Goal: Communication & Community: Answer question/provide support

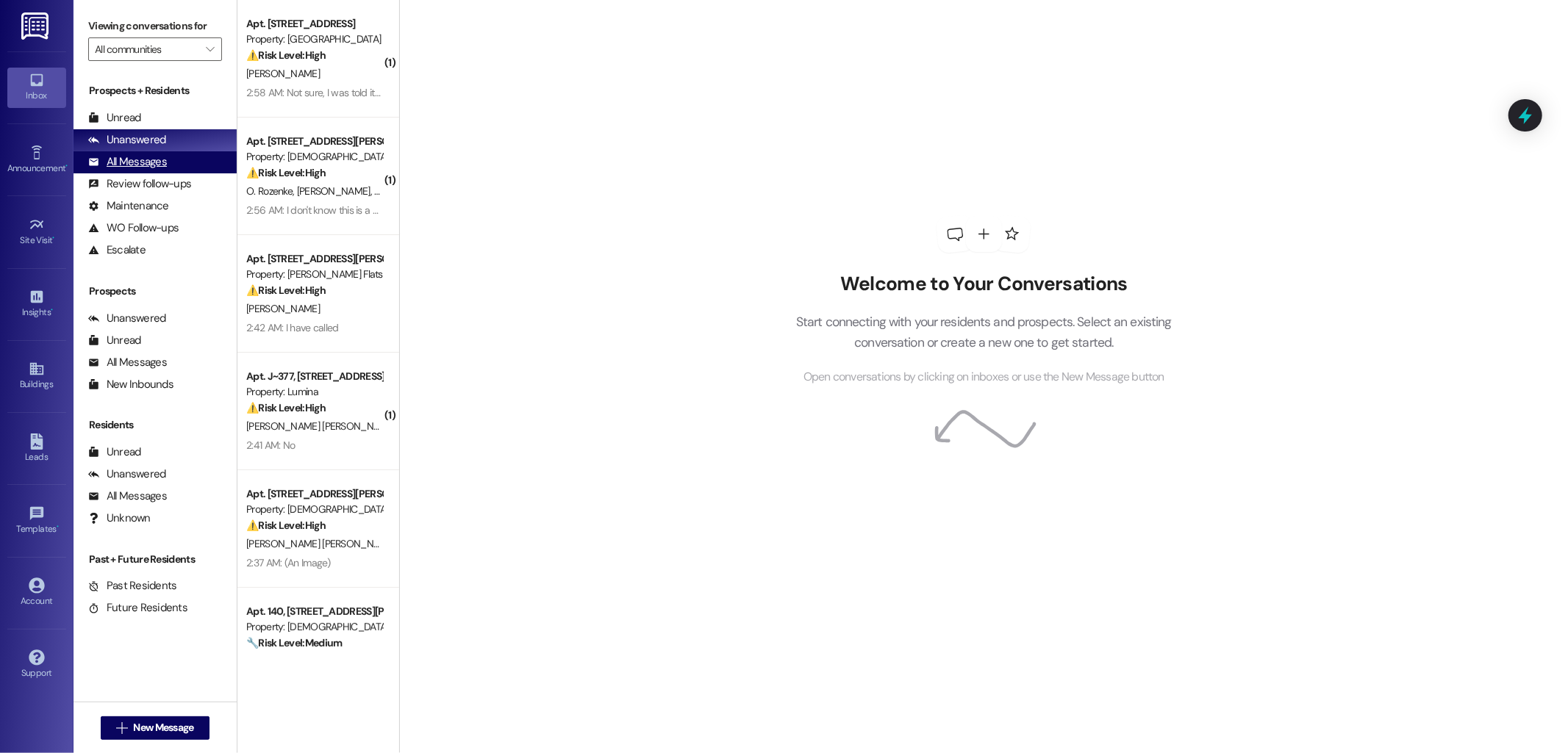
click at [172, 163] on div "All Messages (undefined)" at bounding box center [155, 162] width 163 height 22
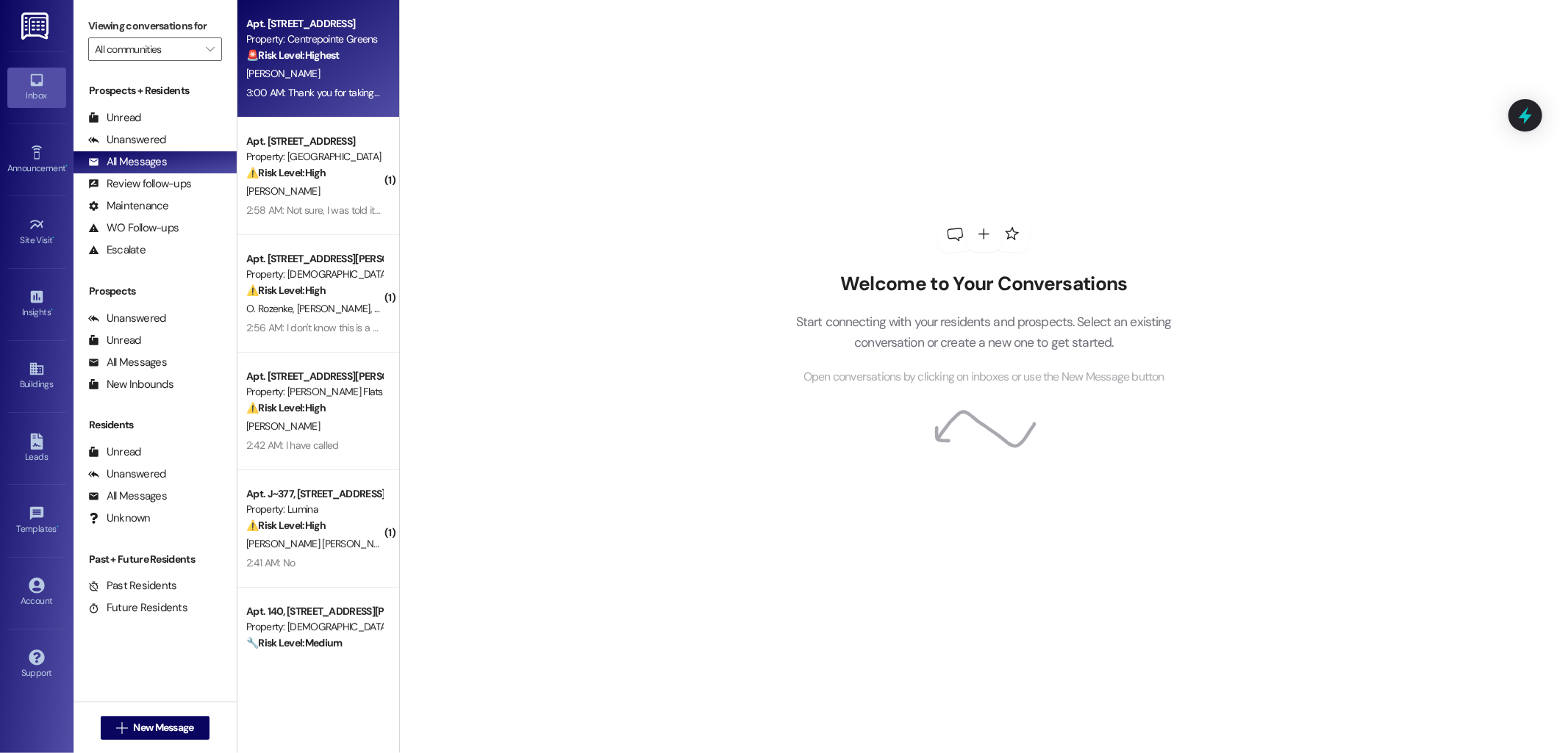
click at [320, 60] on strong "🚨 Risk Level: Highest" at bounding box center [293, 55] width 93 height 13
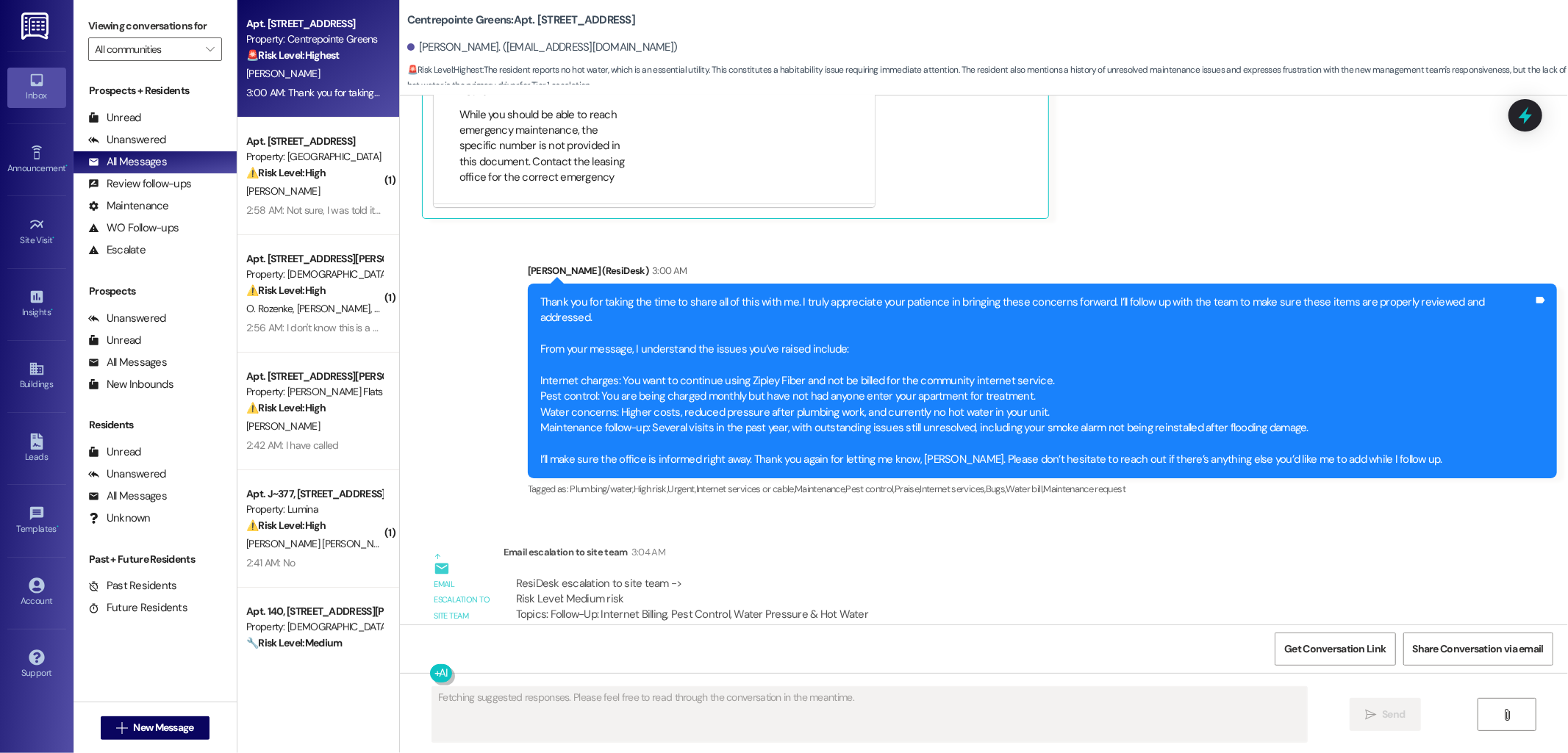
scroll to position [10283, 0]
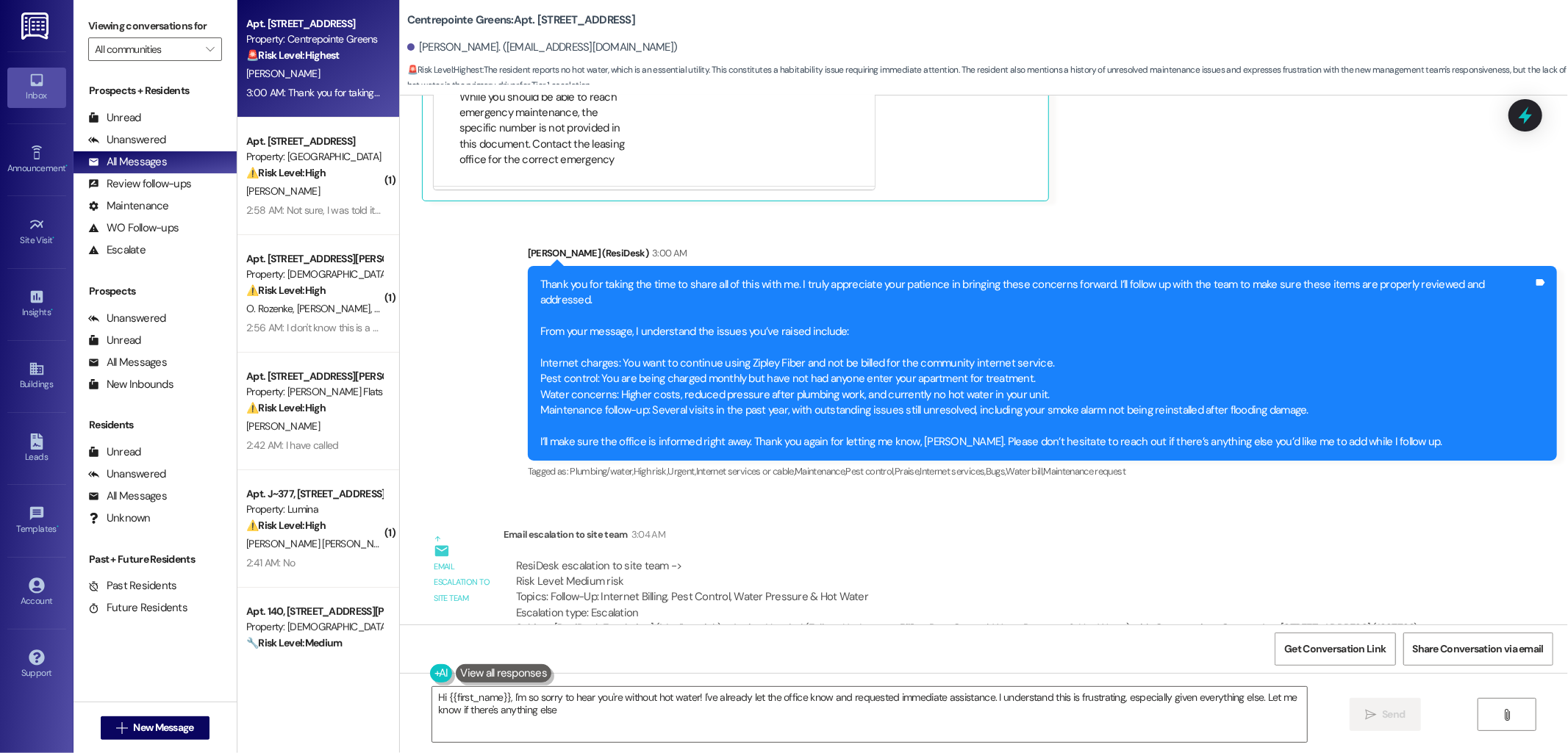
type textarea "Hi {{first_name}}, I'm so sorry to hear you're without hot water! I've already …"
click at [1116, 527] on div "Email escalation to site team 3:04 AM" at bounding box center [966, 537] width 927 height 21
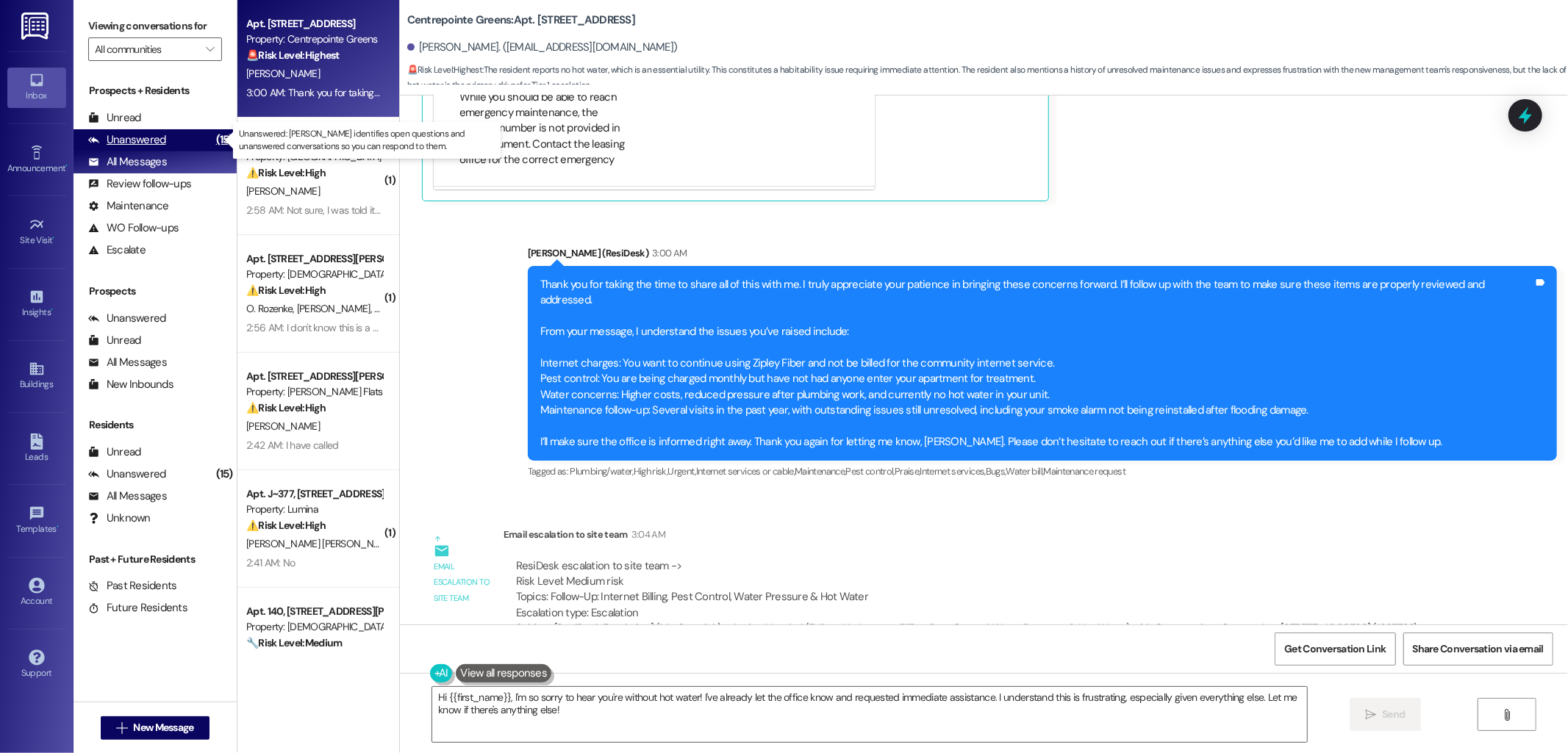
click at [183, 144] on div "Unanswered (15)" at bounding box center [155, 141] width 163 height 22
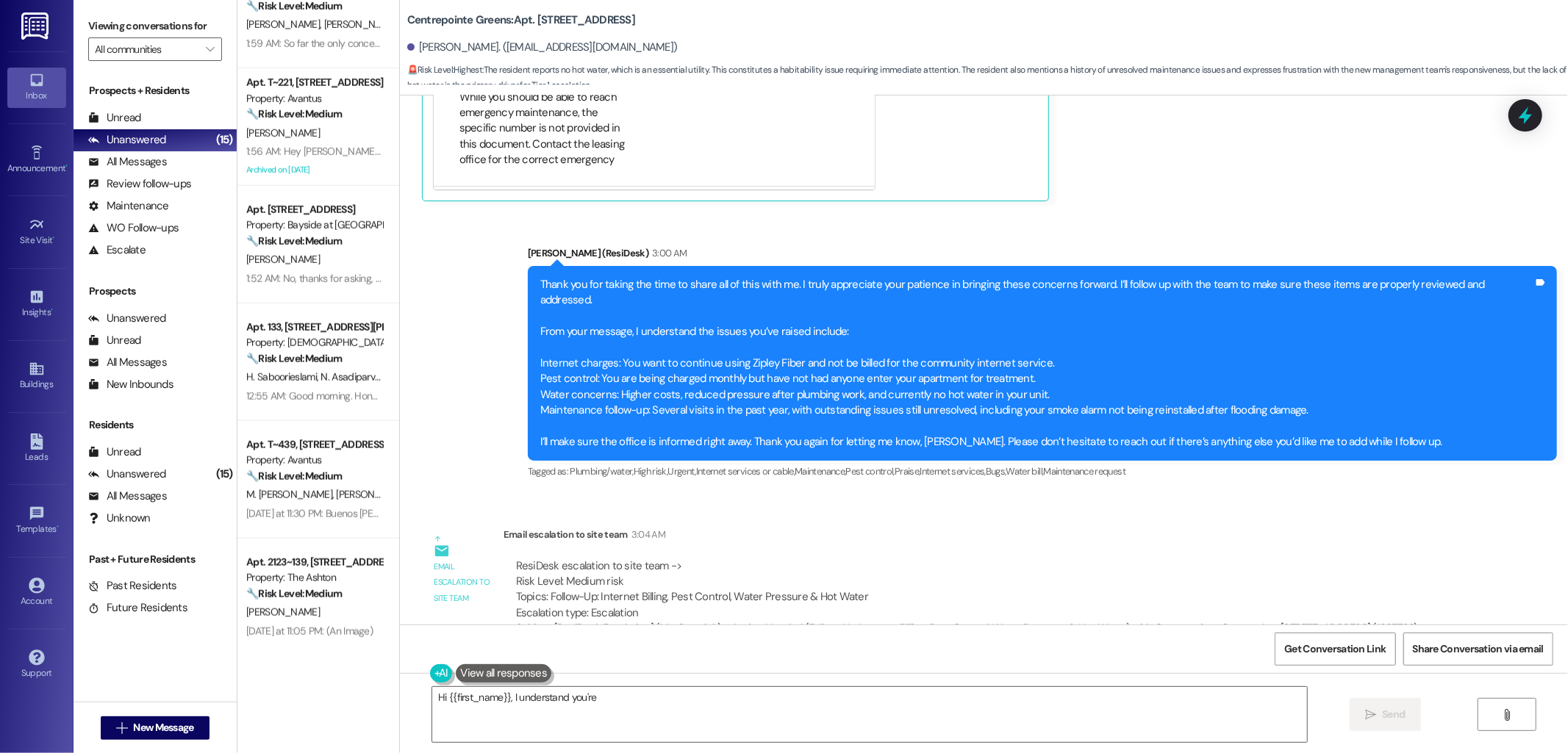
scroll to position [1114, 0]
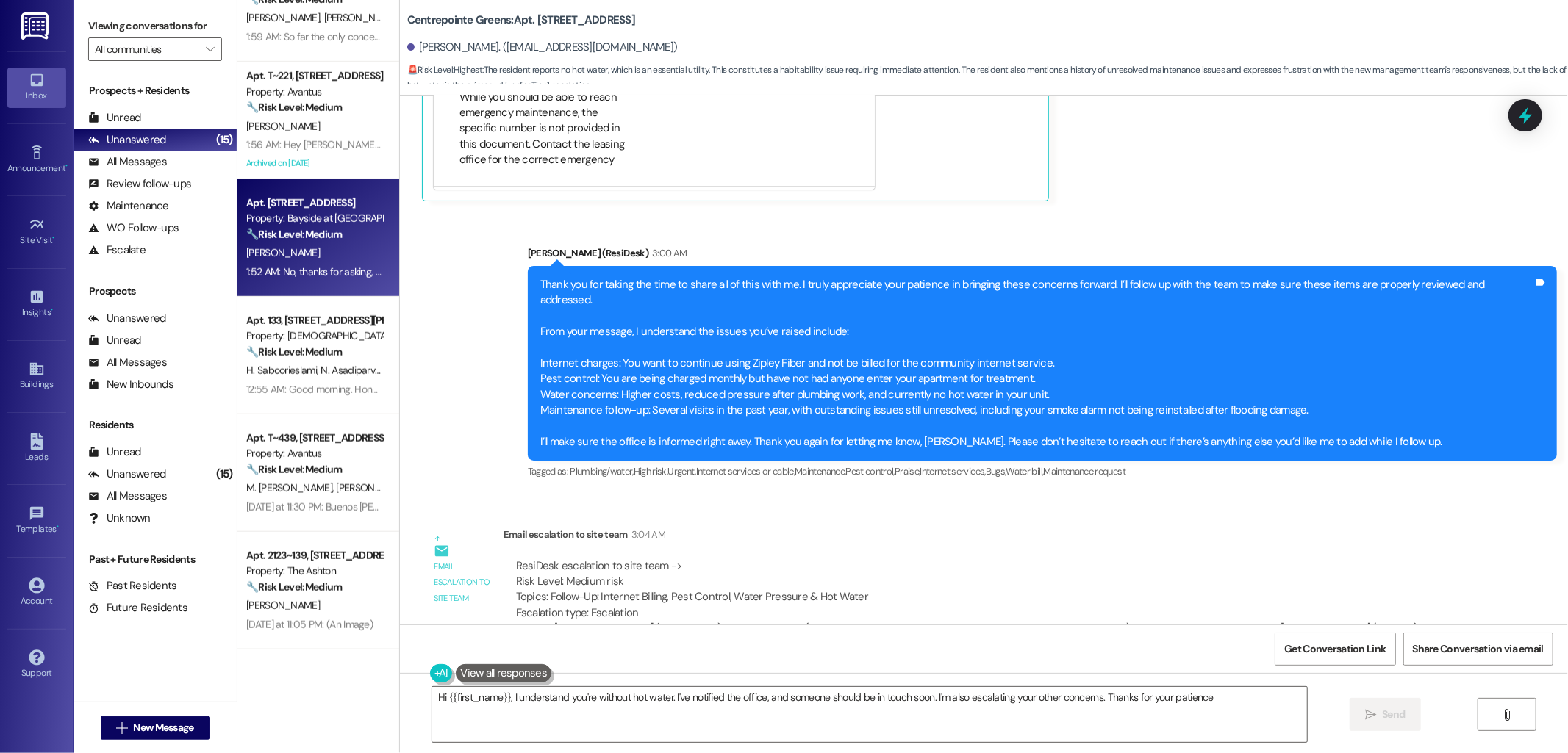
type textarea "Hi {{first_name}}, I understand you're without hot water. I've notified the off…"
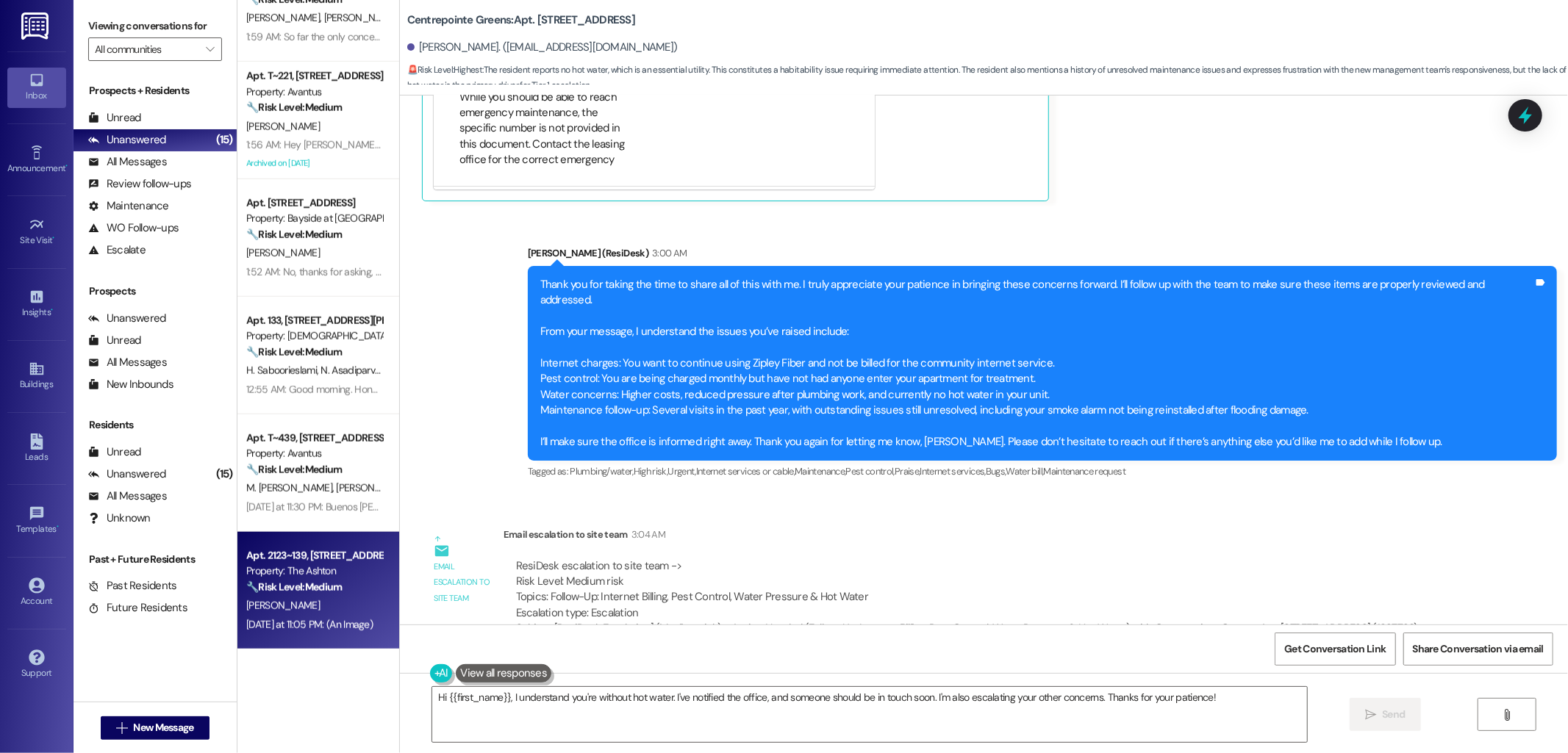
click at [285, 581] on strong "🔧 Risk Level: Medium" at bounding box center [294, 588] width 96 height 13
type textarea "Fetching suggested responses. Please feel free to read through the conversation…"
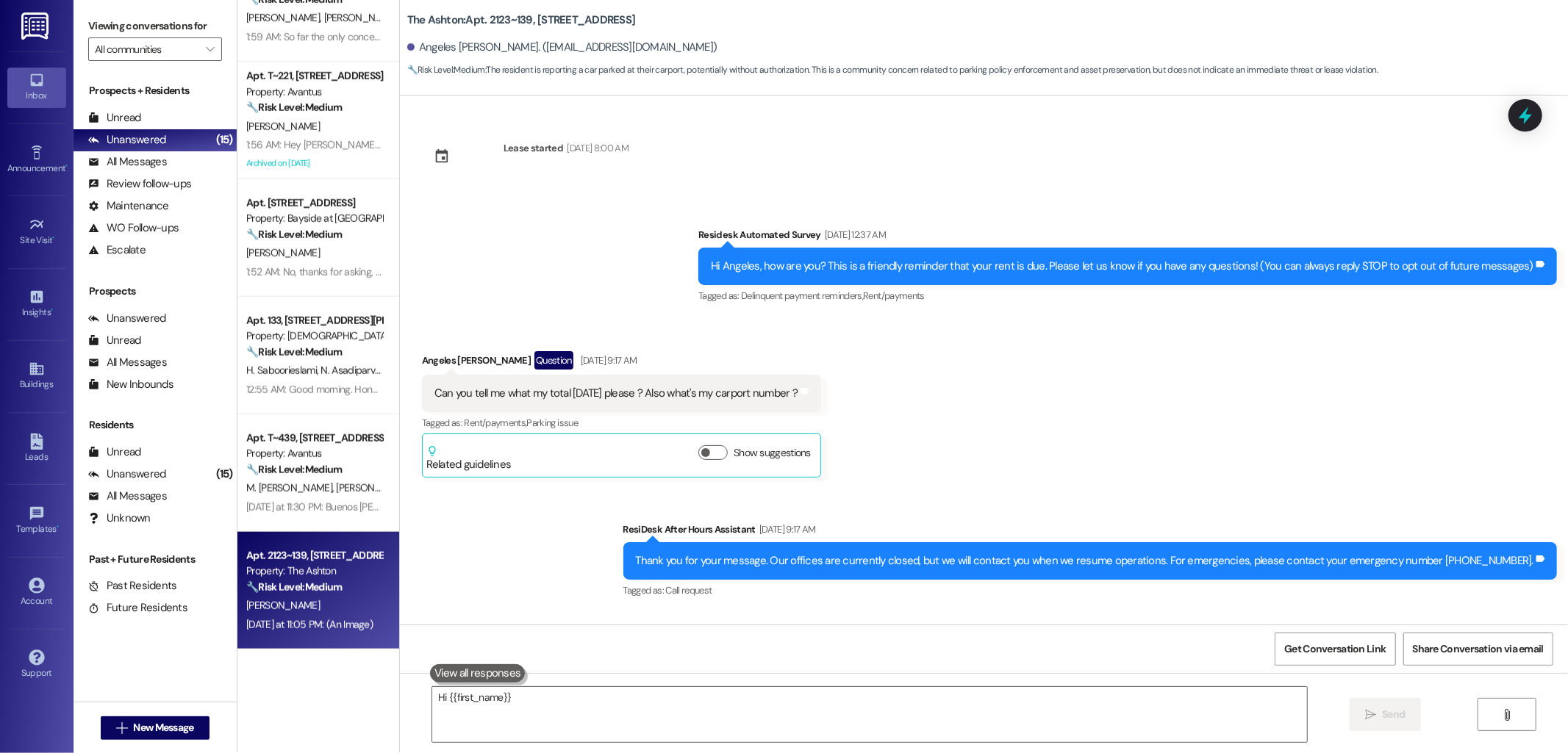
scroll to position [10773, 0]
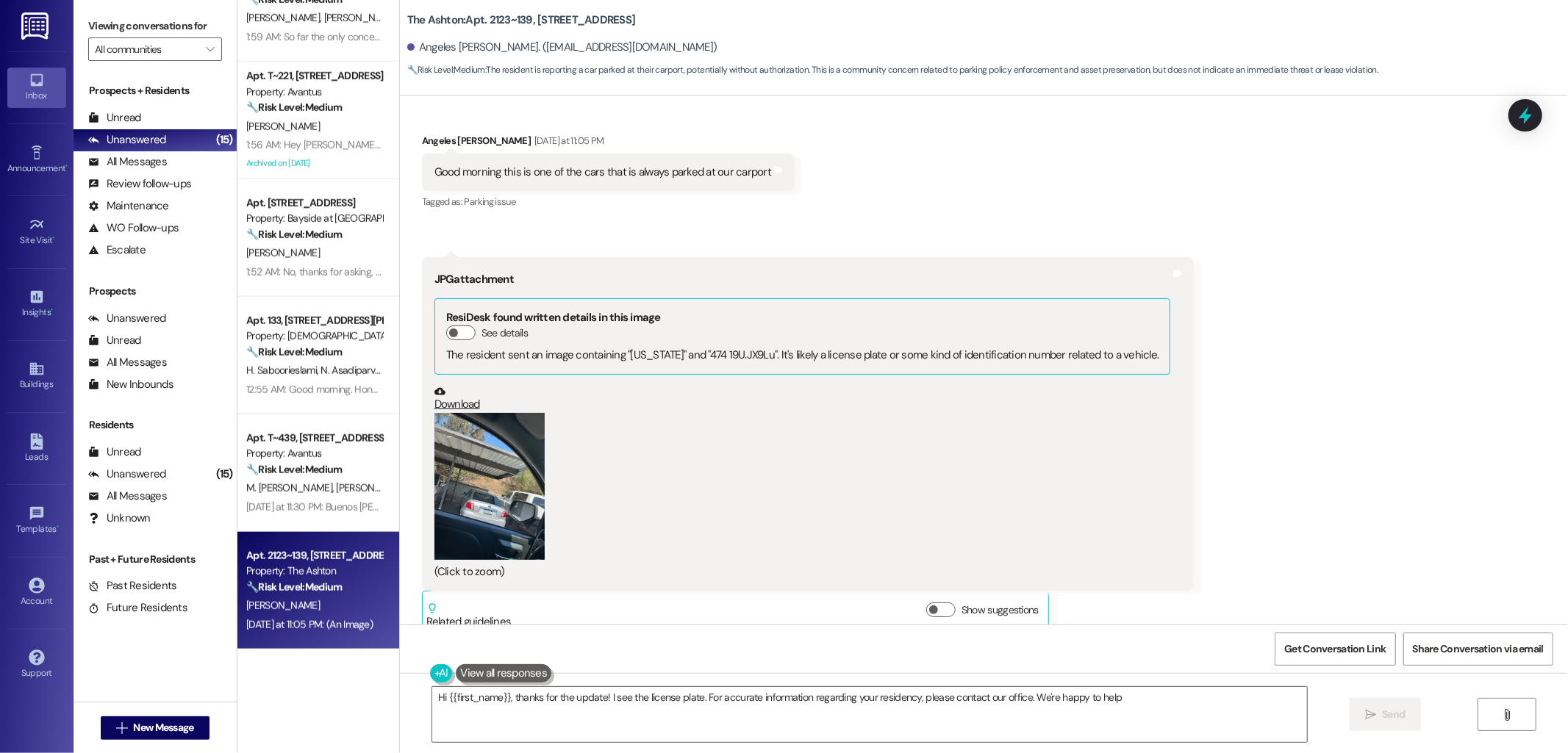
type textarea "Hi {{first_name}}, thanks for the update! I see the license plate. For accurate…"
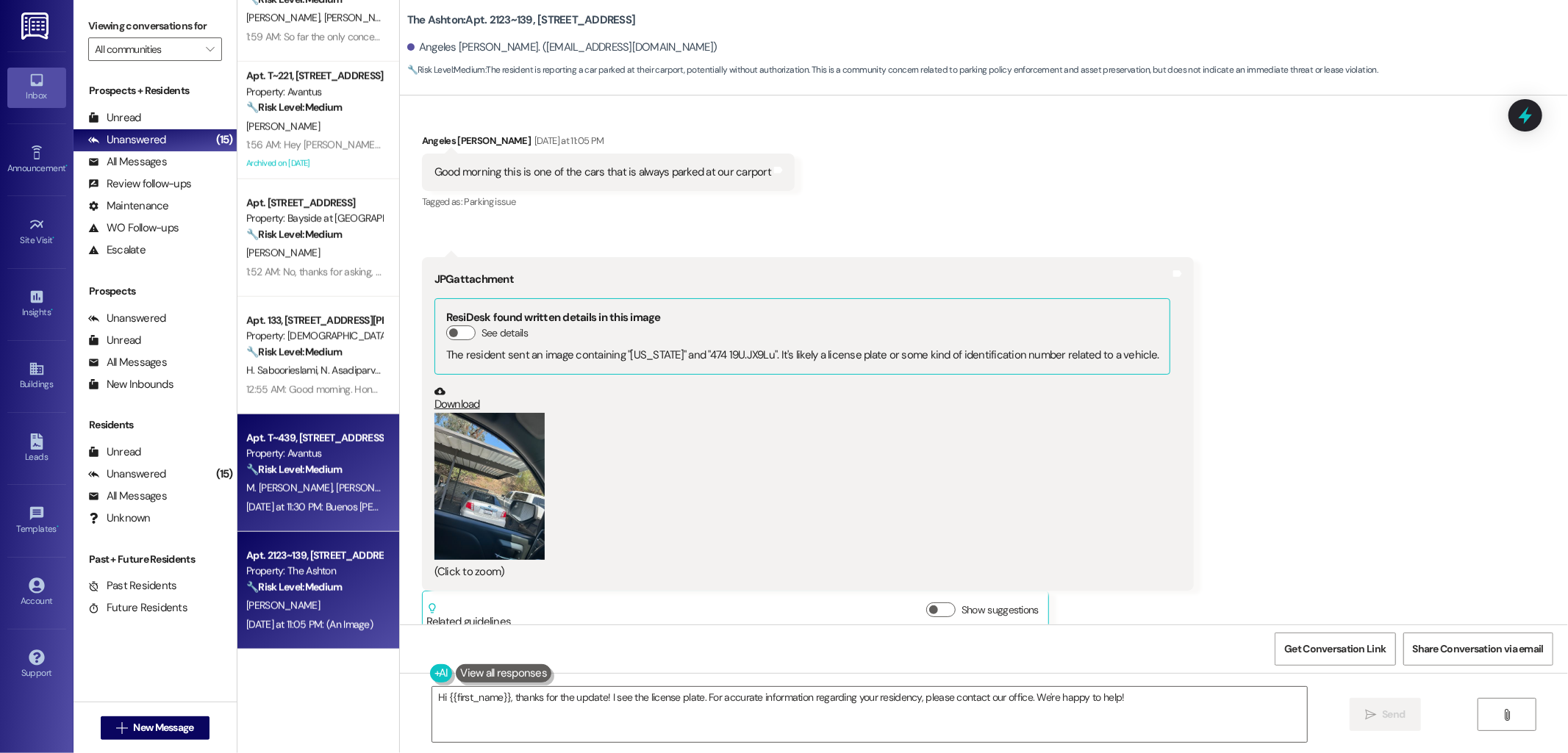
click at [316, 459] on div "Property: Avantus" at bounding box center [314, 454] width 136 height 16
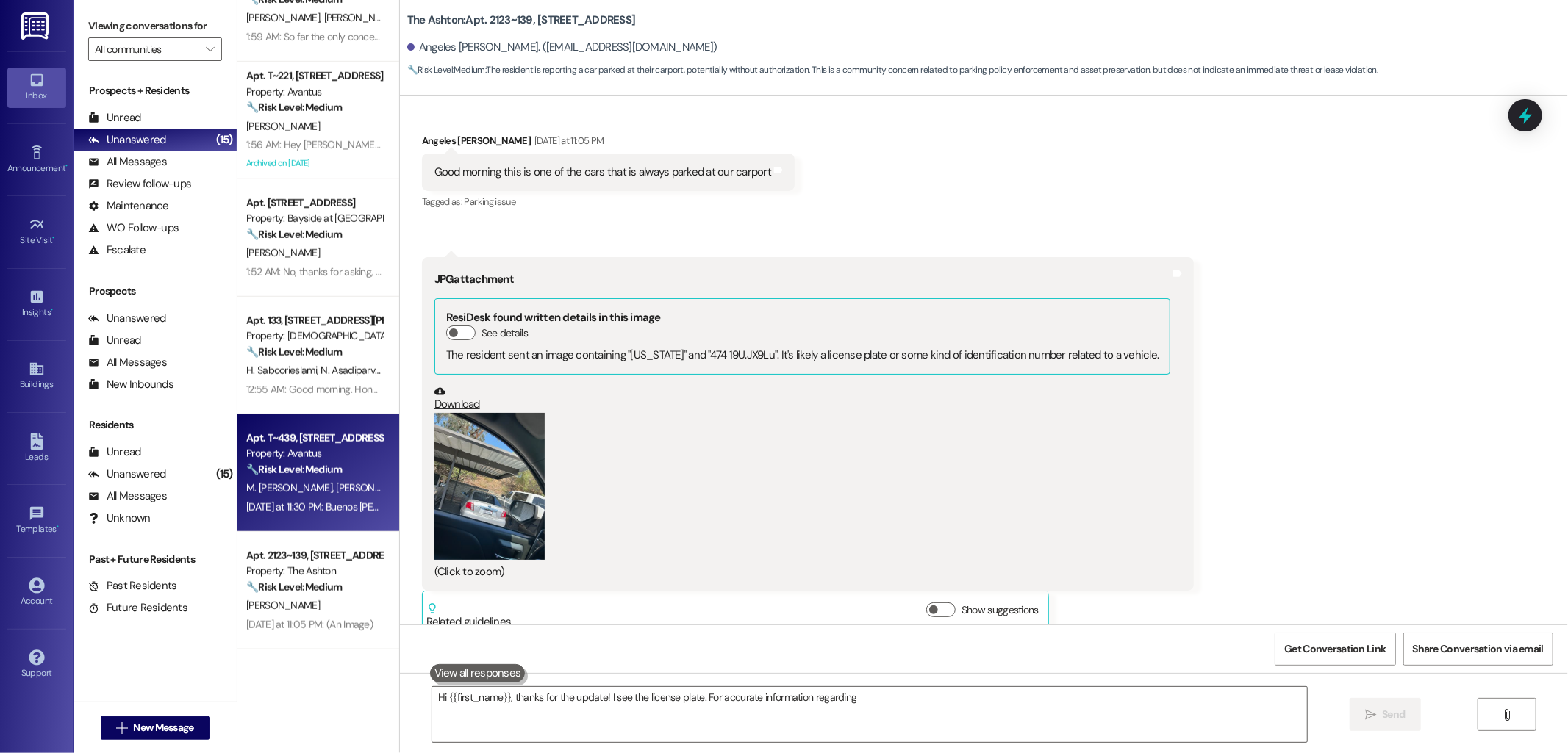
type textarea "Hi {{first_name}}, thanks for the update! I see the license plate. For accurate…"
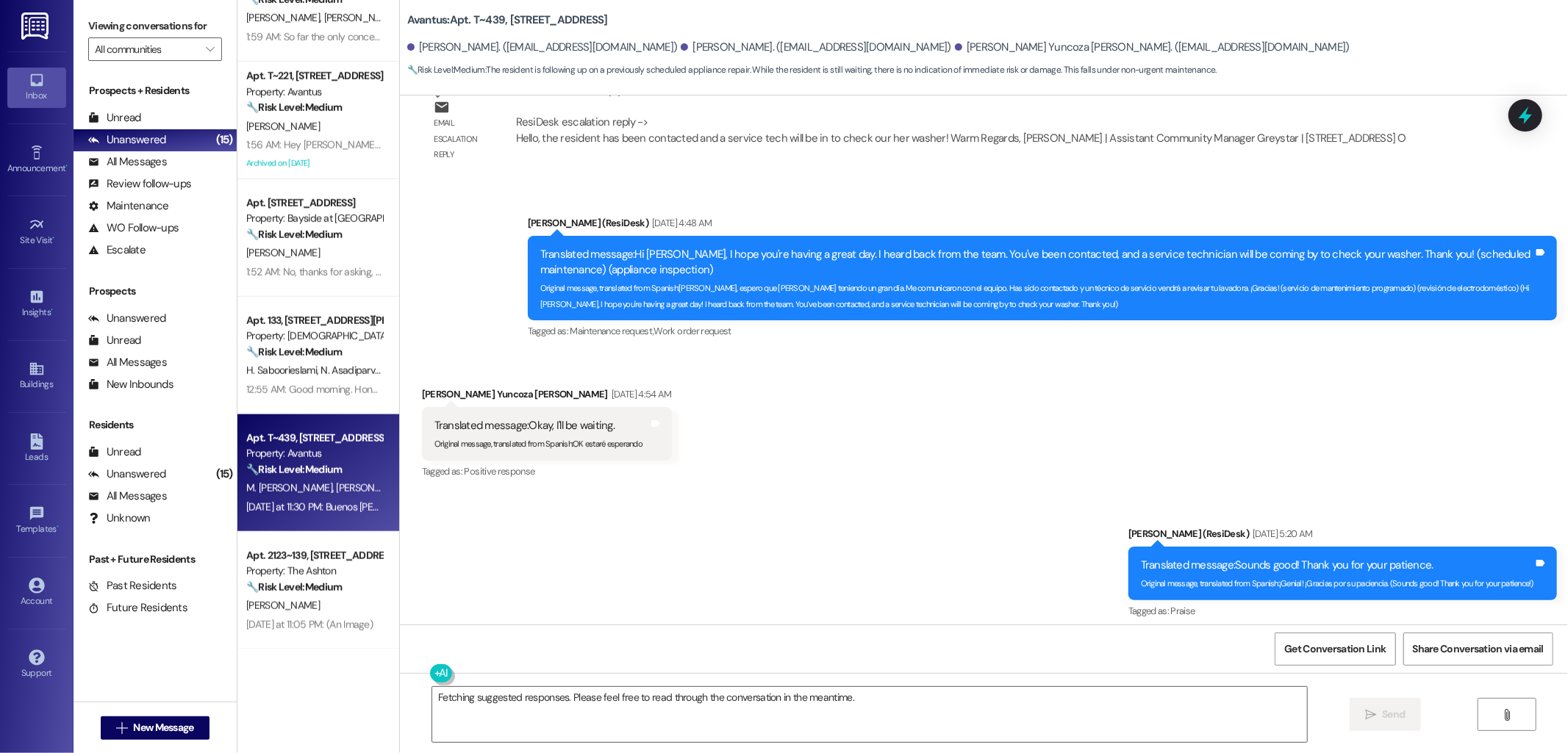
scroll to position [12112, 0]
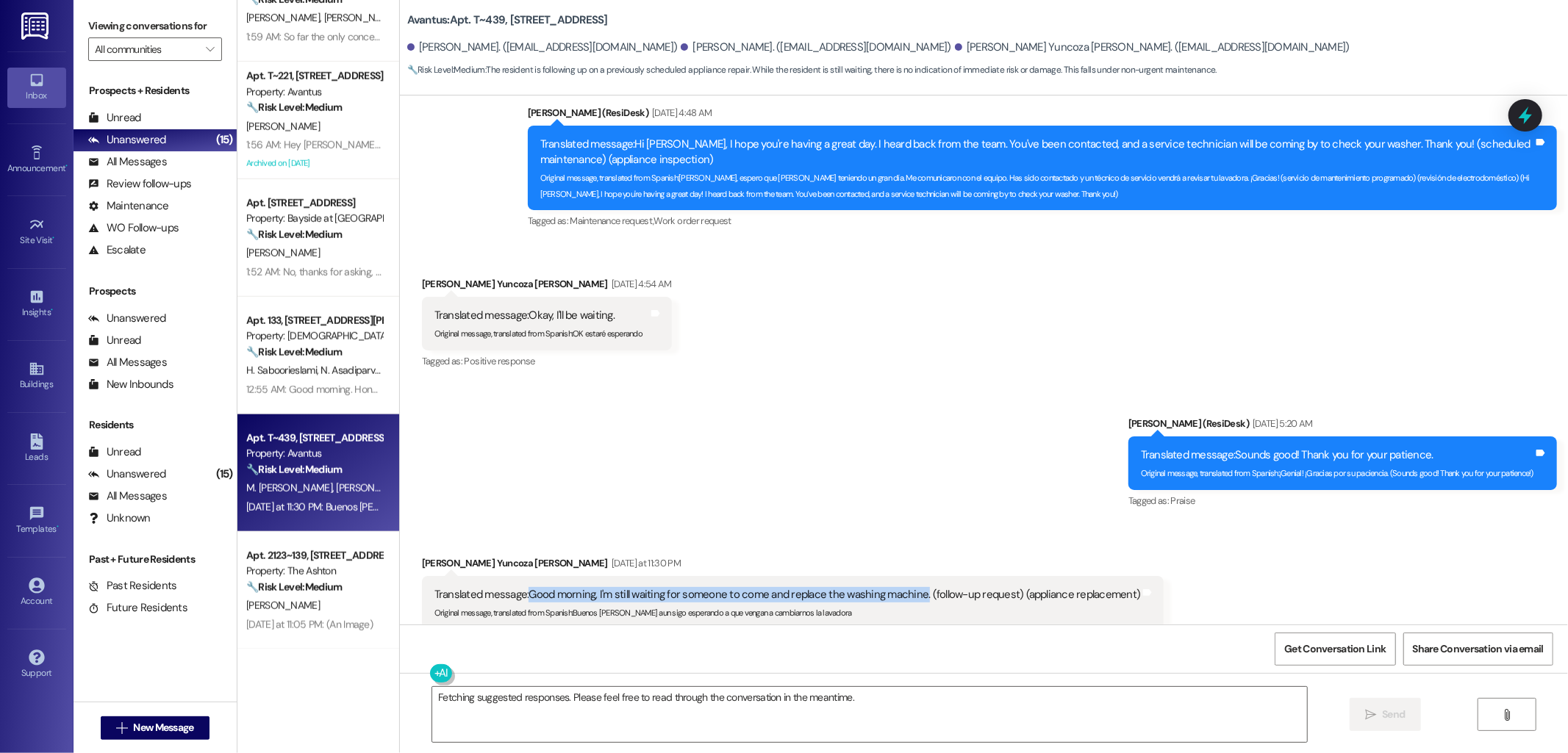
drag, startPoint x: 516, startPoint y: 482, endPoint x: 913, endPoint y: 489, distance: 397.1
click at [913, 588] on div "Translated message: Good morning, I'm still waiting for someone to come and rep…" at bounding box center [788, 595] width 707 height 16
copy div "Good morning, I'm still waiting for someone to come and replace the washing mac…"
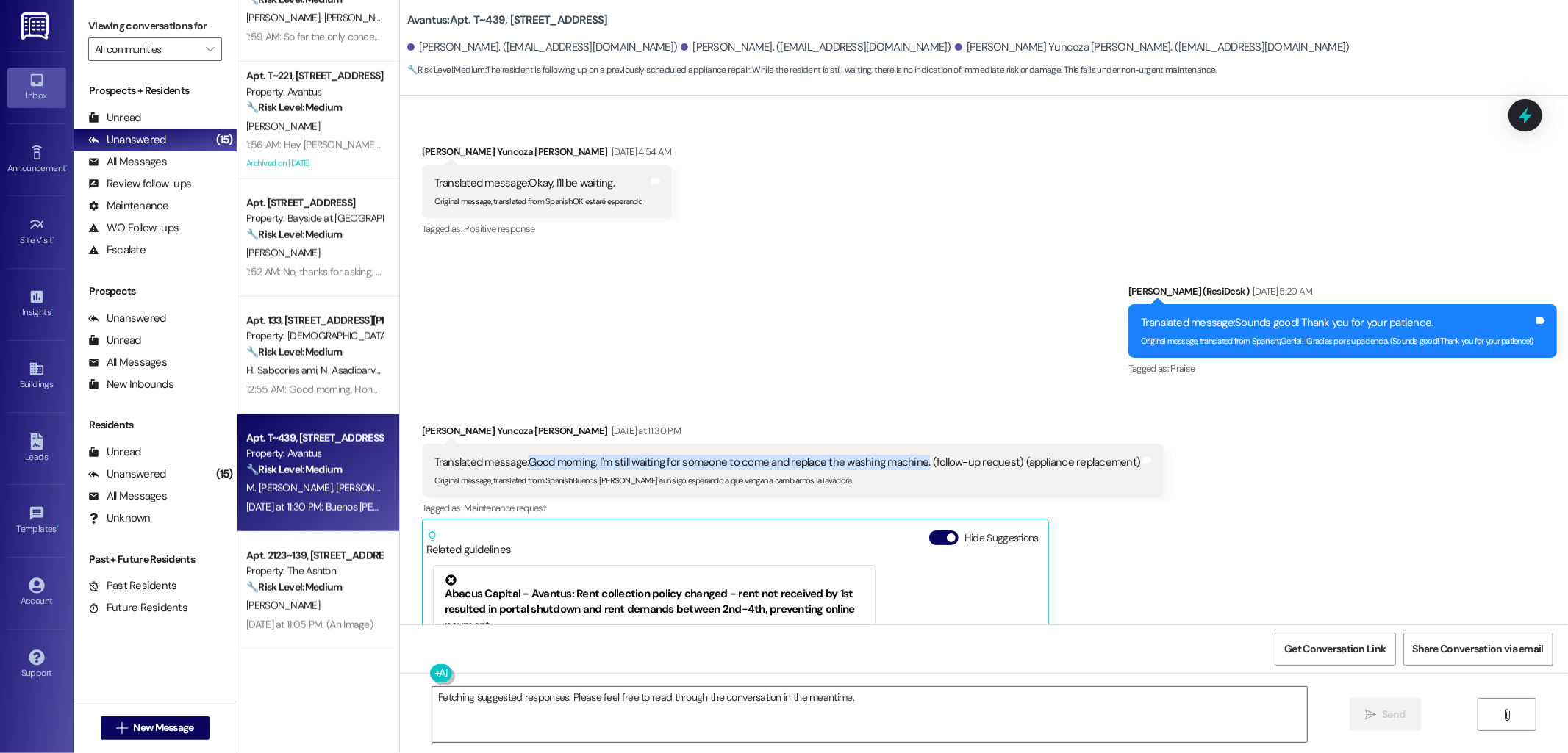
scroll to position [12520, 0]
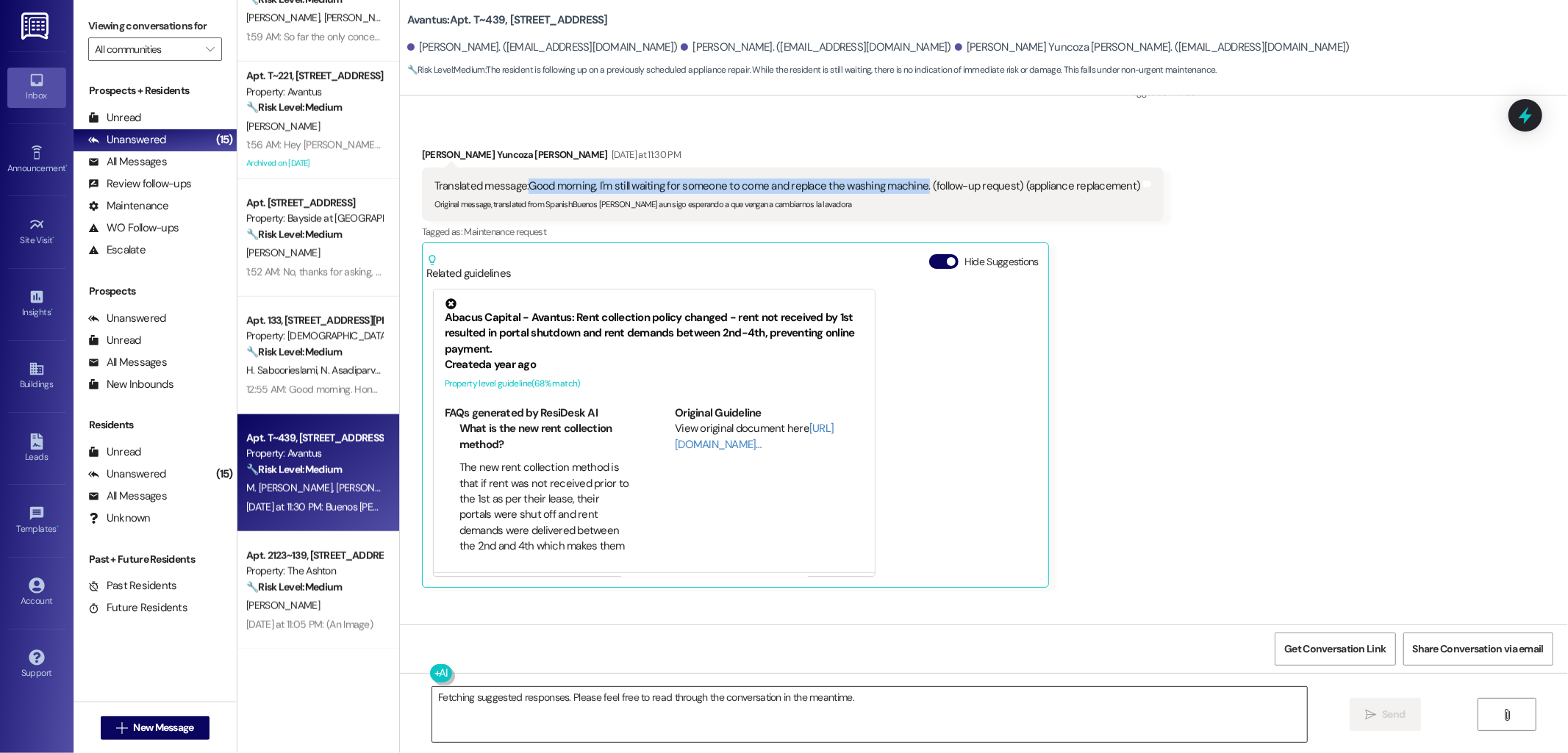
click at [630, 693] on textarea "Fetching suggested responses. Please feel free to read through the conversation…" at bounding box center [870, 714] width 875 height 55
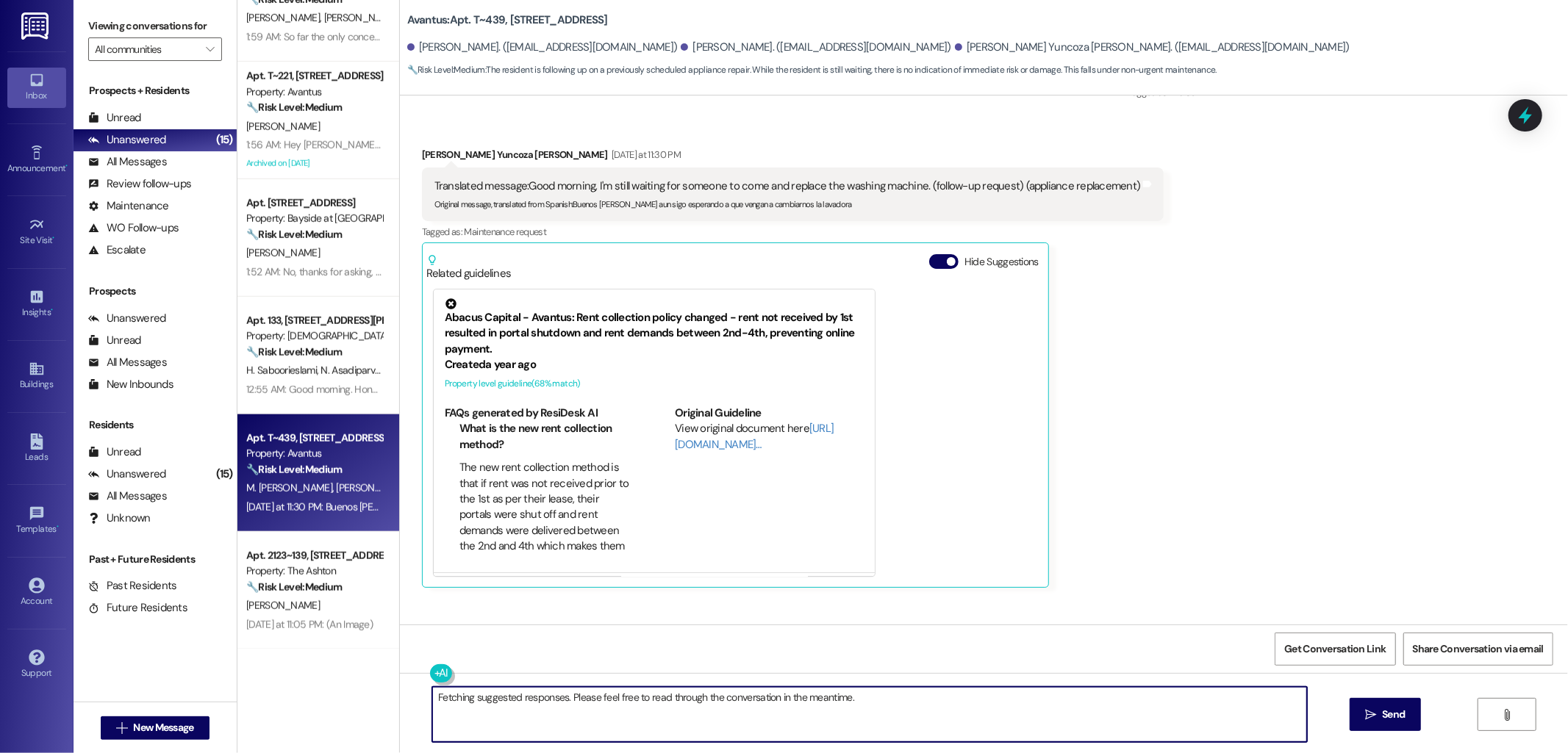
click at [630, 693] on textarea "Fetching suggested responses. Please feel free to read through the conversation…" at bounding box center [870, 714] width 875 height 55
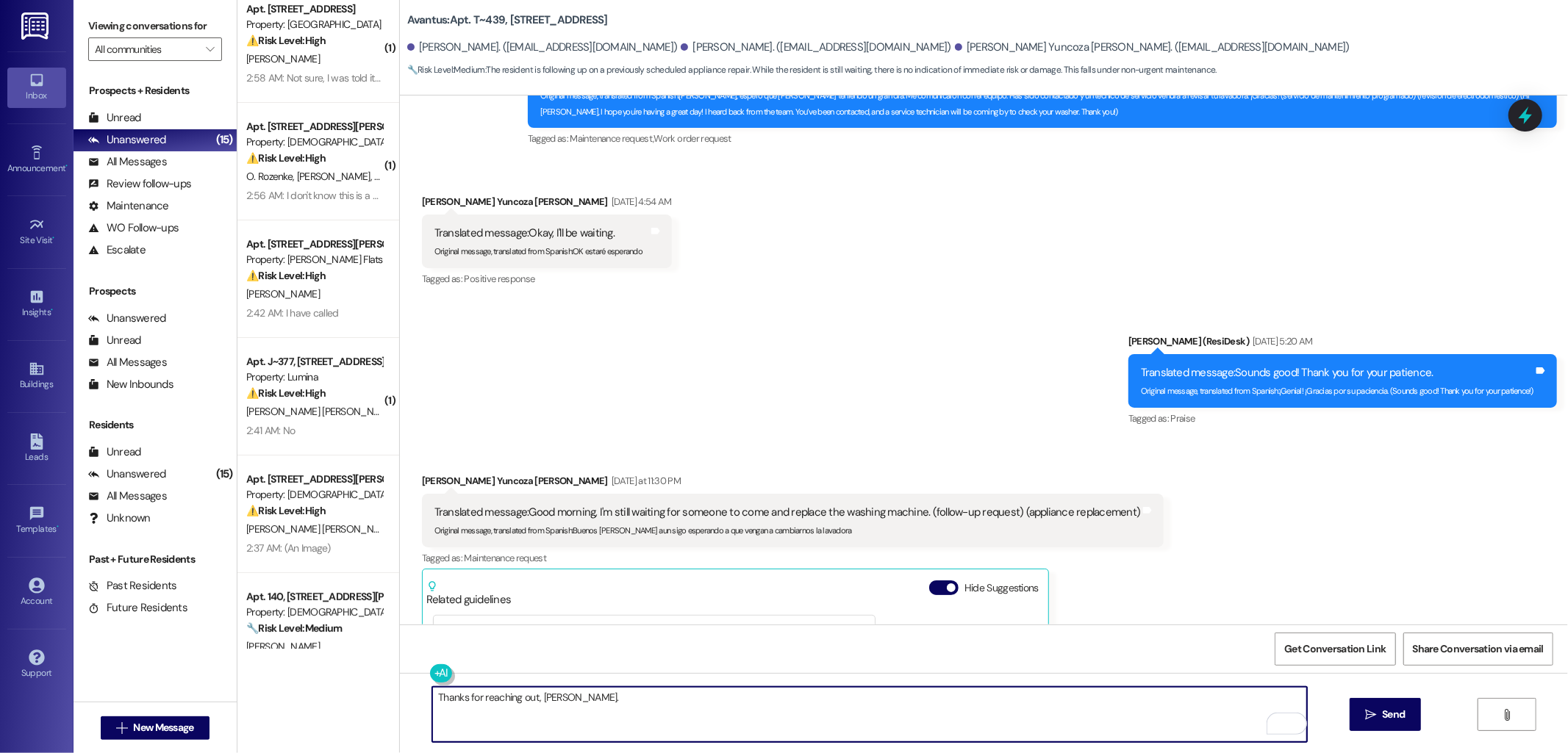
scroll to position [0, 0]
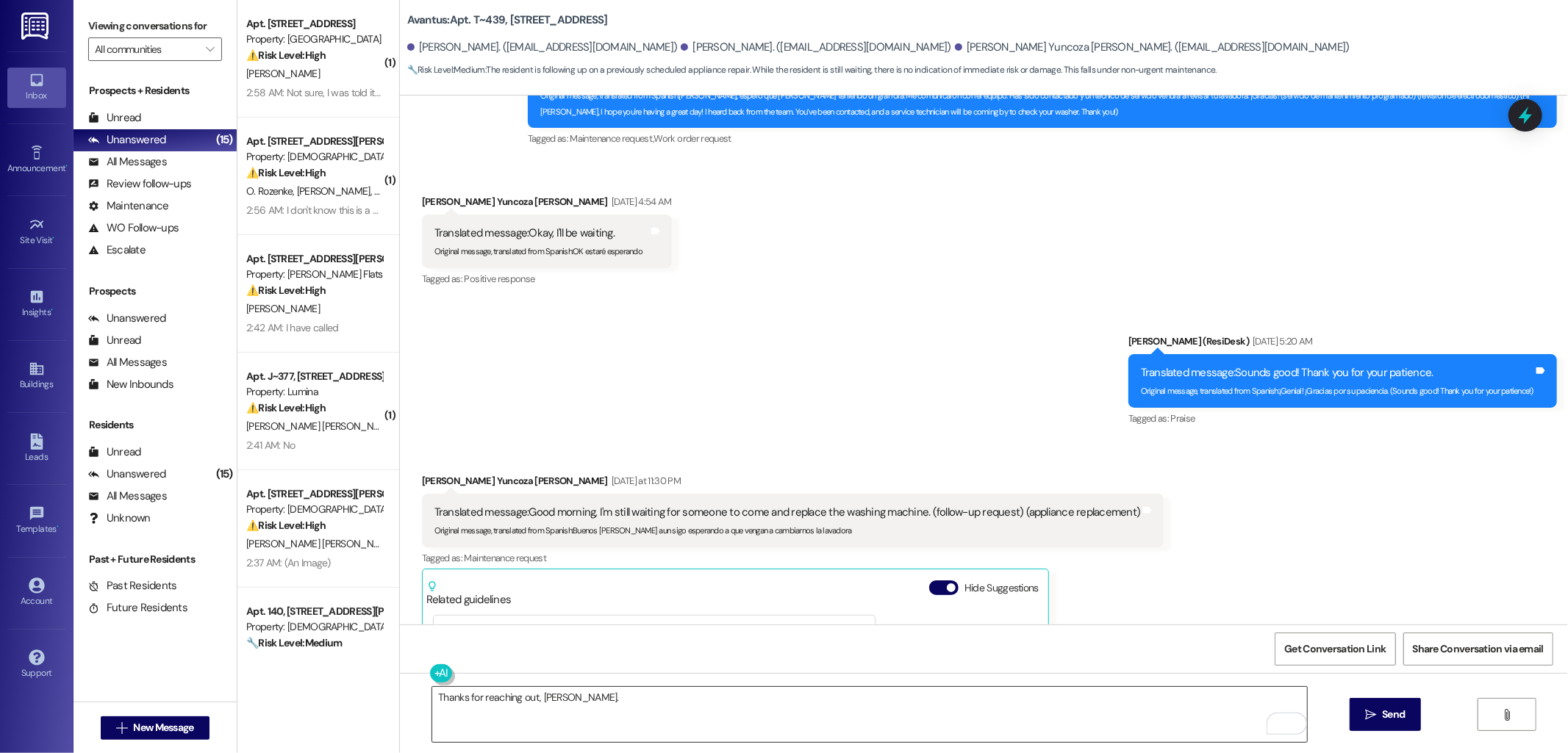
click at [652, 698] on textarea "Thanks for reaching out, Martin." at bounding box center [870, 714] width 875 height 55
paste textarea "I’d like to clarify a few details so I can check on this for you: Did maintenan…"
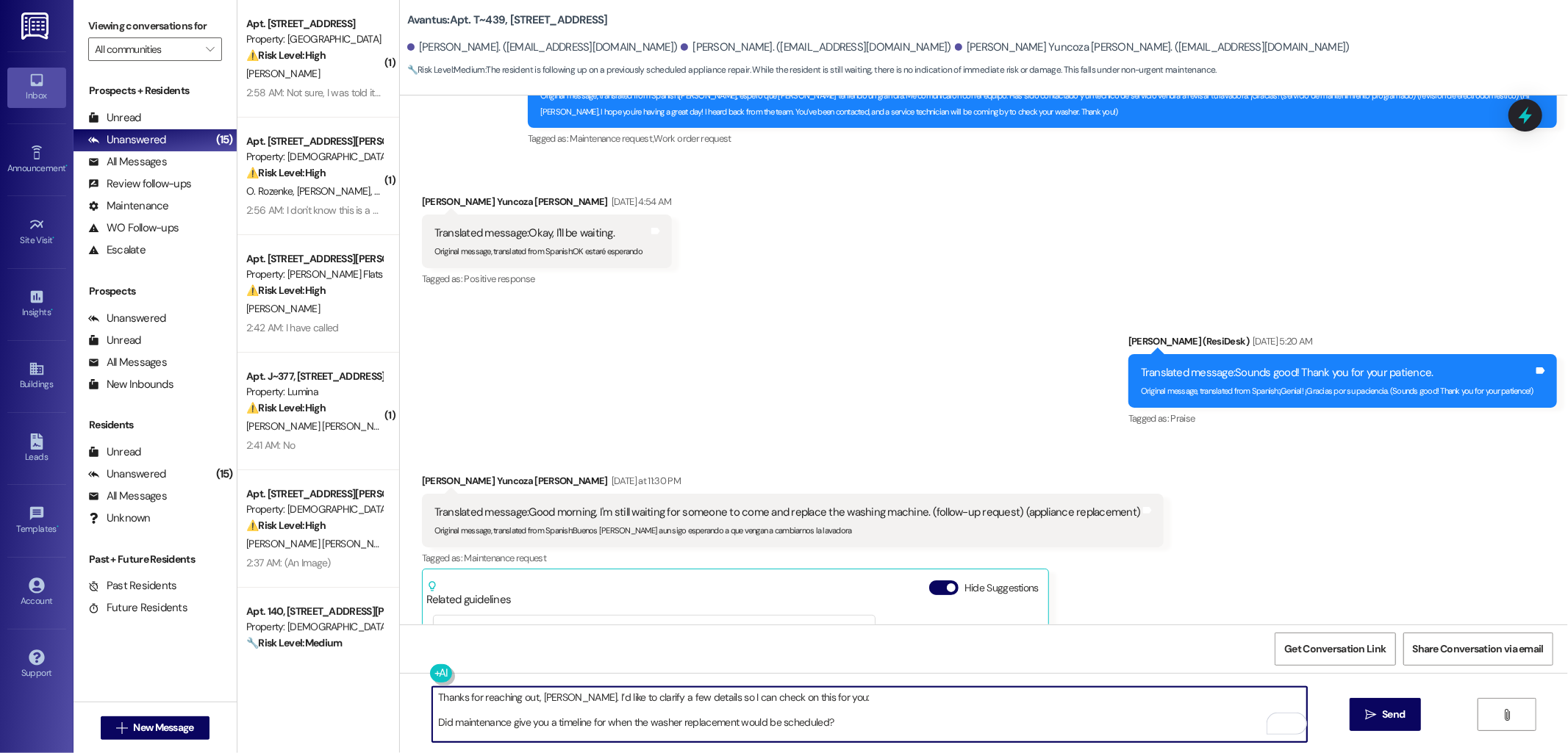
scroll to position [36, 0]
click at [634, 726] on textarea "Thanks for reaching out, Martin. I’d like to clarify a few details so I can che…" at bounding box center [870, 714] width 875 height 55
click at [611, 710] on textarea "Thanks for reaching out, Martin. I’d like to clarify a few details so I can che…" at bounding box center [870, 714] width 875 height 55
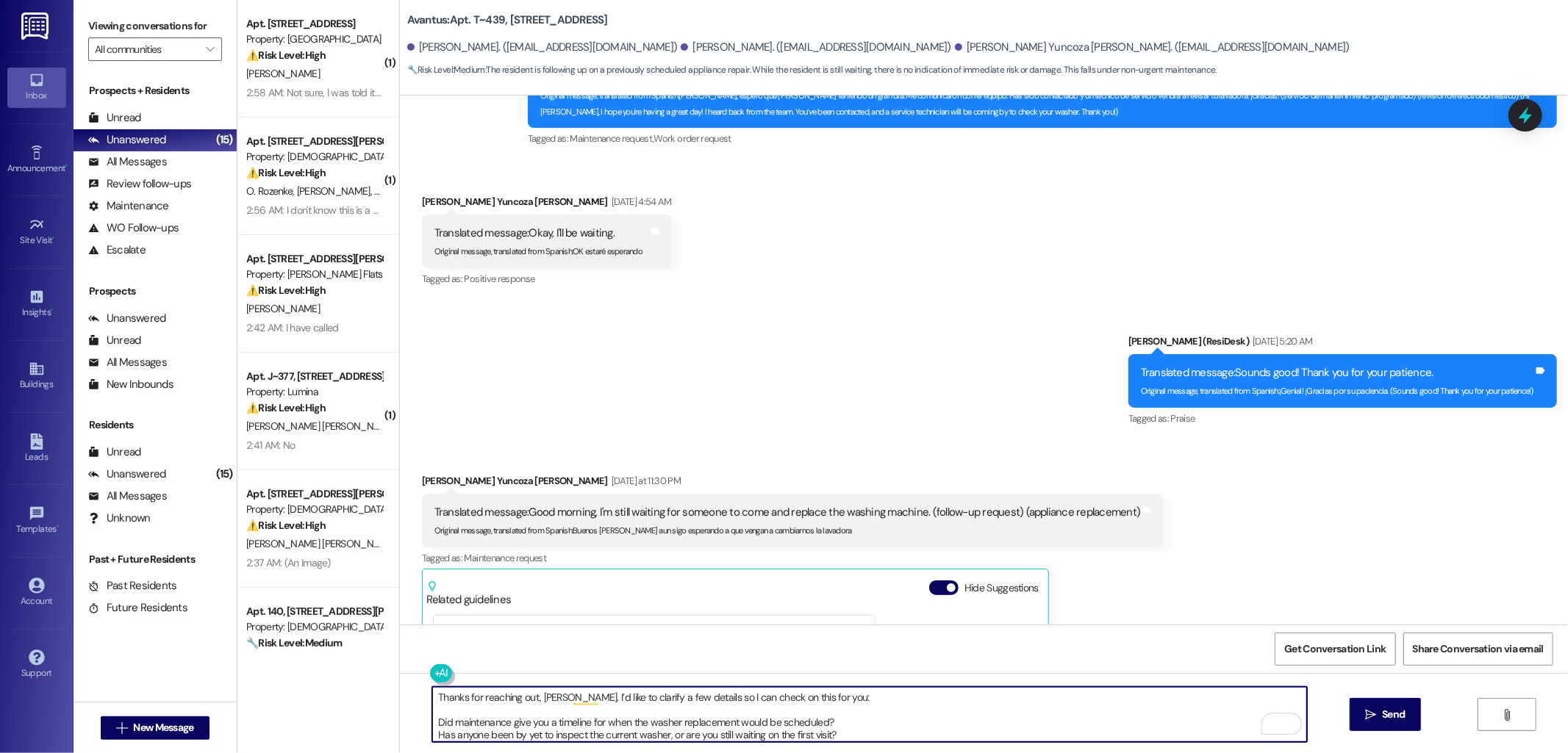
click at [884, 738] on textarea "Thanks for reaching out, Martin. I’d like to clarify a few details so I can che…" at bounding box center [870, 714] width 875 height 55
type textarea "Thanks for reaching out, Martin. I’d like to clarify a few details so I can che…"
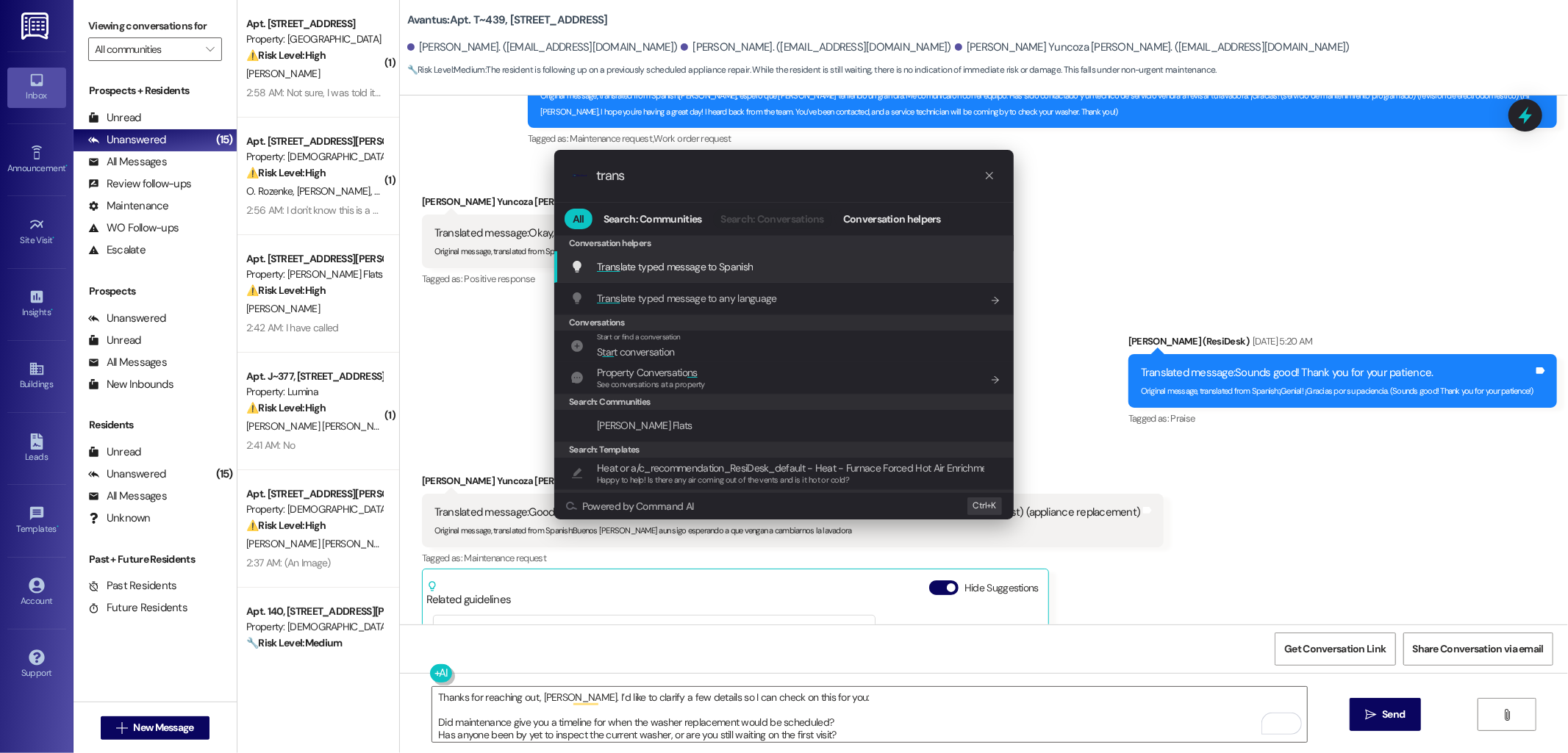
type input "trans"
click at [722, 255] on div "Trans late typed message to Spanish Add shortcut" at bounding box center [784, 267] width 460 height 31
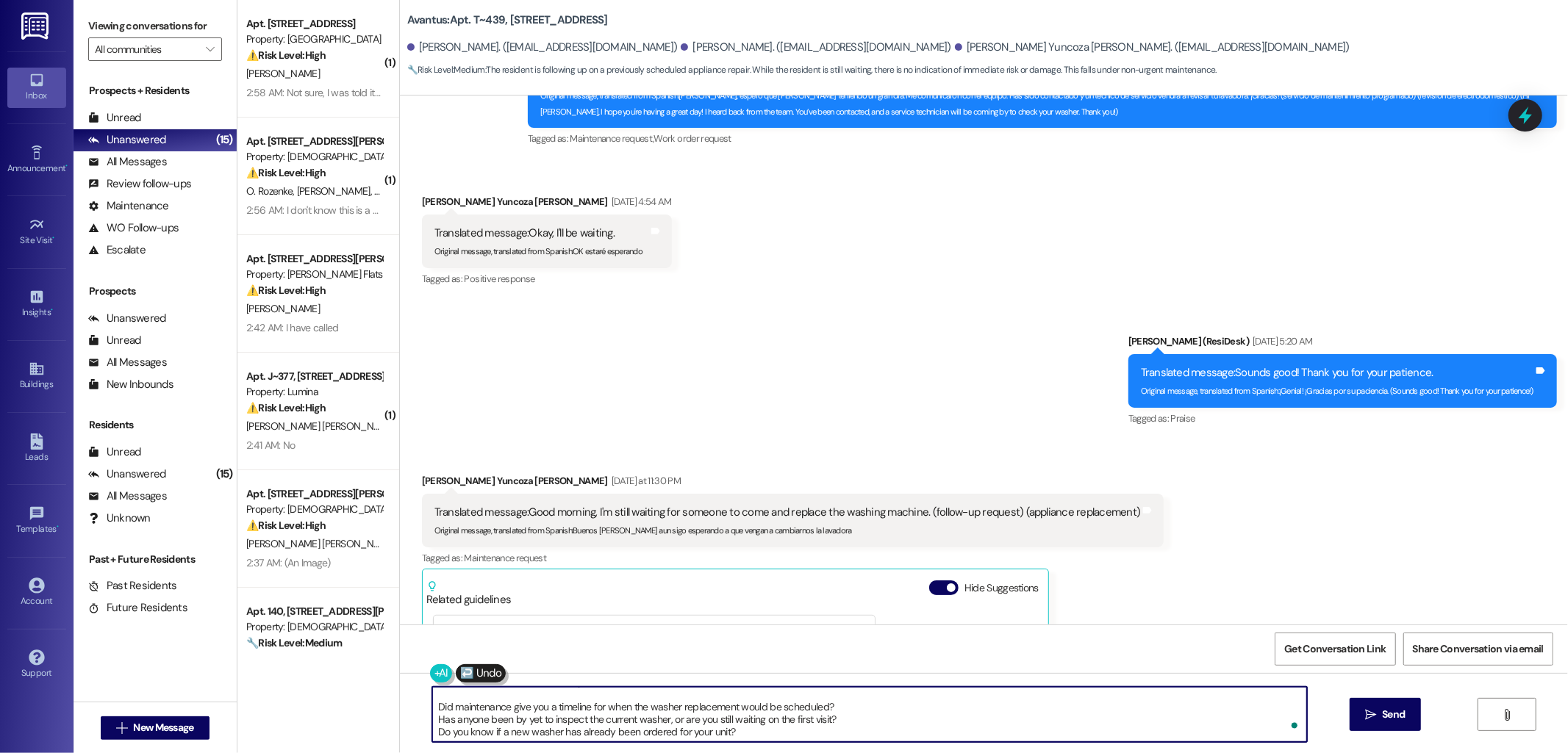
type textarea "Gracias por contactar, Martín. Me gustaría aclarar algunos detalles para poder …"
click at [1393, 715] on span "Send" at bounding box center [1394, 714] width 23 height 16
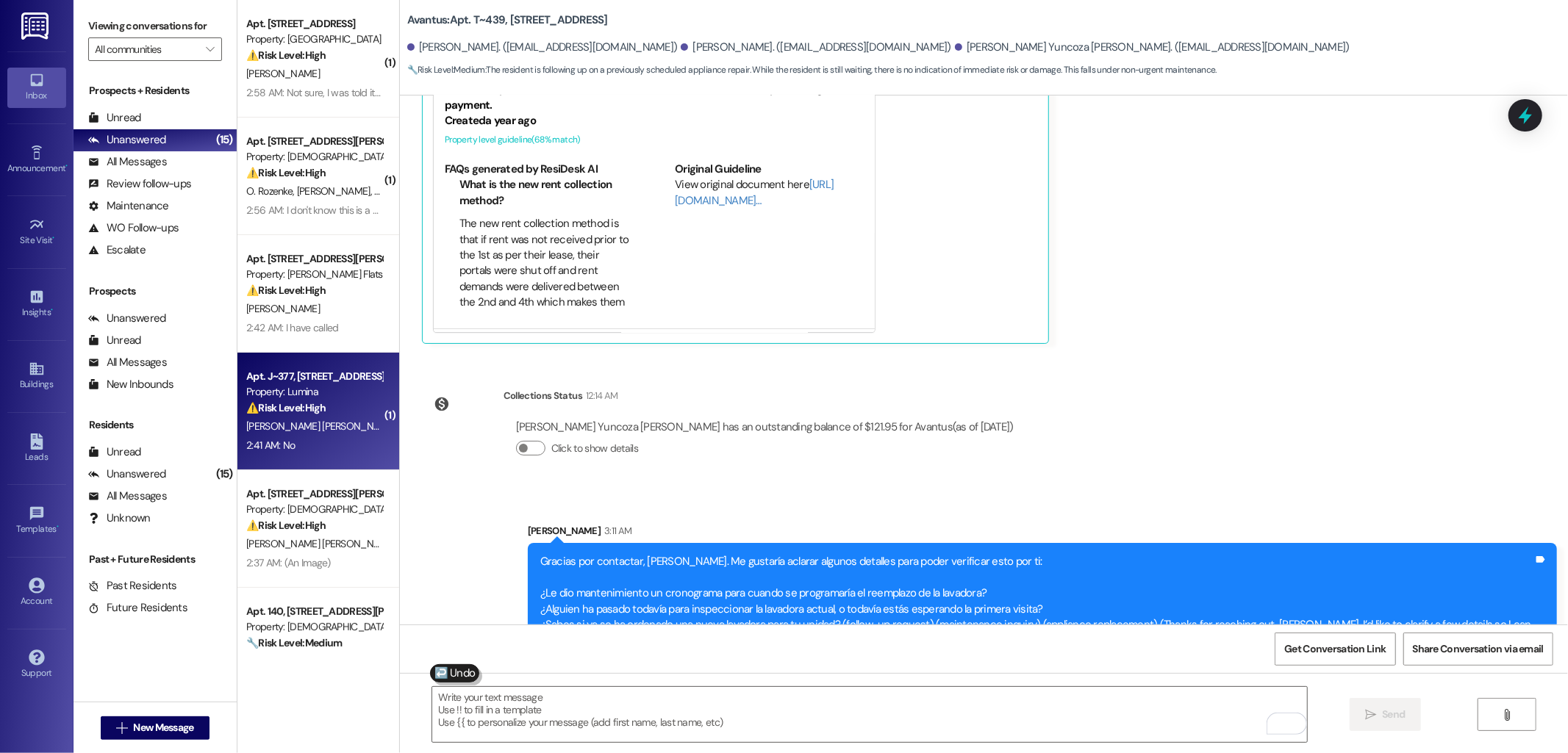
click at [308, 430] on span "[PERSON_NAME] [PERSON_NAME]" at bounding box center [323, 427] width 154 height 13
type textarea "Fetching suggested responses. Please feel free to read through the conversation…"
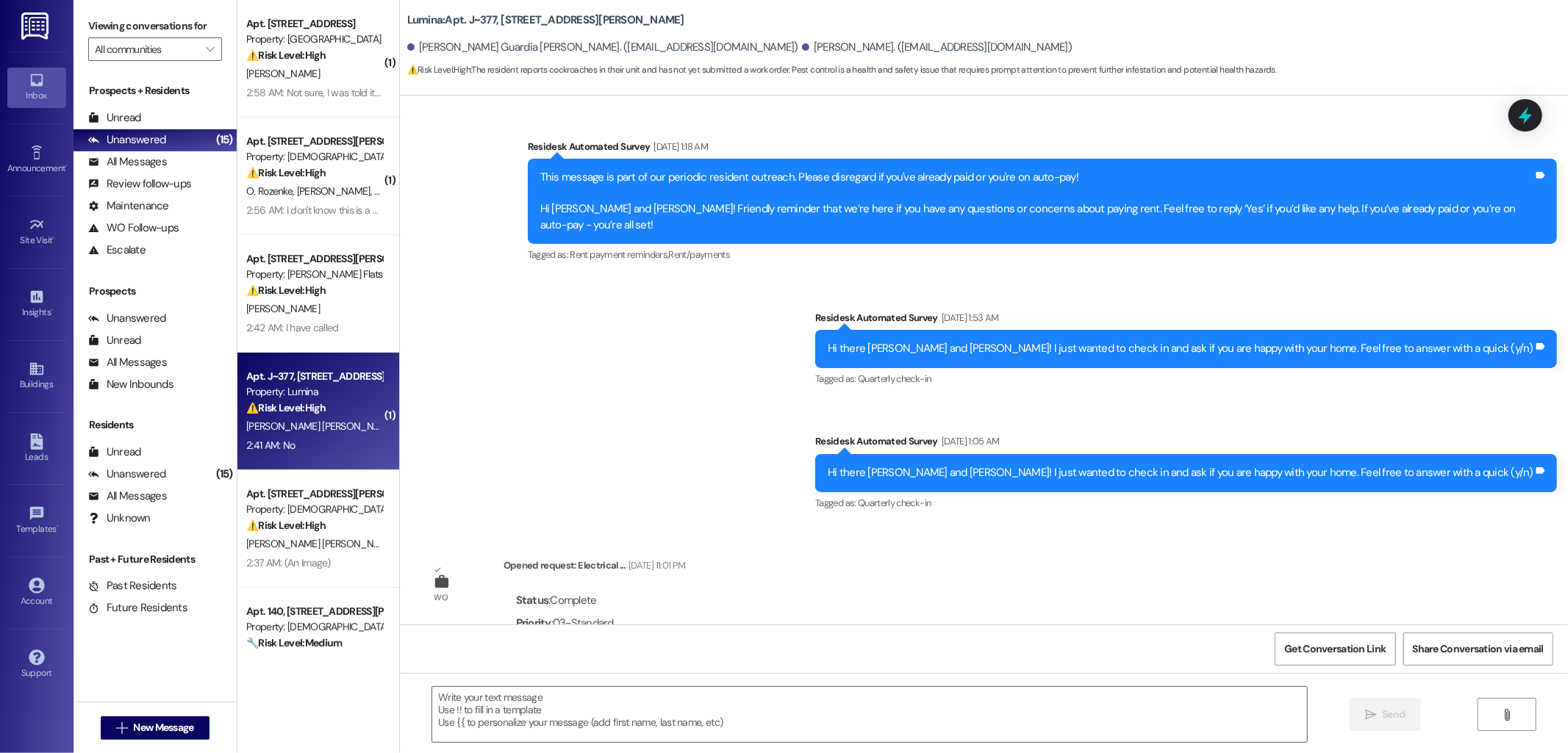
type textarea "Fetching suggested responses. Please feel free to read through the conversation…"
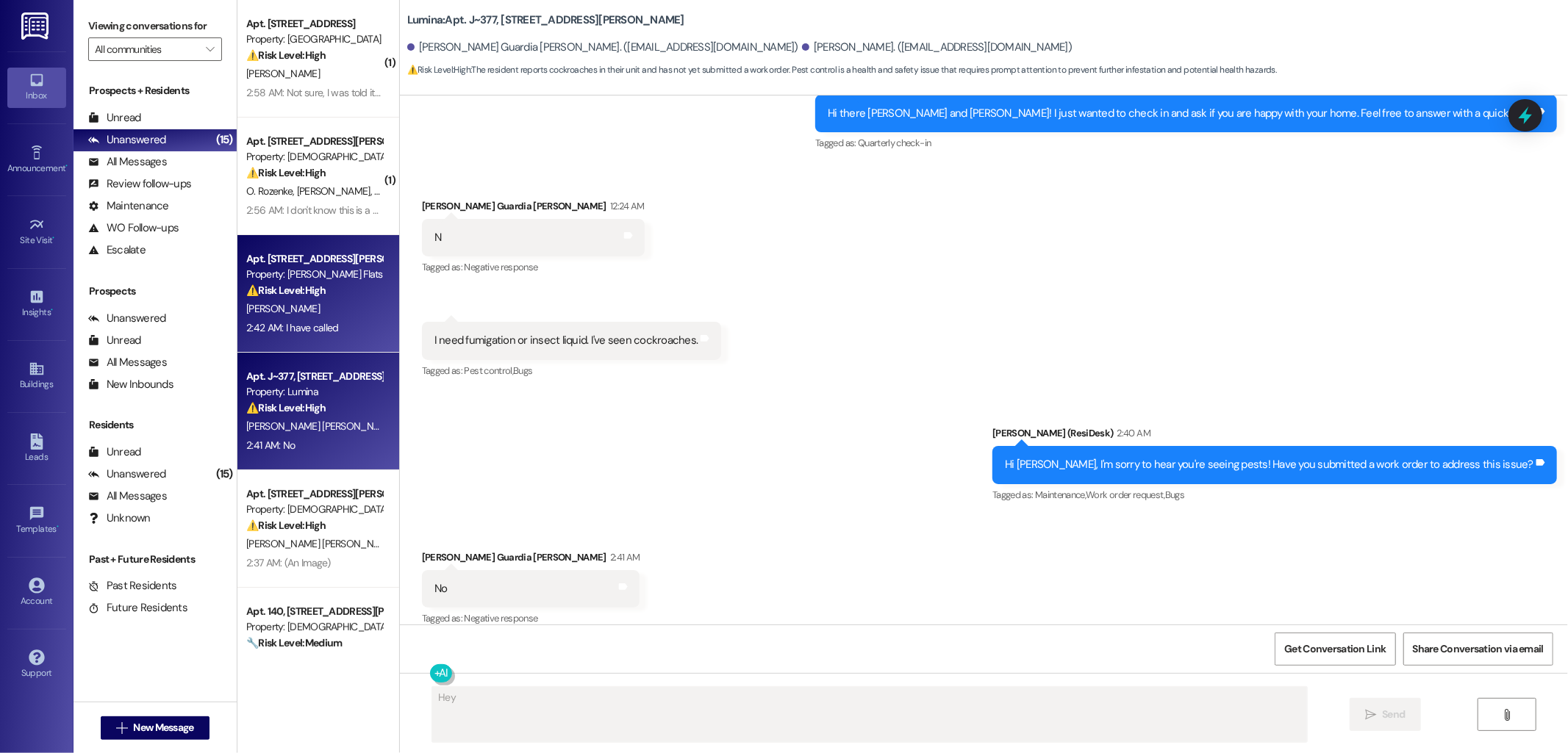
click at [313, 309] on div "A. Moore" at bounding box center [314, 309] width 139 height 18
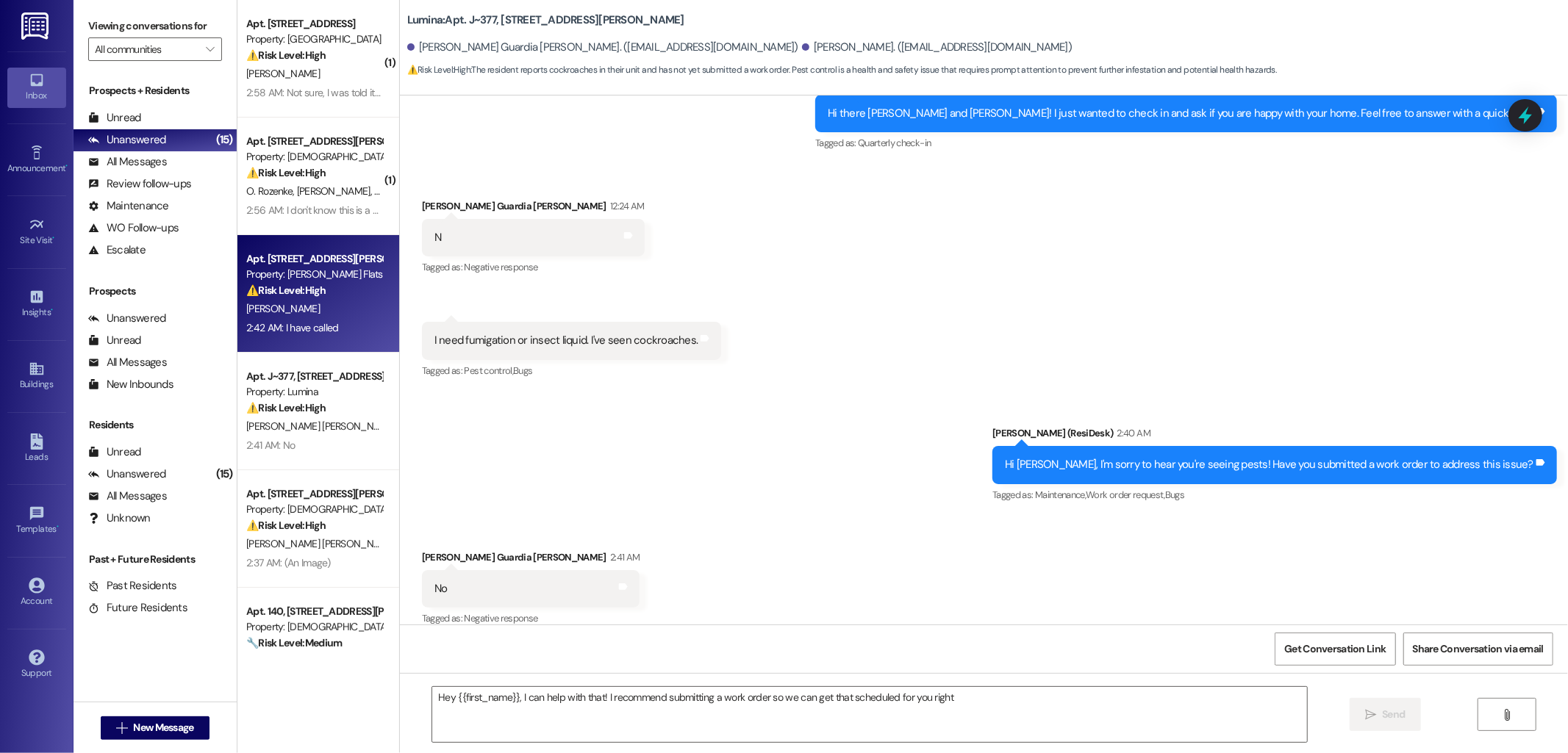
type textarea "Hey {{first_name}}, I can help with that! I recommend submitting a work order s…"
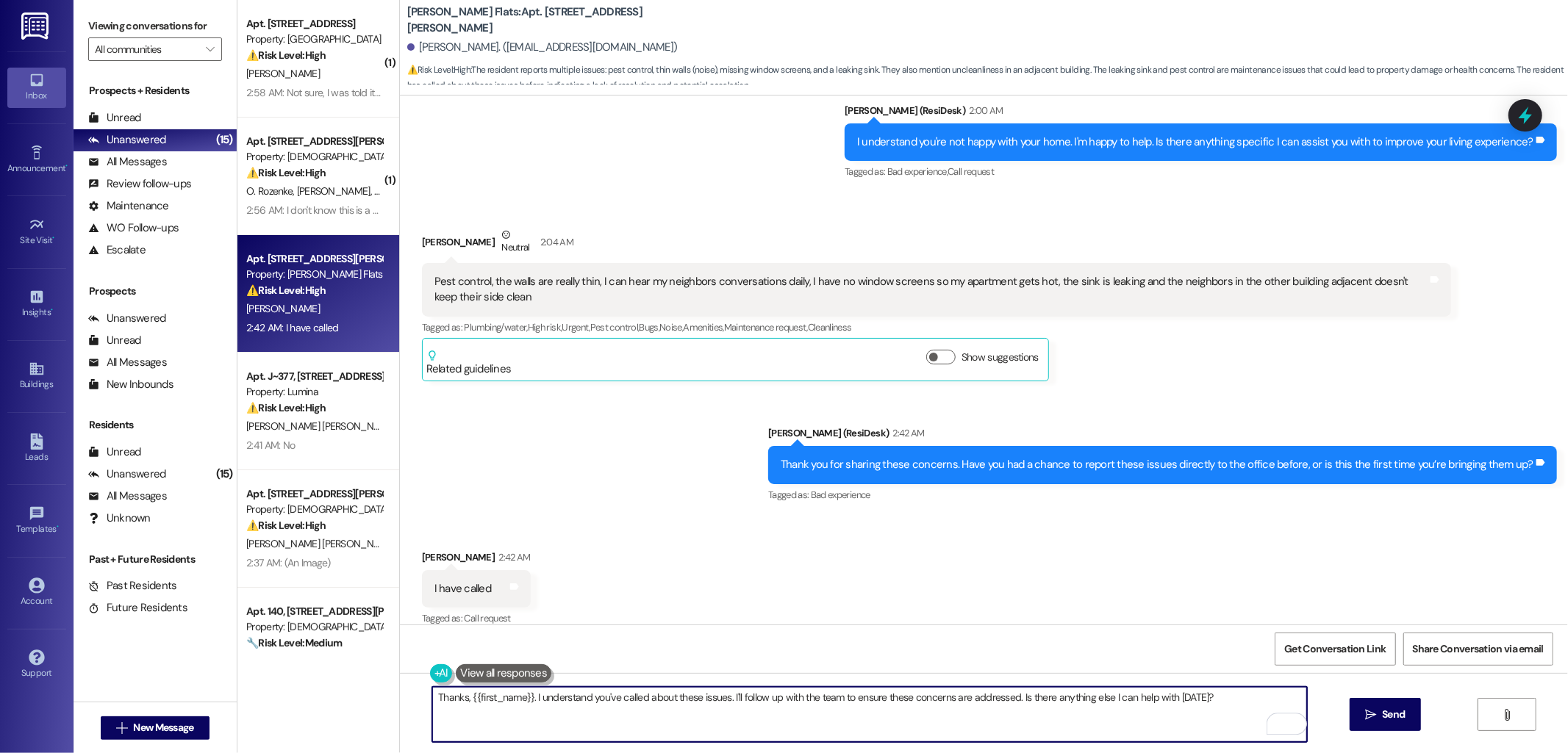
drag, startPoint x: 722, startPoint y: 699, endPoint x: 1011, endPoint y: 712, distance: 289.3
click at [1011, 712] on textarea "Thanks, {{first_name}}. I understand you've called about these issues. I'll fol…" at bounding box center [870, 714] width 875 height 55
drag, startPoint x: 525, startPoint y: 700, endPoint x: 427, endPoint y: 713, distance: 98.9
click at [432, 713] on textarea "Thanks, {{first_name}}. I understand you've called about these issues. Thanks f…" at bounding box center [870, 714] width 875 height 55
drag, startPoint x: 742, startPoint y: 695, endPoint x: 985, endPoint y: 711, distance: 243.5
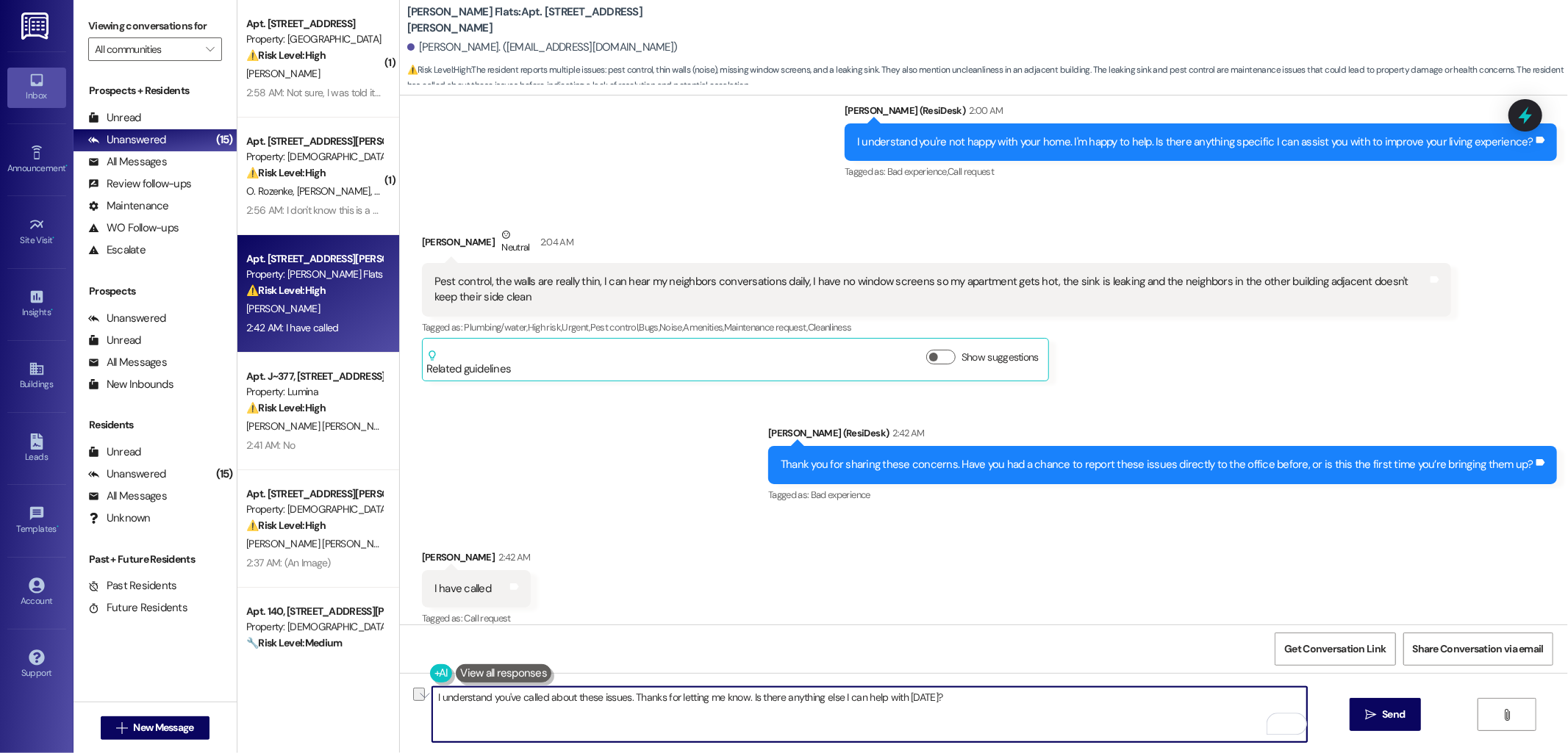
click at [985, 711] on textarea "I understand you've called about these issues. Thanks for letting me know. Is t…" at bounding box center [870, 714] width 875 height 55
type textarea "I understand you've called about these issues. Thanks for letting me know."
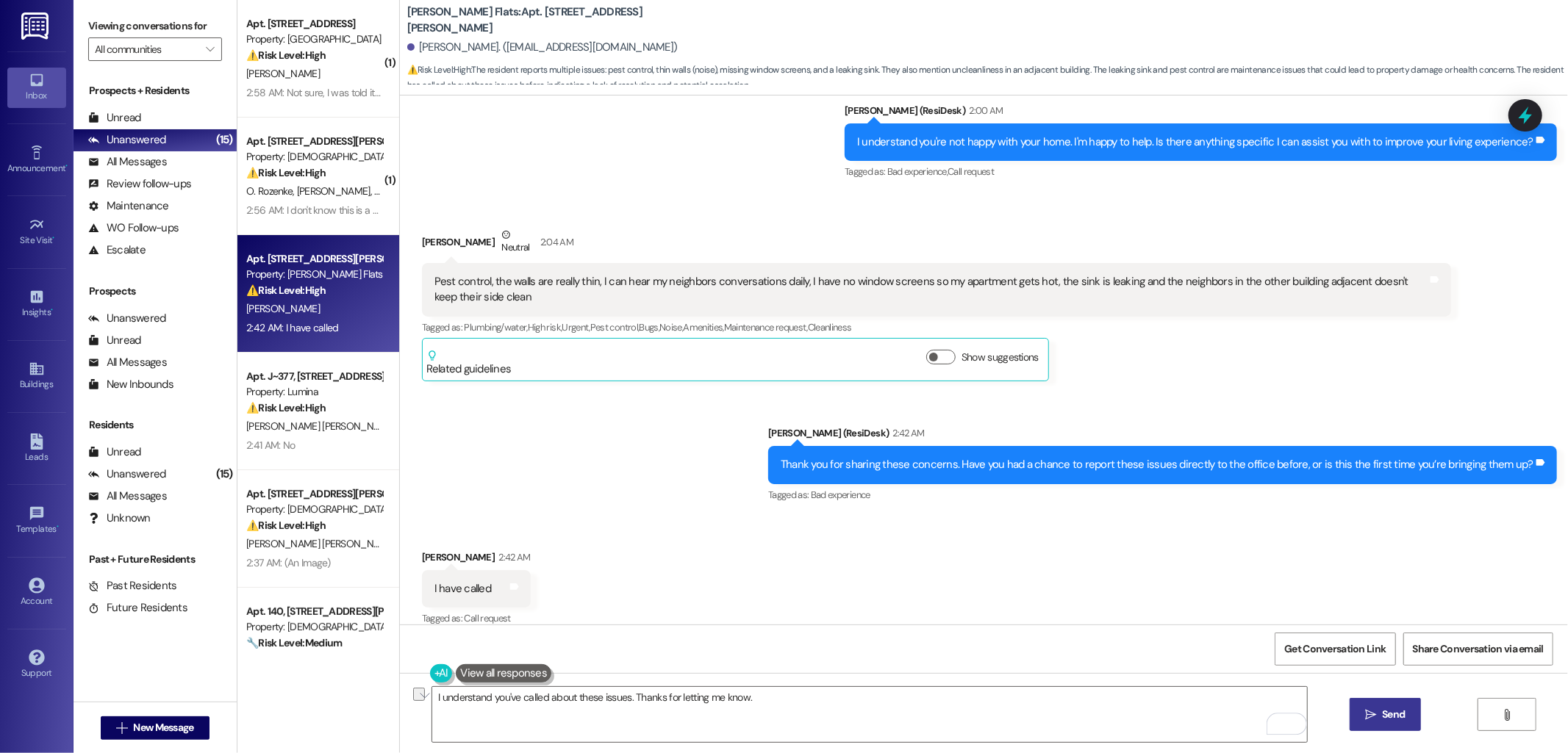
click at [1370, 711] on icon "" at bounding box center [1370, 715] width 11 height 12
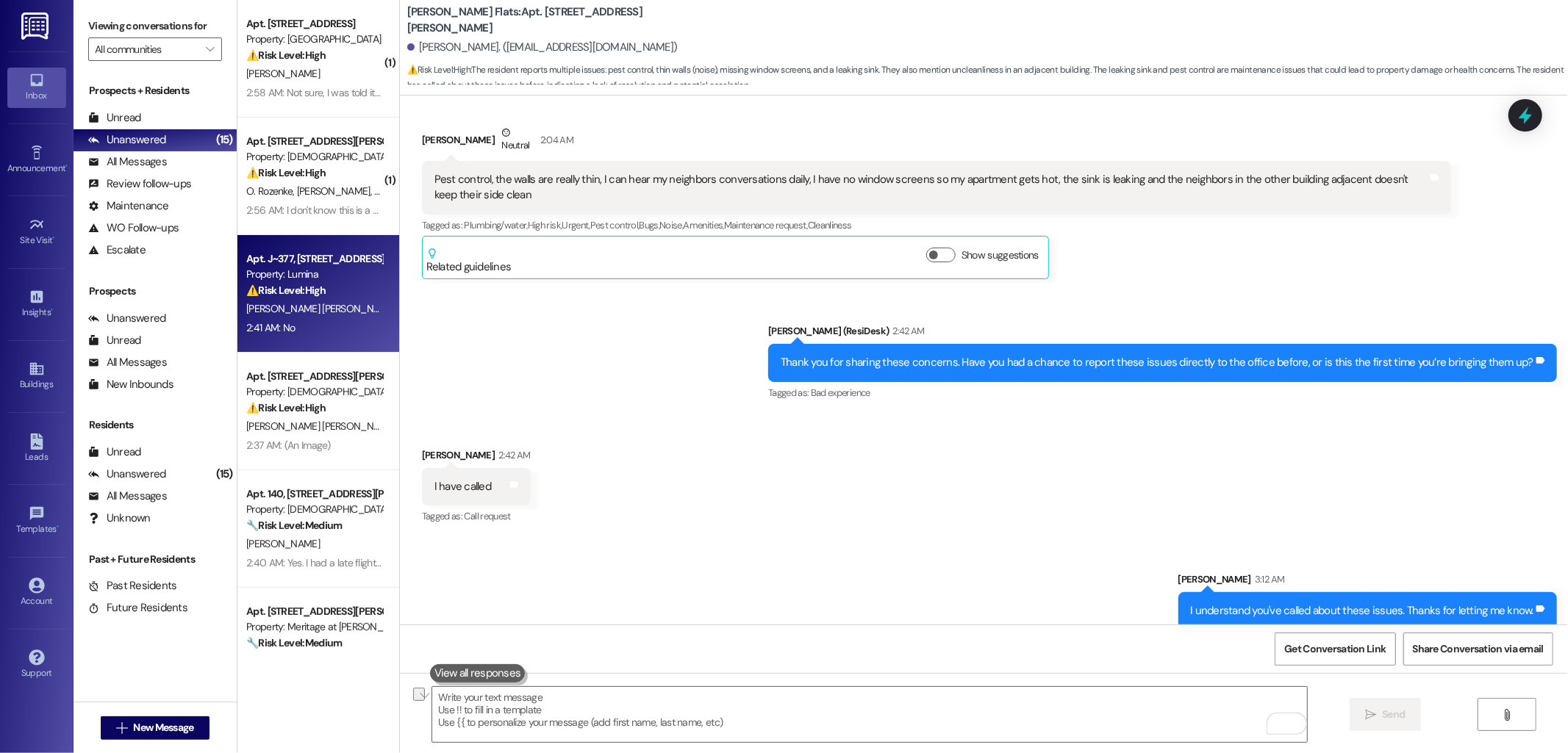
click at [279, 270] on div "Property: Lumina" at bounding box center [314, 274] width 136 height 16
type textarea "Fetching suggested responses. Please feel free to read through the conversation…"
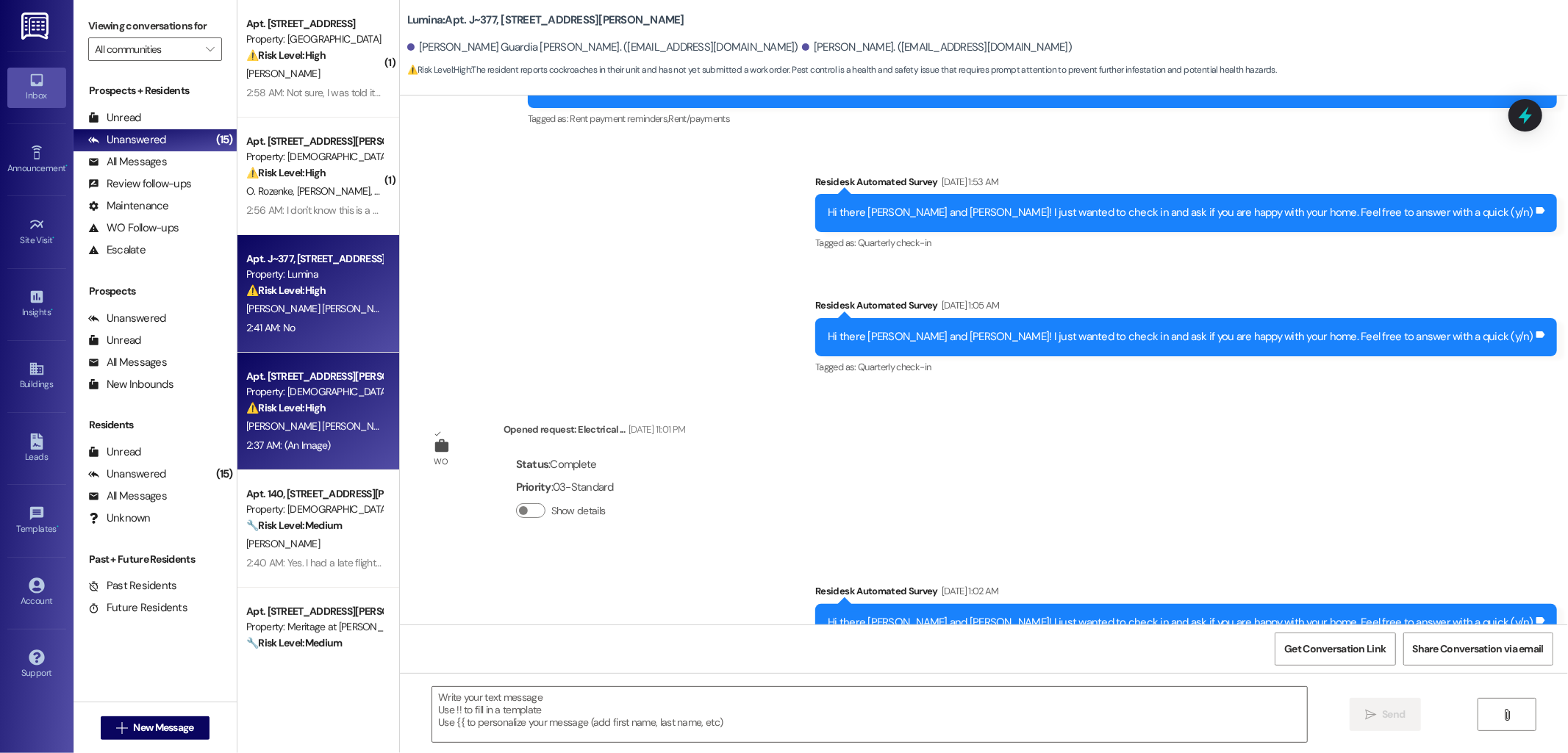
type textarea "Fetching suggested responses. Please feel free to read through the conversation…"
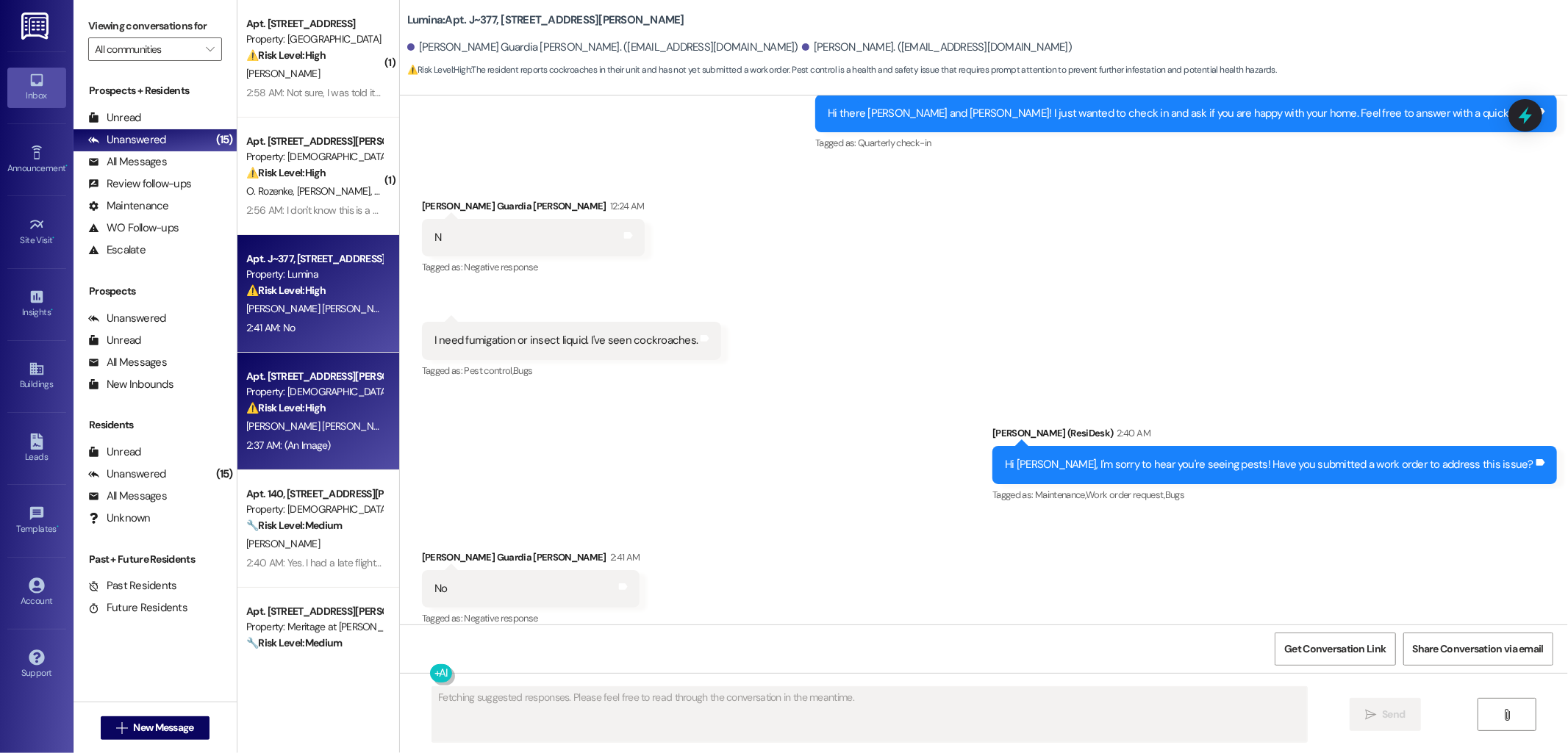
click at [296, 388] on div "Property: [DEMOGRAPHIC_DATA]" at bounding box center [314, 392] width 136 height 16
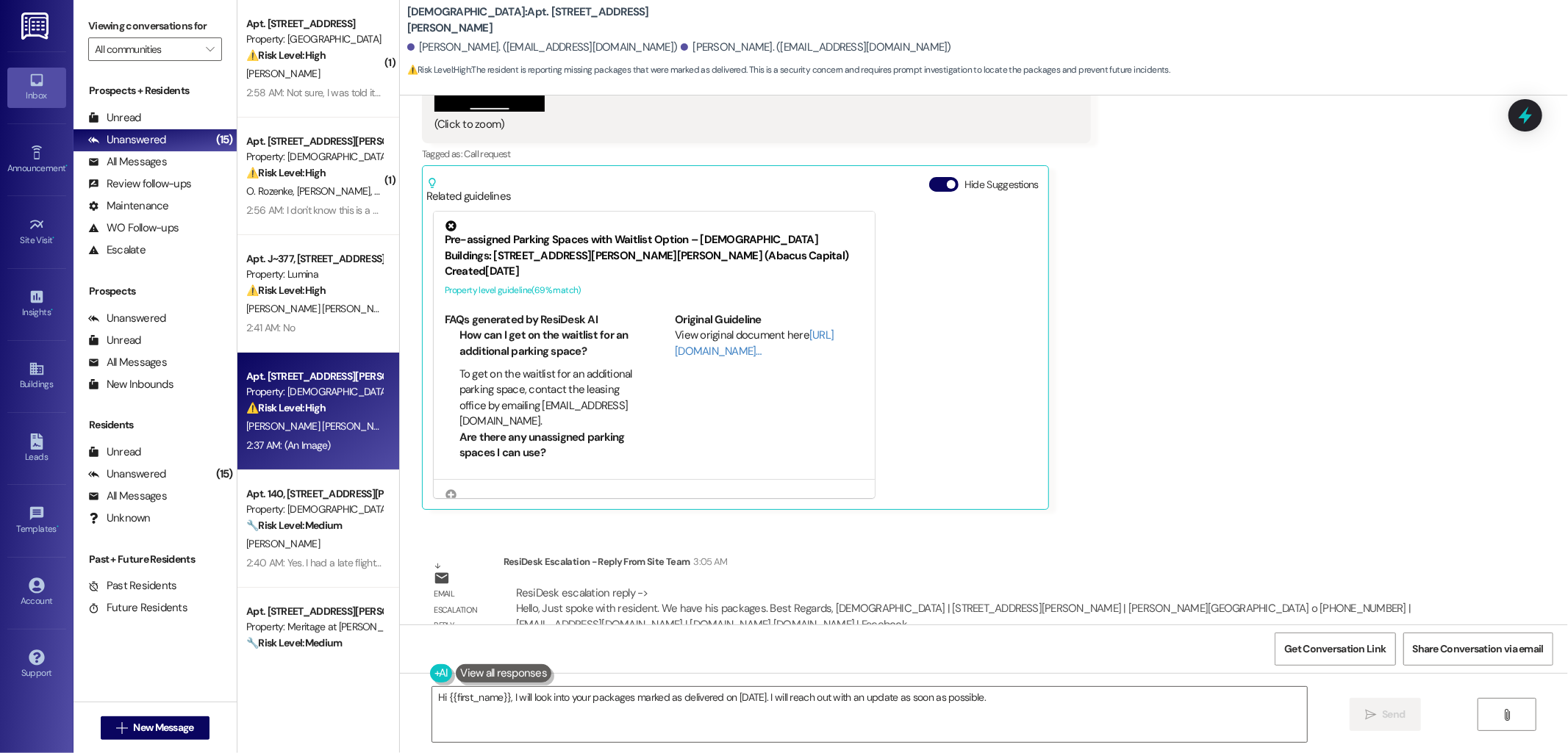
scroll to position [5340, 0]
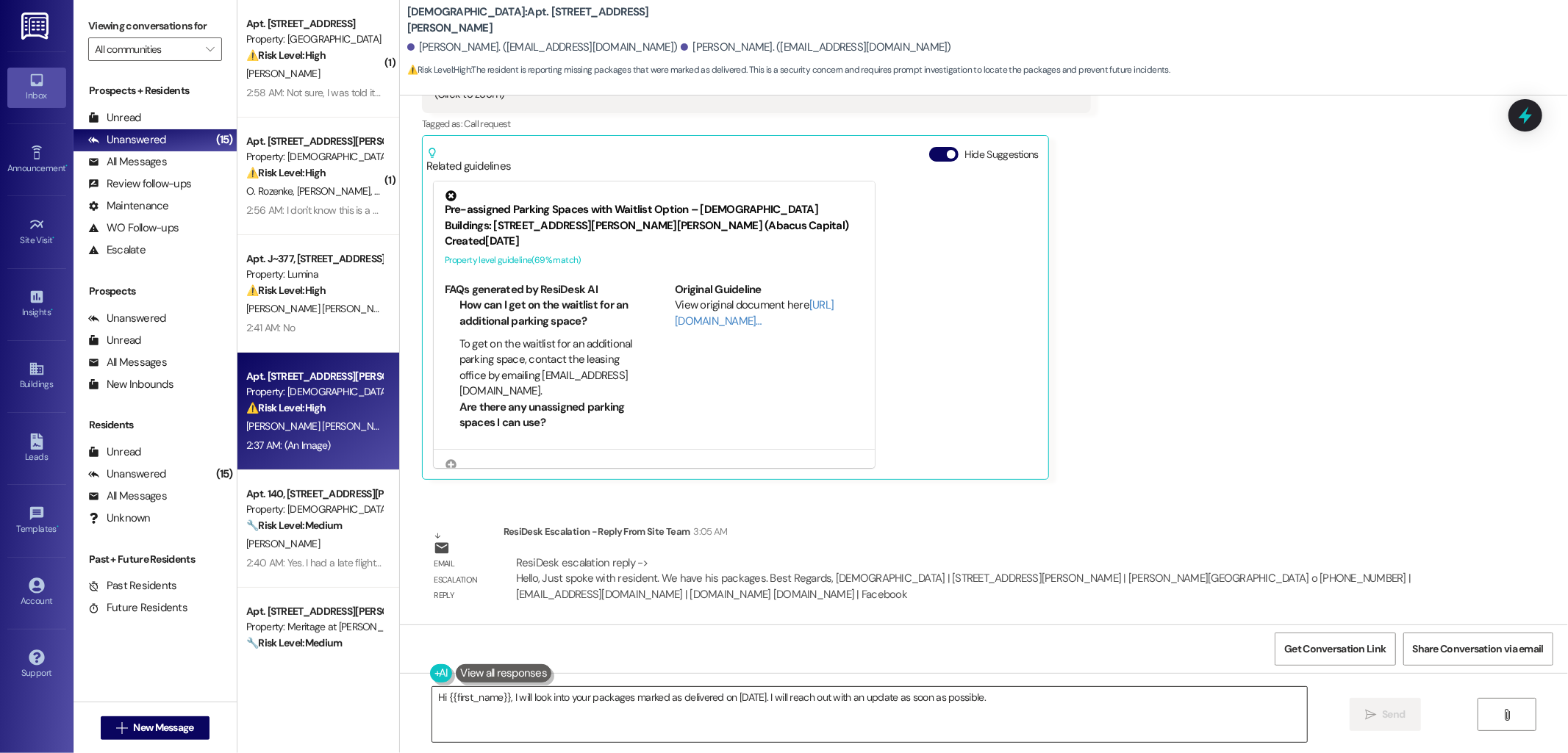
click at [665, 689] on textarea "Hi {{first_name}}, I will look into your packages marked as delivered on August…" at bounding box center [870, 714] width 875 height 55
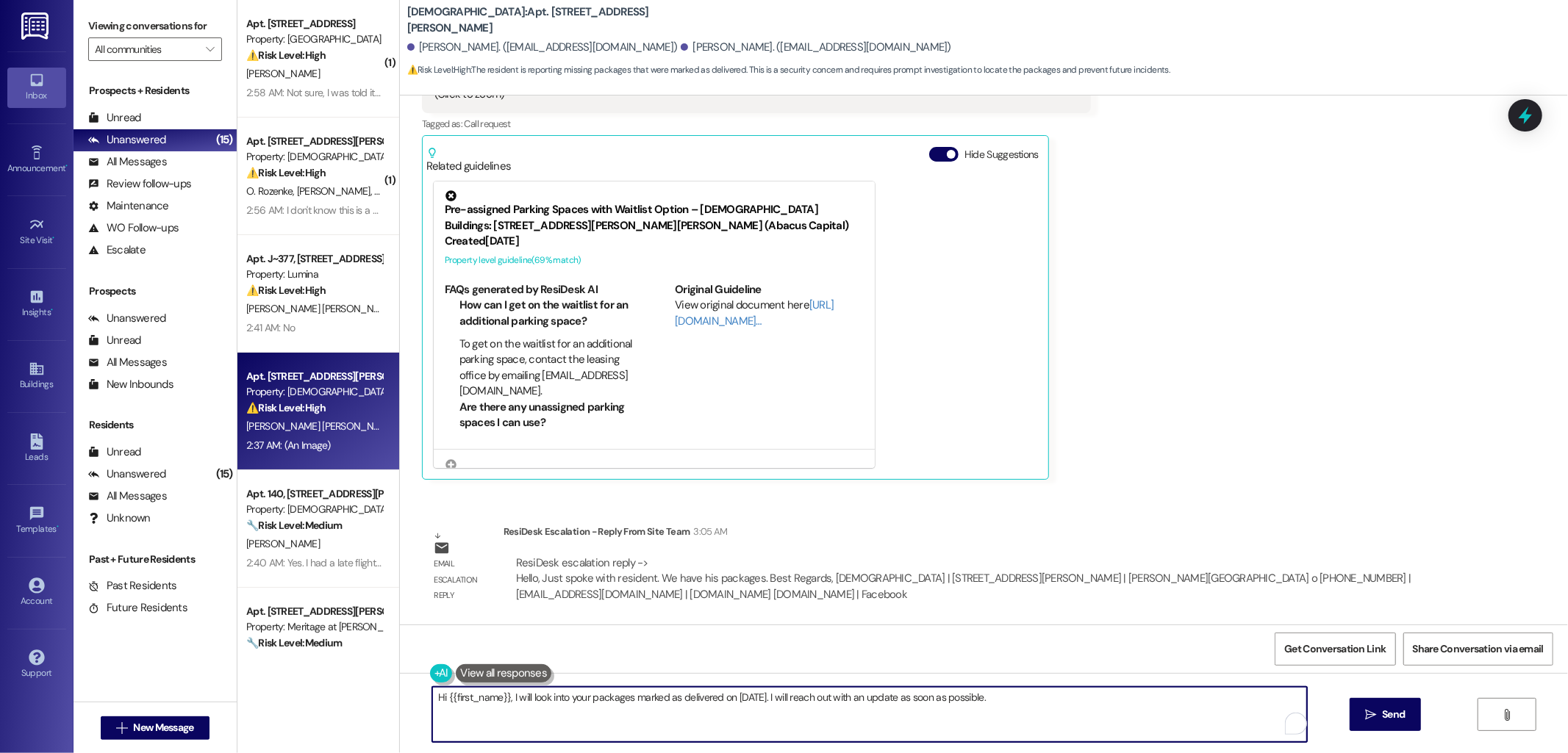
click at [665, 689] on textarea "Hi {{first_name}}, I will look into your packages marked as delivered on August…" at bounding box center [870, 714] width 875 height 55
type textarea "I heard back from the team - it looks like they've spoken with you, and they co…"
click at [1395, 721] on span "Send" at bounding box center [1394, 714] width 23 height 16
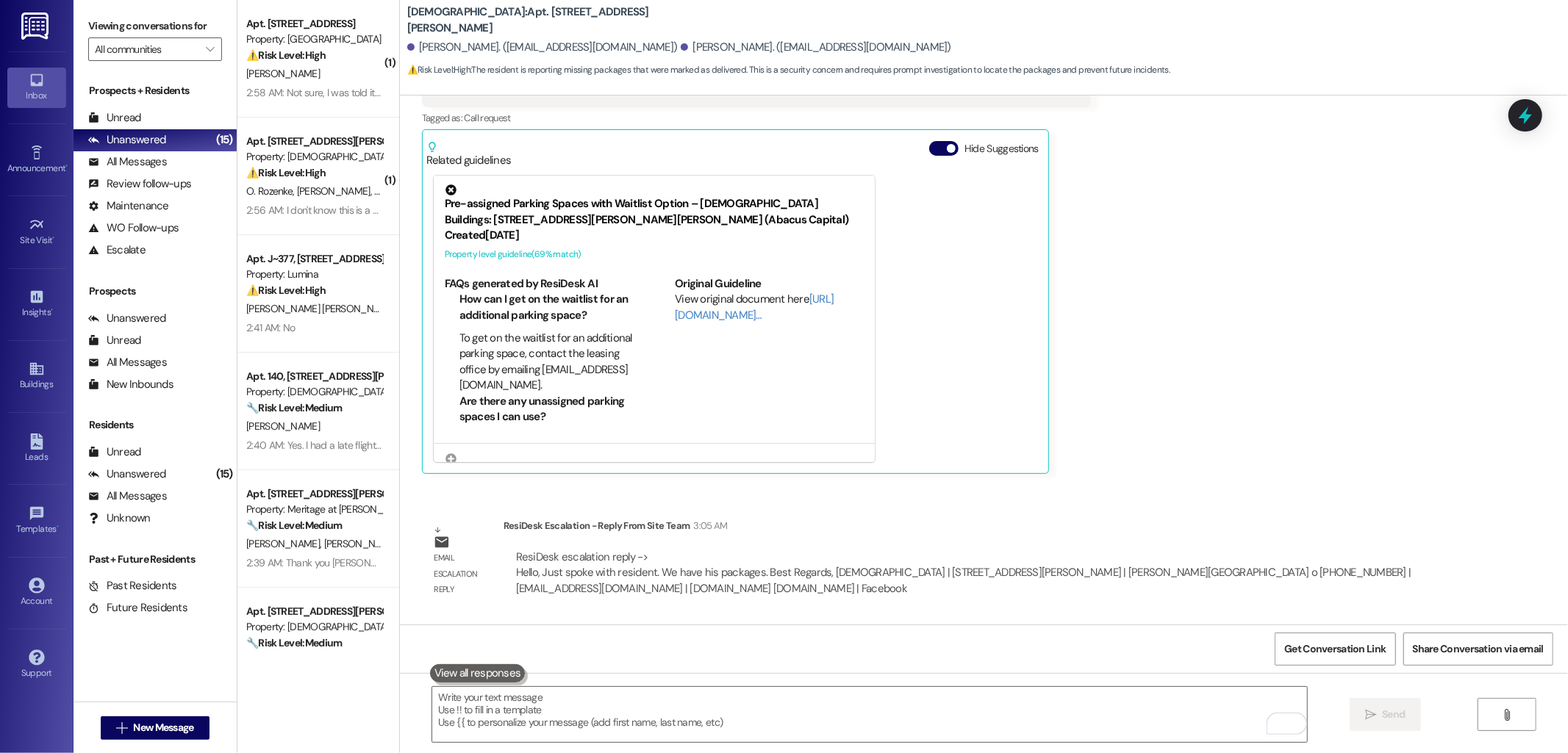
scroll to position [5442, 0]
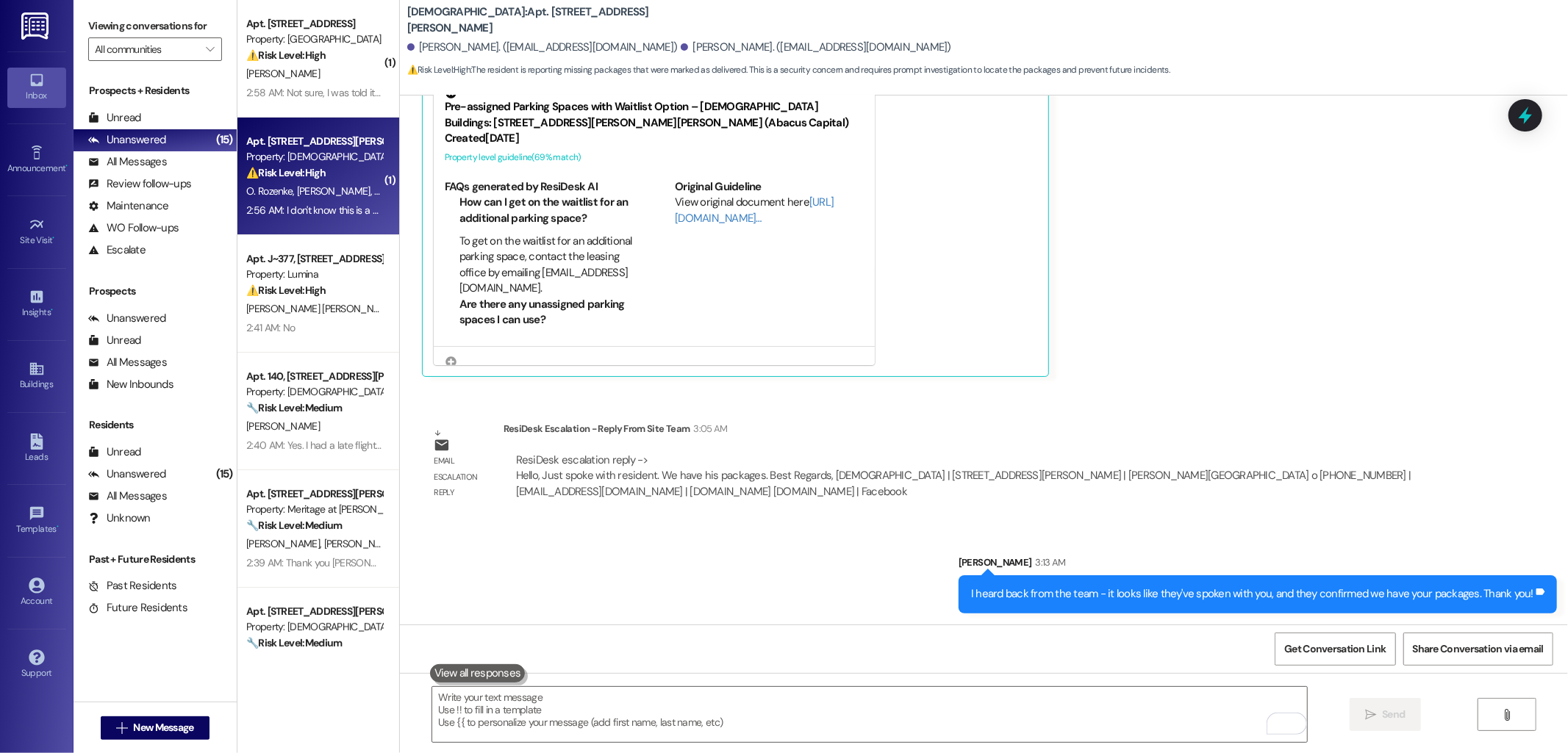
click at [315, 184] on span "E. Grigorian" at bounding box center [335, 191] width 78 height 13
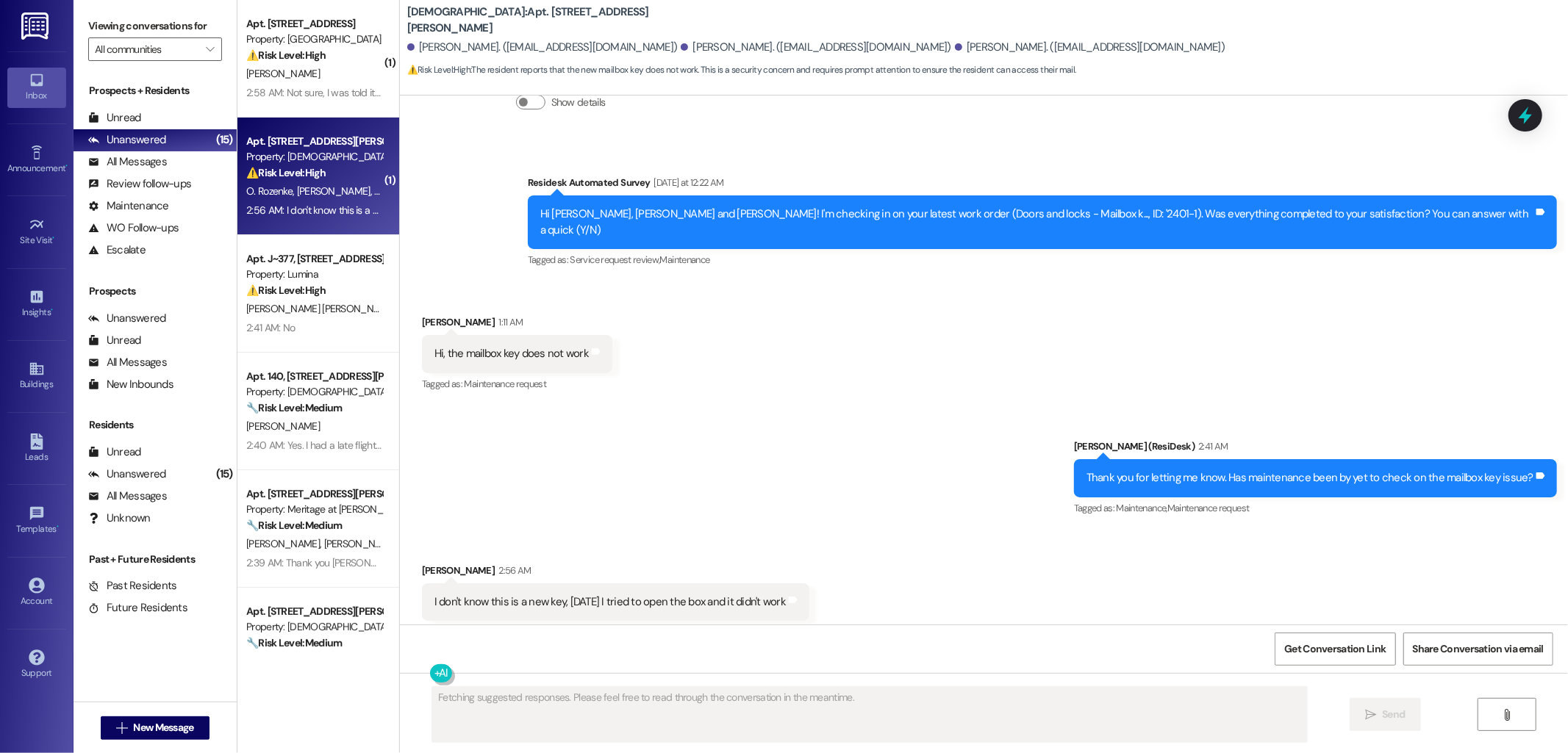
scroll to position [630, 0]
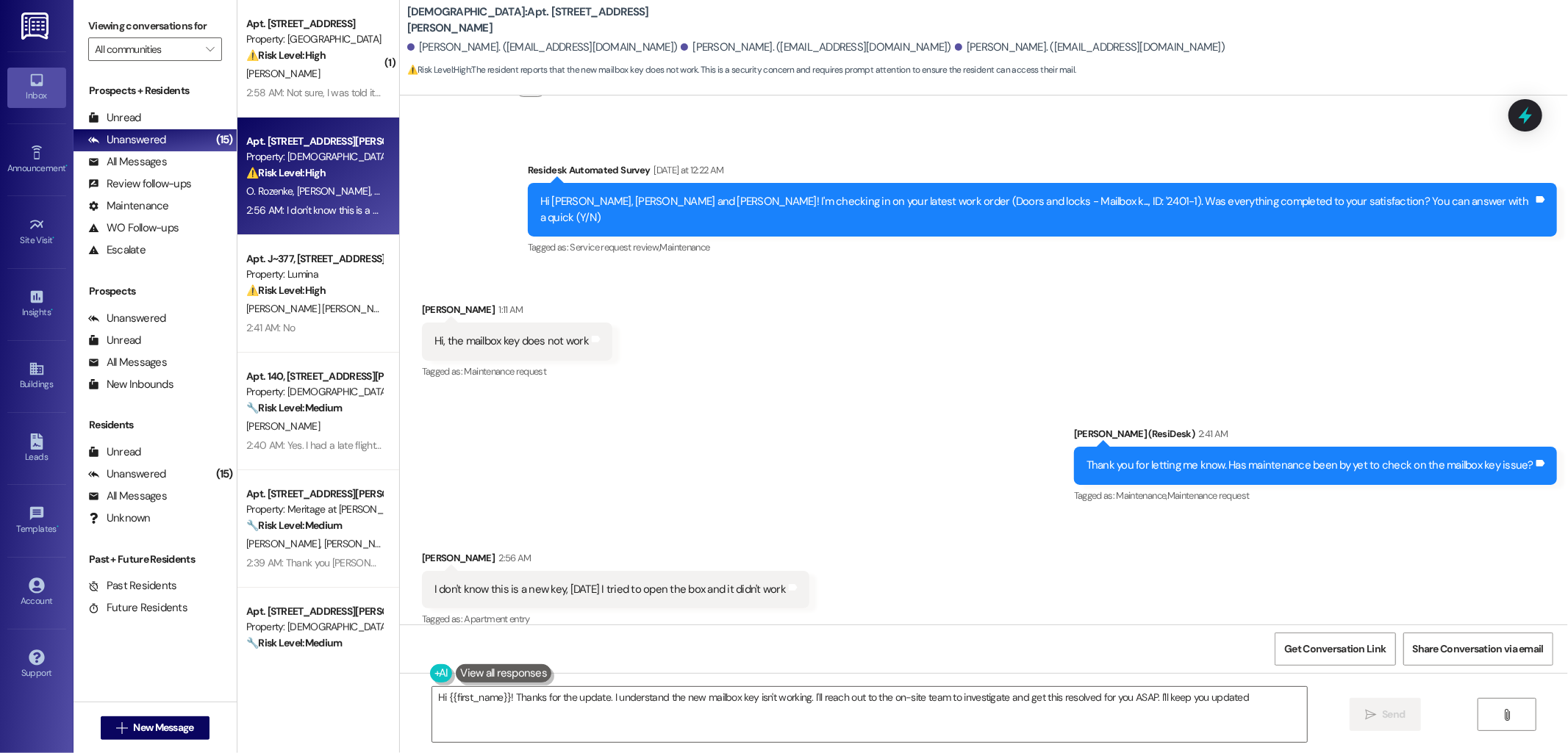
type textarea "Hi {{first_name}}! Thanks for the update. I understand the new mailbox key isn'…"
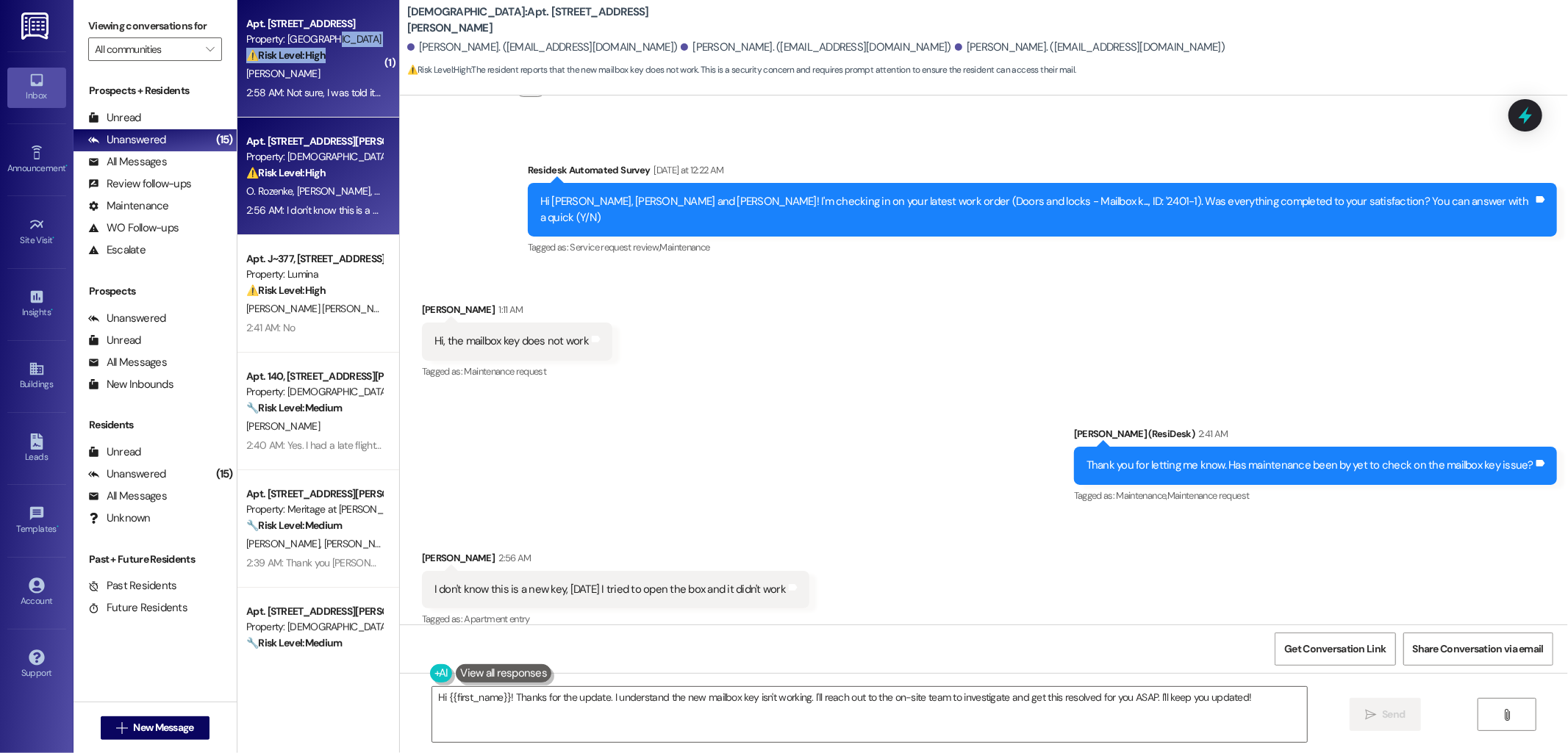
click at [319, 47] on div "Apt. 1023, 2424 Gold Canyon Dr Property: Sendero Ridge ⚠️ Risk Level: High The …" at bounding box center [314, 40] width 139 height 50
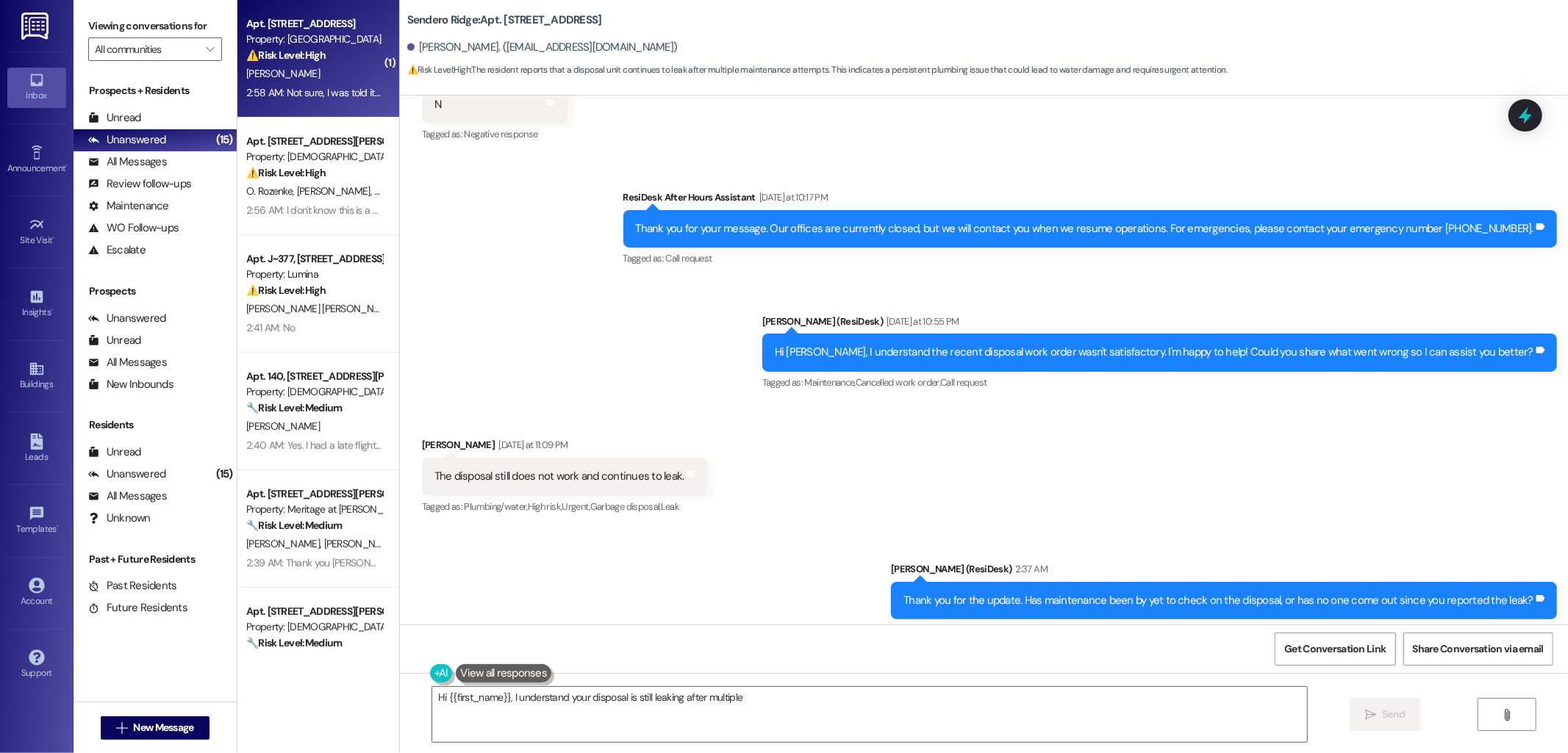
scroll to position [1239, 0]
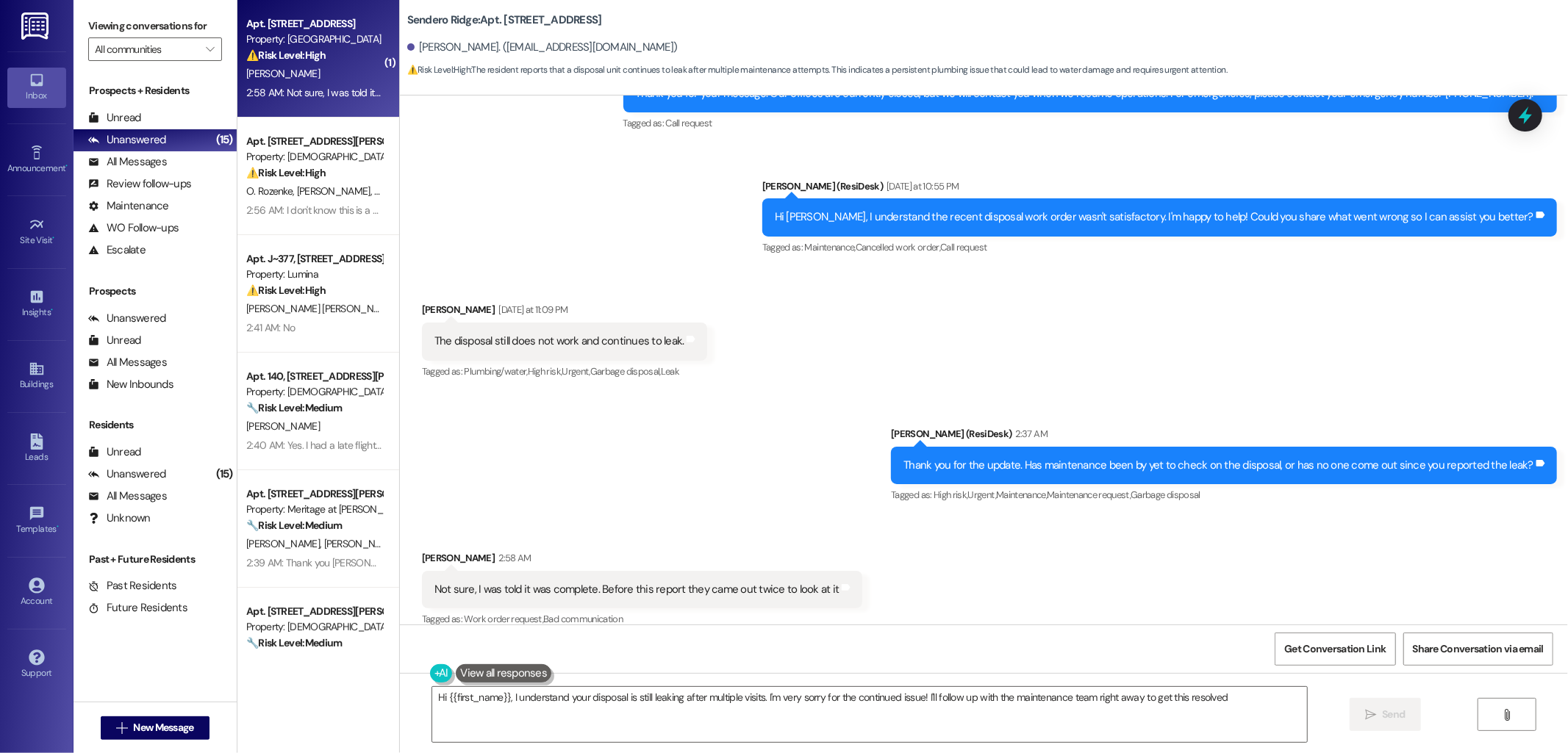
type textarea "Hi {{first_name}}, I understand your disposal is still leaking after multiple v…"
drag, startPoint x: 804, startPoint y: 325, endPoint x: 798, endPoint y: 321, distance: 7.2
click at [805, 325] on div "Received via SMS Brianna Campos Yesterday at 11:09 PM The disposal still does n…" at bounding box center [984, 331] width 1168 height 124
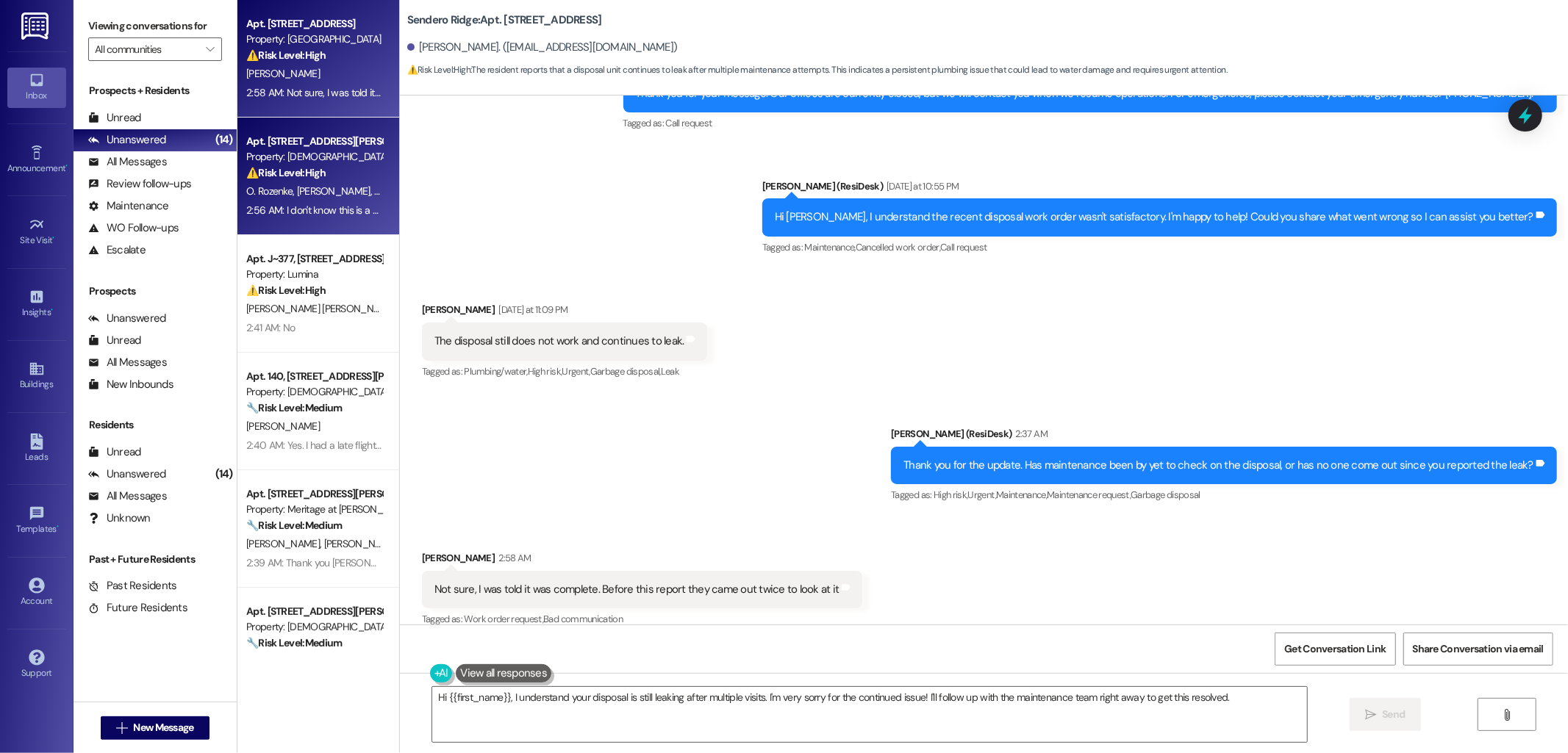
click at [282, 162] on div "Property: [DEMOGRAPHIC_DATA]" at bounding box center [314, 157] width 136 height 16
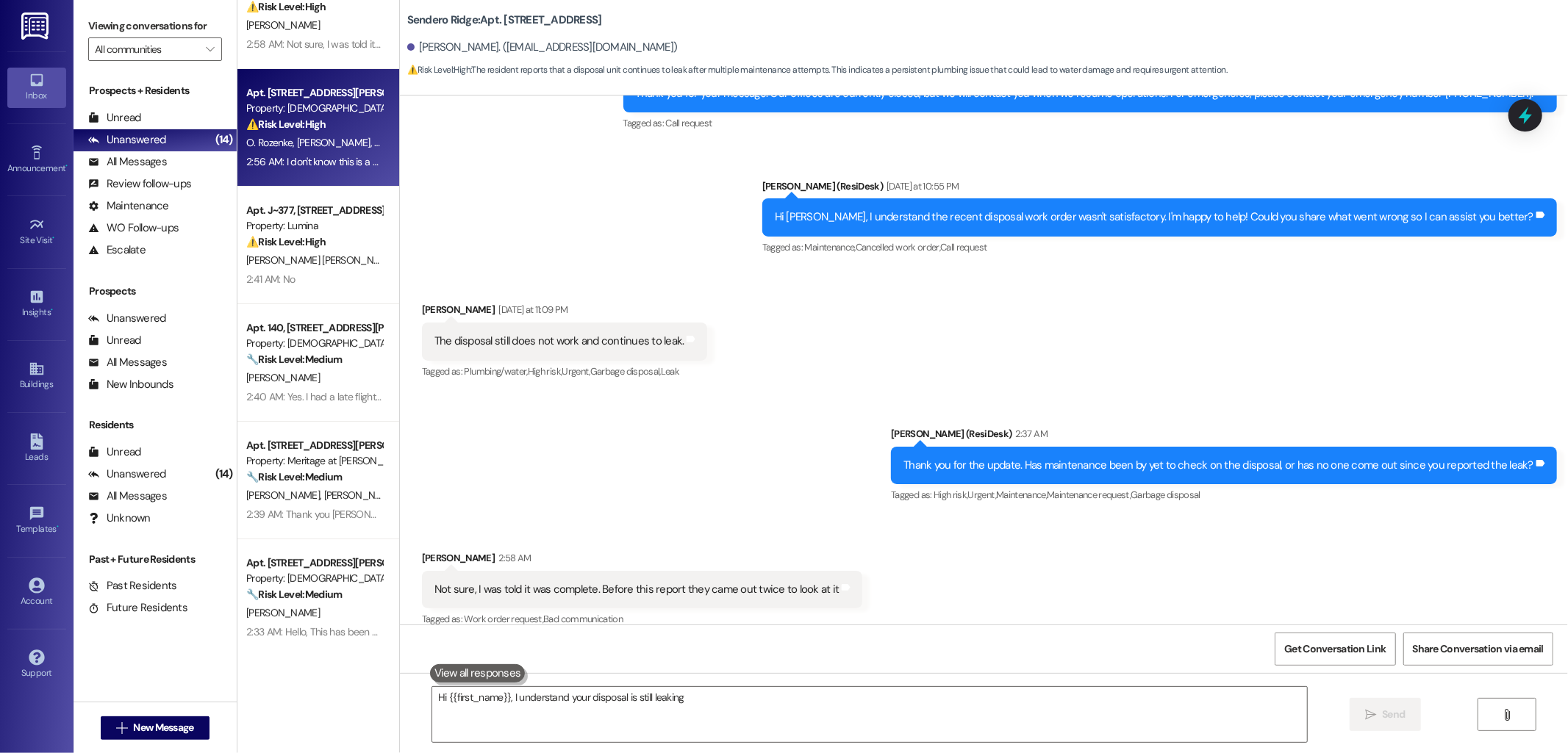
type textarea "Hi {{first_name}}, I understand your disposal is still leaking"
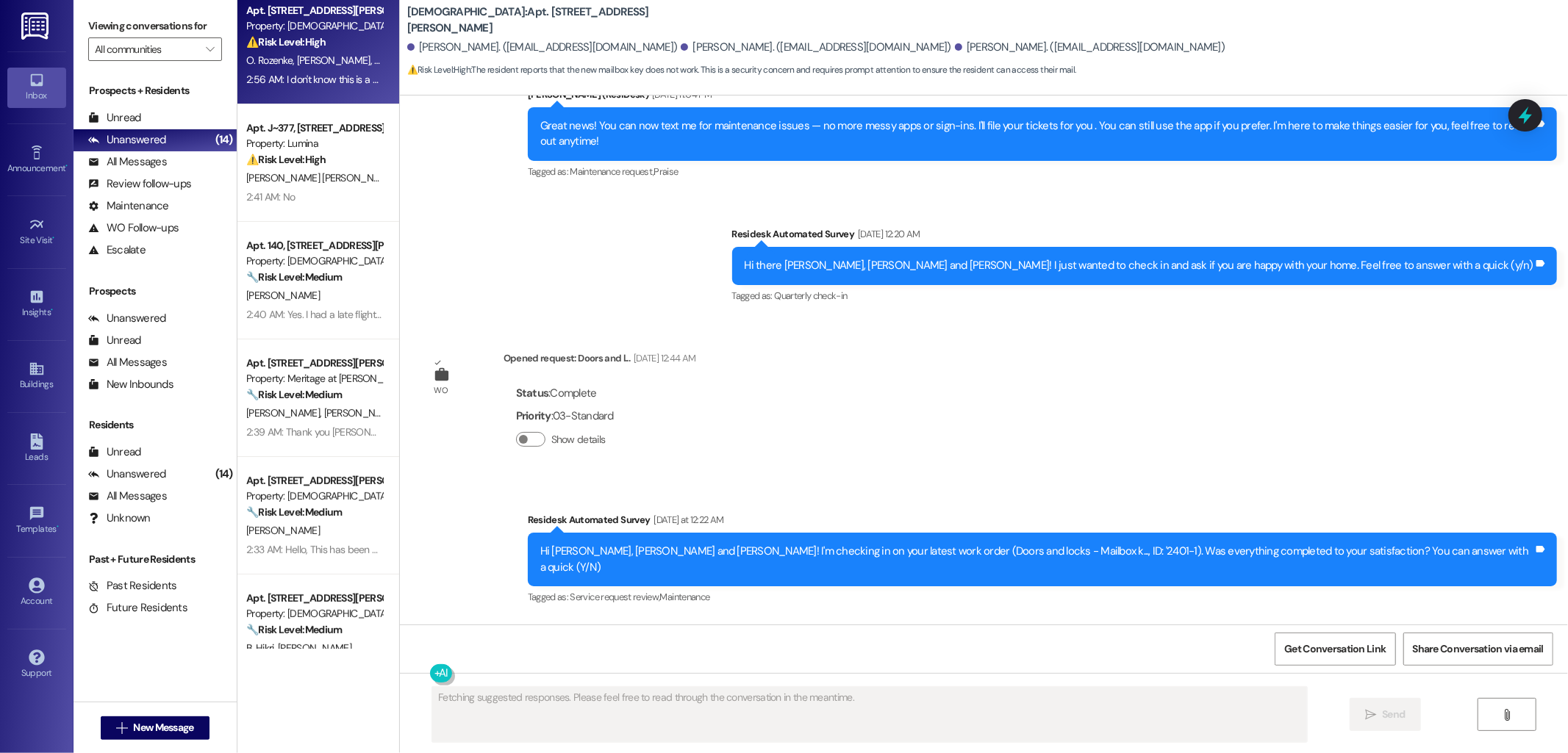
scroll to position [0, 0]
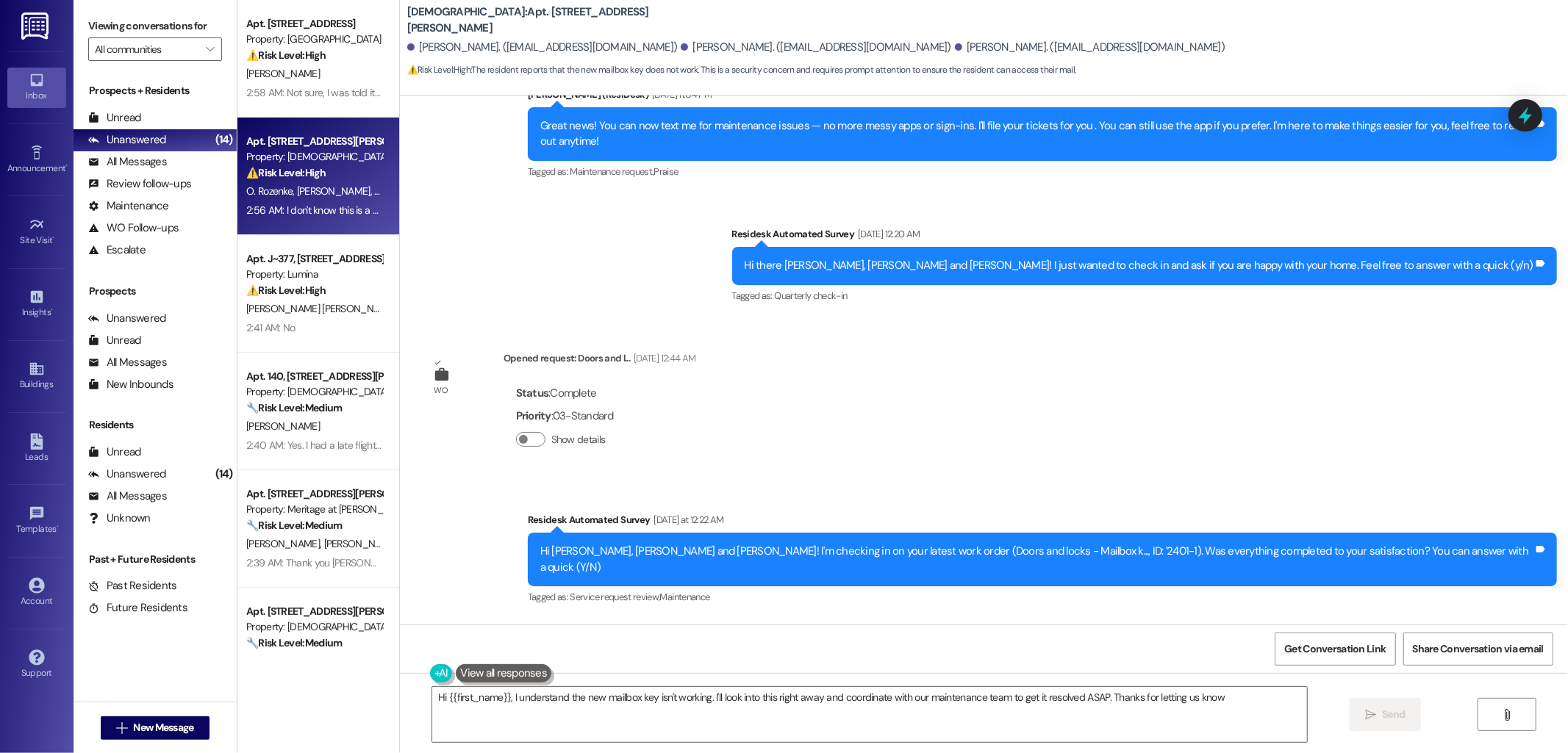
type textarea "Hi {{first_name}}, I understand the new mailbox key isn't working. I'll look in…"
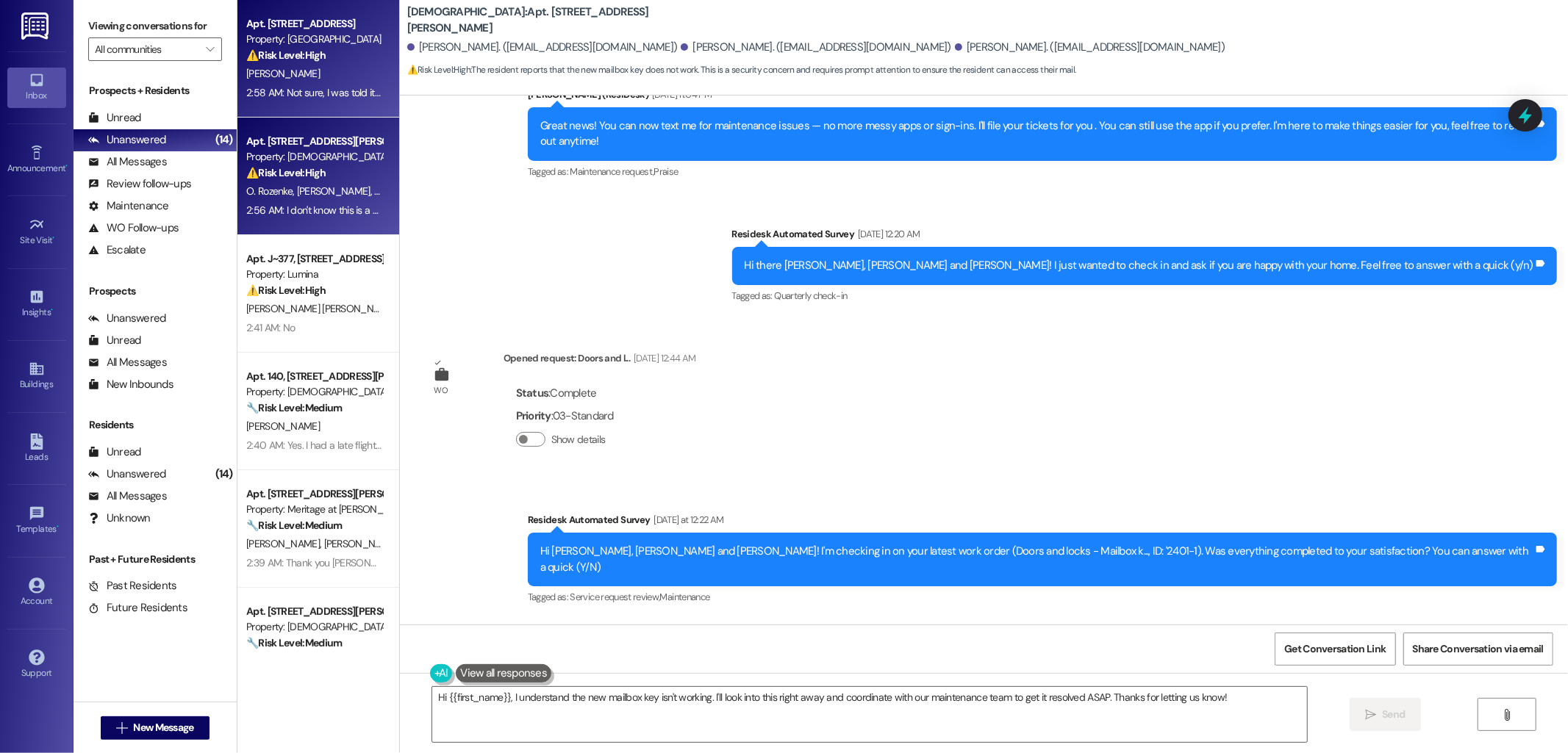
click at [288, 91] on div "2:58 AM: Not sure, I was told it was complete. Before this report they came out…" at bounding box center [450, 93] width 408 height 13
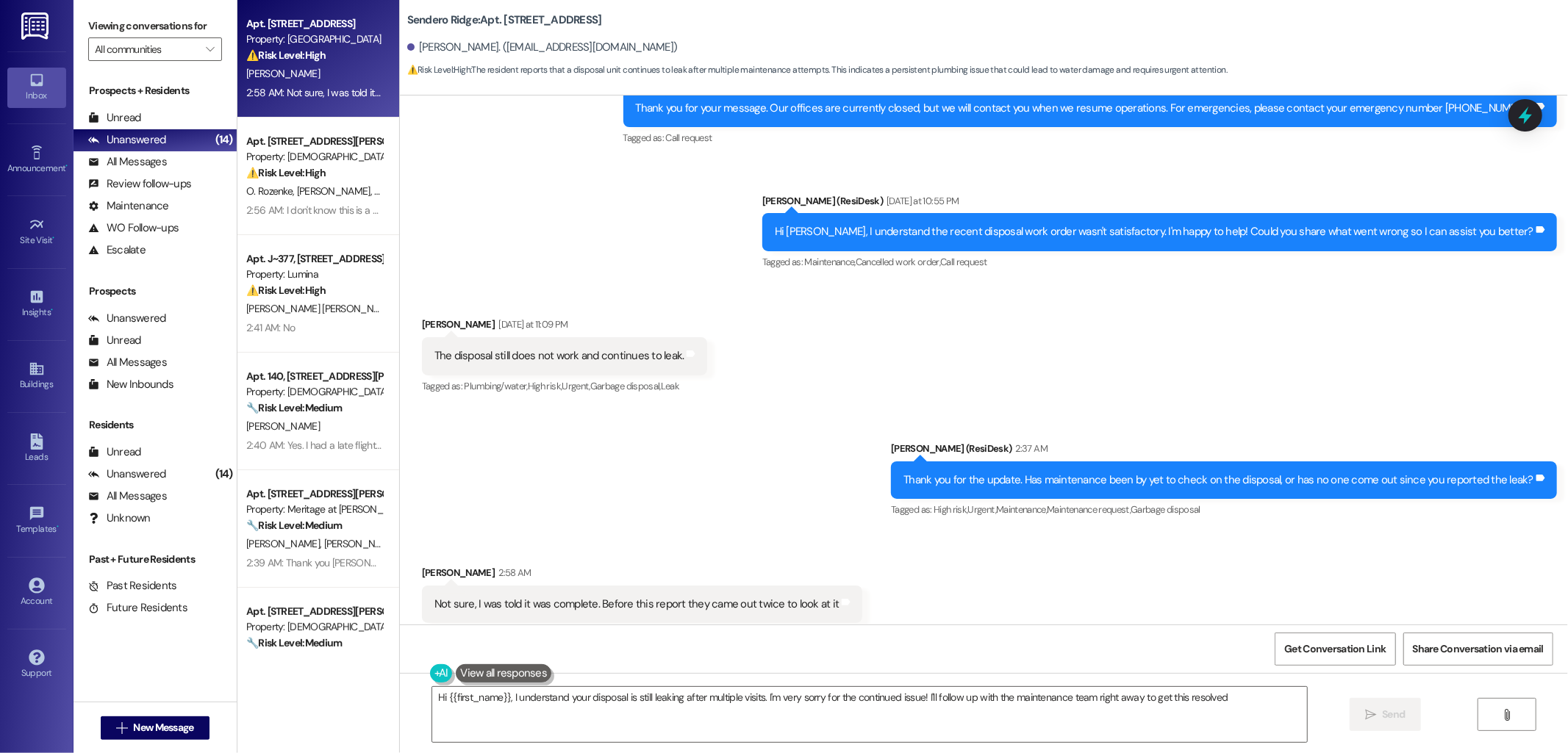
type textarea "Hi {{first_name}}, I understand your disposal is still leaking after multiple v…"
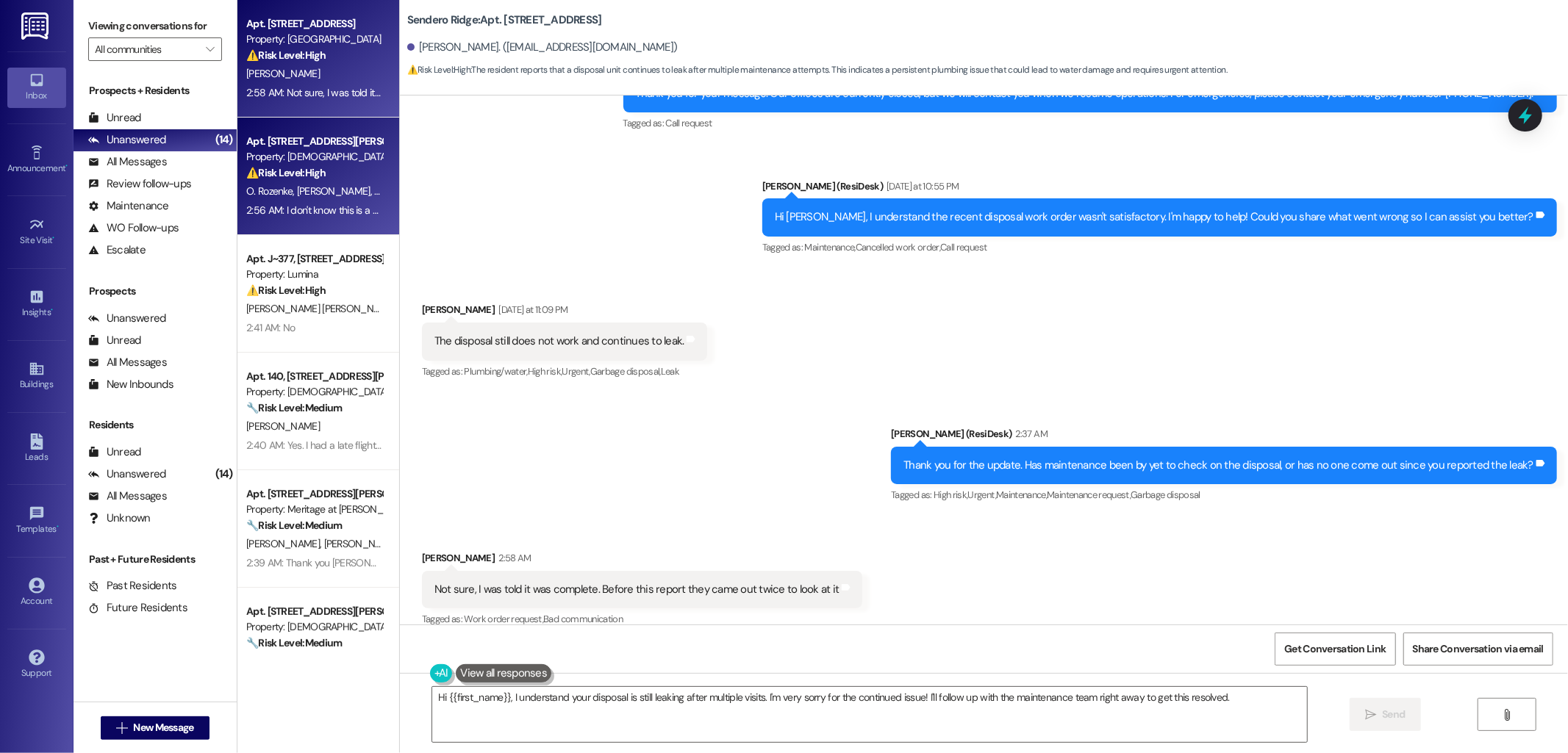
click at [298, 156] on div "Property: [DEMOGRAPHIC_DATA]" at bounding box center [314, 157] width 136 height 16
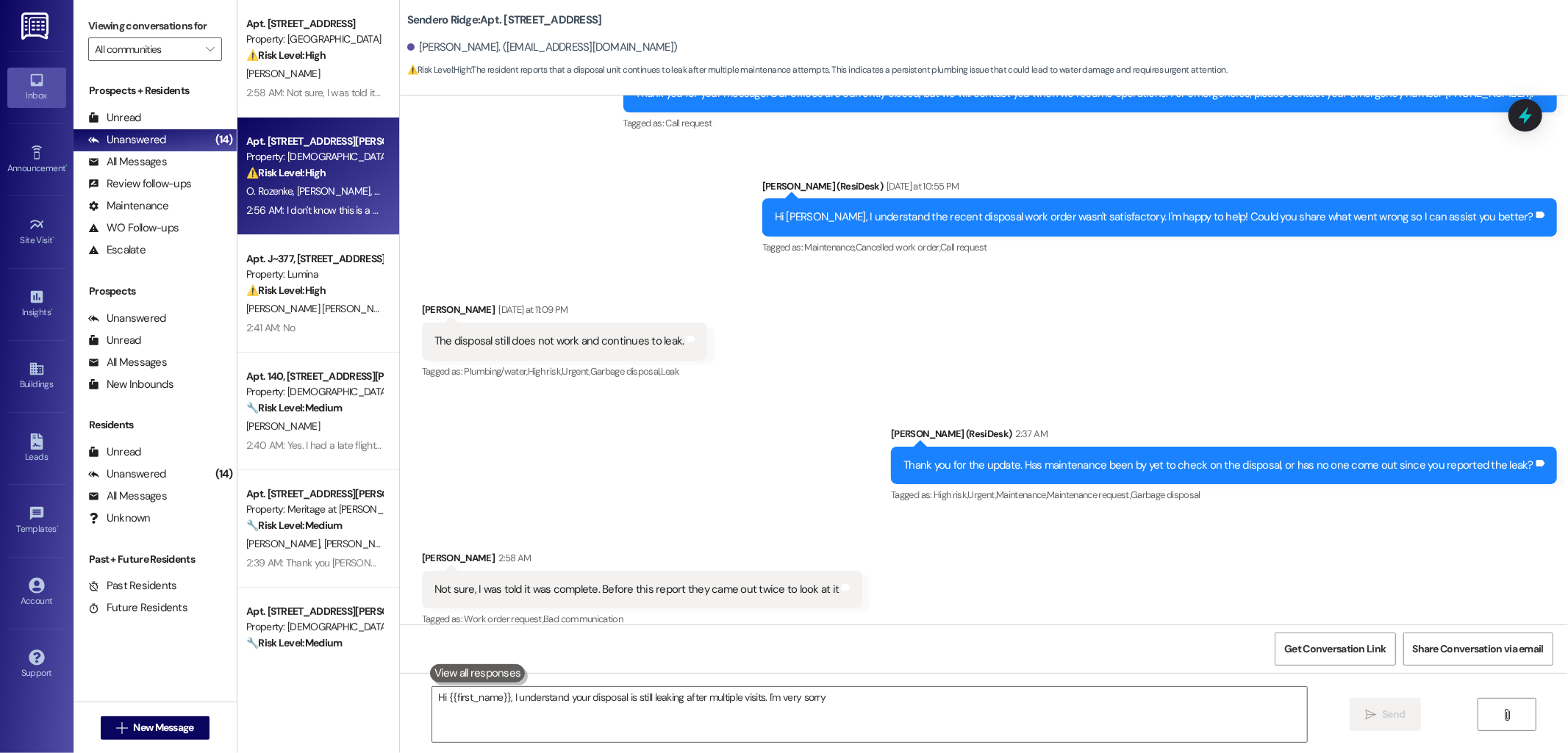
type textarea "Hi {{first_name}}, I understand your disposal is still leaking after multiple v…"
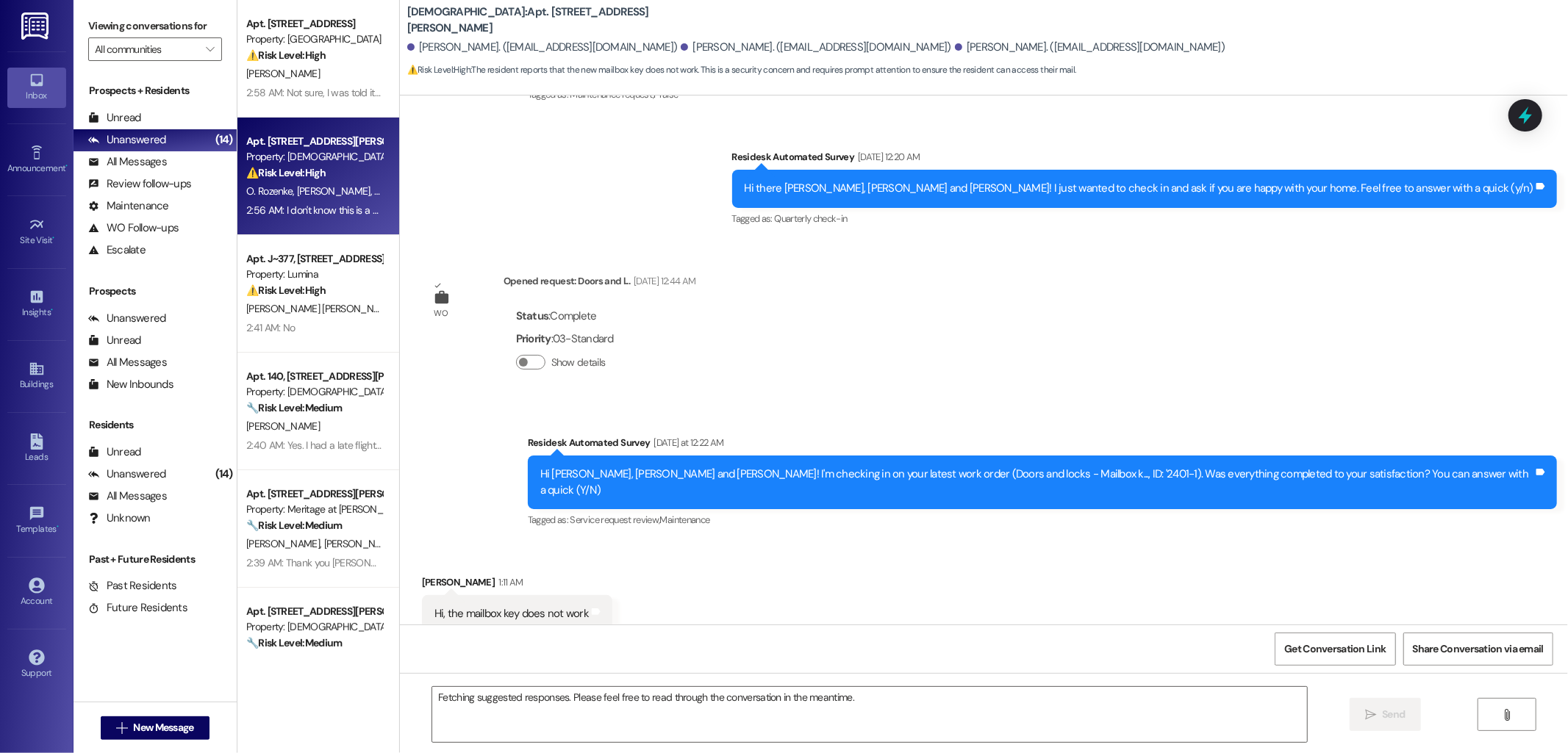
scroll to position [630, 0]
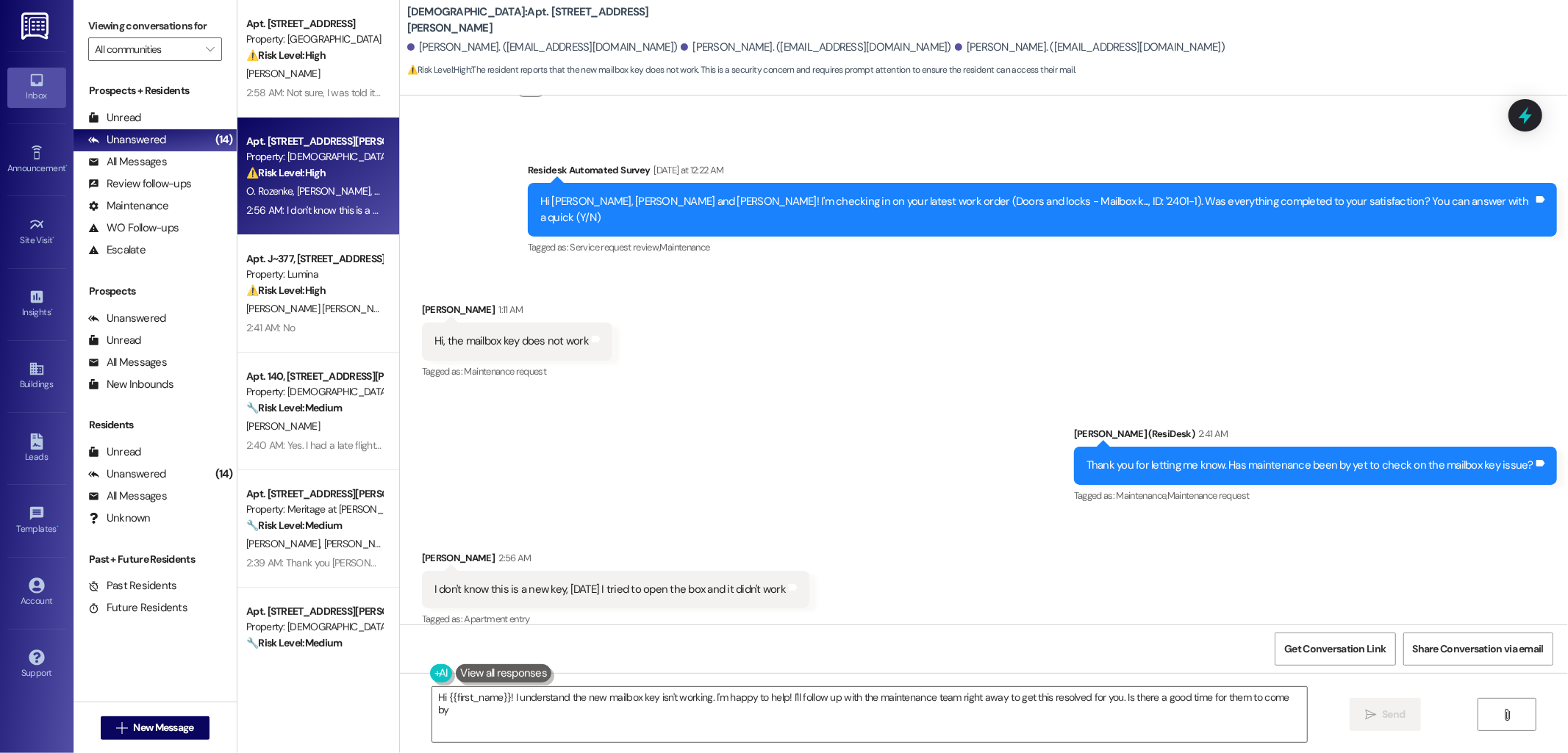
type textarea "Hi {{first_name}}! I understand the new mailbox key isn't working. I'm happy to…"
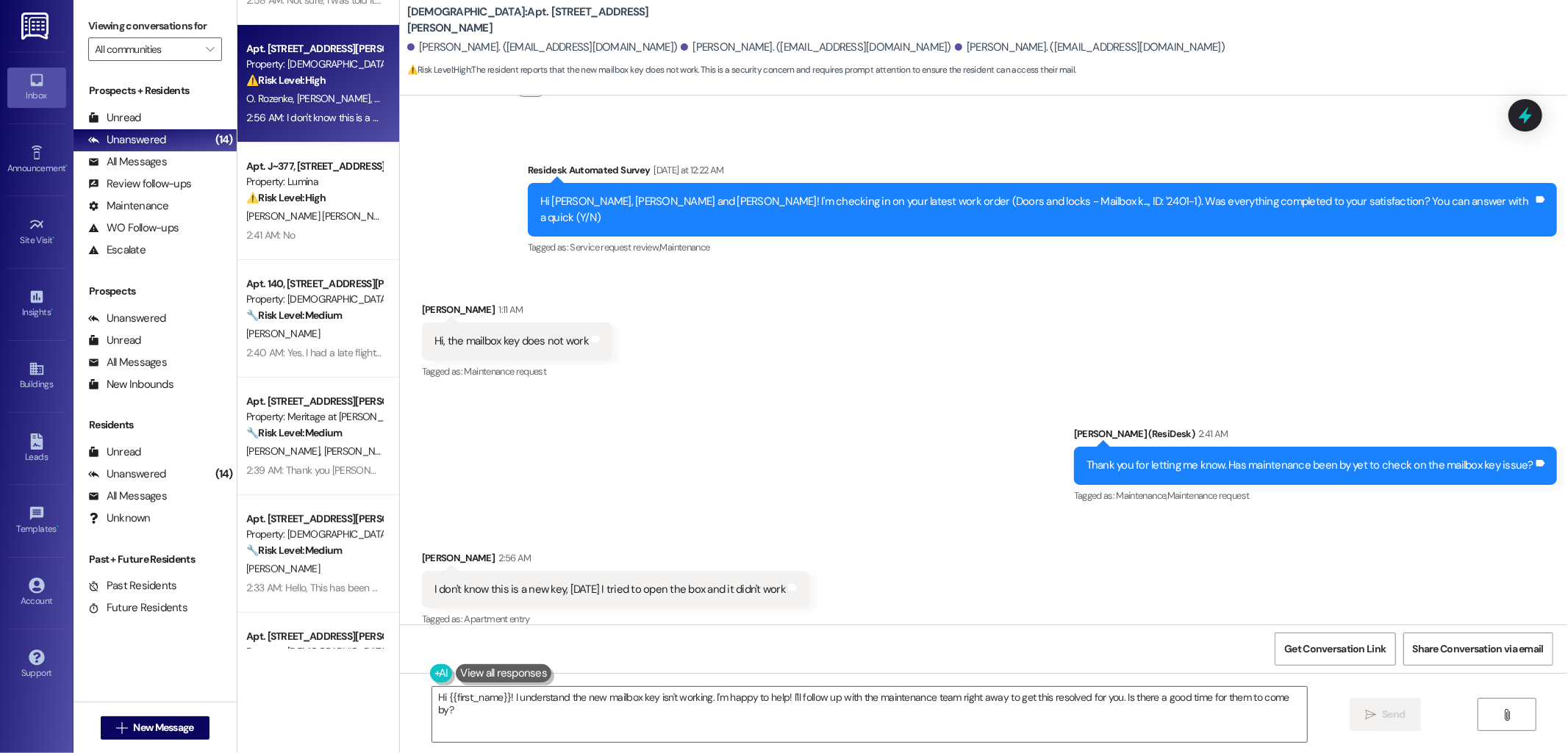
scroll to position [82, 0]
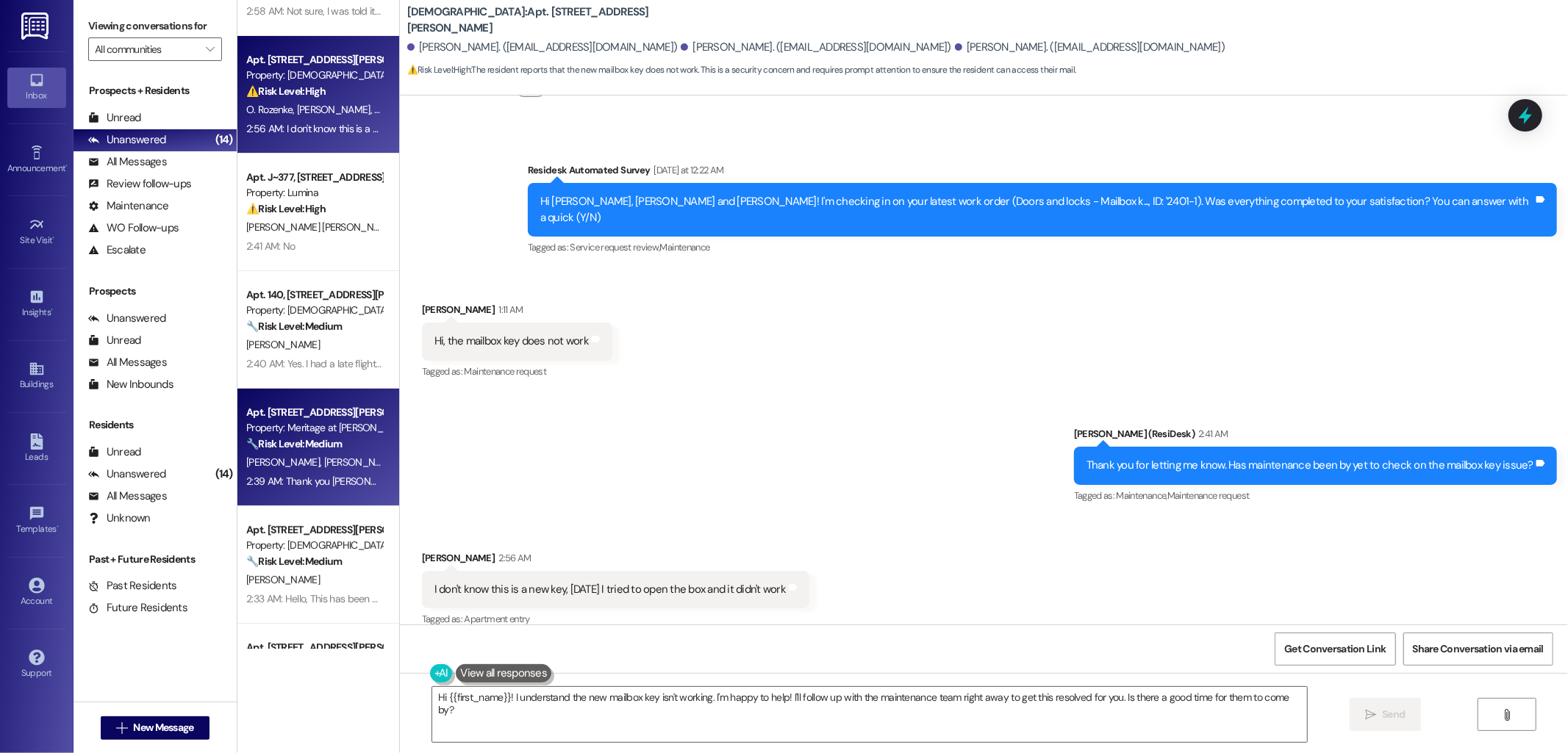
click at [347, 389] on div "Apt. 1204, 4500 Steiner Ranch Blvd Property: Meritage at Steiner Ranch 🔧 Risk L…" at bounding box center [318, 447] width 162 height 117
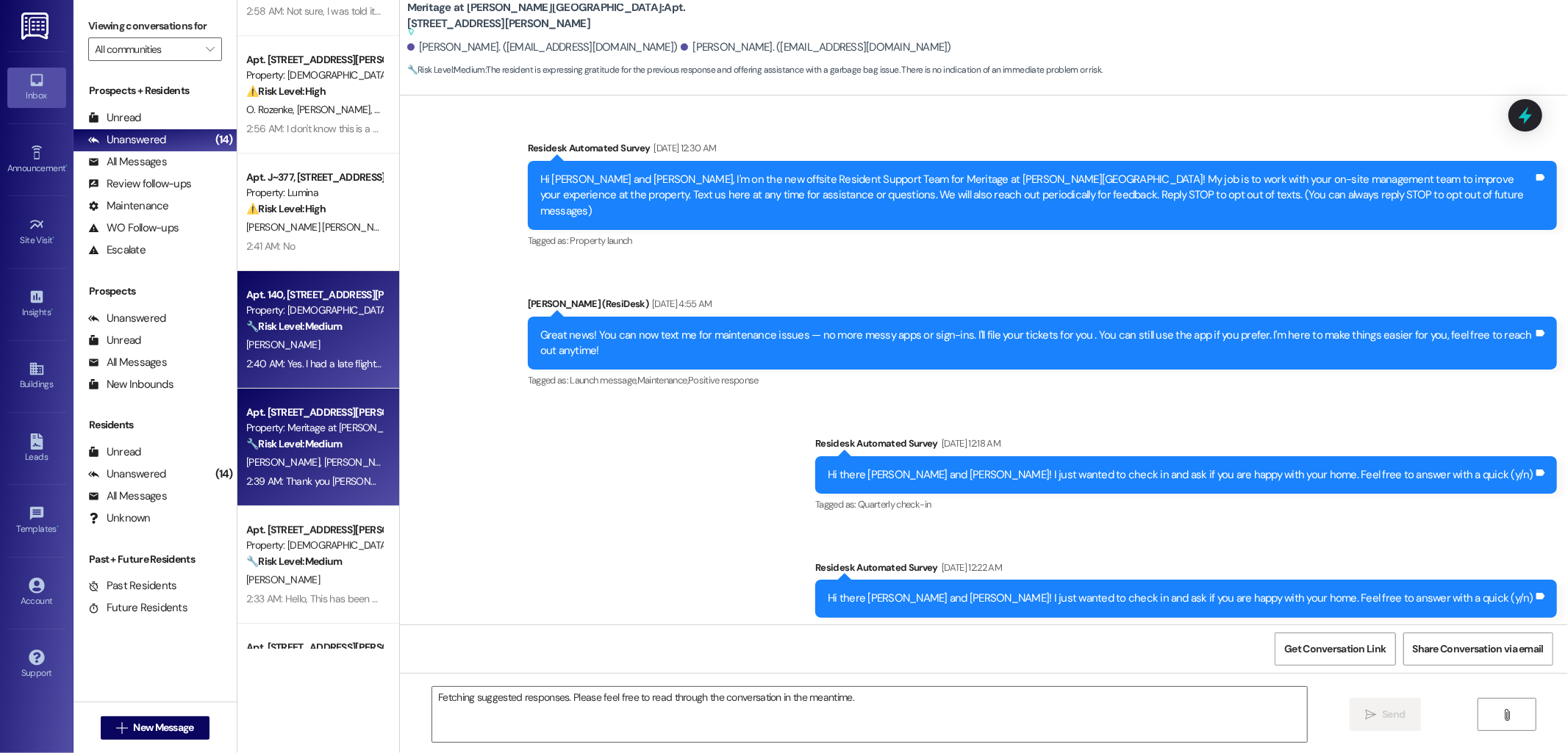
scroll to position [15220, 0]
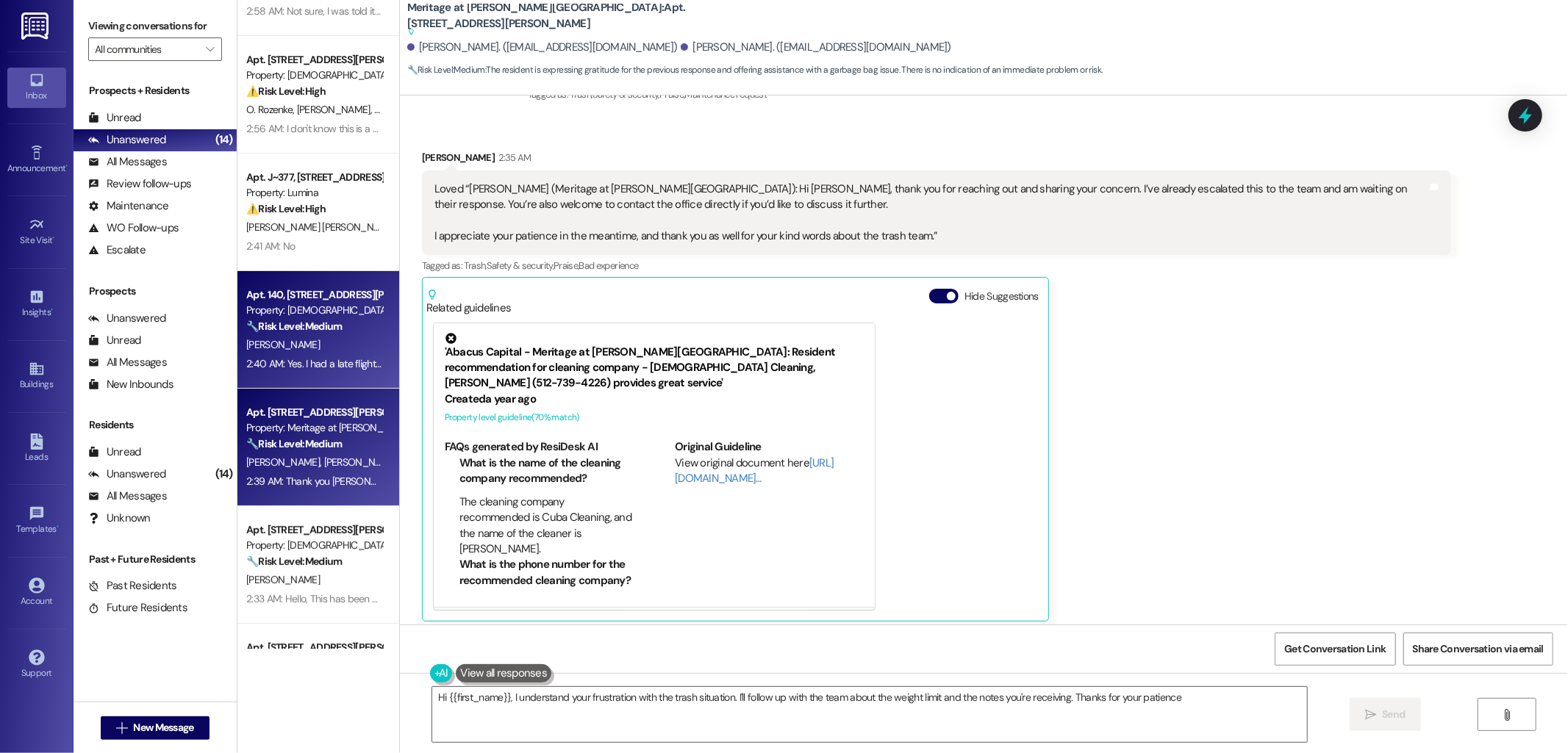
type textarea "Hi {{first_name}}, I understand your frustration with the trash situation. I'll…"
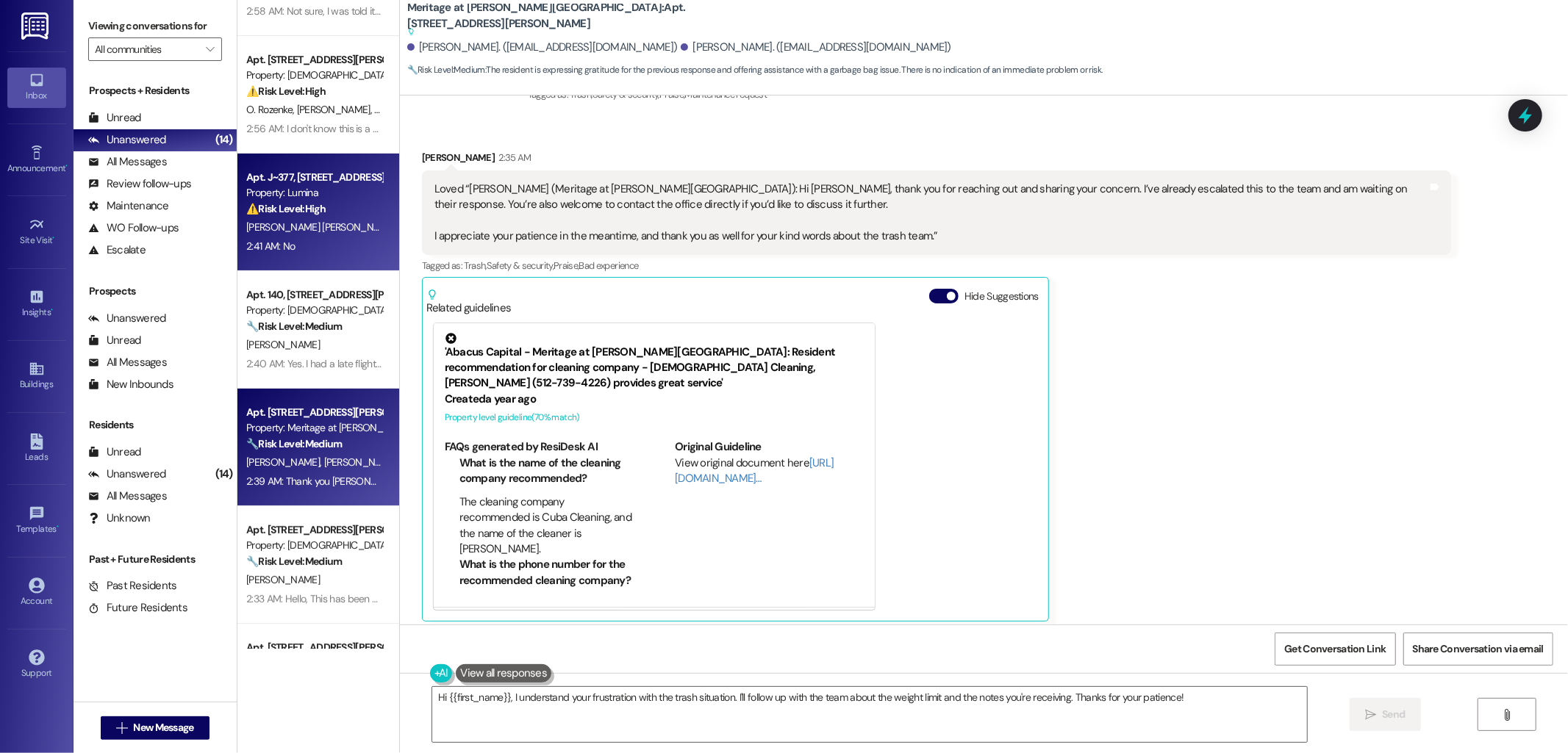
click at [323, 210] on div "⚠️ Risk Level: High The resident reports cockroaches in their unit and has not …" at bounding box center [314, 209] width 136 height 16
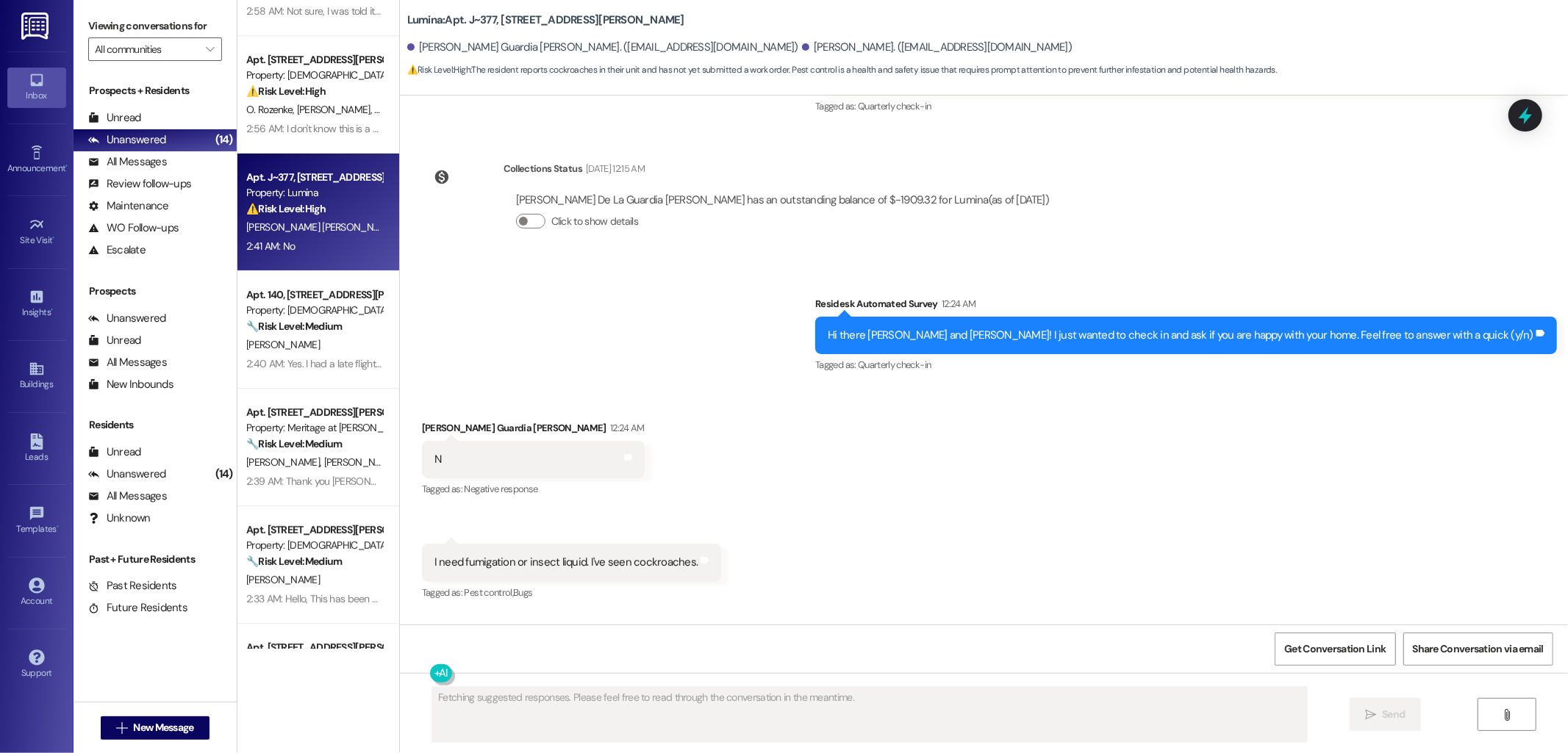
scroll to position [1148, 0]
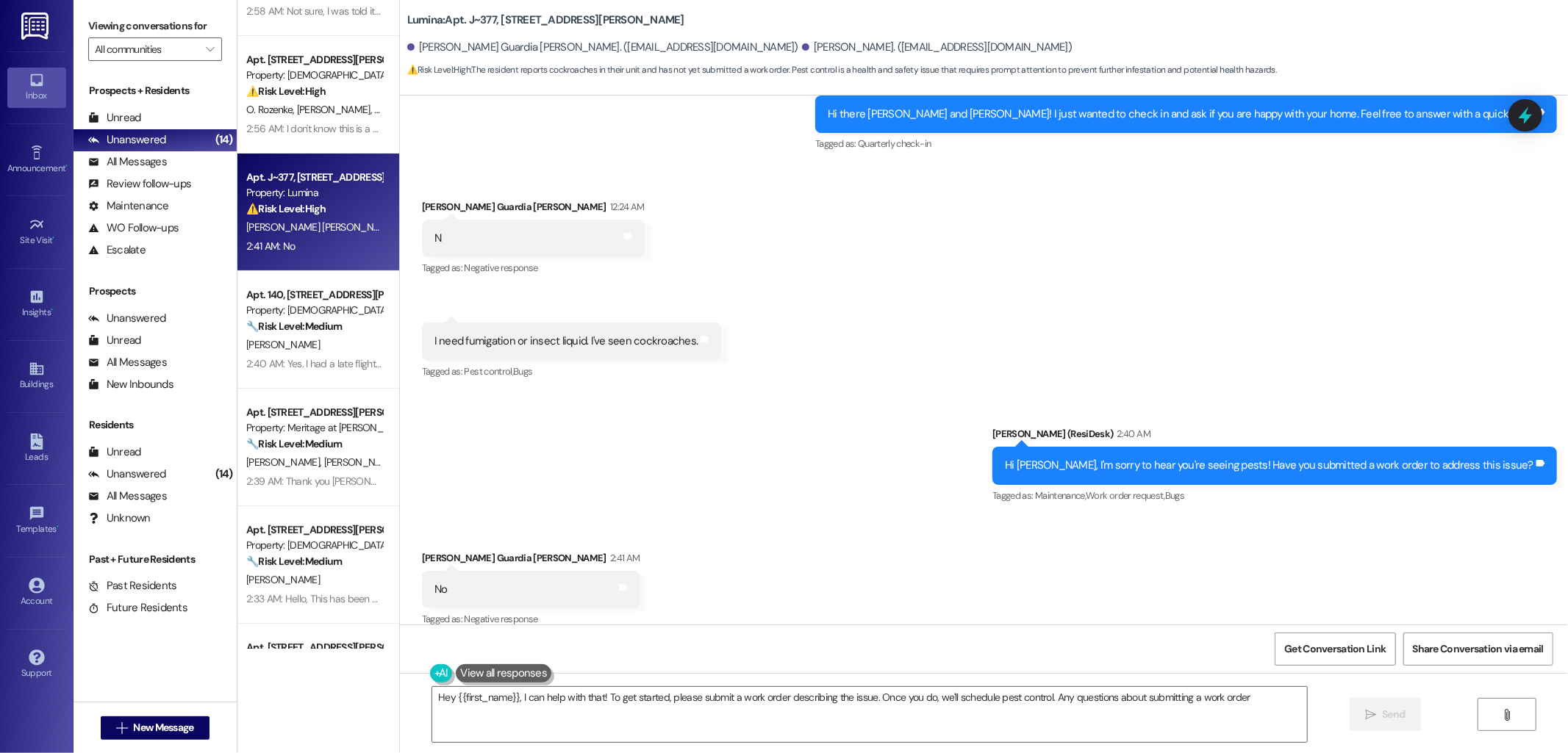
type textarea "Hey {{first_name}}, I can help with that! To get started, please submit a work …"
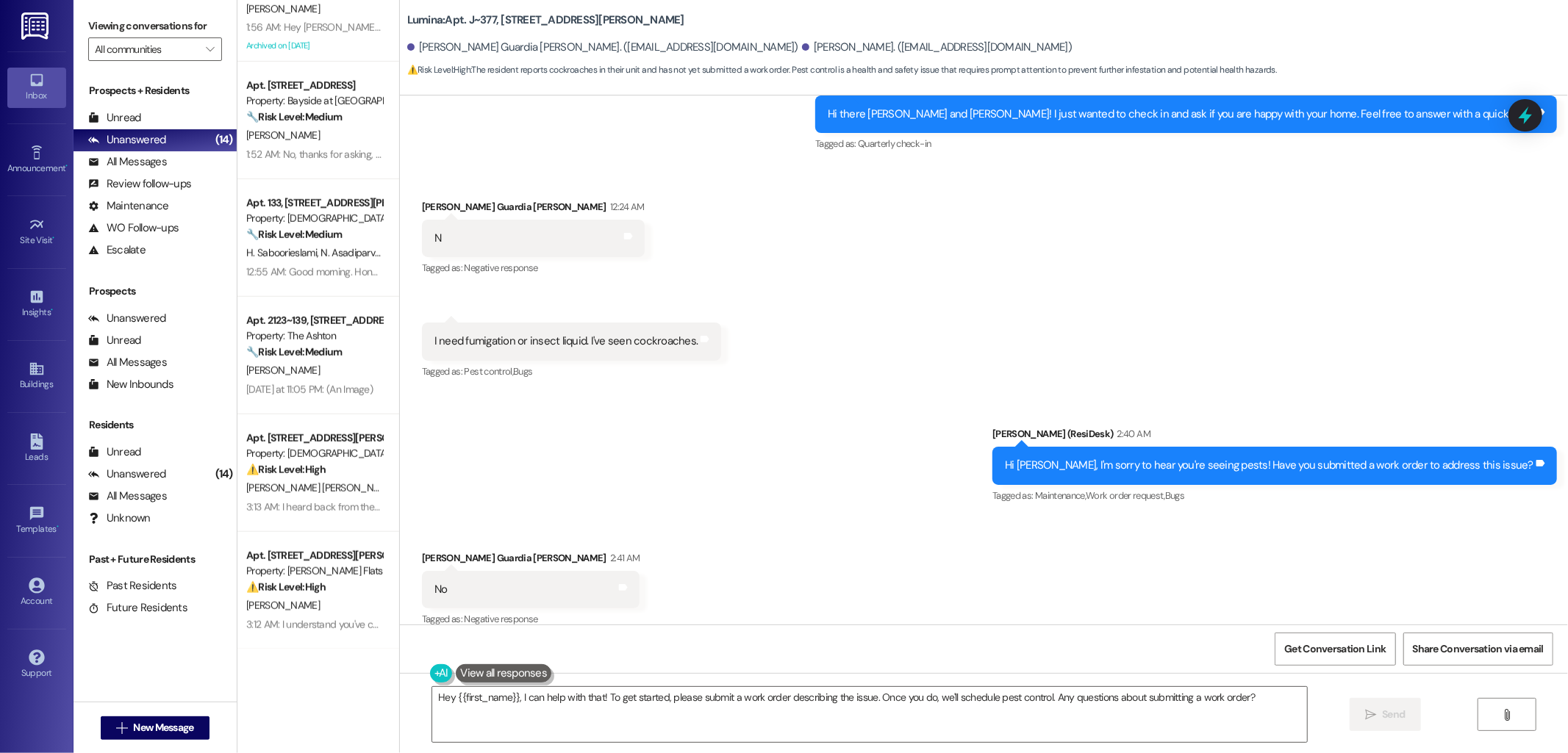
scroll to position [997, 0]
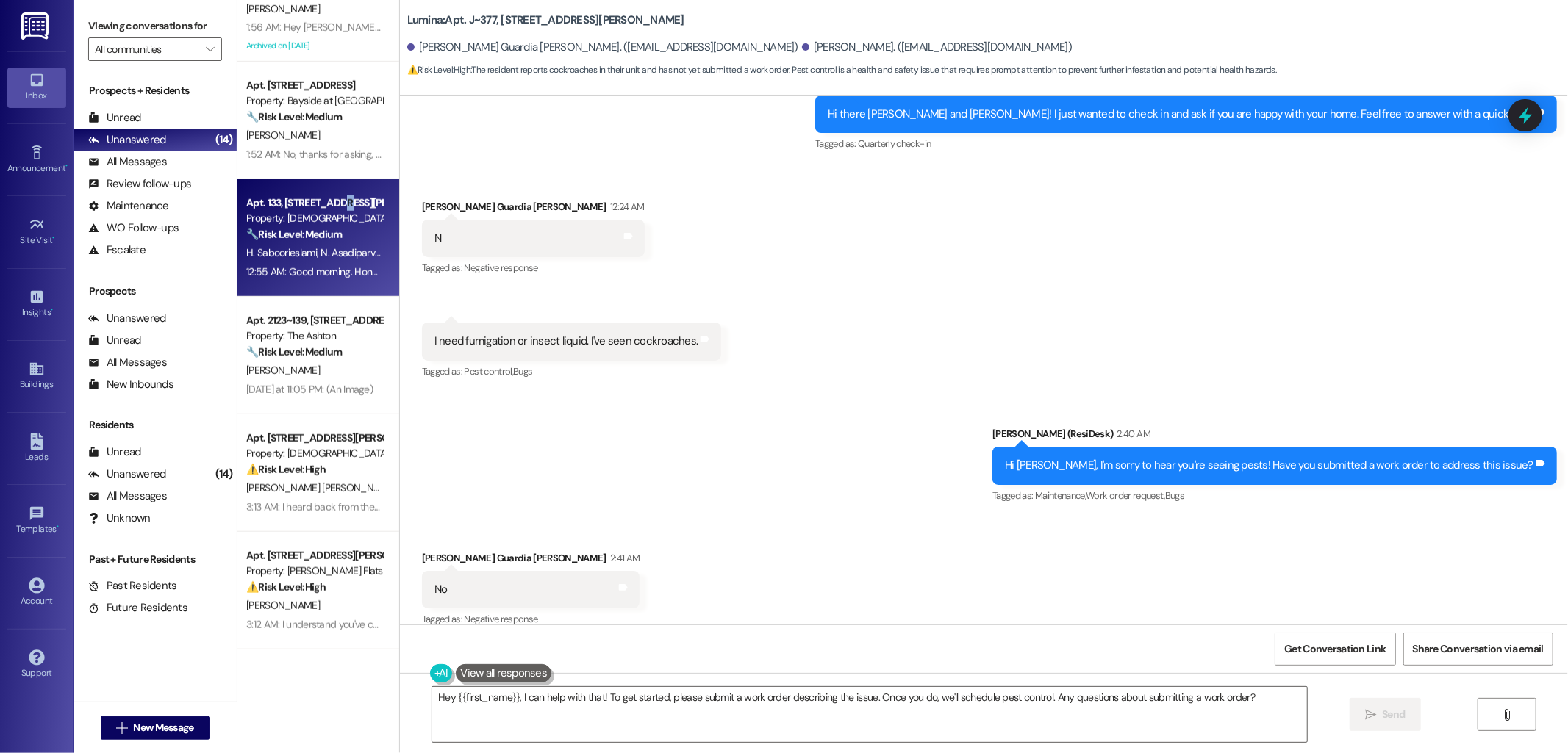
click at [331, 189] on div "Apt. 133, 4735 Sepulveda Blvd Property: Veda 🔧 Risk Level: Medium The resident …" at bounding box center [318, 238] width 162 height 117
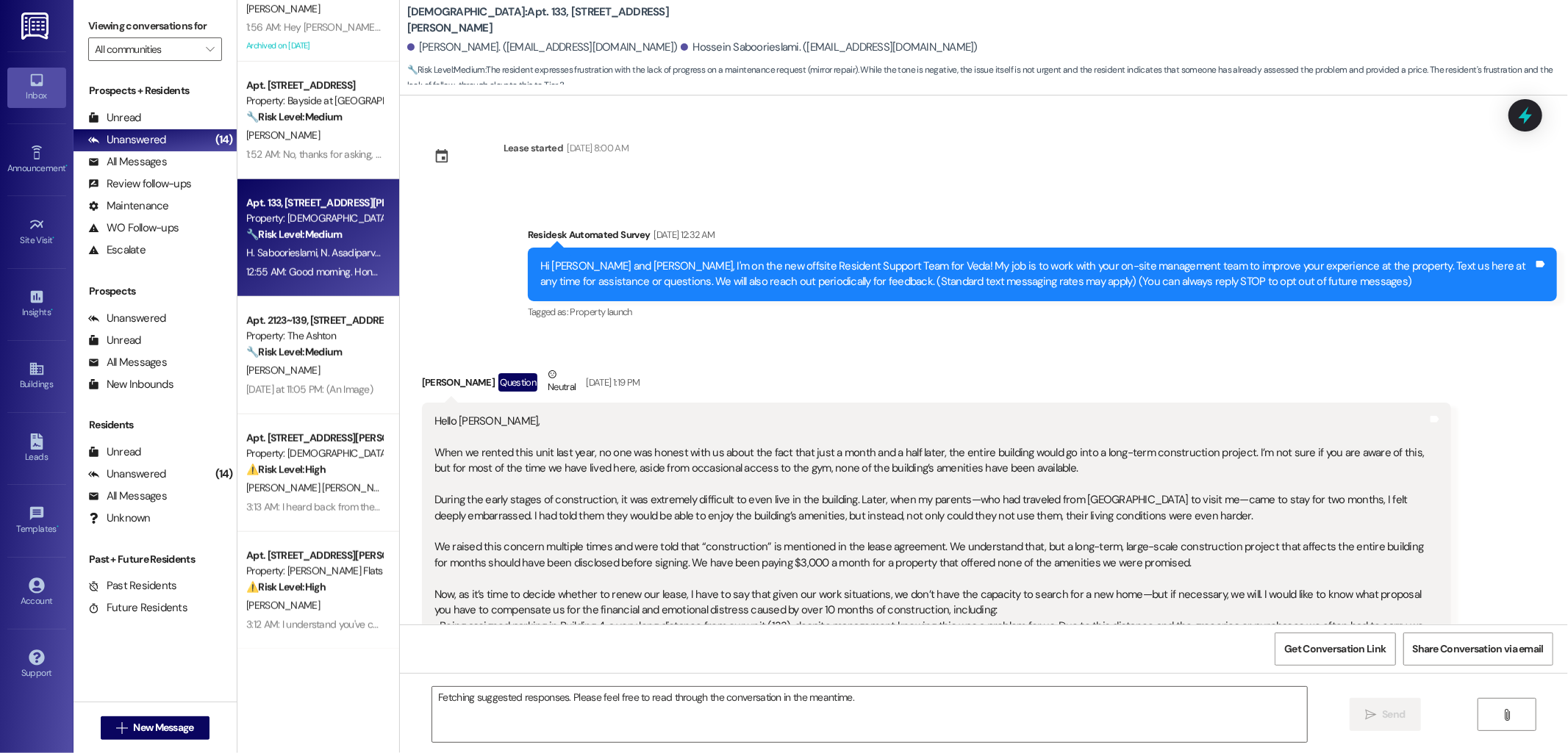
scroll to position [7608, 0]
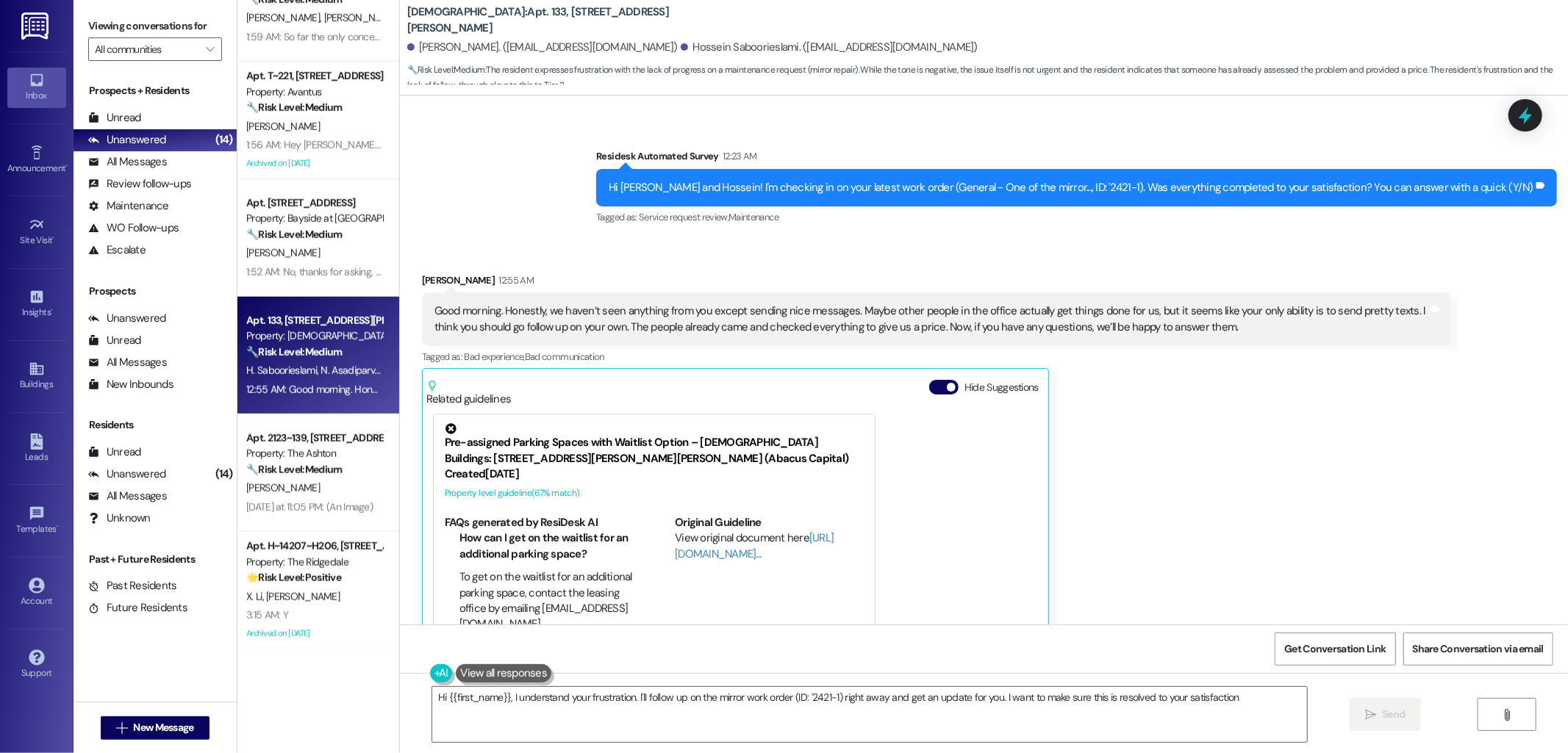
type textarea "Hi {{first_name}}, I understand your frustration. I'll follow up on the mirror …"
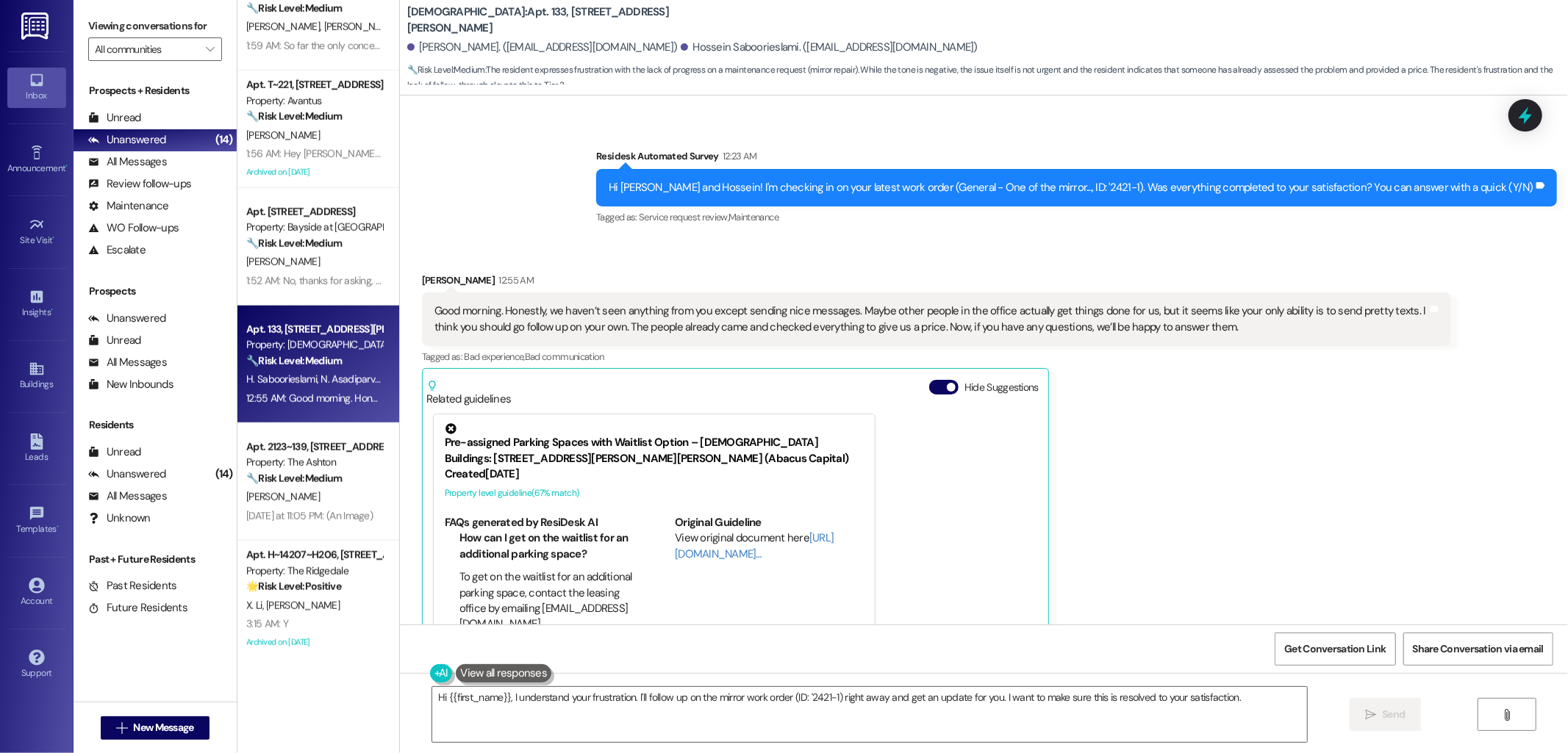
scroll to position [997, 0]
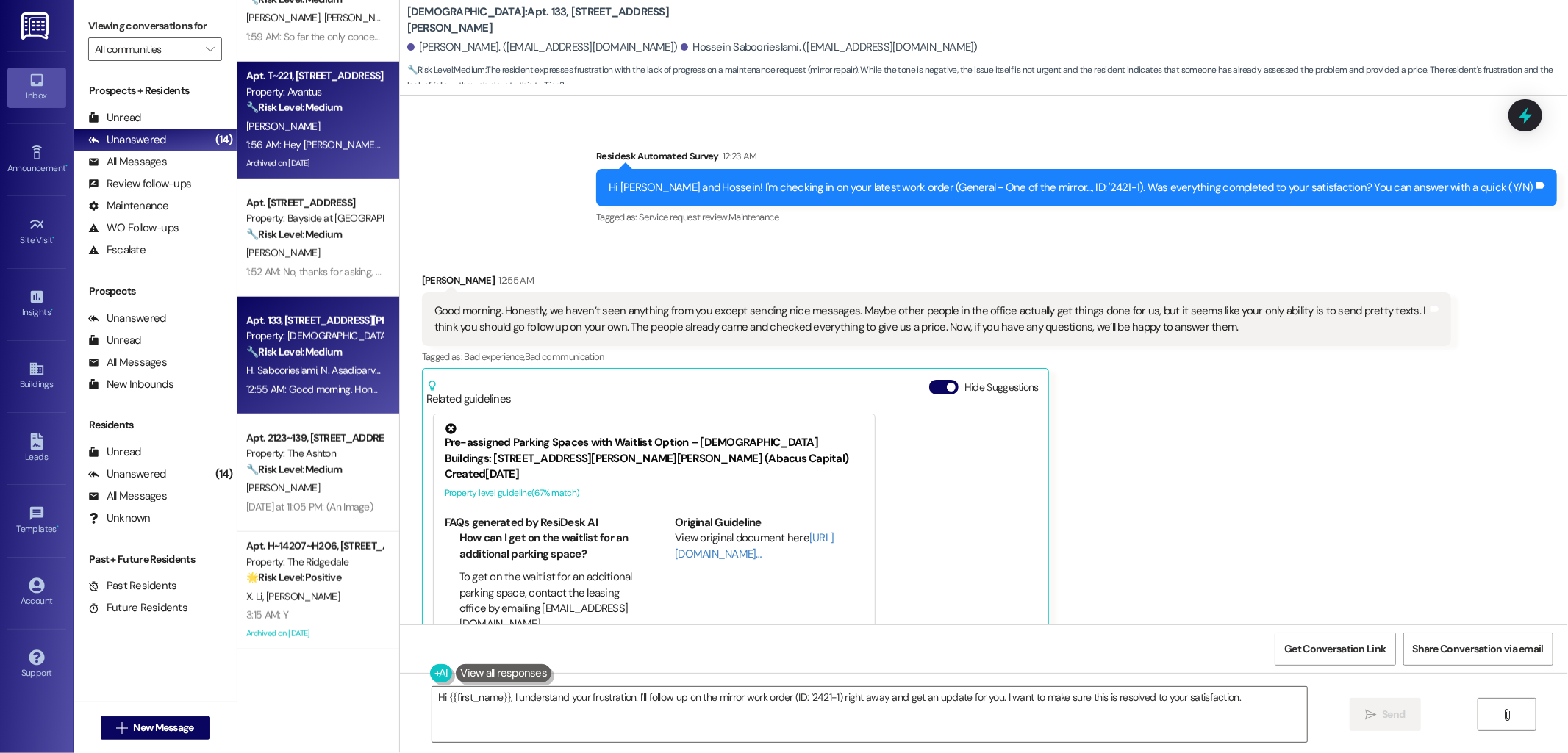
click at [328, 158] on div "Archived on [DATE]" at bounding box center [314, 164] width 139 height 18
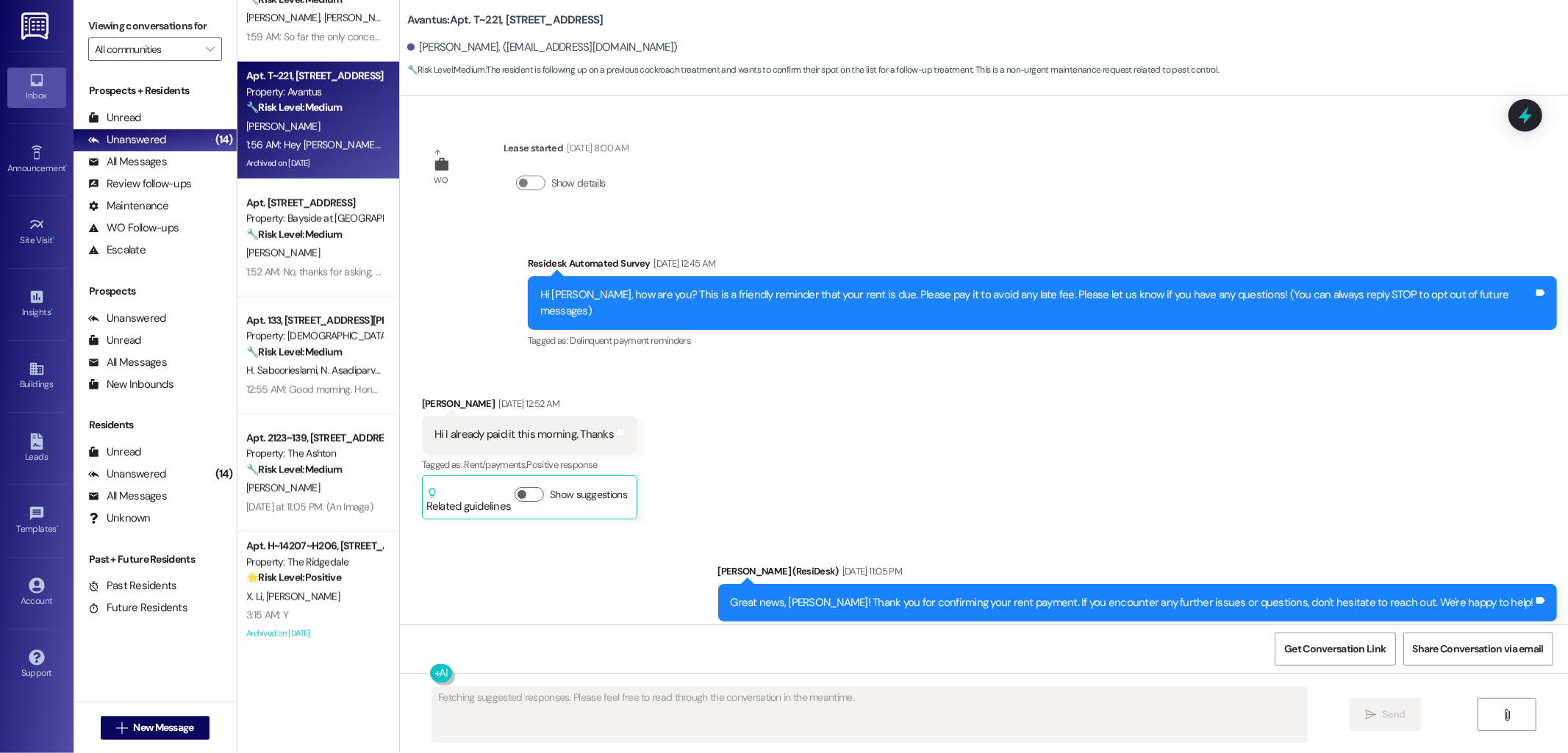
scroll to position [39678, 0]
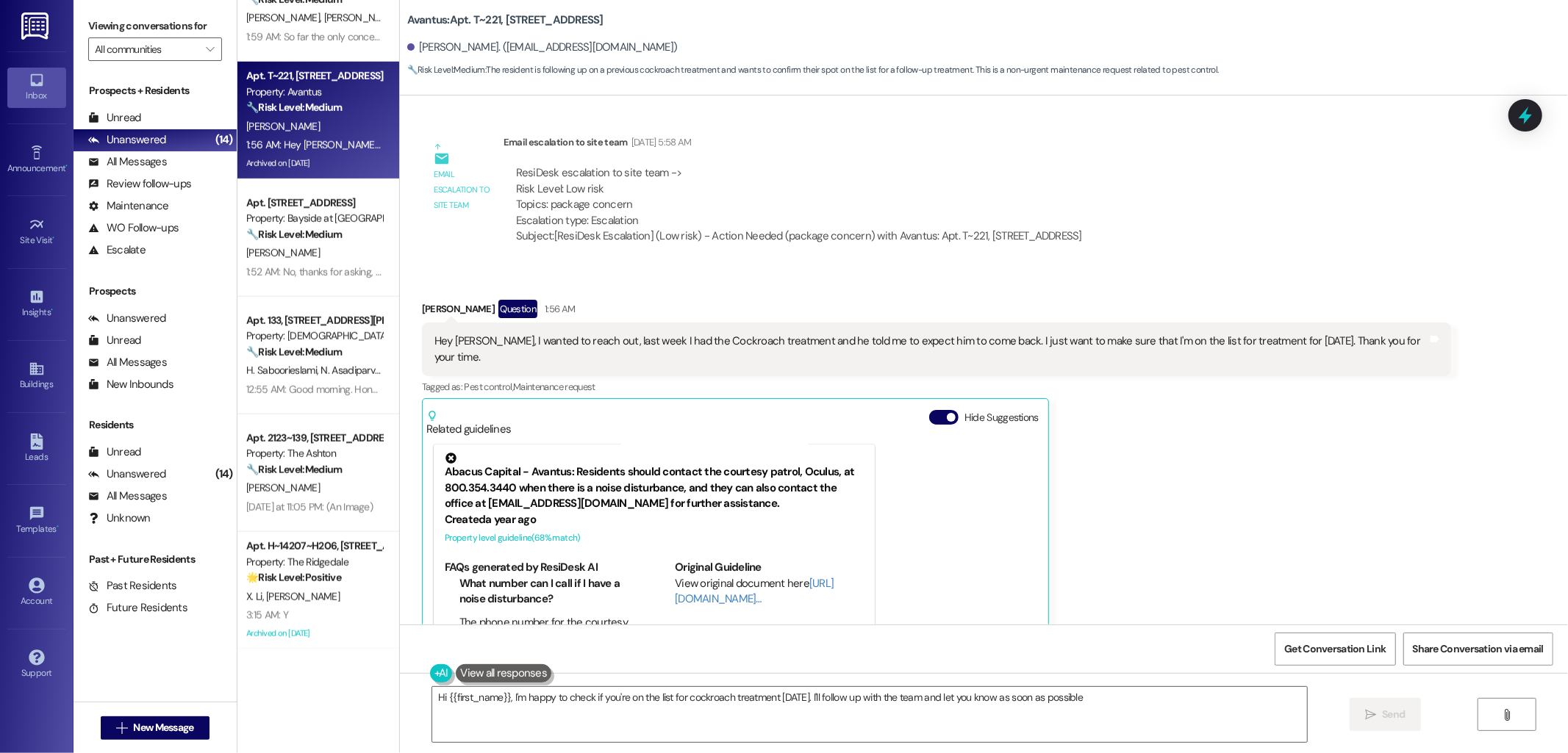
type textarea "Hi {{first_name}}, I'm happy to check if you're on the list for cockroach treat…"
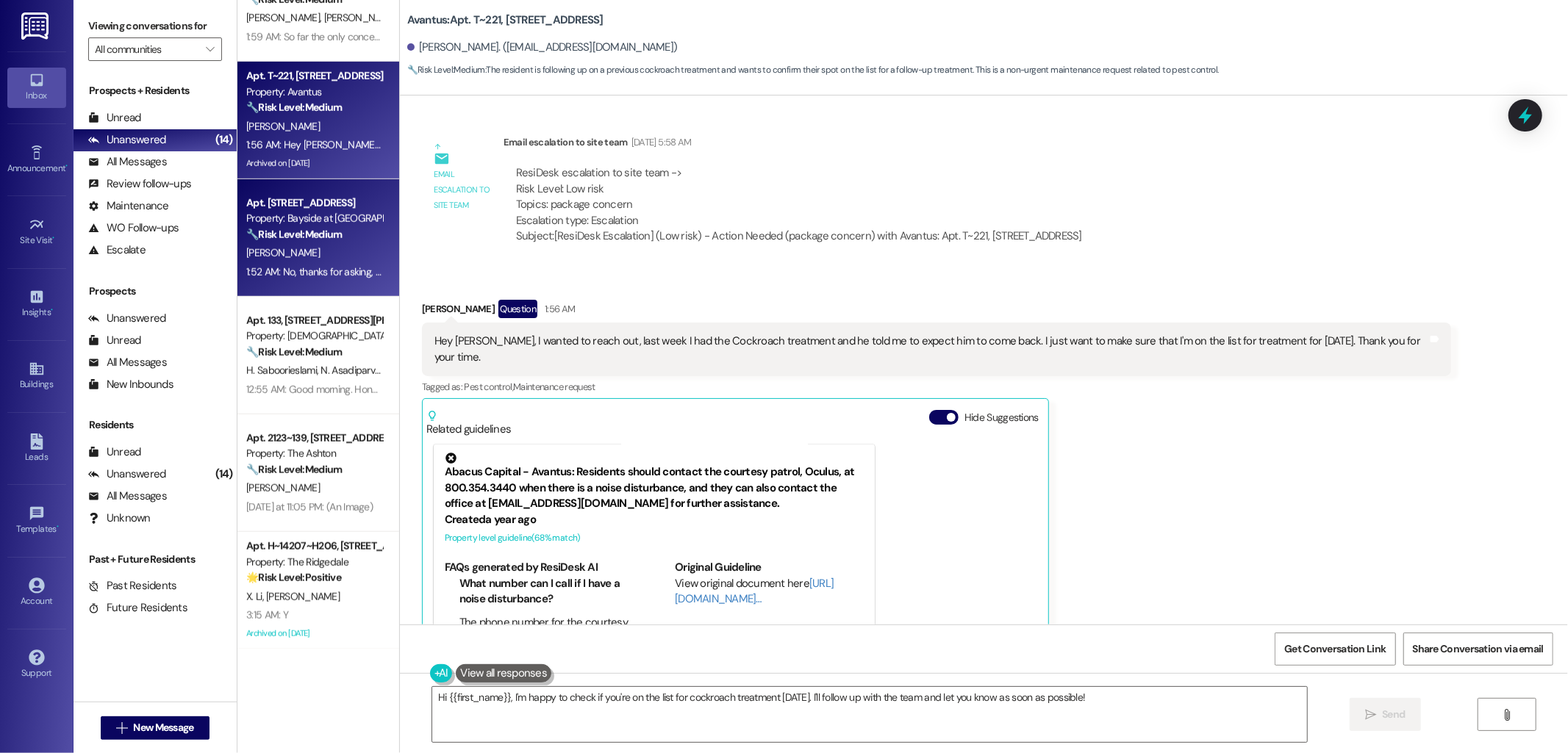
click at [324, 214] on div "Property: Bayside at [GEOGRAPHIC_DATA]" at bounding box center [314, 218] width 136 height 16
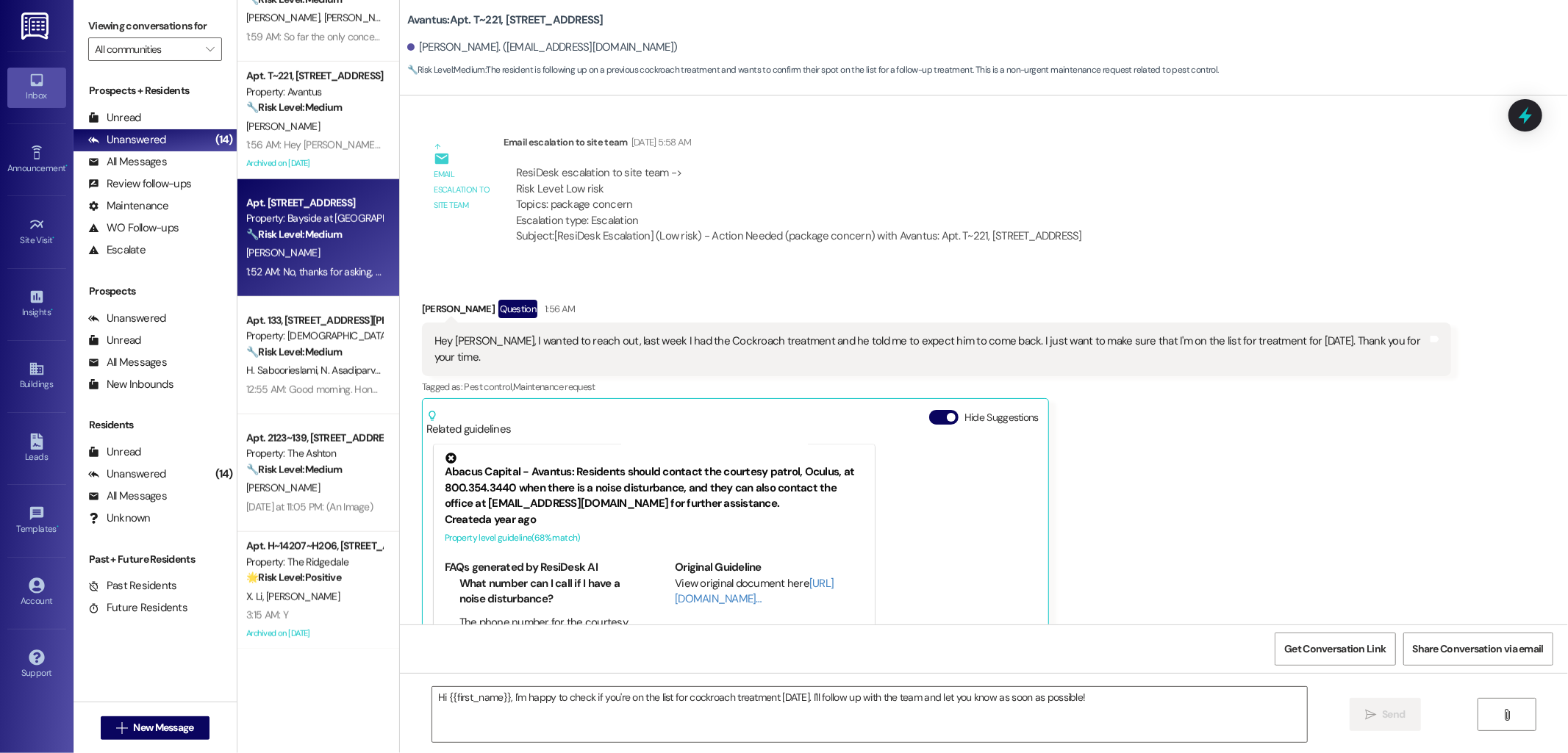
type textarea "Fetching suggested responses. Please feel free to read through the conversation…"
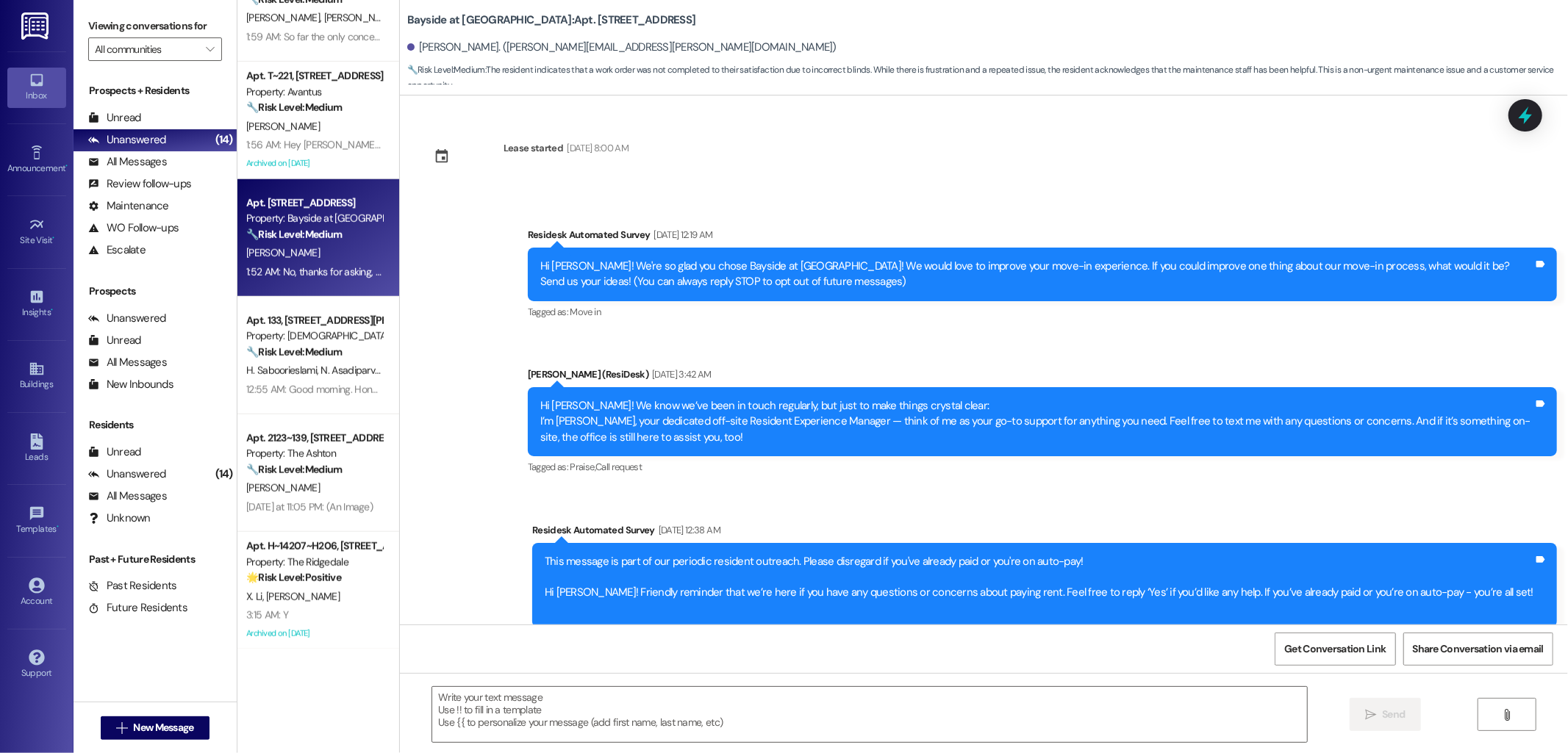
scroll to position [3400, 0]
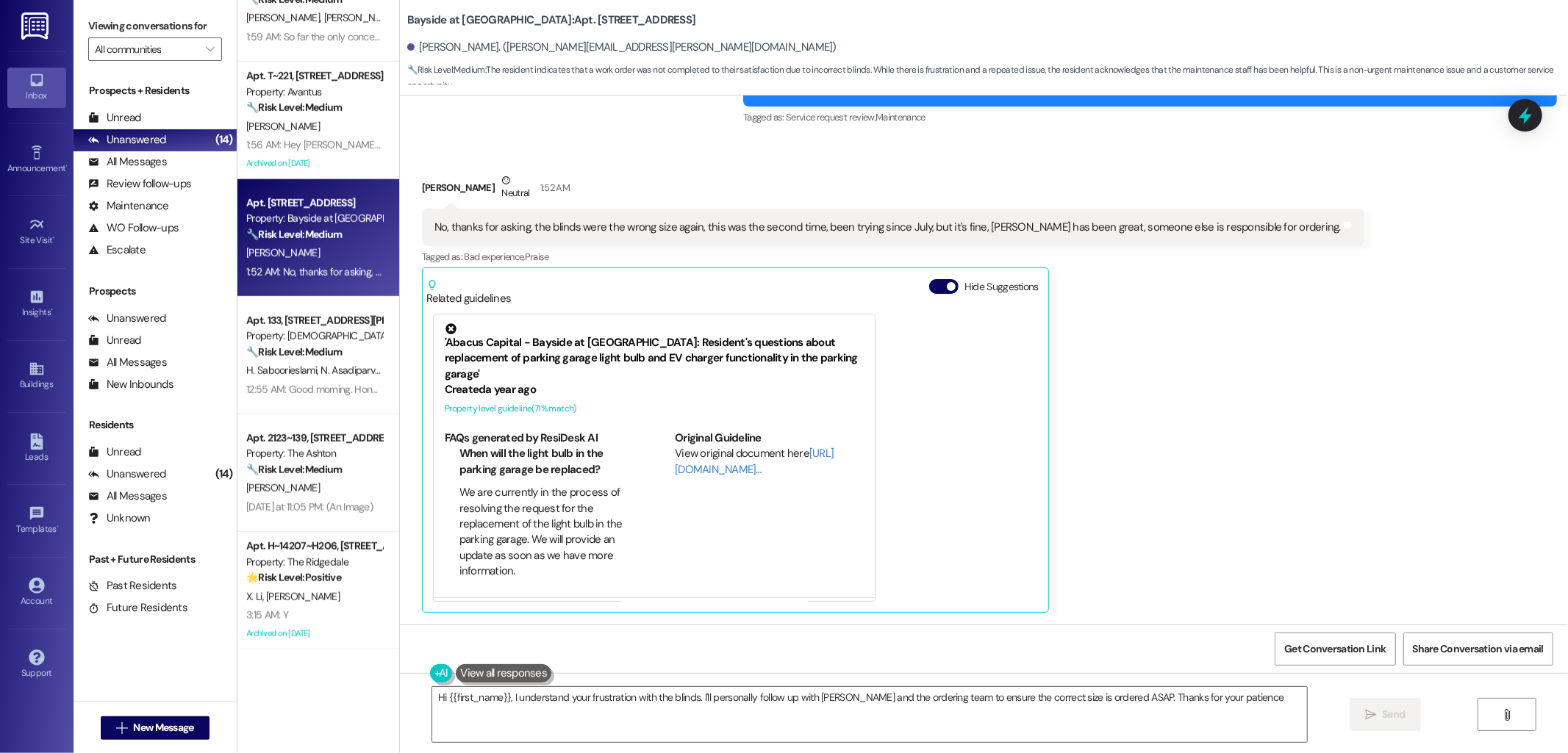
type textarea "Hi {{first_name}}, I understand your frustration with the blinds. I'll personal…"
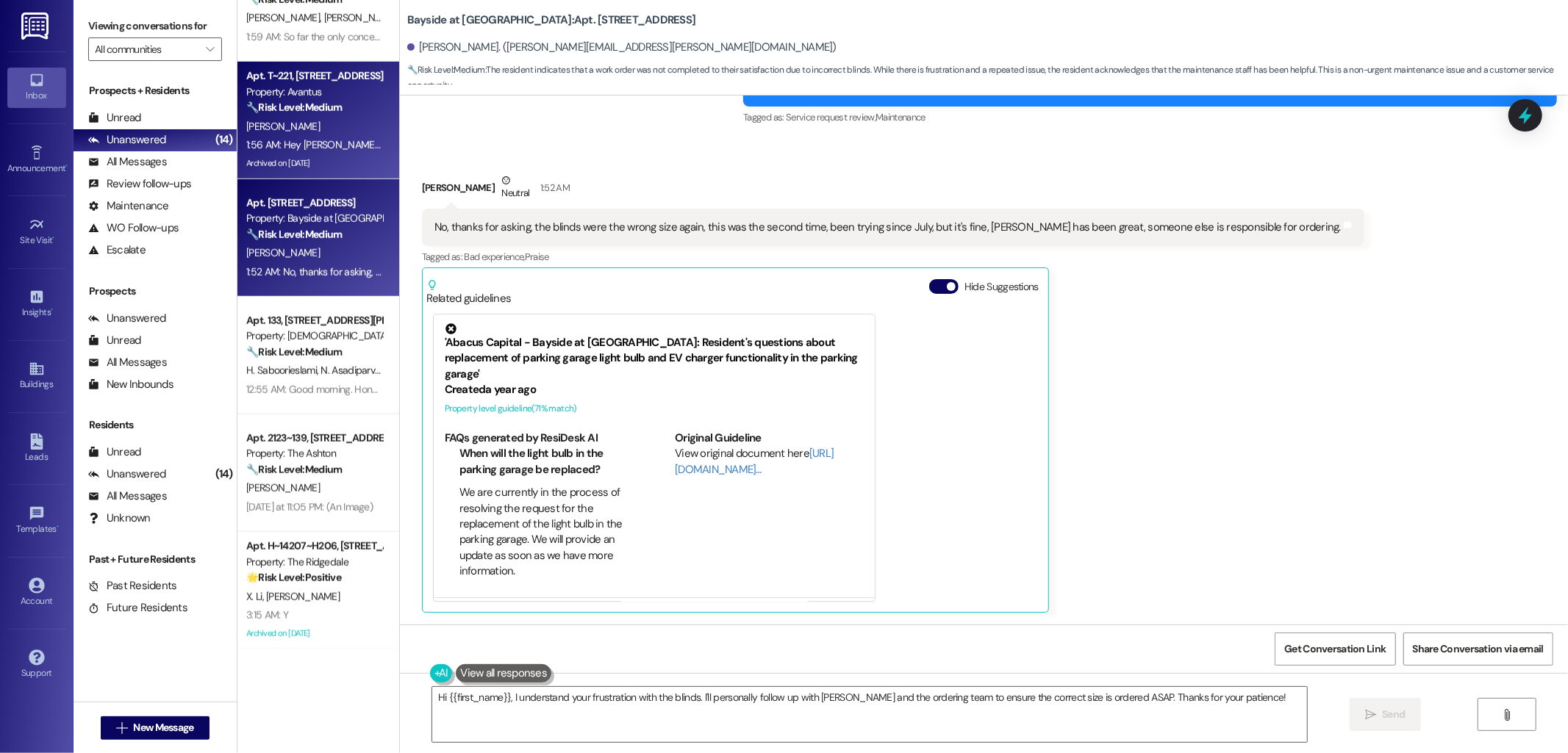
click at [308, 123] on div "[PERSON_NAME]" at bounding box center [314, 126] width 139 height 18
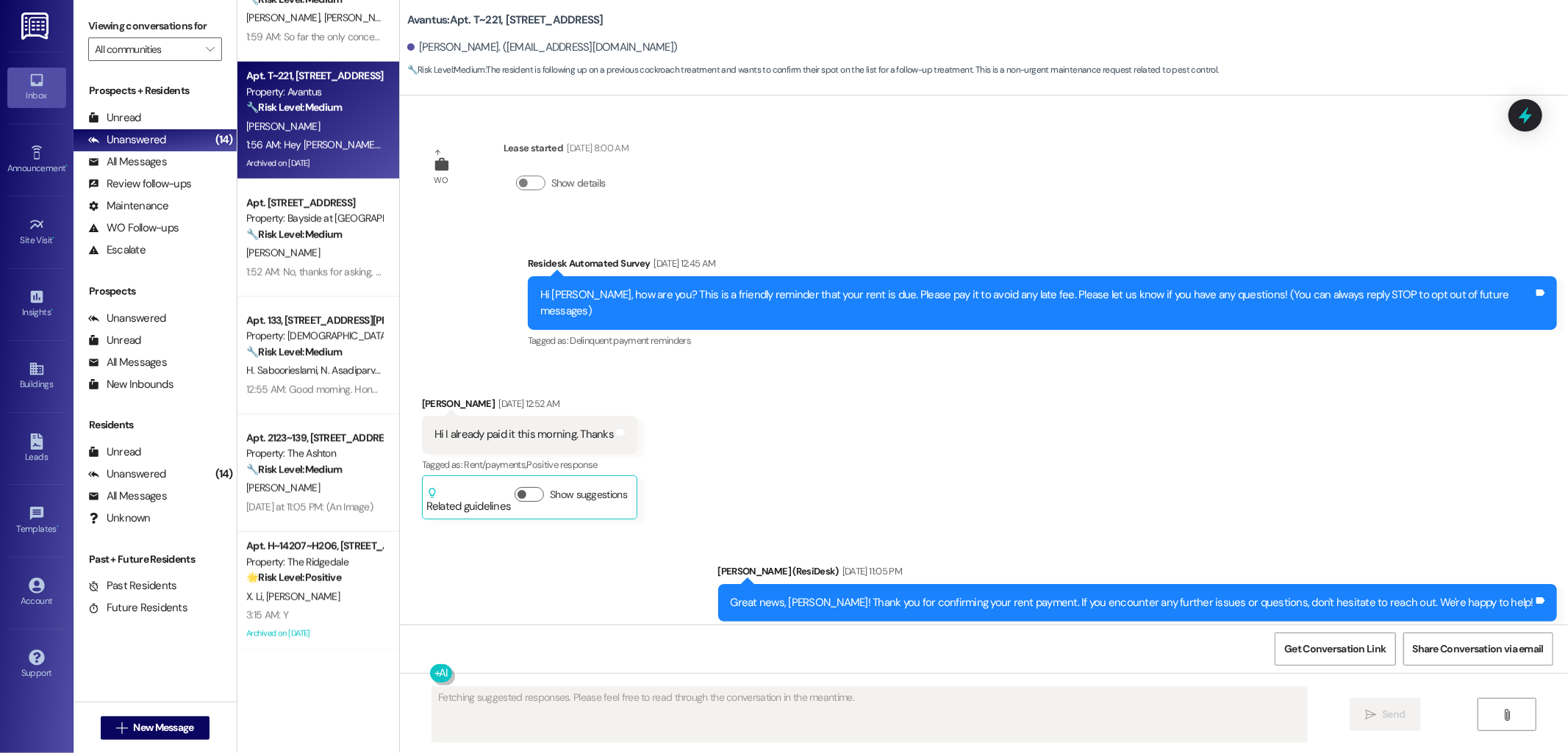
scroll to position [39678, 0]
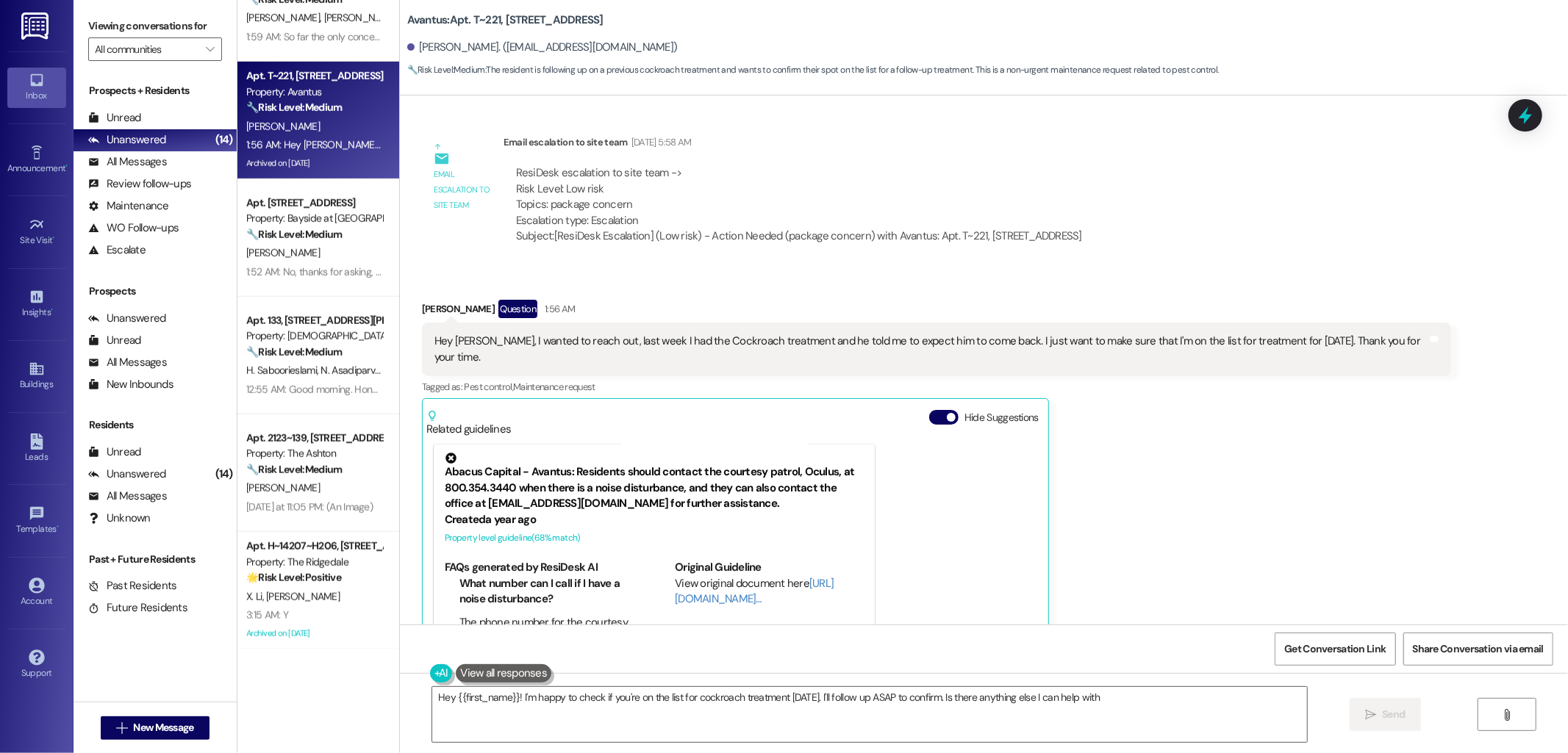
type textarea "Hey {{first_name}}! I'm happy to check if you're on the list for cockroach trea…"
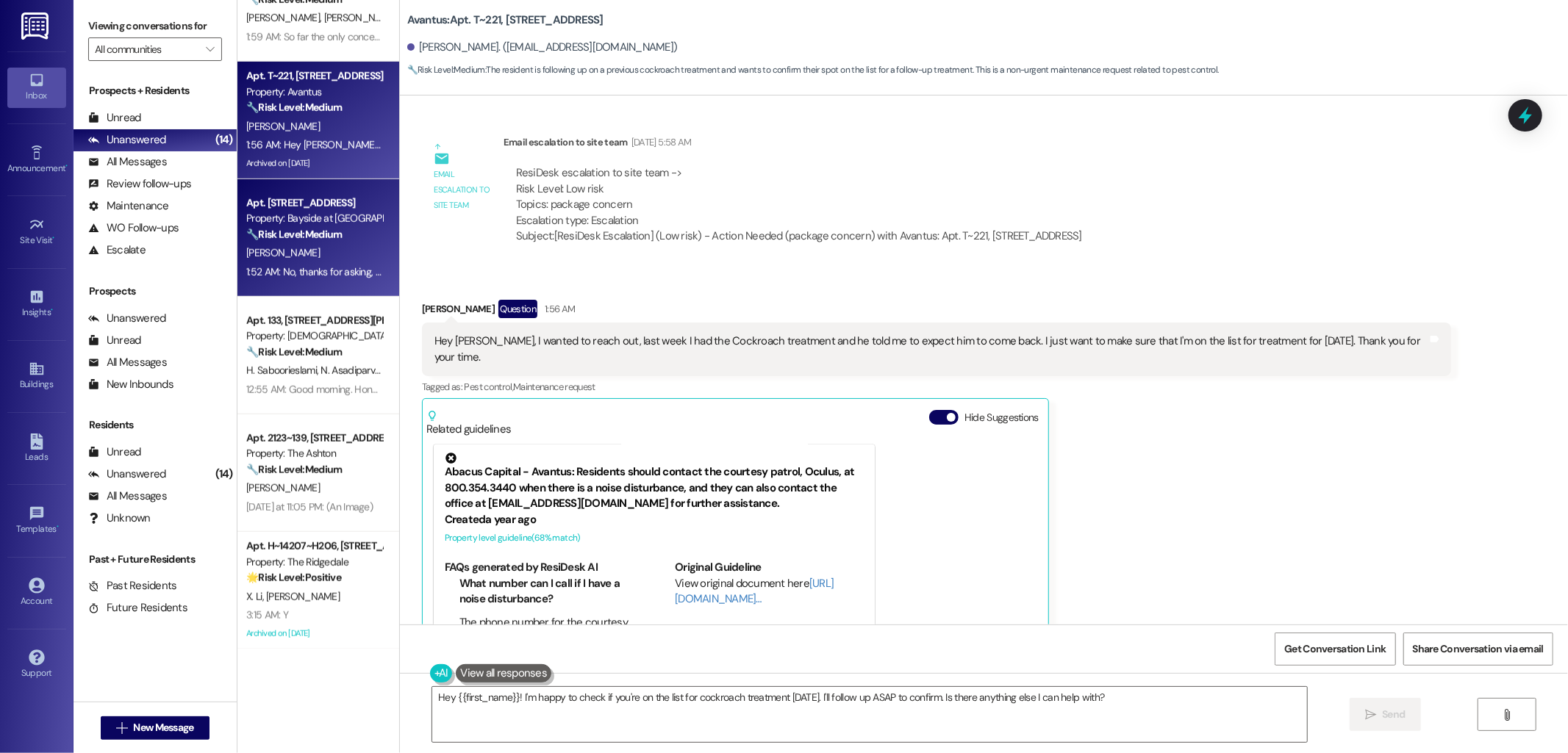
click at [299, 231] on strong "🔧 Risk Level: Medium" at bounding box center [294, 235] width 96 height 13
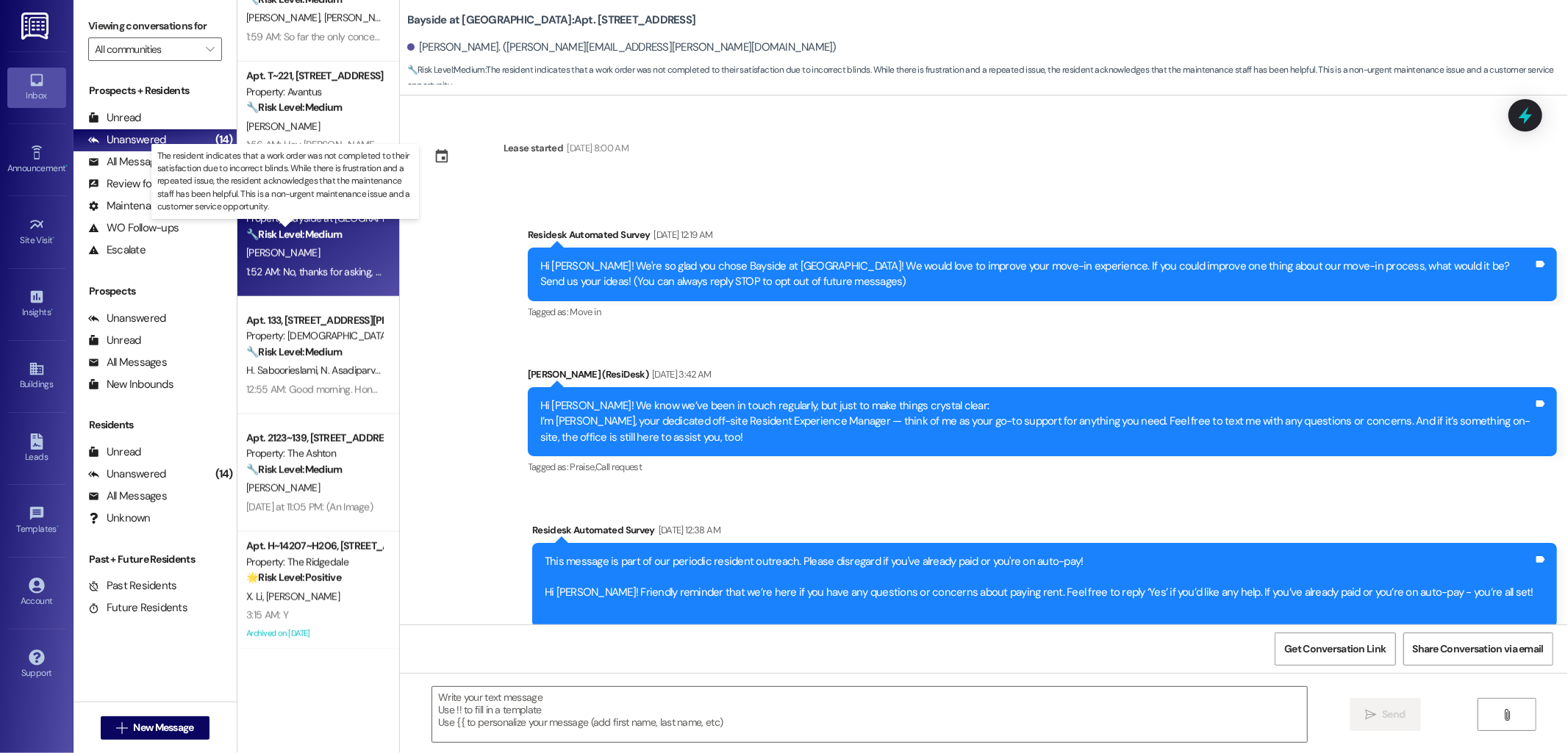
scroll to position [3400, 0]
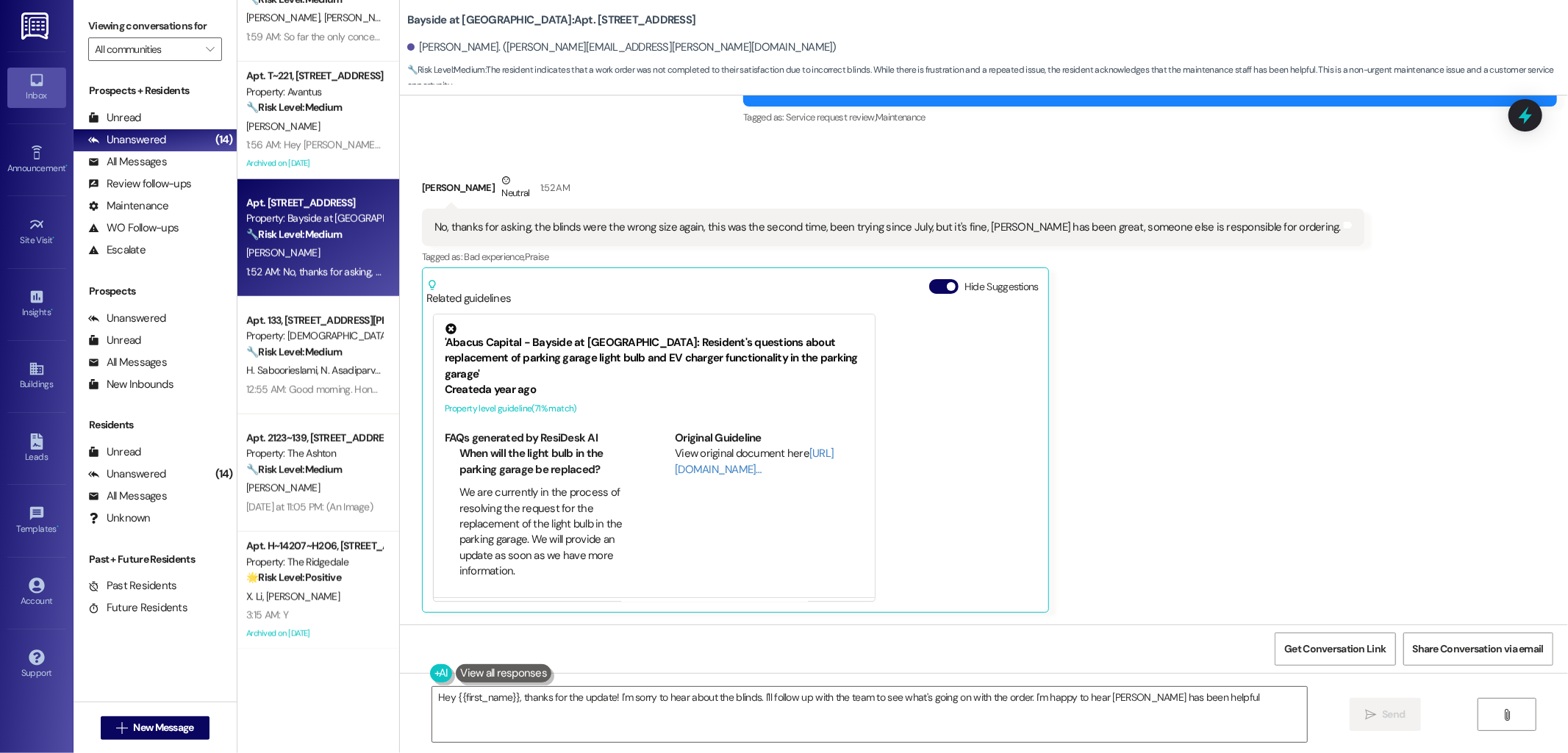
type textarea "Hey {{first_name}}, thanks for the update! I'm sorry to hear about the blinds. …"
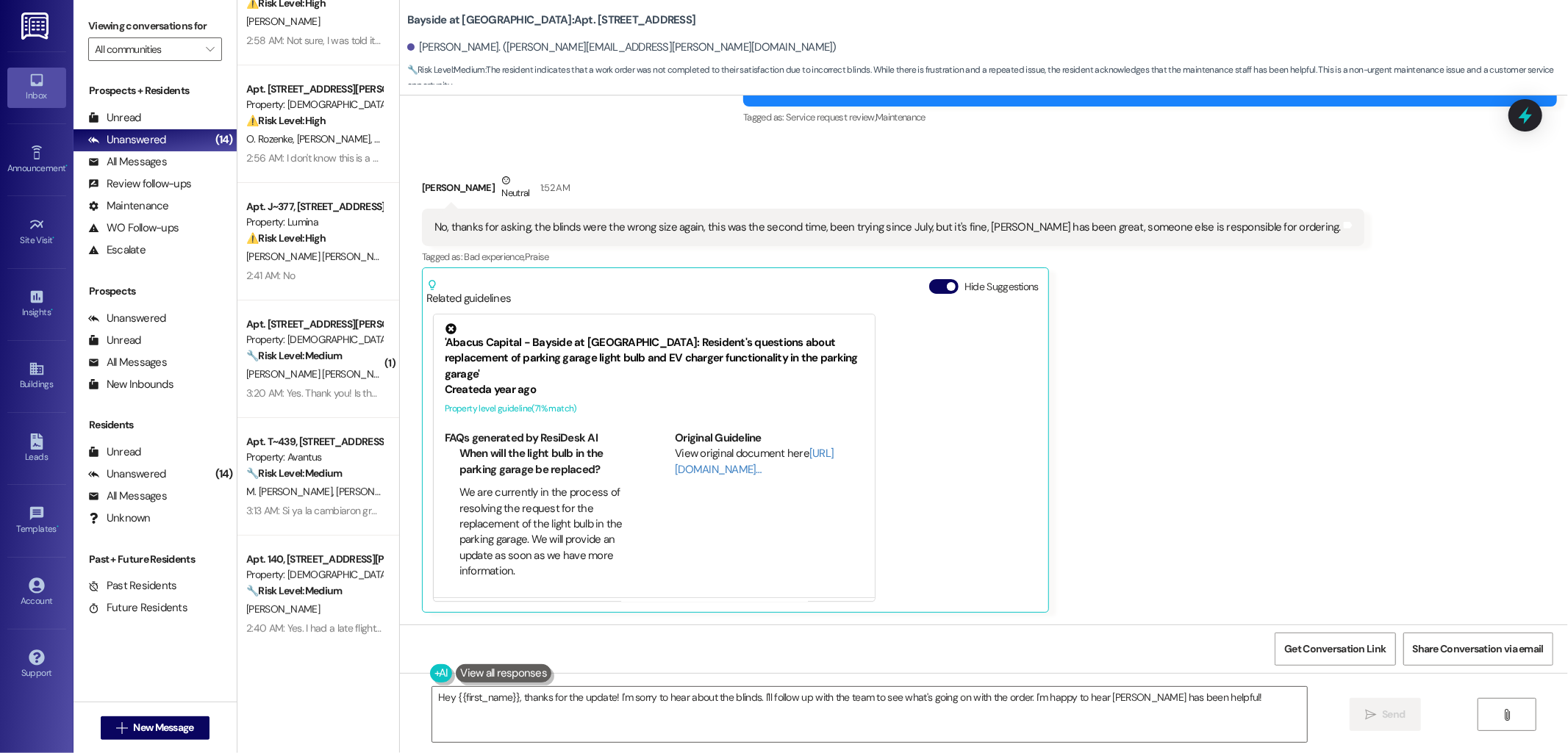
scroll to position [0, 0]
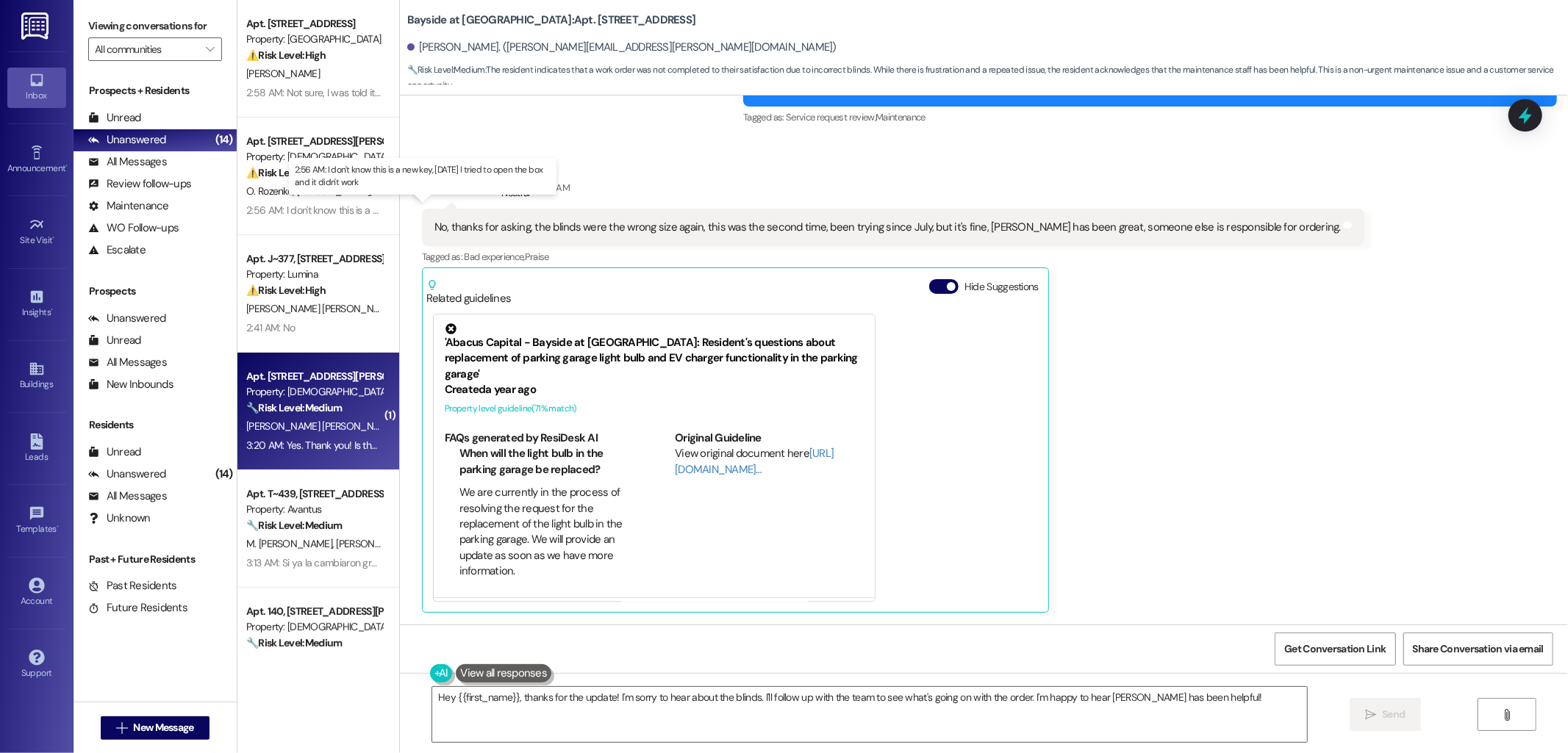
click at [308, 388] on div "Property: [DEMOGRAPHIC_DATA]" at bounding box center [314, 392] width 136 height 16
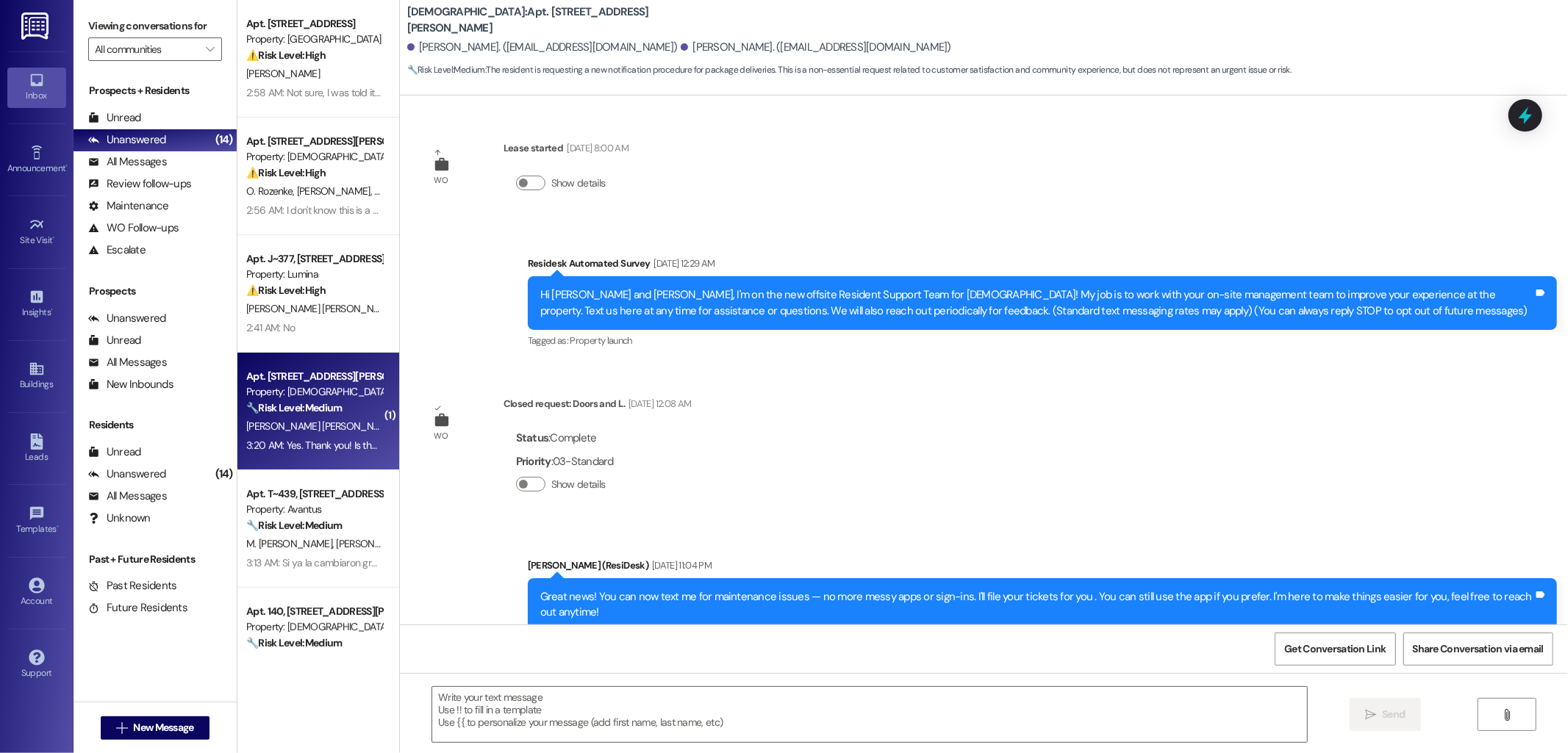
scroll to position [5634, 0]
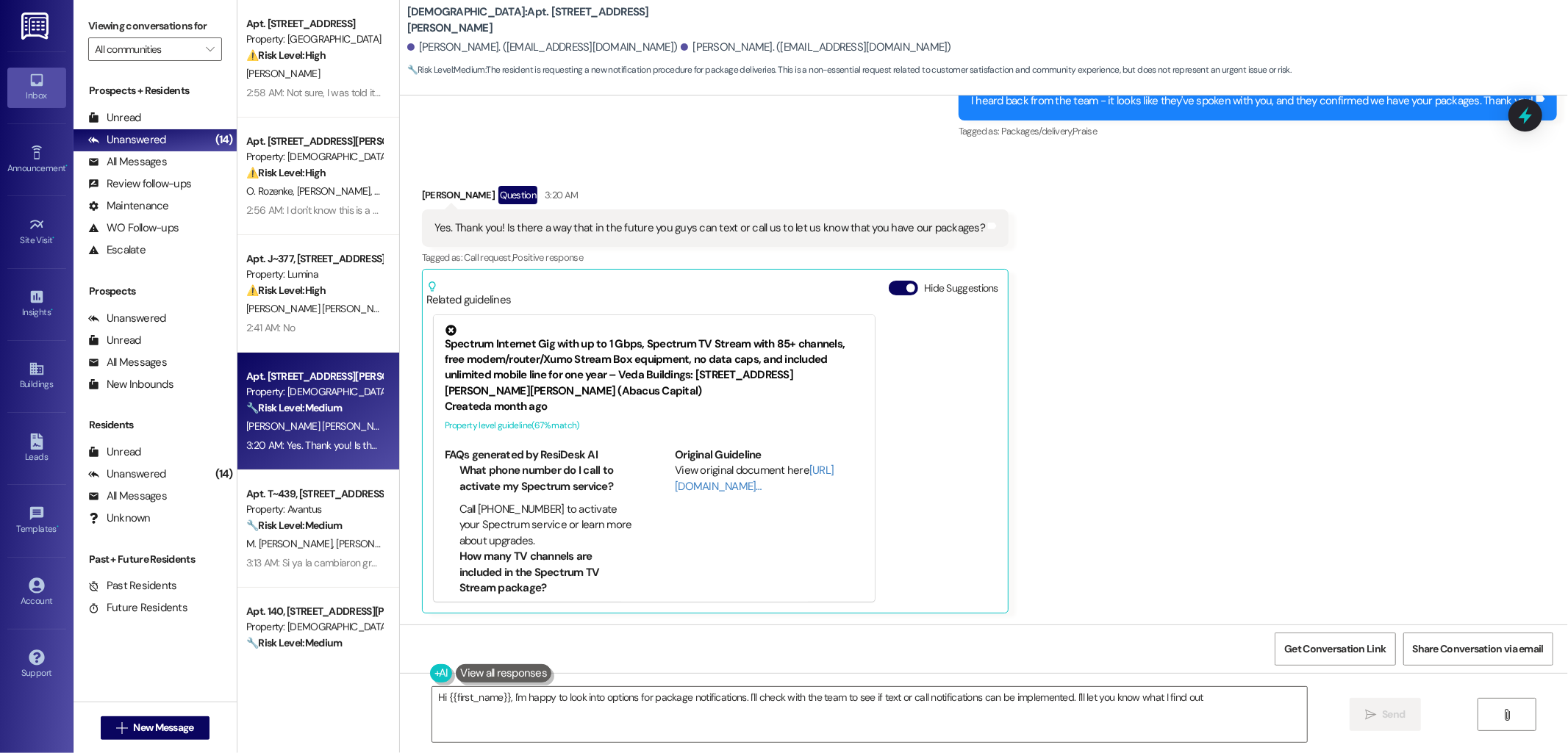
type textarea "Hi {{first_name}}, I'm happy to look into options for package notifications. I'…"
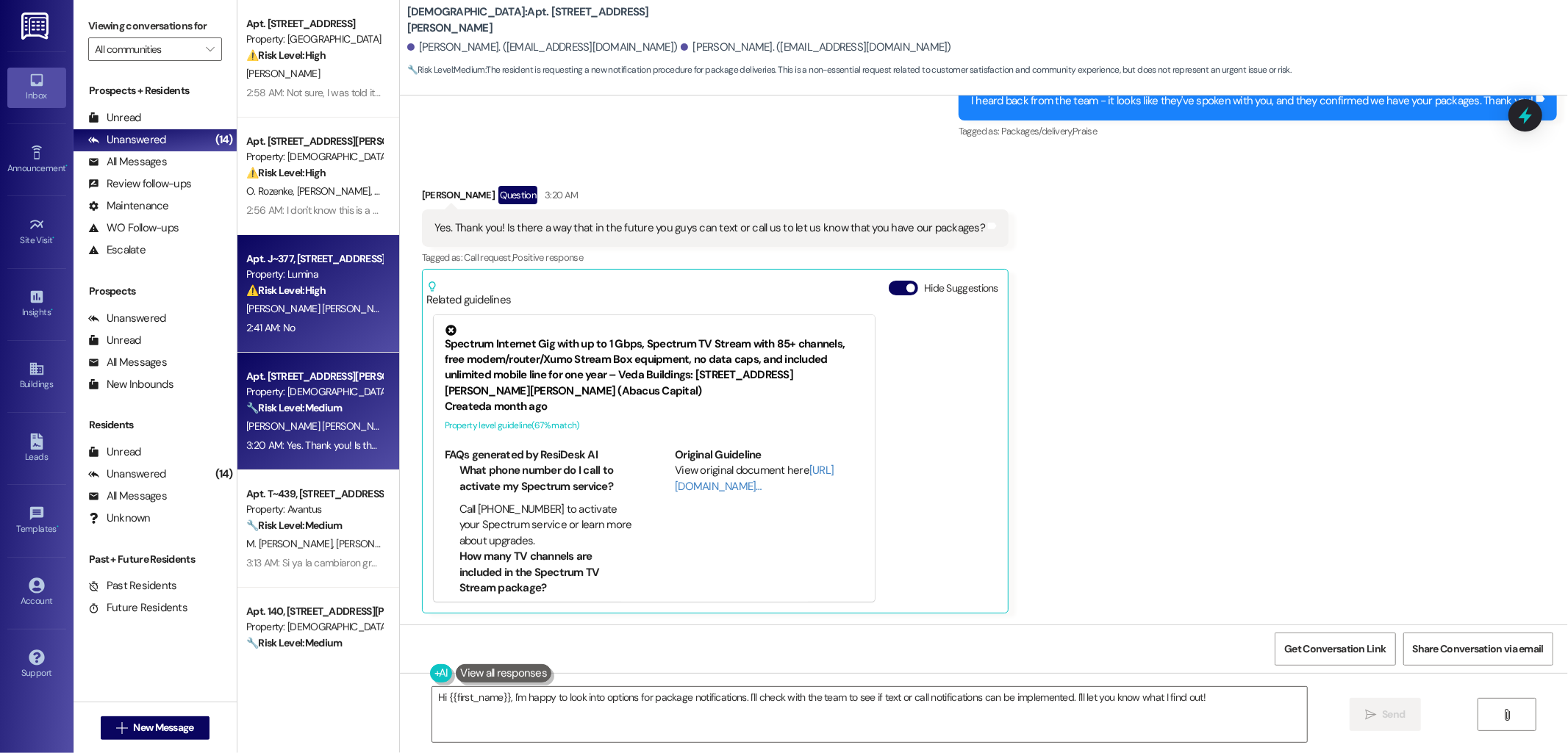
click at [295, 267] on div "Property: Lumina" at bounding box center [314, 274] width 136 height 16
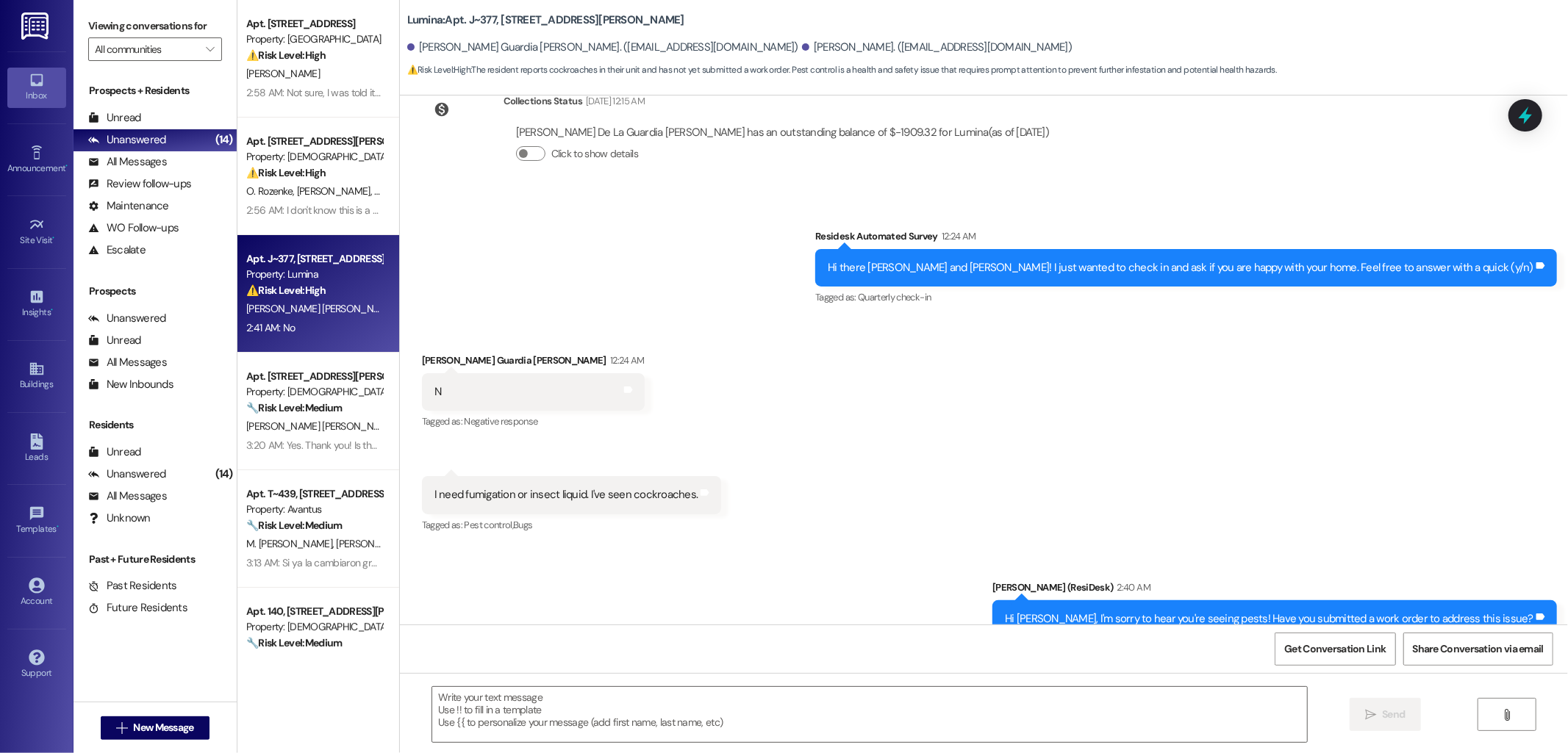
scroll to position [1148, 0]
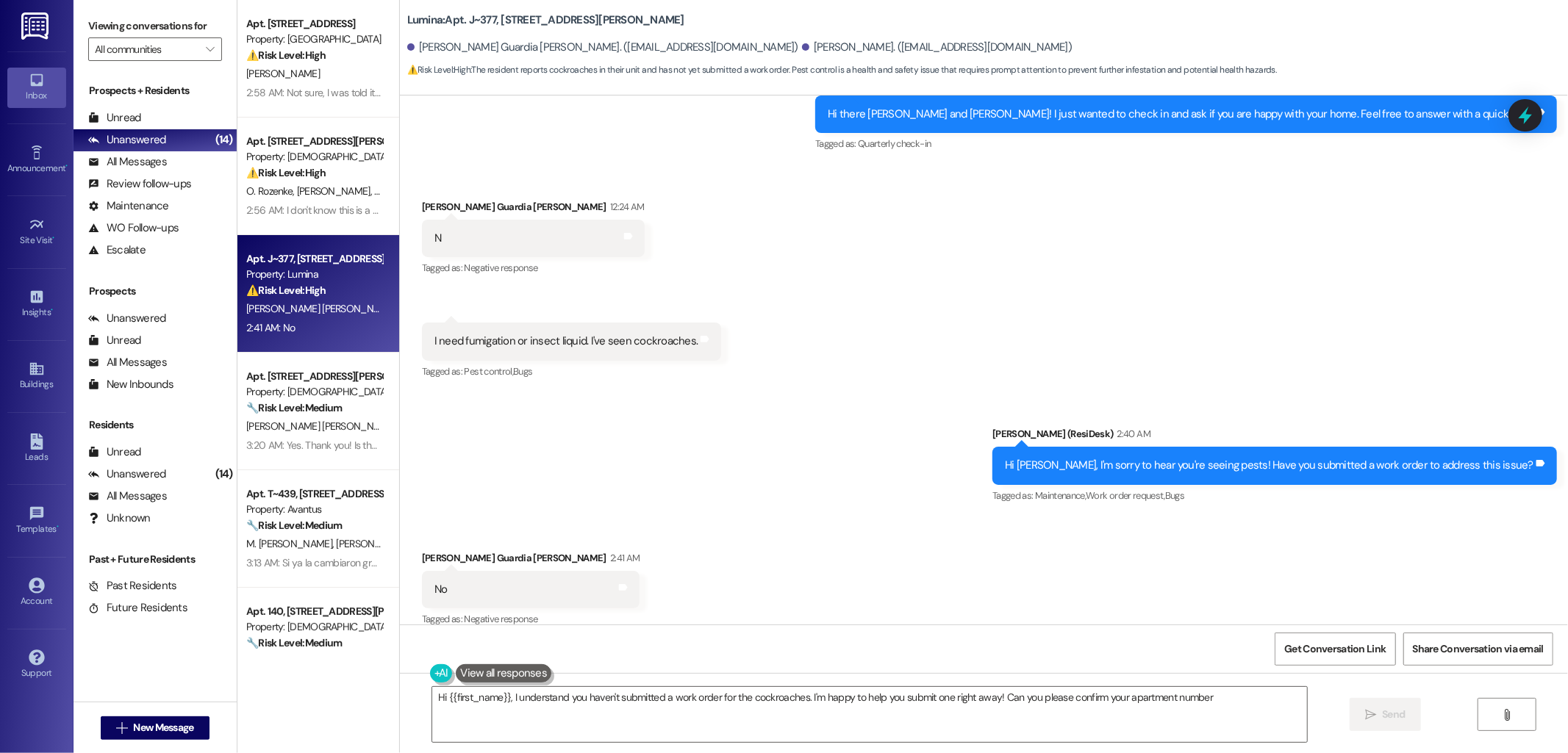
type textarea "Hi {{first_name}}, I understand you haven't submitted a work order for the cock…"
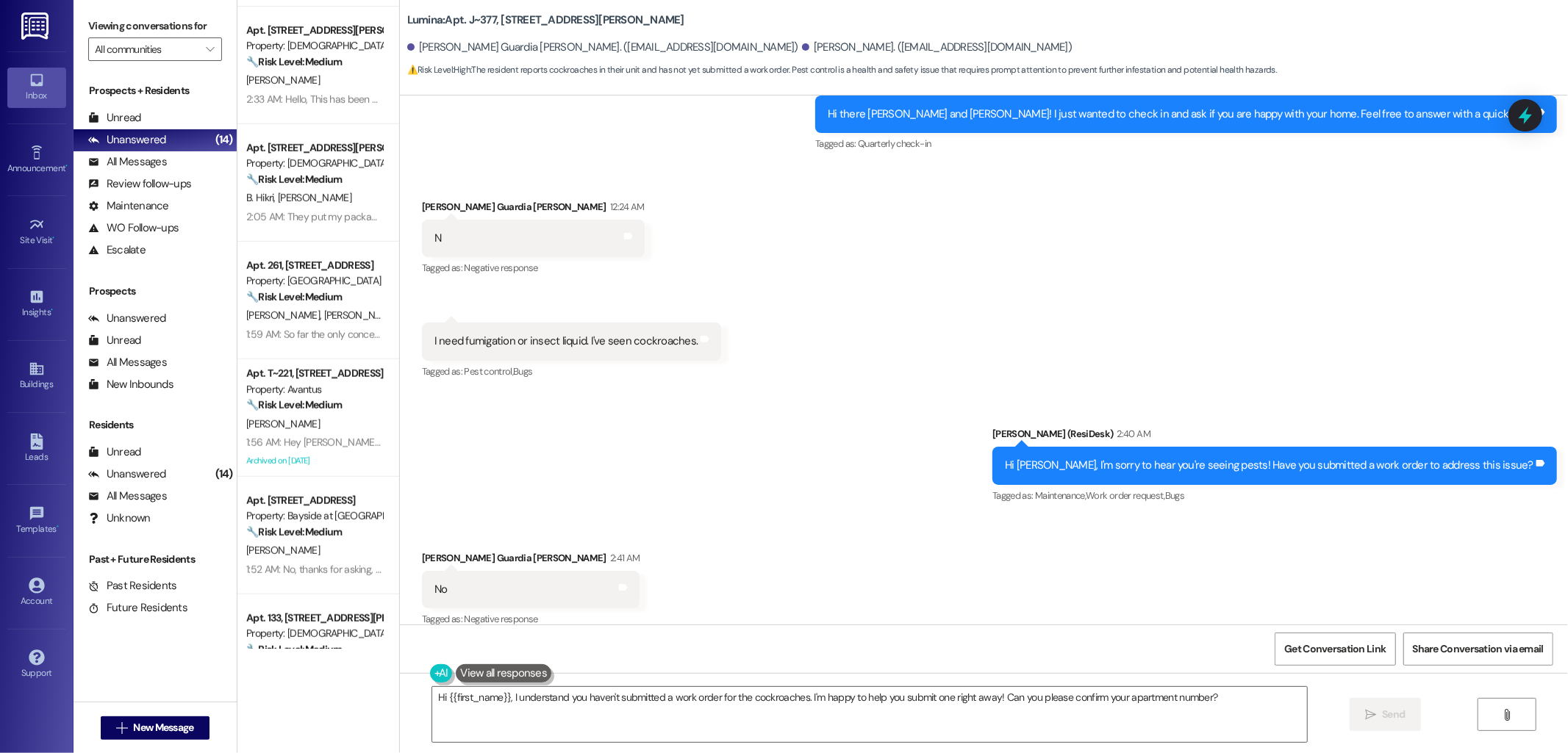
scroll to position [1114, 0]
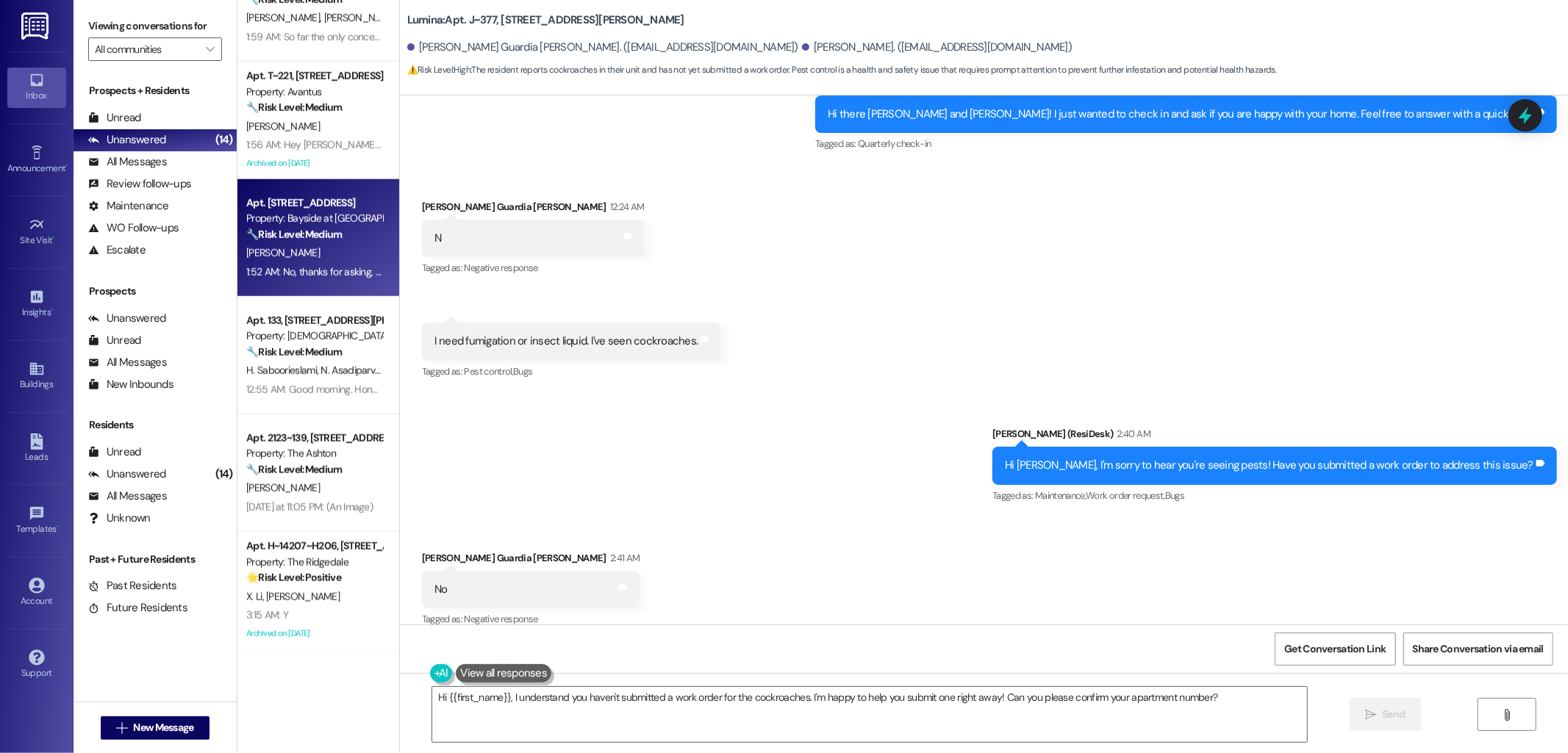
click at [325, 222] on div "Property: Bayside at [GEOGRAPHIC_DATA]" at bounding box center [314, 218] width 136 height 16
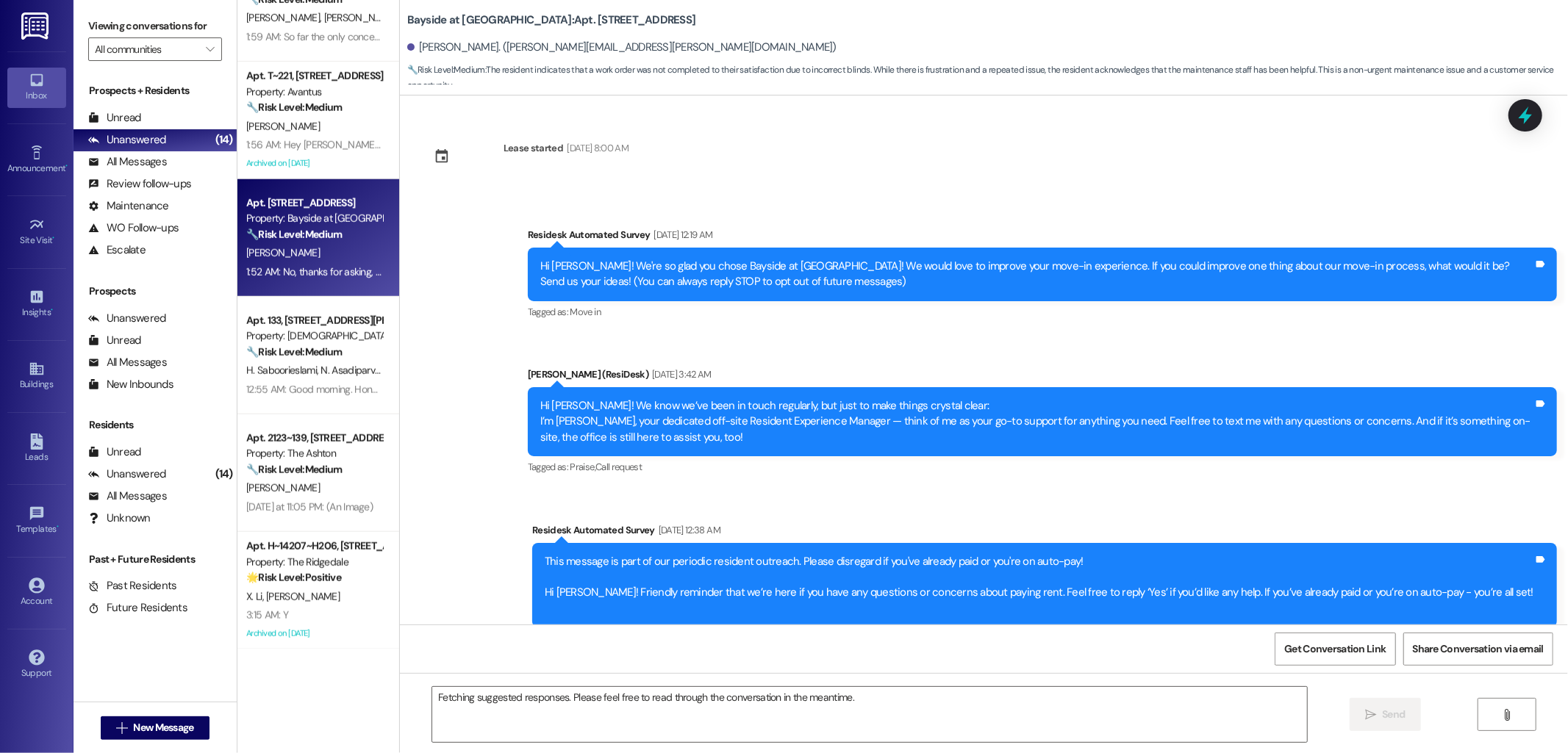
scroll to position [3400, 0]
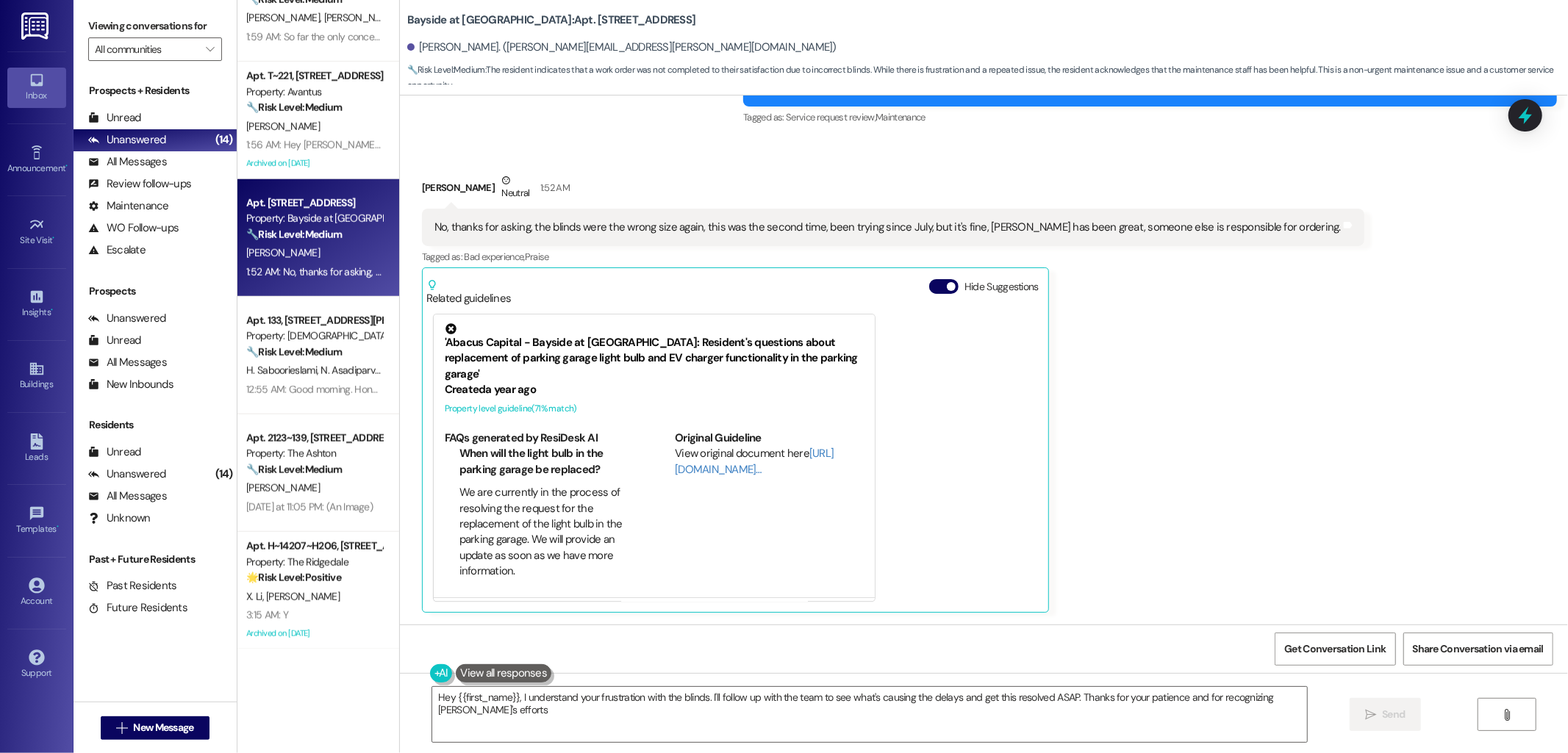
type textarea "Hey {{first_name}}, I understand your frustration with the blinds. I'll follow …"
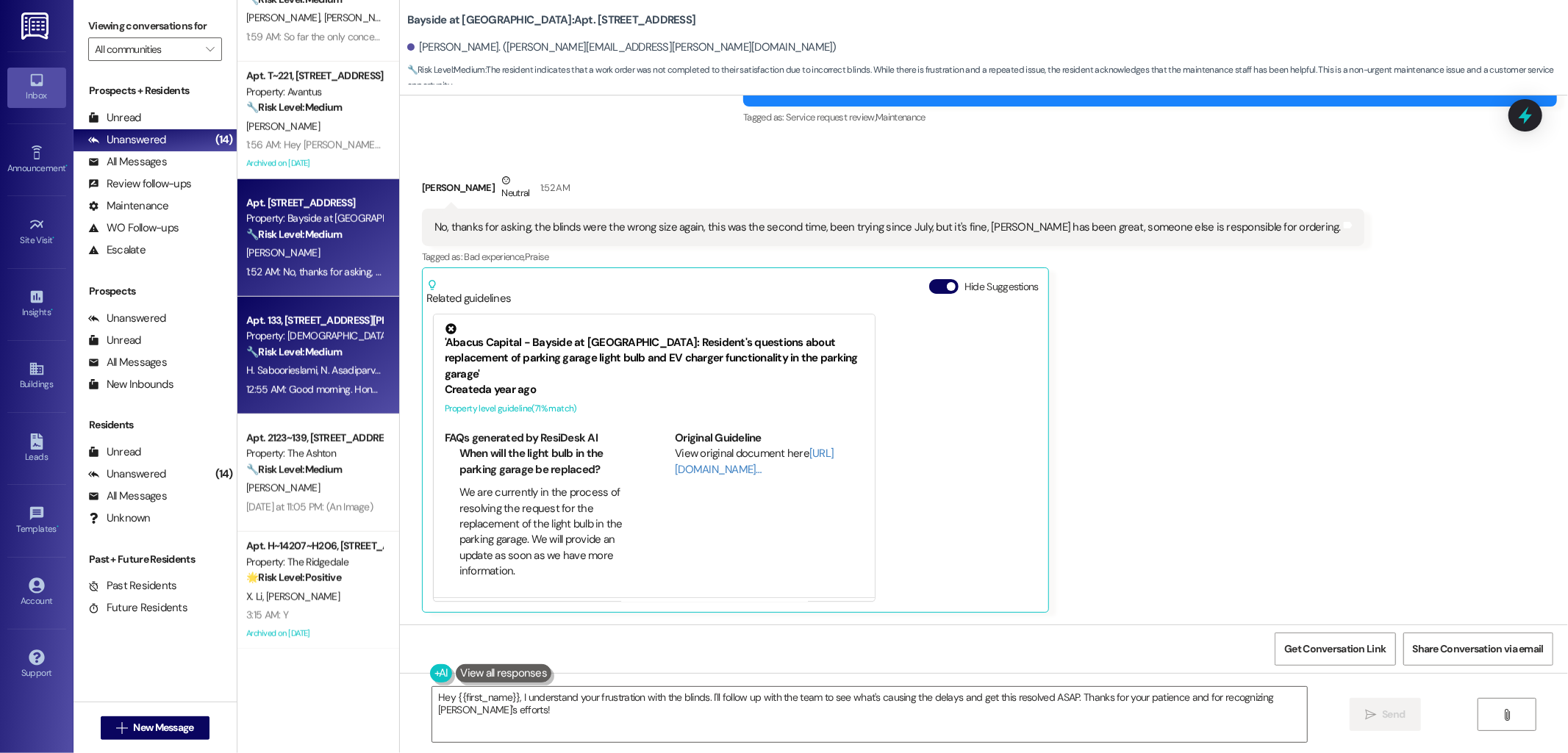
click at [302, 378] on div "H. Saboorieslami N. Asadiparvarmasouleh" at bounding box center [314, 371] width 139 height 18
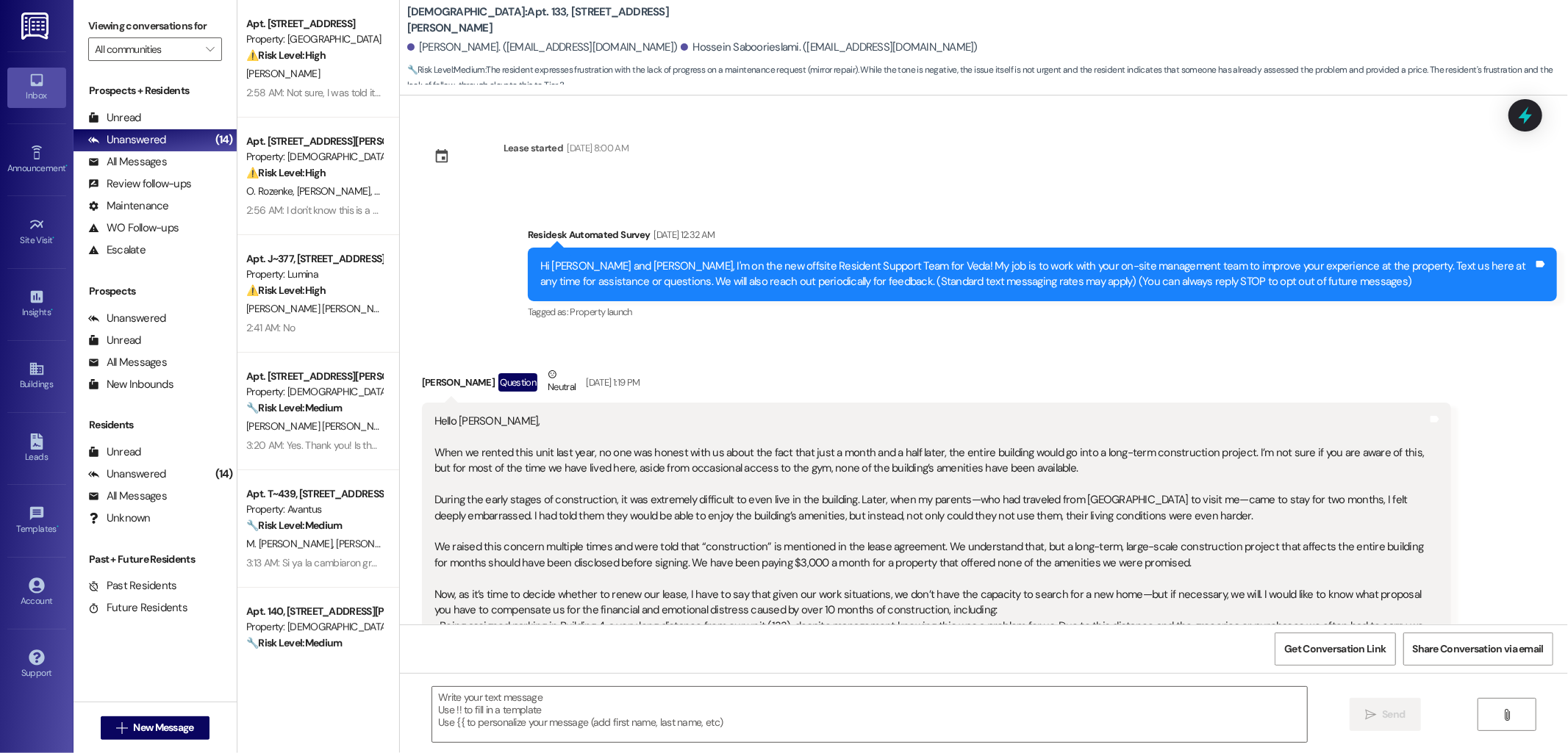
scroll to position [7608, 0]
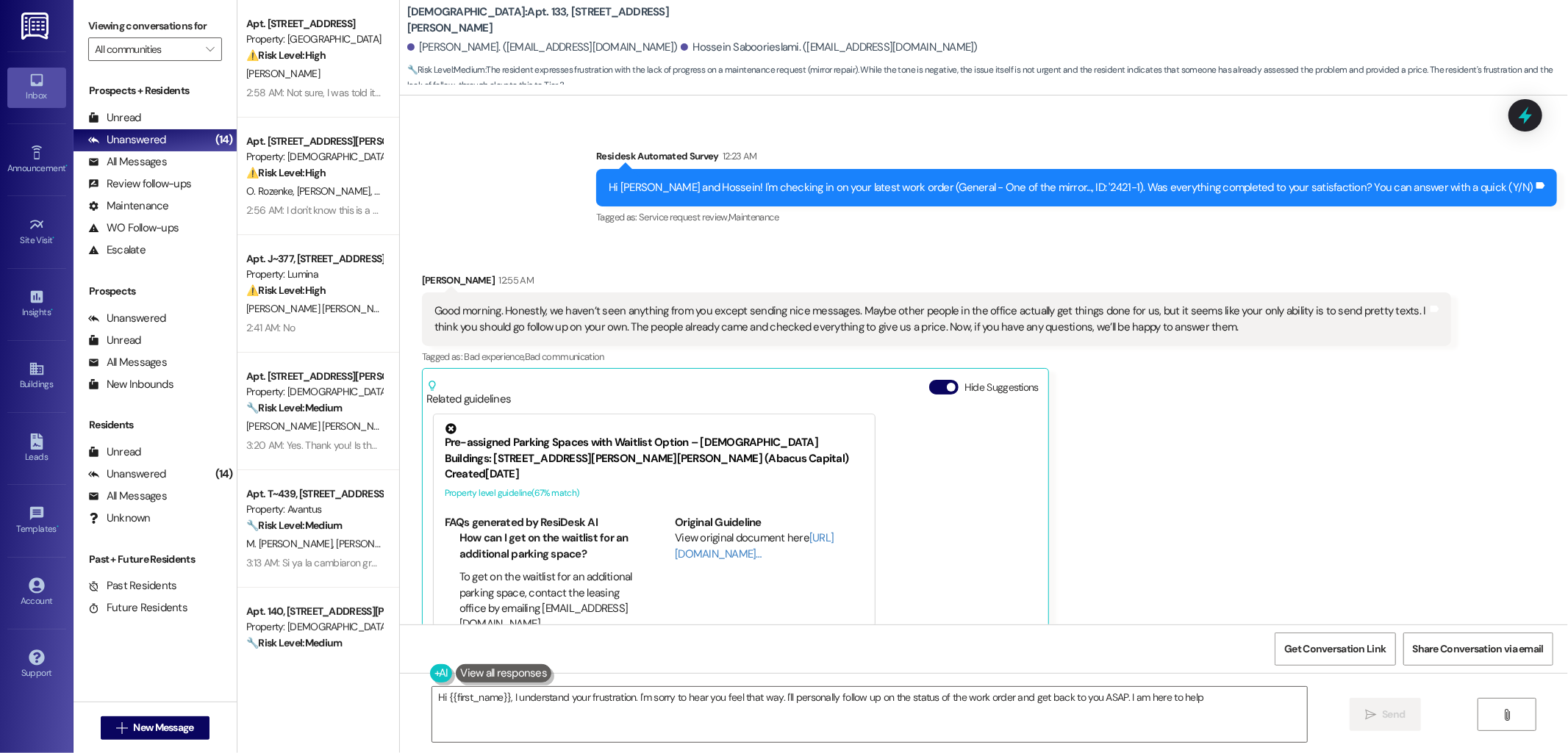
type textarea "Hi {{first_name}}, I understand your frustration. I'm sorry to hear you feel th…"
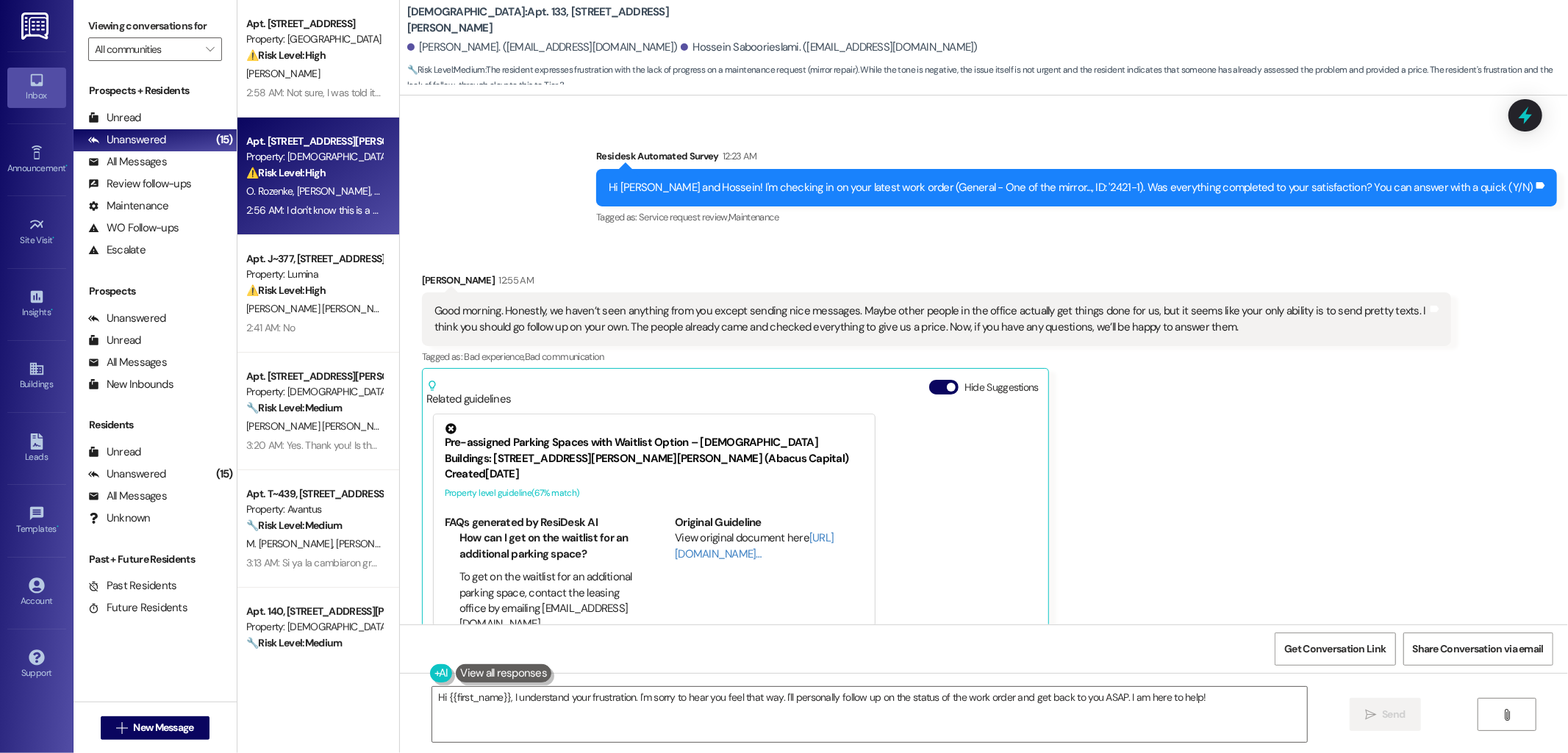
click at [314, 121] on div "Apt. 410, 4735 Sepulveda Blvd Property: Veda ⚠️ Risk Level: High The resident r…" at bounding box center [318, 176] width 162 height 117
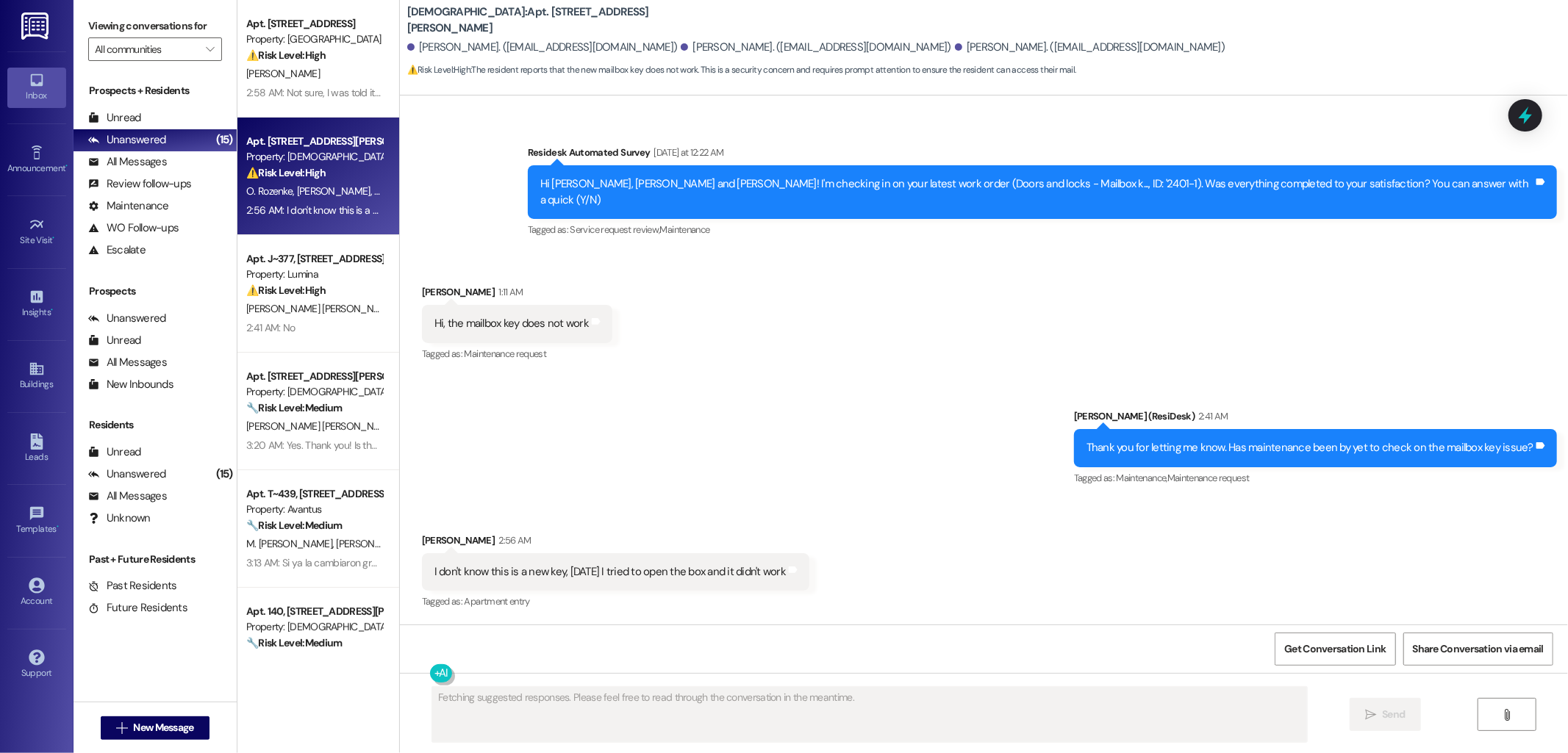
scroll to position [630, 0]
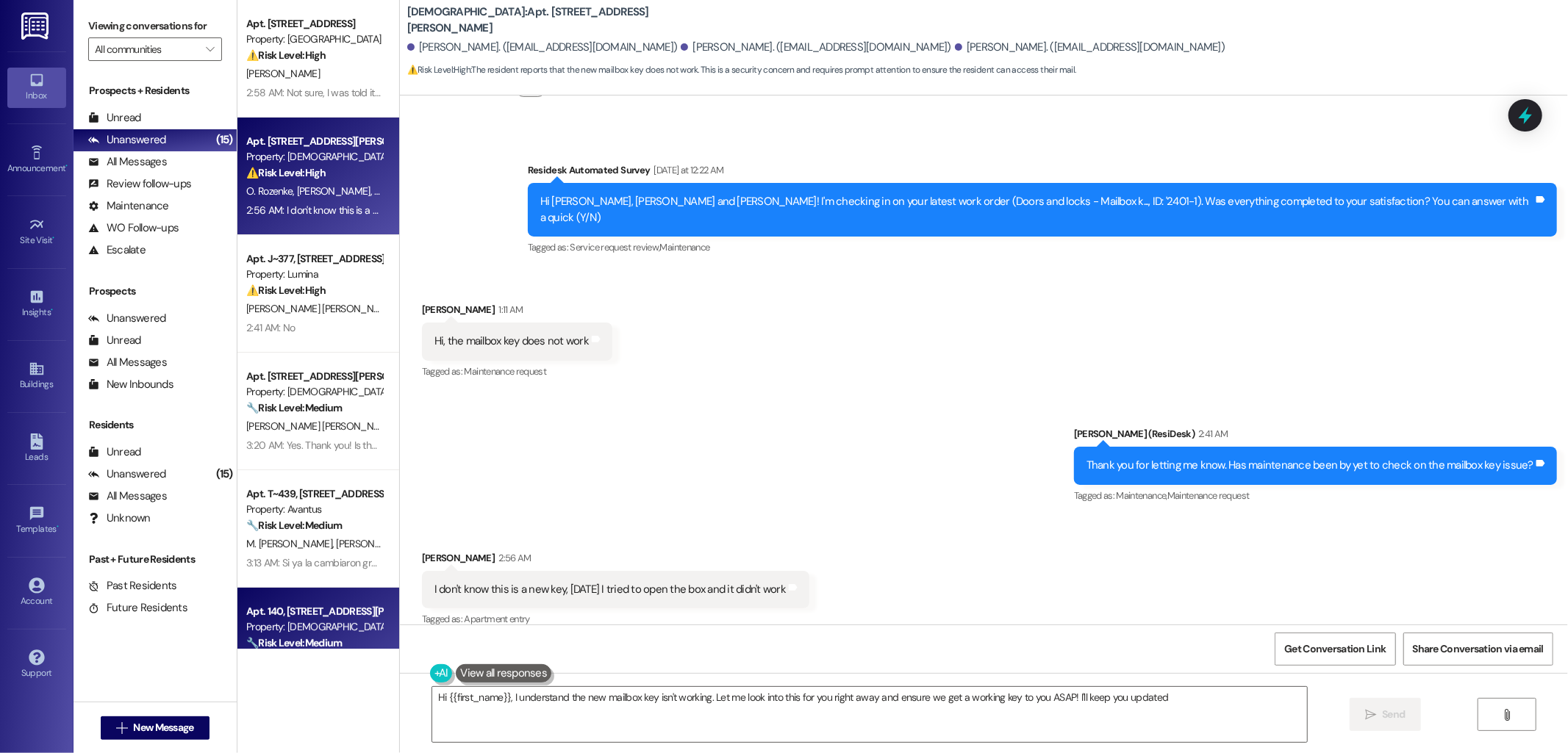
type textarea "Hi {{first_name}}, I understand the new mailbox key isn't working. Let me look …"
click at [278, 298] on div "⚠️ Risk Level: High The resident reports cockroaches in their unit and has not …" at bounding box center [314, 290] width 136 height 16
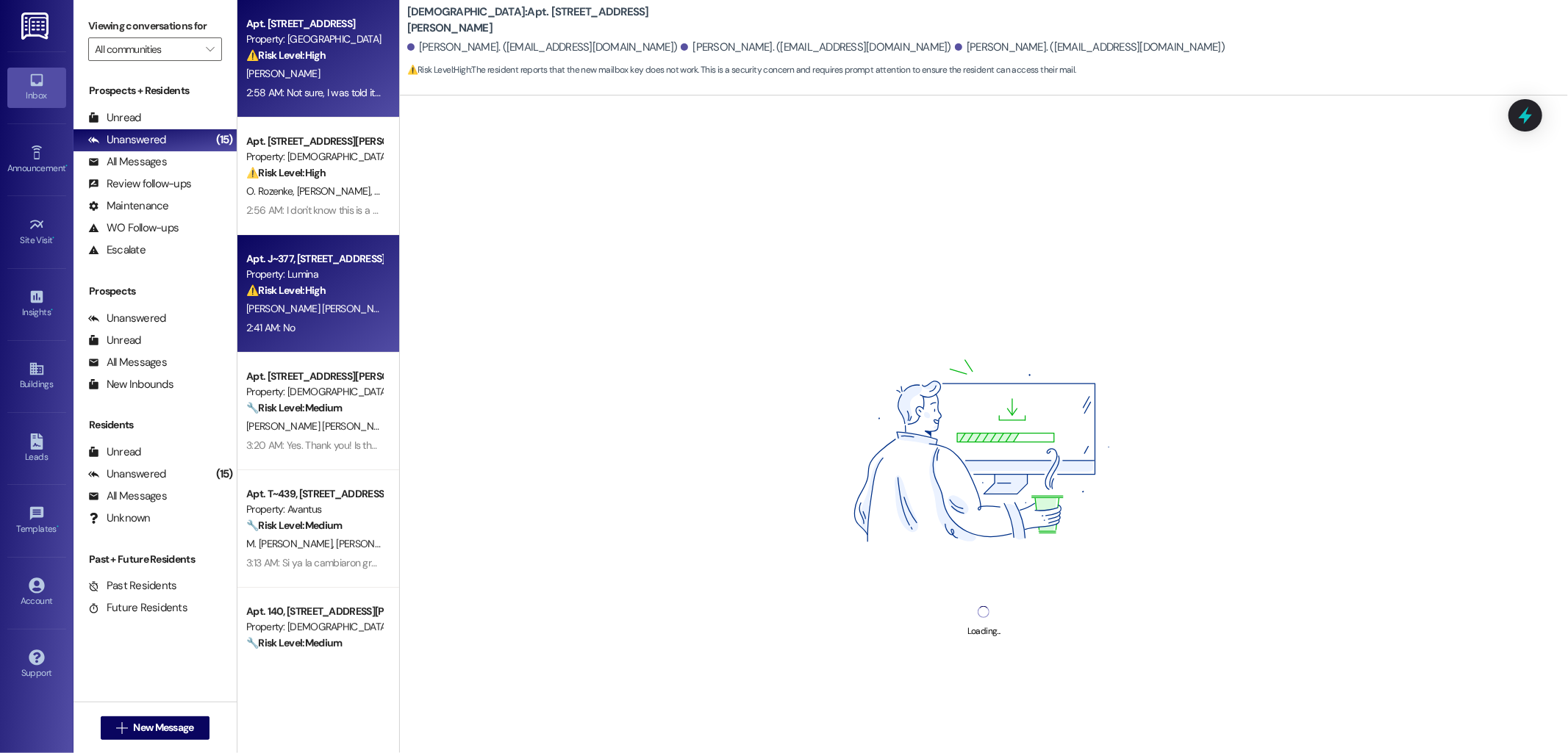
click at [297, 60] on strong "⚠️ Risk Level: High" at bounding box center [286, 55] width 79 height 13
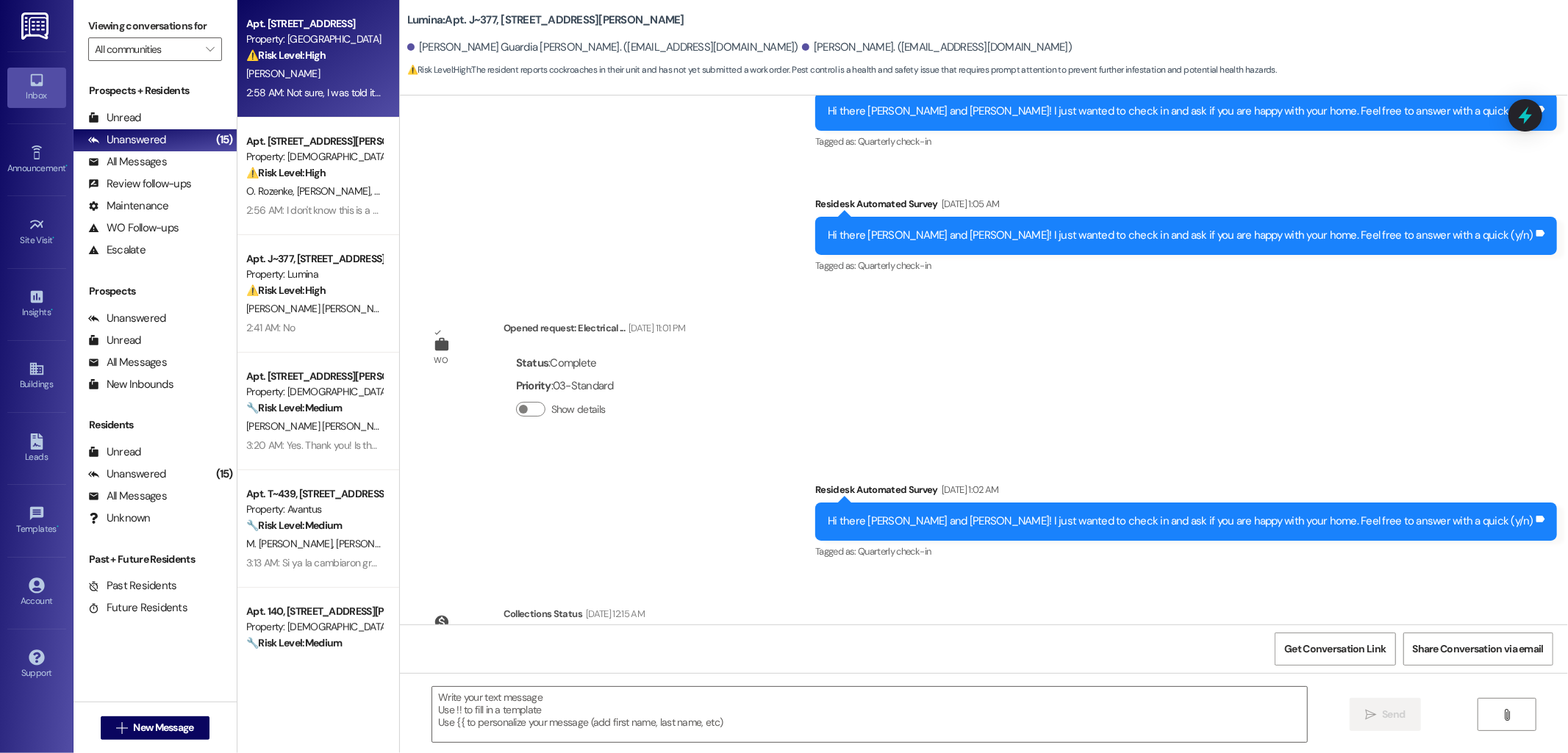
scroll to position [836, 0]
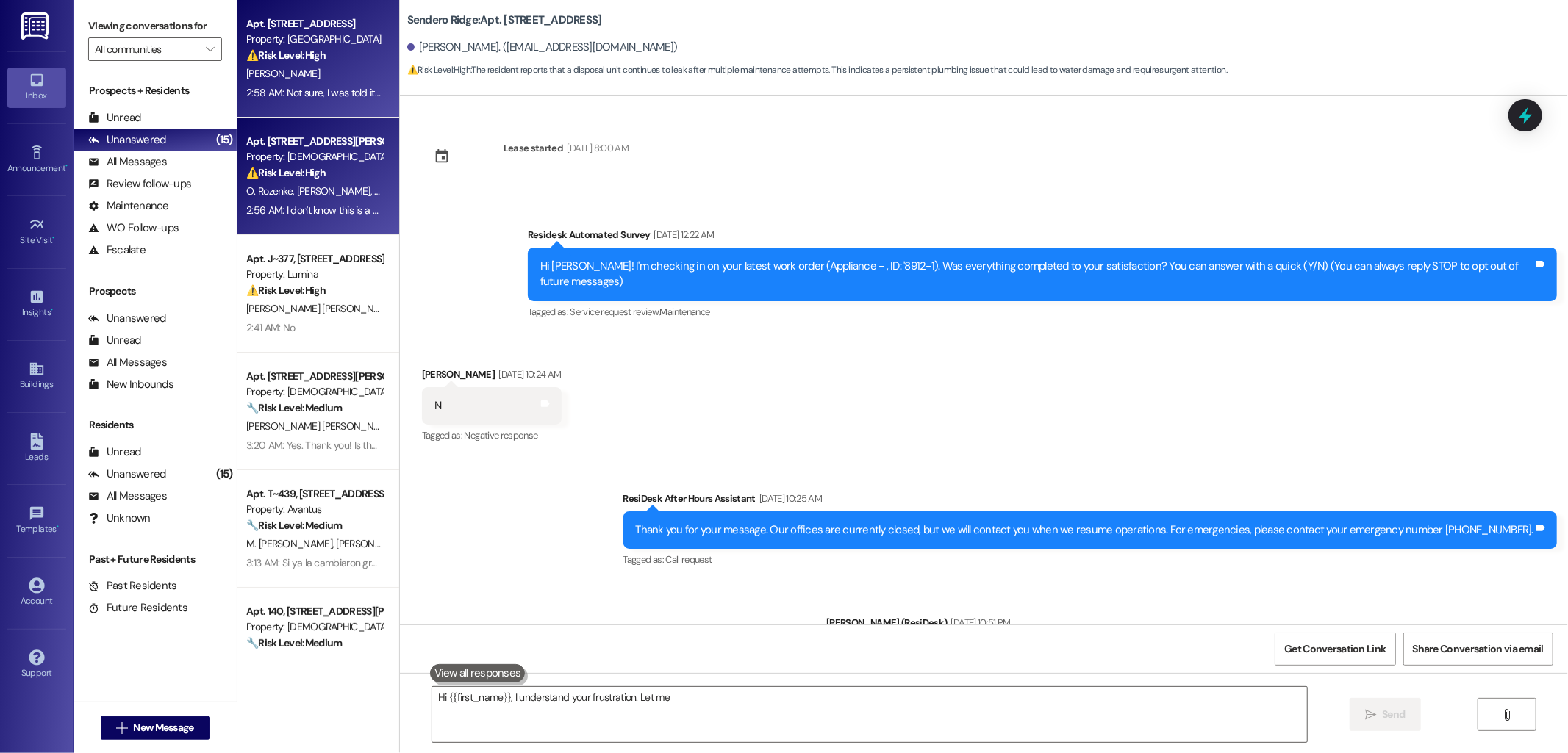
type textarea "Hi {{first_name}}, I understand your frustration. Let me look"
click at [307, 141] on div "Apt. 410, 4735 Sepulveda Blvd" at bounding box center [314, 141] width 136 height 16
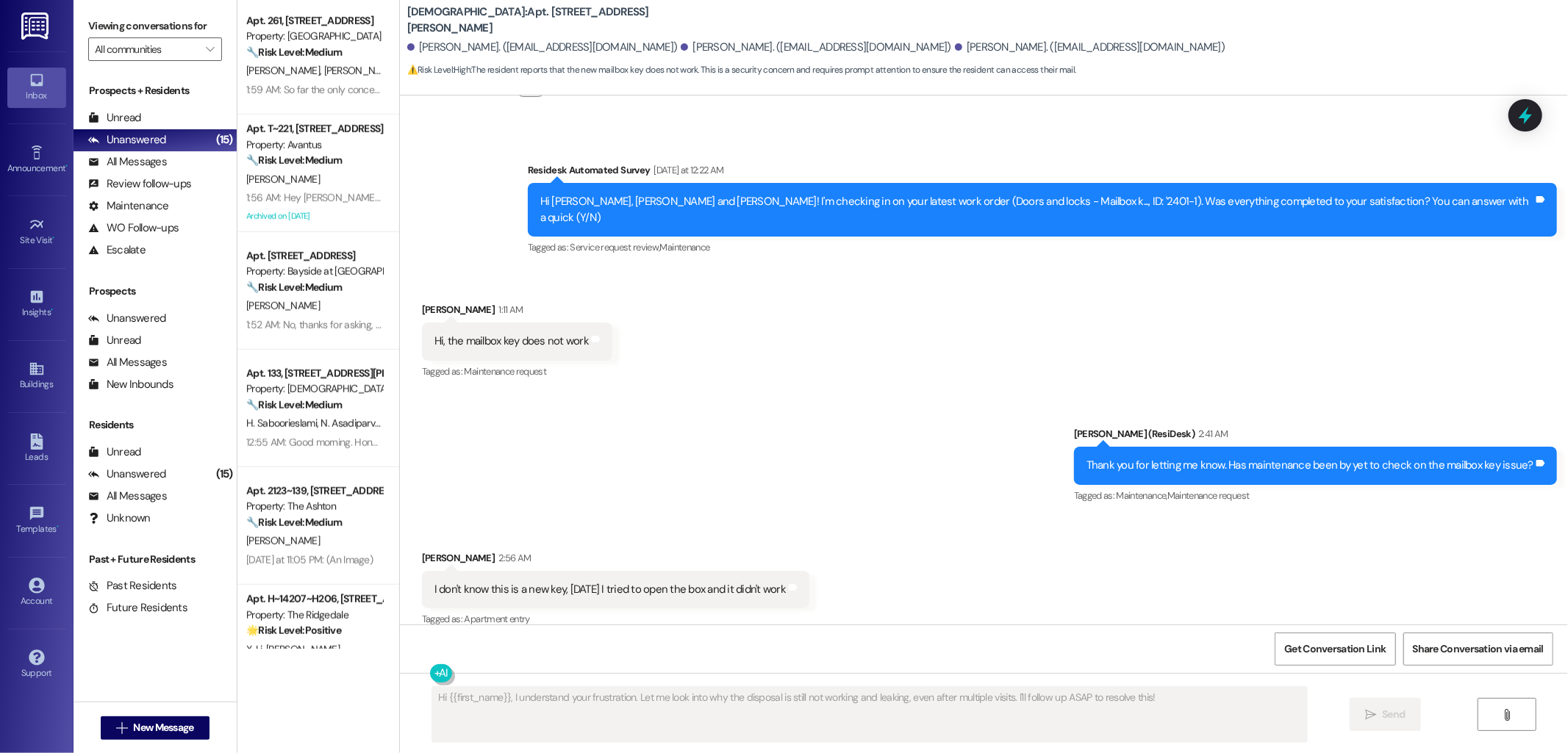
scroll to position [1114, 0]
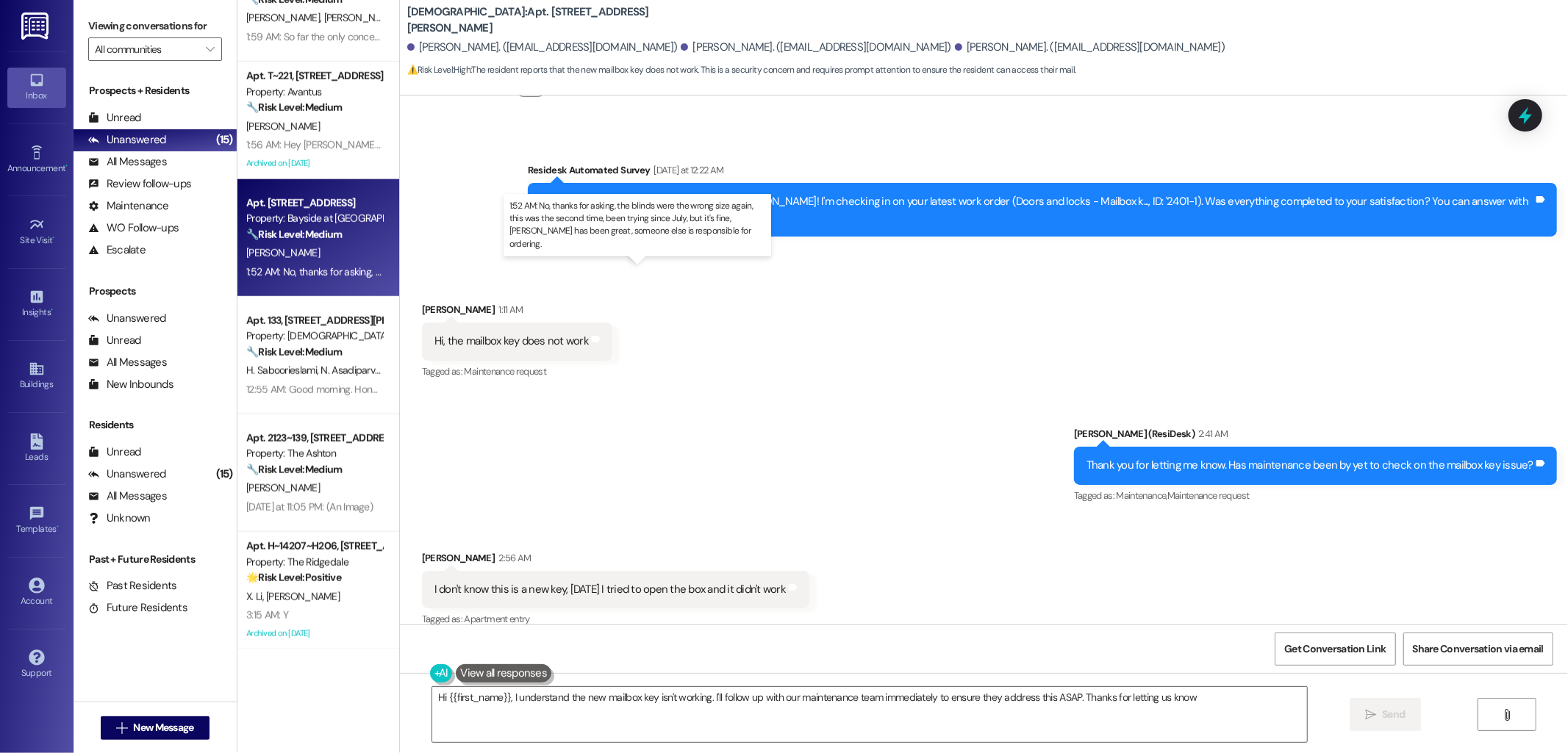
type textarea "Hi {{first_name}}, I understand the new mailbox key isn't working. I'll follow …"
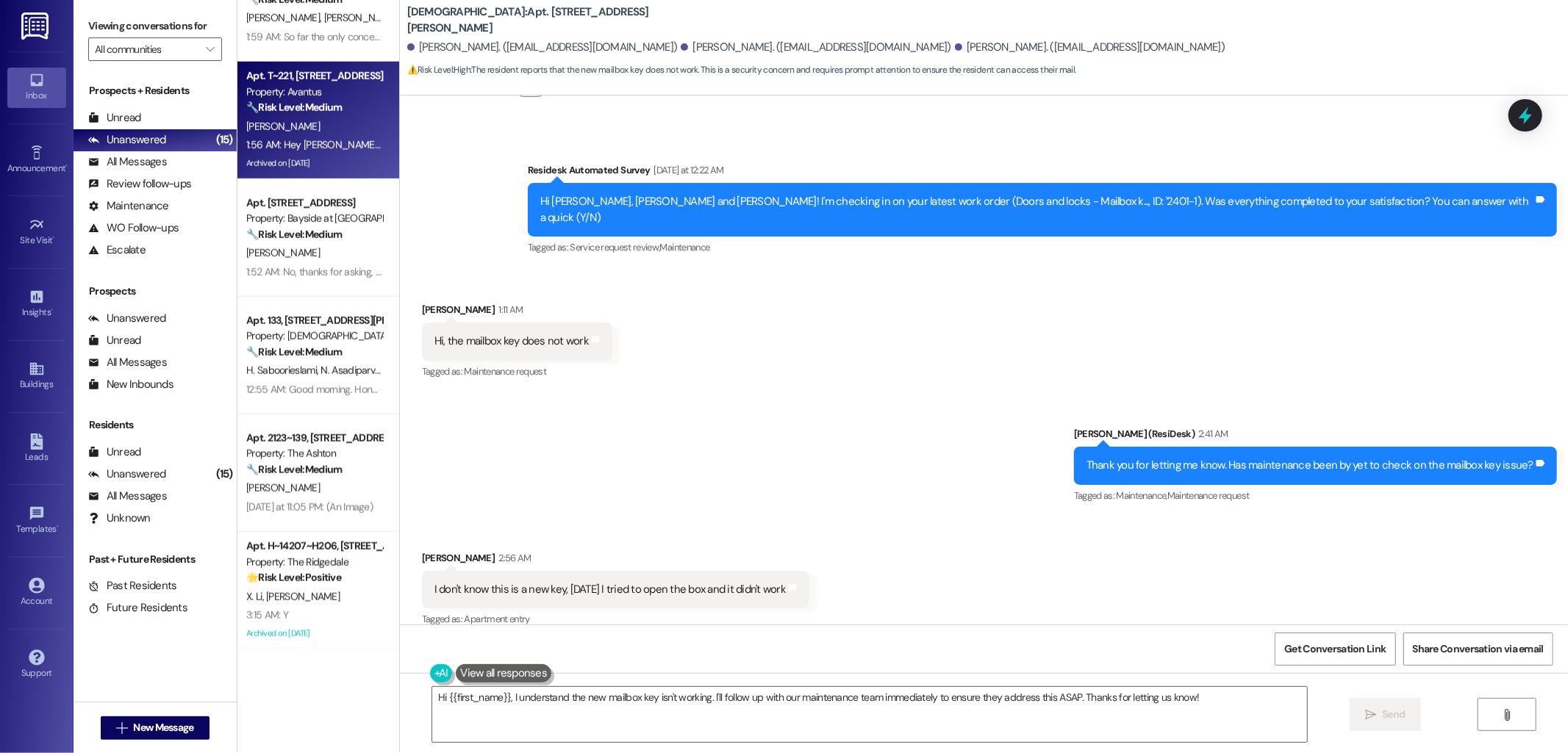
click at [267, 111] on strong "🔧 Risk Level: Medium" at bounding box center [294, 107] width 96 height 13
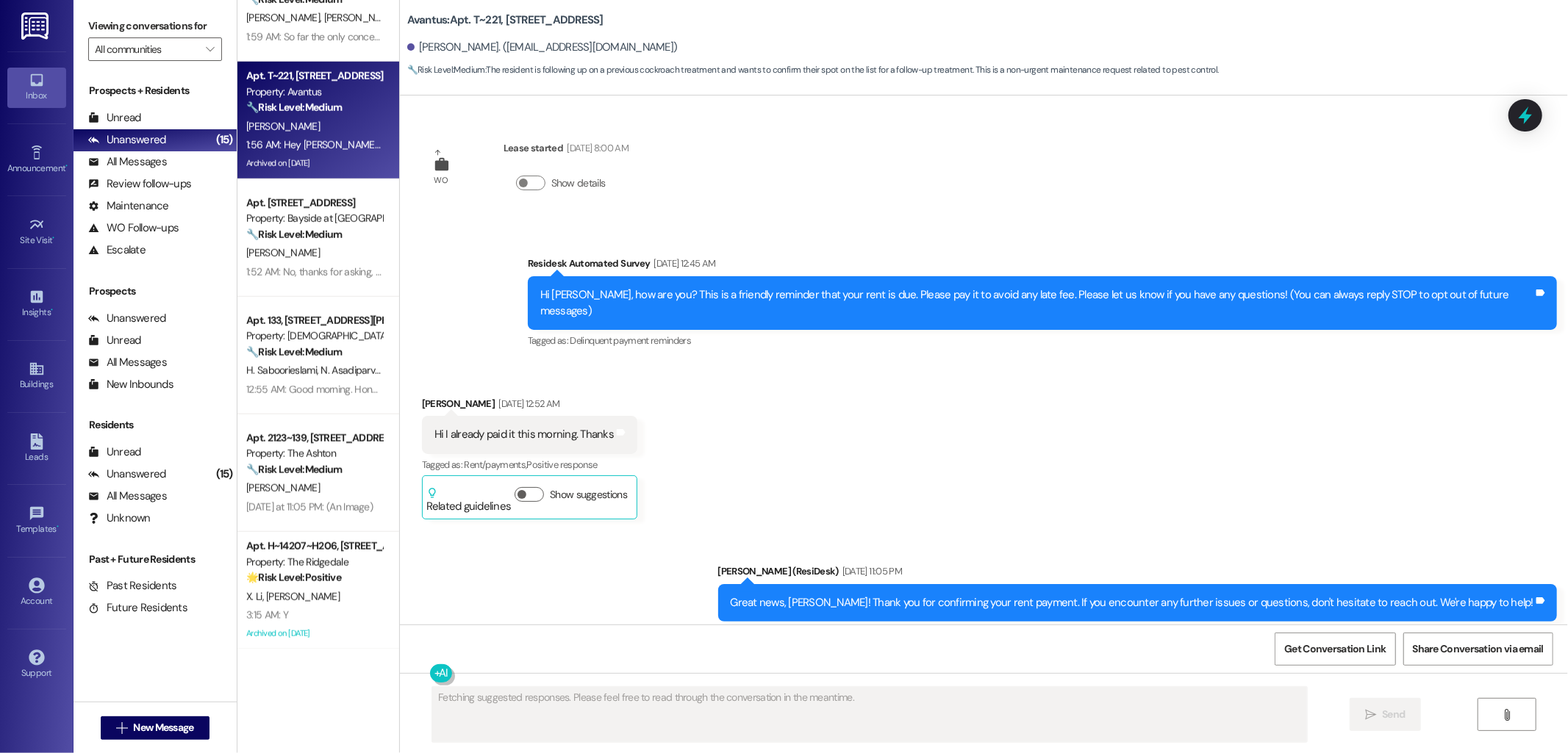
scroll to position [39678, 0]
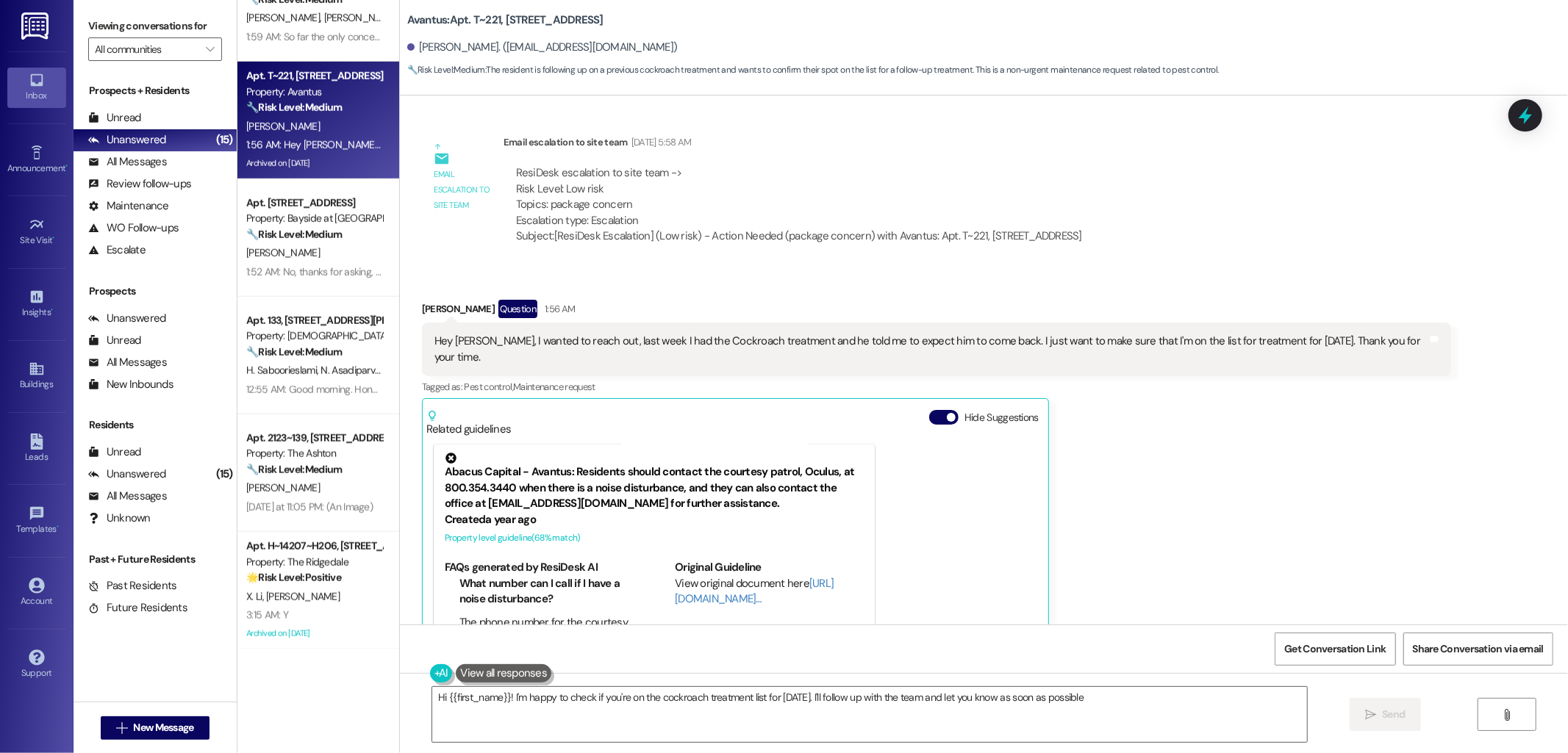
type textarea "Hi {{first_name}}! I'm happy to check if you're on the cockroach treatment list…"
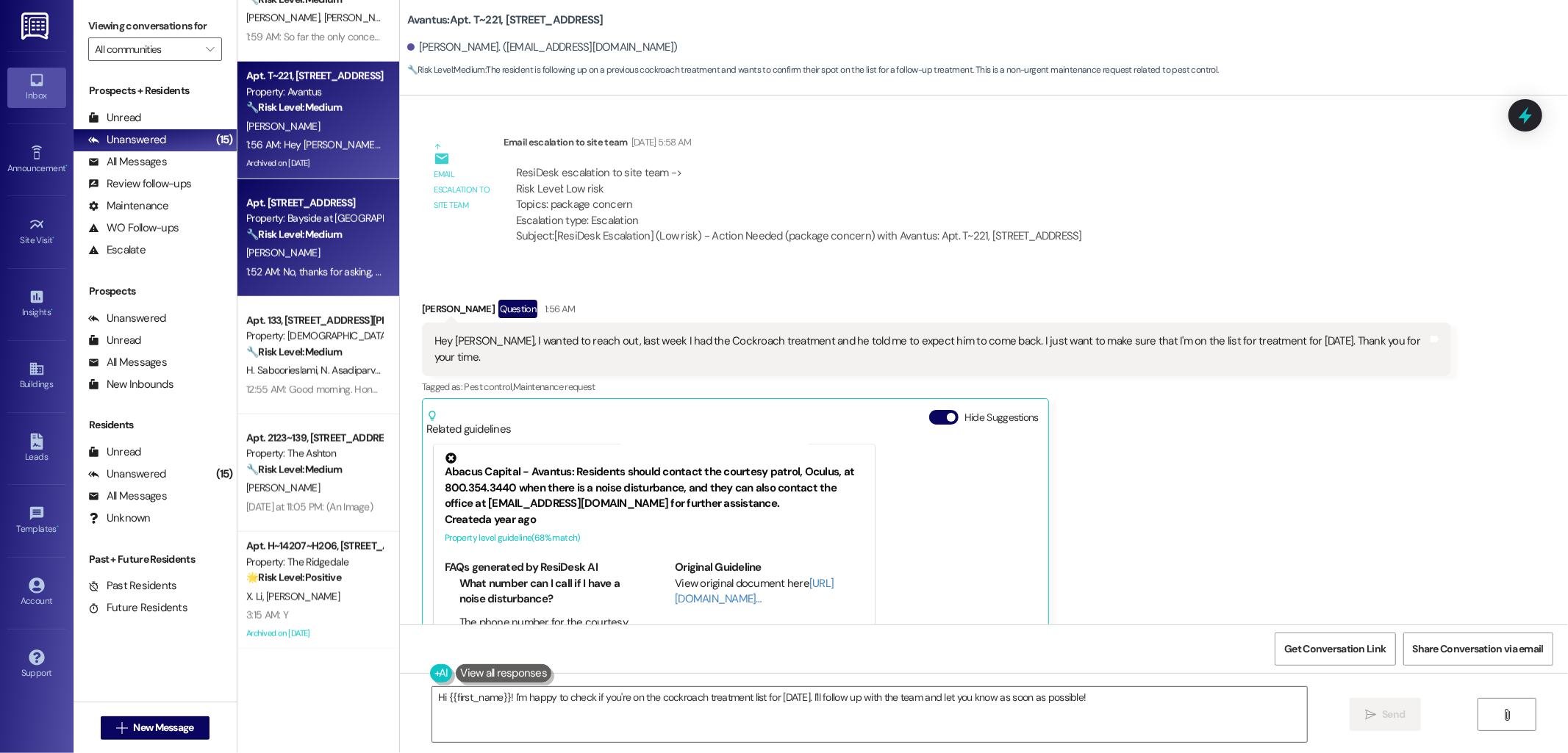
click at [268, 269] on div "1:52 AM: No, thanks for asking, the blinds were the wrong size again, this was …" at bounding box center [679, 272] width 865 height 13
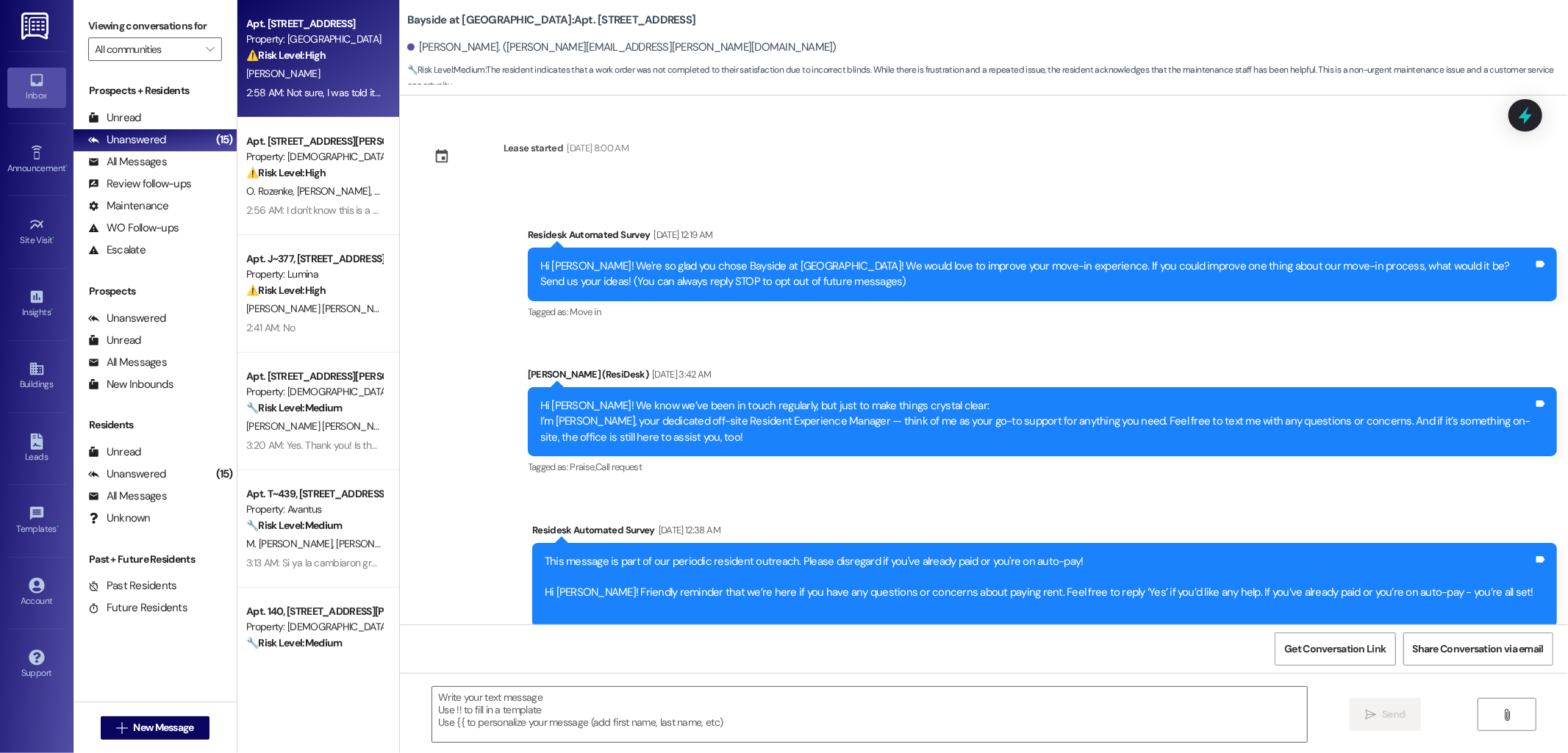
scroll to position [3400, 0]
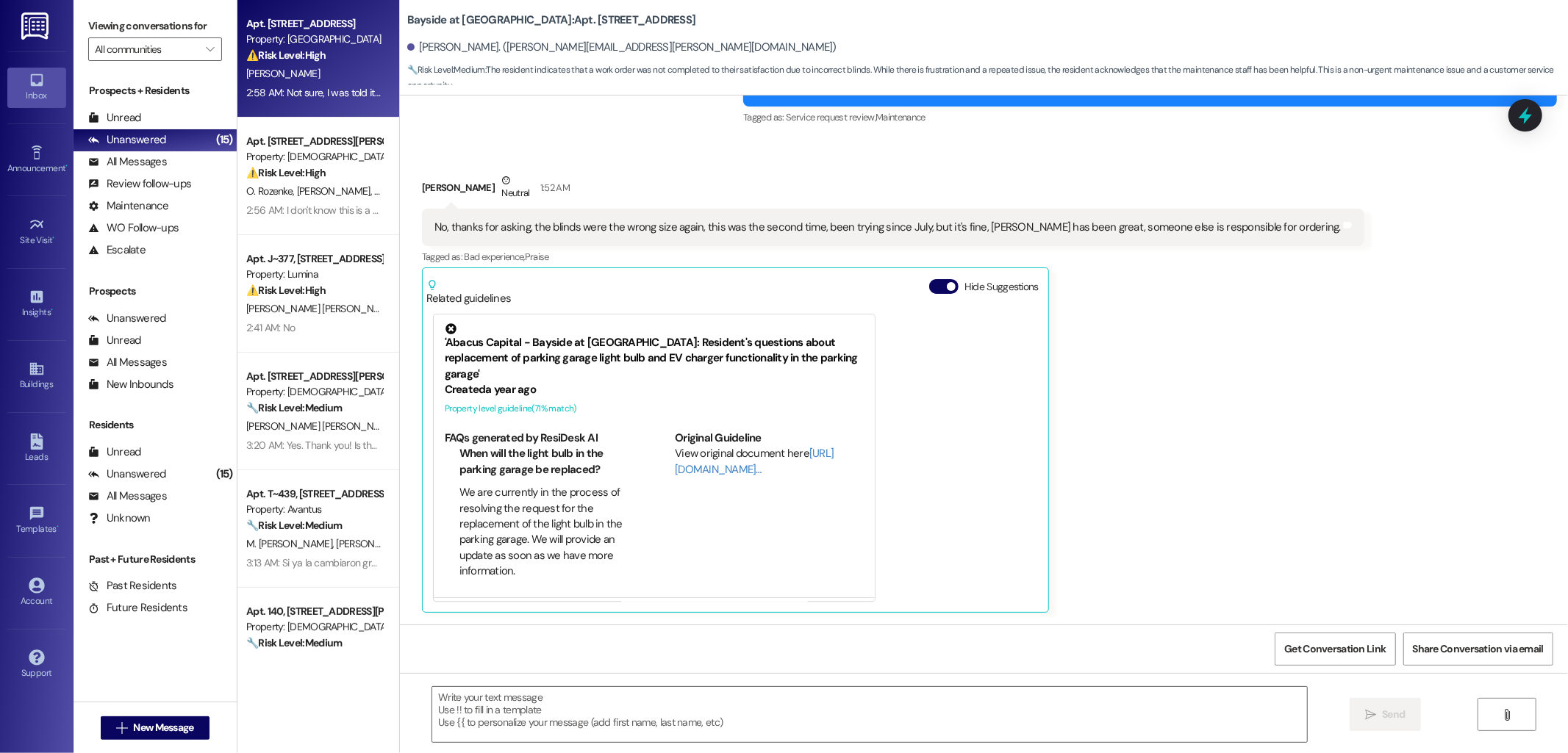
click at [298, 50] on strong "⚠️ Risk Level: High" at bounding box center [286, 55] width 79 height 13
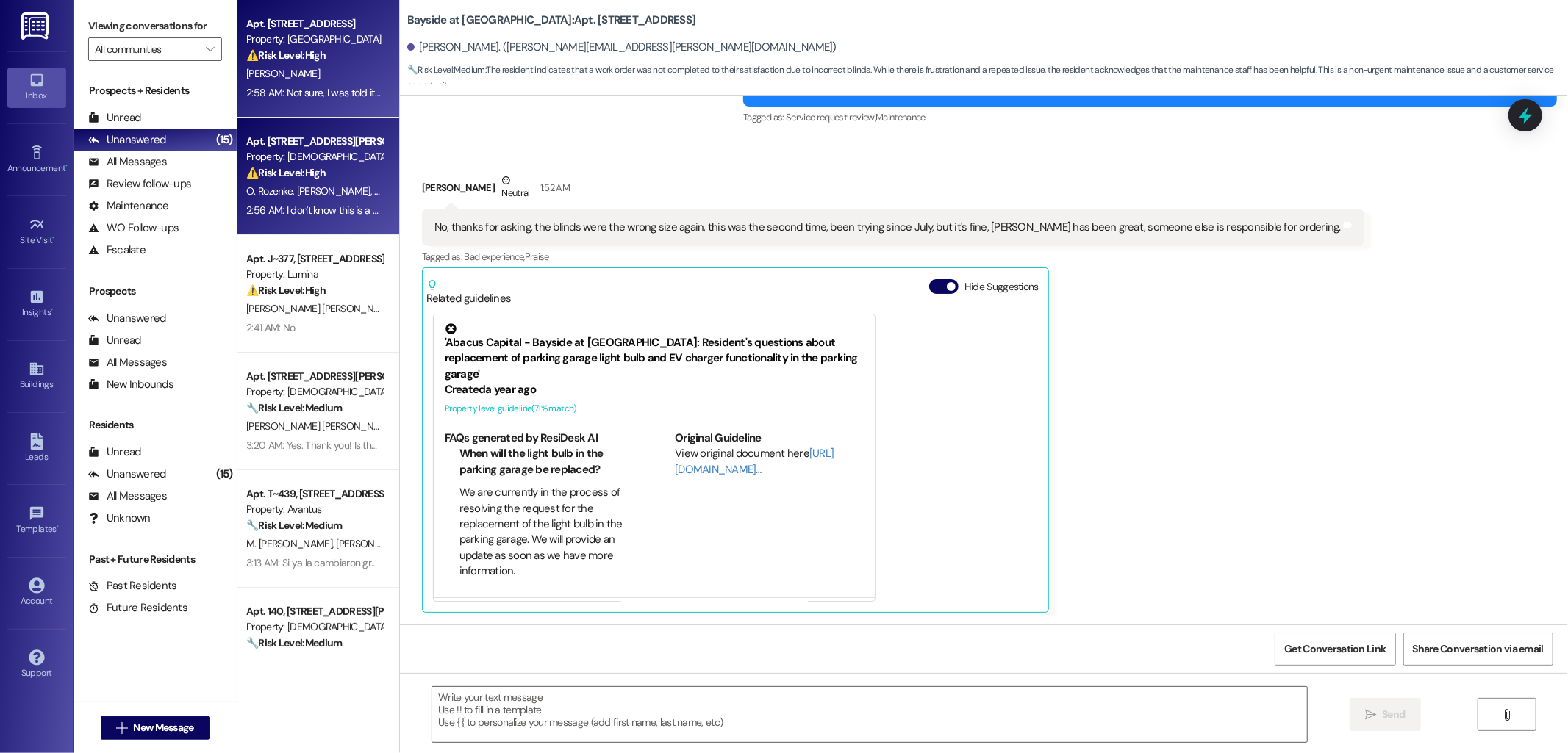
type textarea "Fetching suggested responses. Please feel free to read through the conversation…"
click at [295, 166] on strong "⚠️ Risk Level: High" at bounding box center [286, 173] width 79 height 13
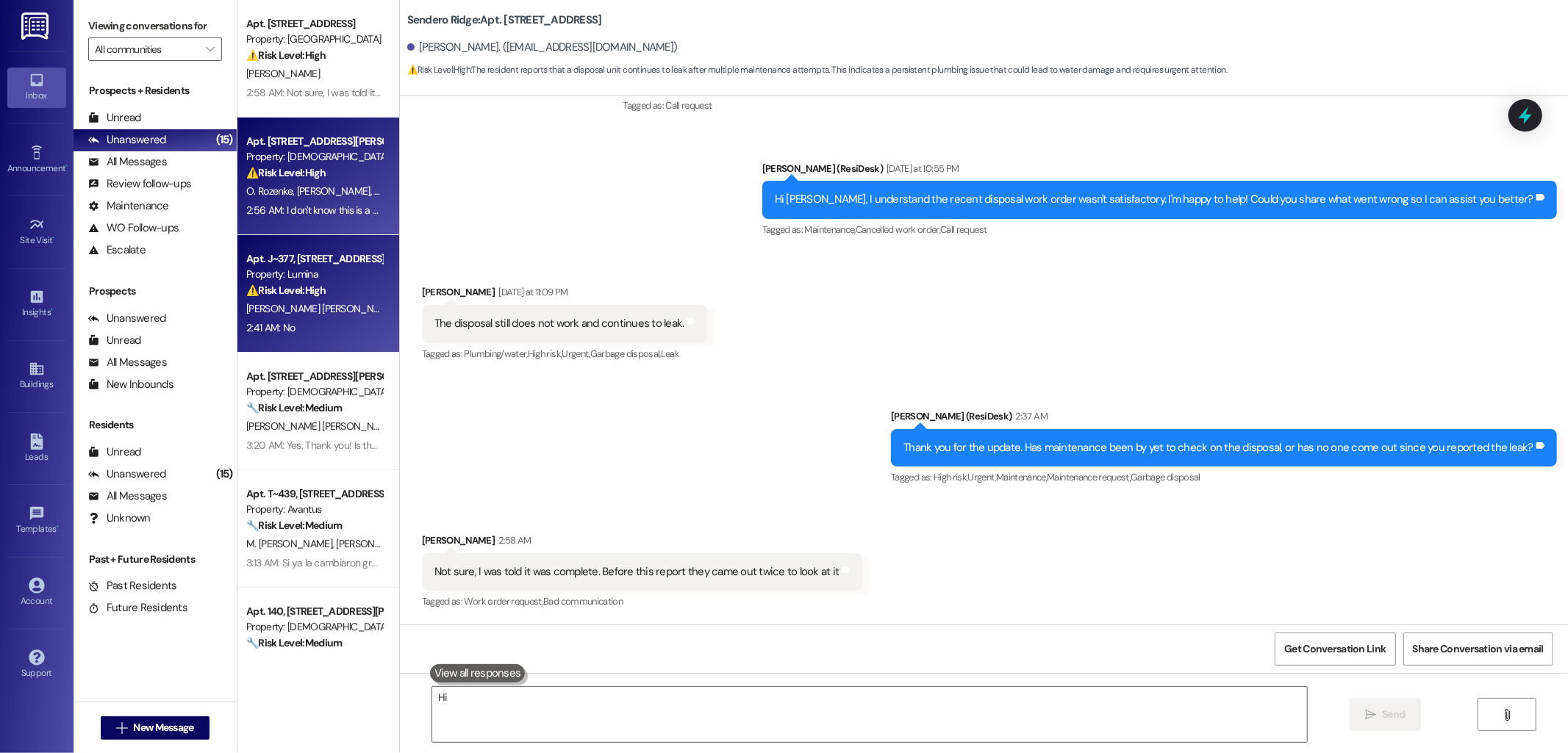
scroll to position [1239, 0]
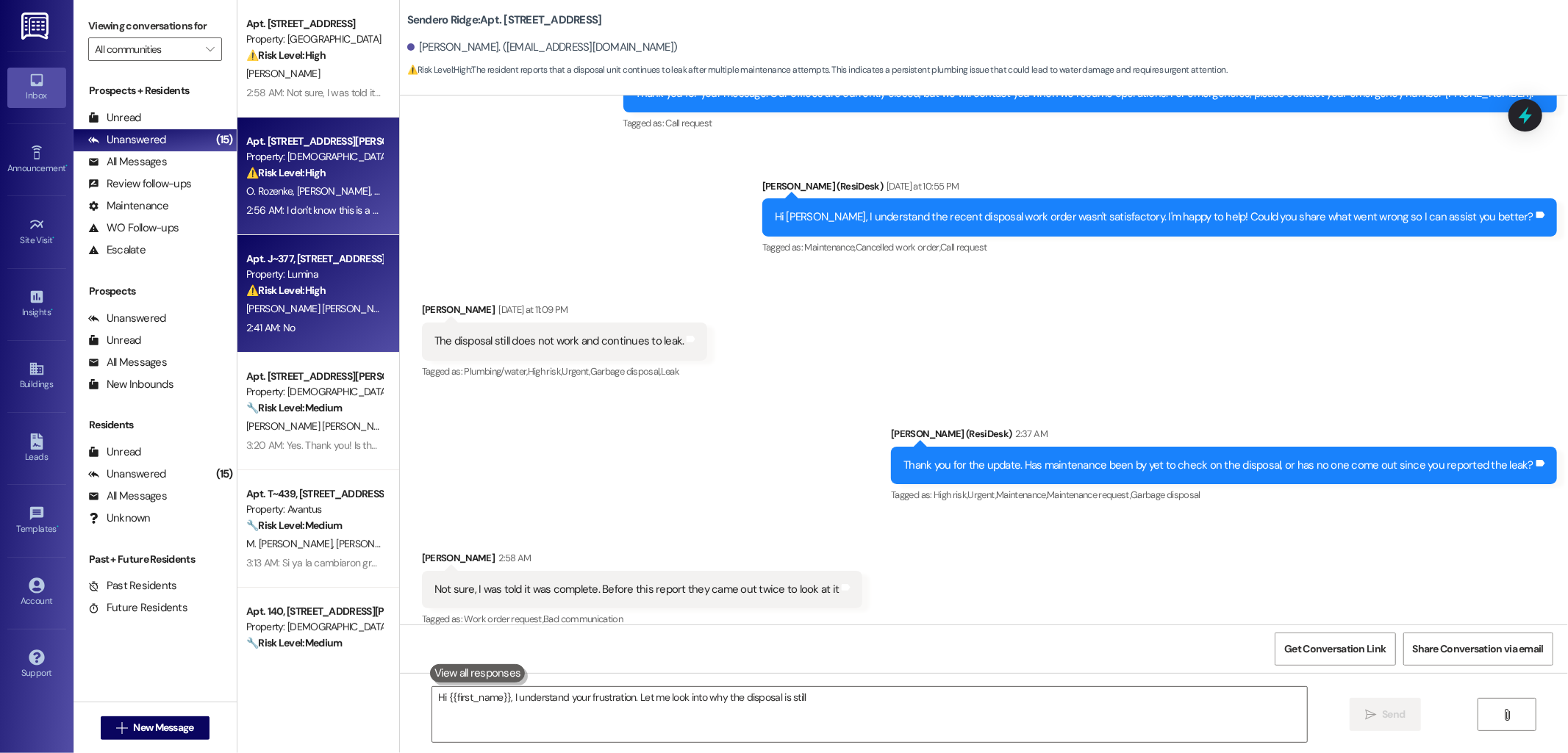
type textarea "Hi {{first_name}}, I understand your frustration. Let me look into why the disp…"
click at [399, 303] on span "[PERSON_NAME] De La Guardia [PERSON_NAME]" at bounding box center [506, 308] width 213 height 13
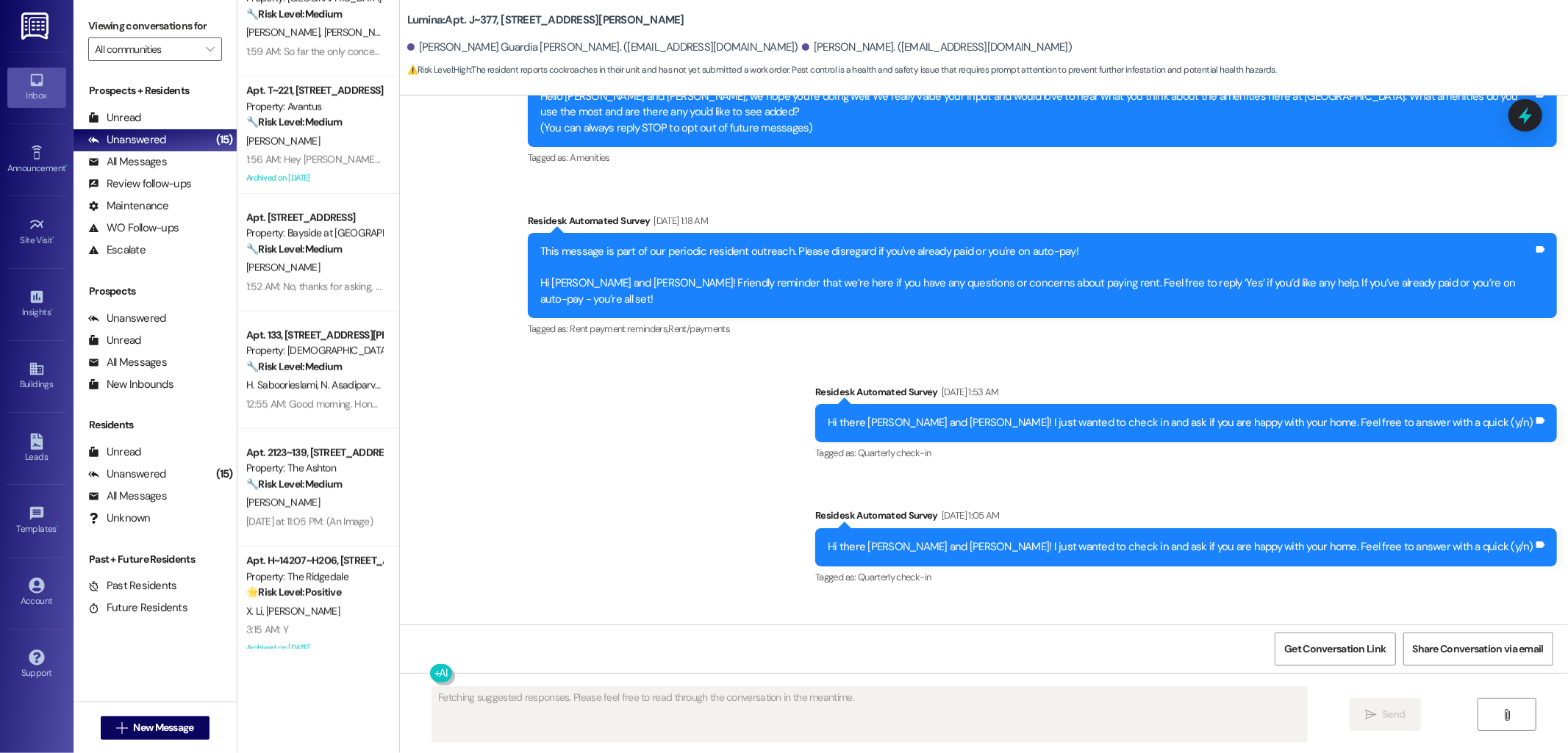
scroll to position [1114, 0]
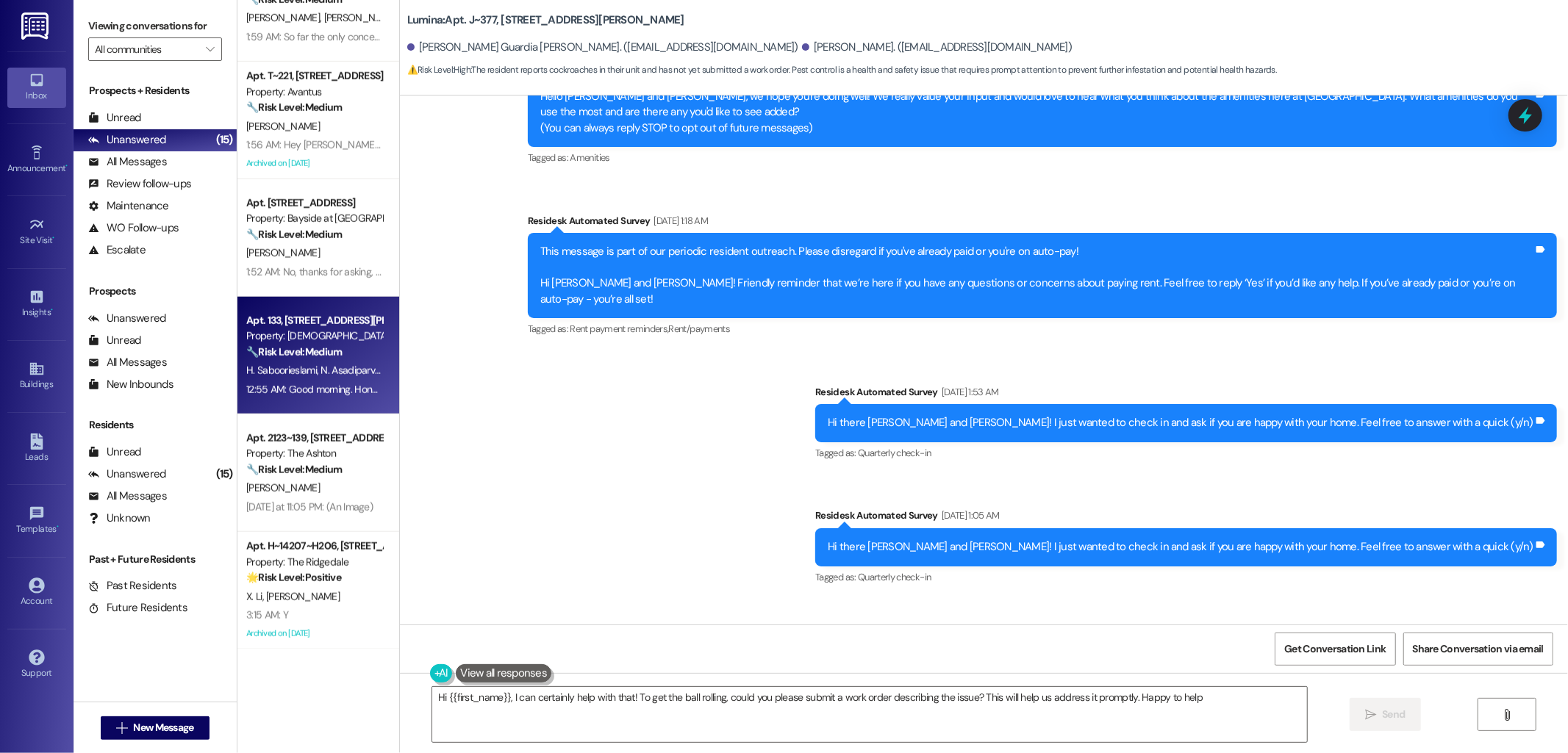
type textarea "Hi {{first_name}}, I can certainly help with that! To get the ball rolling, cou…"
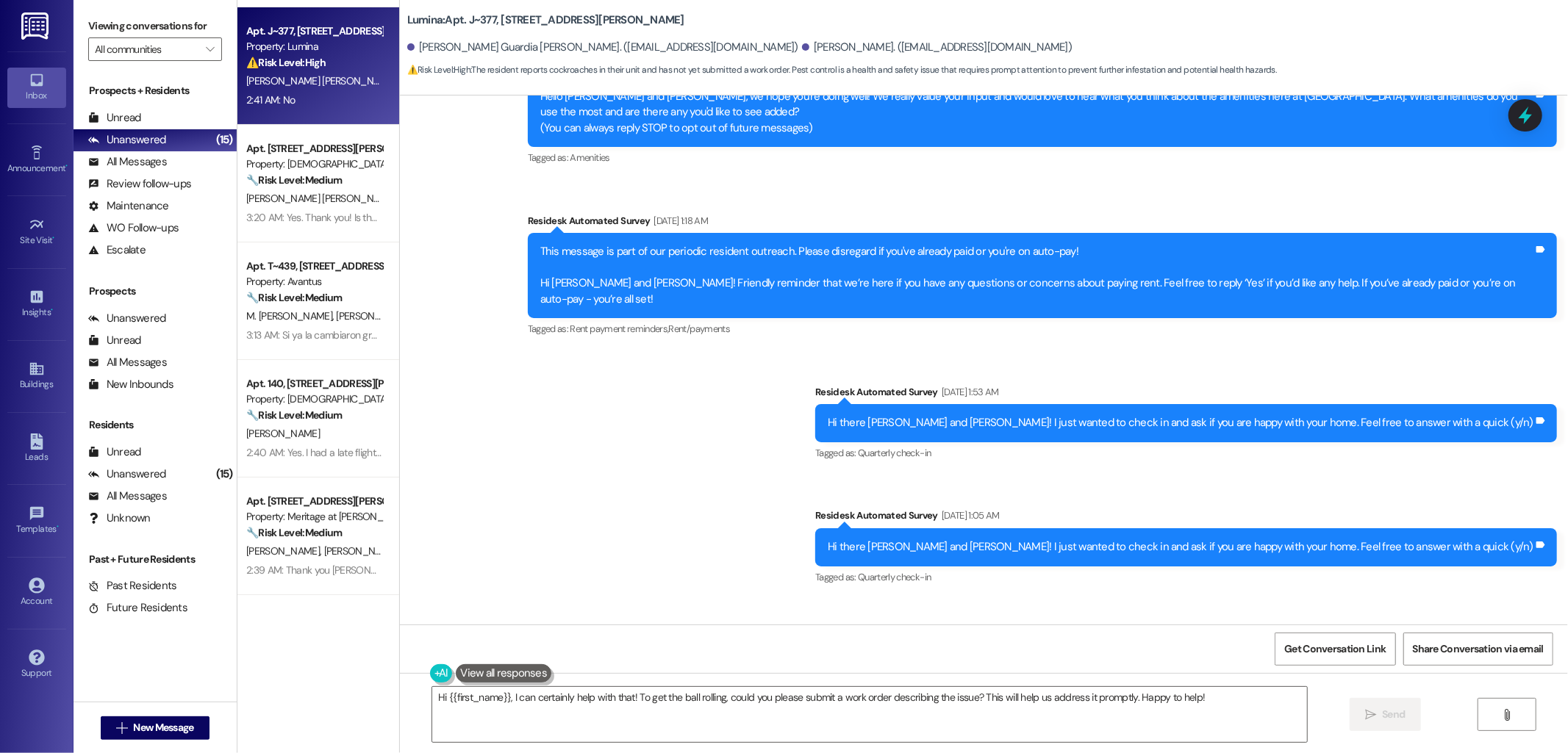
scroll to position [0, 0]
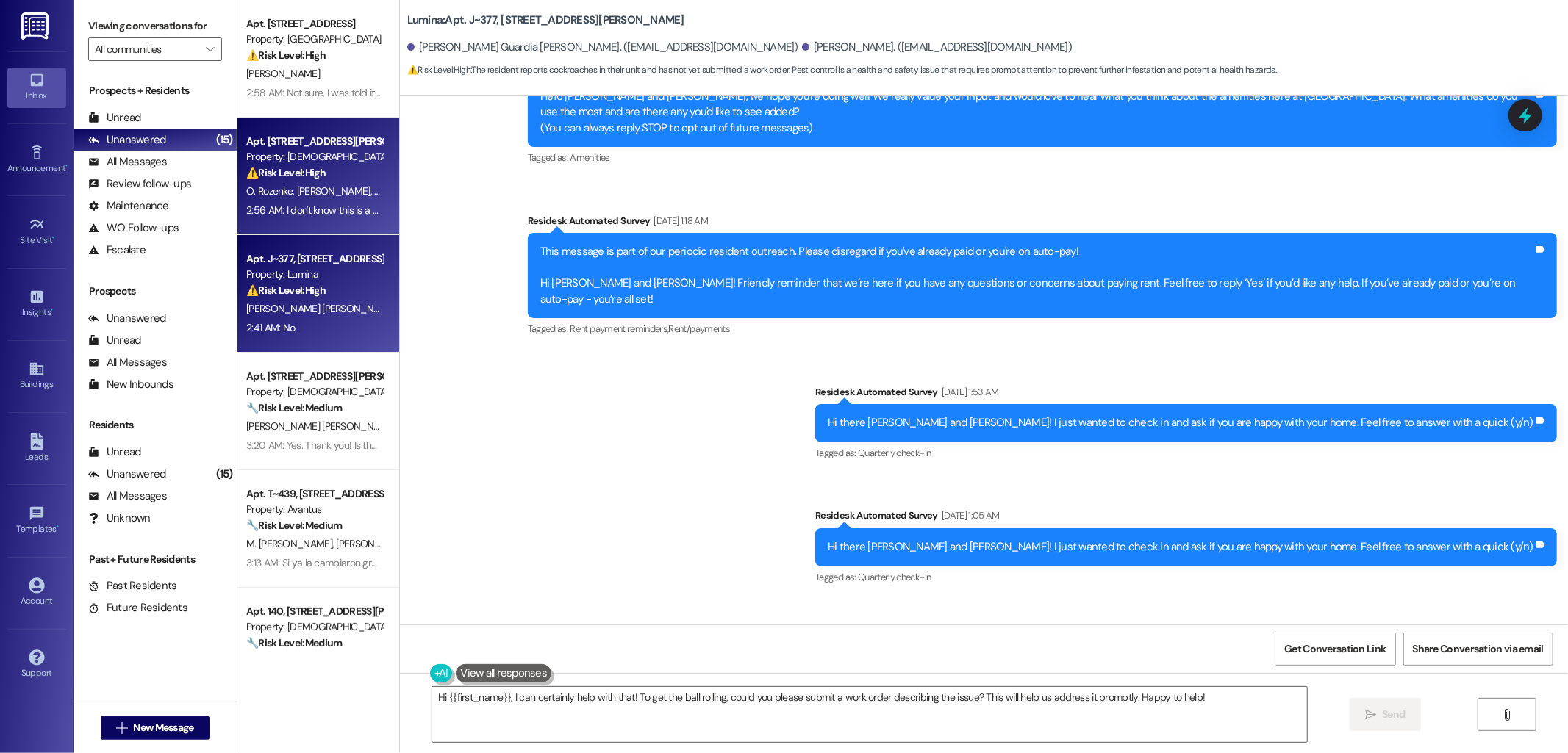
click at [298, 185] on span "E. Grigorian" at bounding box center [335, 191] width 78 height 13
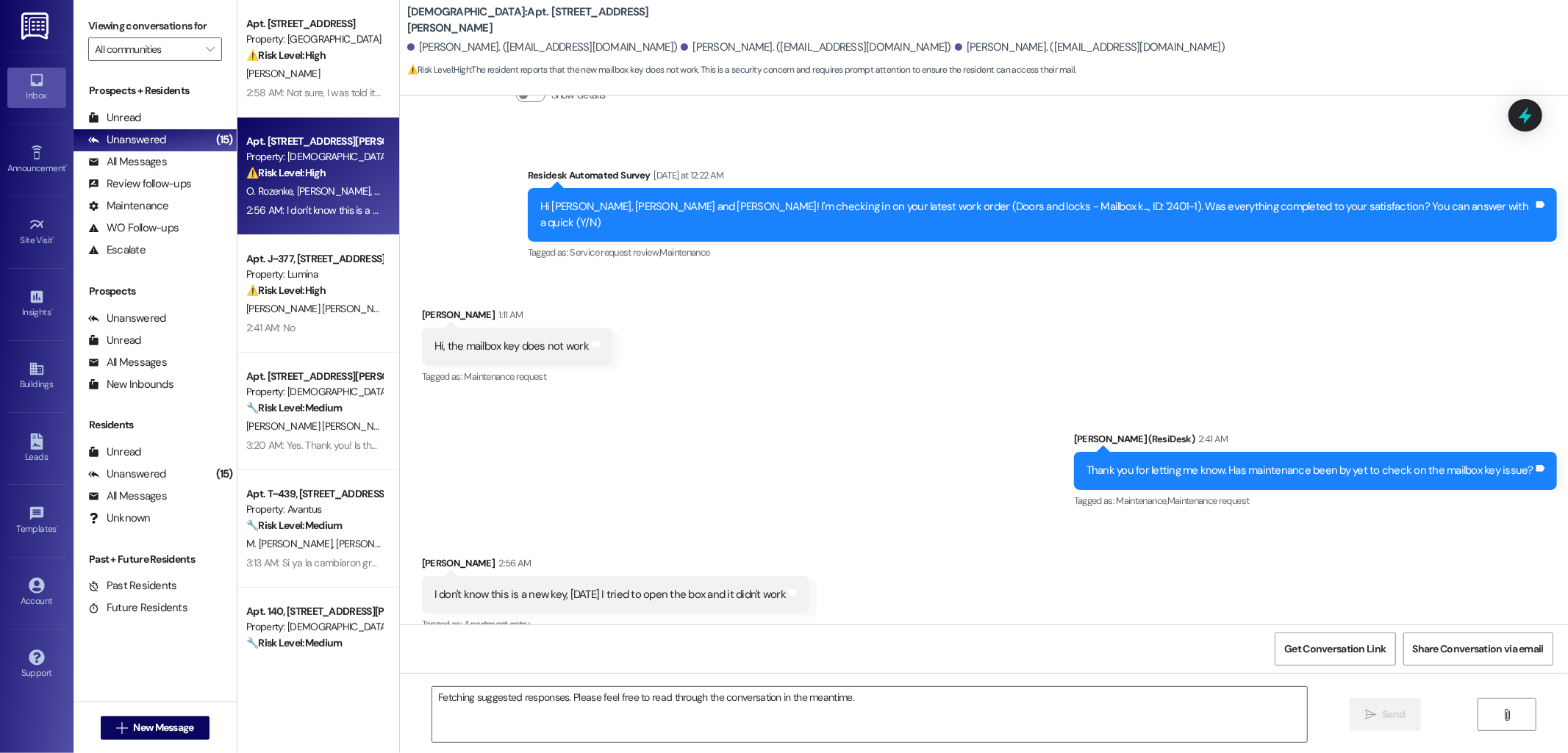
scroll to position [630, 0]
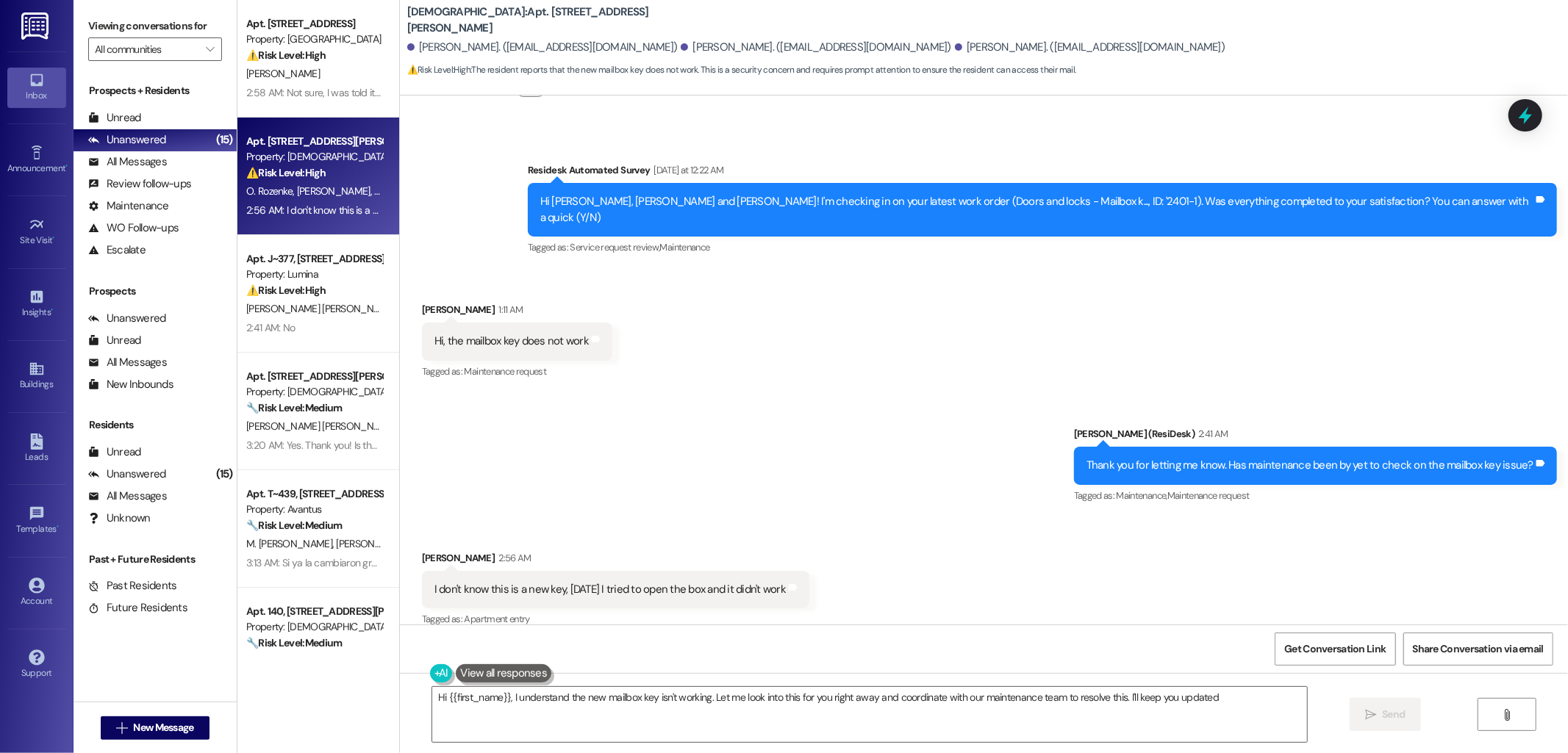
type textarea "Hi {{first_name}}, I understand the new mailbox key isn't working. Let me look …"
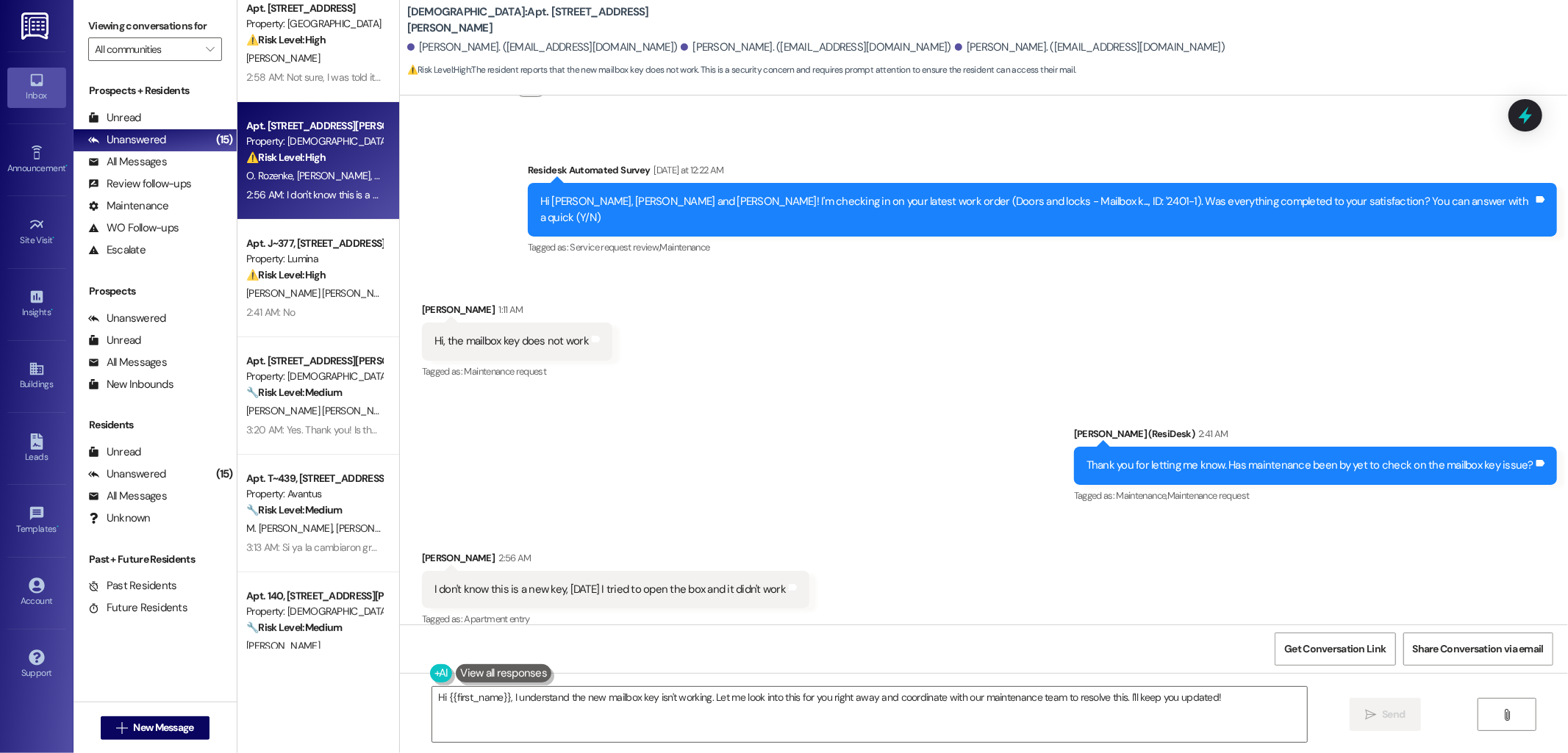
scroll to position [0, 0]
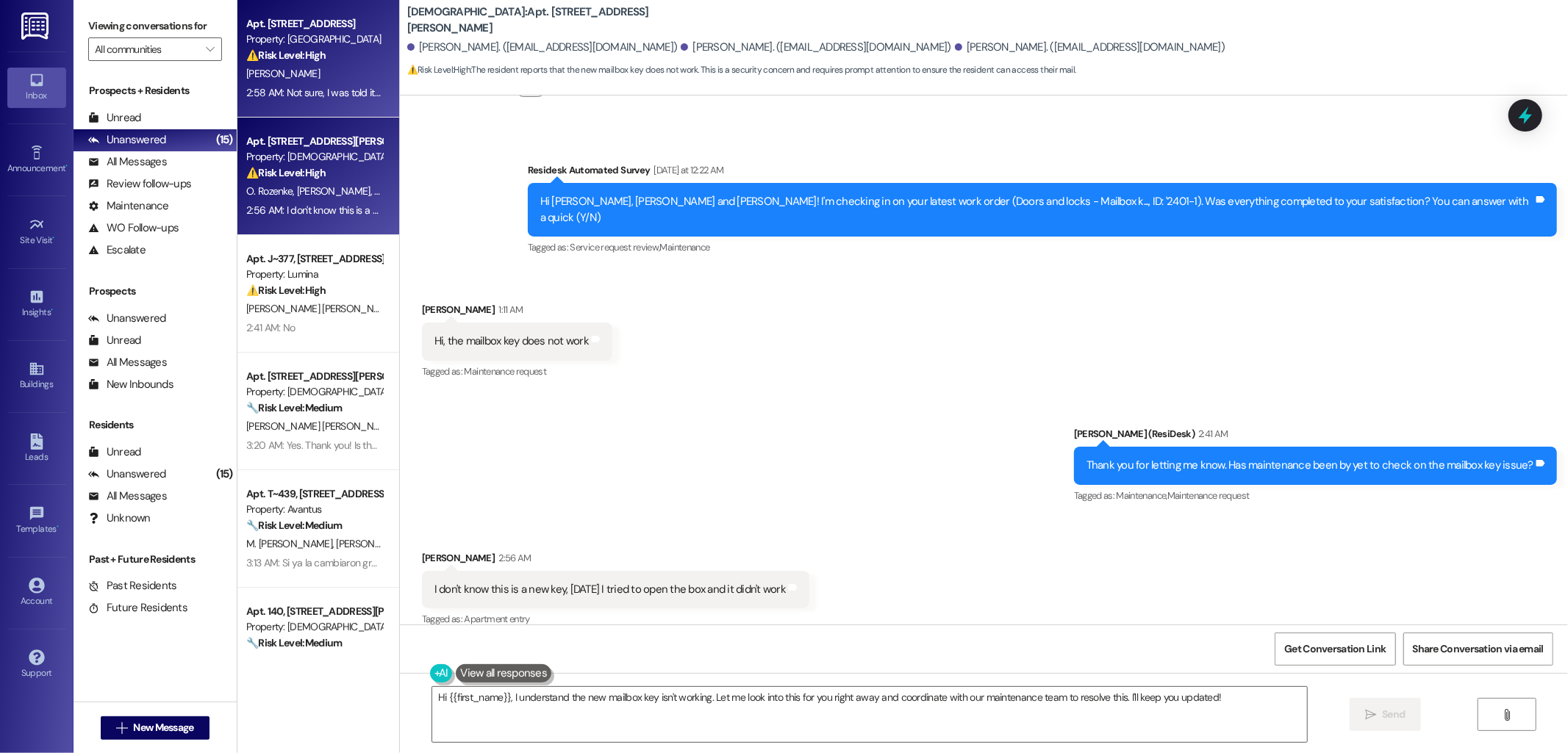
click at [276, 61] on strong "⚠️ Risk Level: High" at bounding box center [286, 55] width 79 height 13
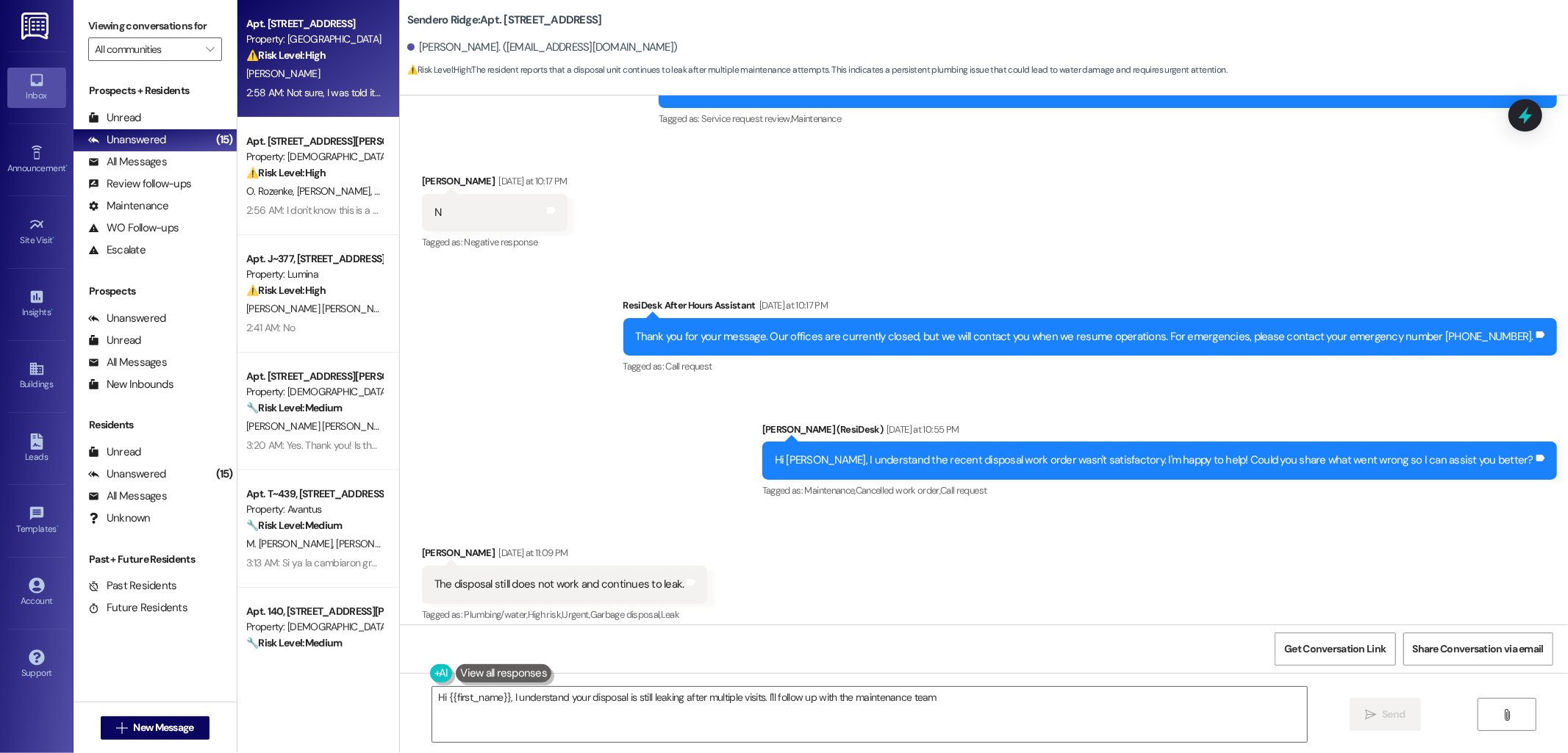
scroll to position [1239, 0]
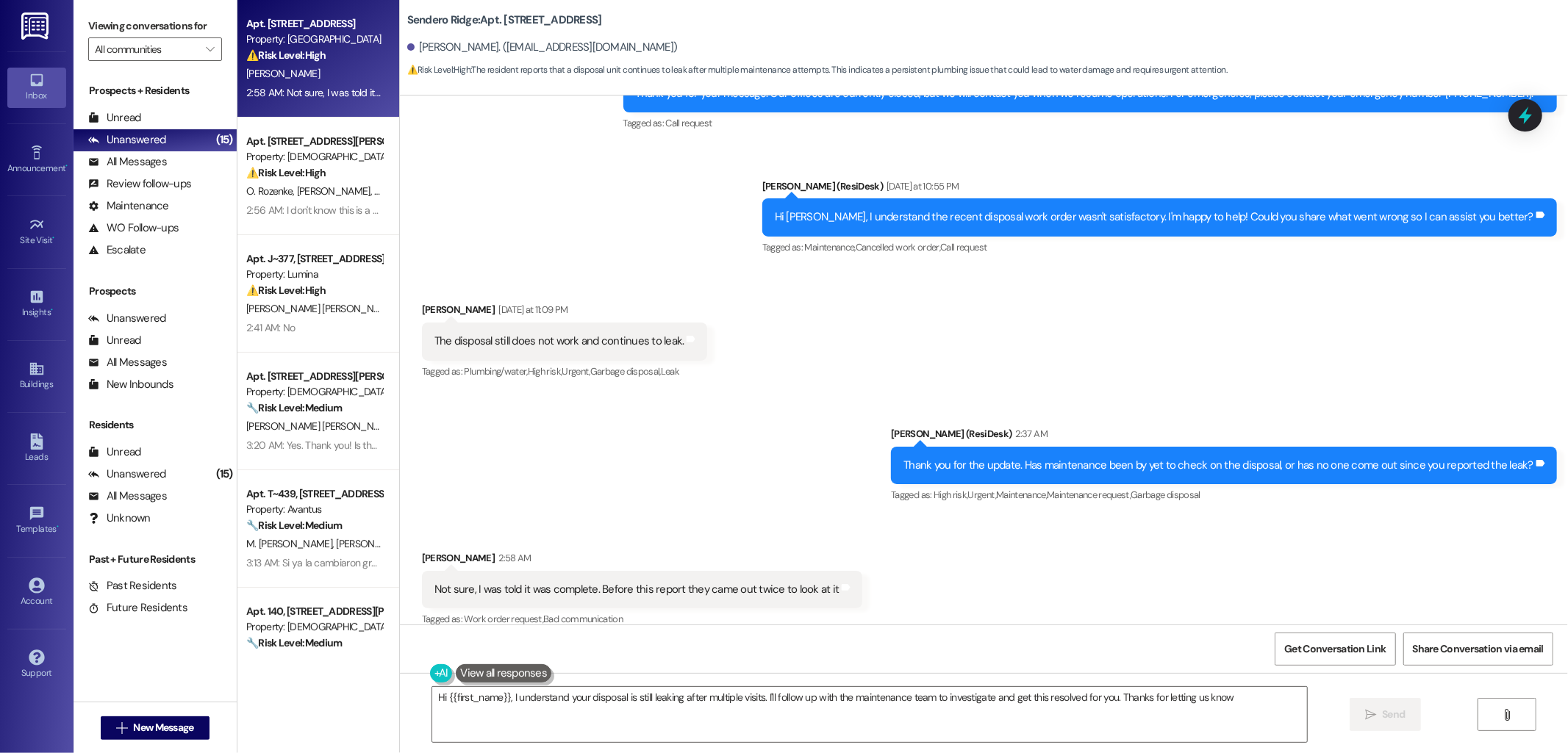
type textarea "Hi {{first_name}}, I understand your disposal is still leaking after multiple v…"
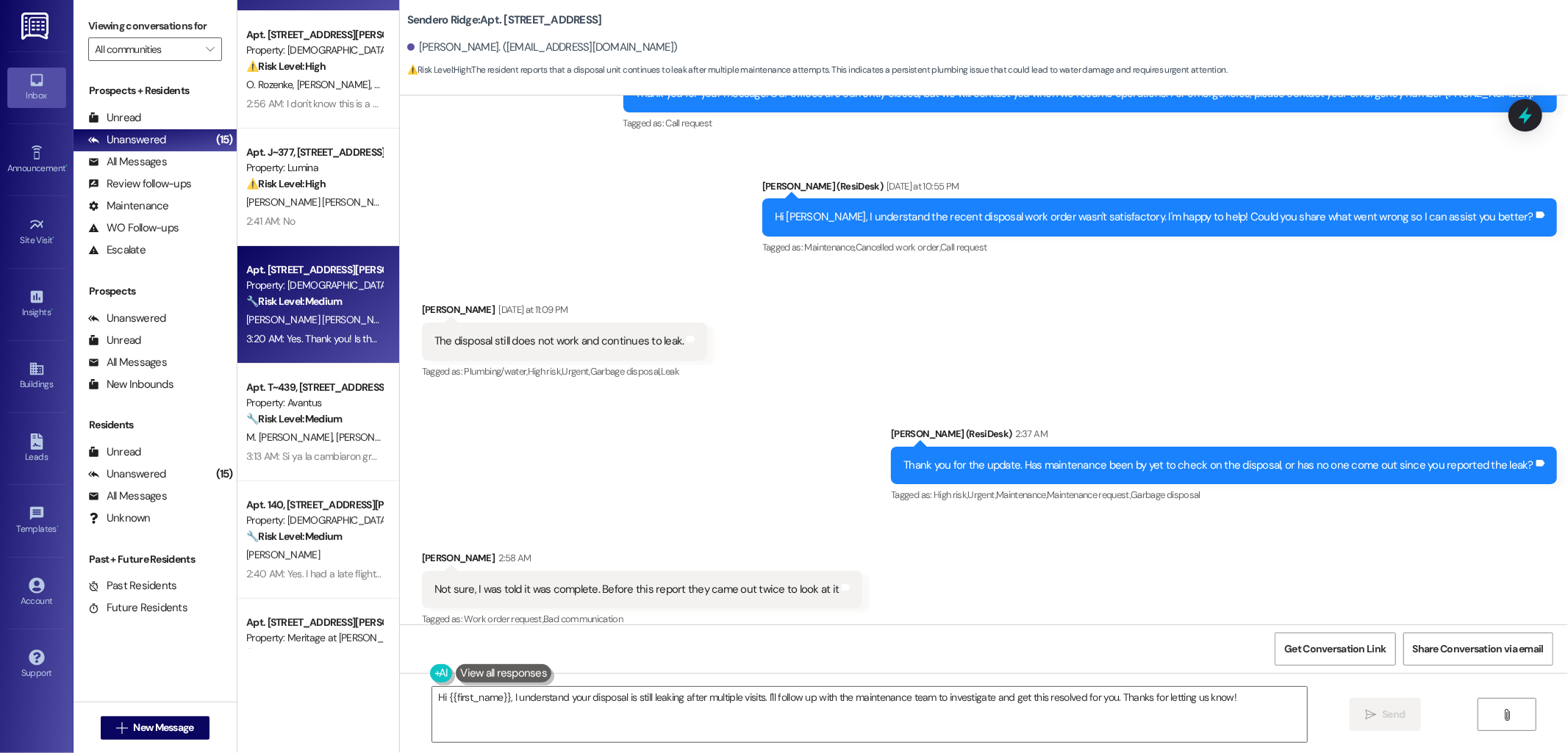
scroll to position [0, 0]
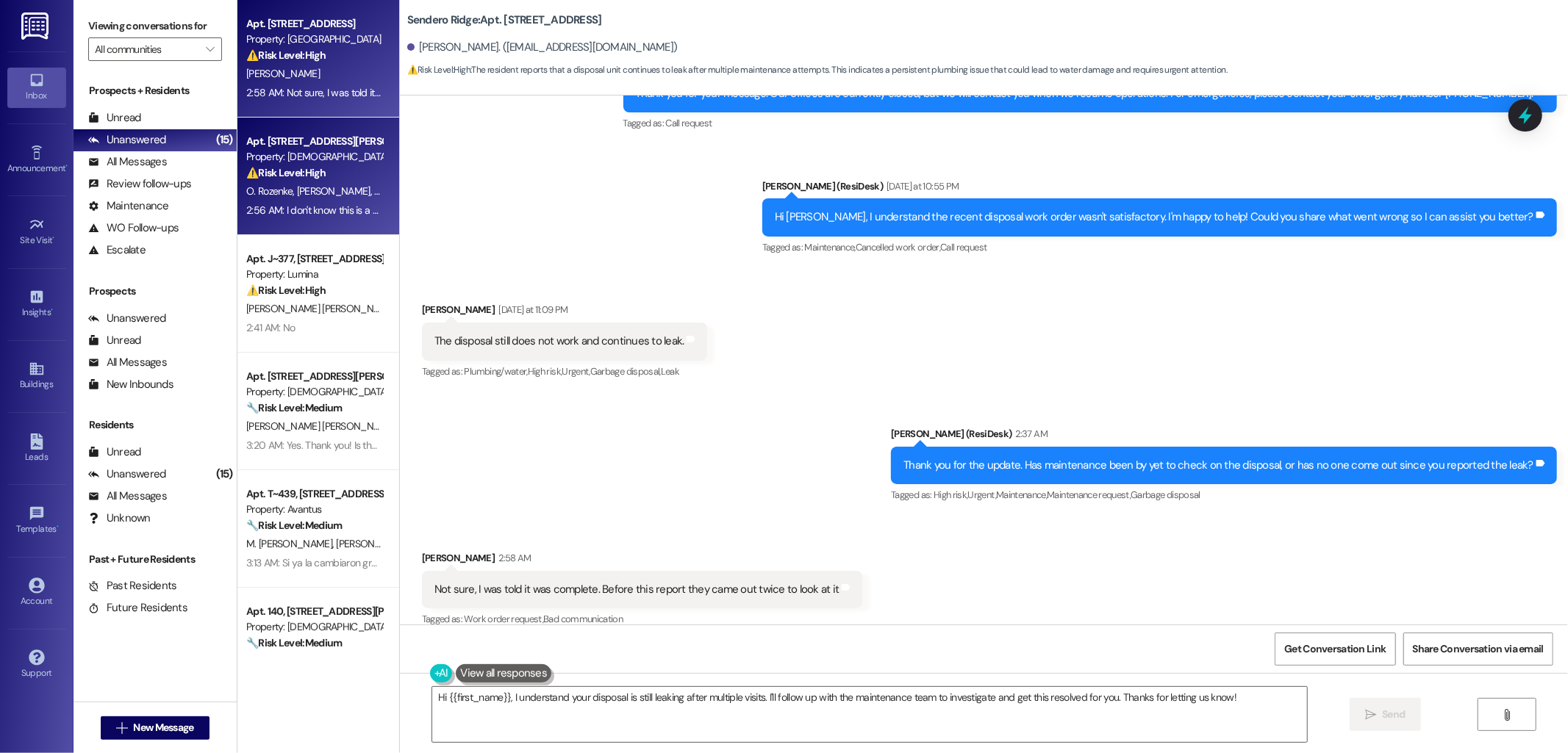
click at [329, 155] on div "Property: [DEMOGRAPHIC_DATA]" at bounding box center [314, 157] width 136 height 16
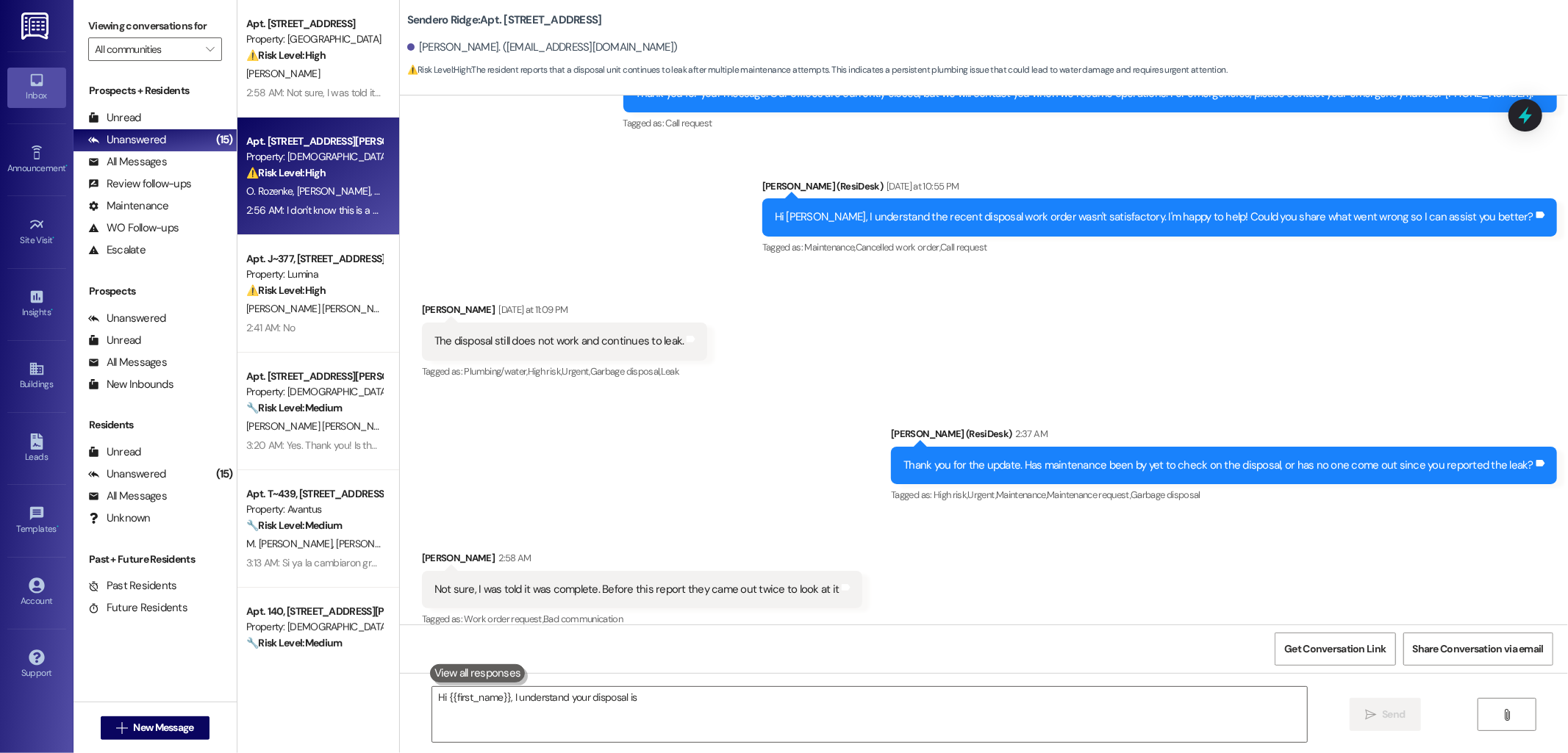
type textarea "Hi {{first_name}}, I understand your disposal is still"
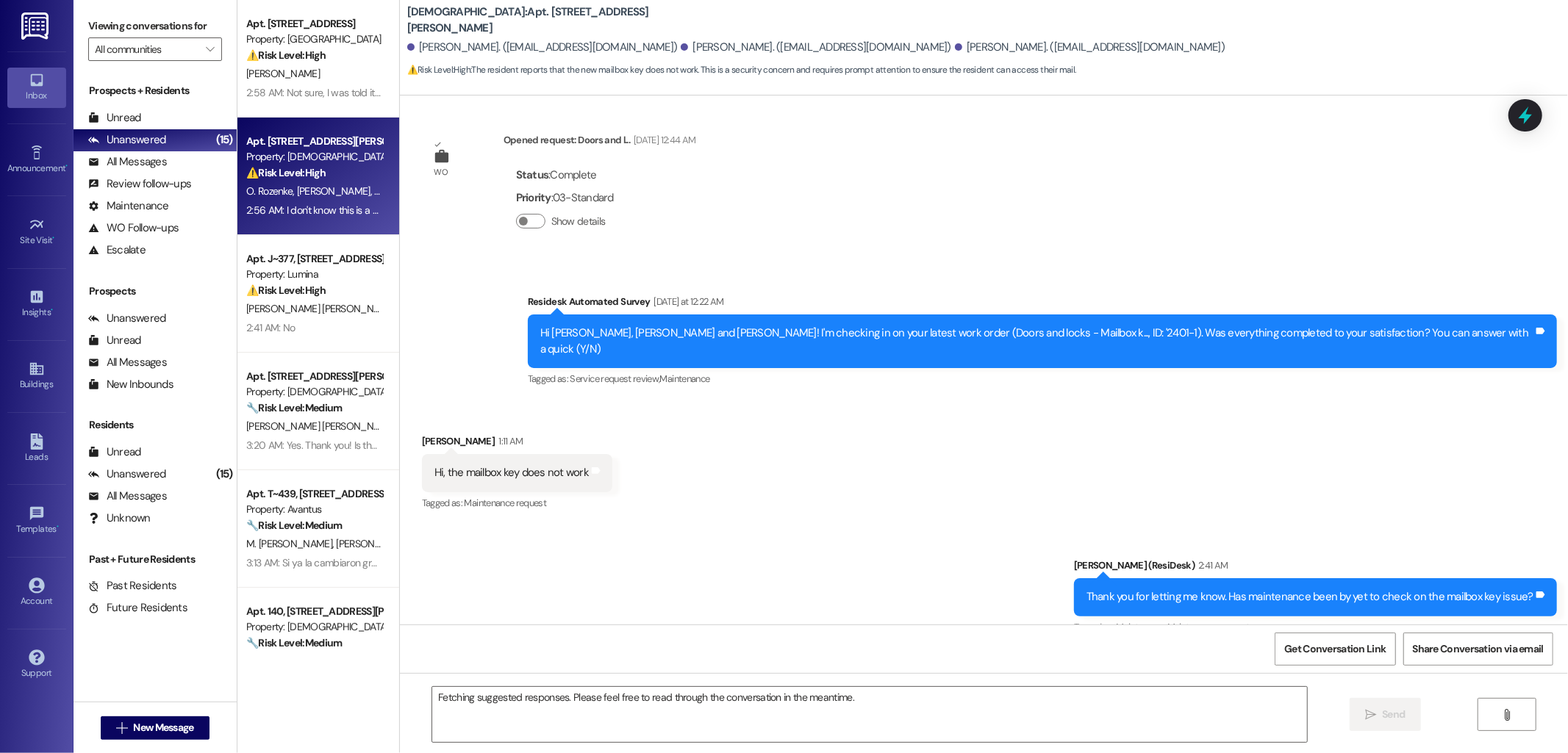
scroll to position [630, 0]
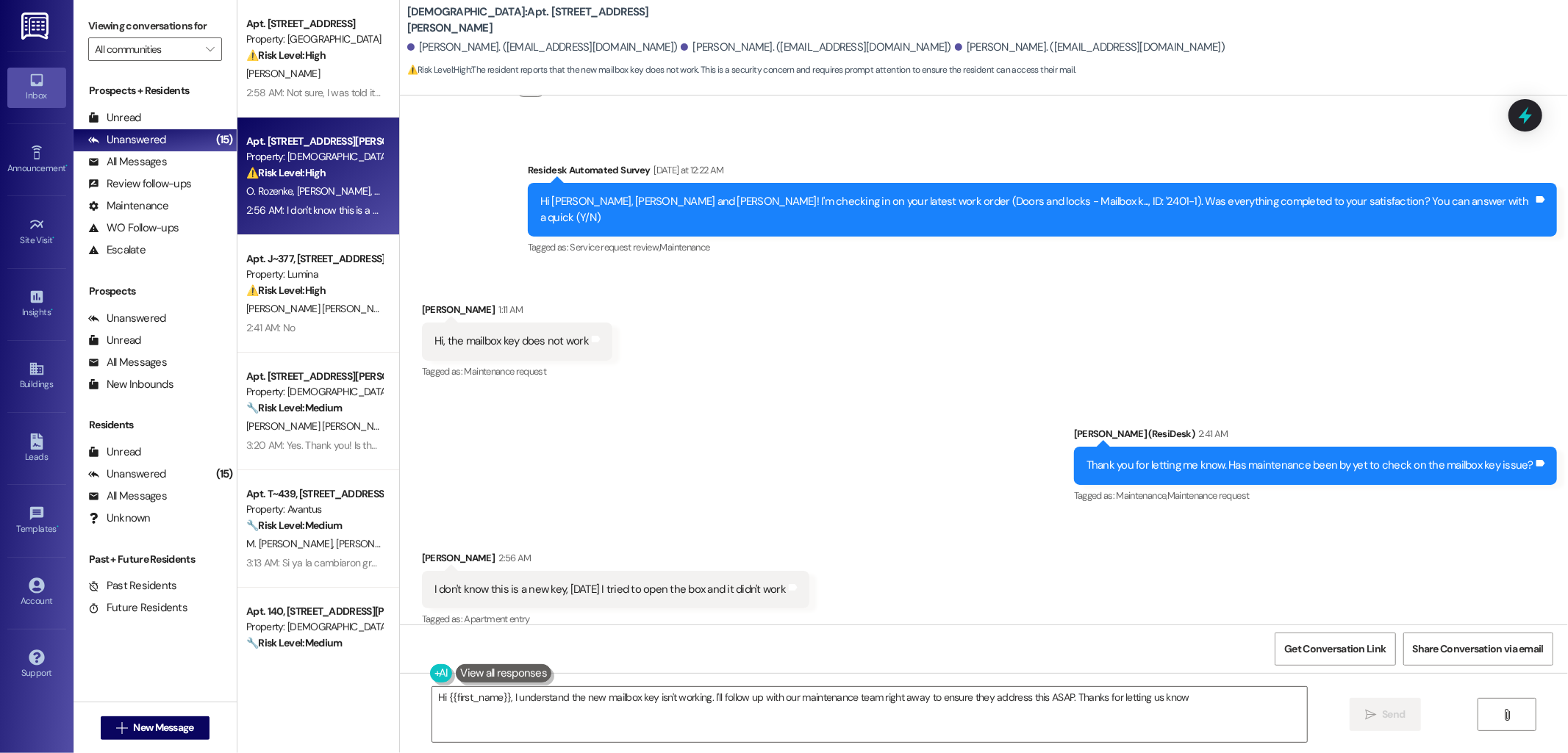
type textarea "Hi {{first_name}}, I understand the new mailbox key isn't working. I'll follow …"
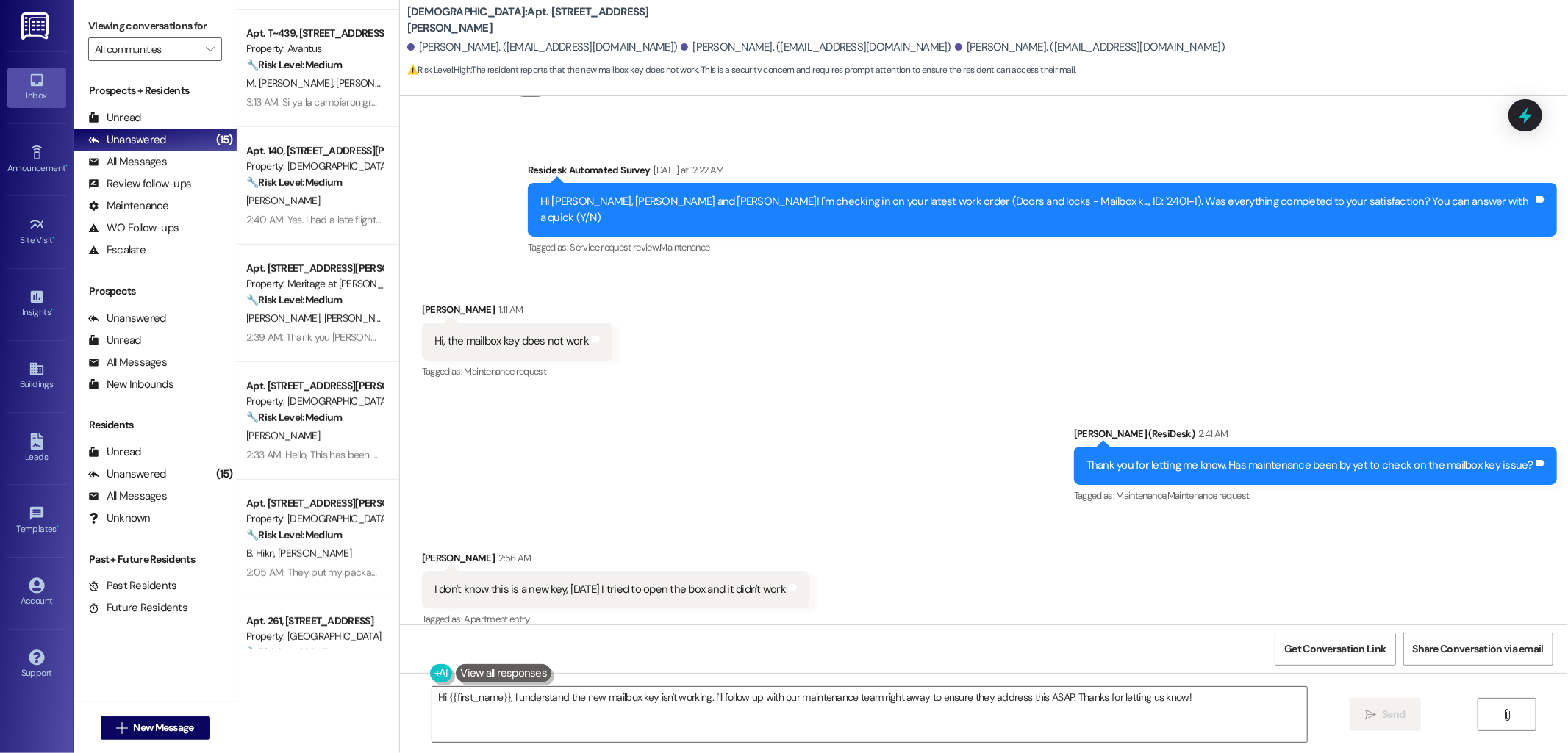
scroll to position [0, 0]
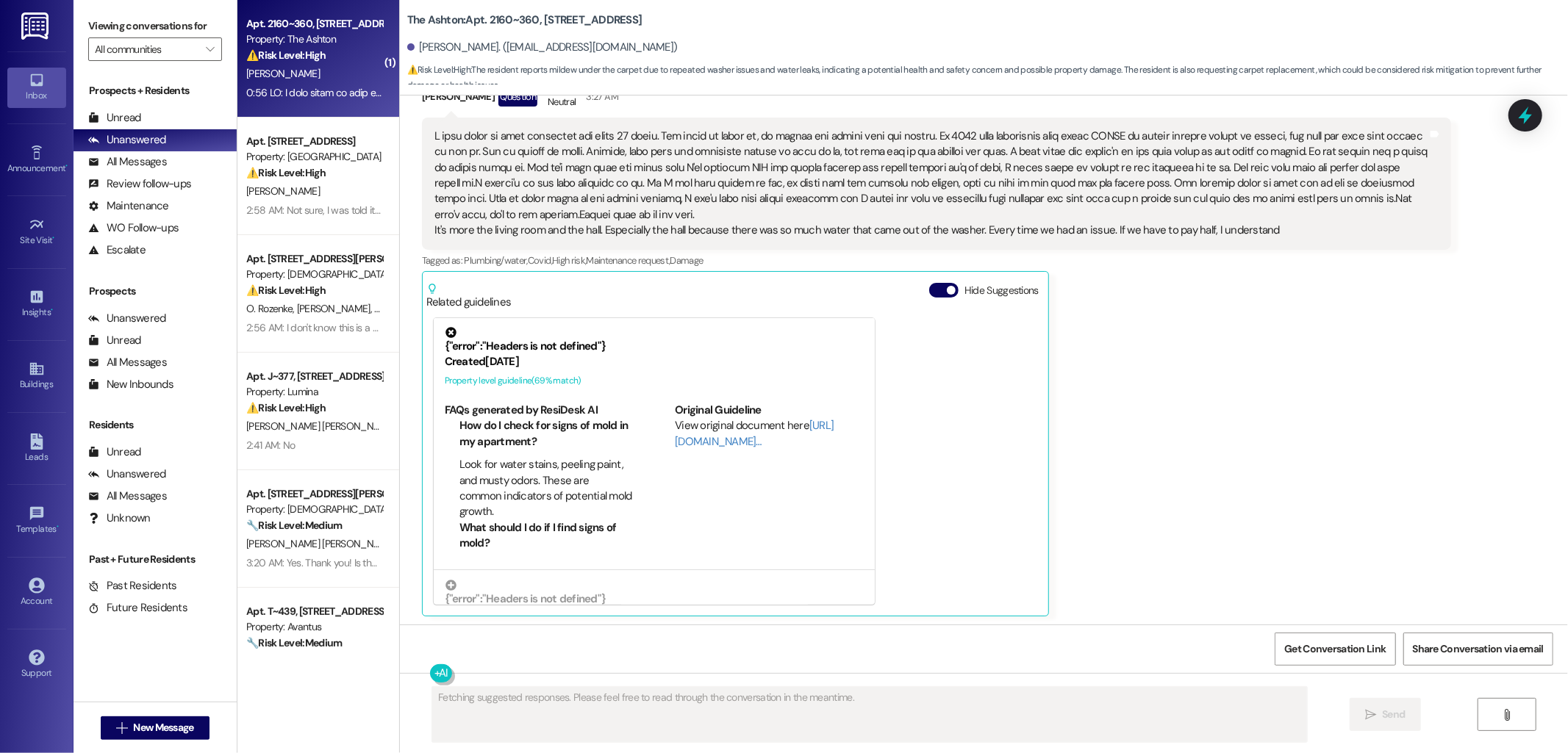
scroll to position [1972, 0]
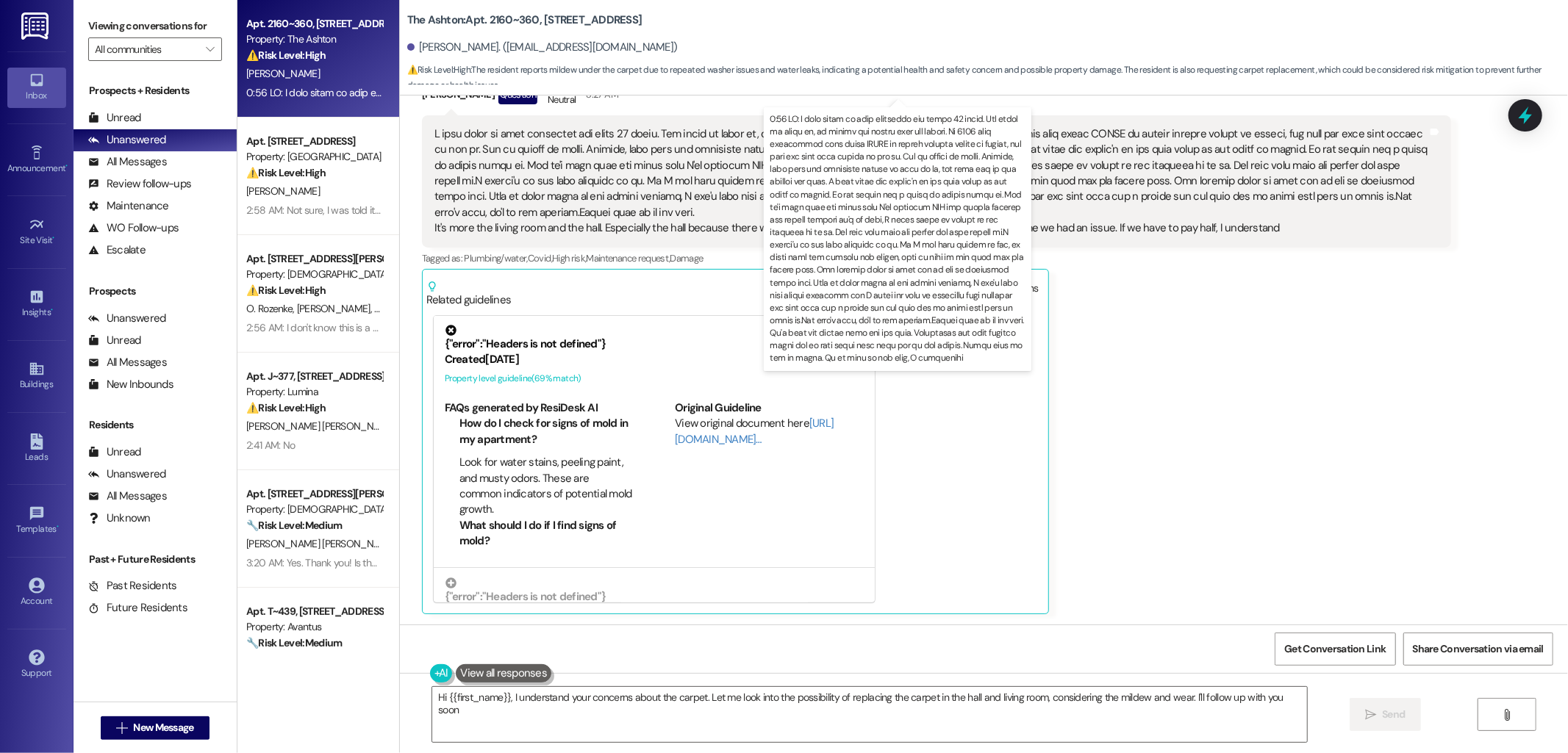
type textarea "Hi {{first_name}}, I understand your concerns about the carpet. Let me look int…"
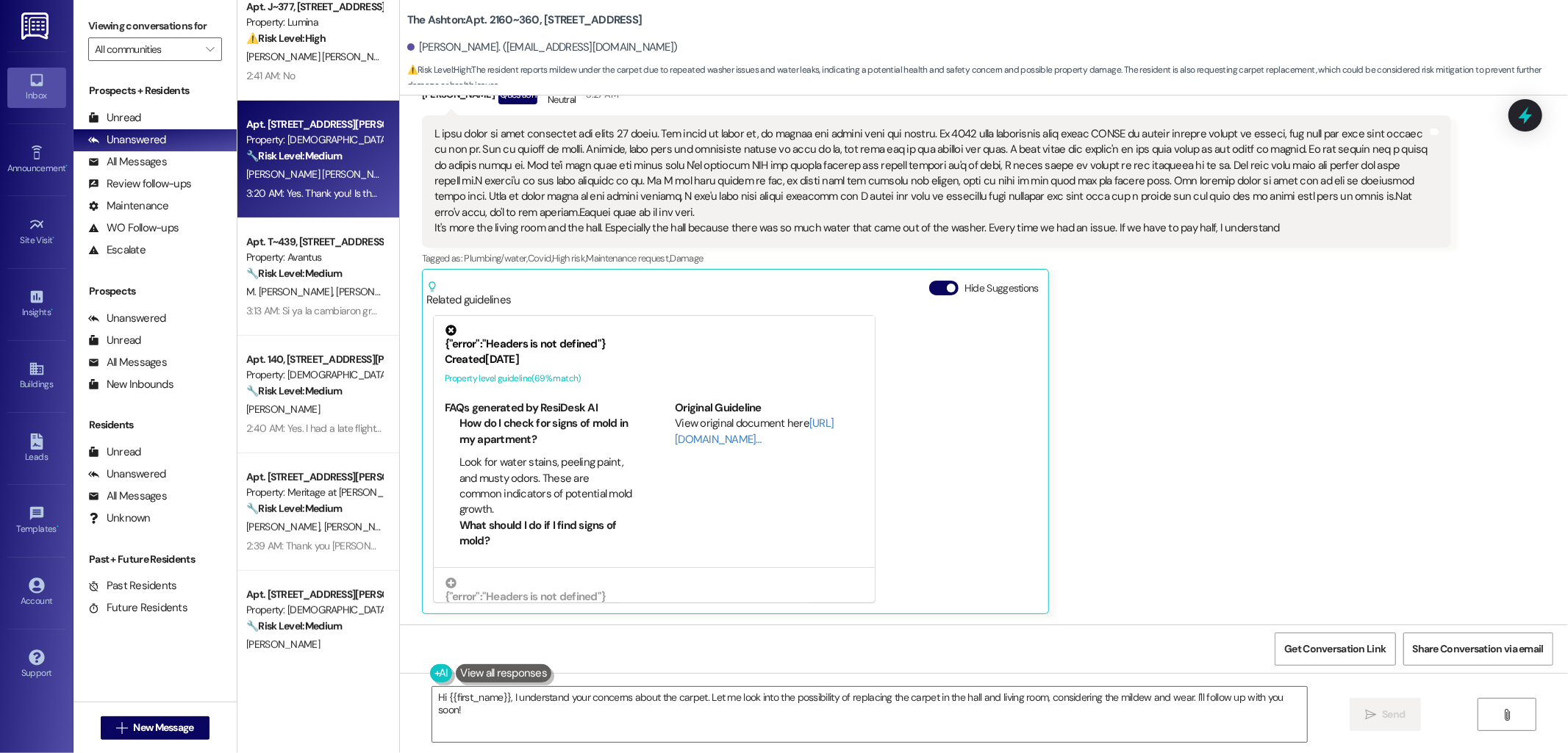
click at [246, 123] on div "Apt. [STREET_ADDRESS][PERSON_NAME]" at bounding box center [314, 124] width 136 height 16
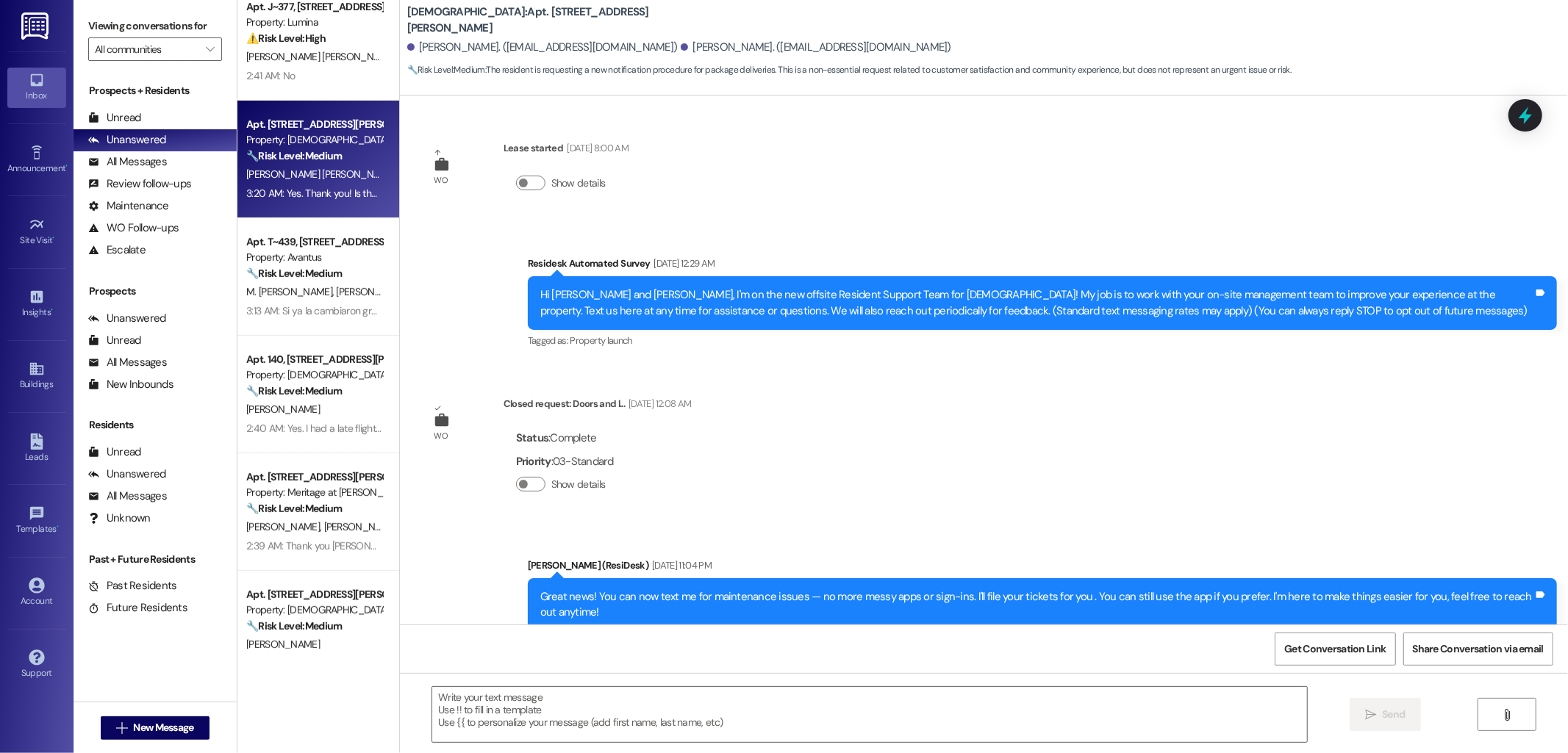
scroll to position [5634, 0]
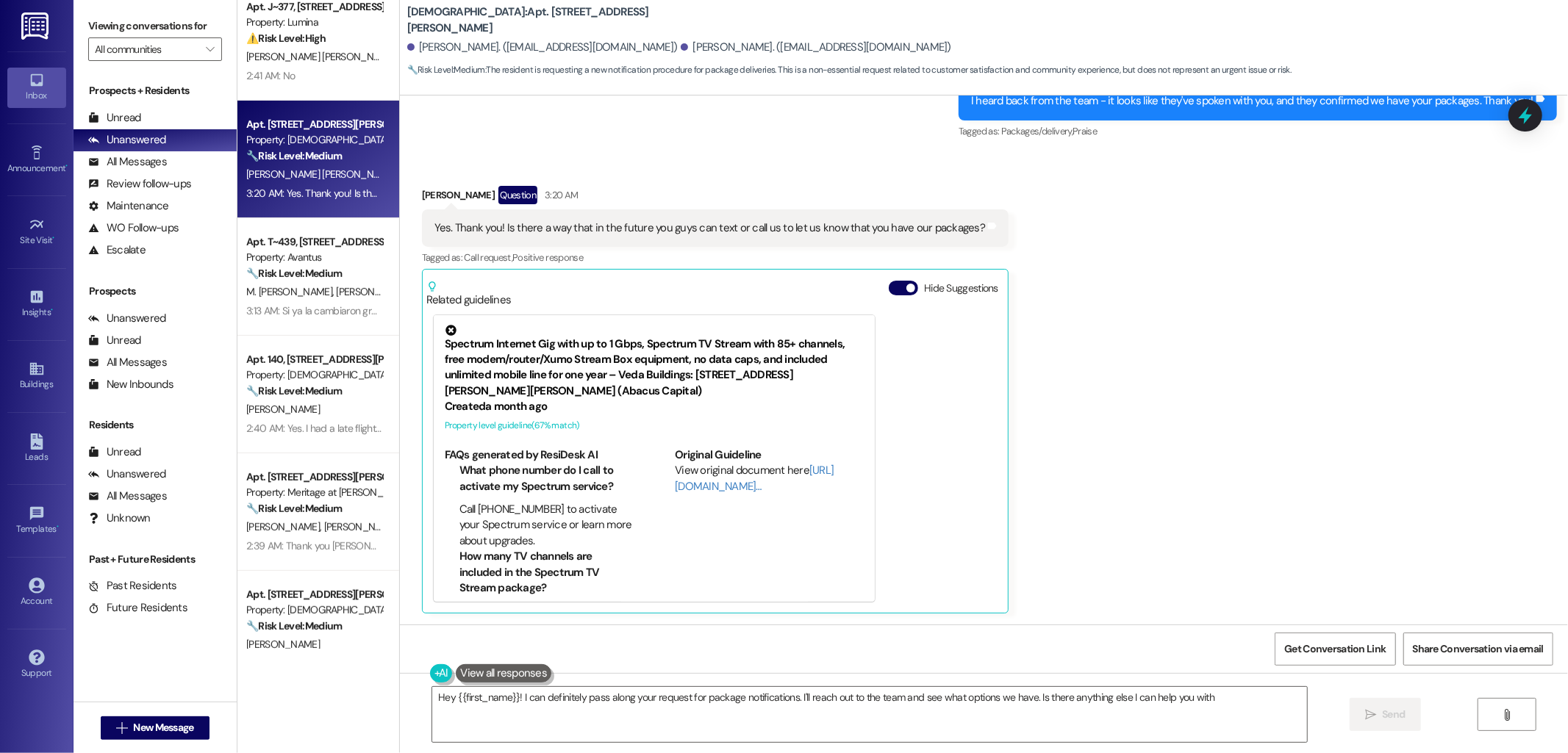
type textarea "Hey {{first_name}}! I can definitely pass along your request for package notifi…"
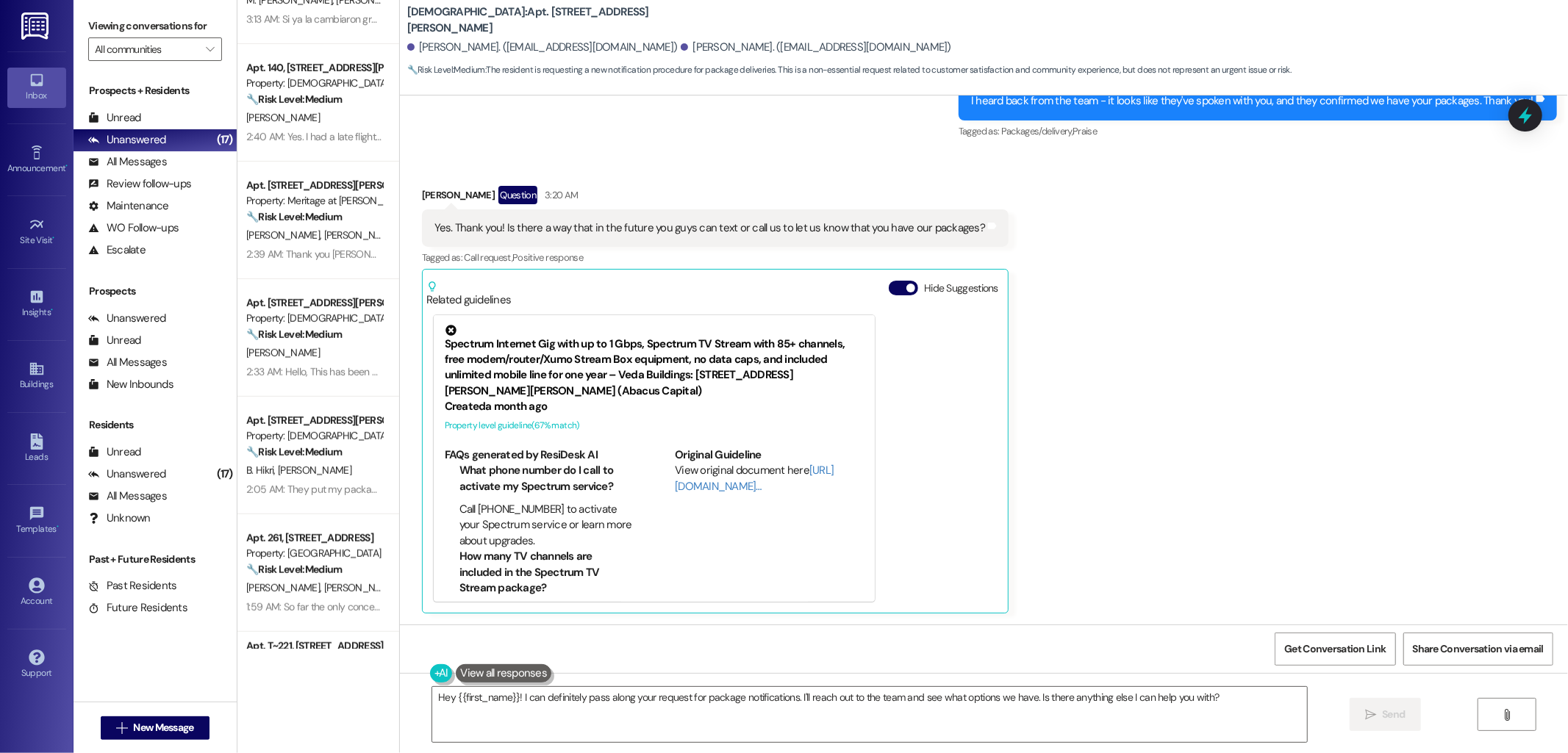
scroll to position [533, 0]
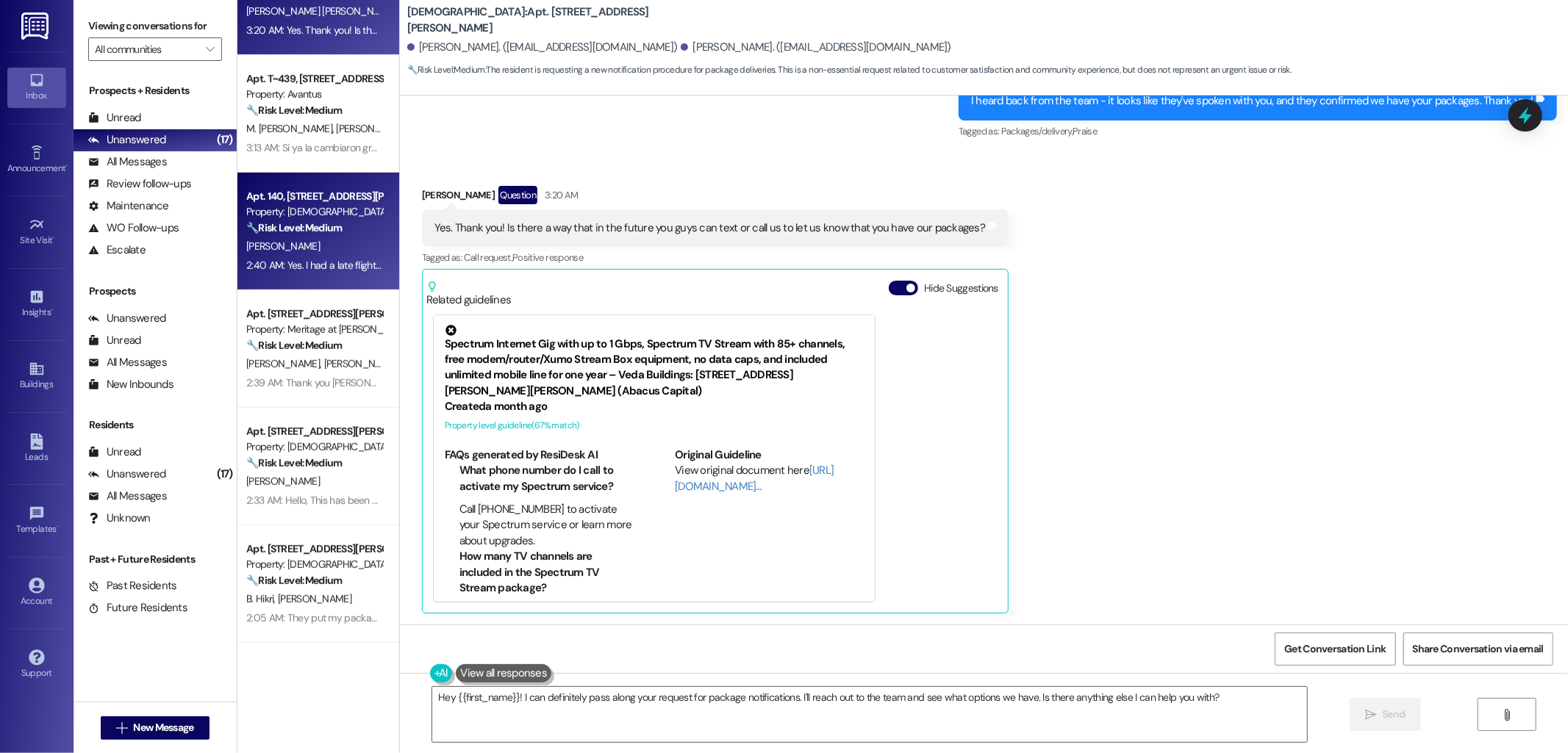
click at [254, 216] on div "Property: [DEMOGRAPHIC_DATA]" at bounding box center [314, 212] width 136 height 16
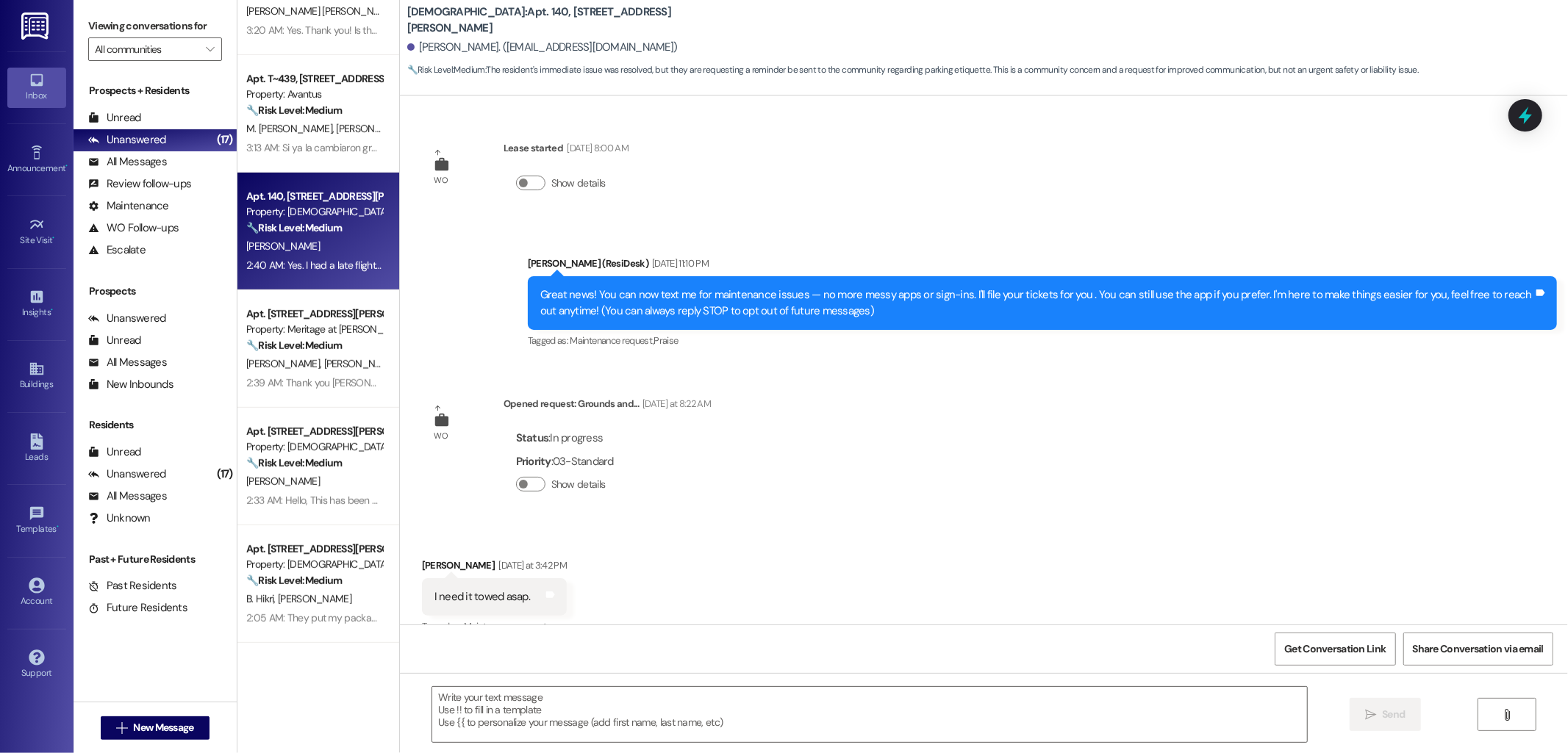
scroll to position [1490, 0]
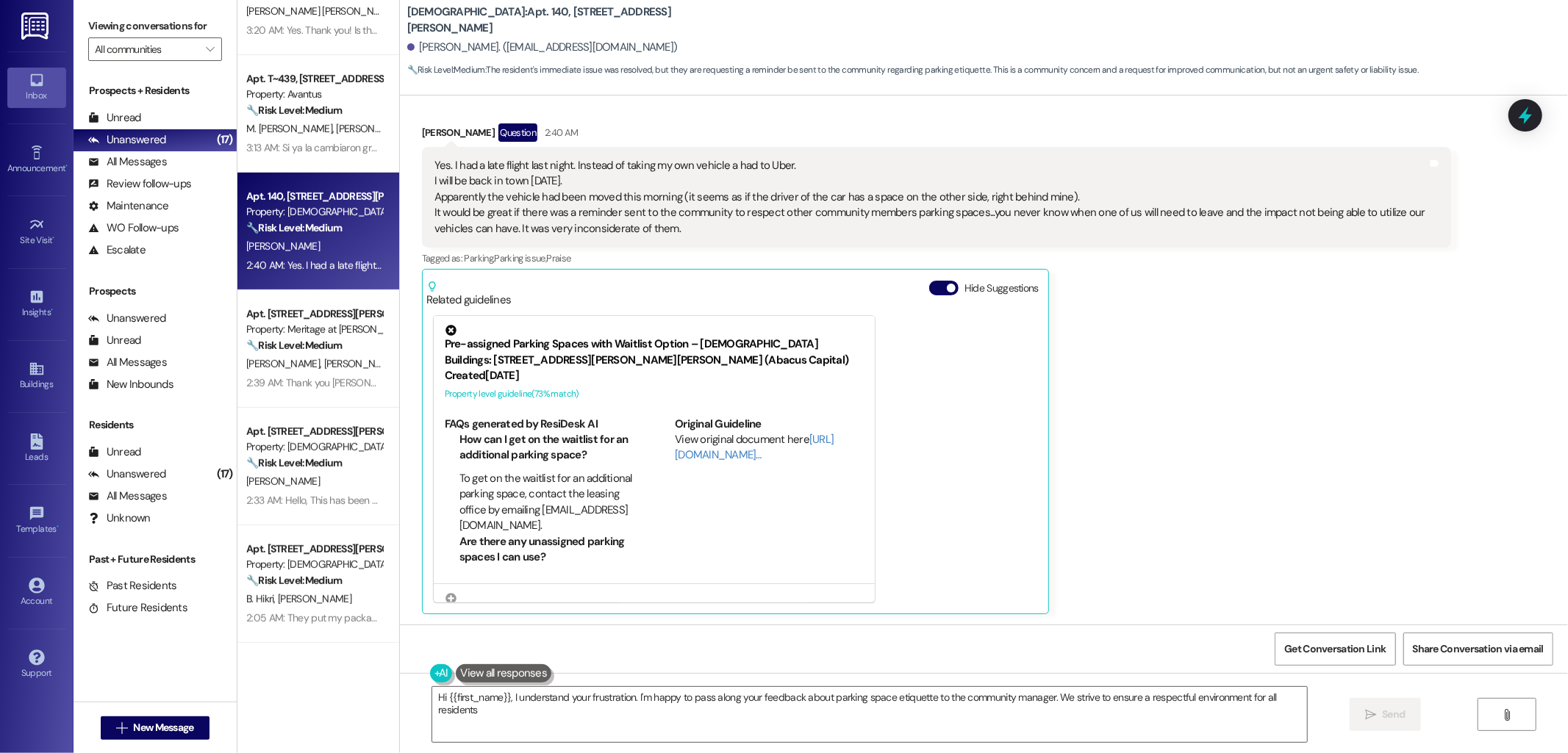
type textarea "Hi {{first_name}}, I understand your frustration. I'm happy to pass along your …"
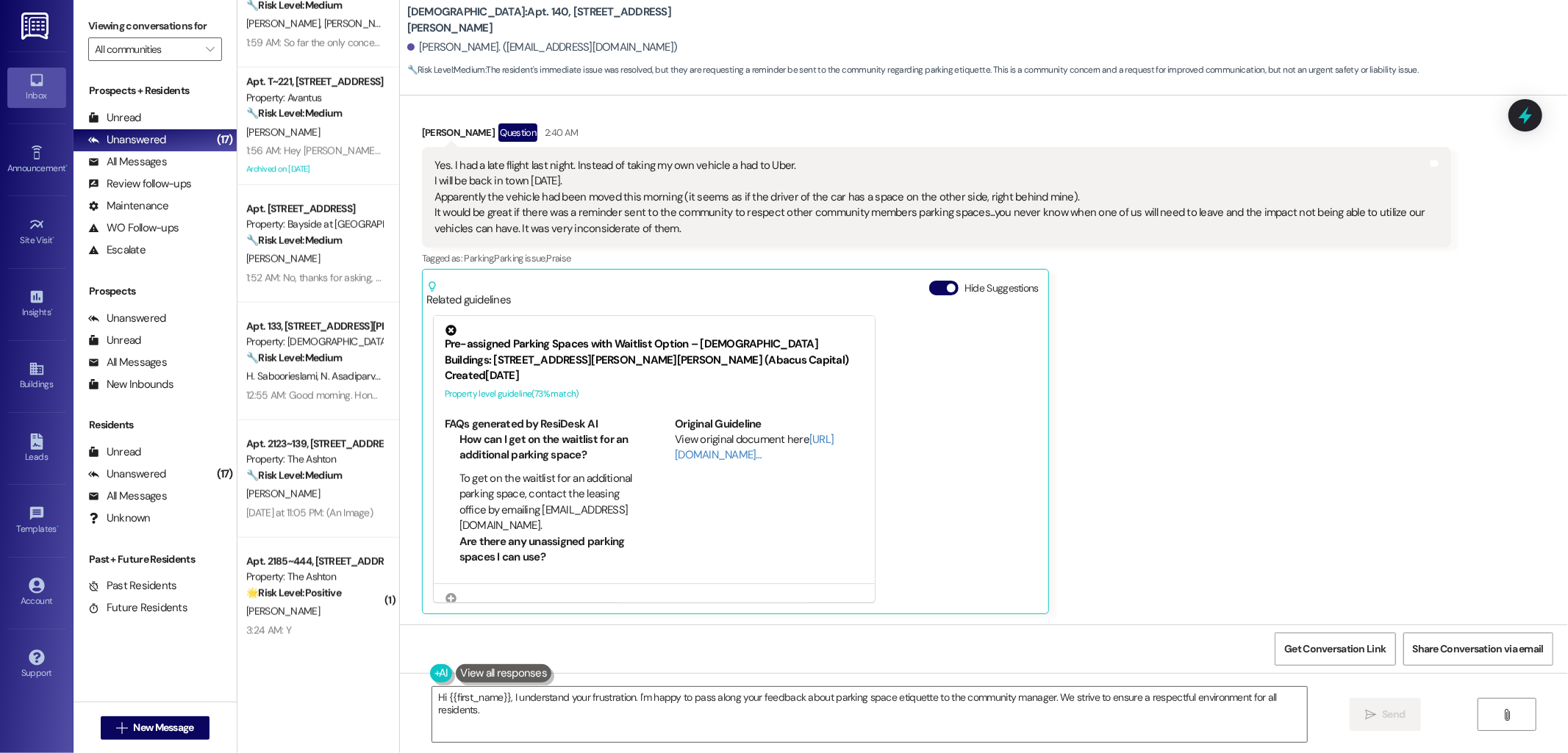
scroll to position [1350, 0]
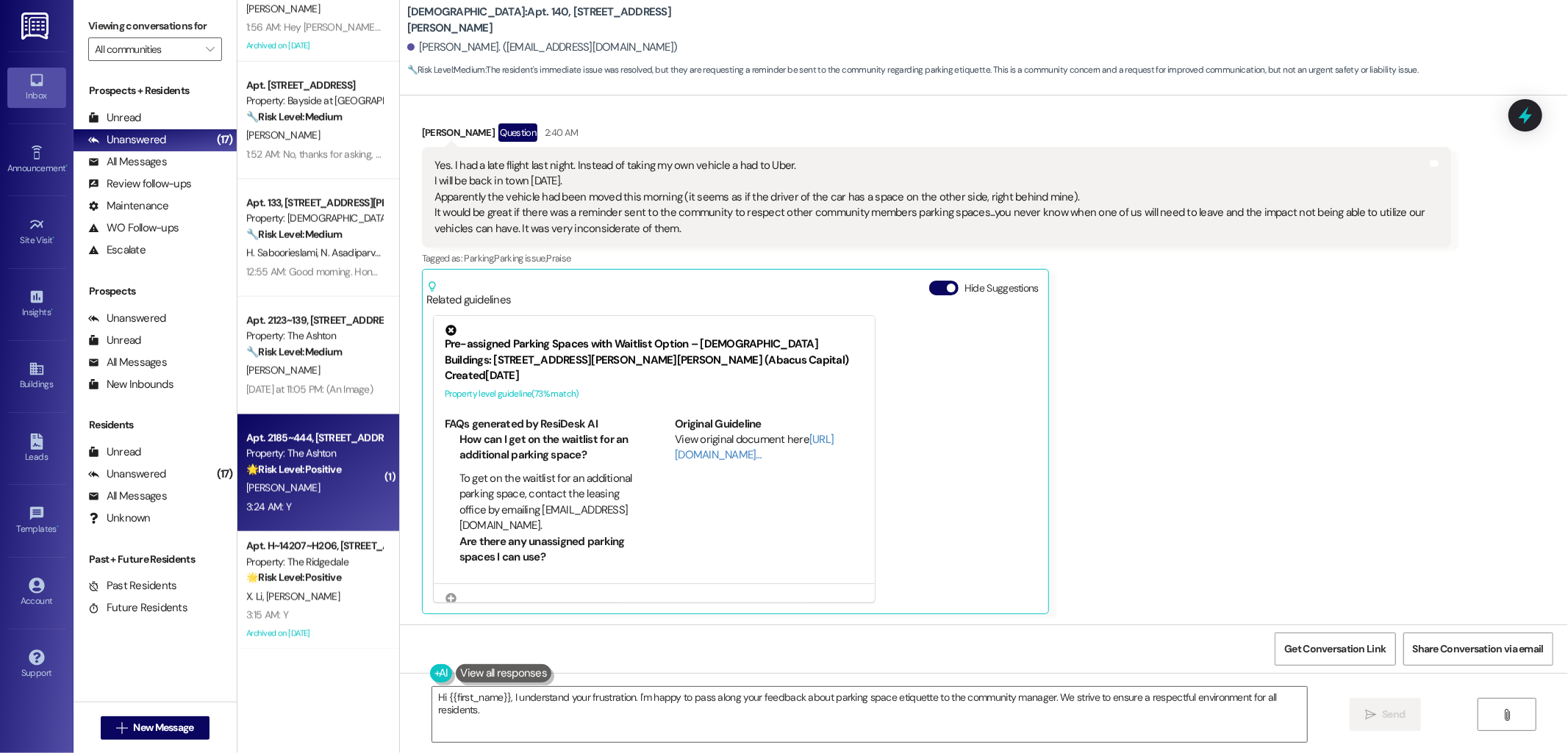
click at [295, 498] on div "3:24 AM: Y 3:24 AM: Y" at bounding box center [314, 508] width 139 height 18
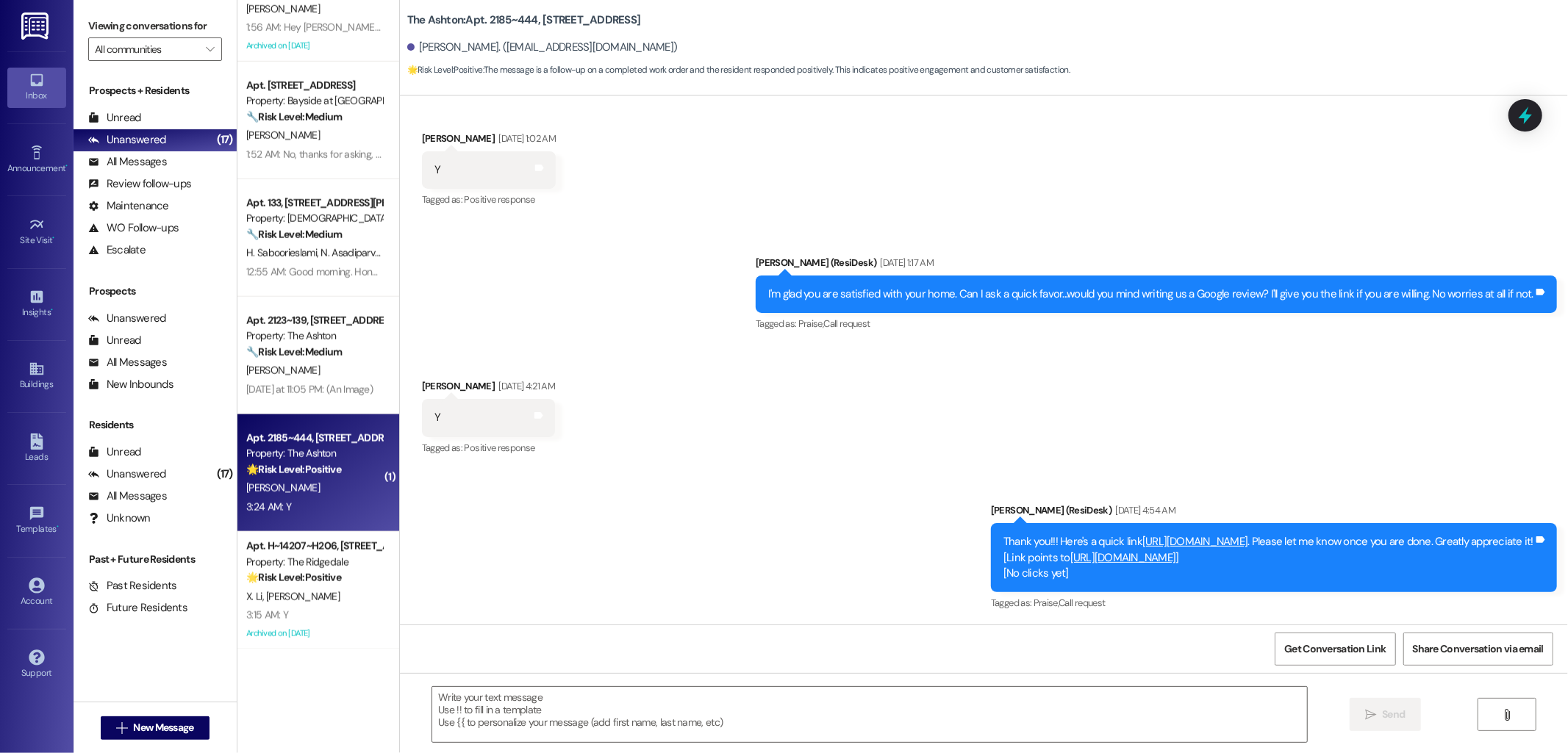
type textarea "Fetching suggested responses. Please feel free to read through the conversation…"
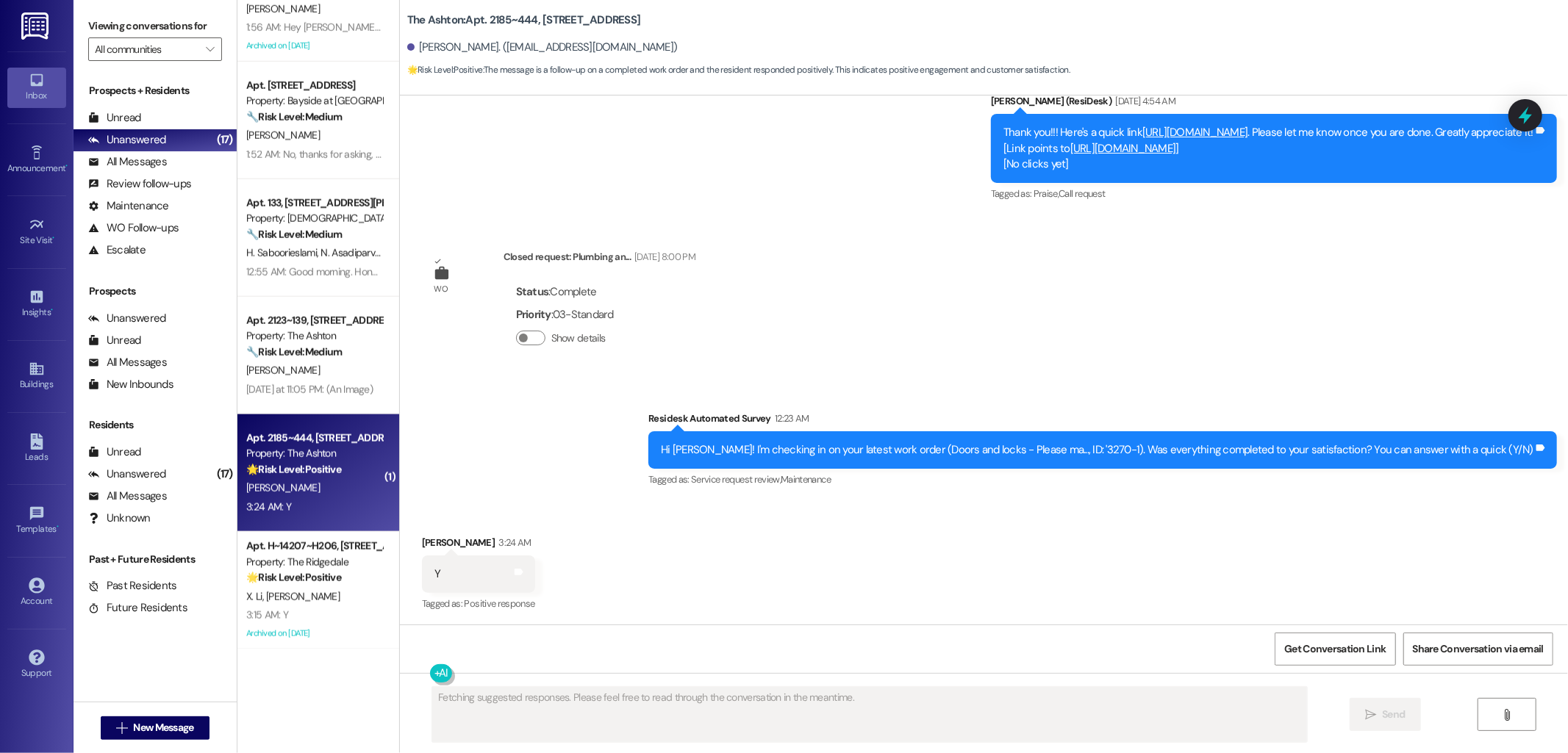
scroll to position [2045, 0]
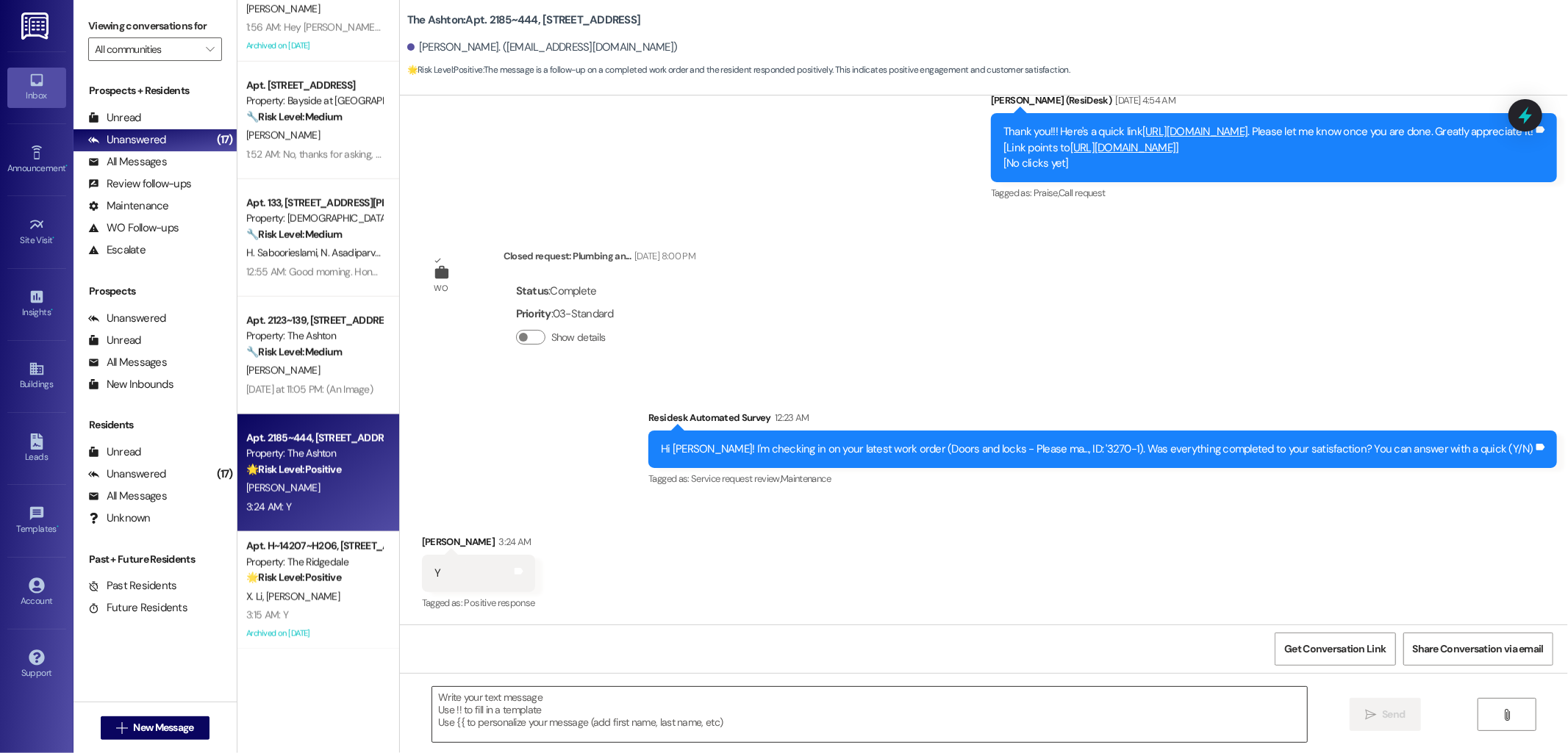
click at [814, 713] on textarea at bounding box center [870, 714] width 875 height 55
paste textarea "I'm happy to hear that the issues have been resolved! If I may ask, has {{prope…"
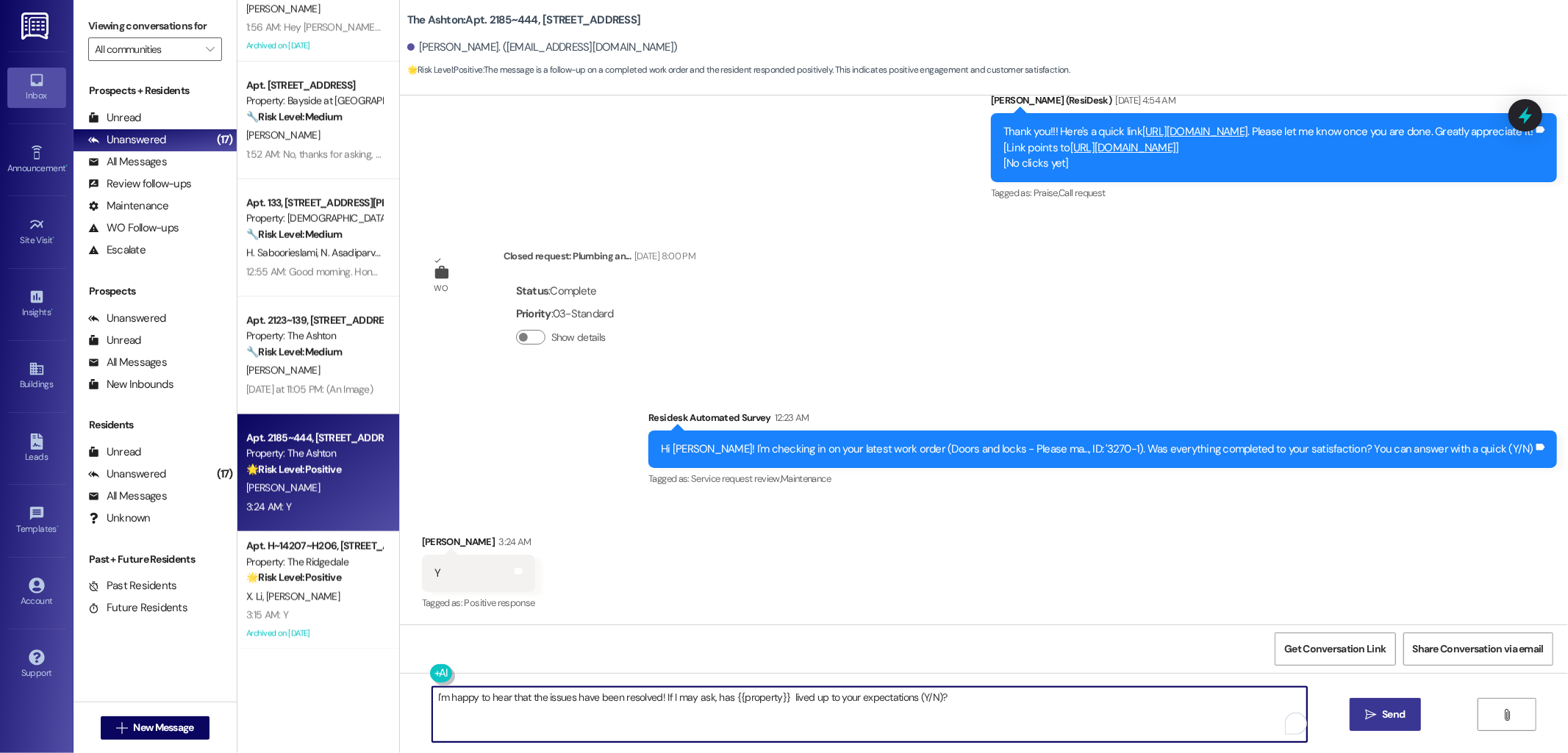
type textarea "I'm happy to hear that the issues have been resolved! If I may ask, has {{prope…"
click at [1397, 718] on span "Send" at bounding box center [1394, 714] width 23 height 16
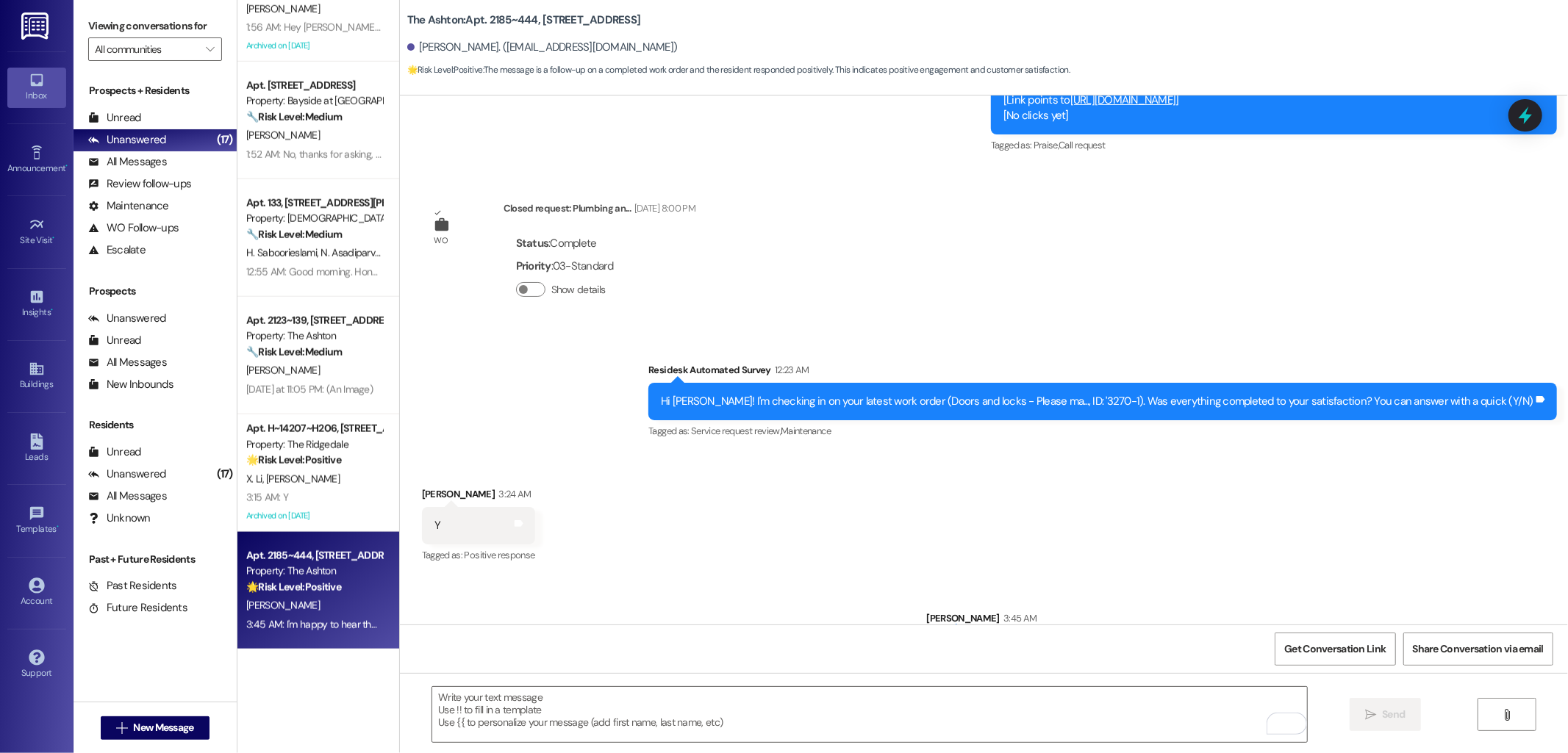
scroll to position [2147, 0]
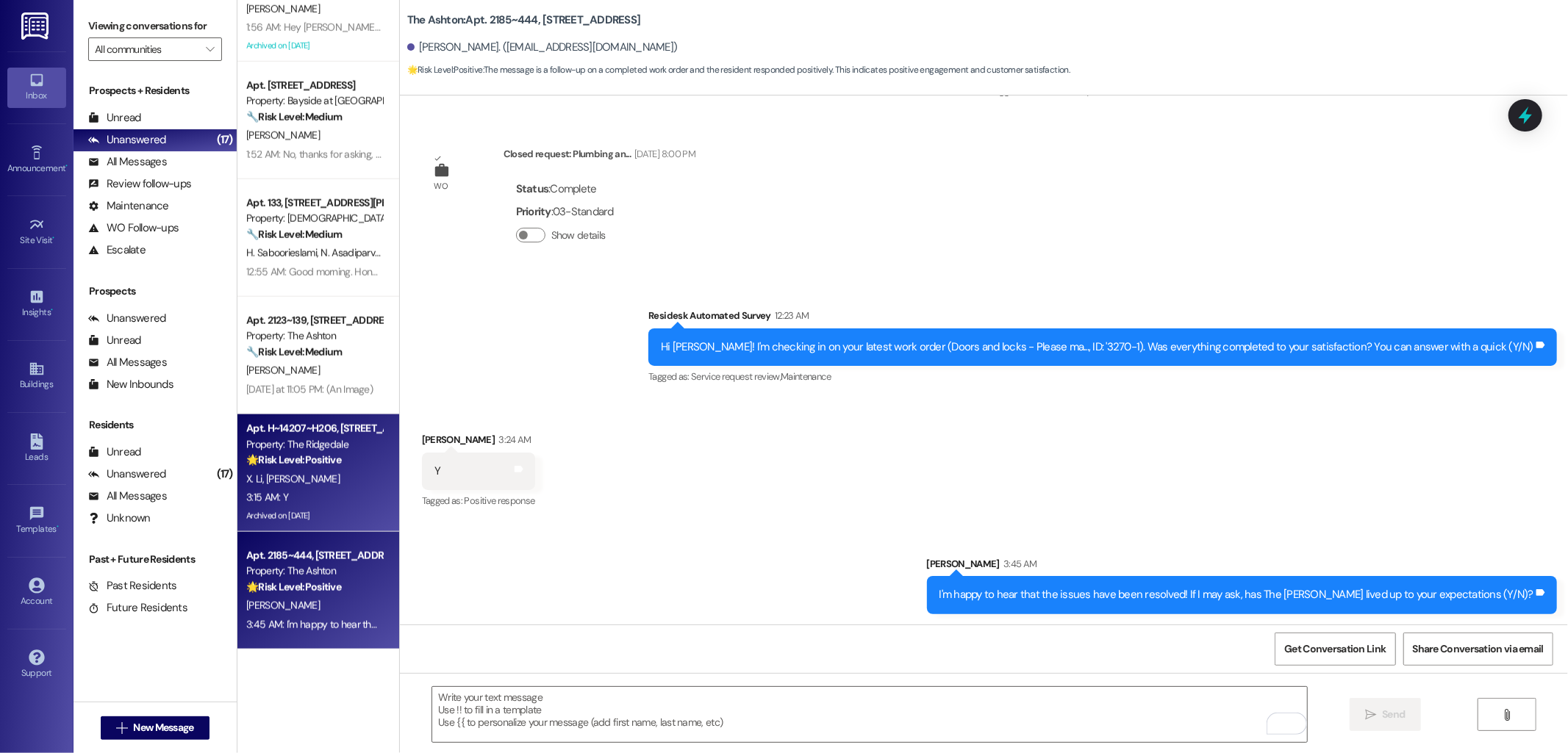
click at [290, 450] on div "Property: The Ridgedale" at bounding box center [314, 445] width 136 height 16
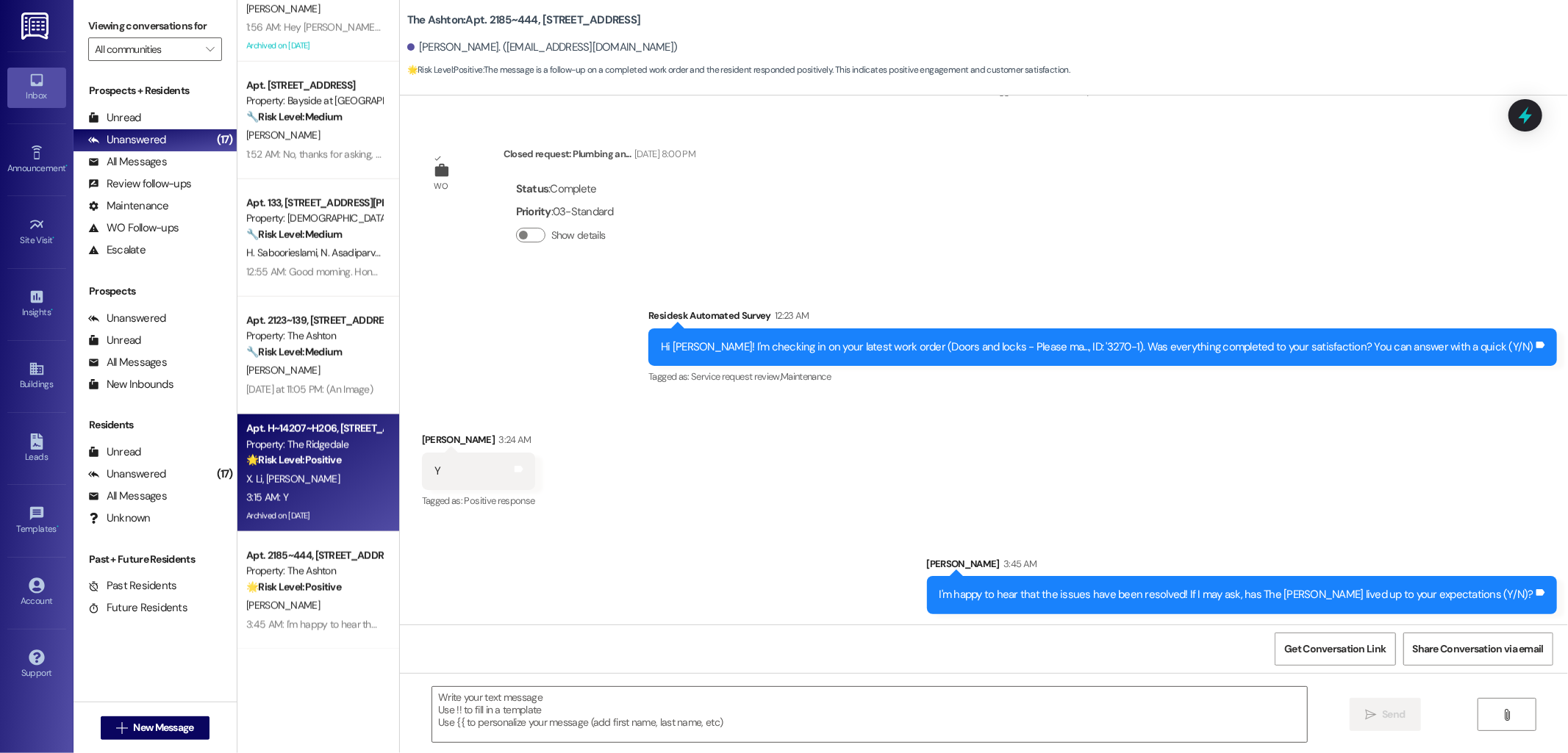
type textarea "Fetching suggested responses. Please feel free to read through the conversation…"
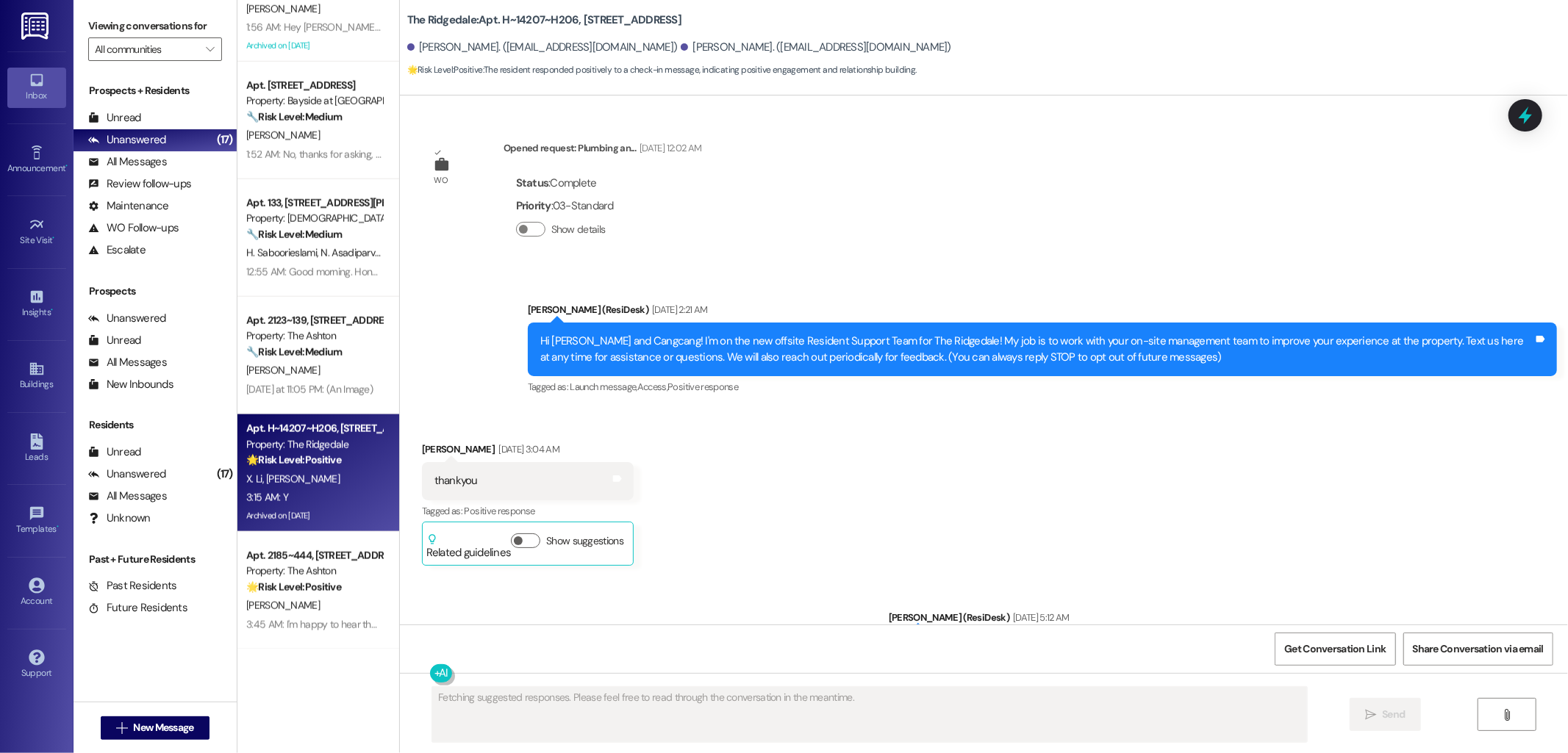
scroll to position [21955, 0]
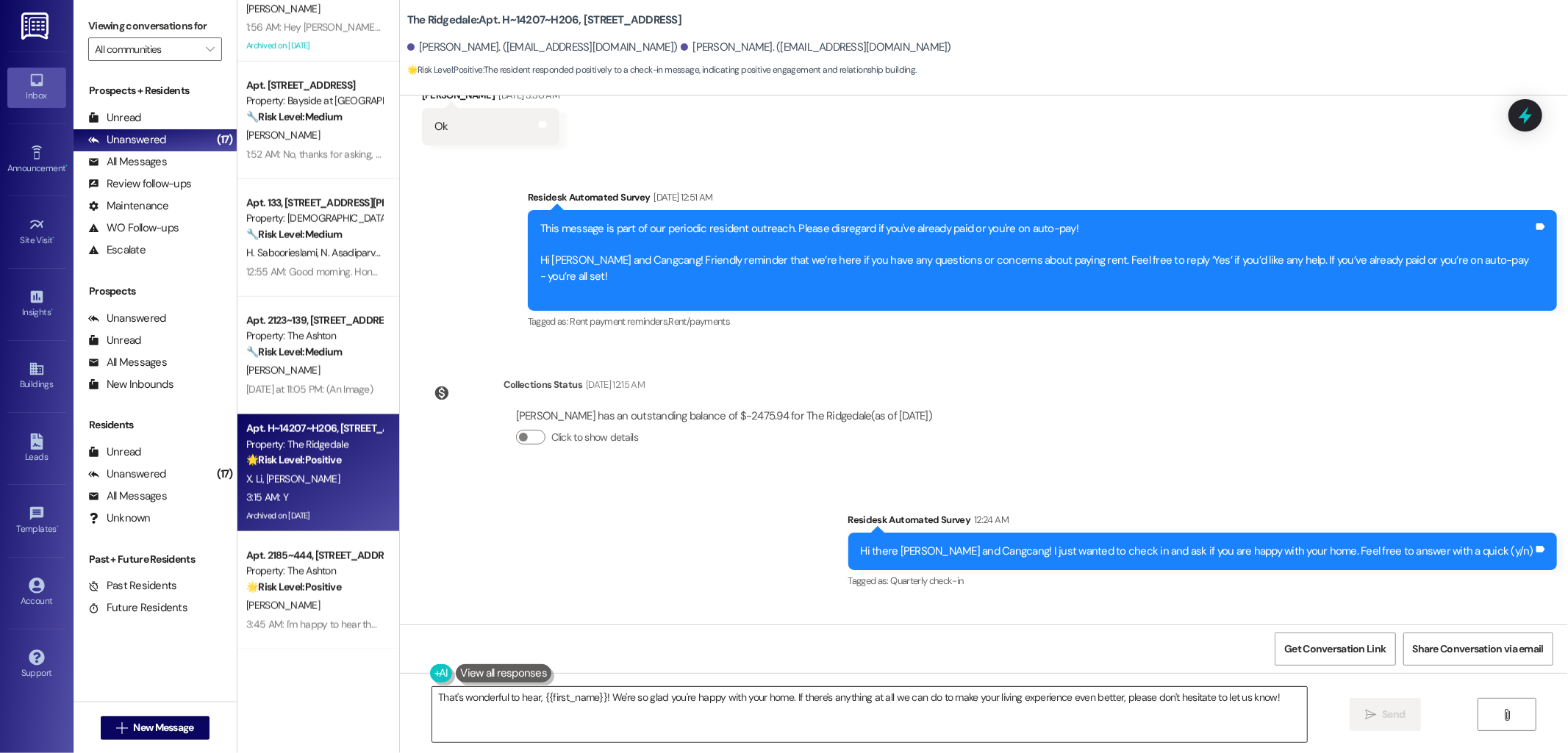
click at [729, 697] on textarea "That's wonderful to hear, {{first_name}}! We're so glad you're happy with your …" at bounding box center [870, 714] width 875 height 55
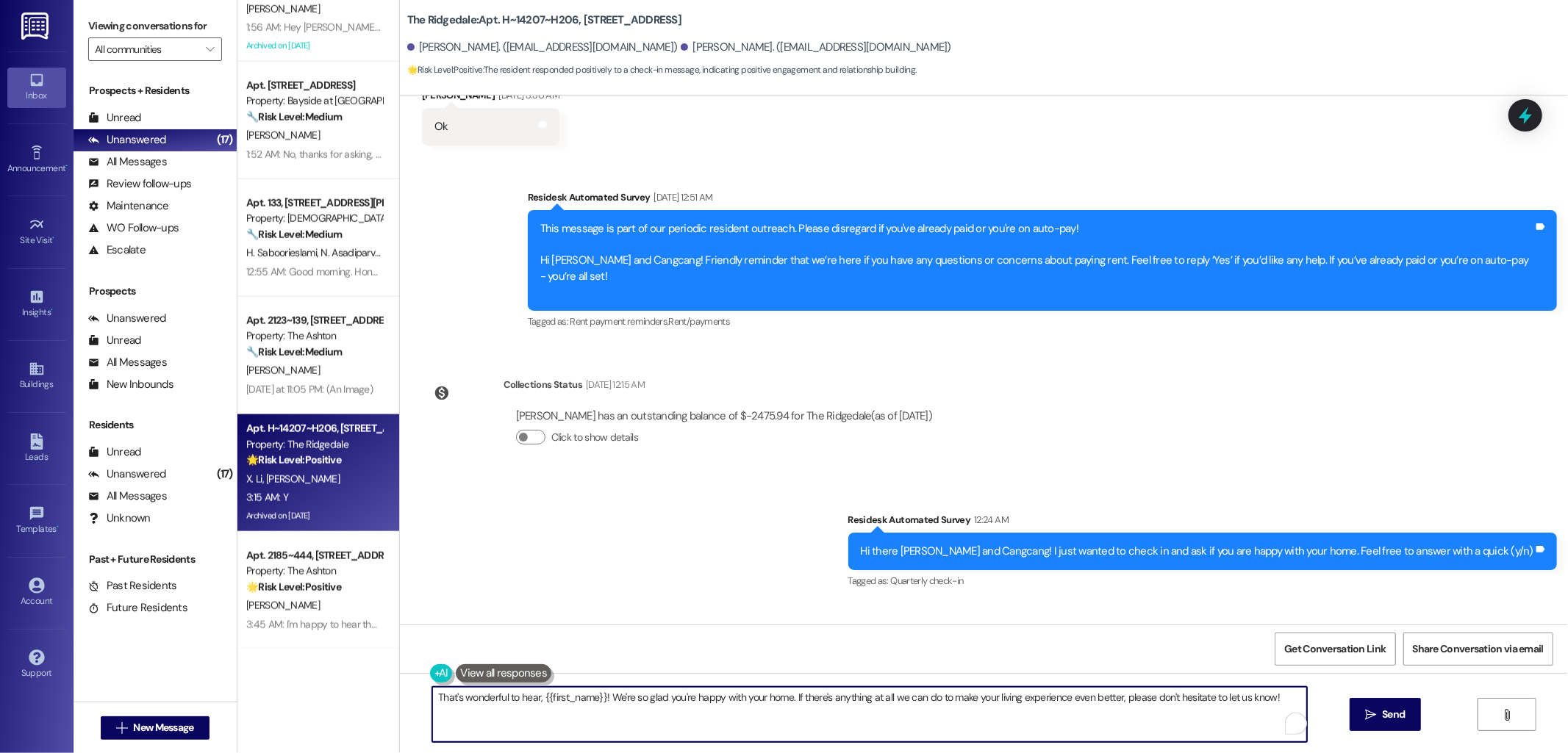
click at [729, 697] on textarea "That's wonderful to hear, {{first_name}}! We're so glad you're happy with your …" at bounding box center [870, 714] width 875 height 55
paste textarea "I'm glad you are satisfied with your home. Can I ask a quick favor...would you …"
type textarea "I'm glad you are satisfied with your home. Can I ask a quick favor...would you …"
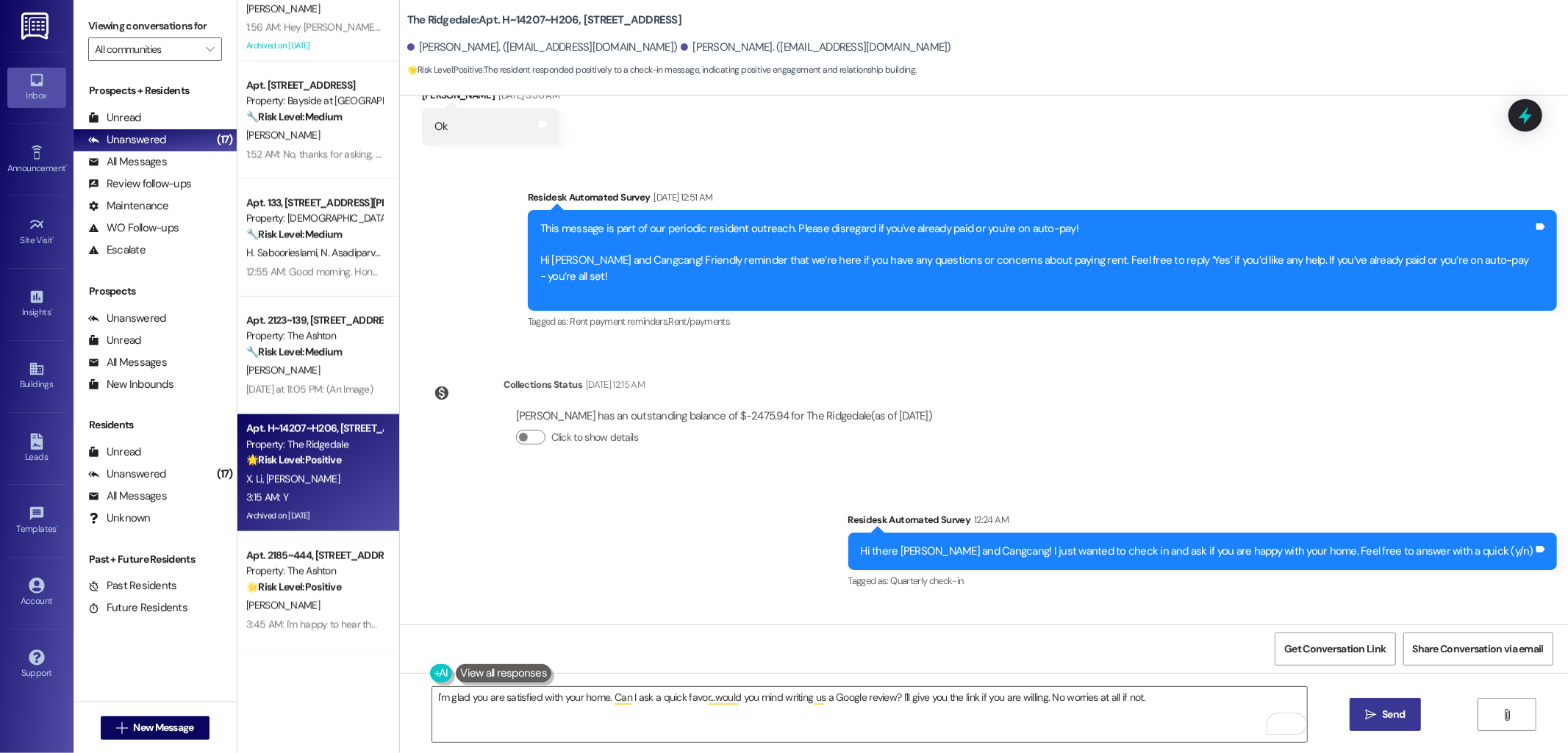
click at [1404, 717] on span "Send" at bounding box center [1393, 714] width 29 height 16
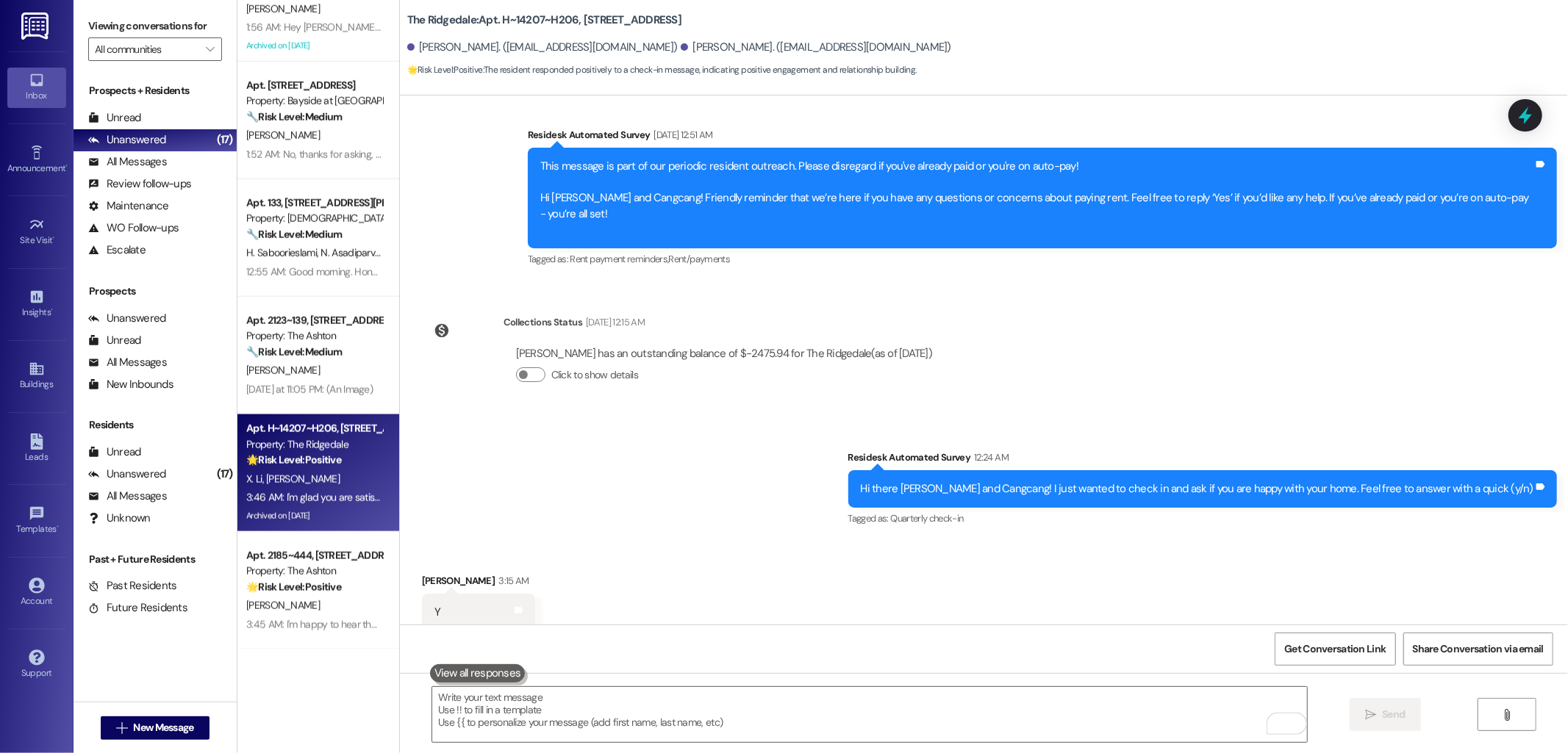
scroll to position [22058, 0]
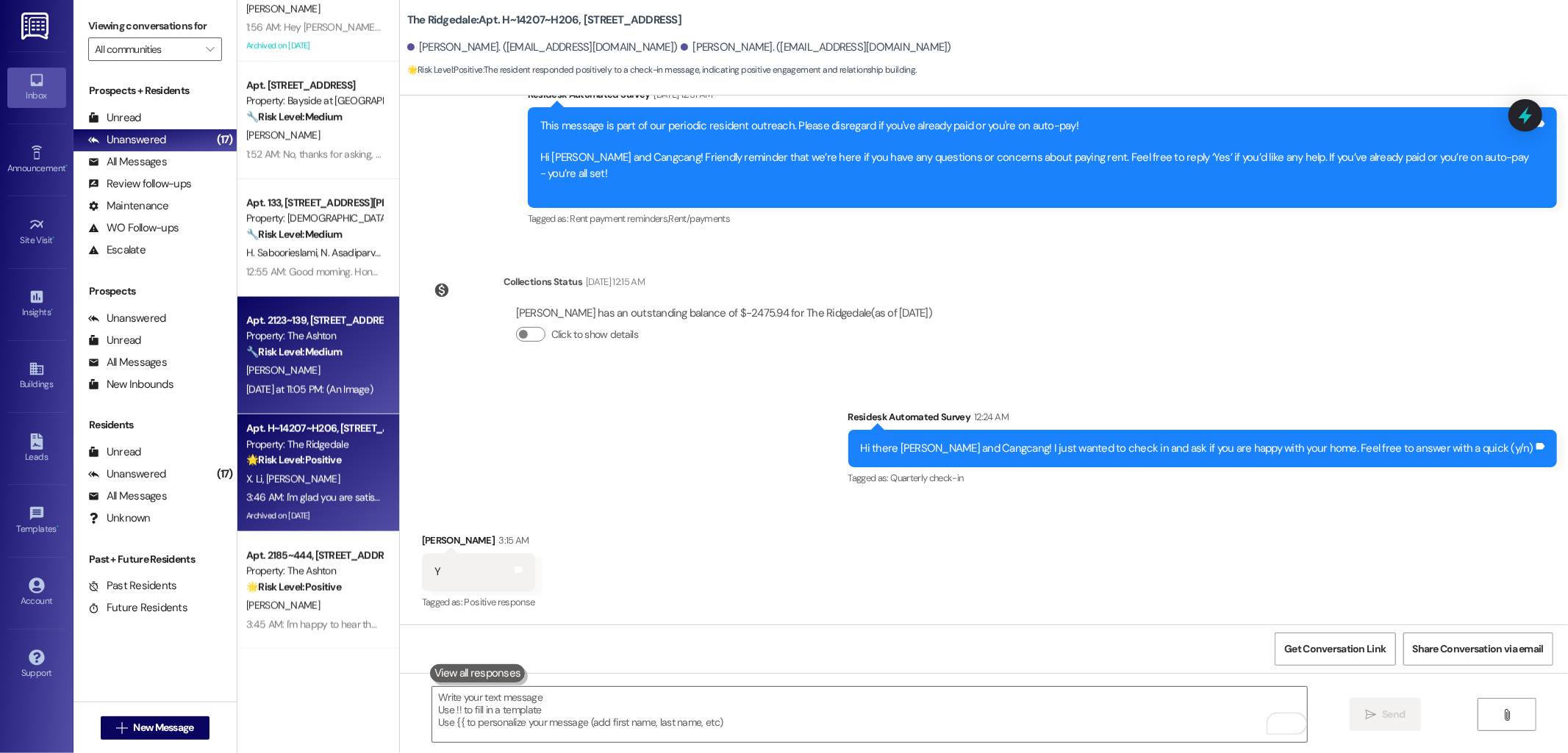
click at [305, 346] on strong "🔧 Risk Level: Medium" at bounding box center [294, 352] width 96 height 13
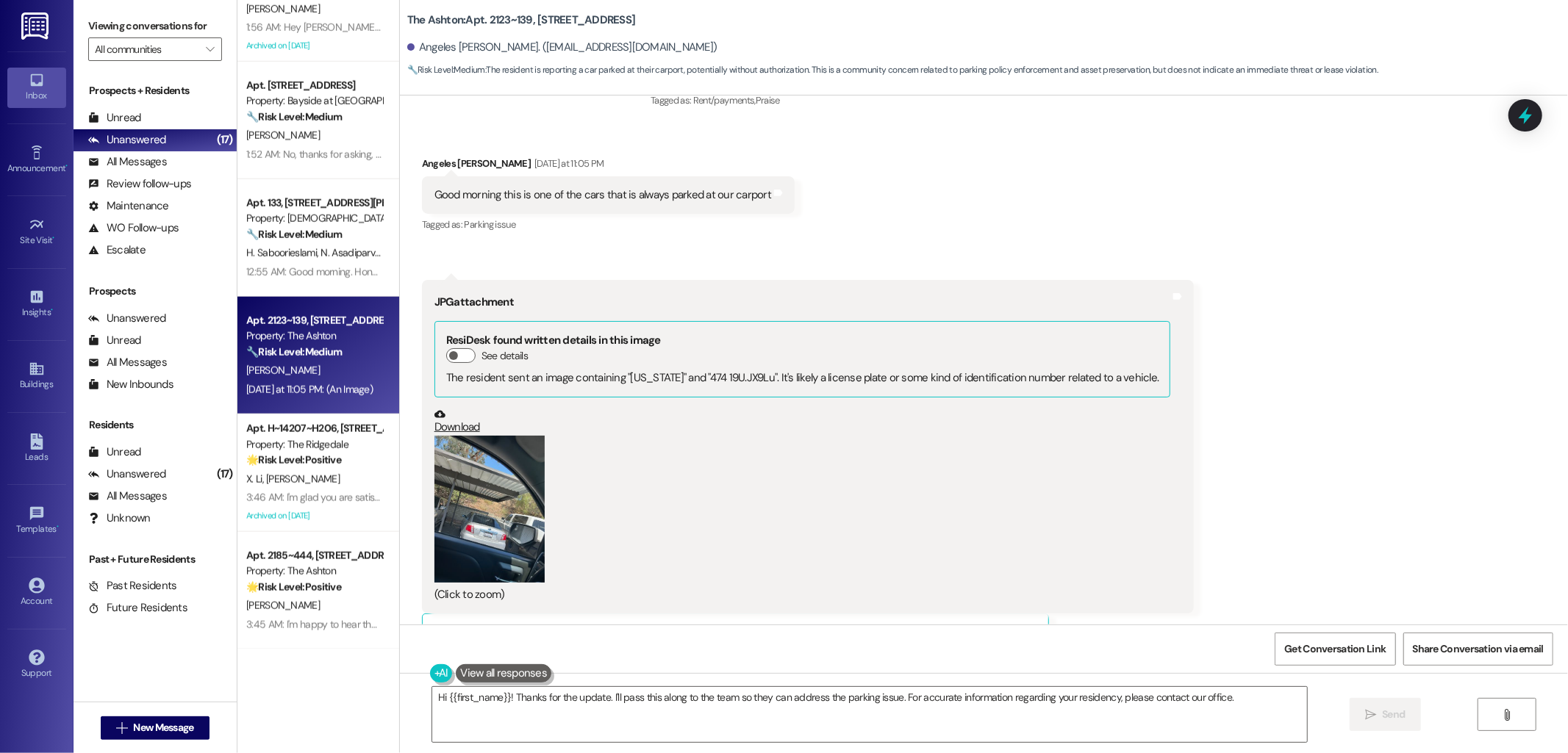
scroll to position [10773, 0]
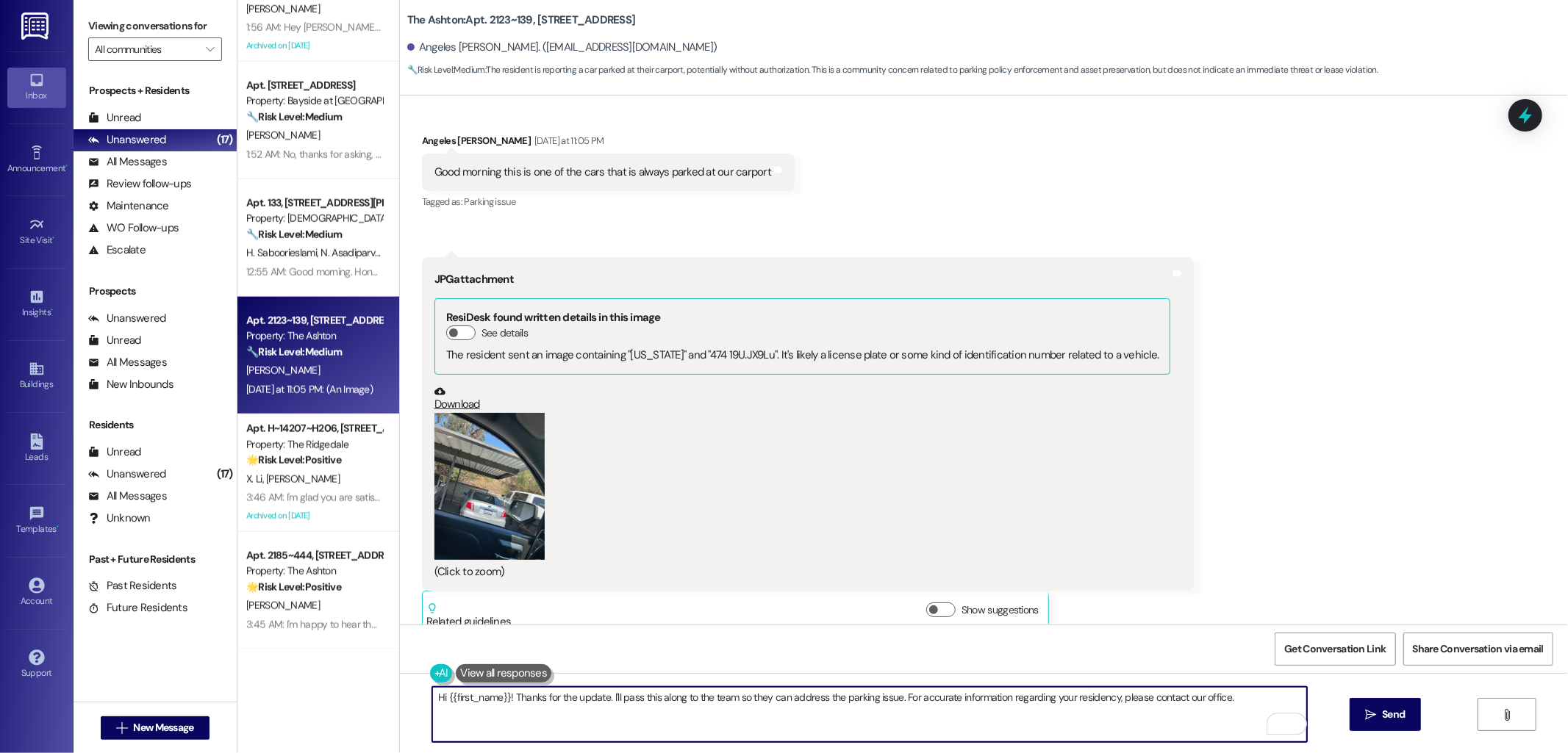
drag, startPoint x: 601, startPoint y: 697, endPoint x: 1218, endPoint y: 693, distance: 617.0
click at [1218, 693] on textarea "Hi {{first_name}}! Thanks for the update. I'll pass this along to the team so t…" at bounding box center [870, 714] width 875 height 55
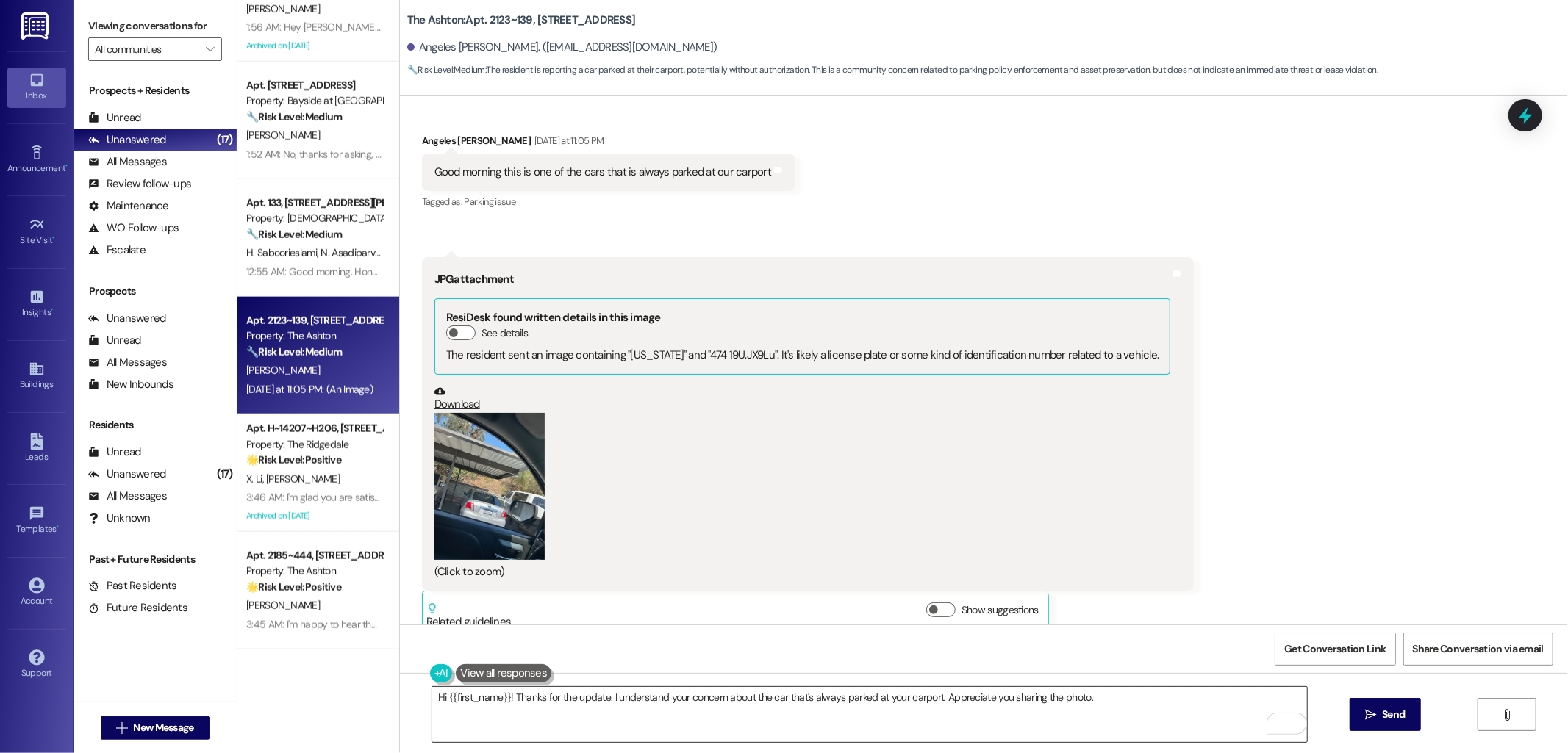
click at [1132, 703] on textarea "Hi {{first_name}}! Thanks for the update. I understand your concern about the c…" at bounding box center [870, 714] width 875 height 55
paste textarea "I will get this message to the site team, and I hope it gets addressed as quick…"
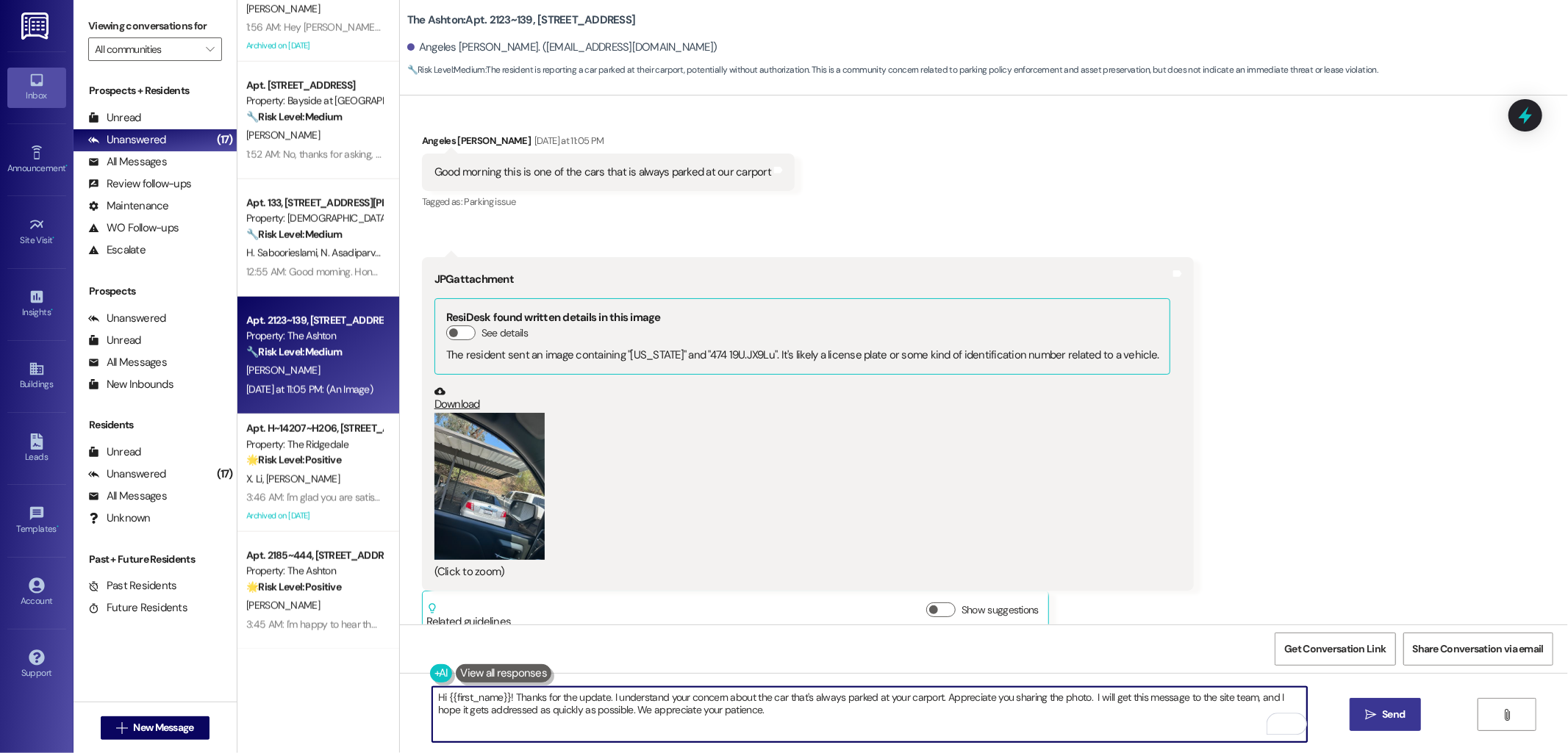
type textarea "Hi {{first_name}}! Thanks for the update. I understand your concern about the c…"
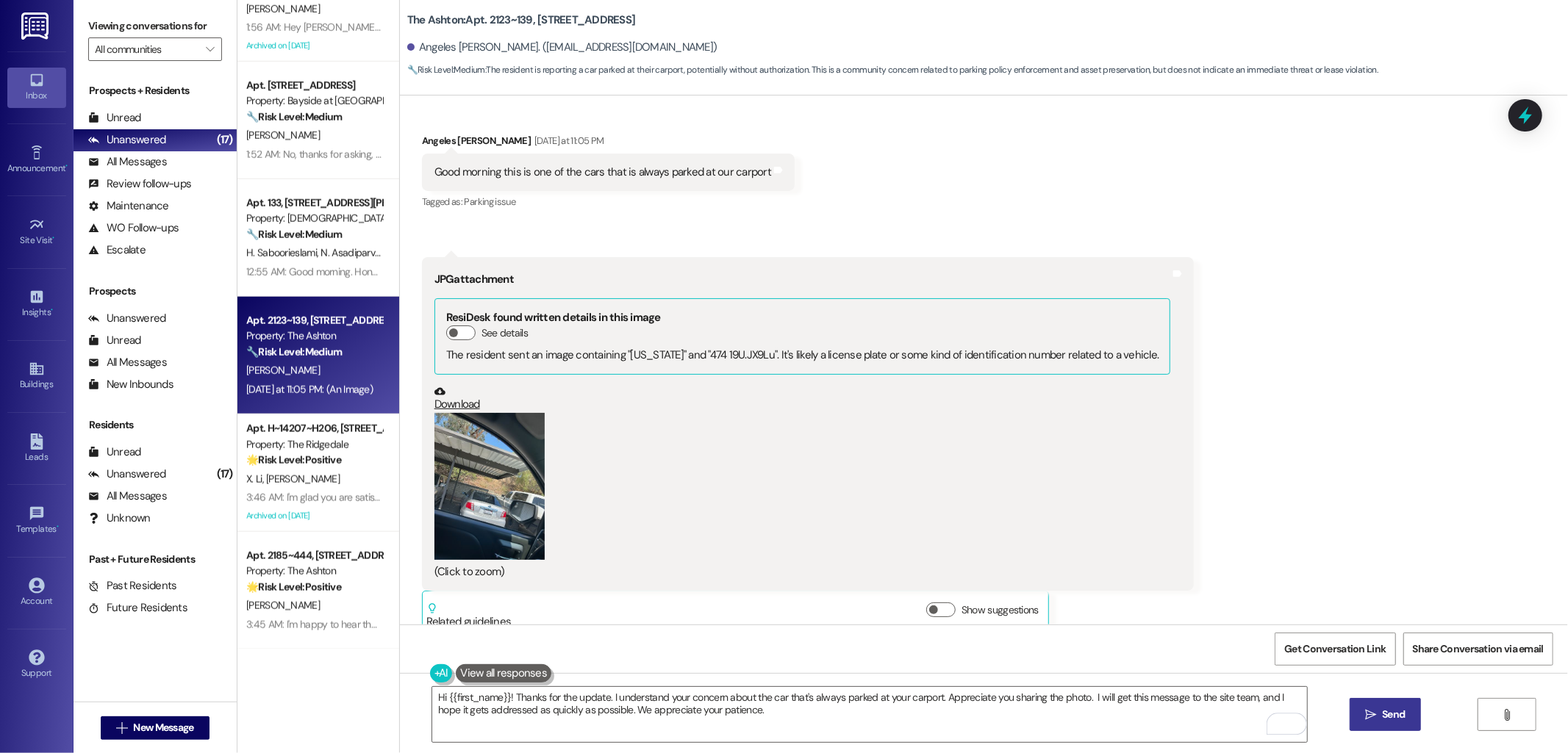
click at [1379, 714] on span "Send" at bounding box center [1393, 714] width 29 height 16
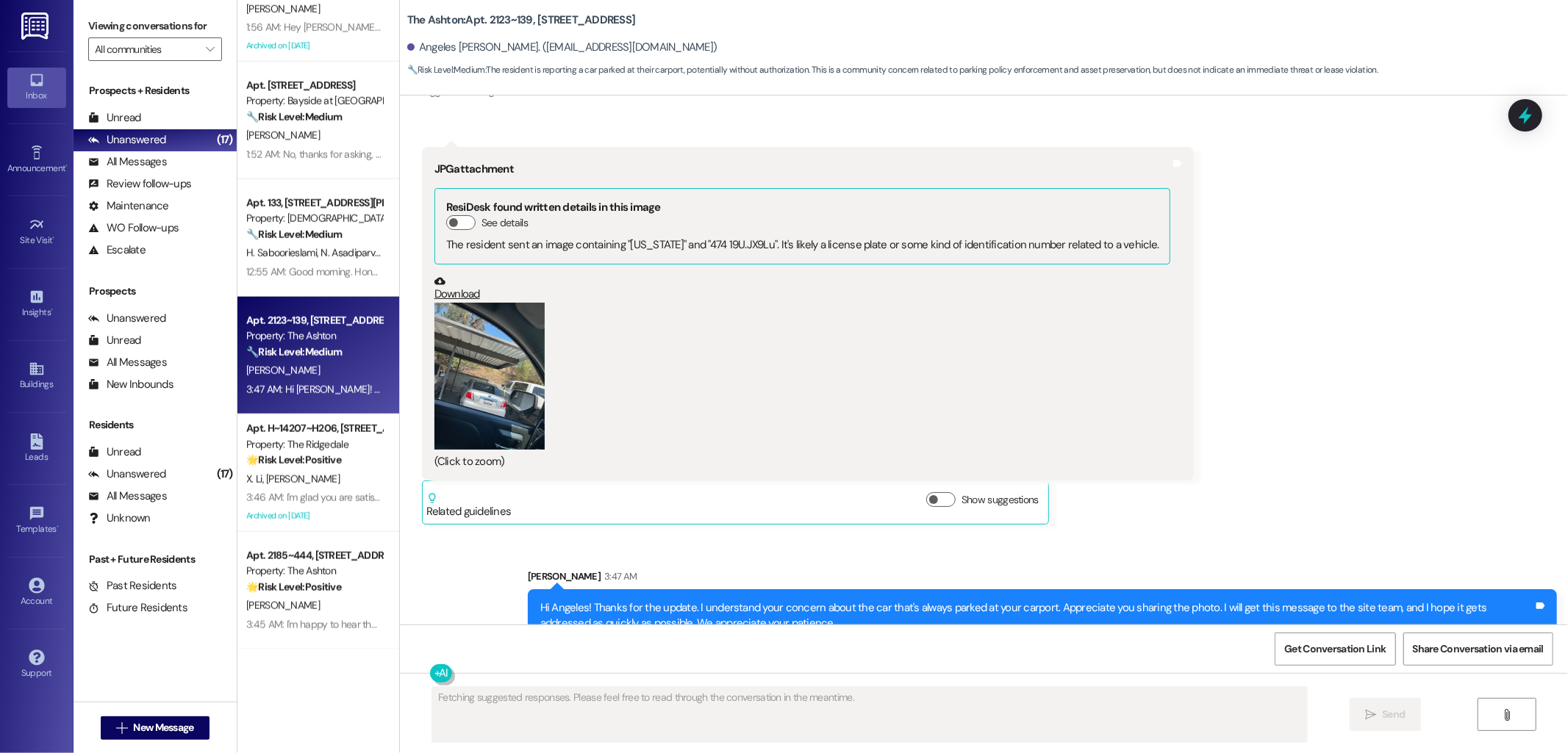
scroll to position [10891, 0]
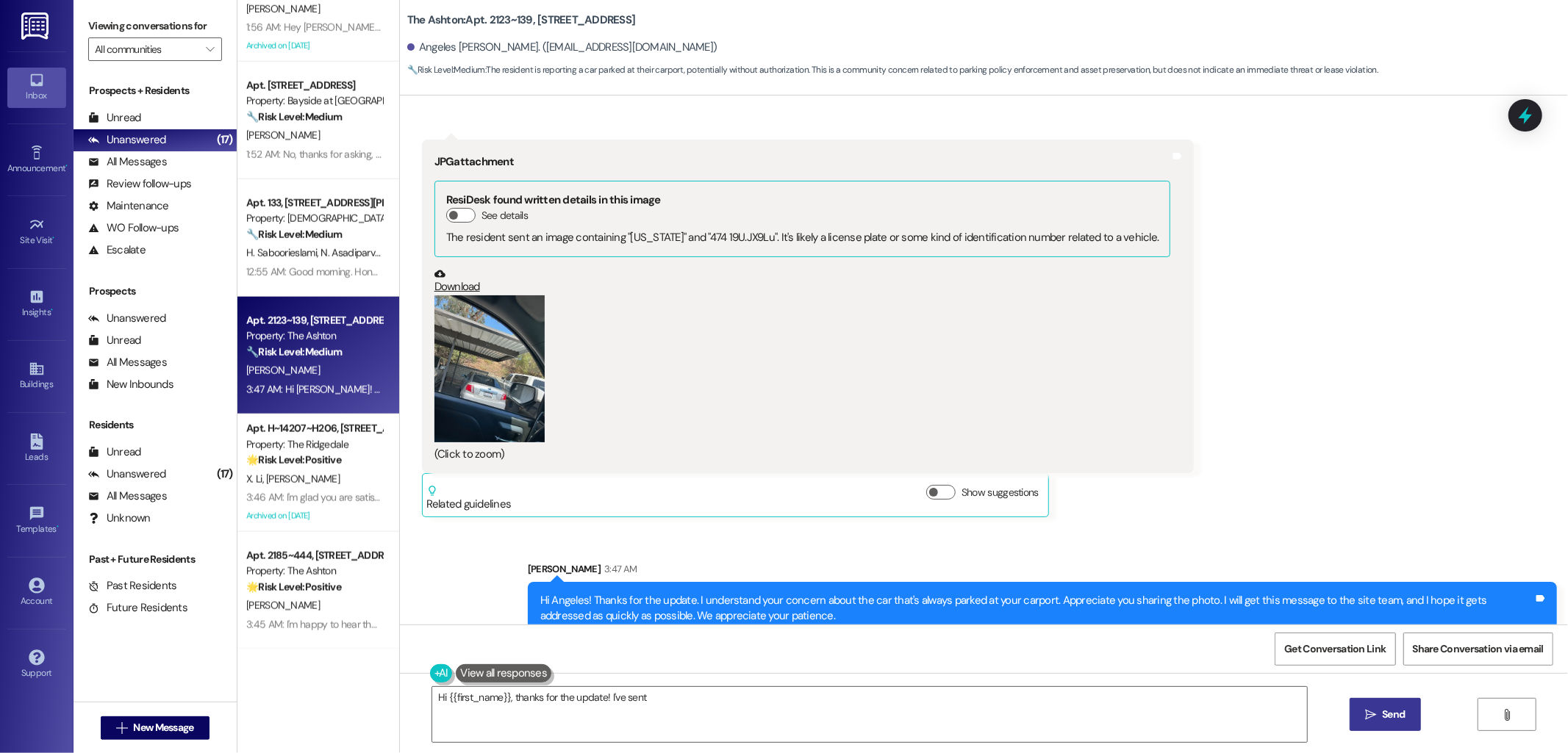
click at [1280, 455] on div "Received via SMS Angeles Marroquin Yesterday at 11:05 PM Good morning this is o…" at bounding box center [984, 255] width 1168 height 546
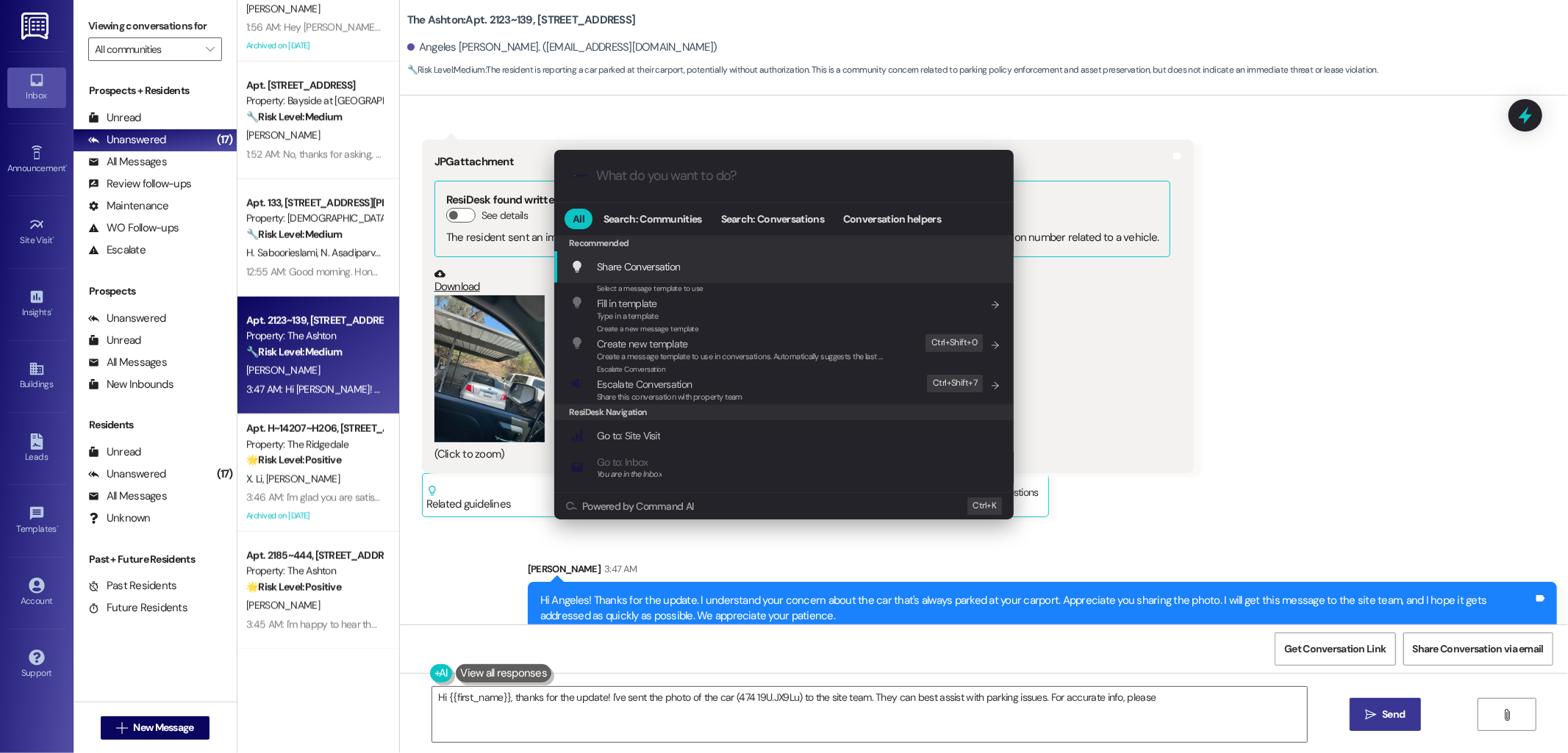
type textarea "Hi {{first_name}}, thanks for the update! I've sent the photo of the car (474 1…"
type input "escala"
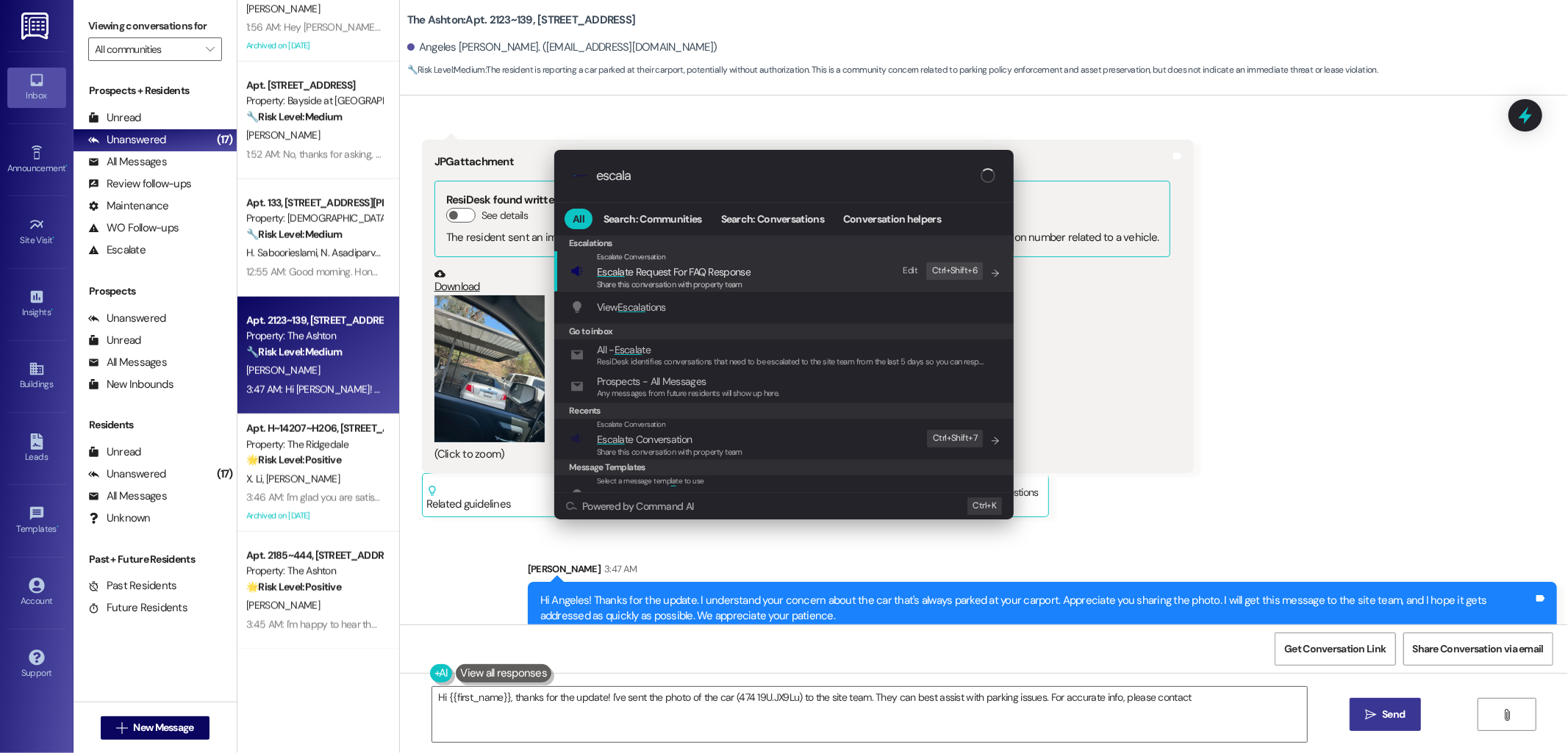
type textarea "Hi {{first_name}}, thanks for the update! I've sent the photo of the car (474 1…"
type input "escalate"
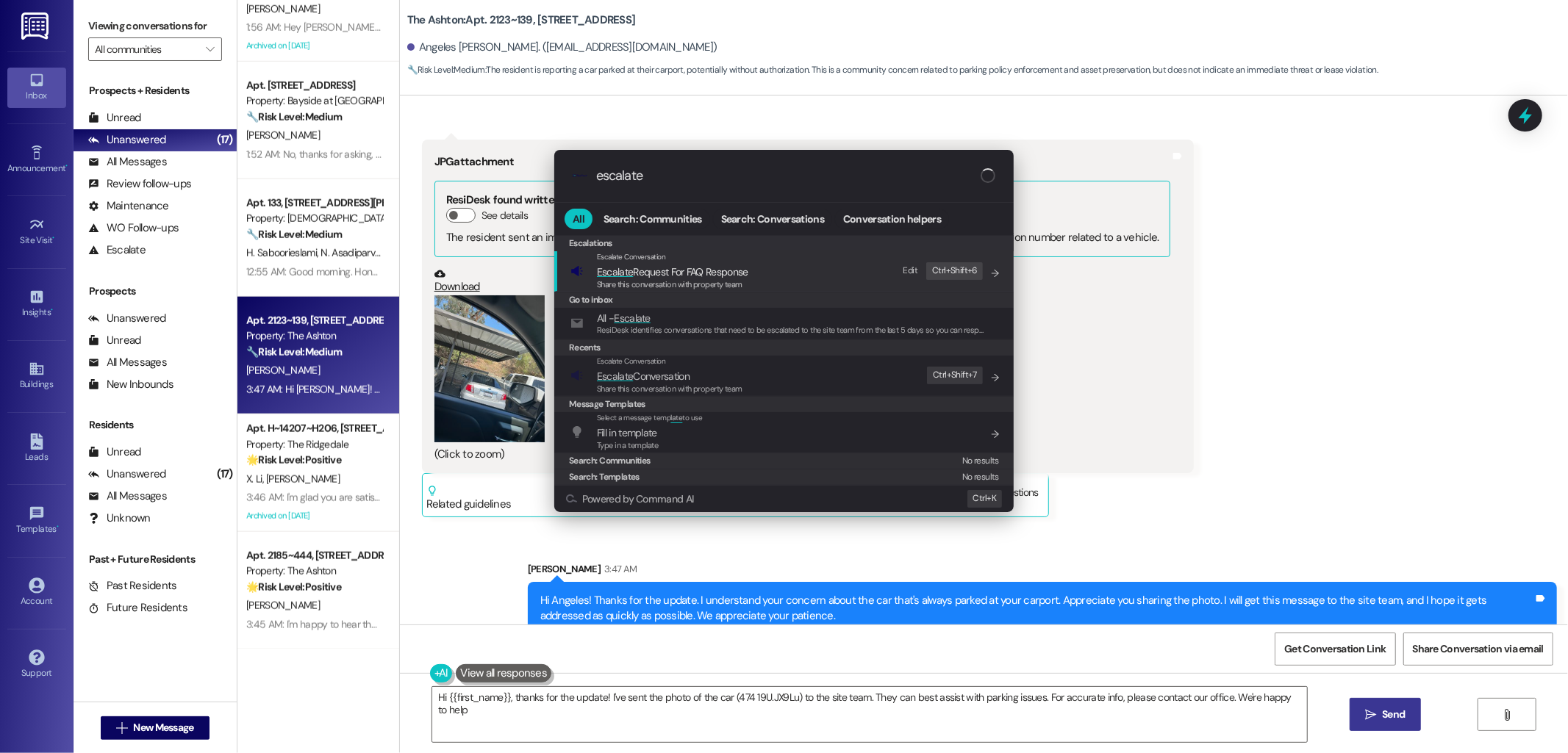
type textarea "Hi {{first_name}}, thanks for the update! I've sent the photo of the car (474 1…"
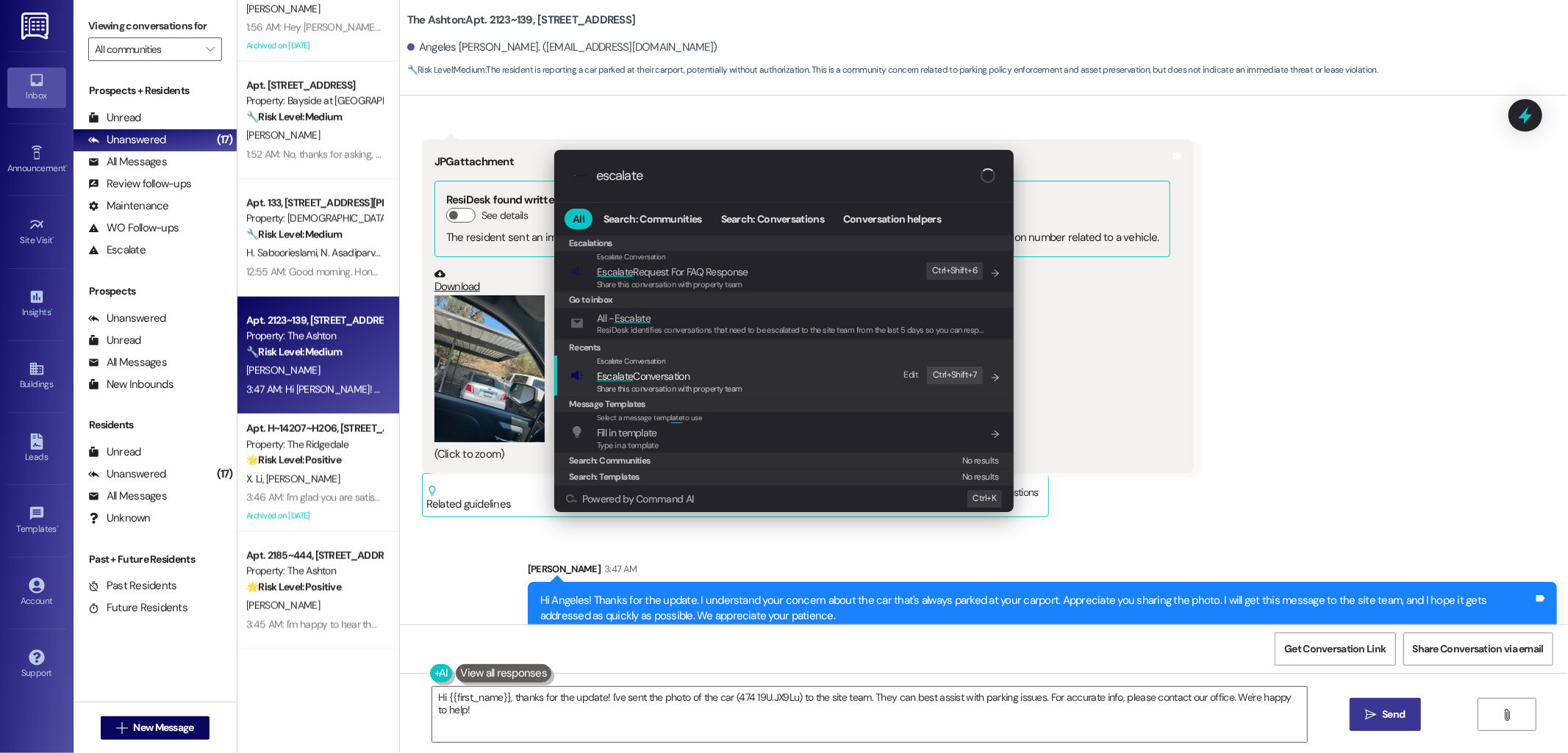
type input "escalate"
click at [669, 379] on span "Escalate Conversation" at bounding box center [643, 376] width 93 height 13
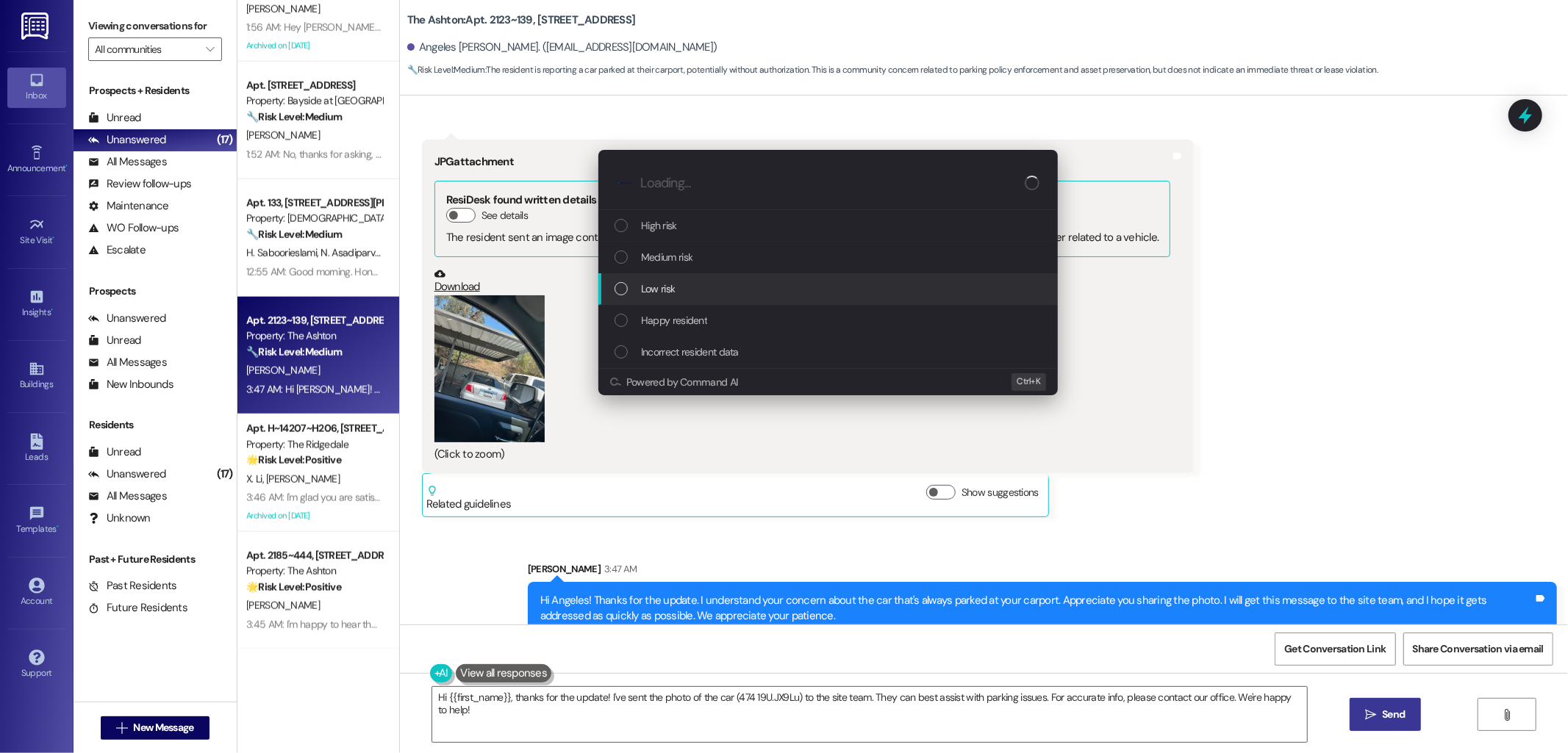
click at [652, 288] on span "Low risk" at bounding box center [657, 289] width 34 height 17
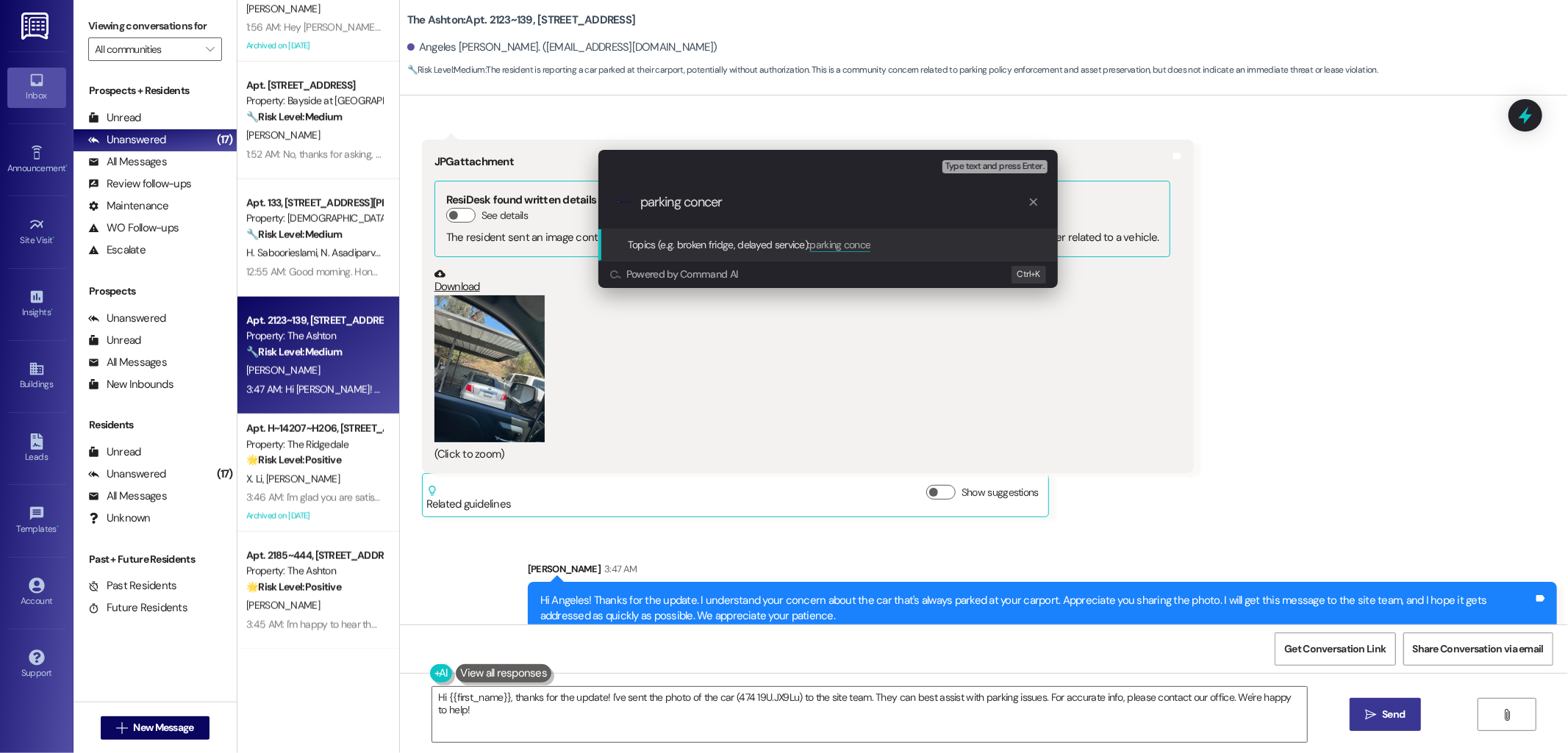
type input "parking concern"
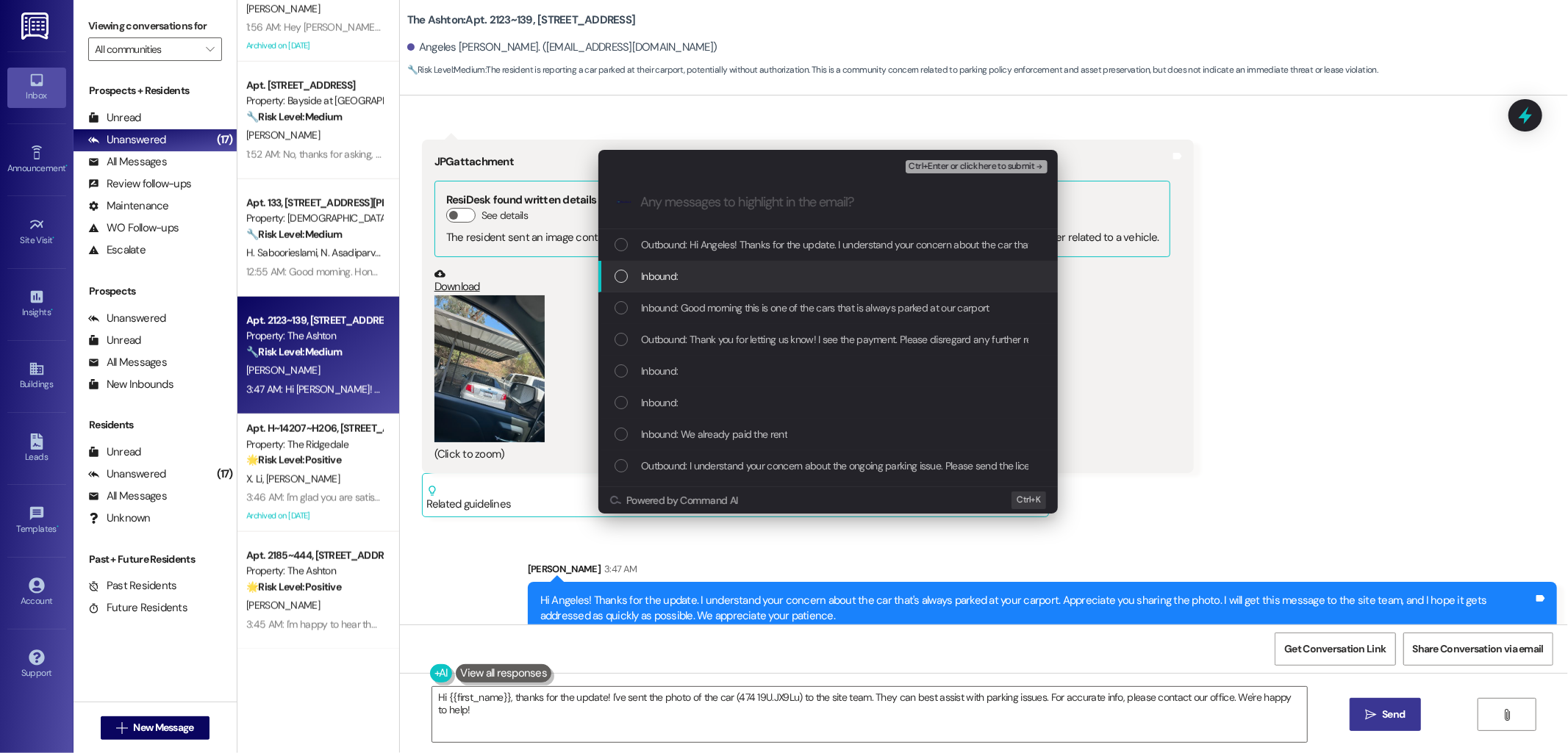
click at [657, 275] on span "Inbound:" at bounding box center [659, 277] width 36 height 17
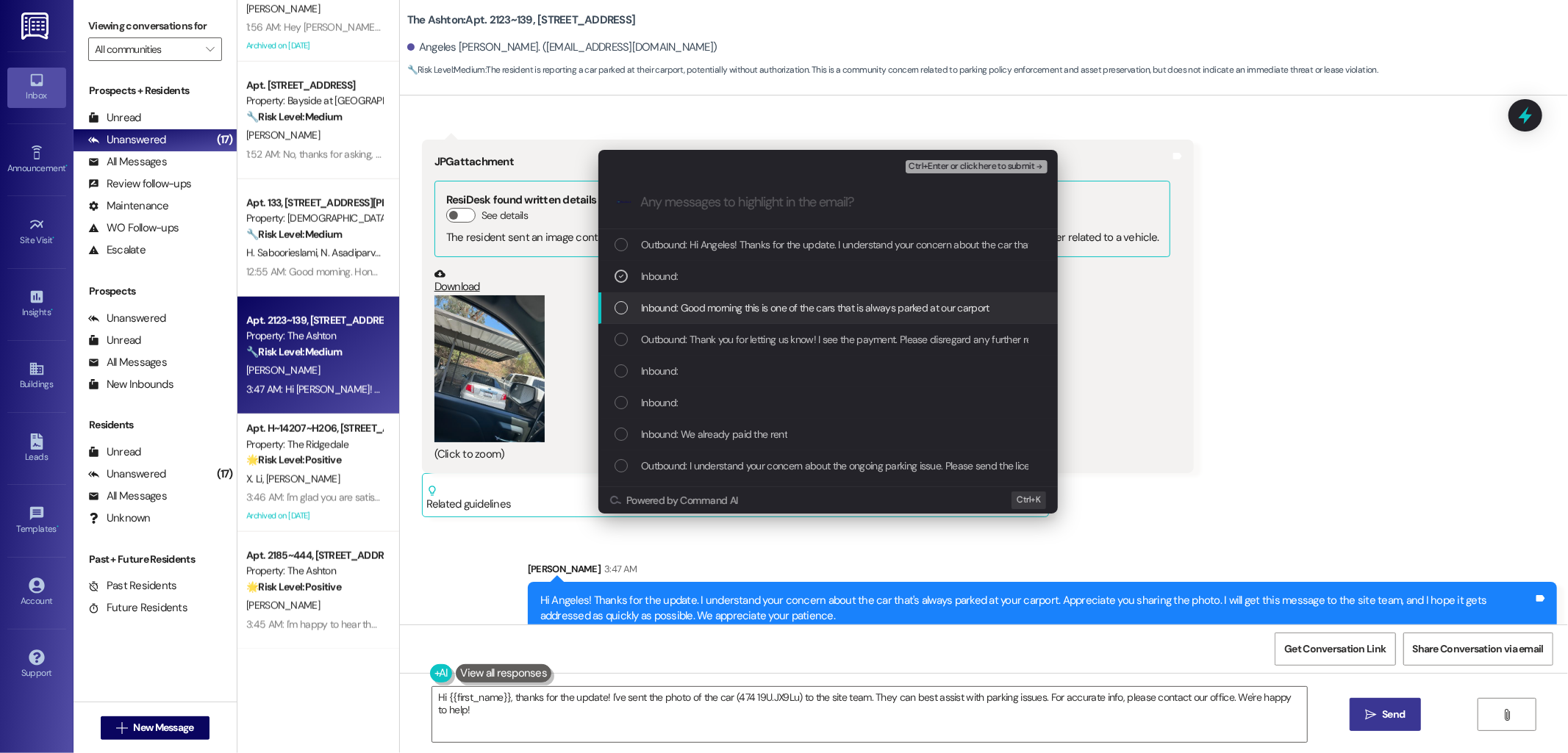
click at [700, 310] on span "Inbound: Good morning this is one of the cars that is always parked at our carp…" at bounding box center [815, 308] width 349 height 17
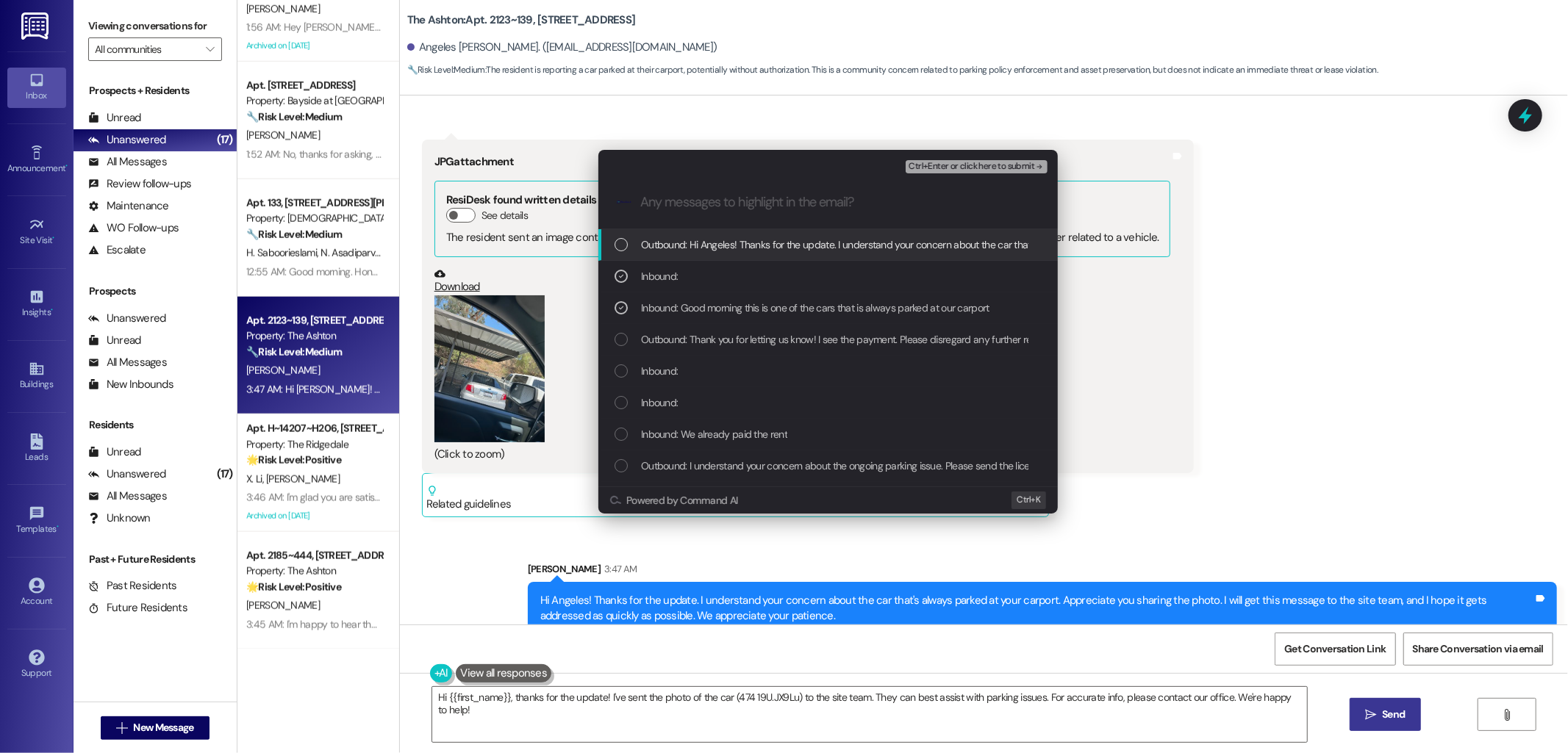
click at [972, 164] on span "Ctrl+Enter or click here to submit" at bounding box center [971, 167] width 126 height 10
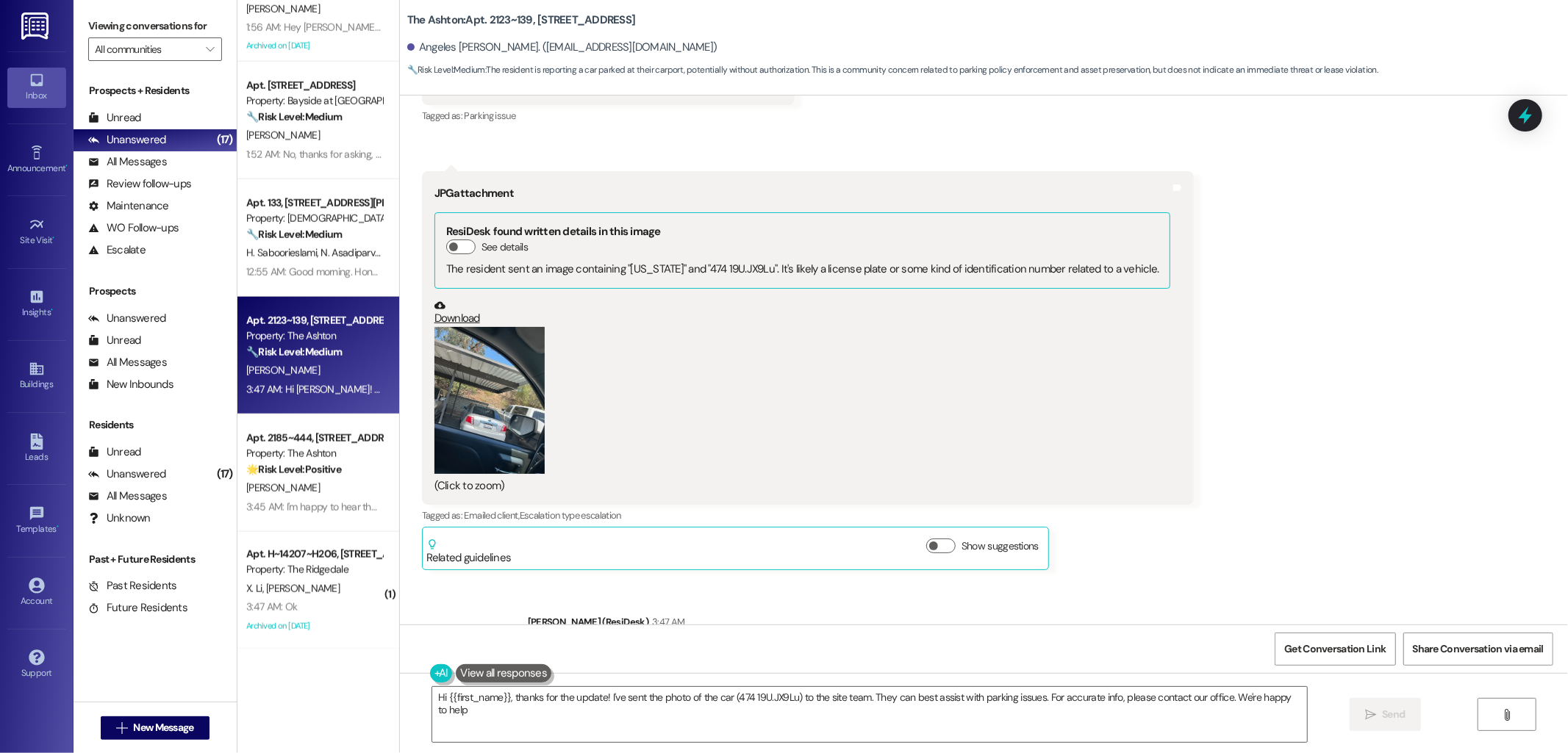
scroll to position [10934, 0]
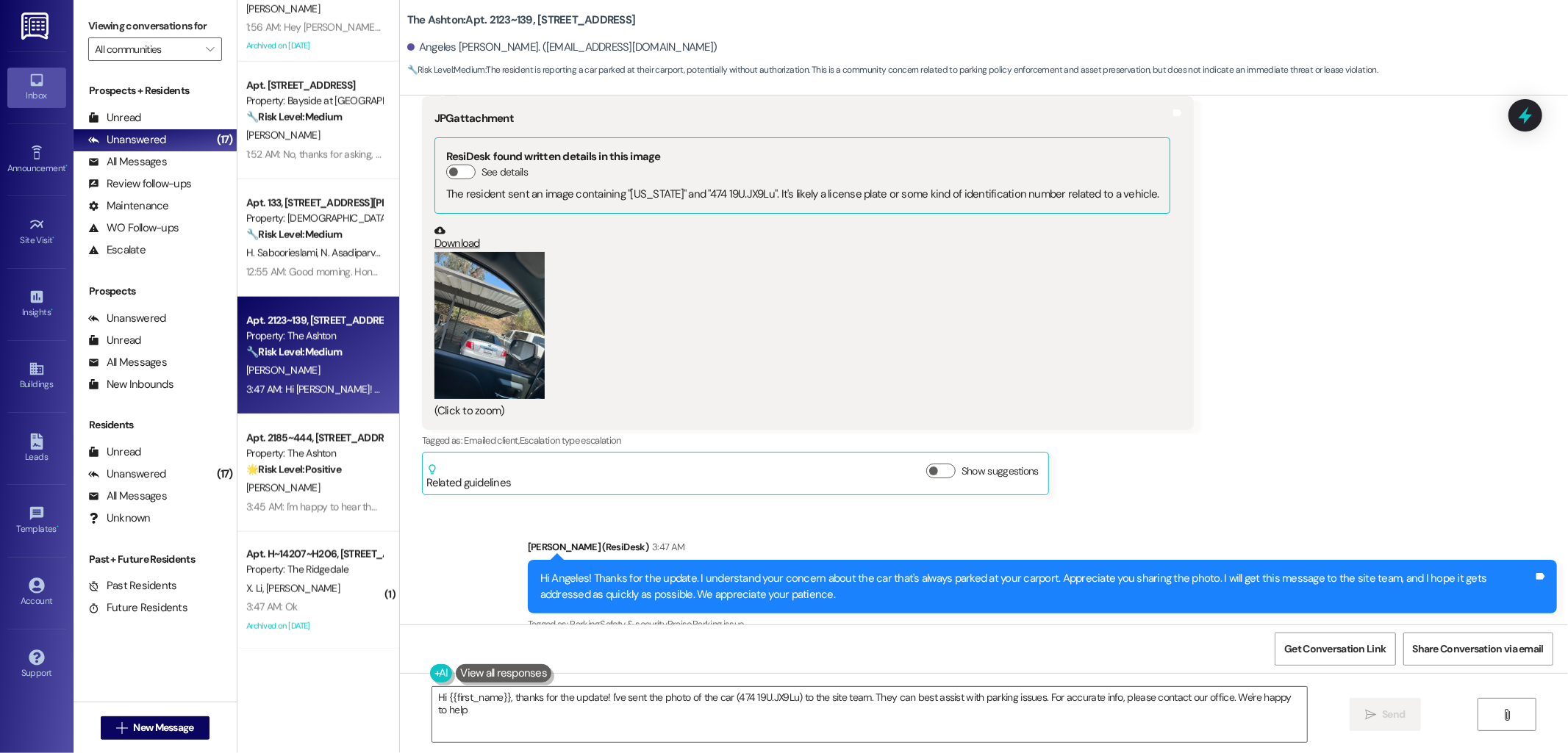
type textarea "Hi {{first_name}}, thanks for the update! I've sent the photo of the car (474 1…"
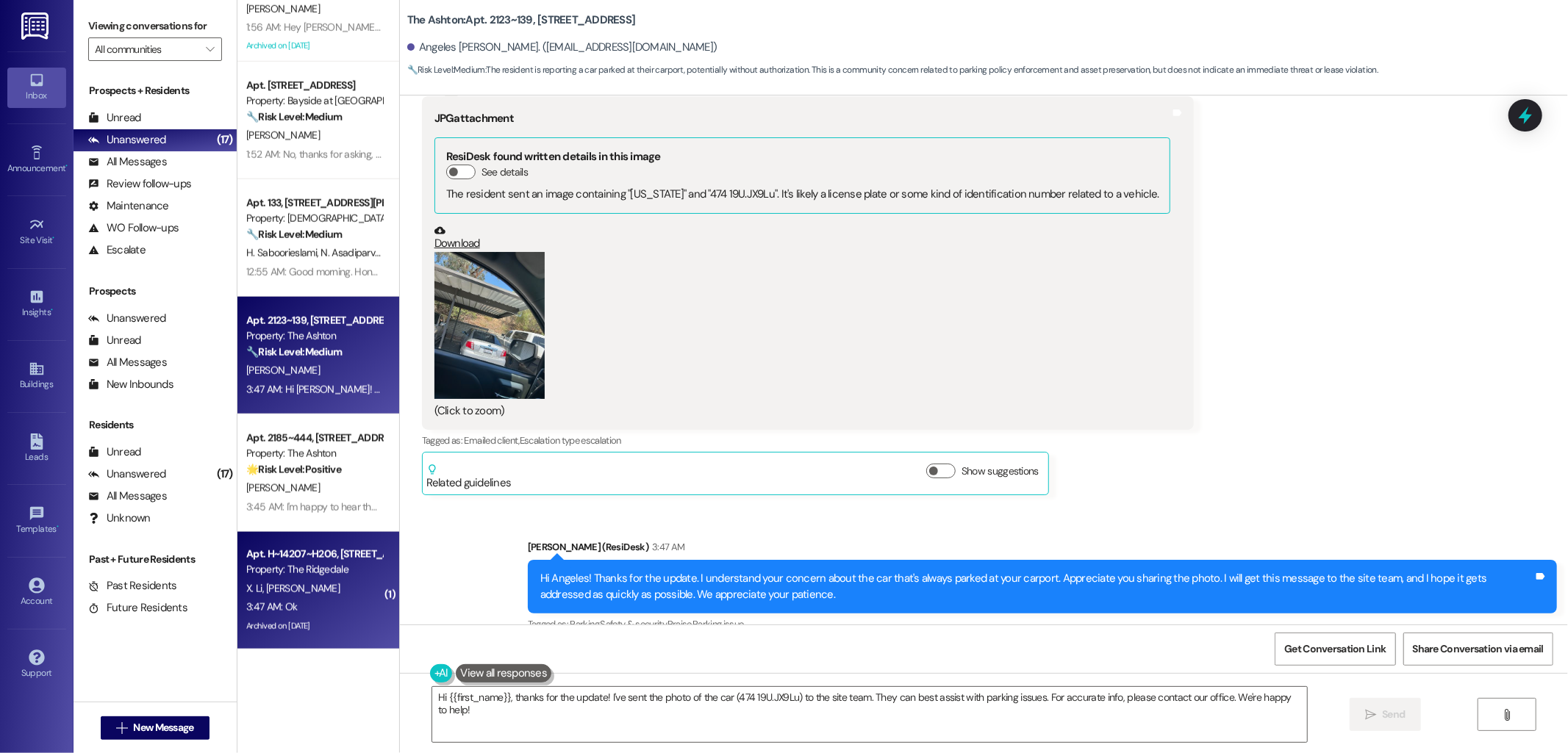
click at [293, 572] on div "Property: The Ridgedale" at bounding box center [314, 570] width 136 height 16
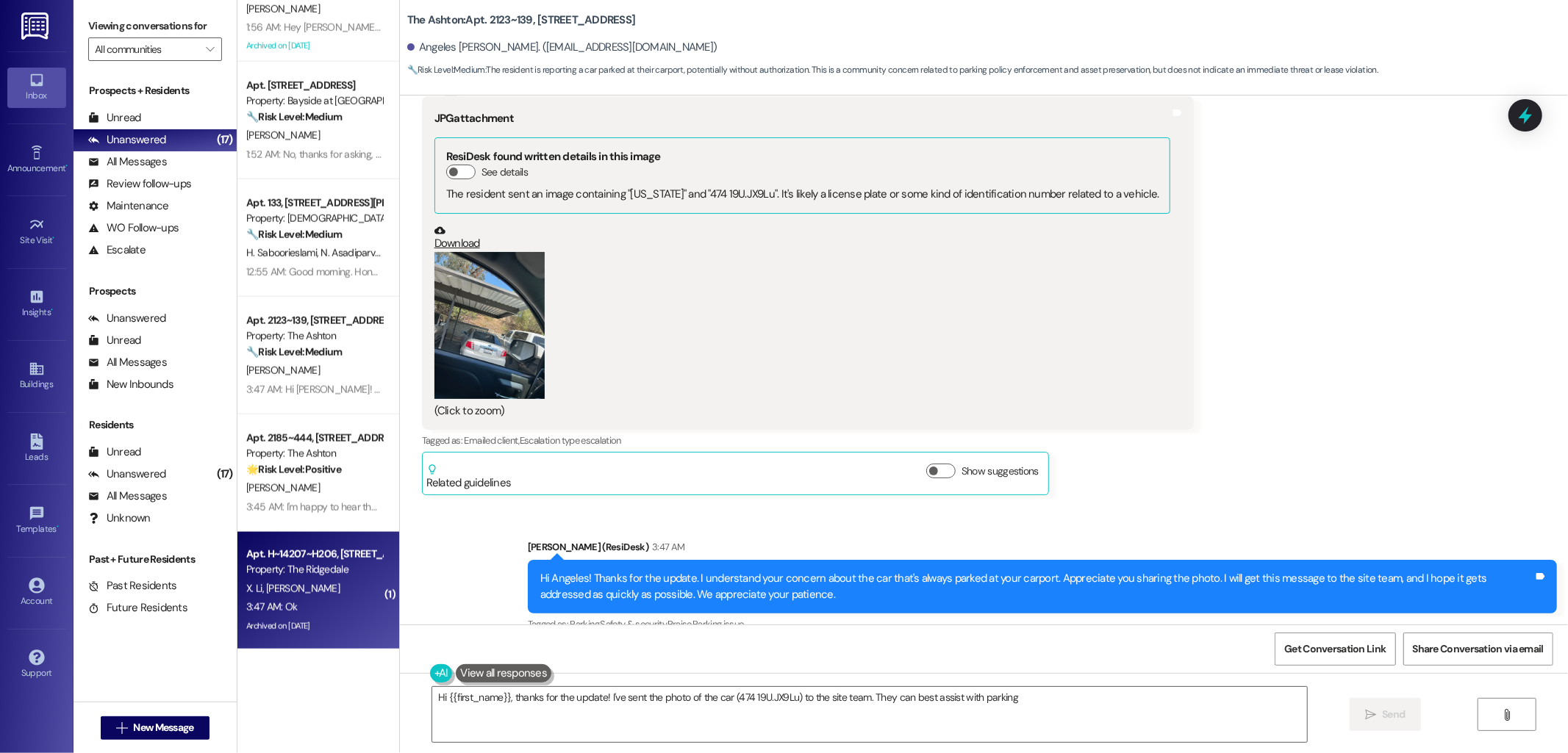
type textarea "Hi {{first_name}}, thanks for the update! I've sent the photo of the car (474 1…"
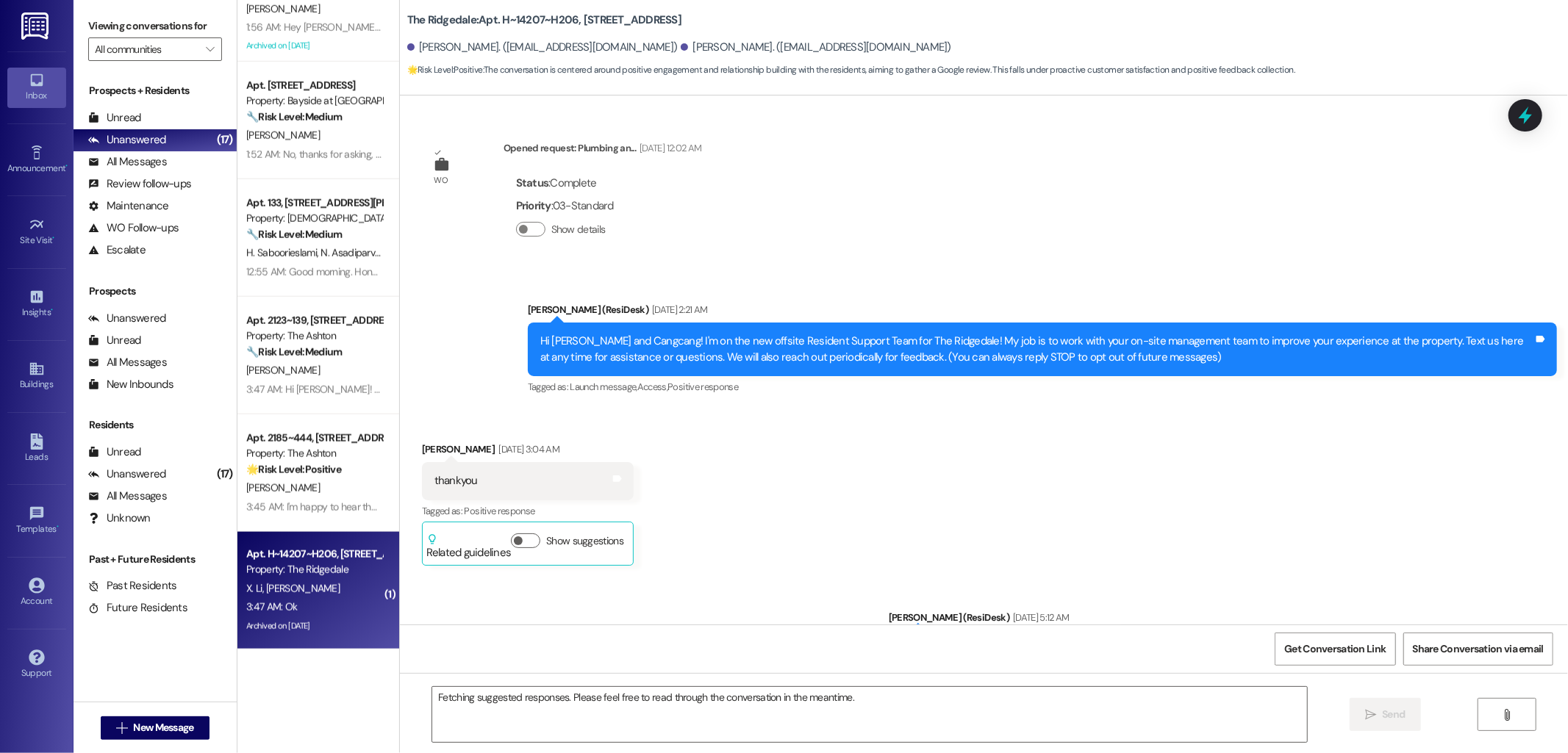
scroll to position [22203, 0]
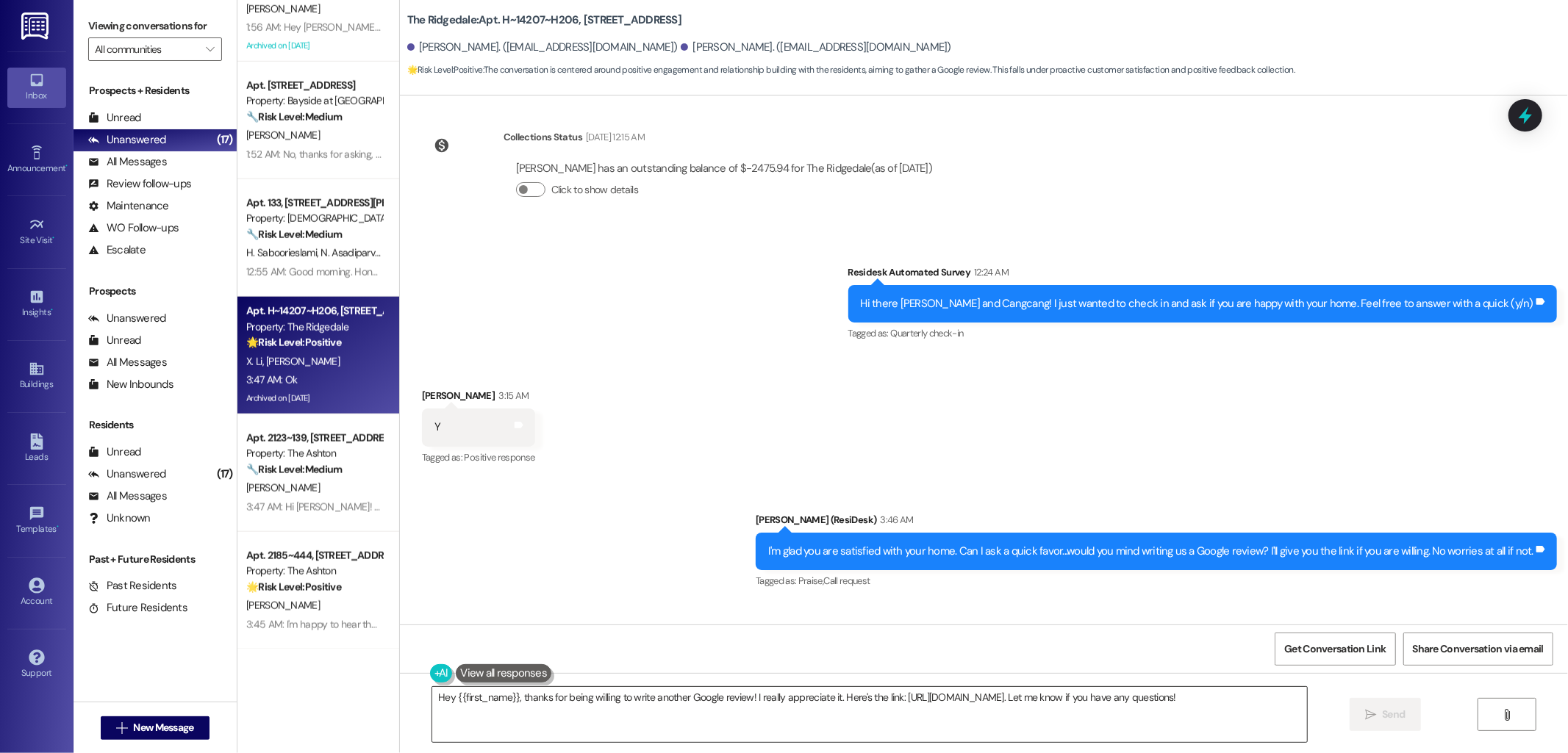
click at [765, 694] on textarea "Hey {{first_name}}, thanks for being willing to write another Google review! I …" at bounding box center [870, 714] width 875 height 55
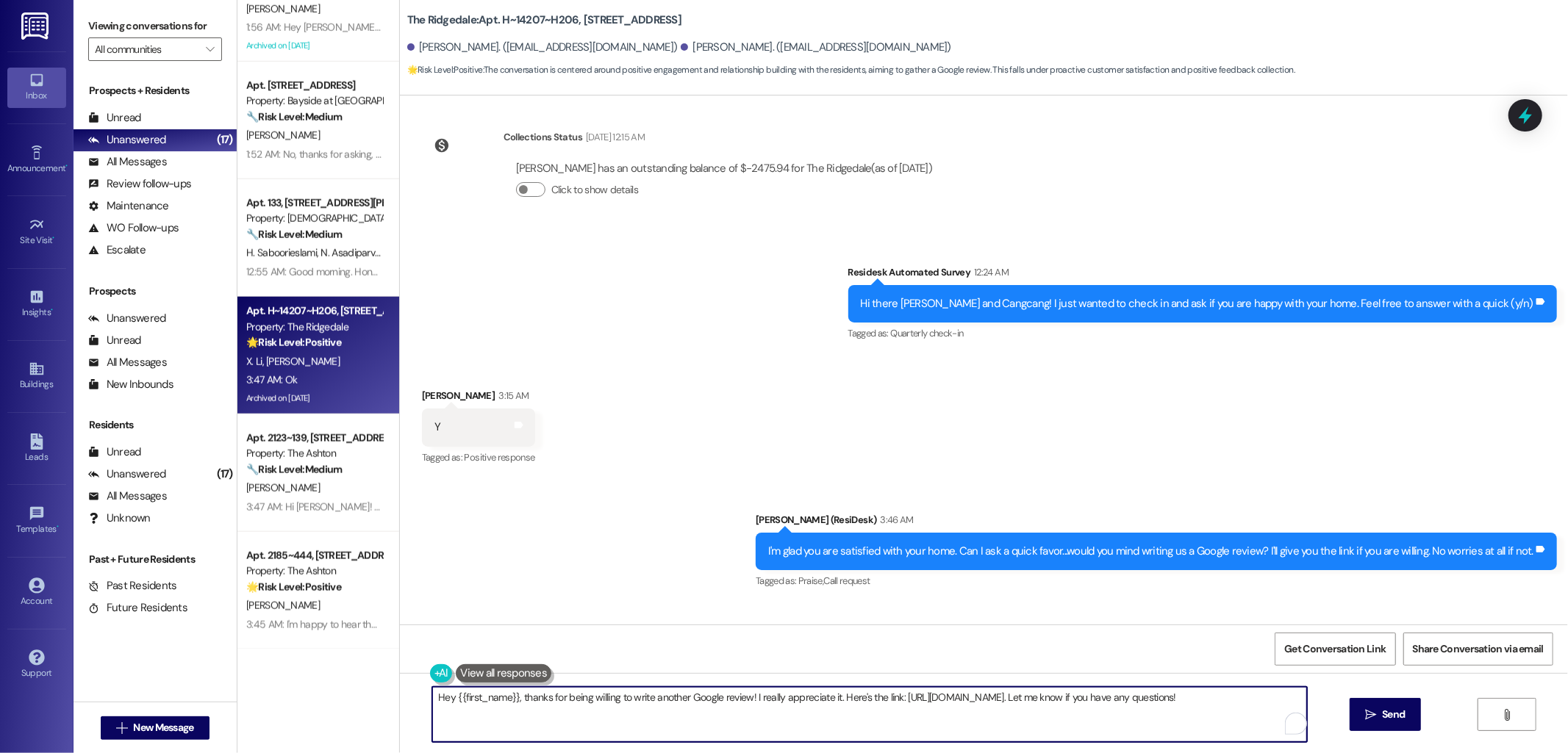
click at [765, 694] on textarea "Hey {{first_name}}, thanks for being willing to write another Google review! I …" at bounding box center [870, 714] width 875 height 55
paste textarea "Thank you!!! Here's a quick link {{google_review_link}}. Please let me know onc…"
type textarea "Thank you!!! Here's a quick link {{google_review_link}}. Please let me know onc…"
click at [1397, 717] on span "Send" at bounding box center [1394, 714] width 23 height 16
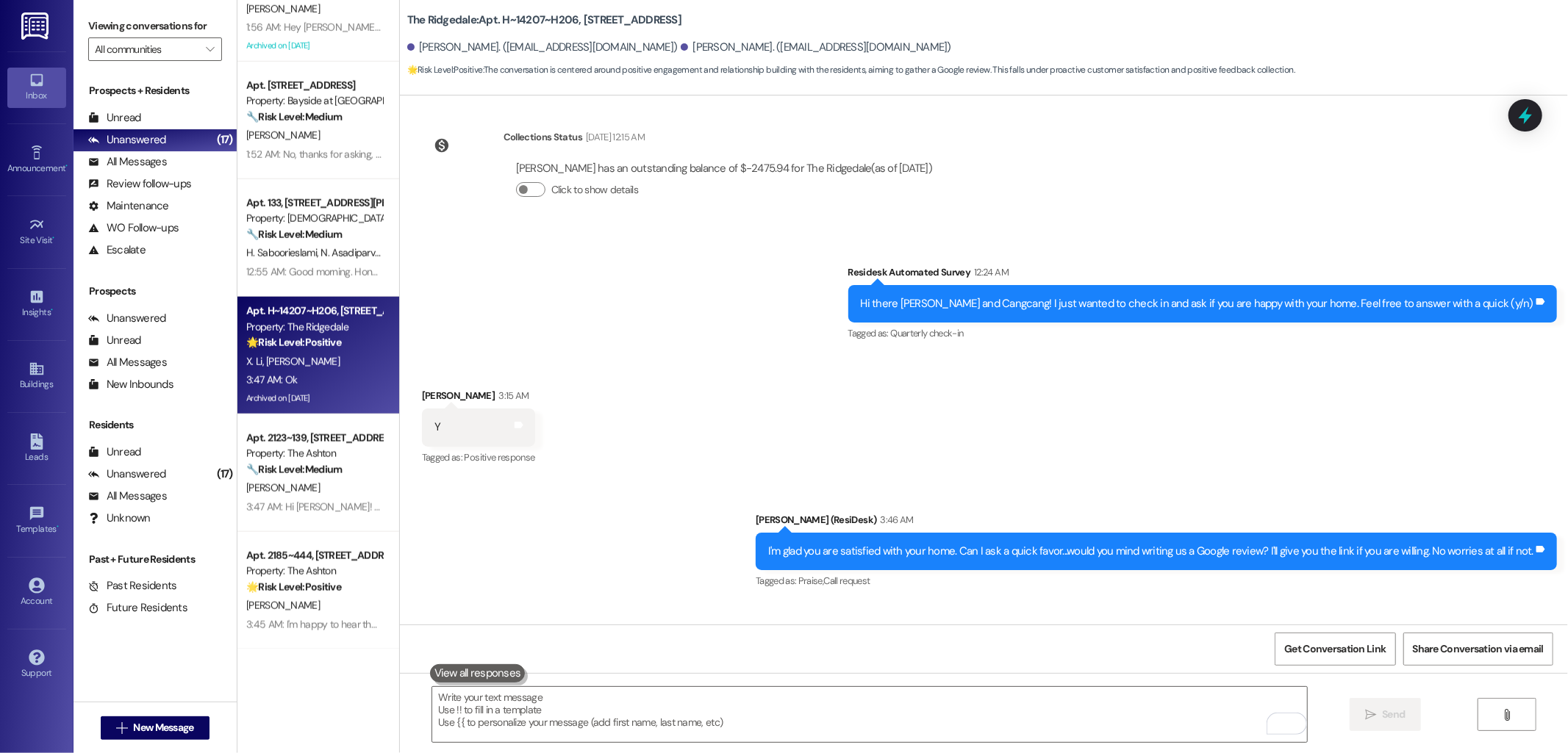
scroll to position [22306, 0]
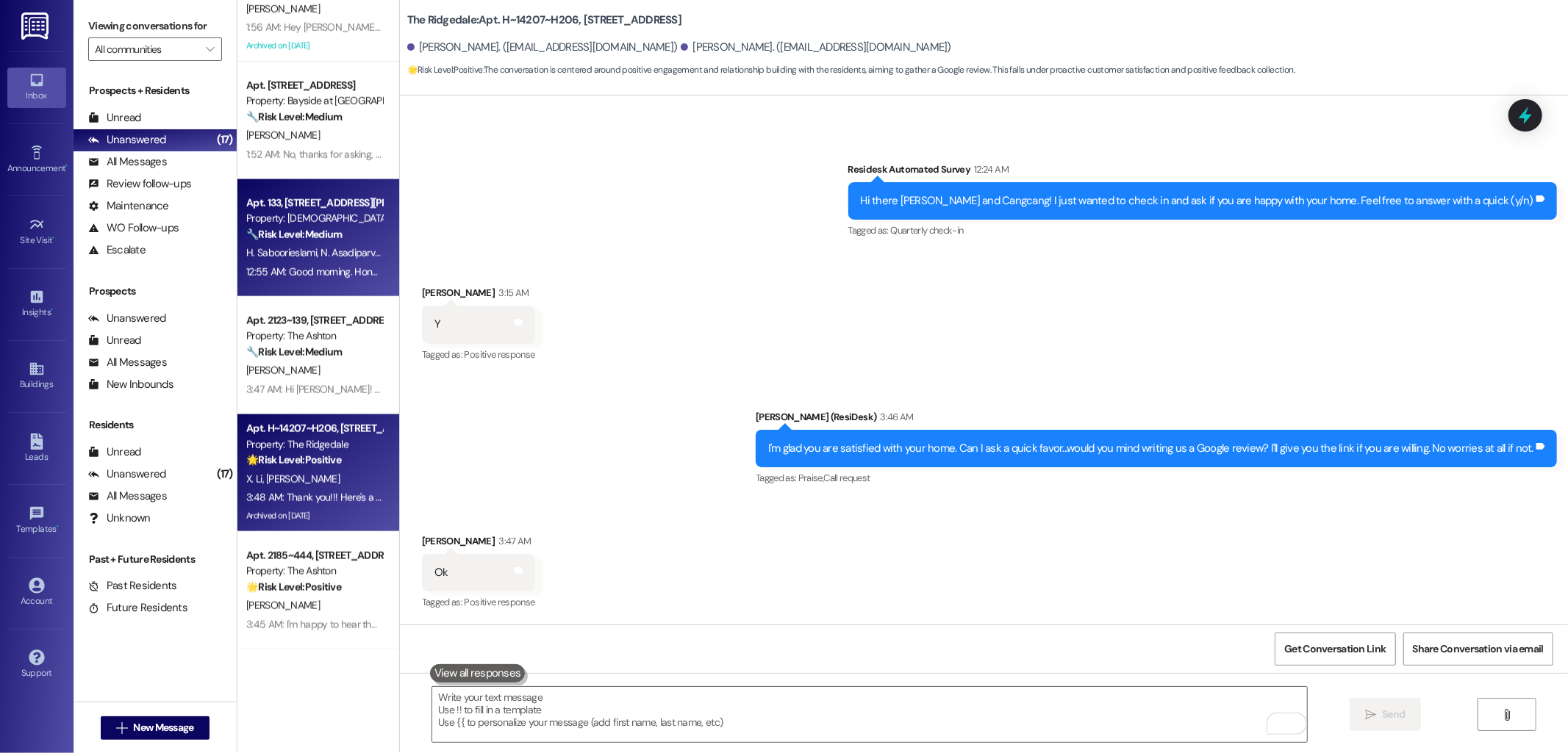
click at [295, 250] on span "H. Saboorieslami" at bounding box center [284, 253] width 74 height 13
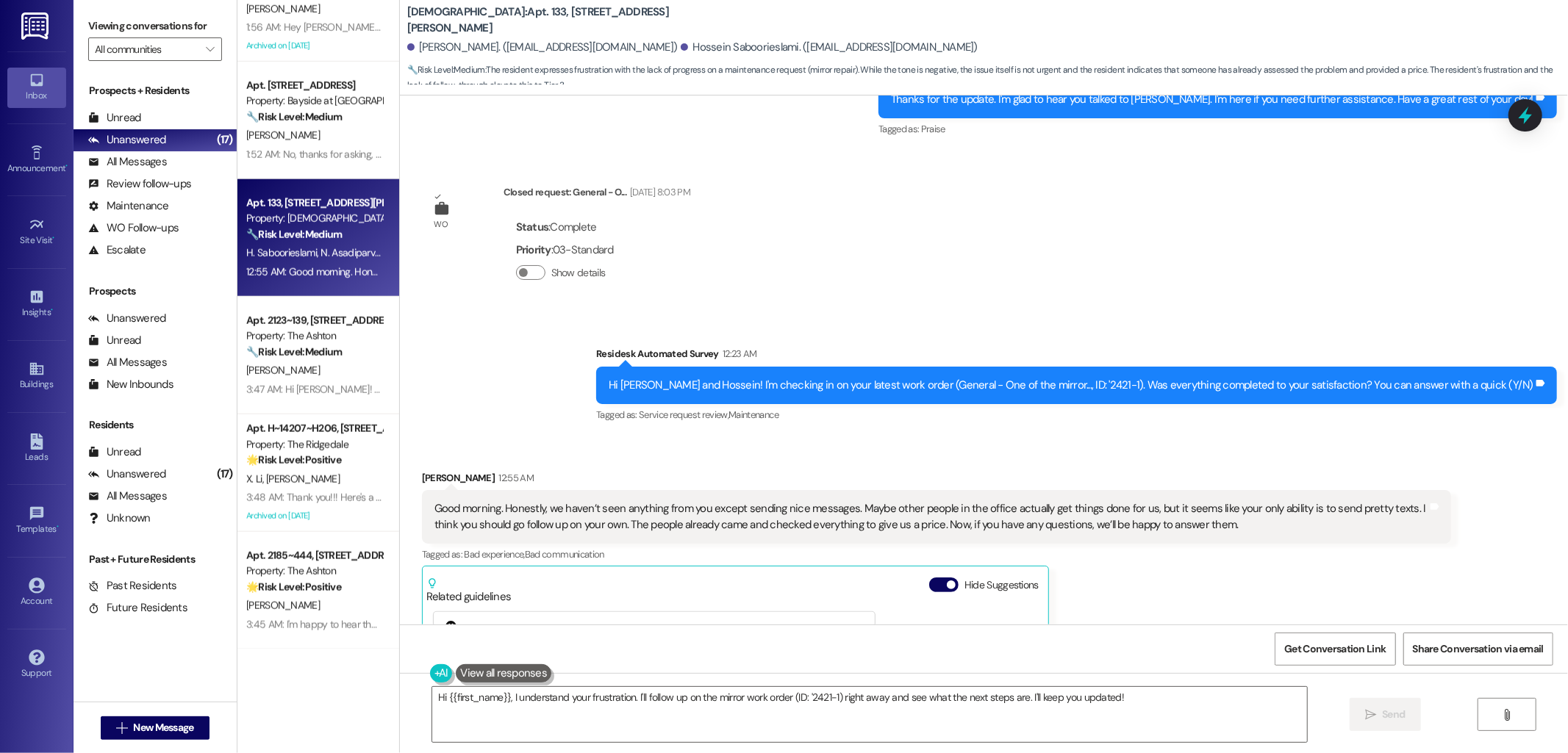
scroll to position [7443, 0]
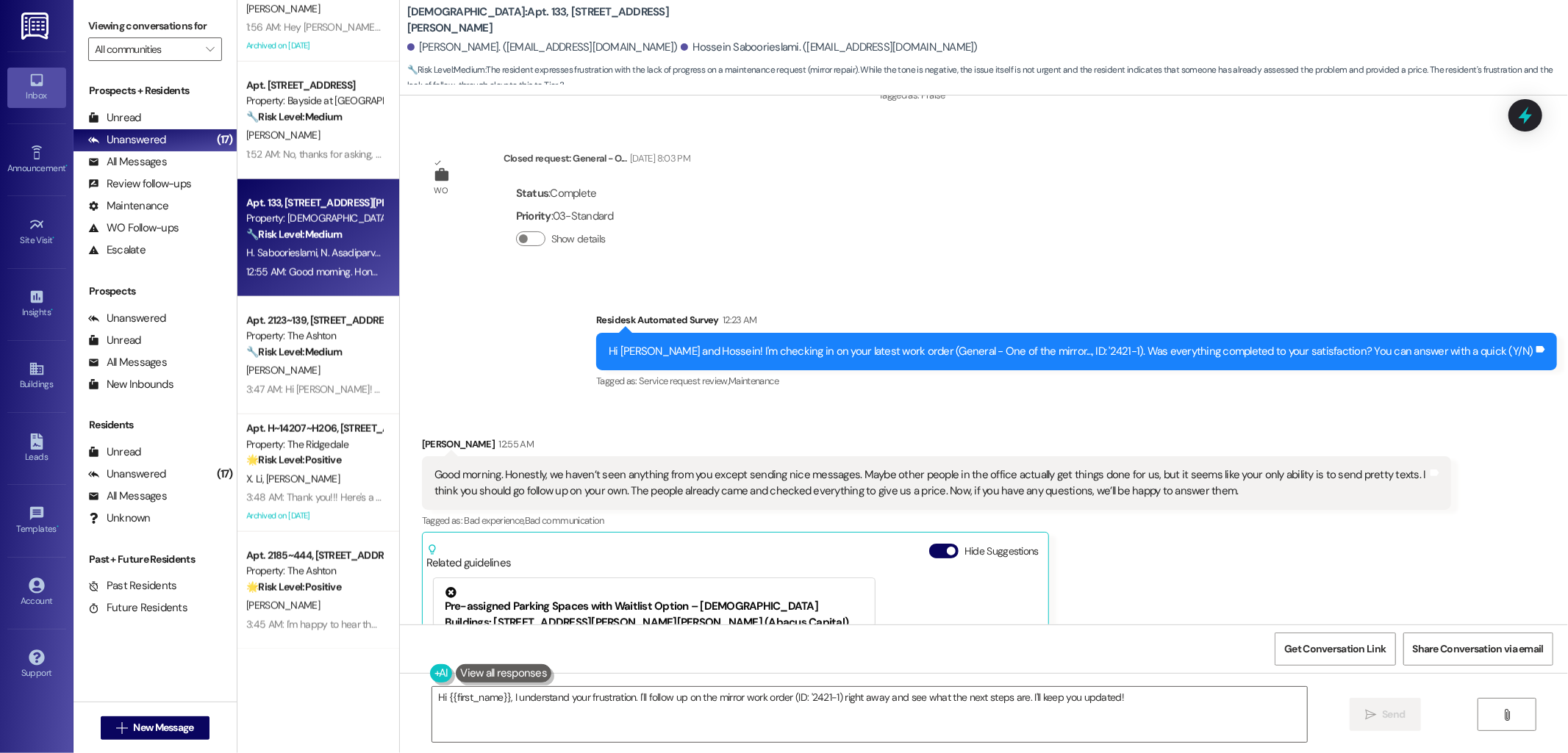
click at [998, 468] on div "Good morning. Honestly, we haven’t seen anything from you except sending nice m…" at bounding box center [931, 484] width 993 height 31
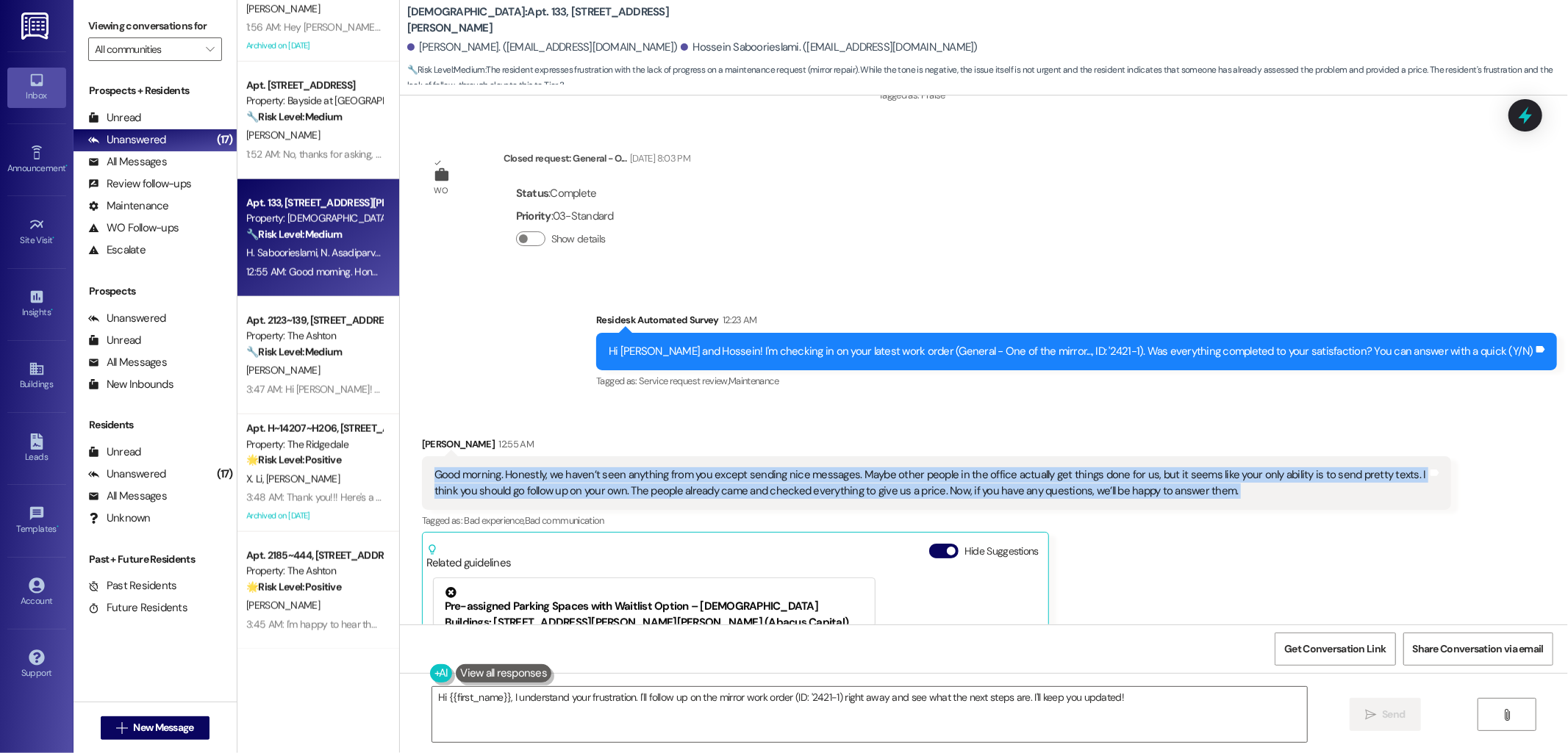
click at [998, 468] on div "Good morning. Honestly, we haven’t seen anything from you except sending nice m…" at bounding box center [931, 484] width 993 height 31
copy div "Good morning. Honestly, we haven’t seen anything from you except sending nice m…"
click at [677, 699] on textarea "Hi {{first_name}}, I understand your frustration. I'll follow up on the mirror …" at bounding box center [870, 714] width 875 height 55
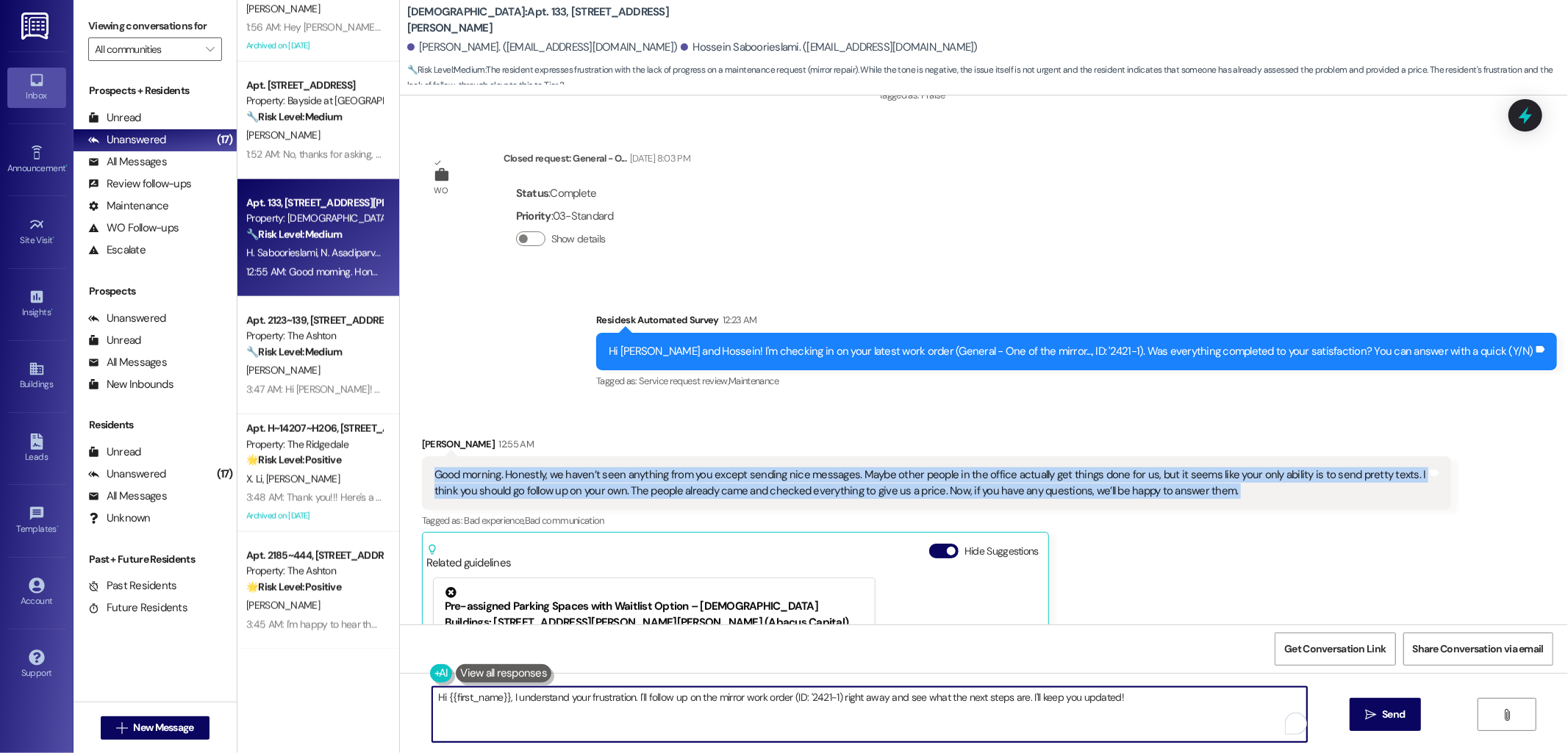
click at [677, 699] on textarea "Hi {{first_name}}, I understand your frustration. I'll follow up on the mirror …" at bounding box center [870, 714] width 875 height 55
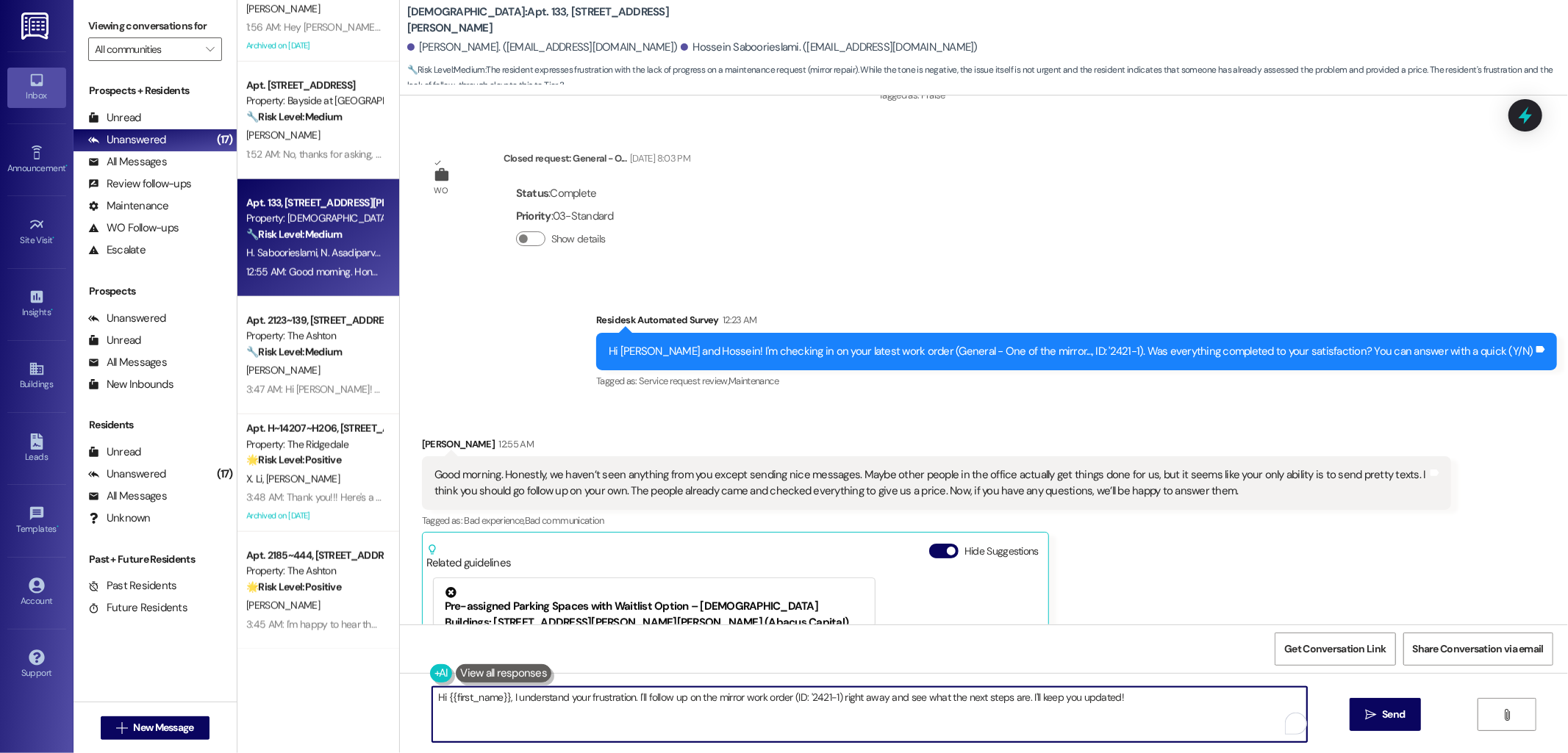
paste textarea "Thank you for your honest feedback. I understand your frustration and I apologi…"
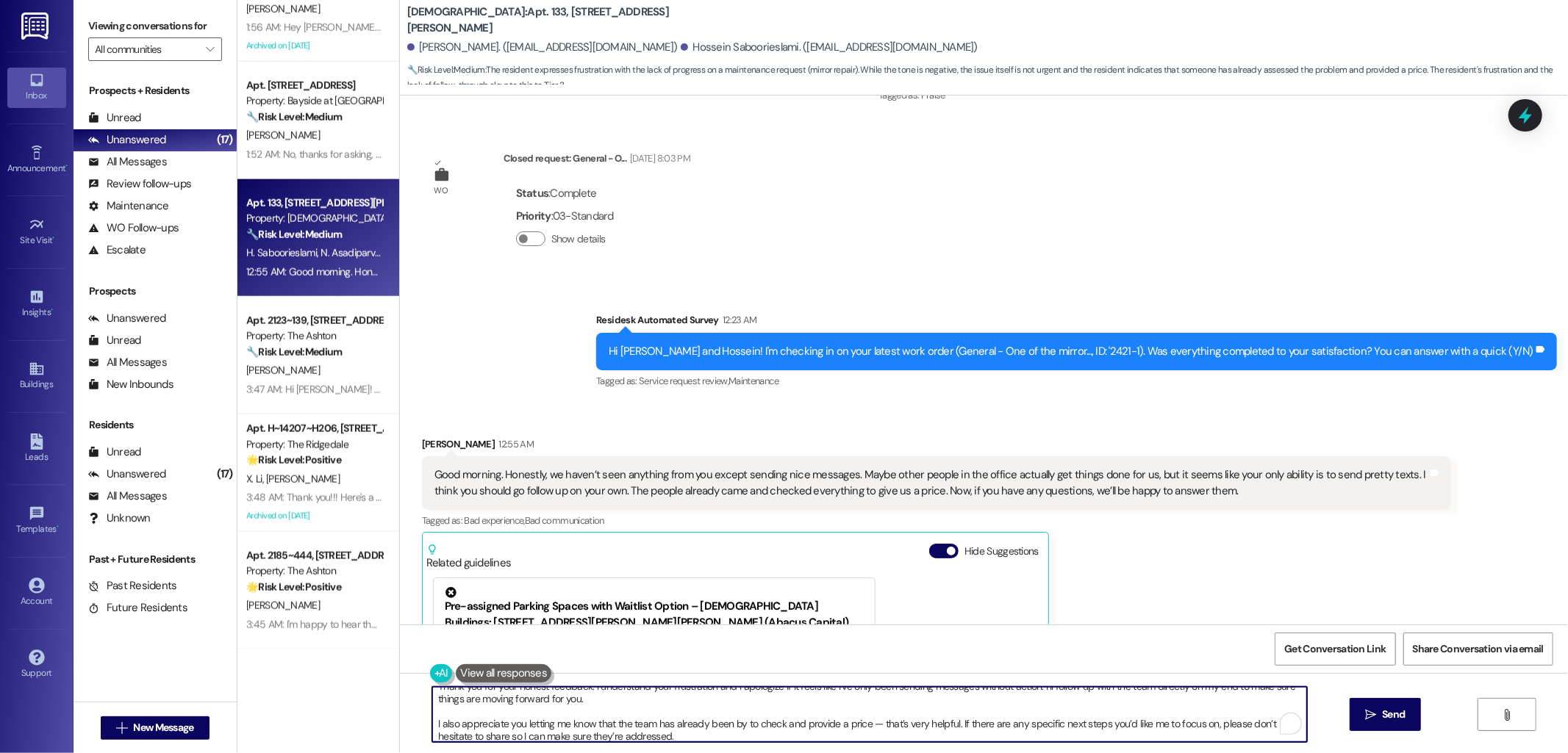
scroll to position [0, 0]
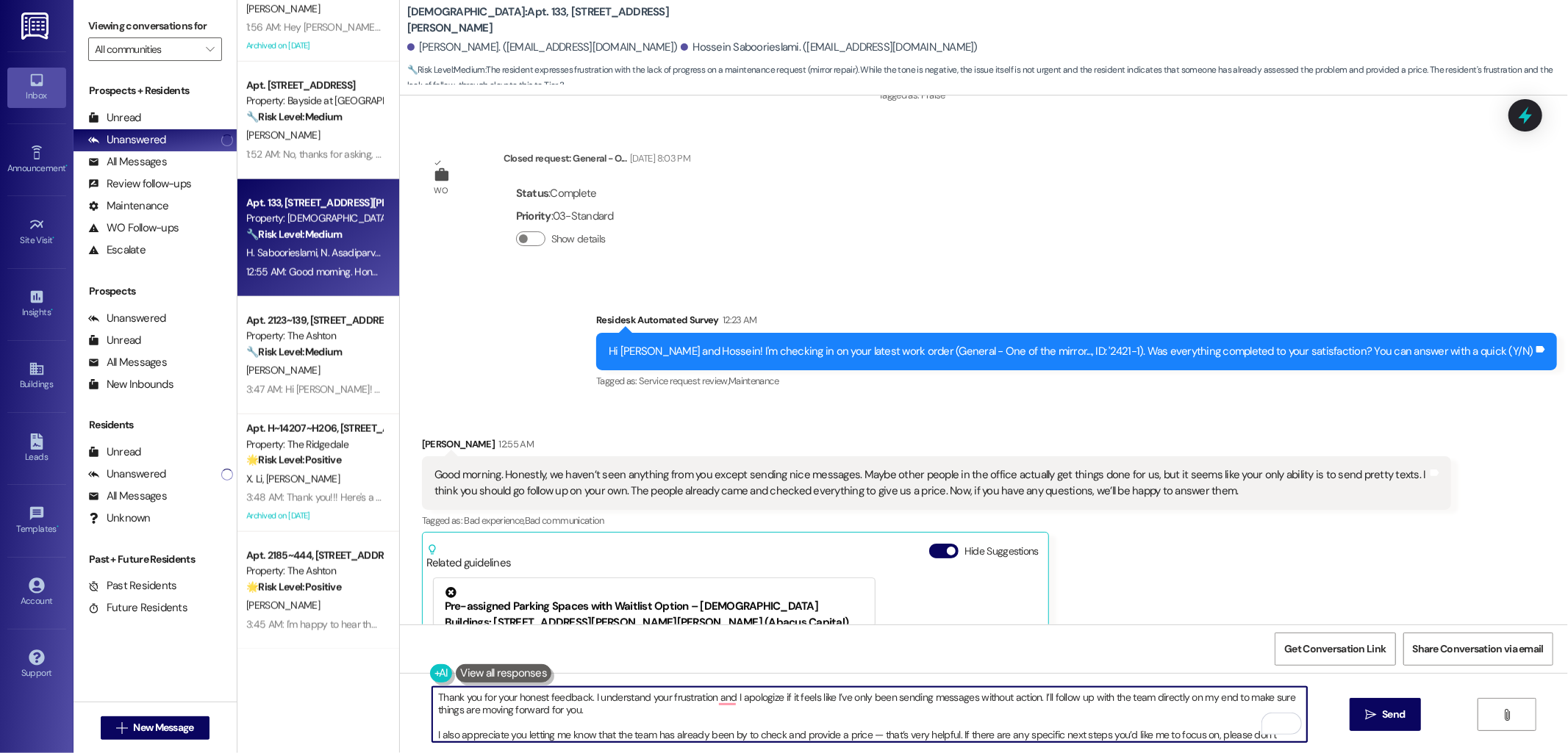
click at [684, 700] on textarea "Thank you for your honest feedback. I understand your frustration and I apologi…" at bounding box center [870, 714] width 875 height 55
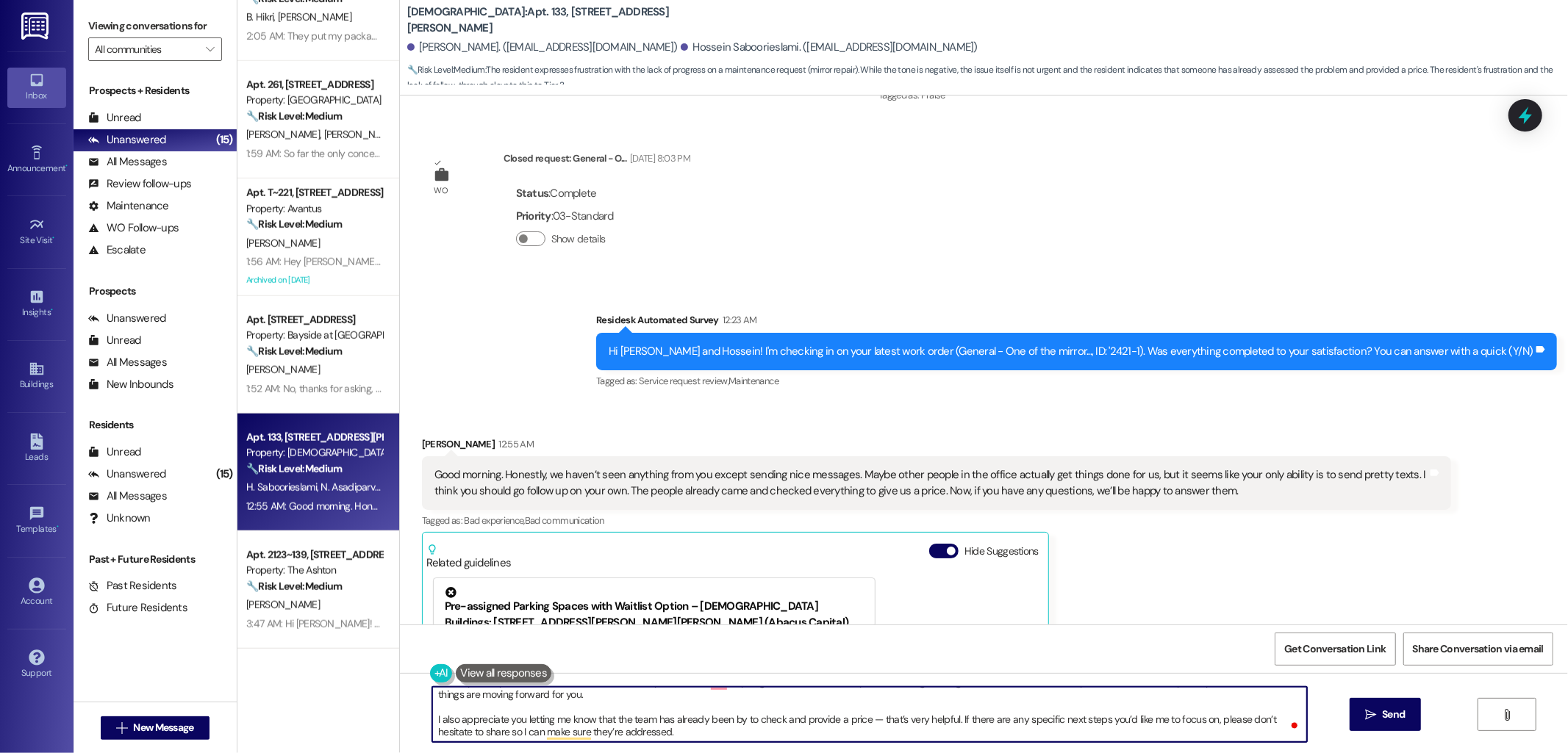
scroll to position [1114, 0]
type textarea "Thank you for your honest feedback. I understand your concern and I apologize i…"
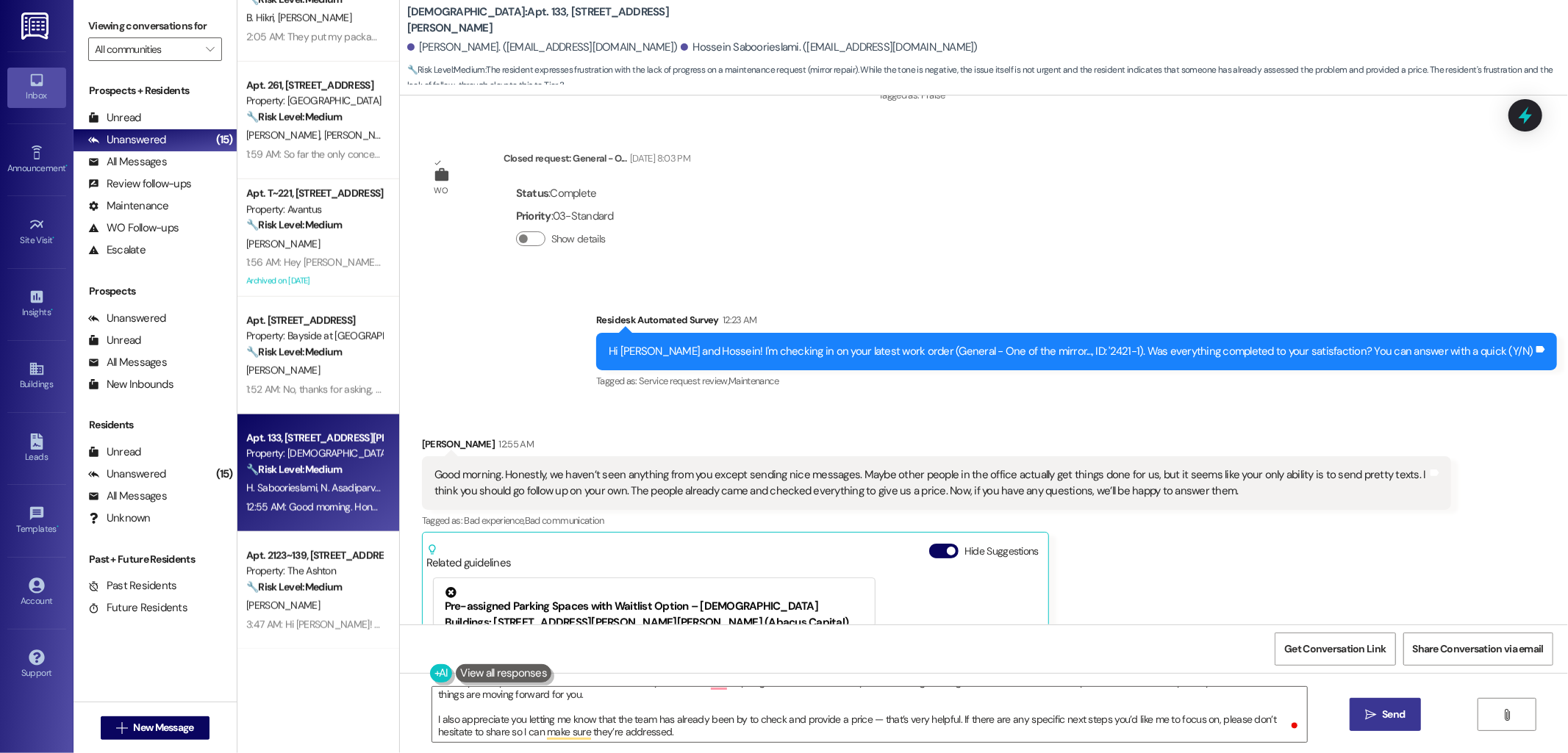
click at [1397, 731] on button " Send" at bounding box center [1385, 715] width 71 height 33
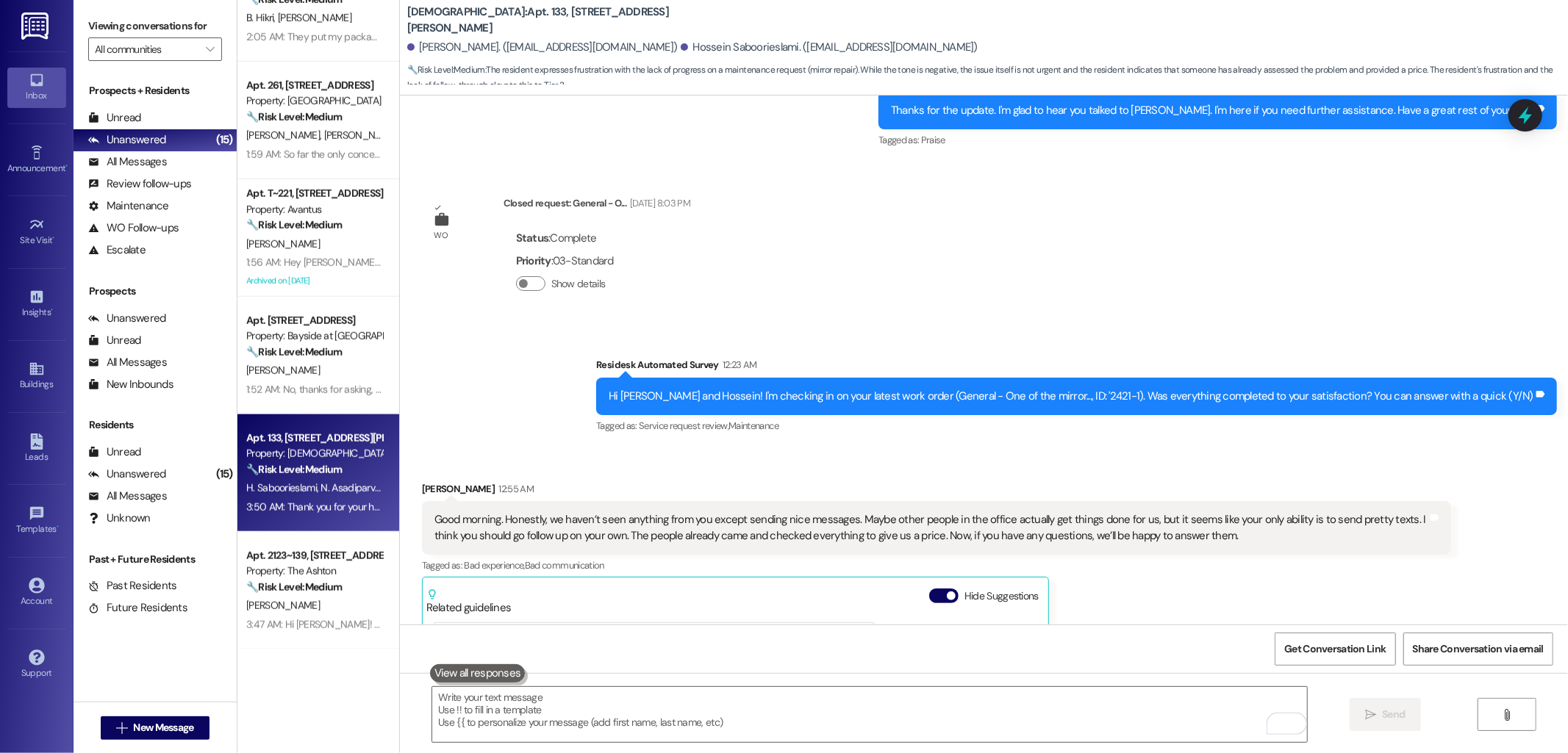
scroll to position [7365, 0]
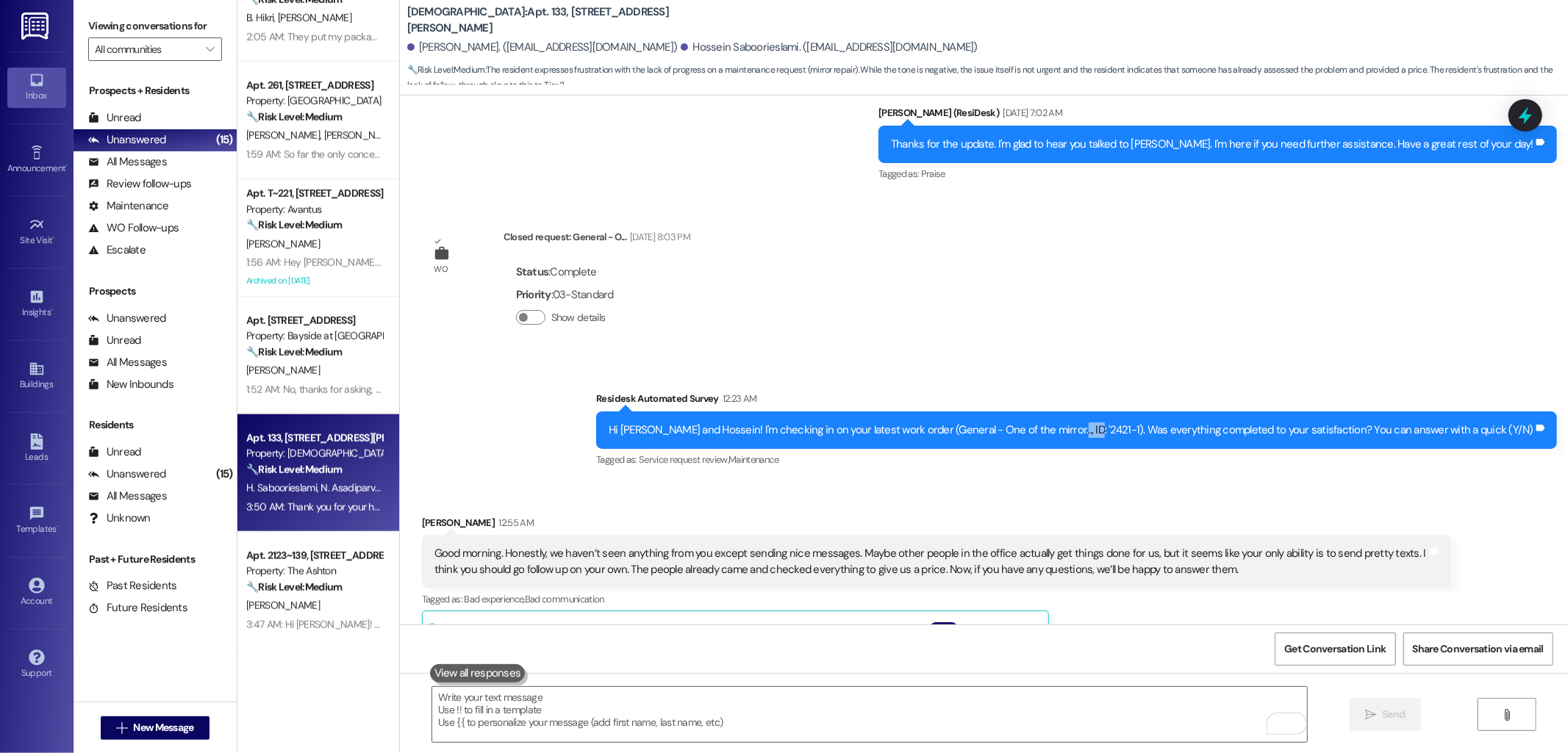
drag, startPoint x: 1146, startPoint y: 350, endPoint x: 1118, endPoint y: 343, distance: 28.9
click at [1118, 422] on div "Hi Nesa and Hossein! I'm checking in on your latest work order (General - One o…" at bounding box center [1070, 430] width 925 height 16
copy div "2421-1"
click at [1026, 222] on div "Lease started Jul 16, 2024 at 8:00 AM Survey, sent via SMS Residesk Automated S…" at bounding box center [984, 360] width 1168 height 529
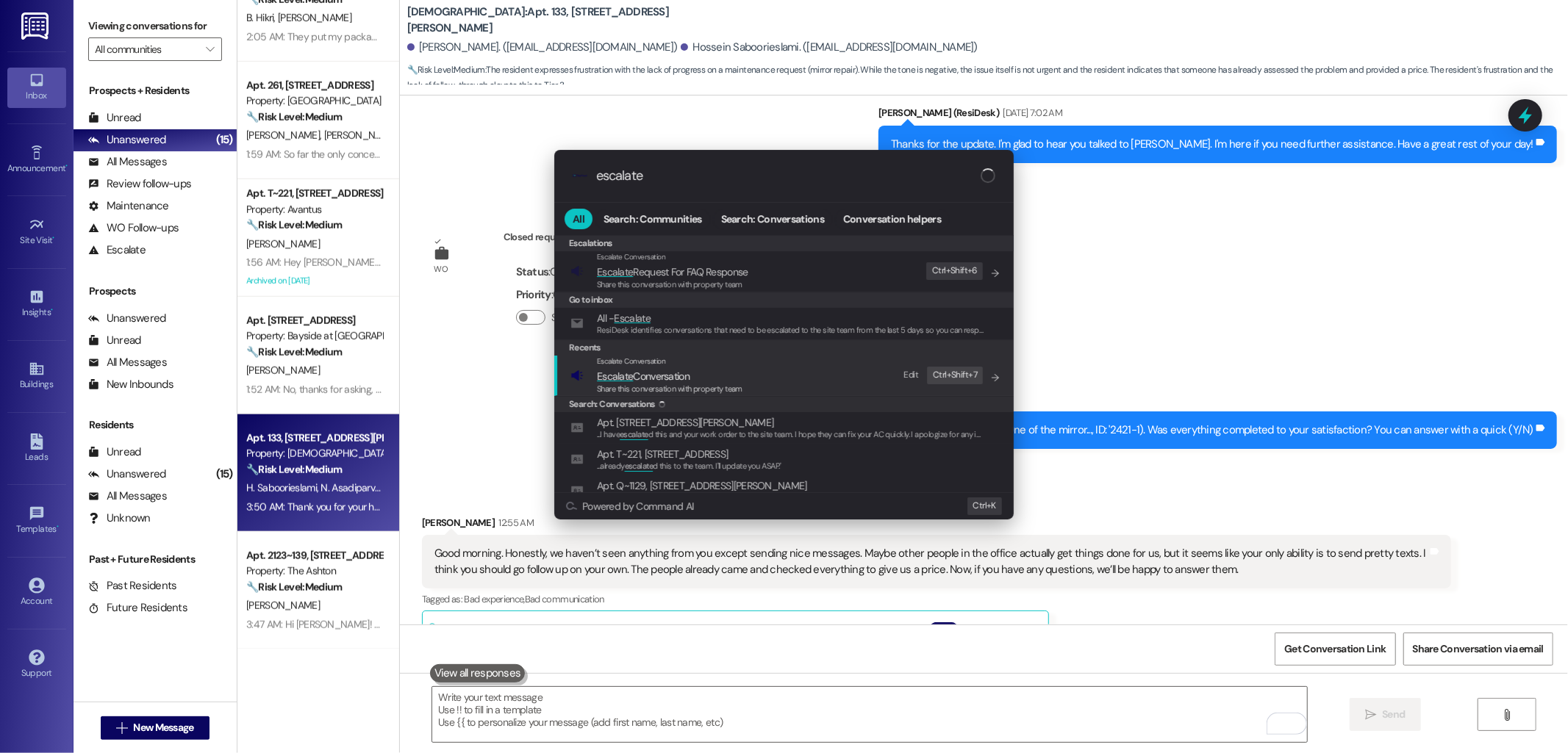
type input "escalate"
click at [726, 379] on span "Escalate Conversation" at bounding box center [670, 377] width 145 height 17
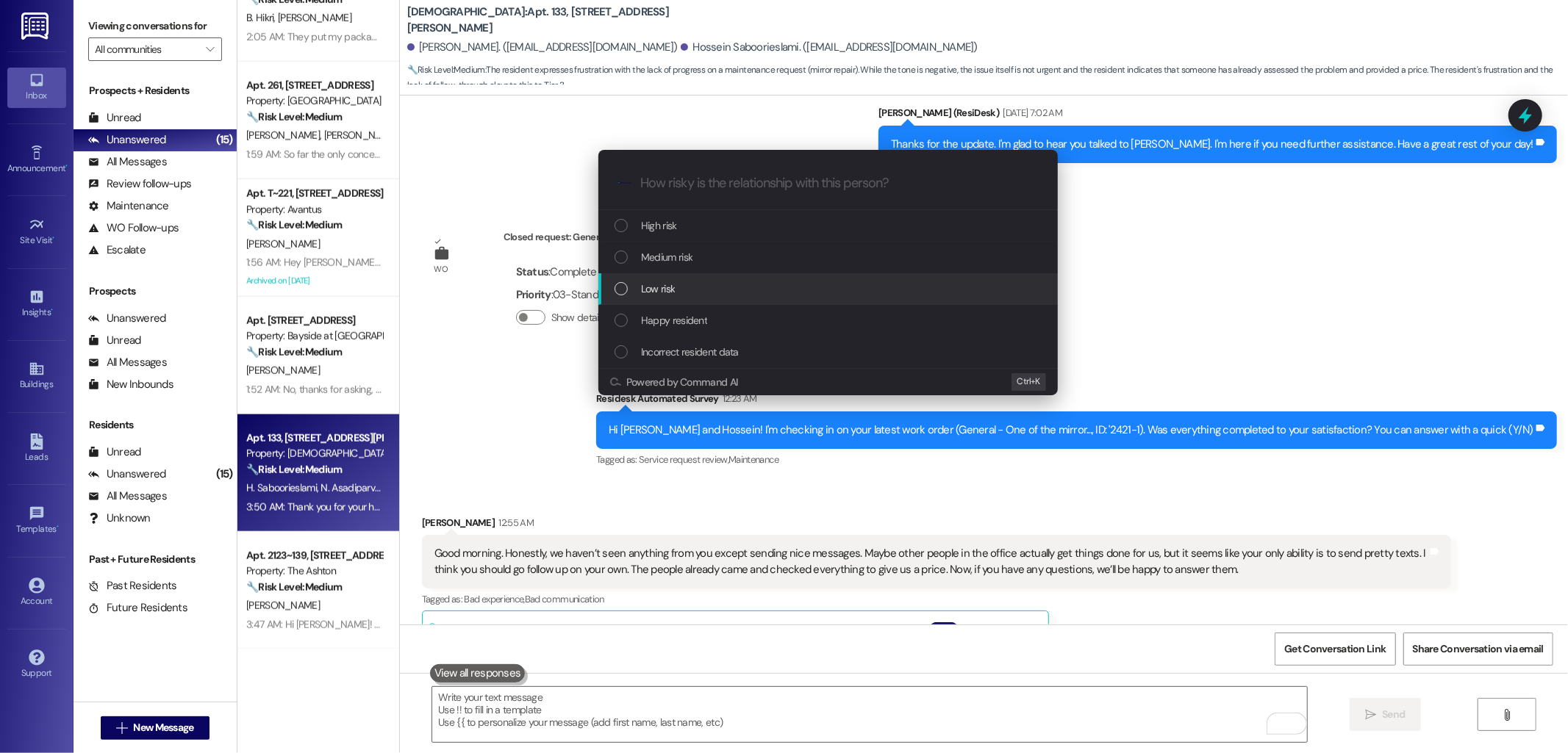
click at [709, 292] on div "Low risk" at bounding box center [829, 289] width 430 height 17
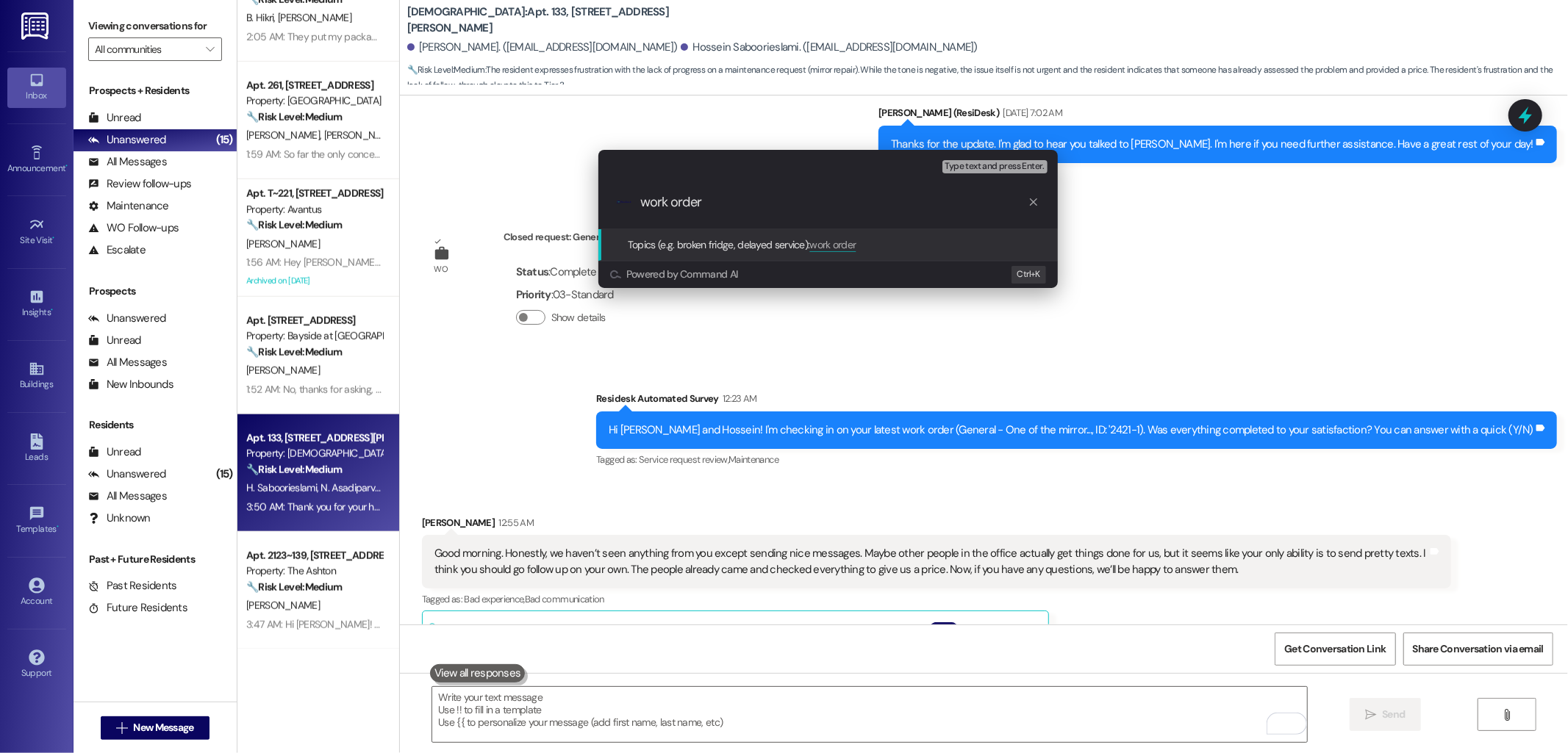
paste input "2421-1"
type input "work order 2421-1 feedback"
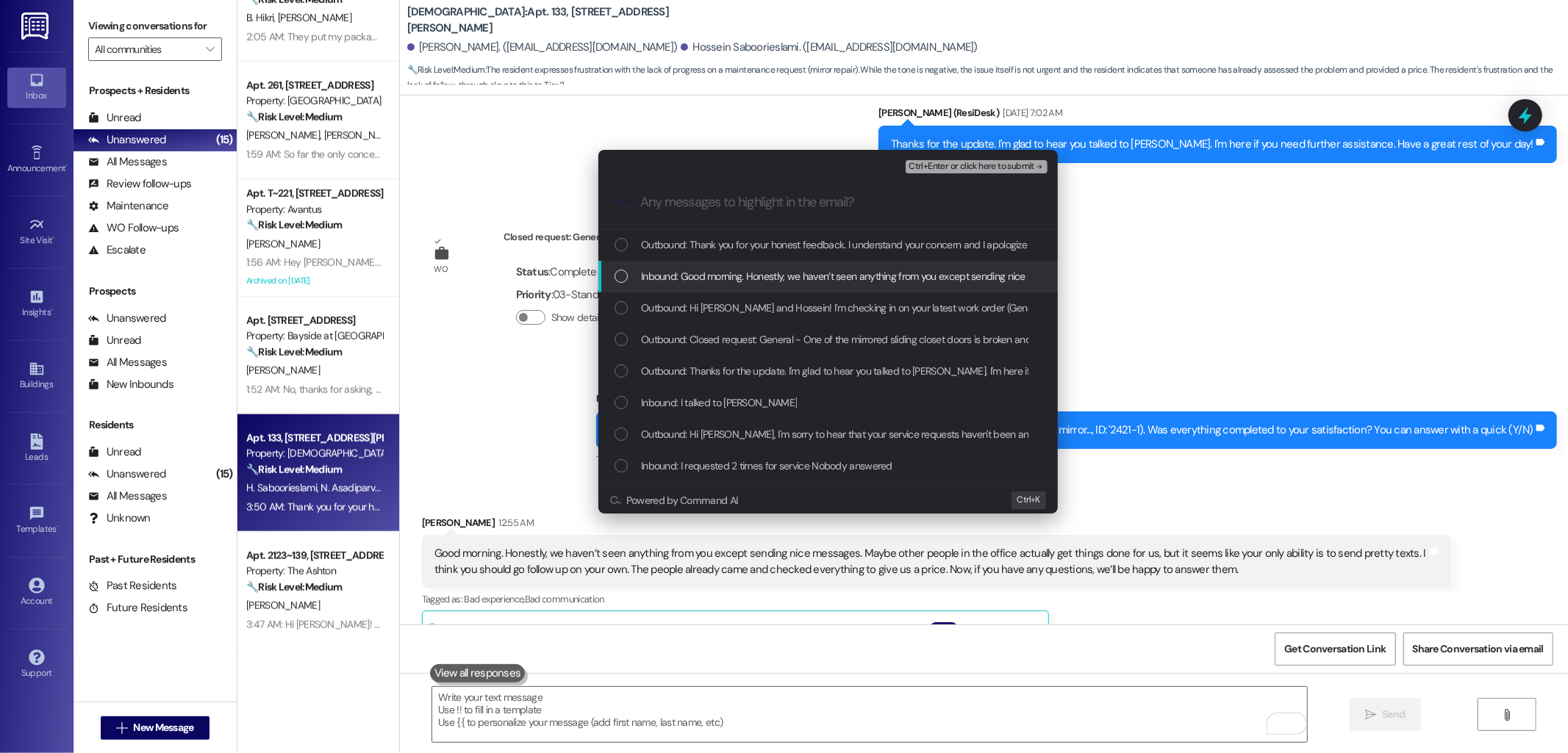
click at [717, 266] on div "Inbound: Good morning. Honestly, we haven’t seen anything from you except sendi…" at bounding box center [828, 277] width 460 height 31
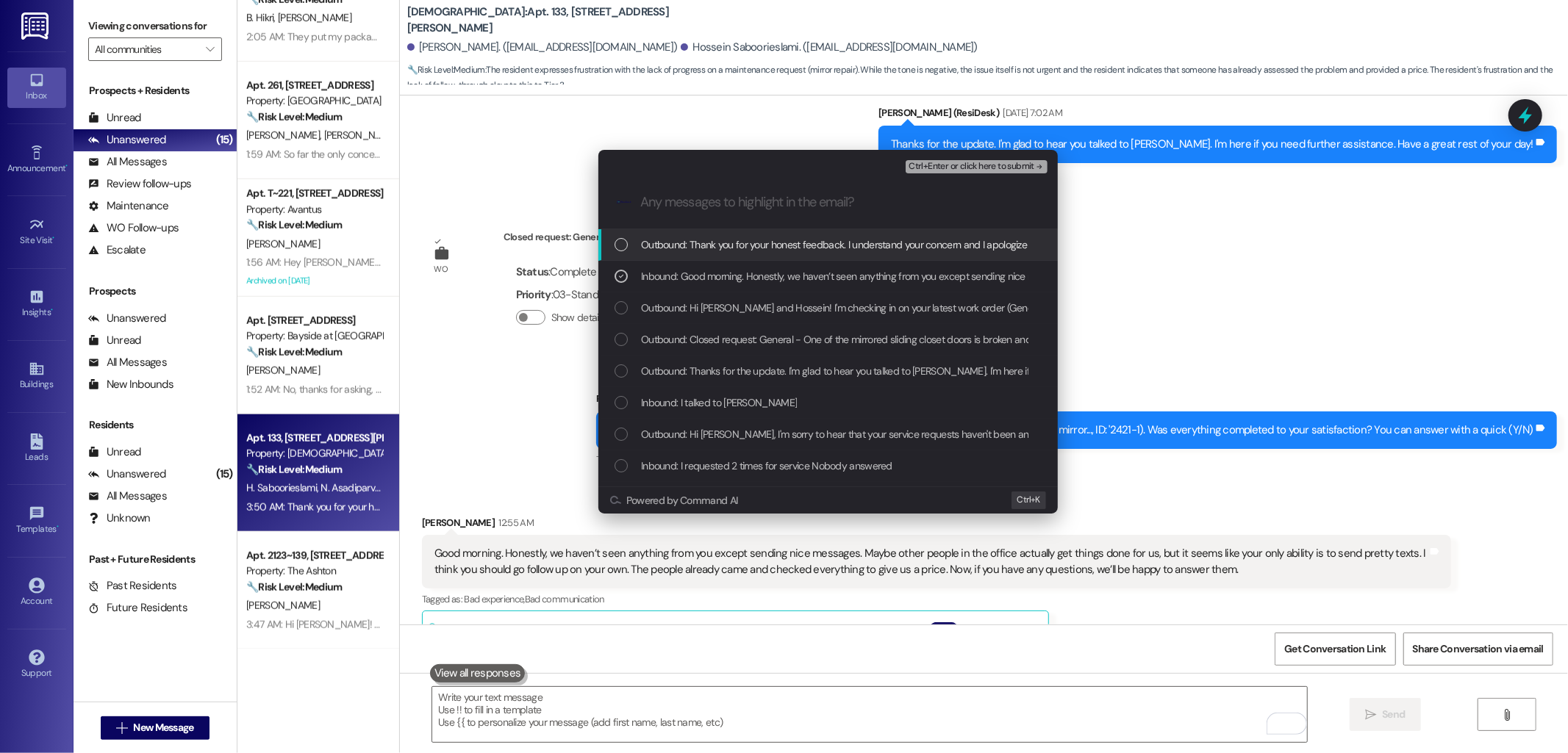
click at [965, 169] on span "Ctrl+Enter or click here to submit" at bounding box center [971, 167] width 126 height 10
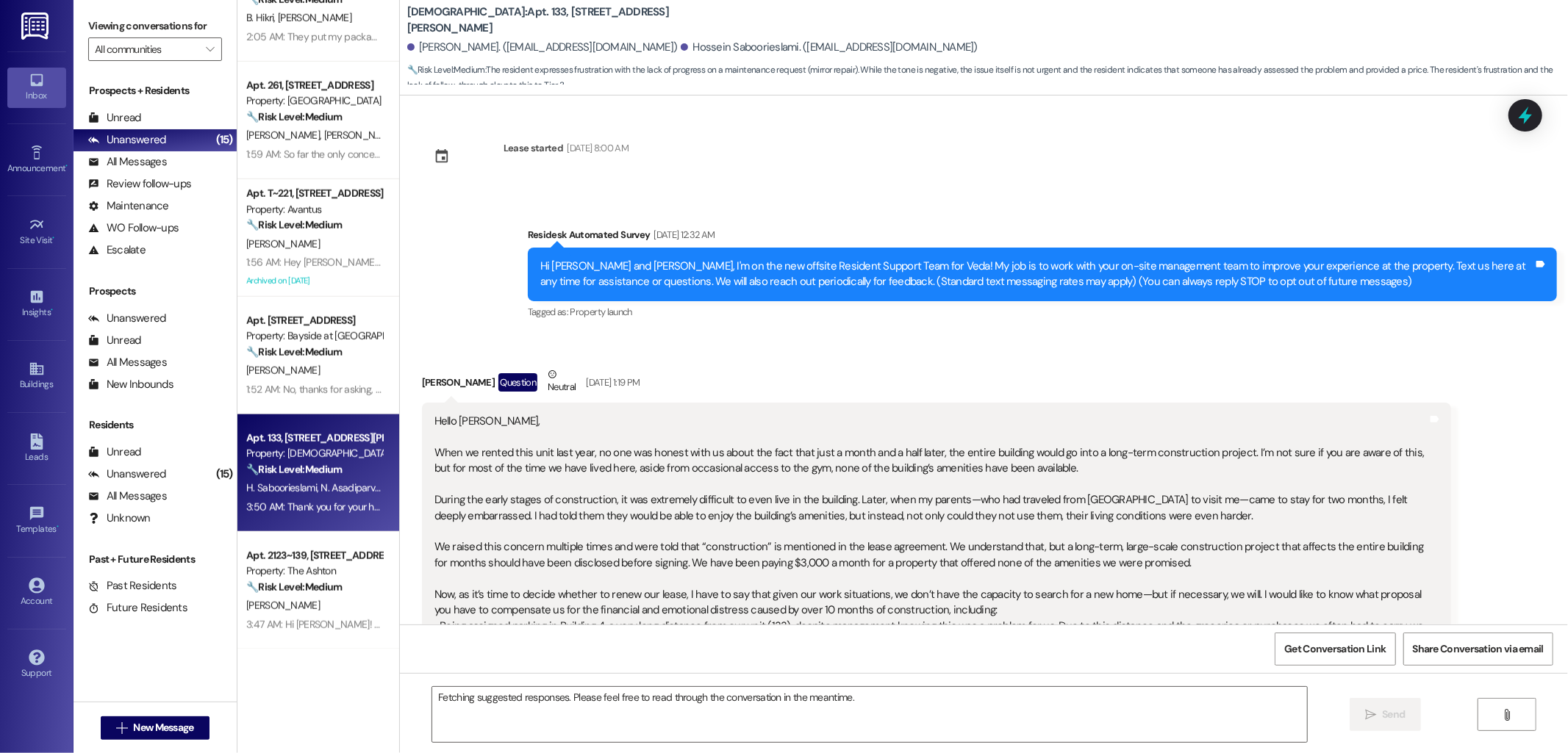
scroll to position [7608, 0]
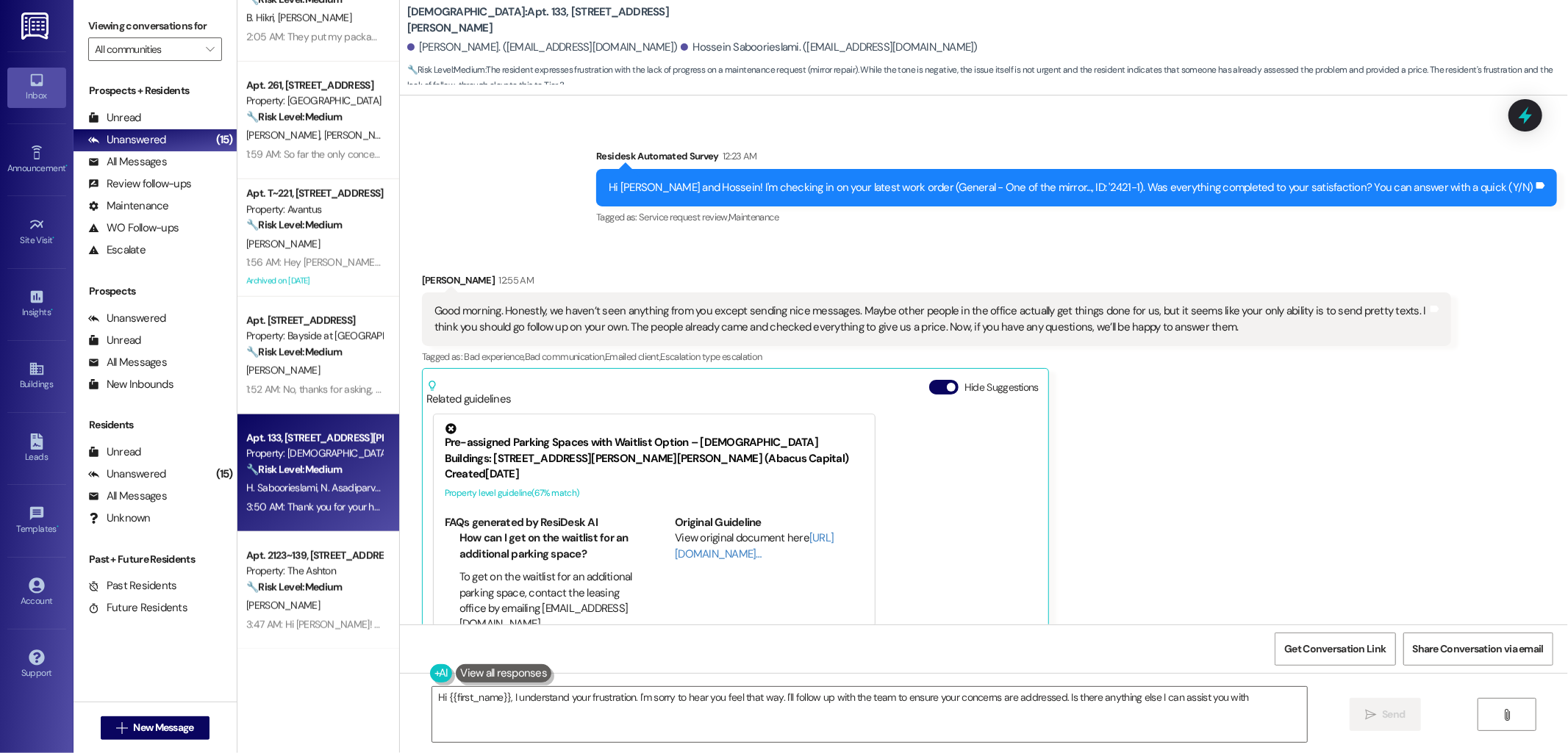
type textarea "Hi {{first_name}}, I understand your frustration. I'm sorry to hear you feel th…"
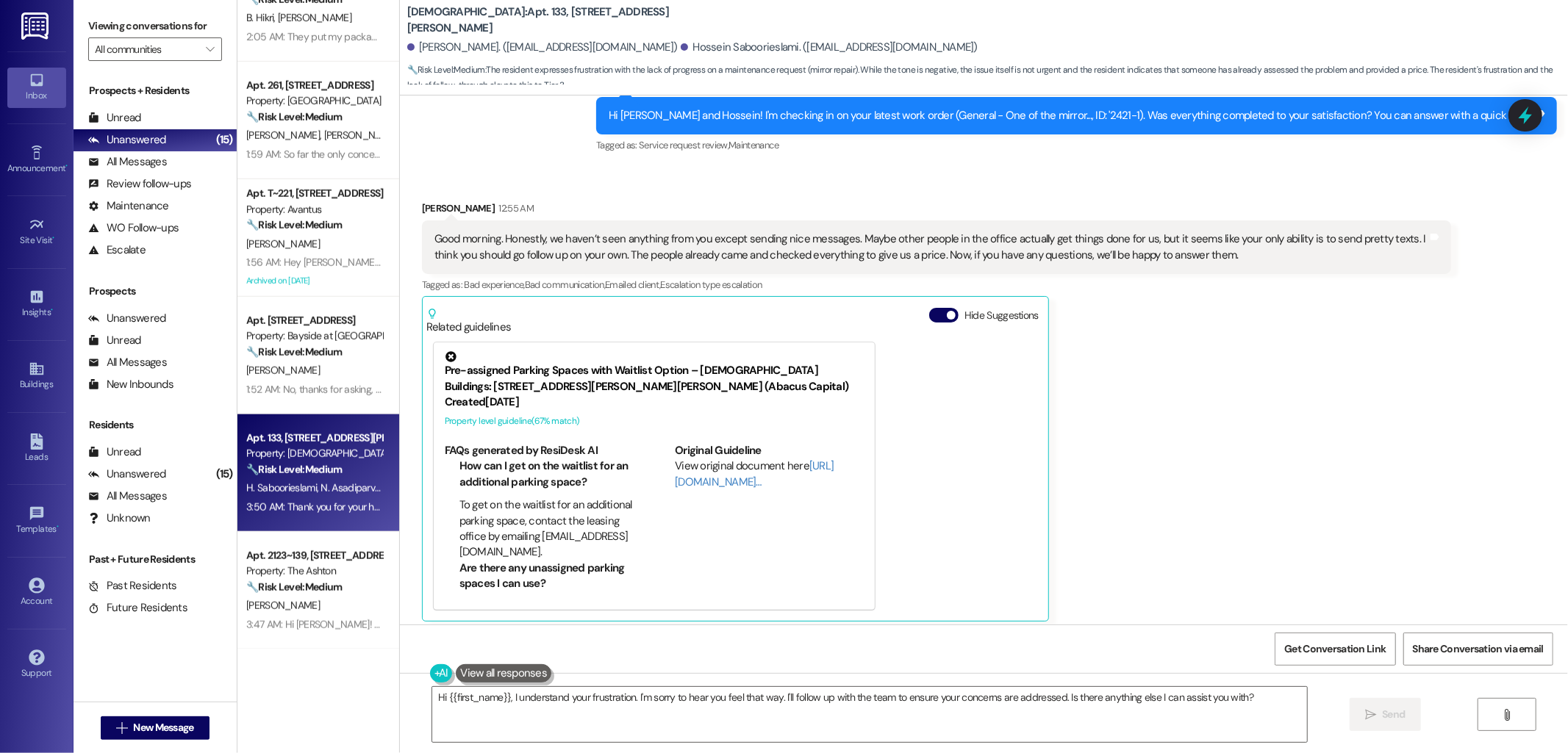
scroll to position [7795, 0]
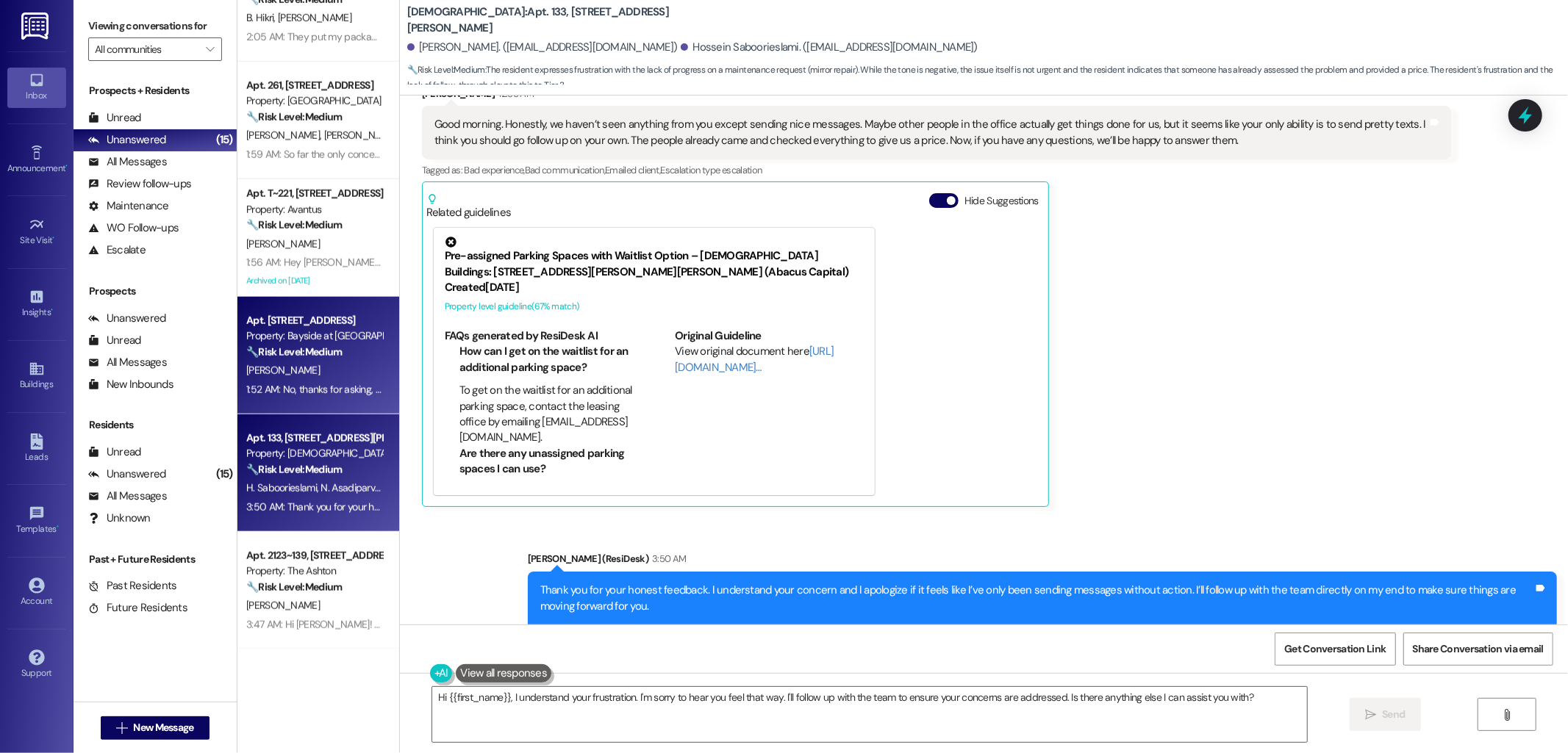
click at [291, 335] on div "Property: Bayside at Coronado" at bounding box center [314, 336] width 136 height 16
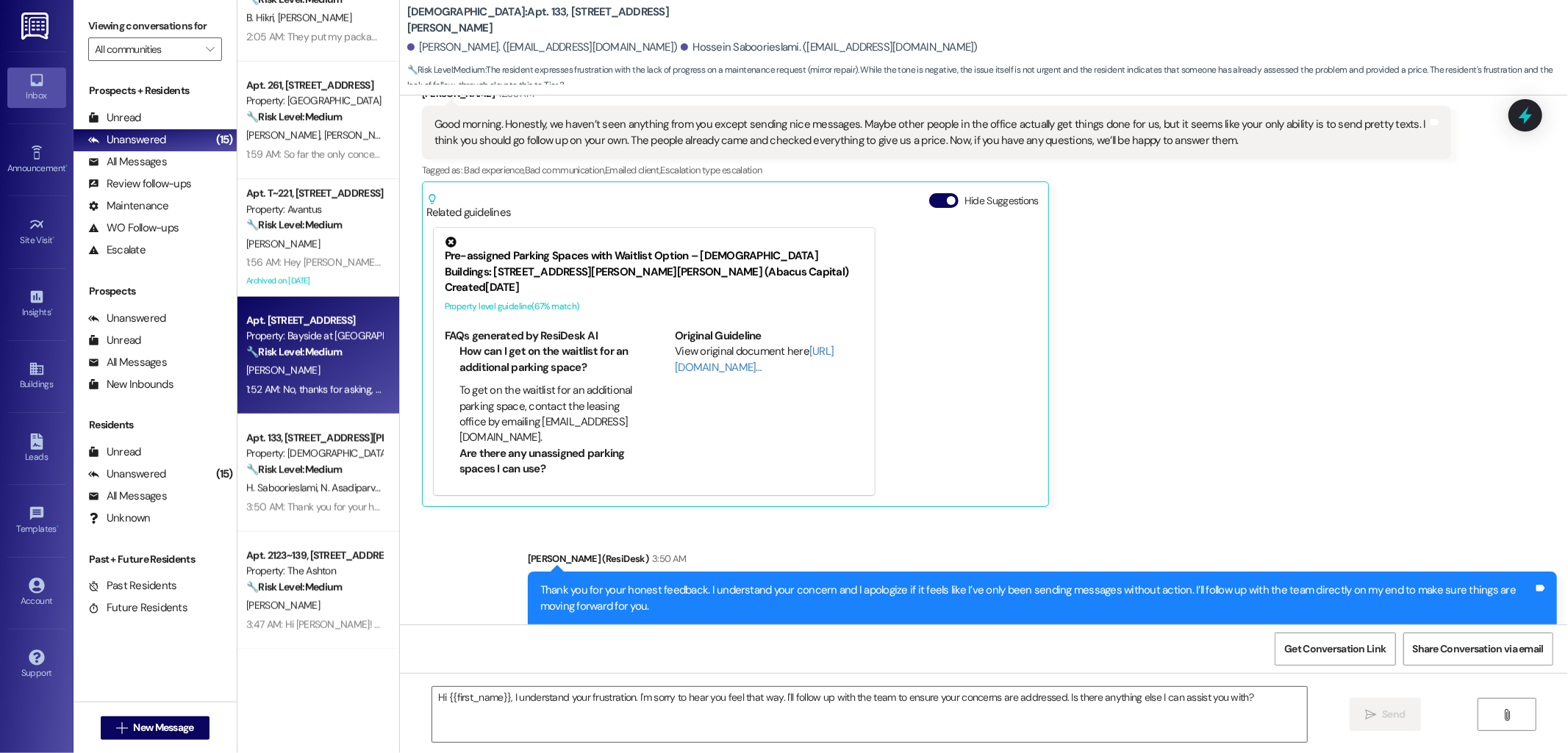
type textarea "Fetching suggested responses. Please feel free to read through the conversation…"
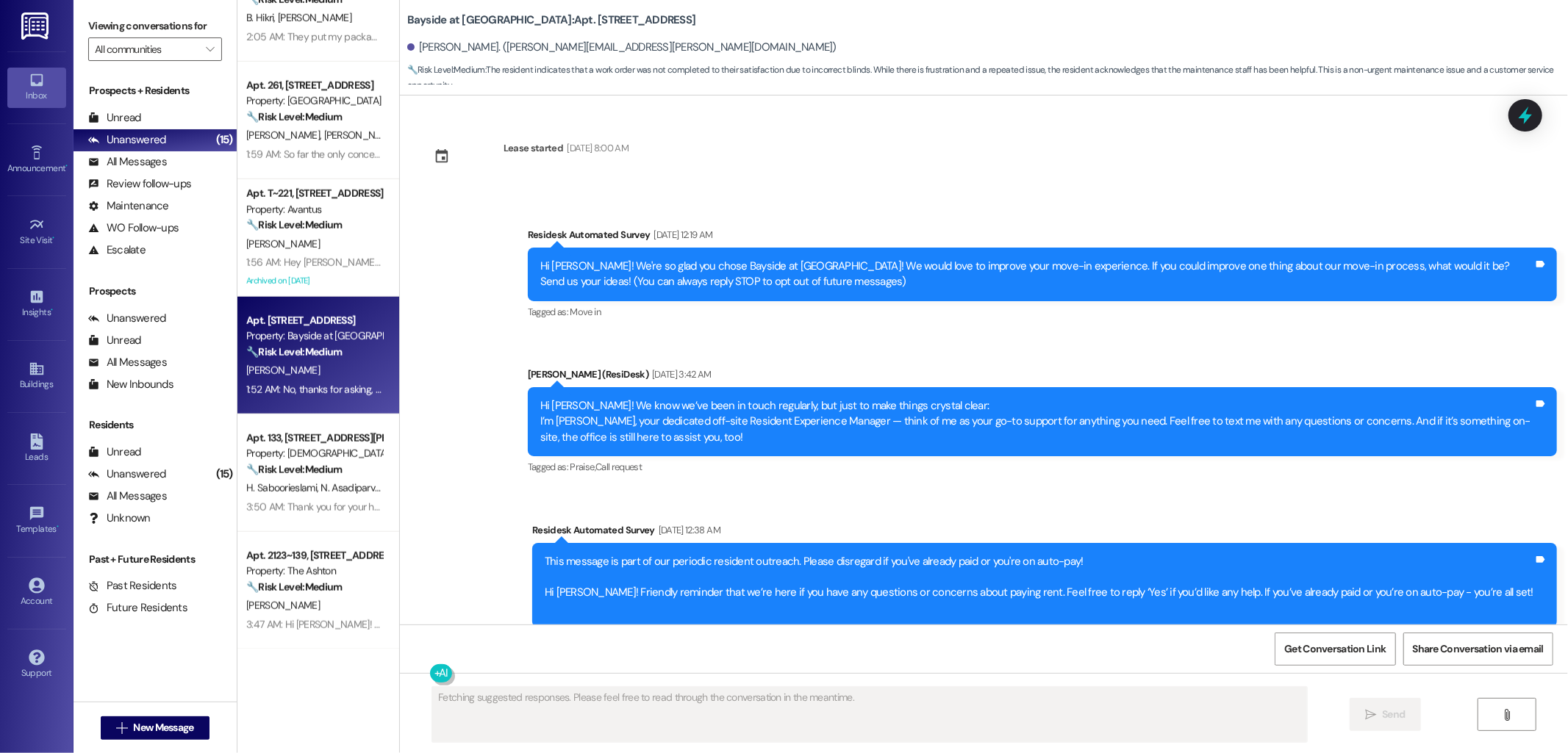
scroll to position [3400, 0]
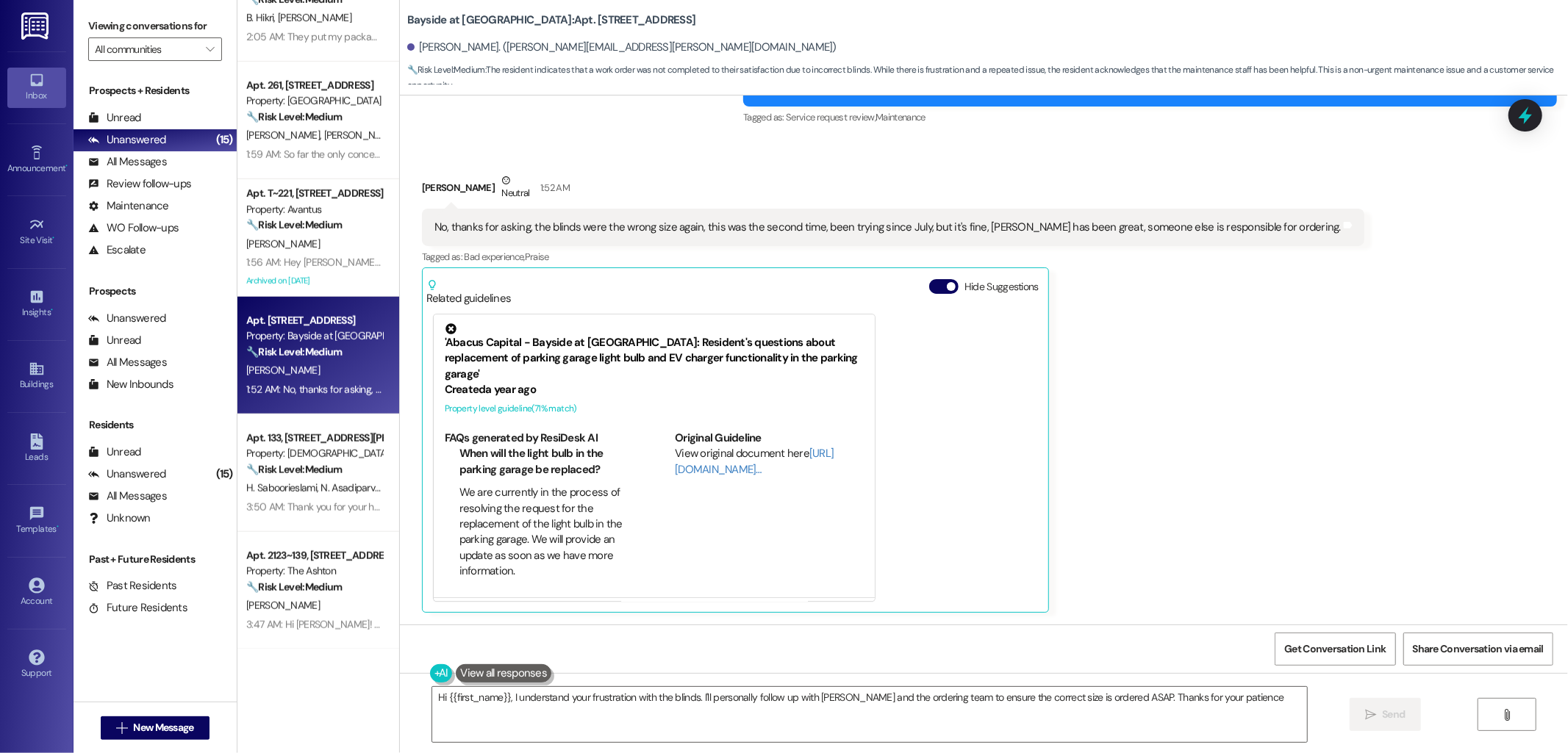
type textarea "Hi {{first_name}}, I understand your frustration with the blinds. I'll personal…"
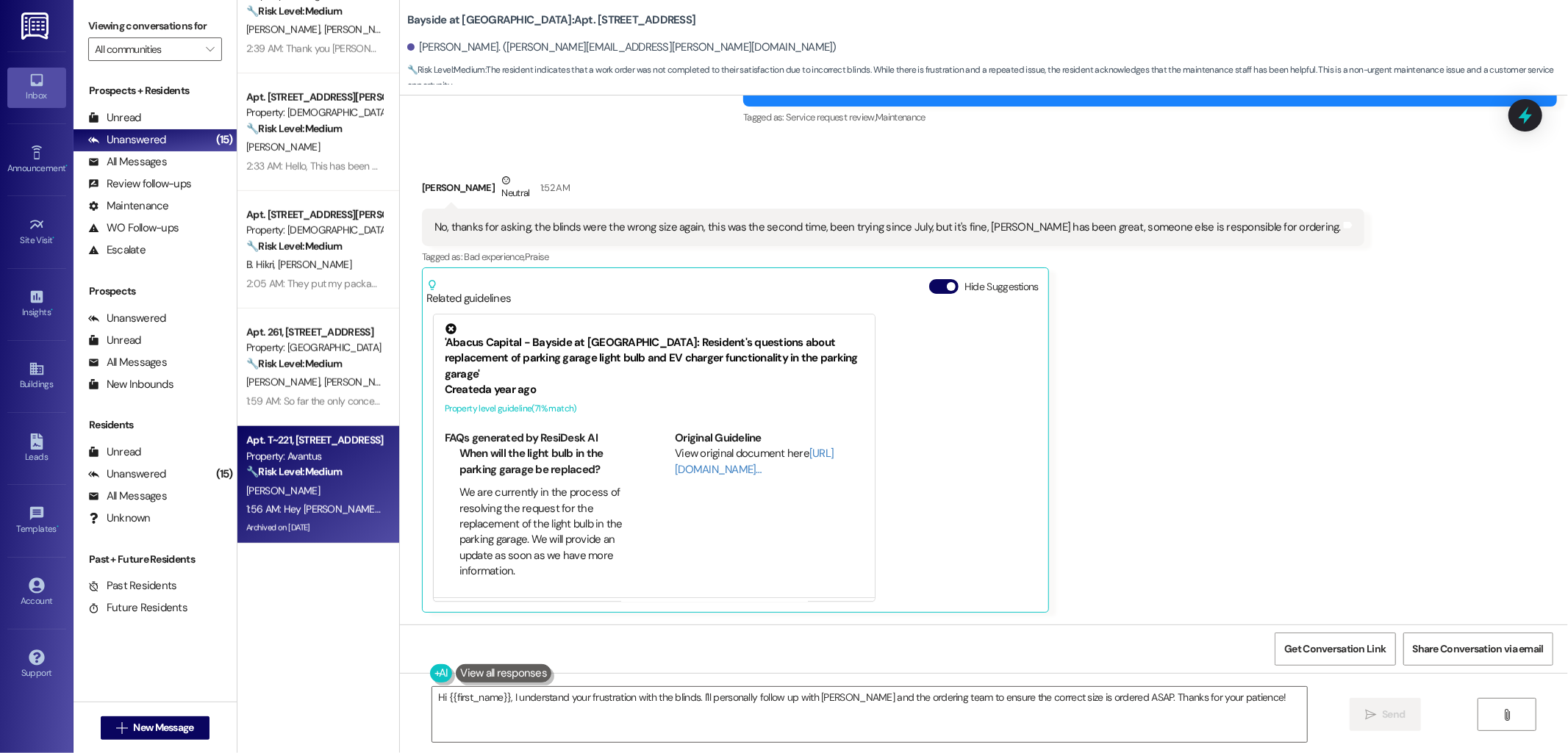
scroll to position [625, 0]
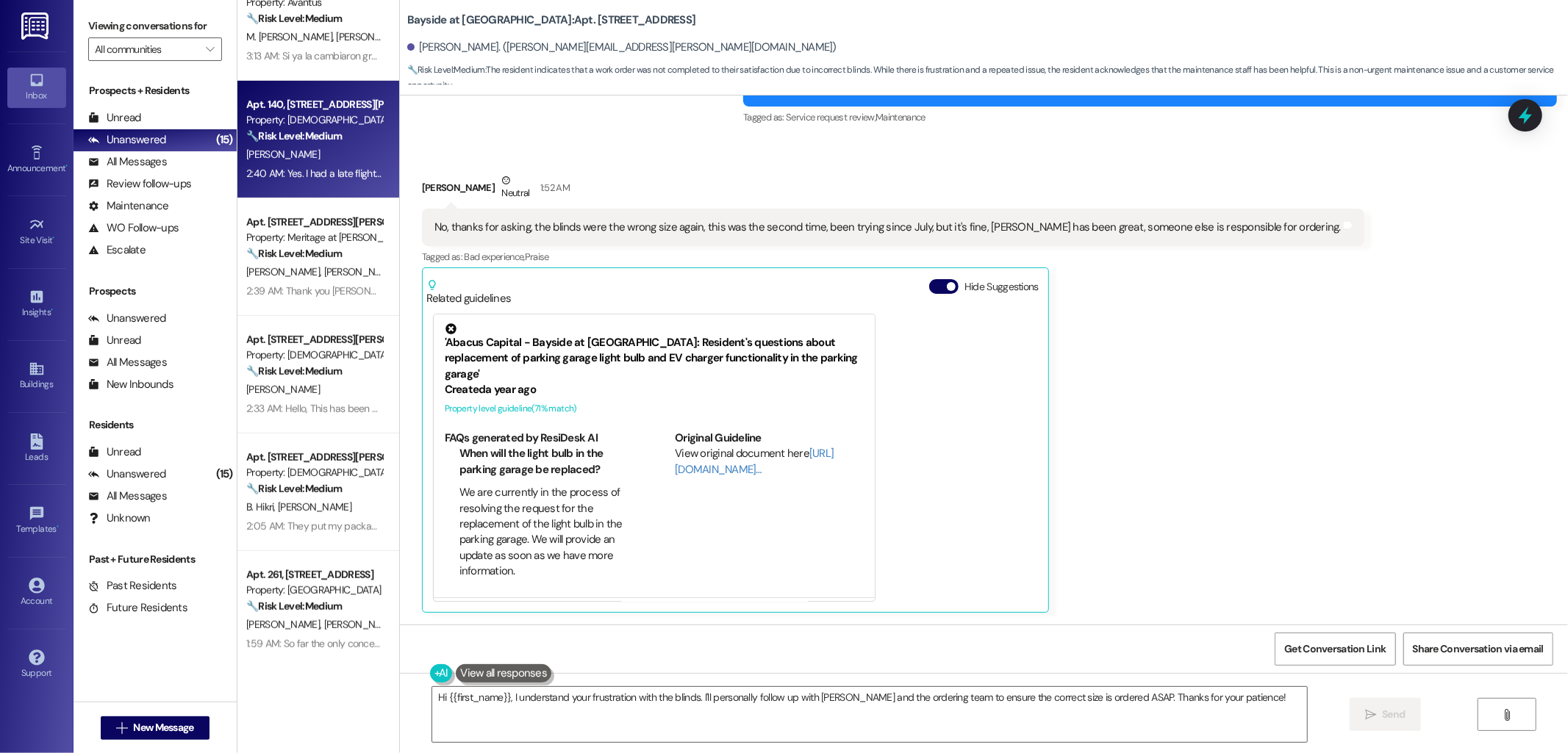
click at [319, 120] on div "Property: [DEMOGRAPHIC_DATA]" at bounding box center [314, 120] width 136 height 16
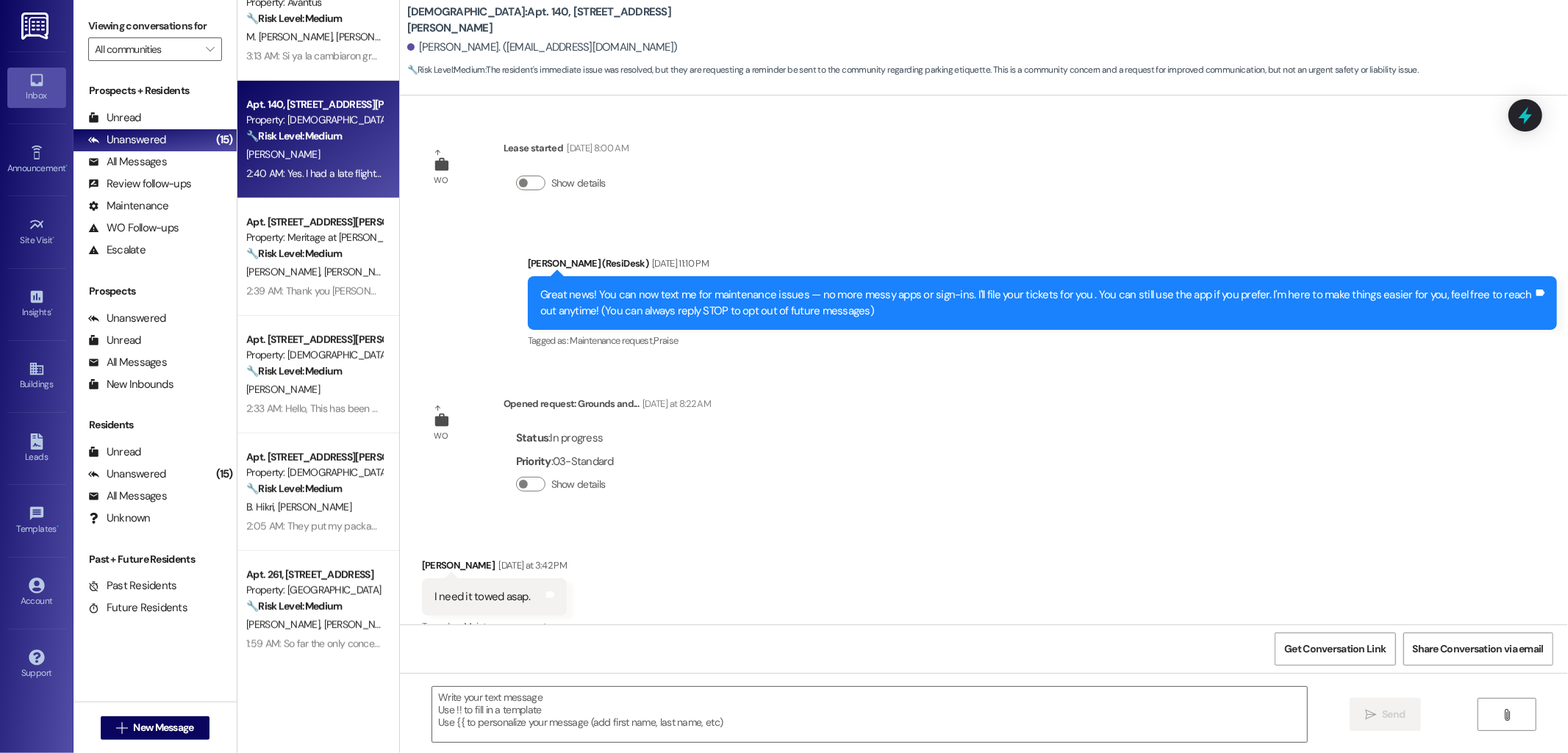
scroll to position [1490, 0]
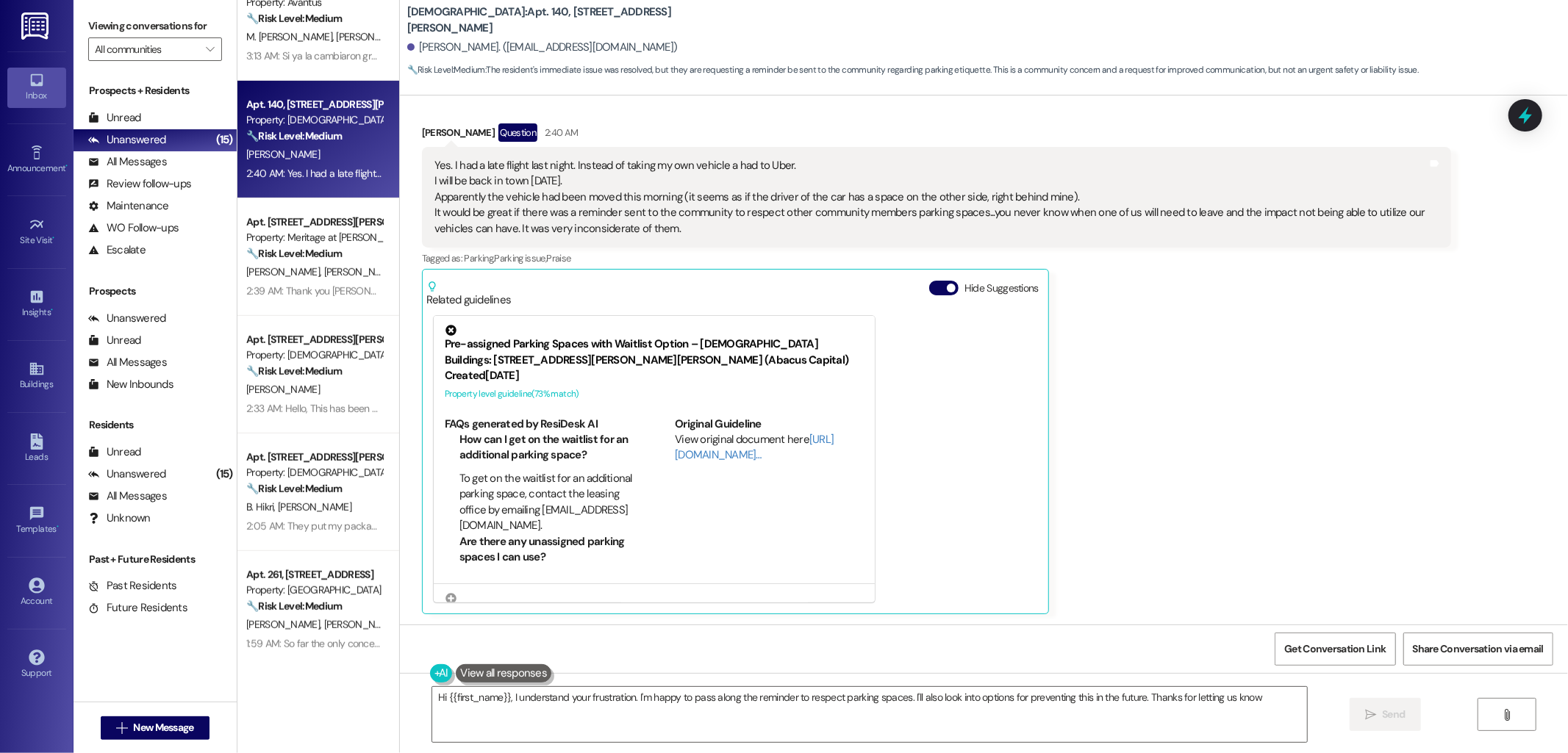
type textarea "Hi {{first_name}}, I understand your frustration. I'm happy to pass along the r…"
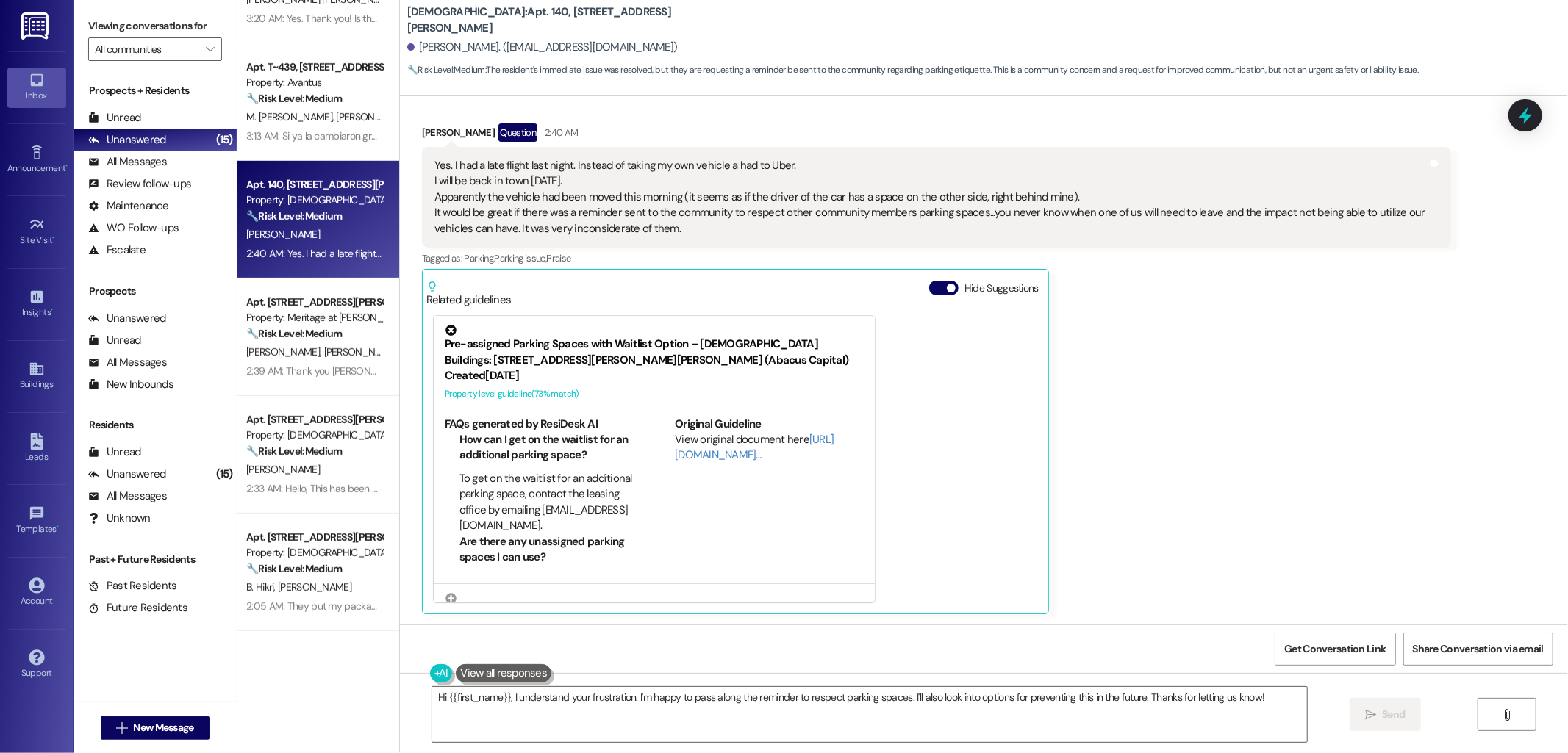
scroll to position [542, 0]
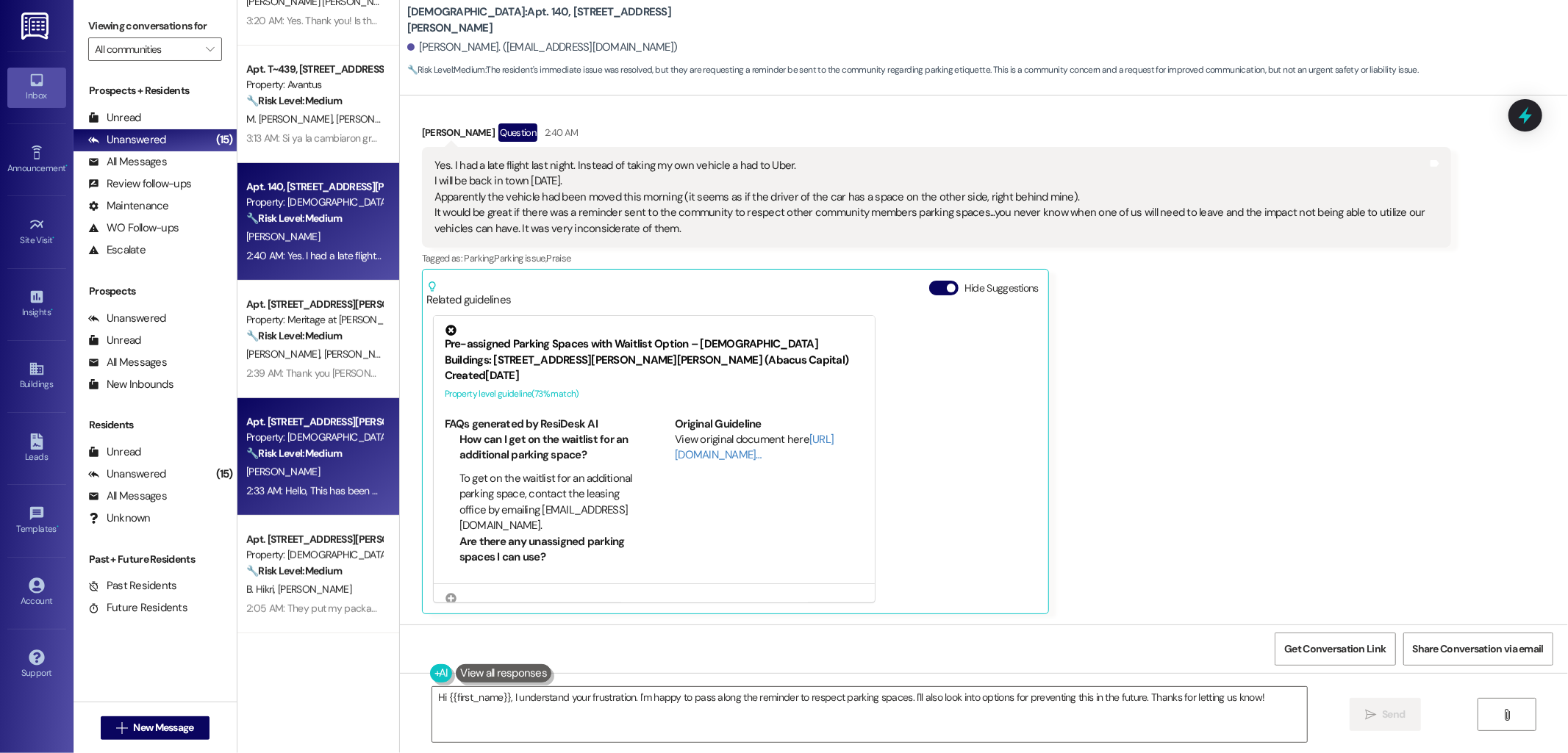
click at [258, 398] on div "Apt. 313, 4735 Sepulveda Blvd Property: Veda 🔧 Risk Level: Medium The resident …" at bounding box center [318, 457] width 162 height 117
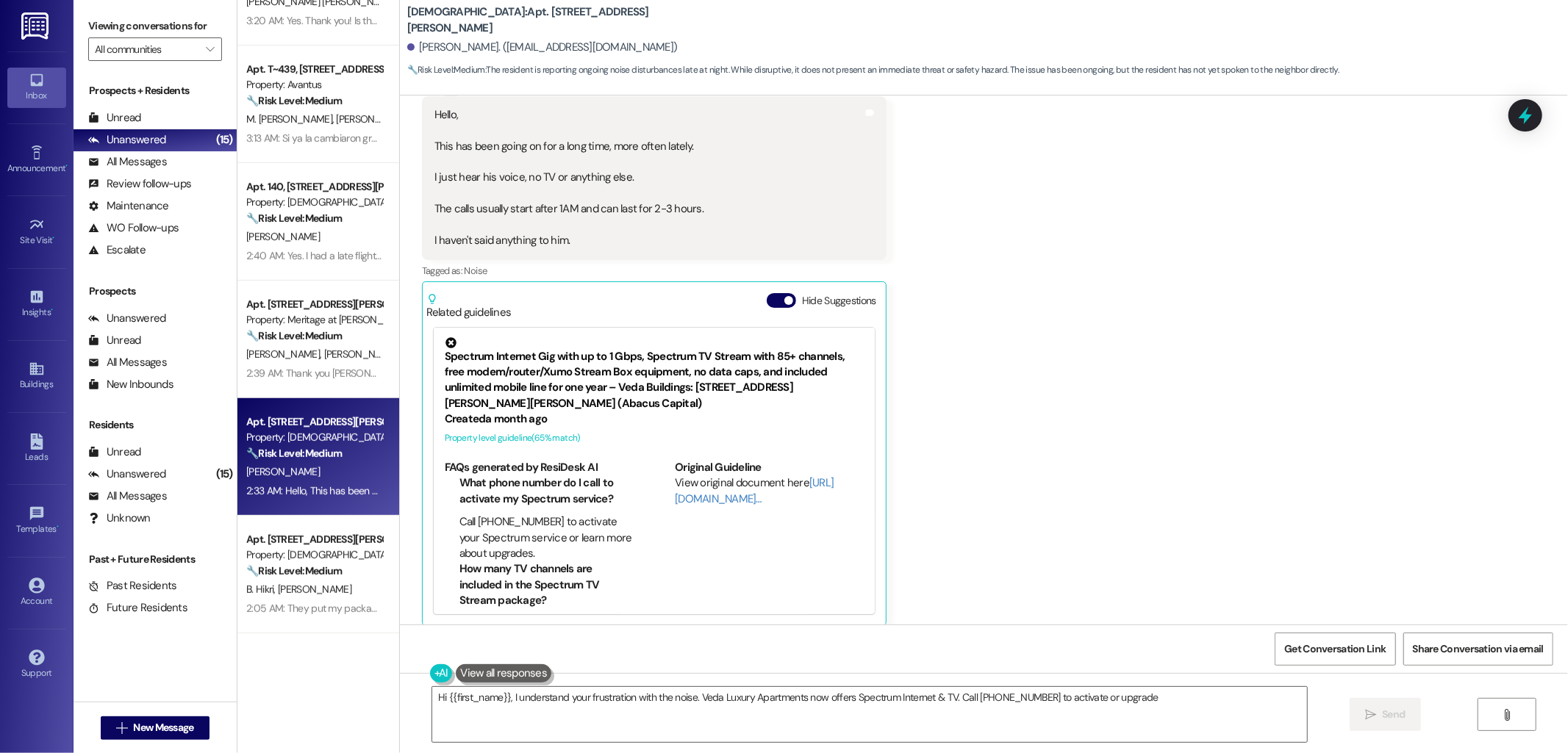
scroll to position [671, 0]
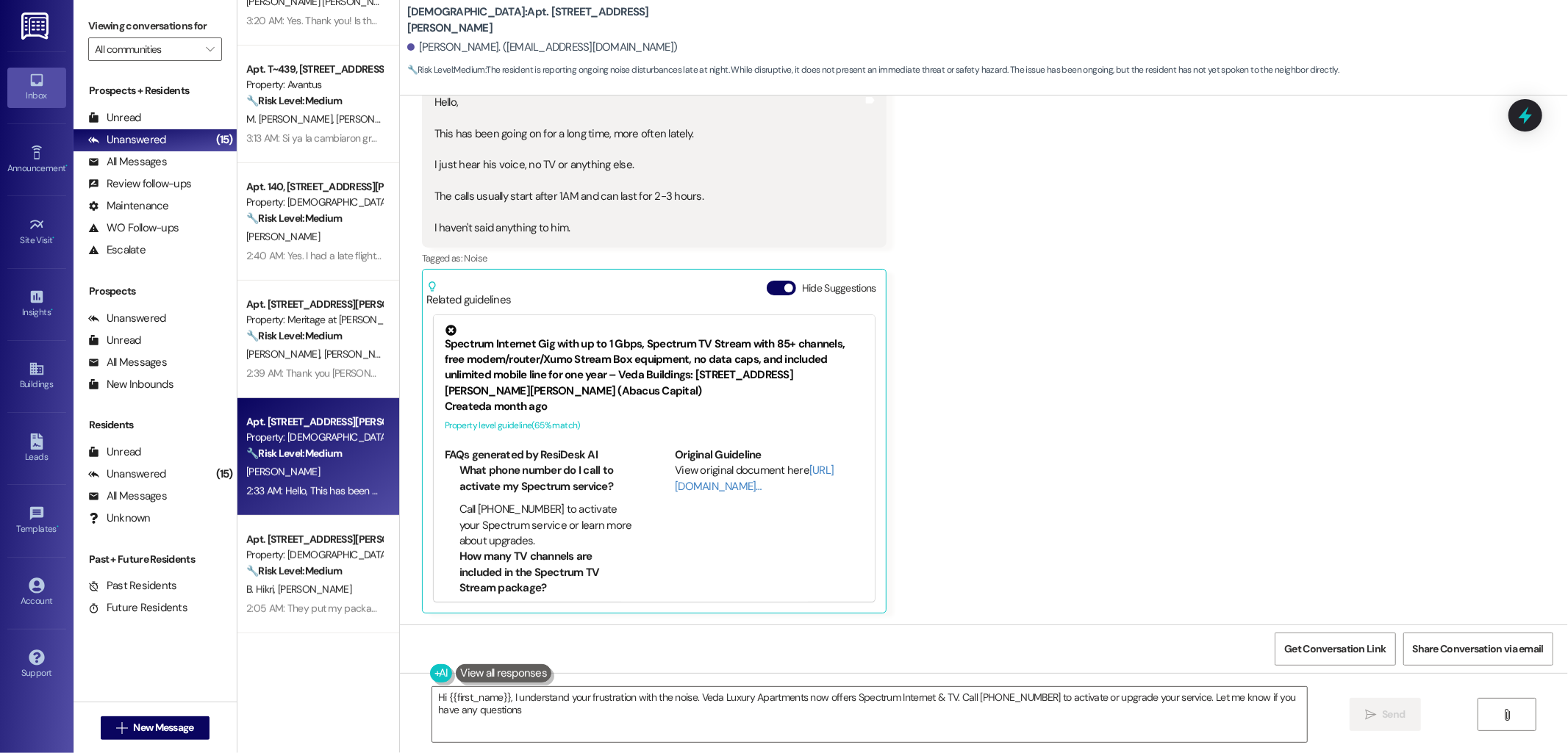
type textarea "Hi {{first_name}}, I understand your frustration with the noise. Veda Luxury Ap…"
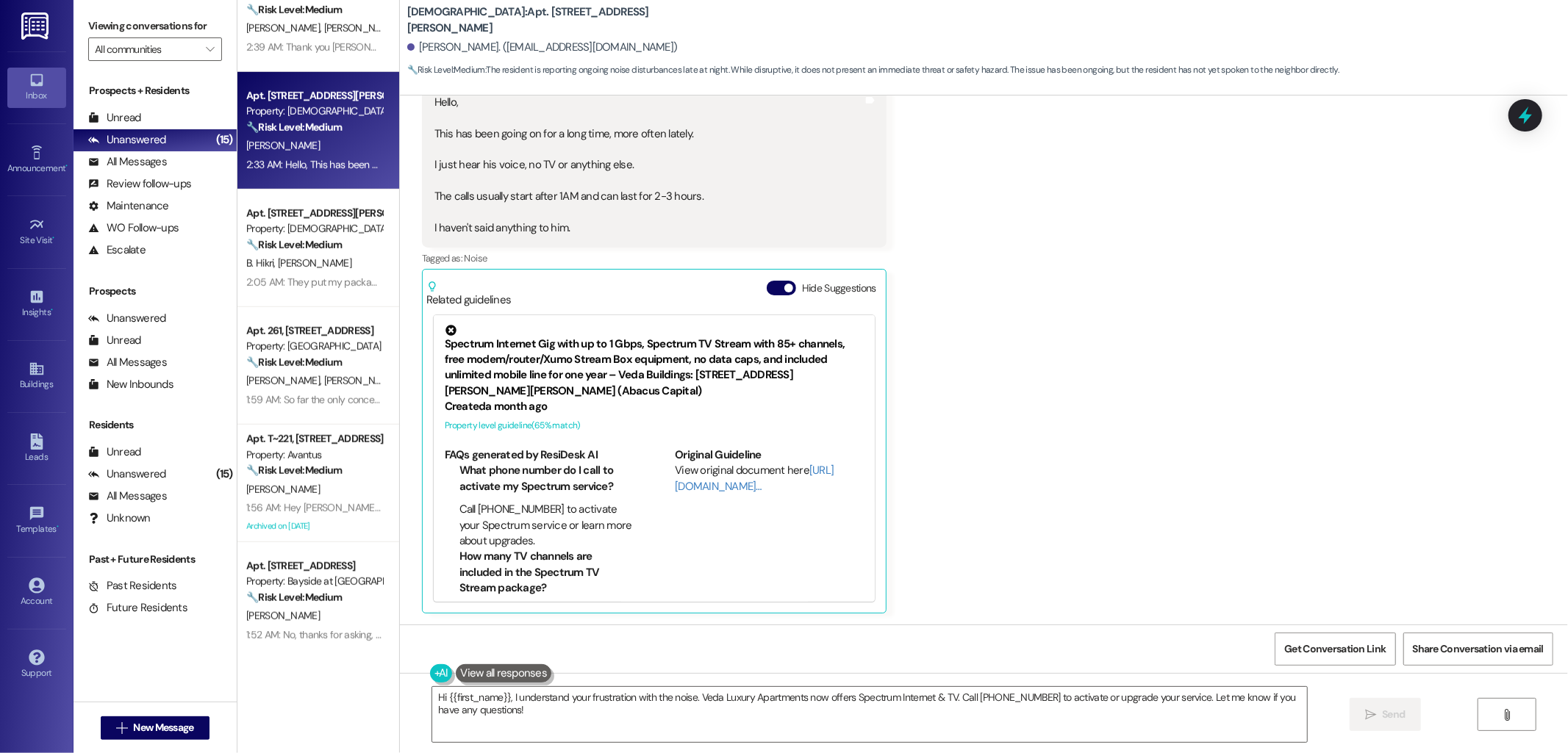
scroll to position [870, 0]
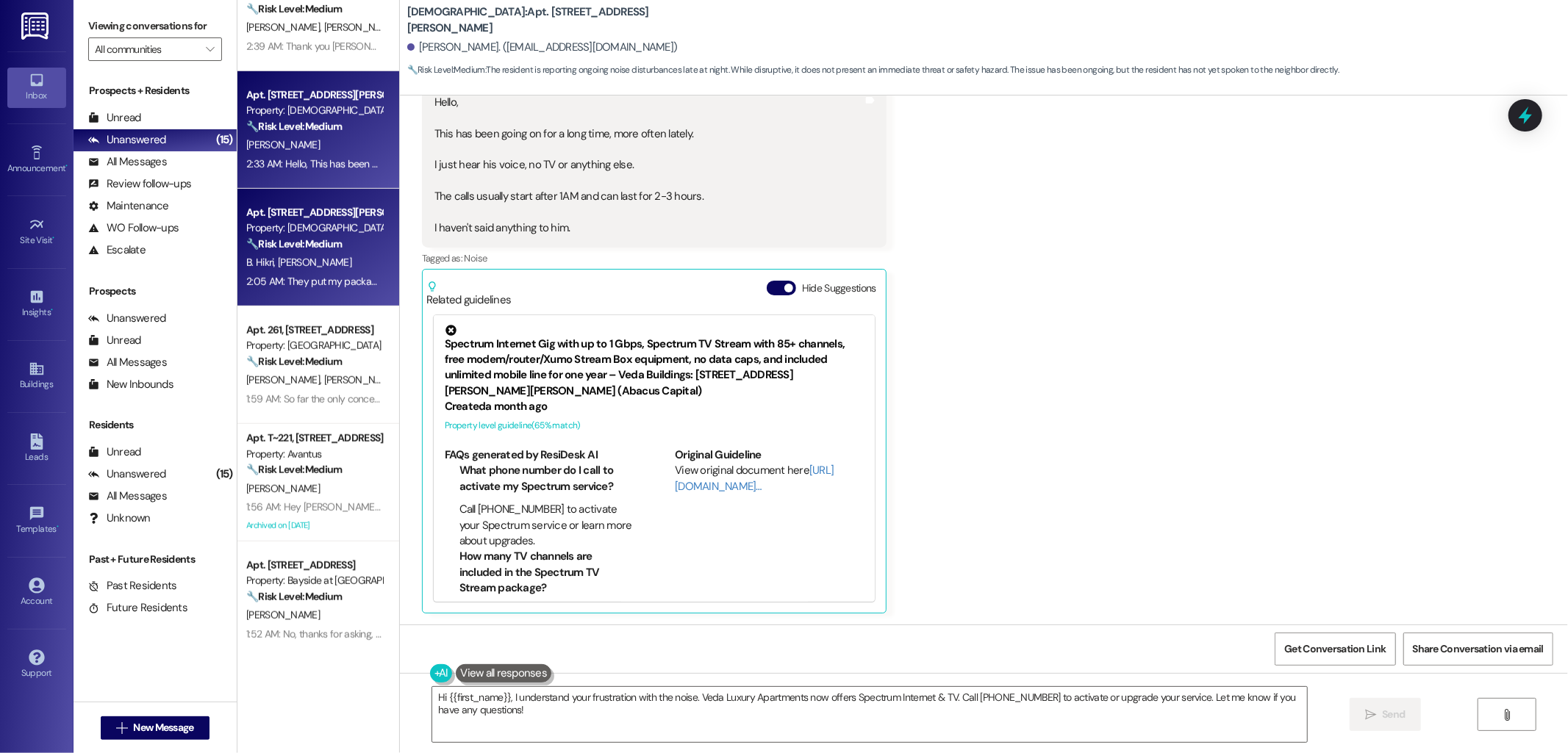
click at [305, 214] on div "Apt. [STREET_ADDRESS][PERSON_NAME]" at bounding box center [314, 212] width 136 height 16
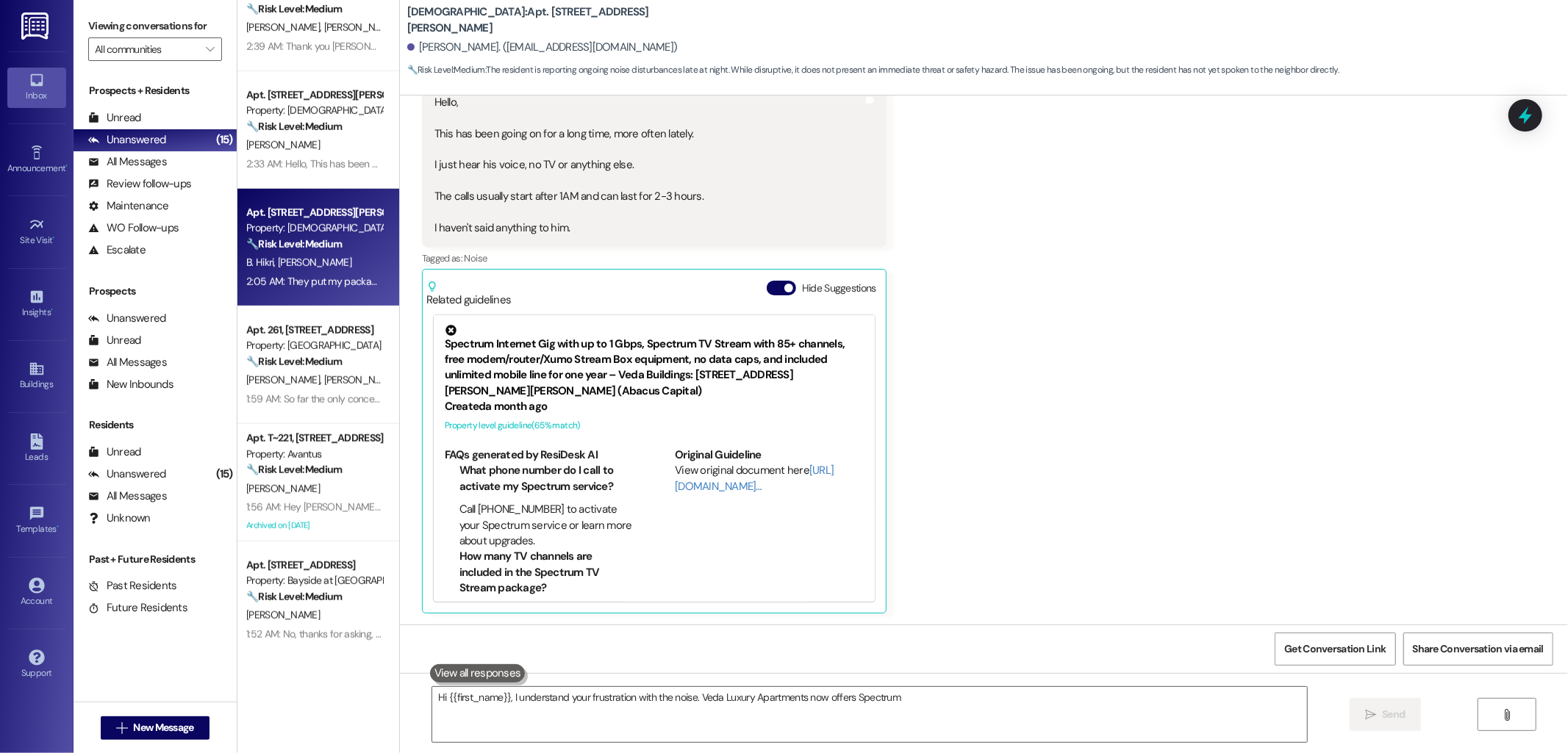
type textarea "Hi {{first_name}}, I understand your frustration with the noise. Veda Luxury Ap…"
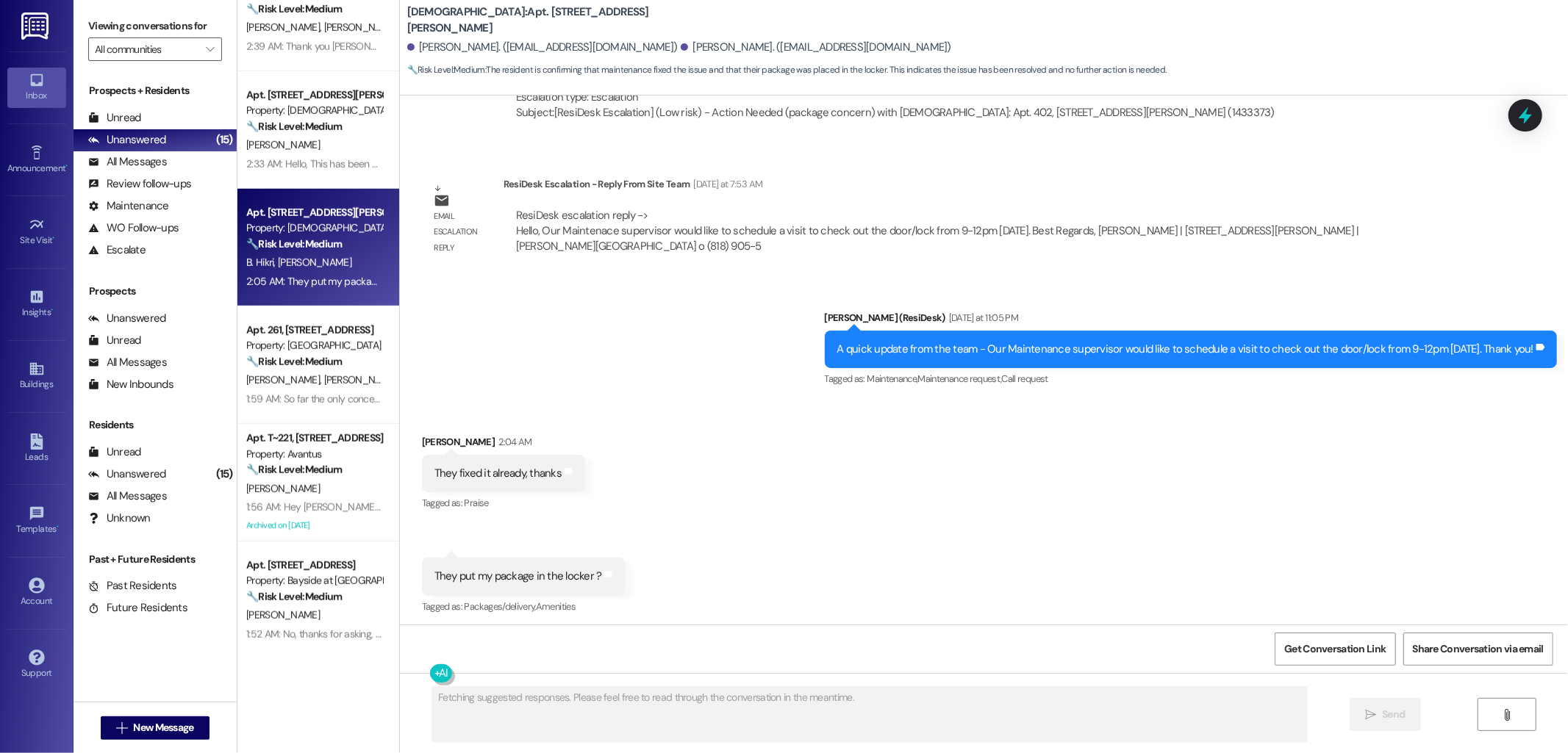
scroll to position [2074, 0]
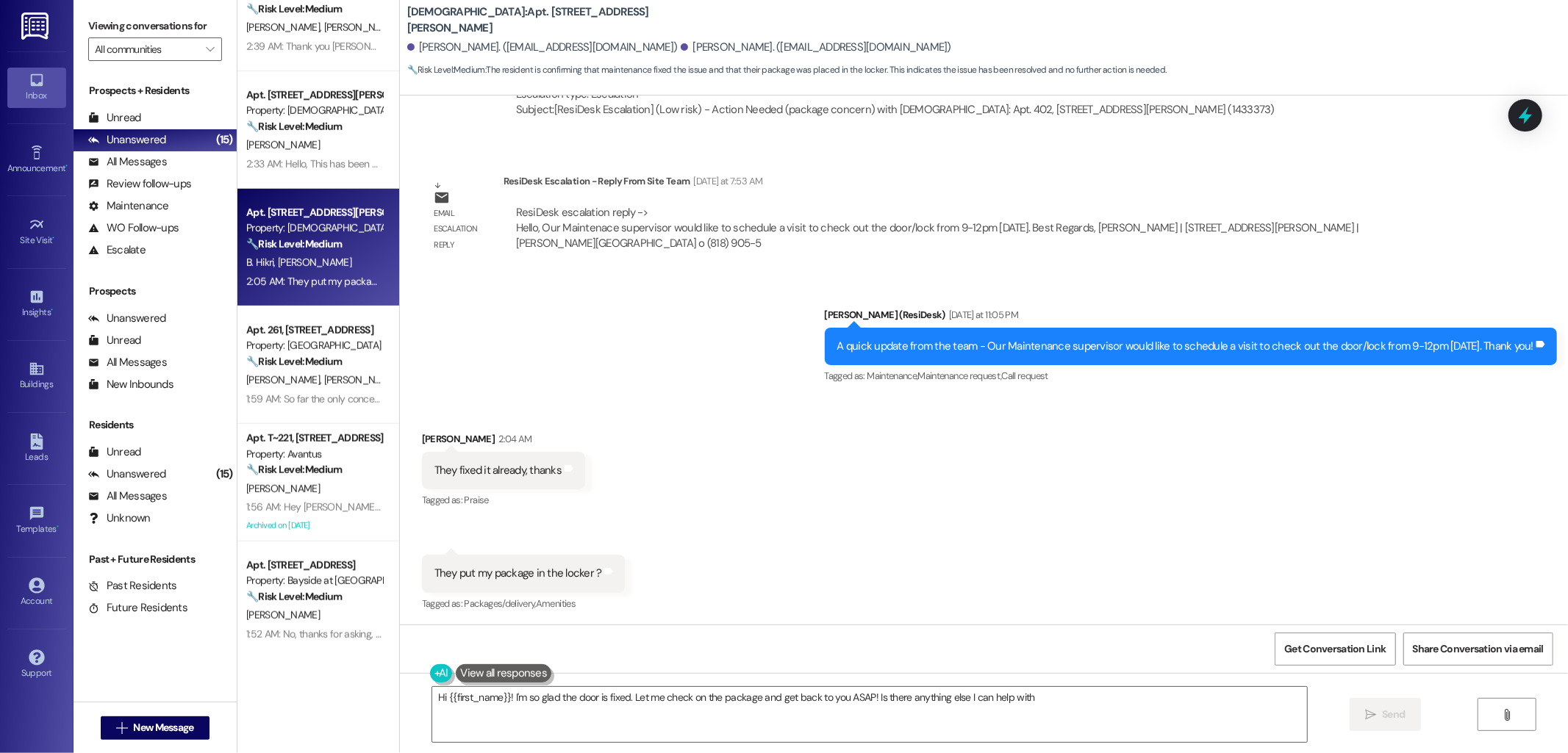
type textarea "Hi {{first_name}}! I'm so glad the door is fixed. Let me check on the package a…"
click at [319, 18] on div "C. Gomez M. Kremonic" at bounding box center [314, 27] width 139 height 18
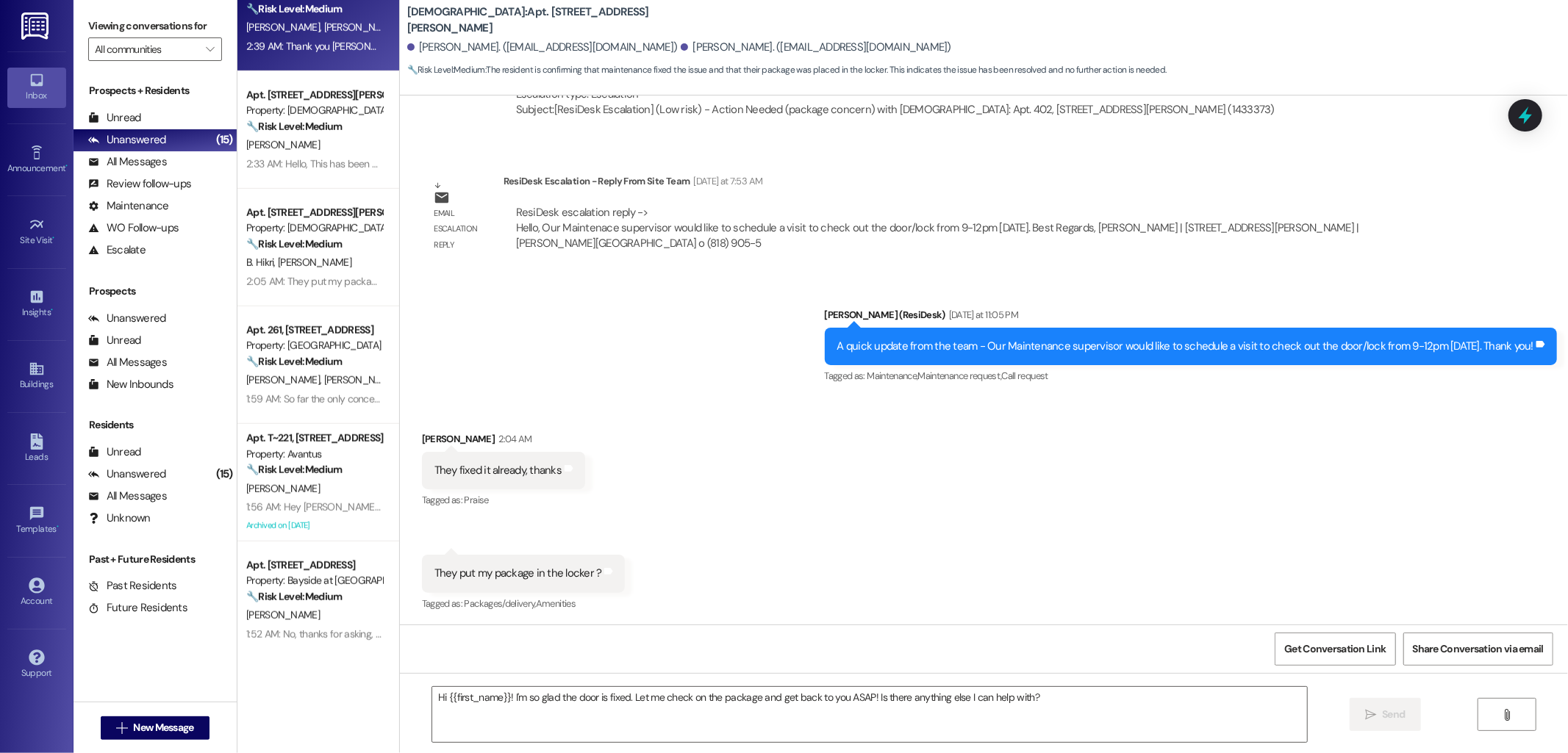
type textarea "Fetching suggested responses. Please feel free to read through the conversation…"
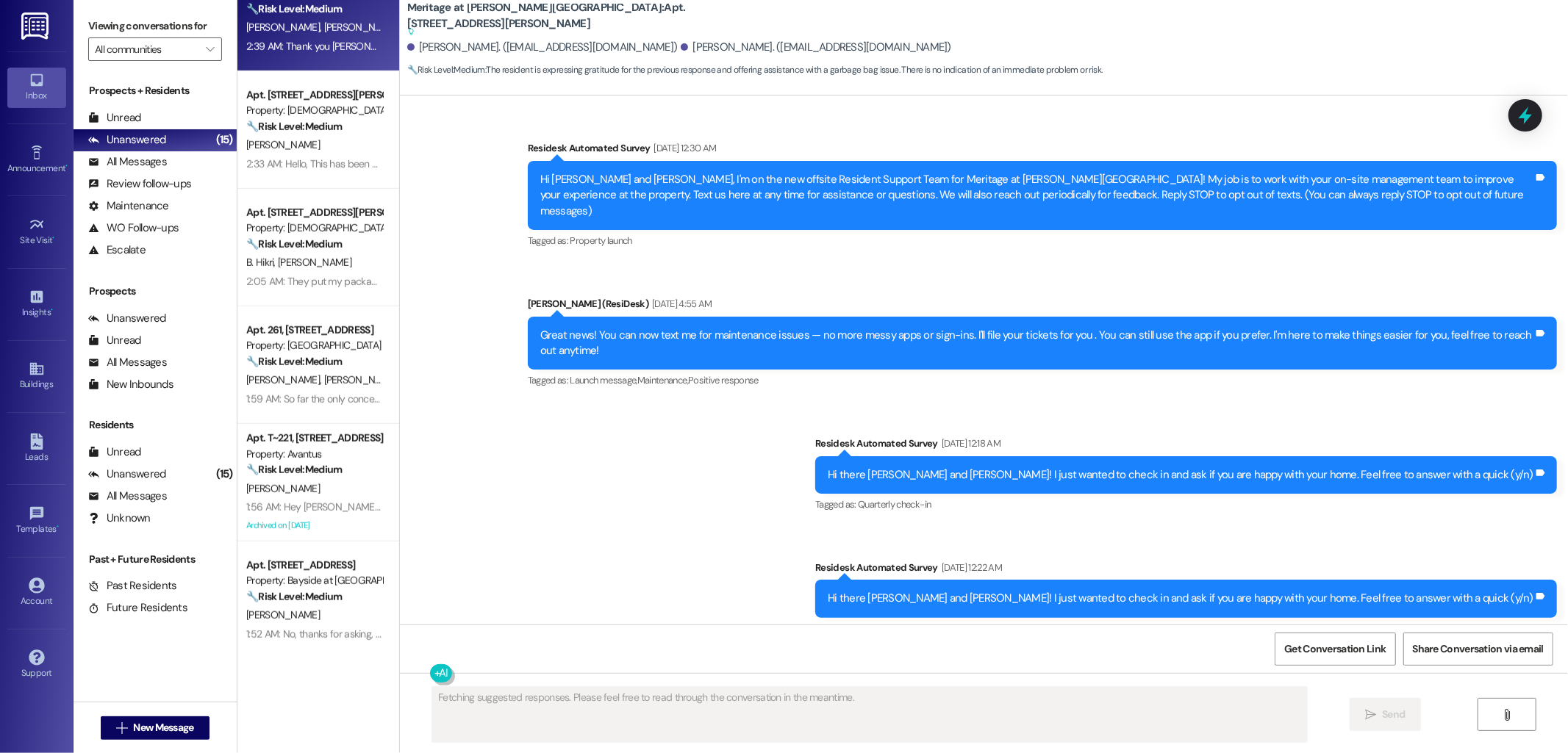
scroll to position [15220, 0]
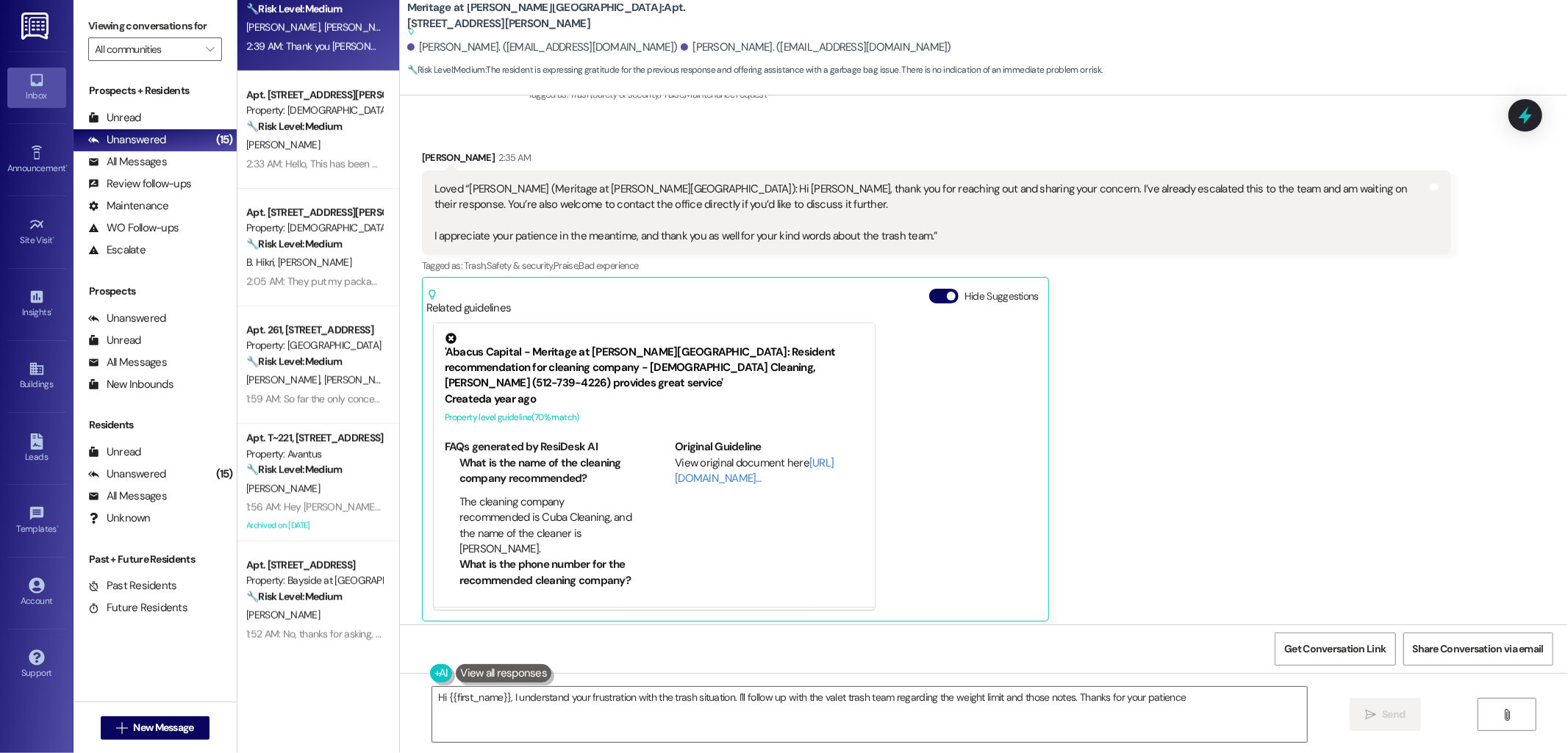
type textarea "Hi {{first_name}}, I understand your frustration with the trash situation. I'll…"
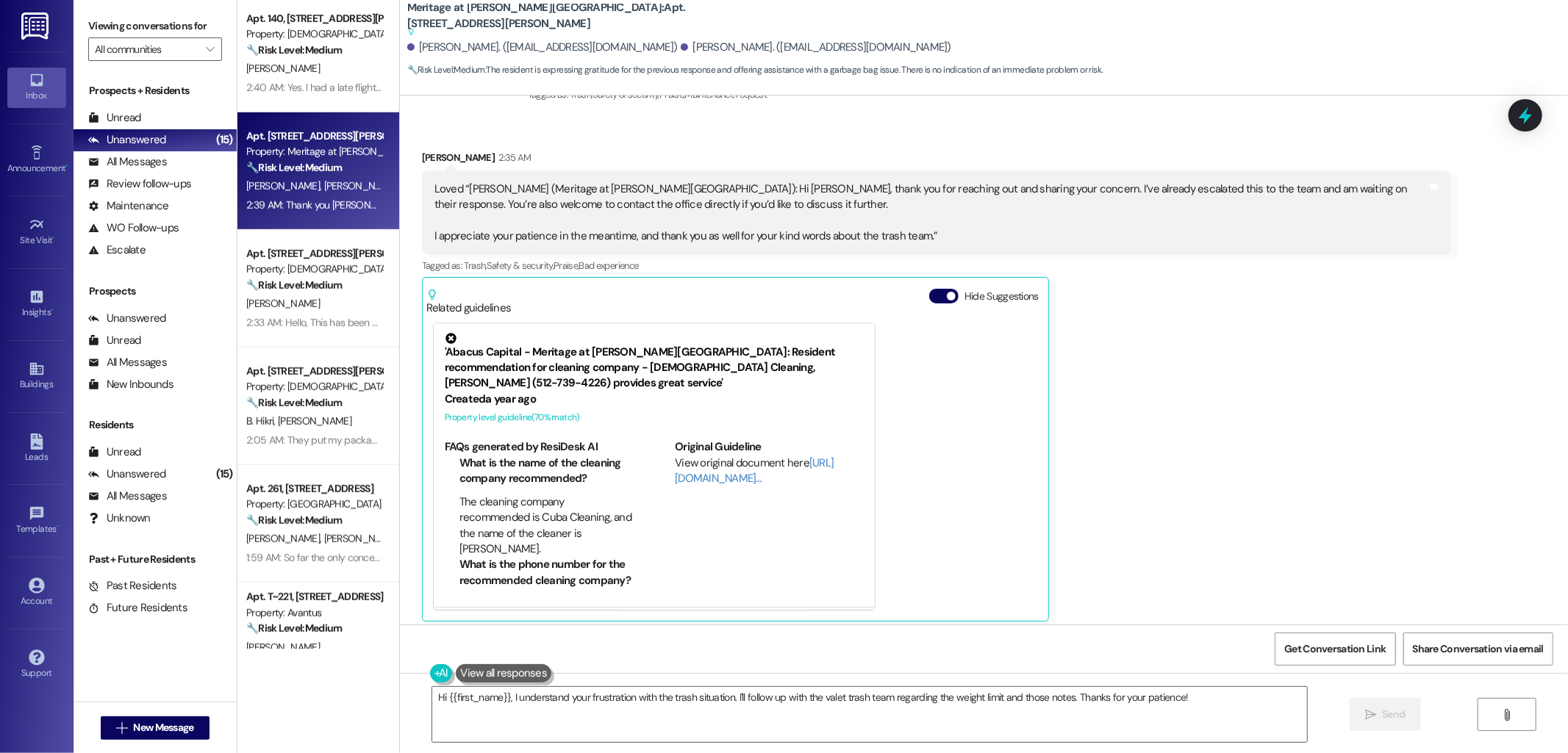
scroll to position [707, 0]
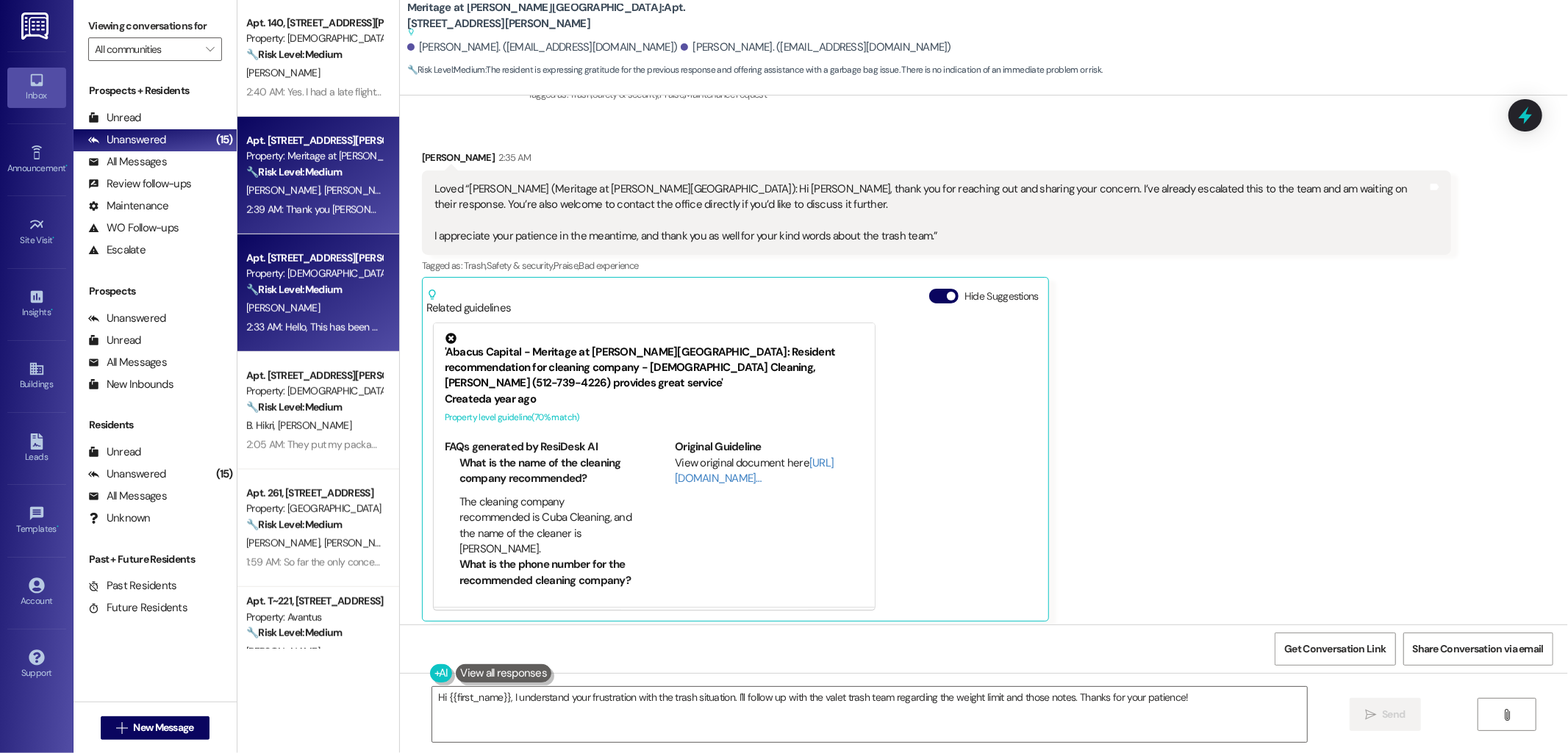
click at [324, 251] on div "Apt. [STREET_ADDRESS][PERSON_NAME]" at bounding box center [314, 258] width 136 height 16
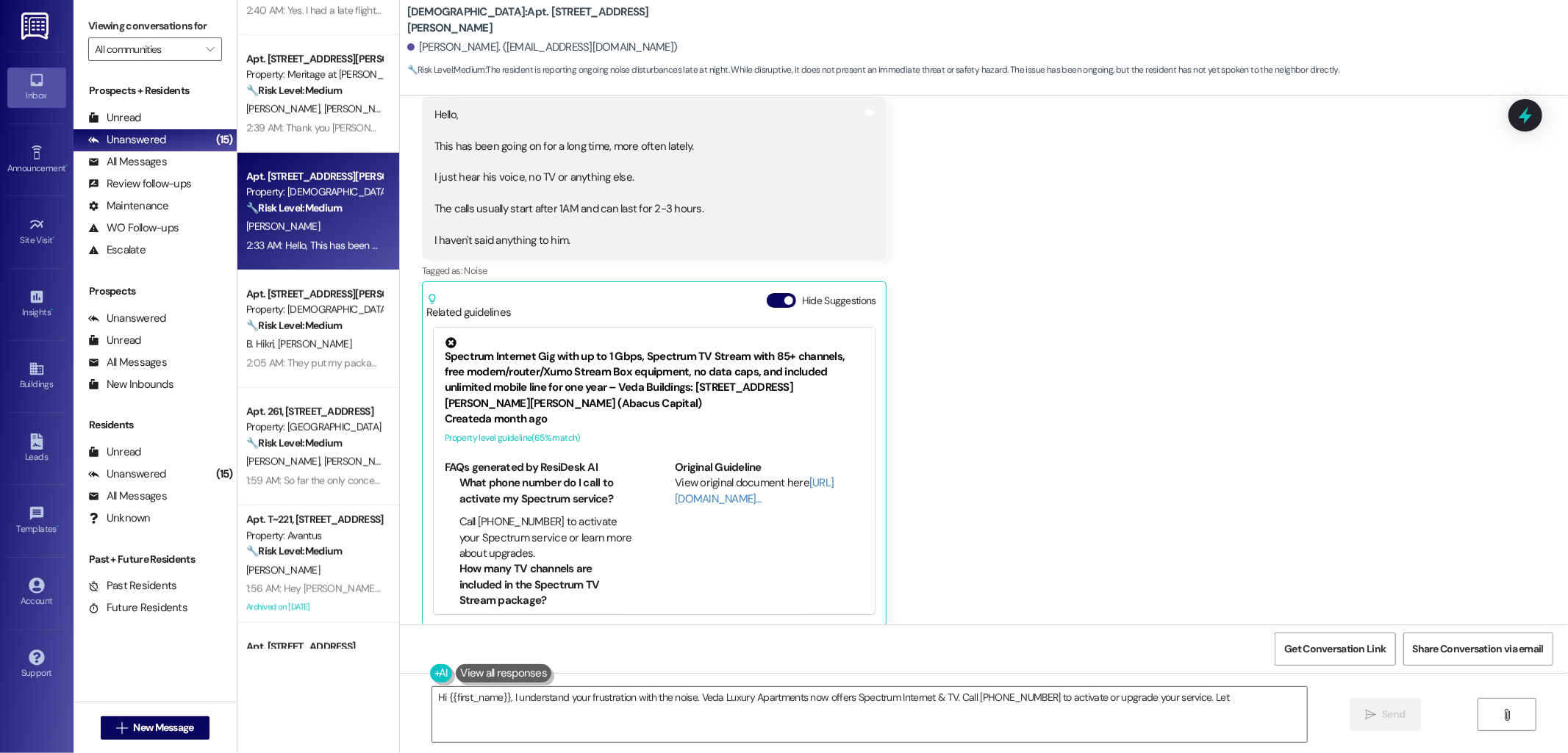
scroll to position [671, 0]
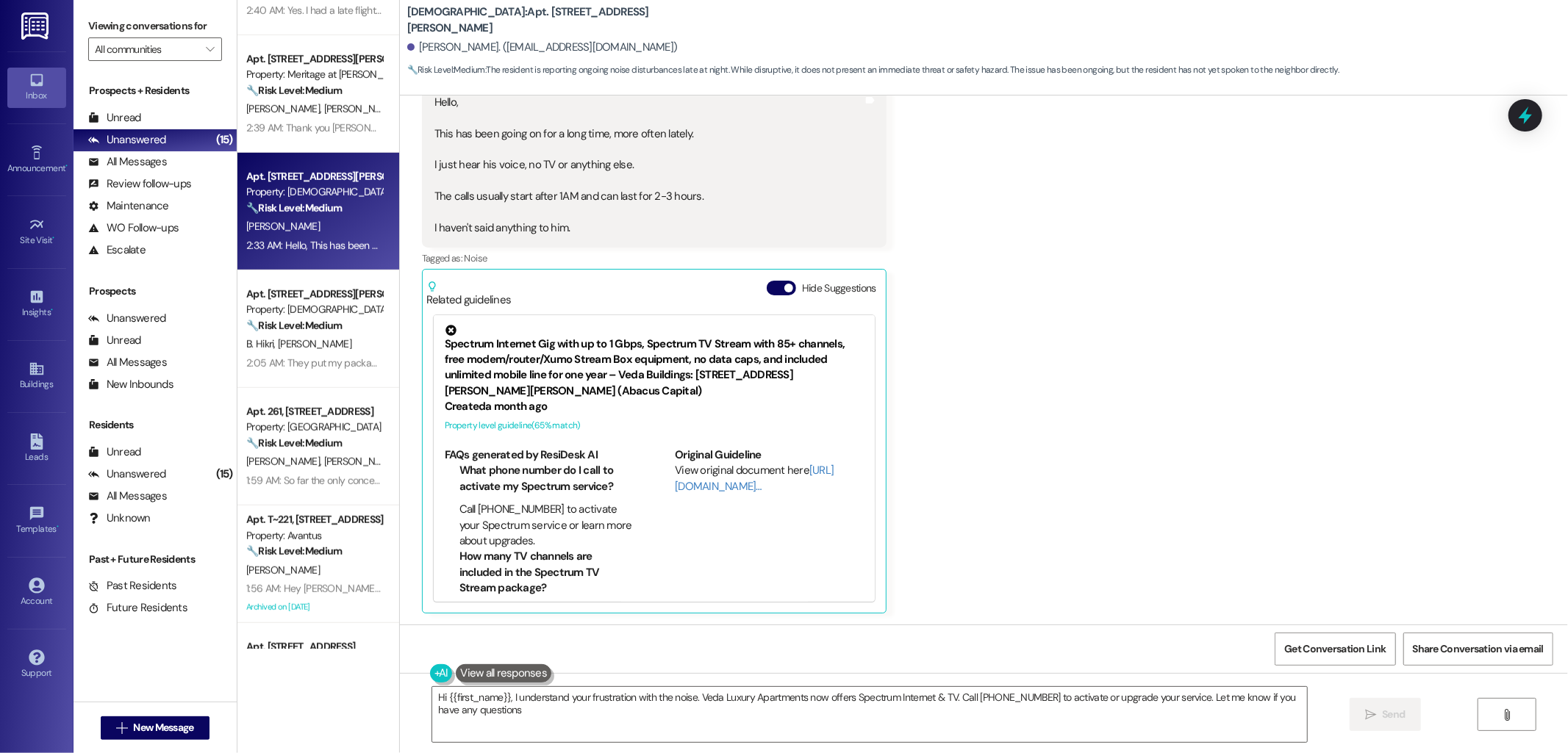
type textarea "Hi {{first_name}}, I understand your frustration with the noise. Veda Luxury Ap…"
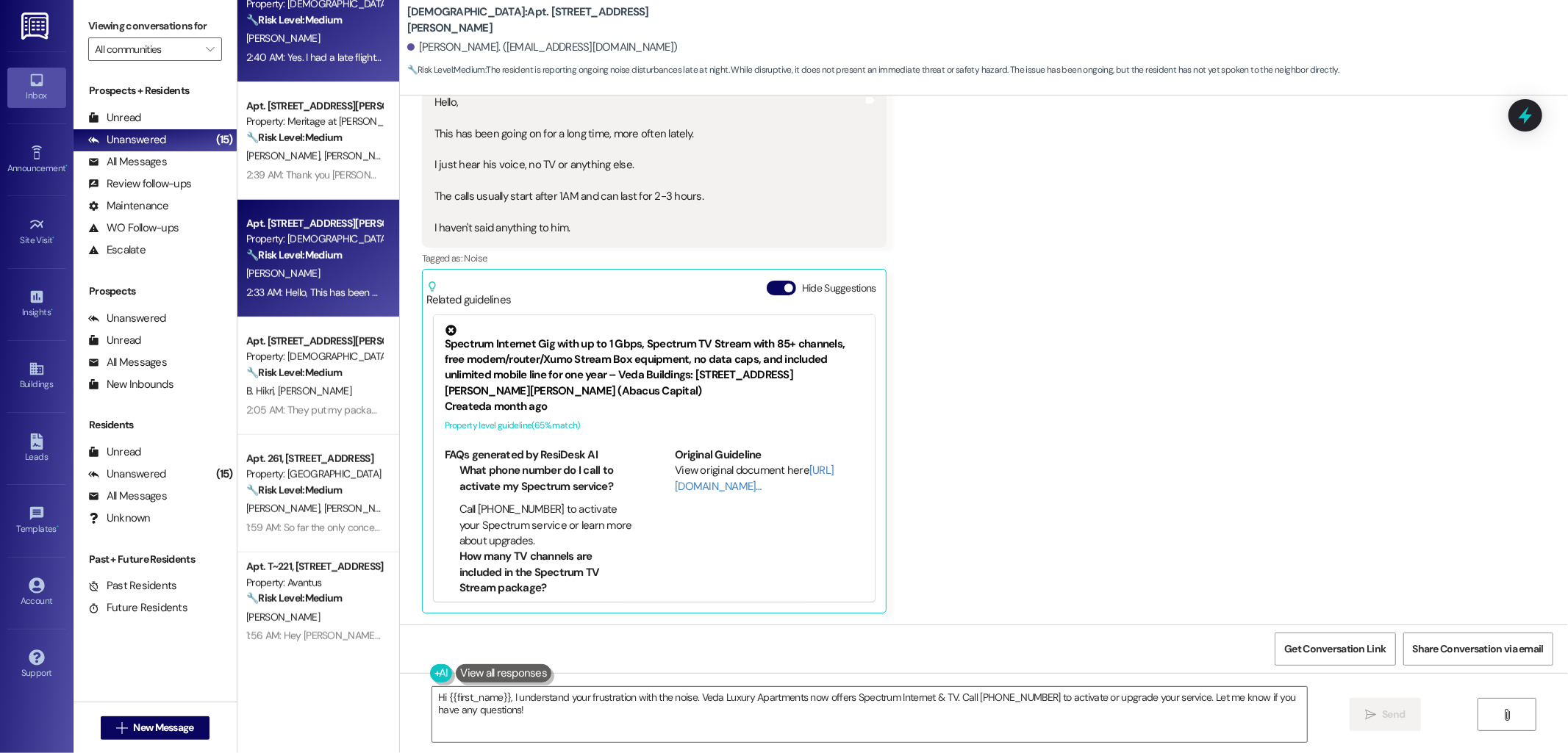
scroll to position [997, 0]
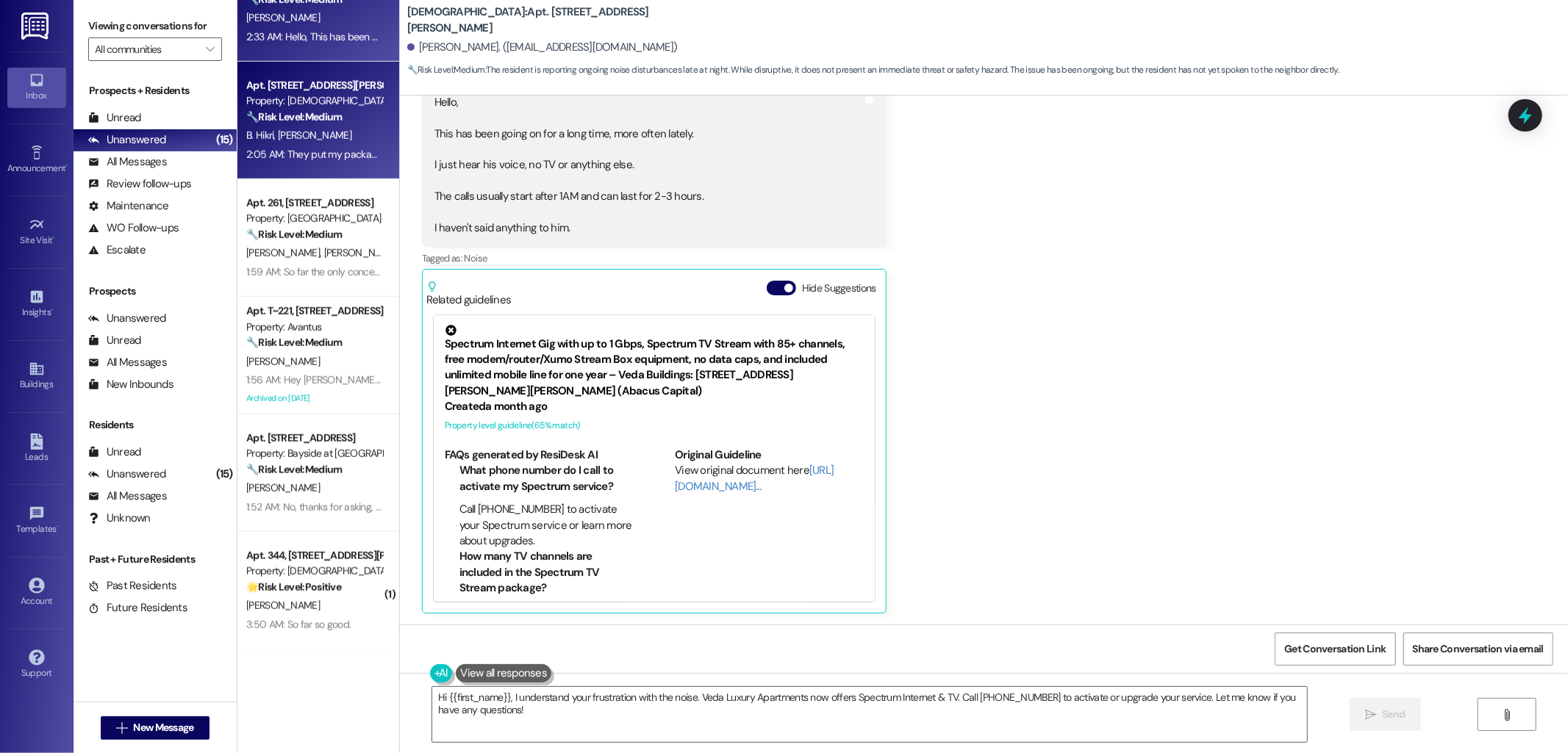
click at [311, 134] on div "B. Hikri H. Lider" at bounding box center [314, 136] width 139 height 18
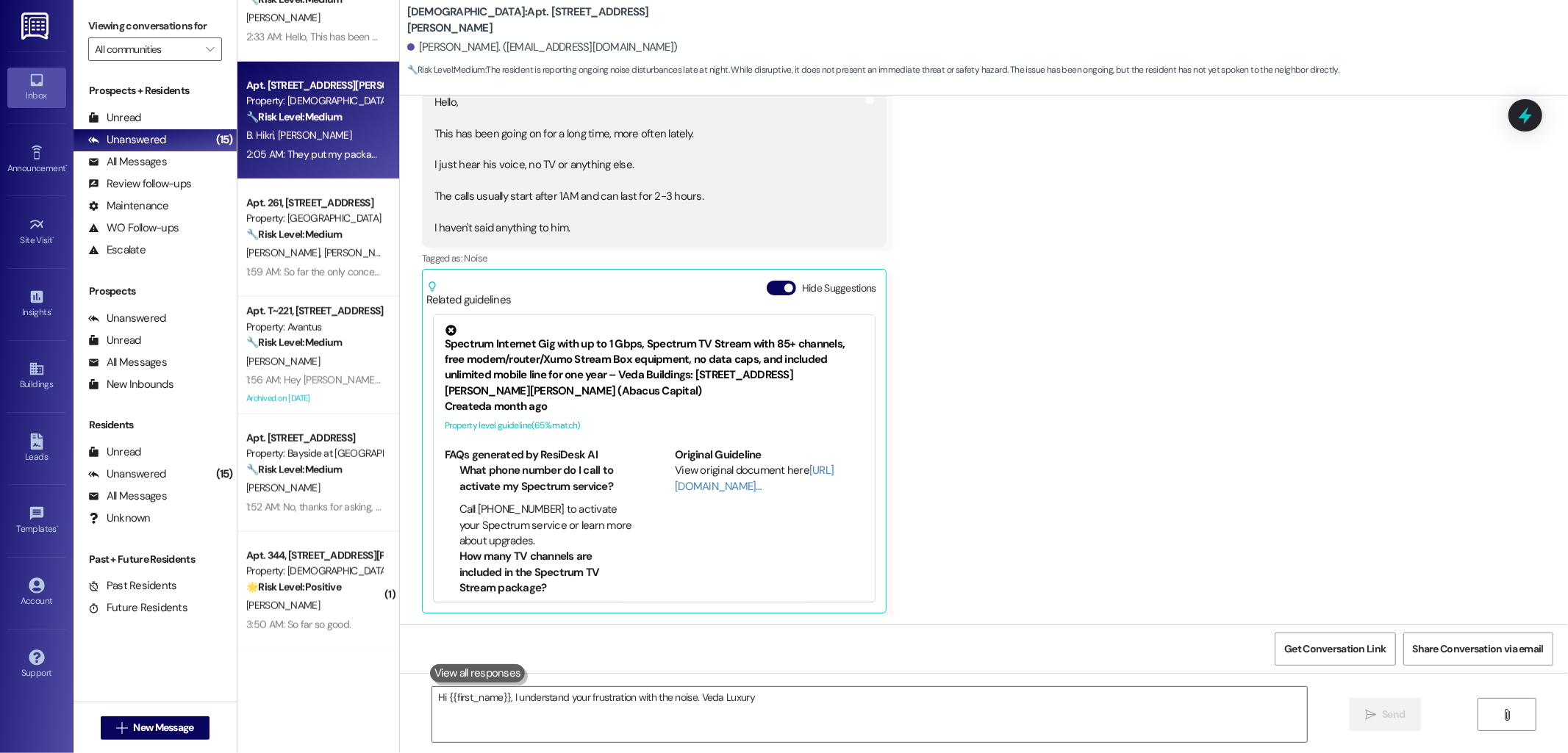
type textarea "Hi {{first_name}}, I understand your frustration with the noise. Veda Luxury"
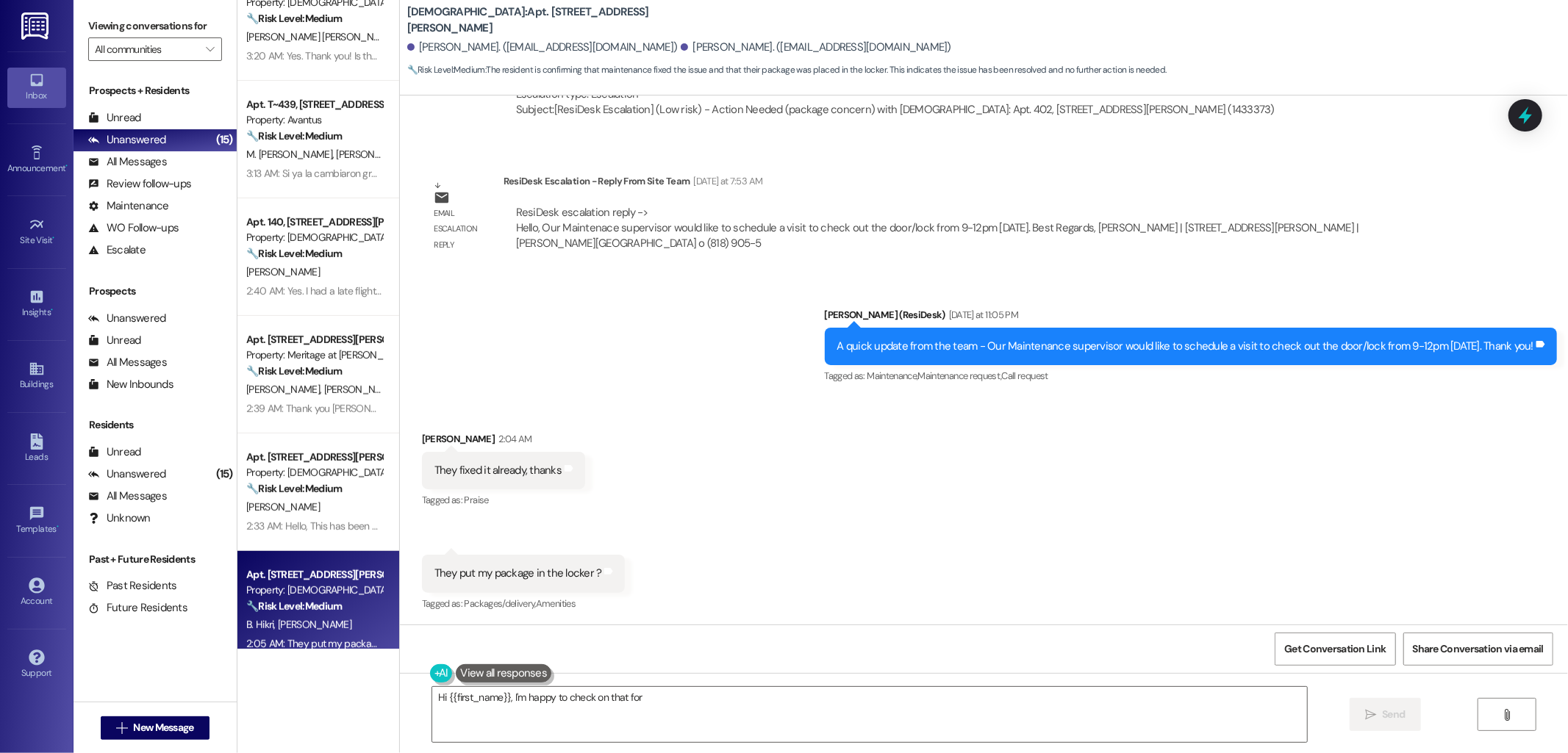
scroll to position [0, 0]
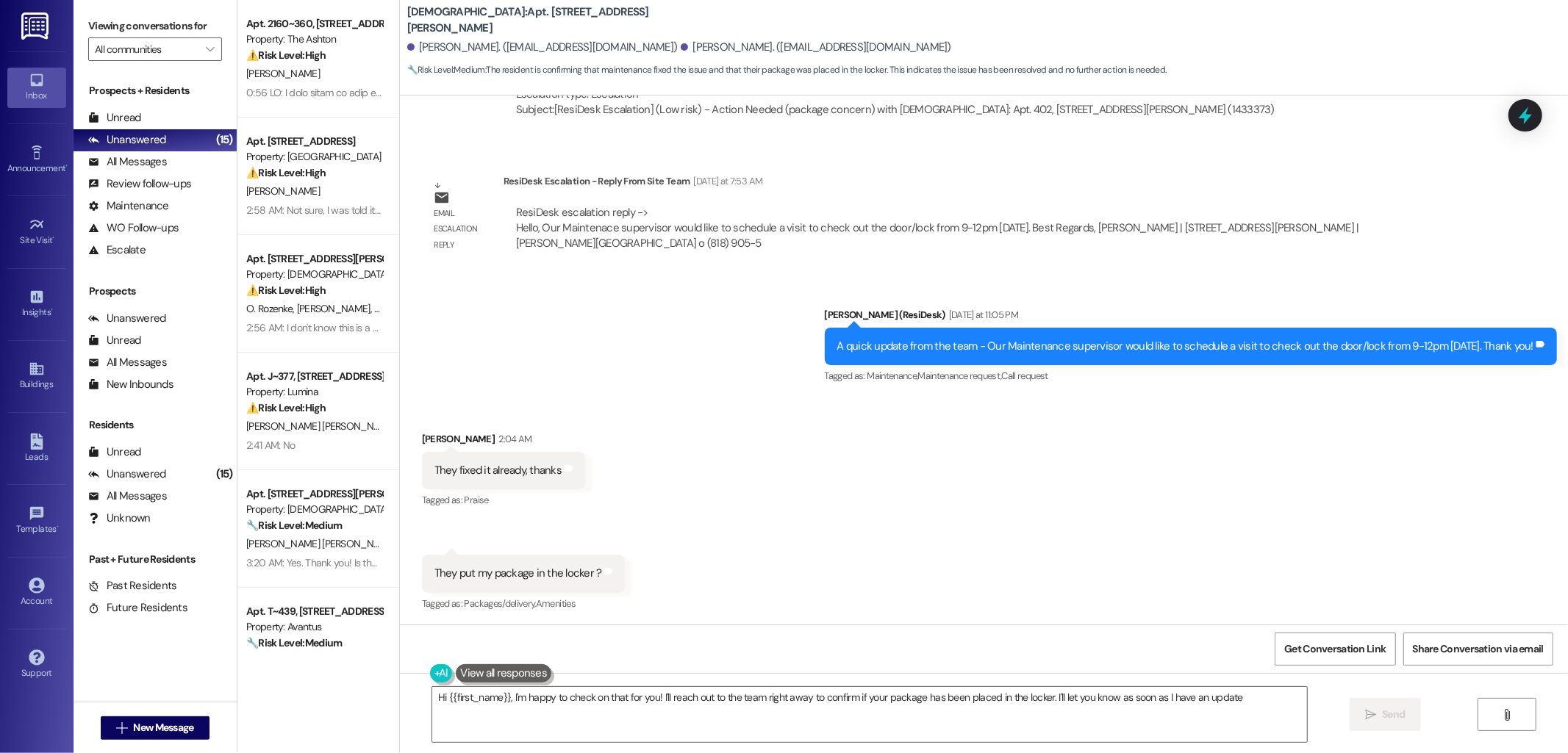
type textarea "Hi {{first_name}}, I'm happy to check on that for you! I'll reach out to the te…"
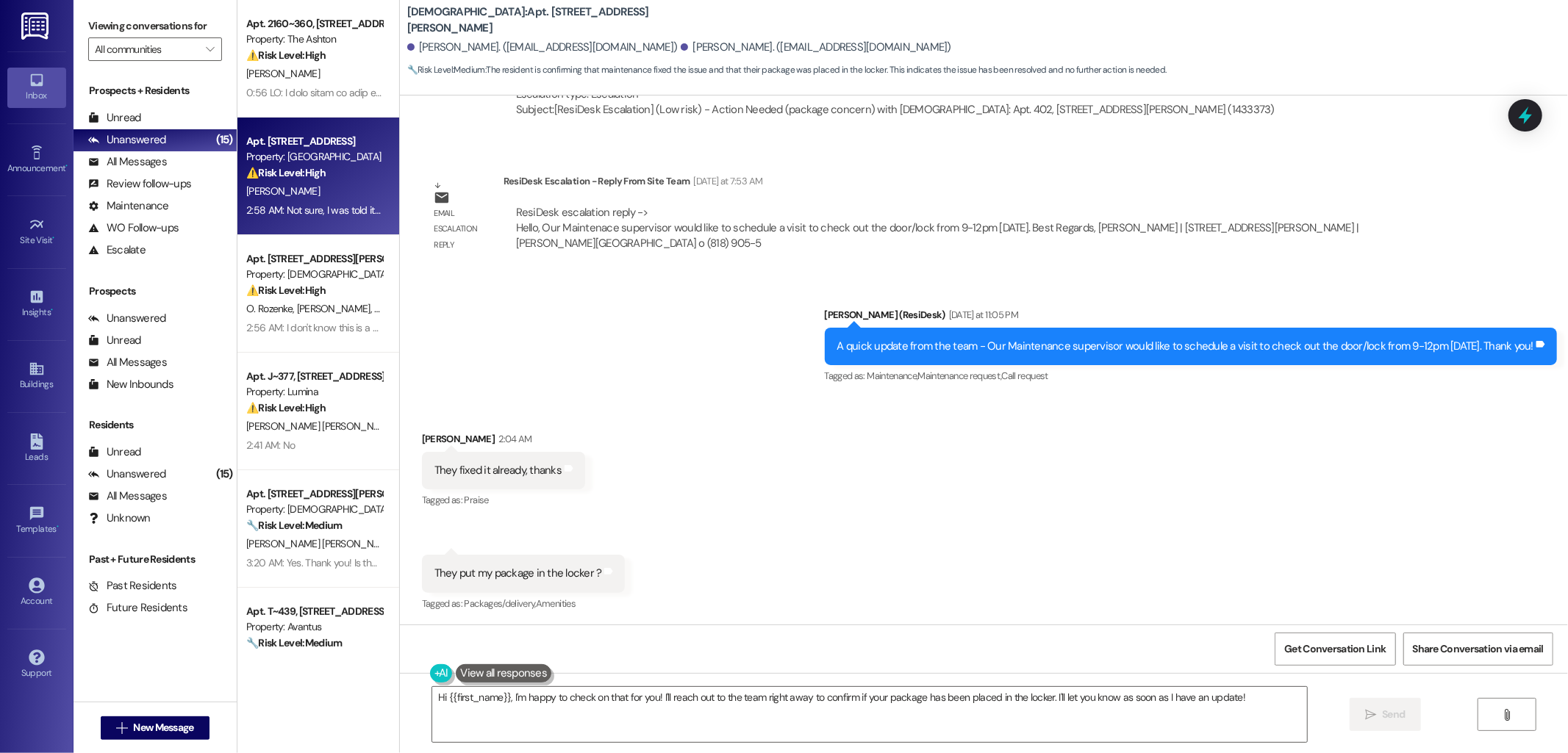
click at [283, 188] on div "B. Campos" at bounding box center [314, 192] width 139 height 18
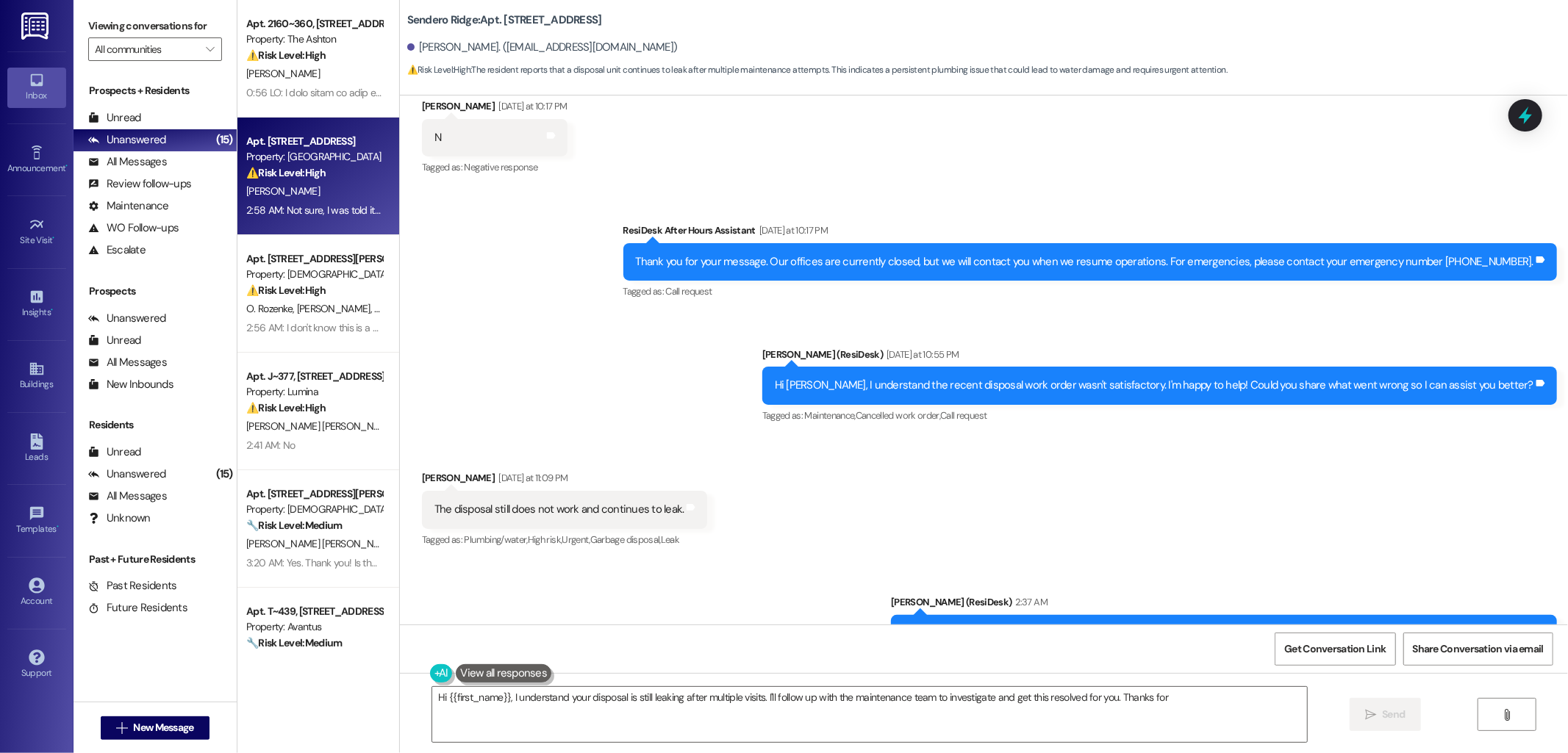
scroll to position [1239, 0]
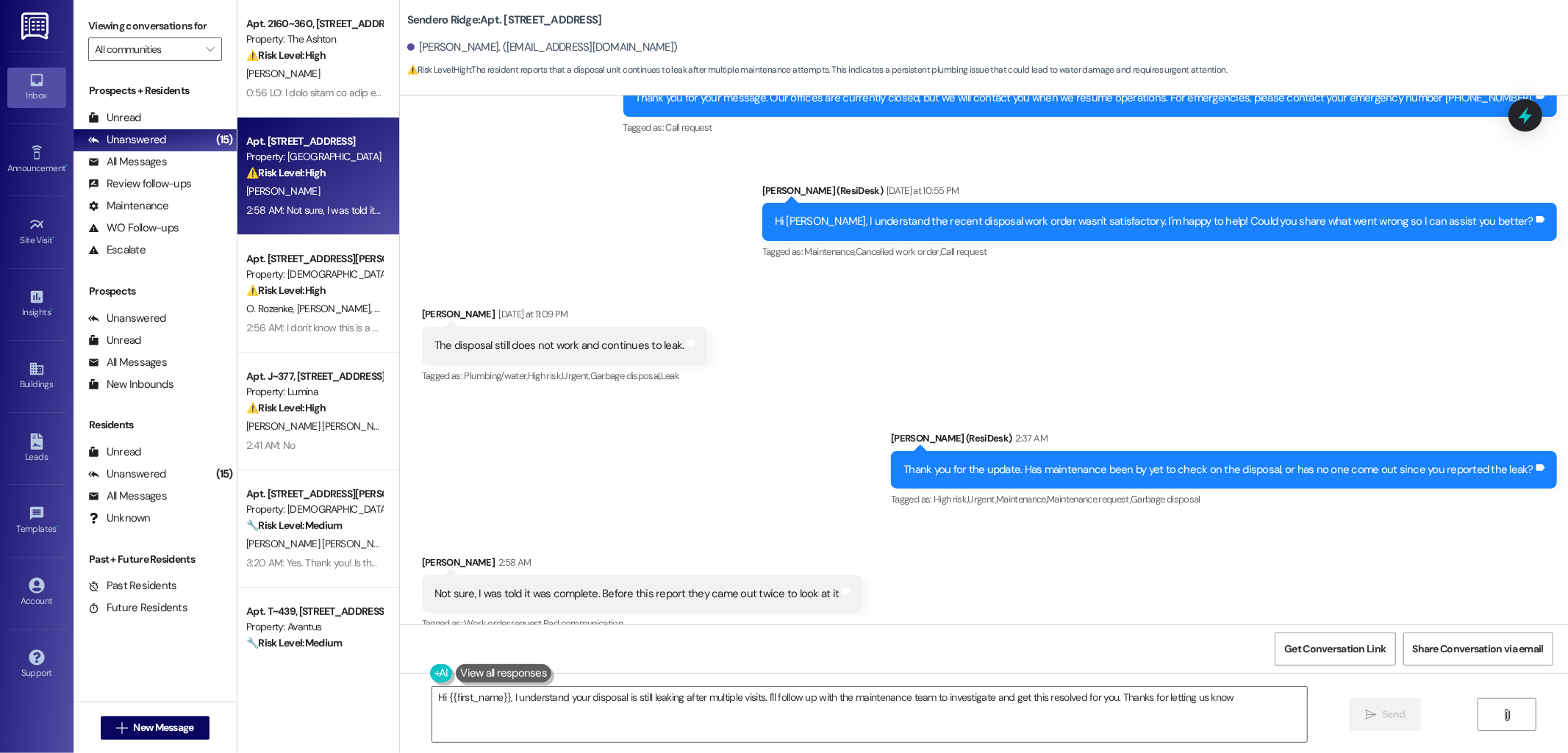
type textarea "Hi {{first_name}}, I understand your disposal is still leaking after multiple v…"
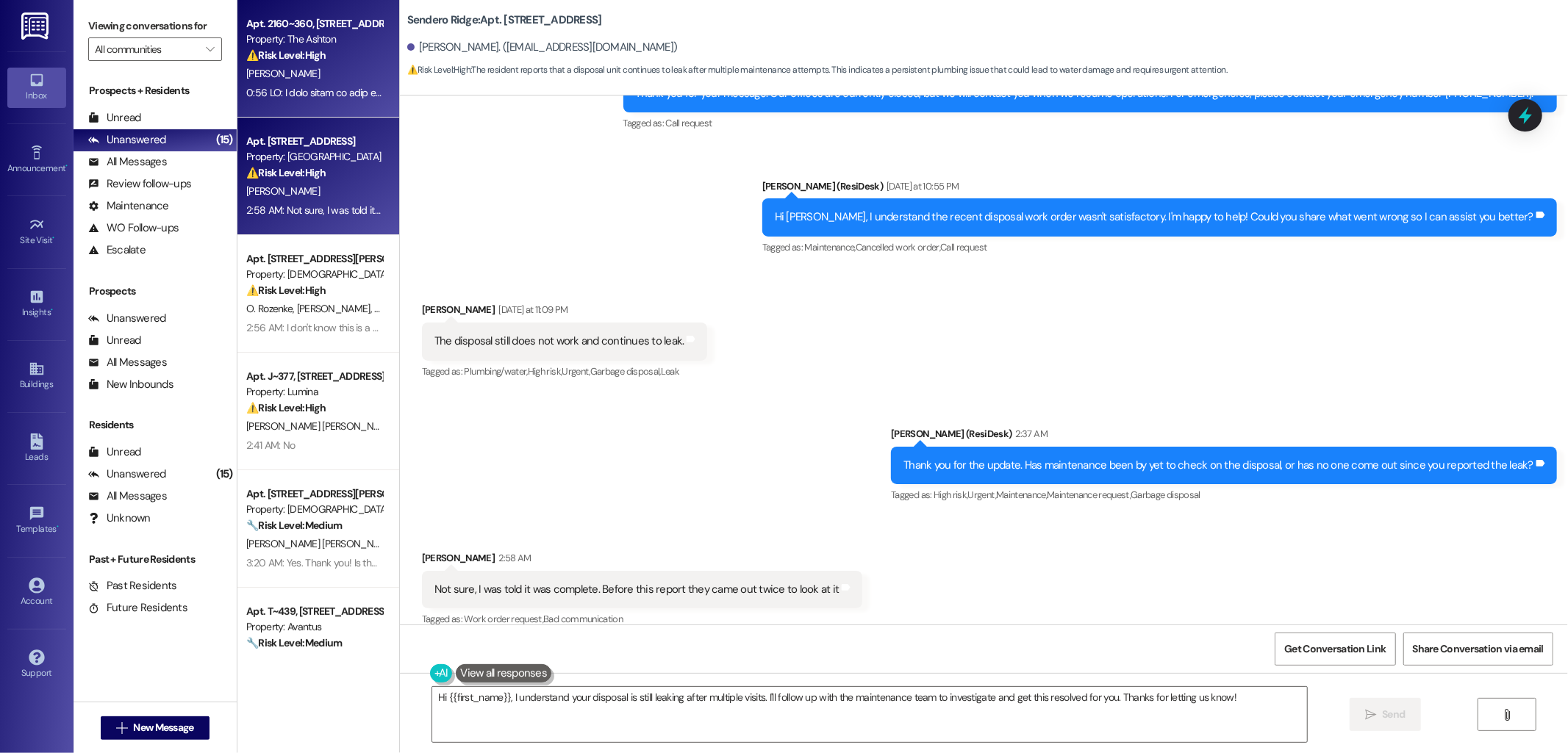
click at [327, 74] on div "M. Arreola" at bounding box center [314, 74] width 139 height 18
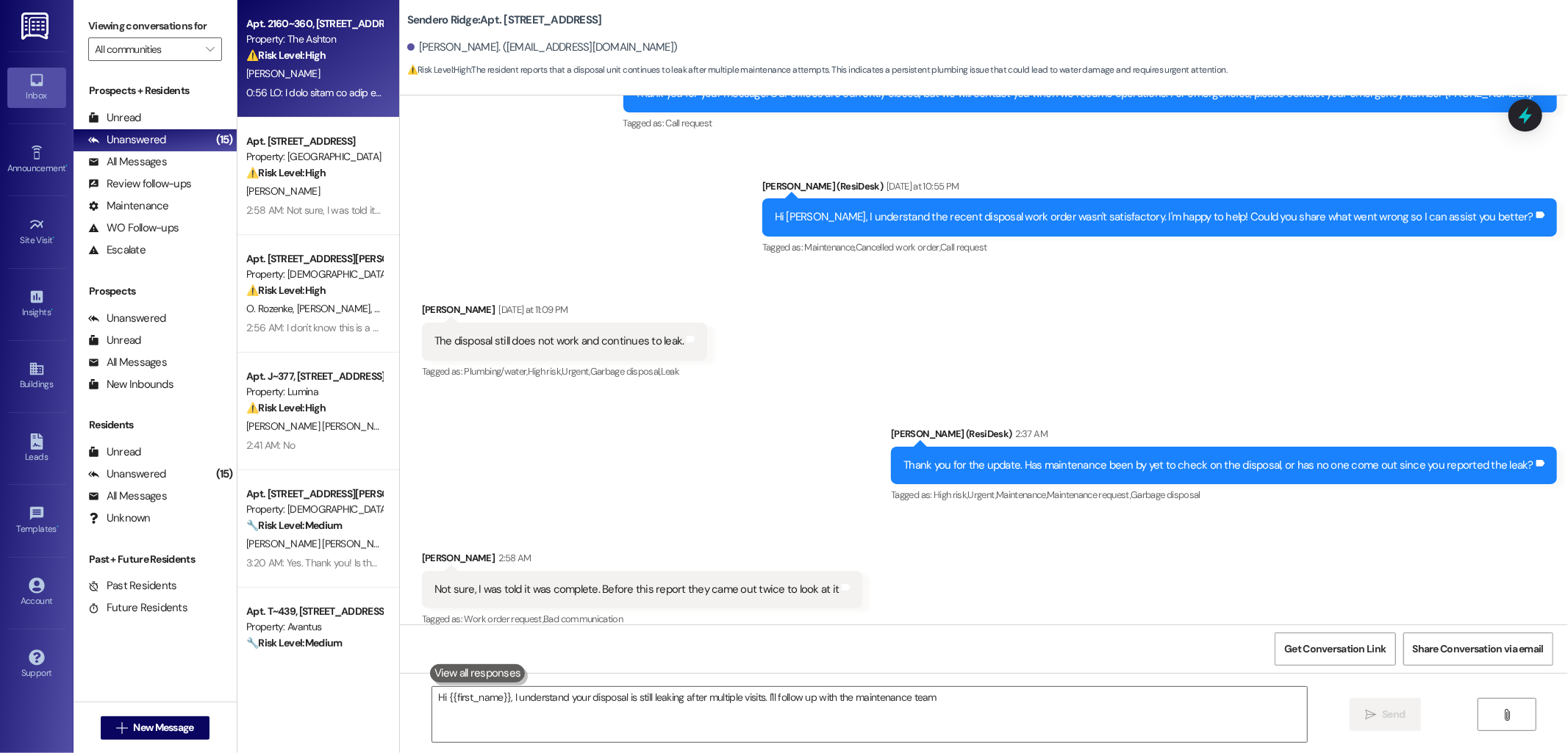
type textarea "Hi {{first_name}}, I understand your disposal is still leaking after multiple v…"
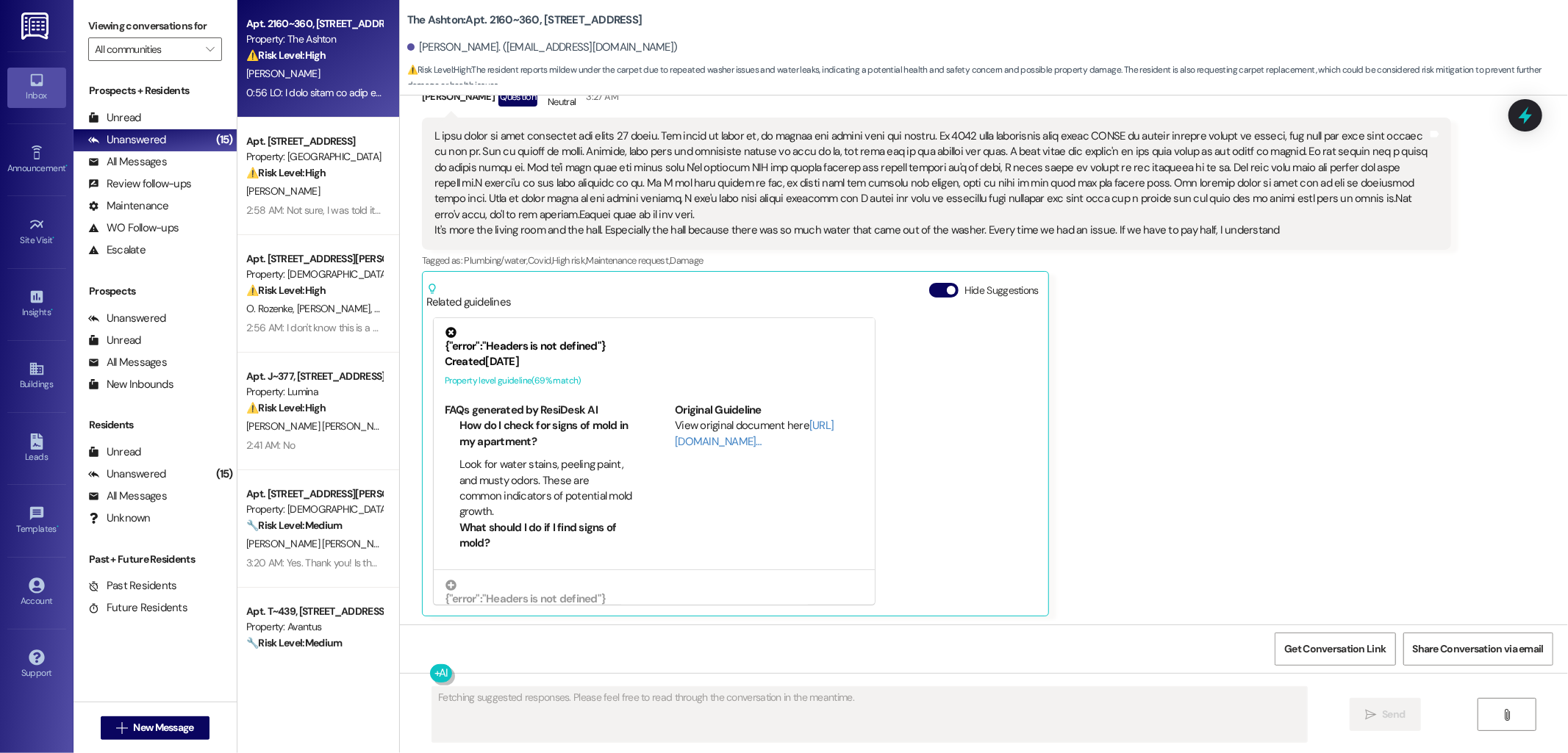
scroll to position [1972, 0]
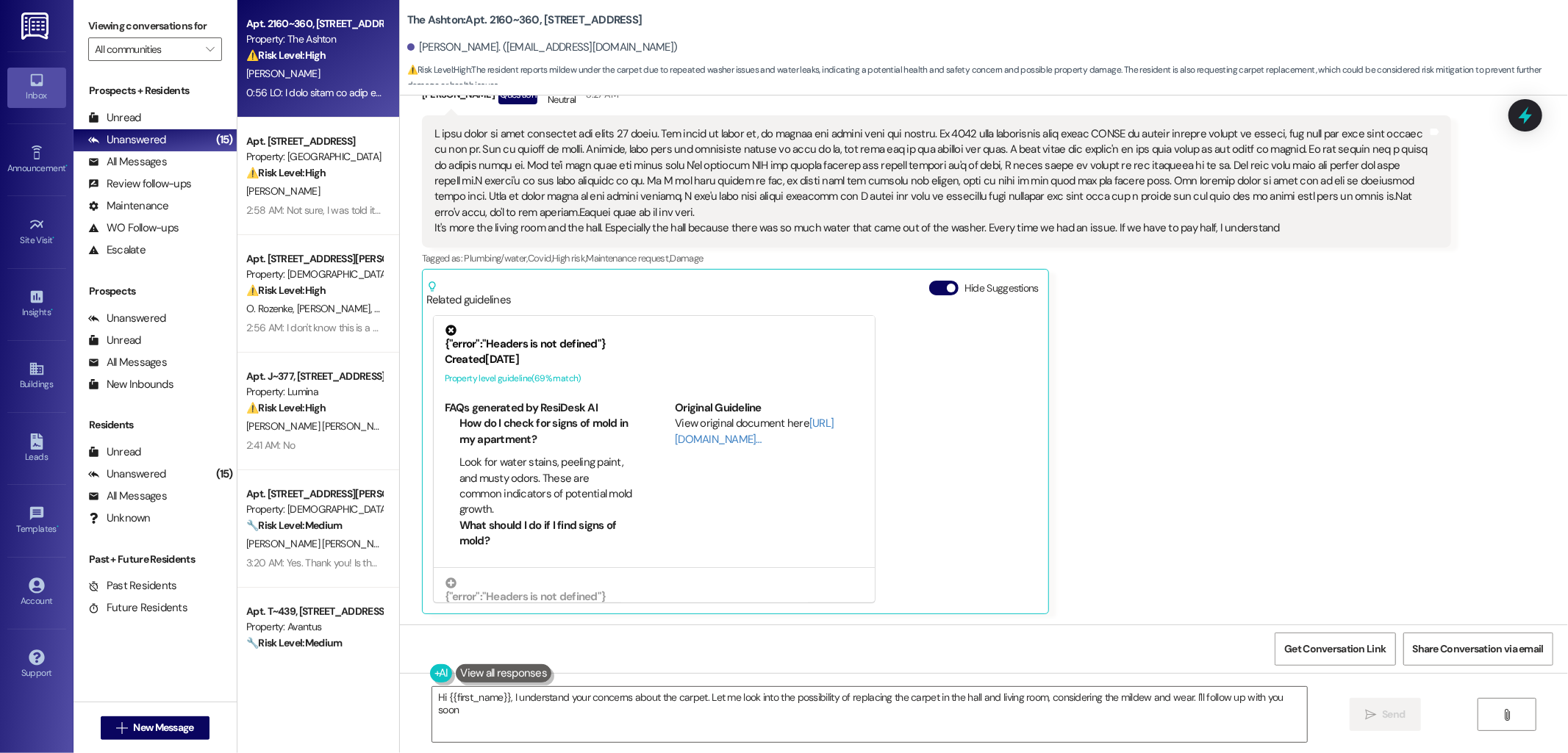
type textarea "Hi {{first_name}}, I understand your concerns about the carpet. Let me look int…"
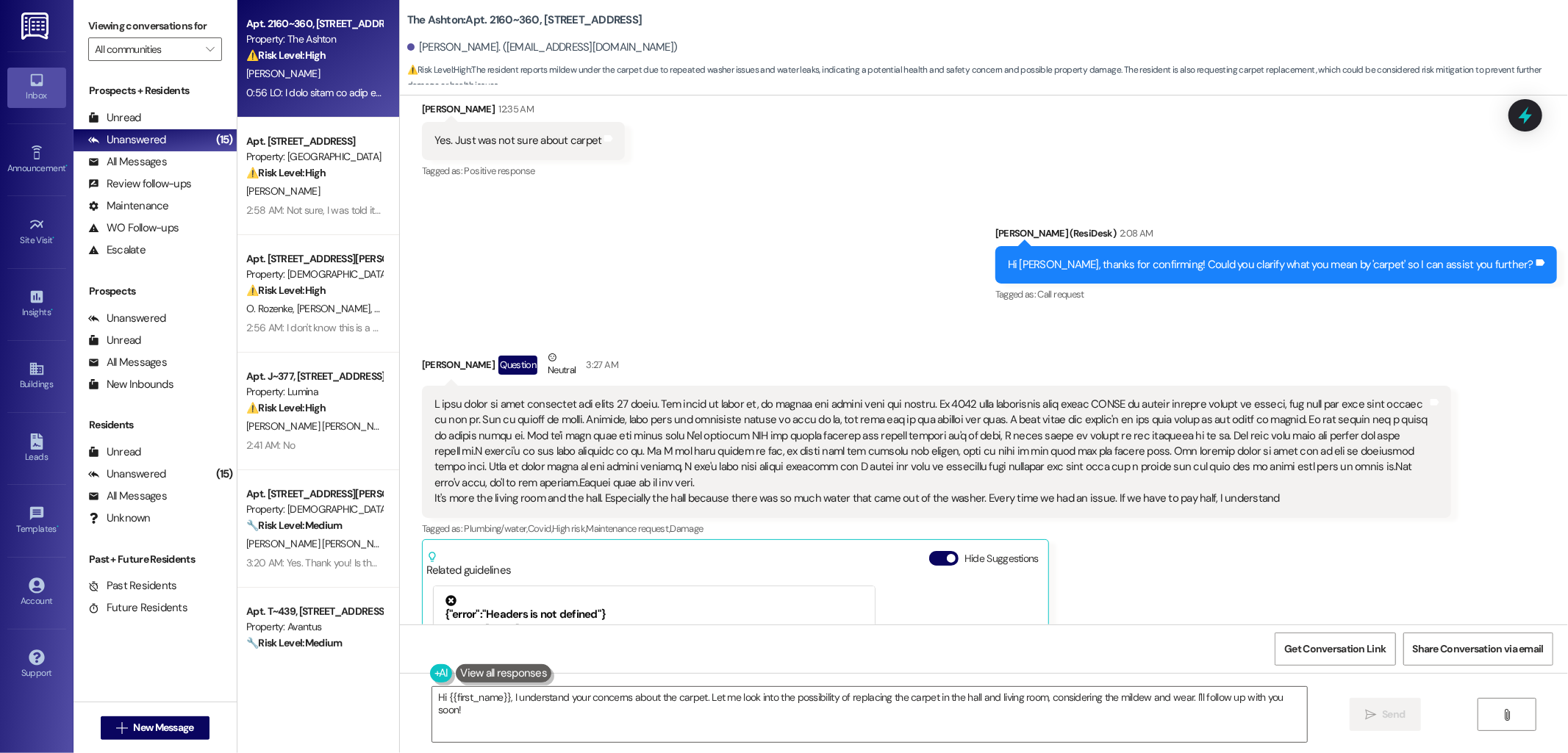
scroll to position [1645, 0]
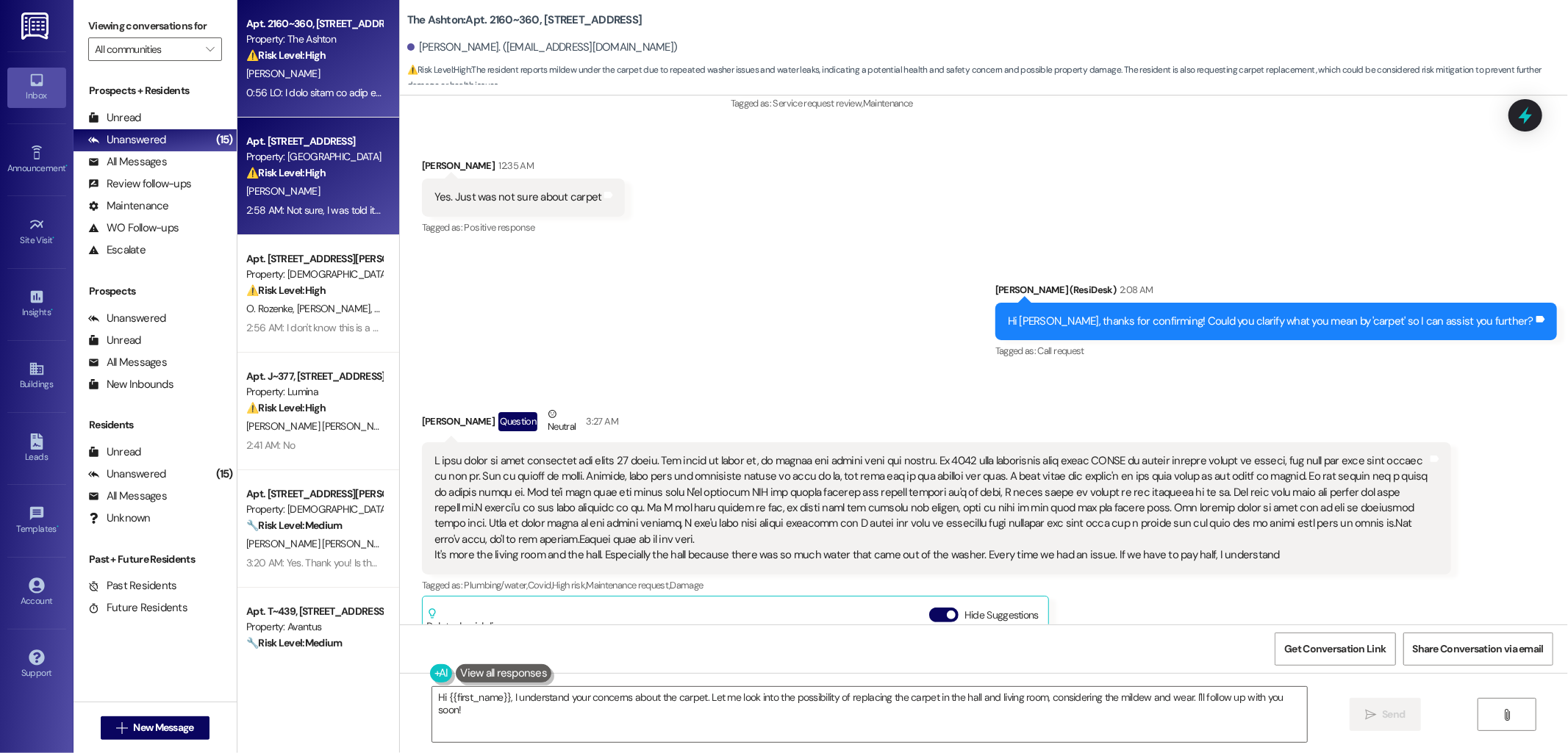
click at [336, 169] on div "⚠️ Risk Level: High The resident reports that a disposal unit continues to leak…" at bounding box center [314, 173] width 136 height 16
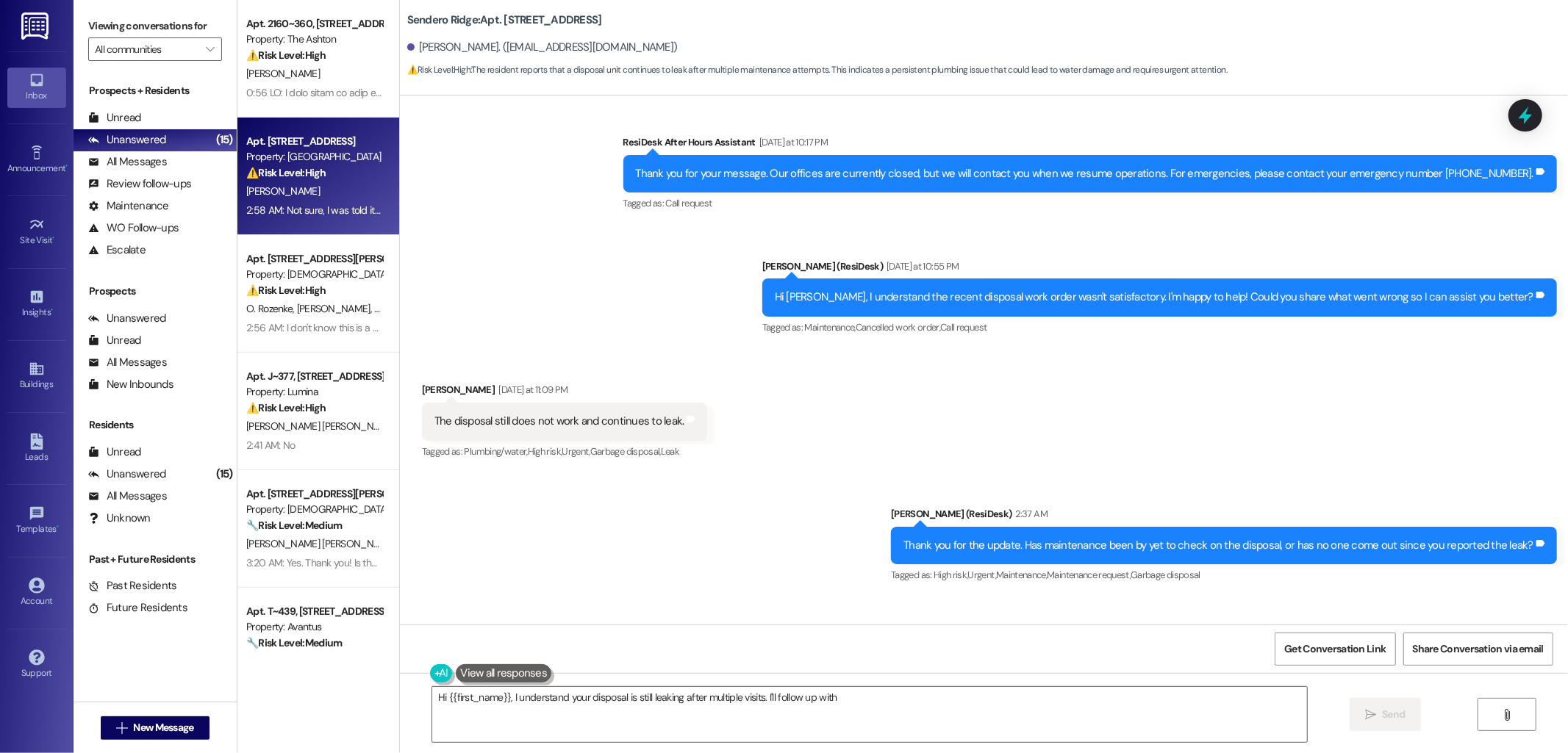
scroll to position [1239, 0]
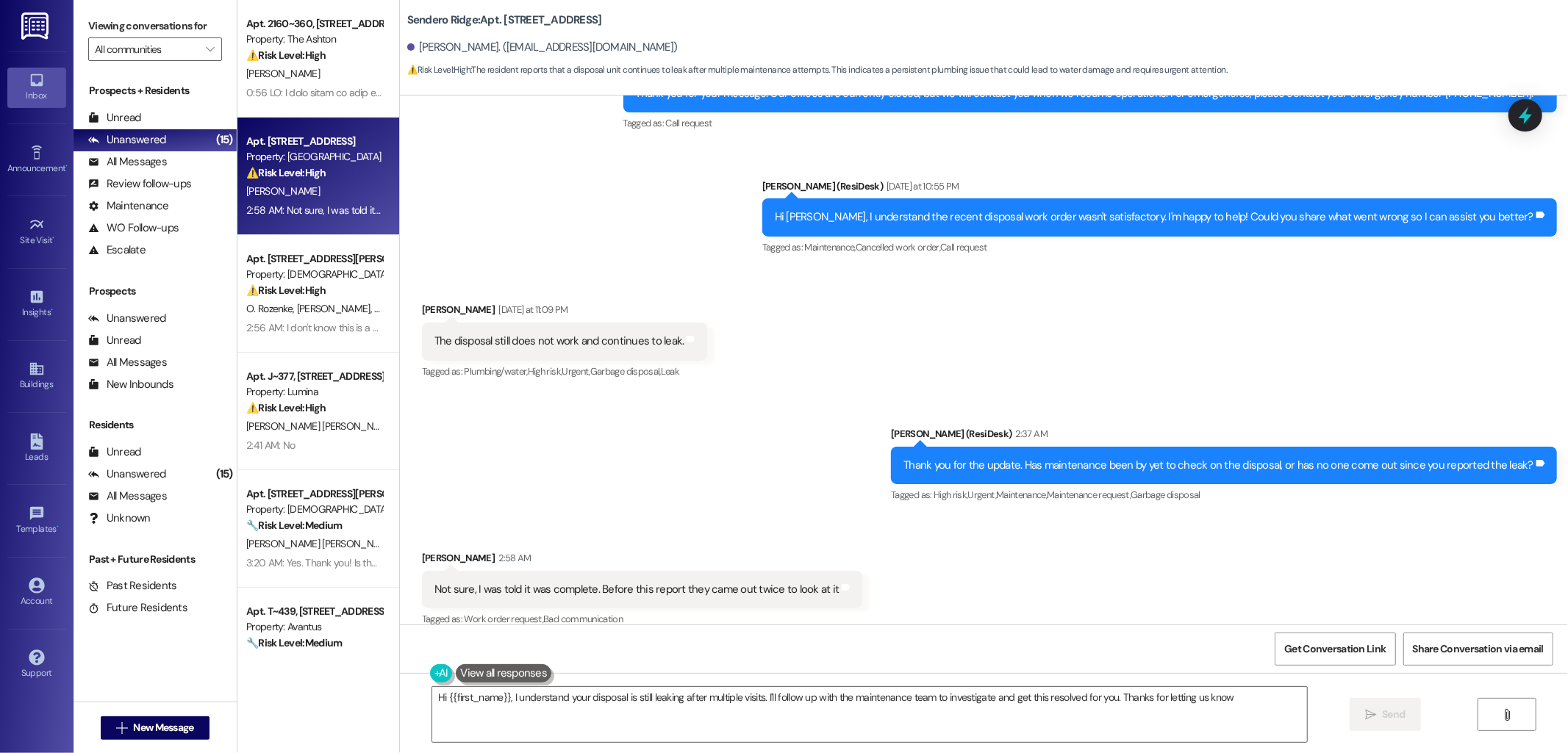
type textarea "Hi {{first_name}}, I understand your disposal is still leaking after multiple v…"
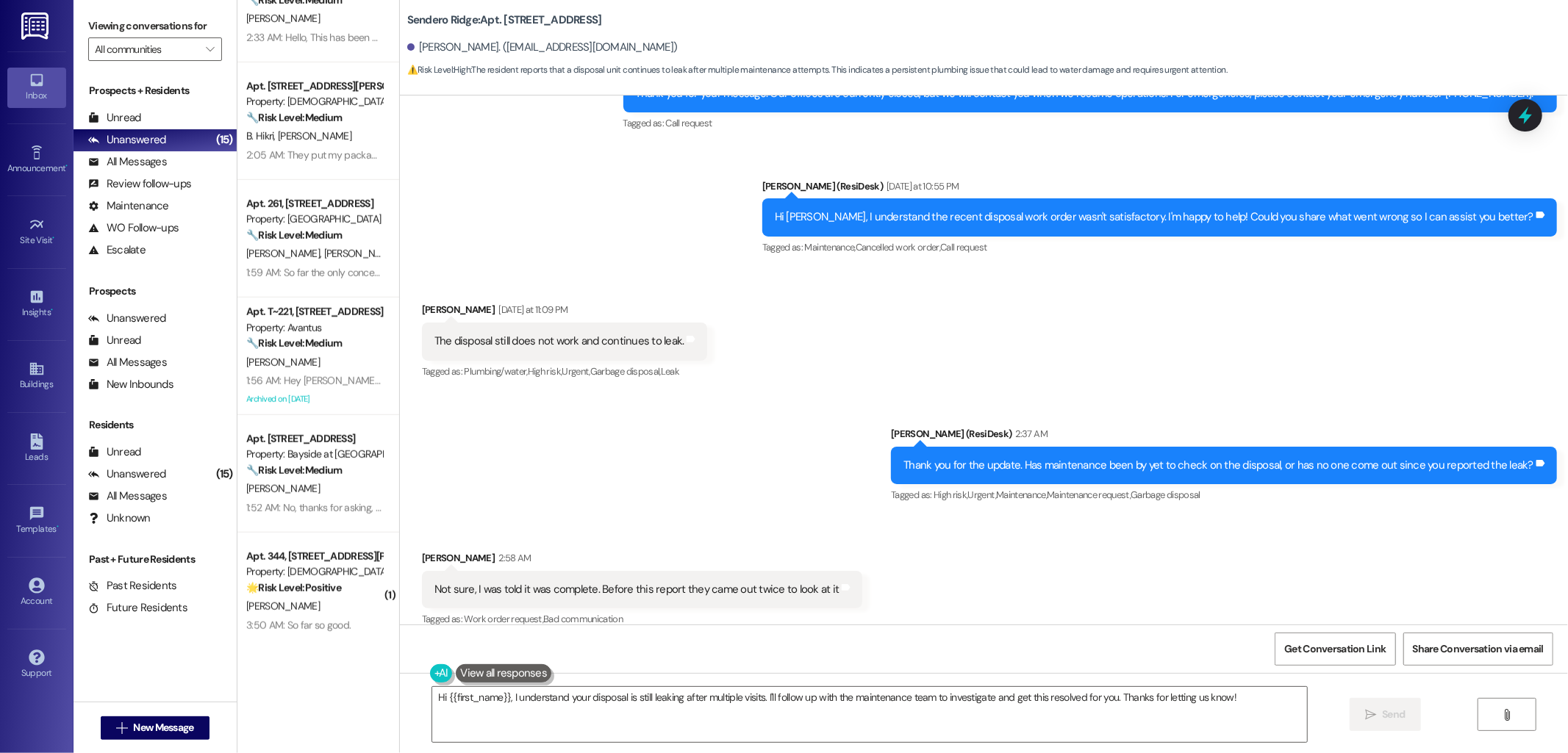
scroll to position [997, 0]
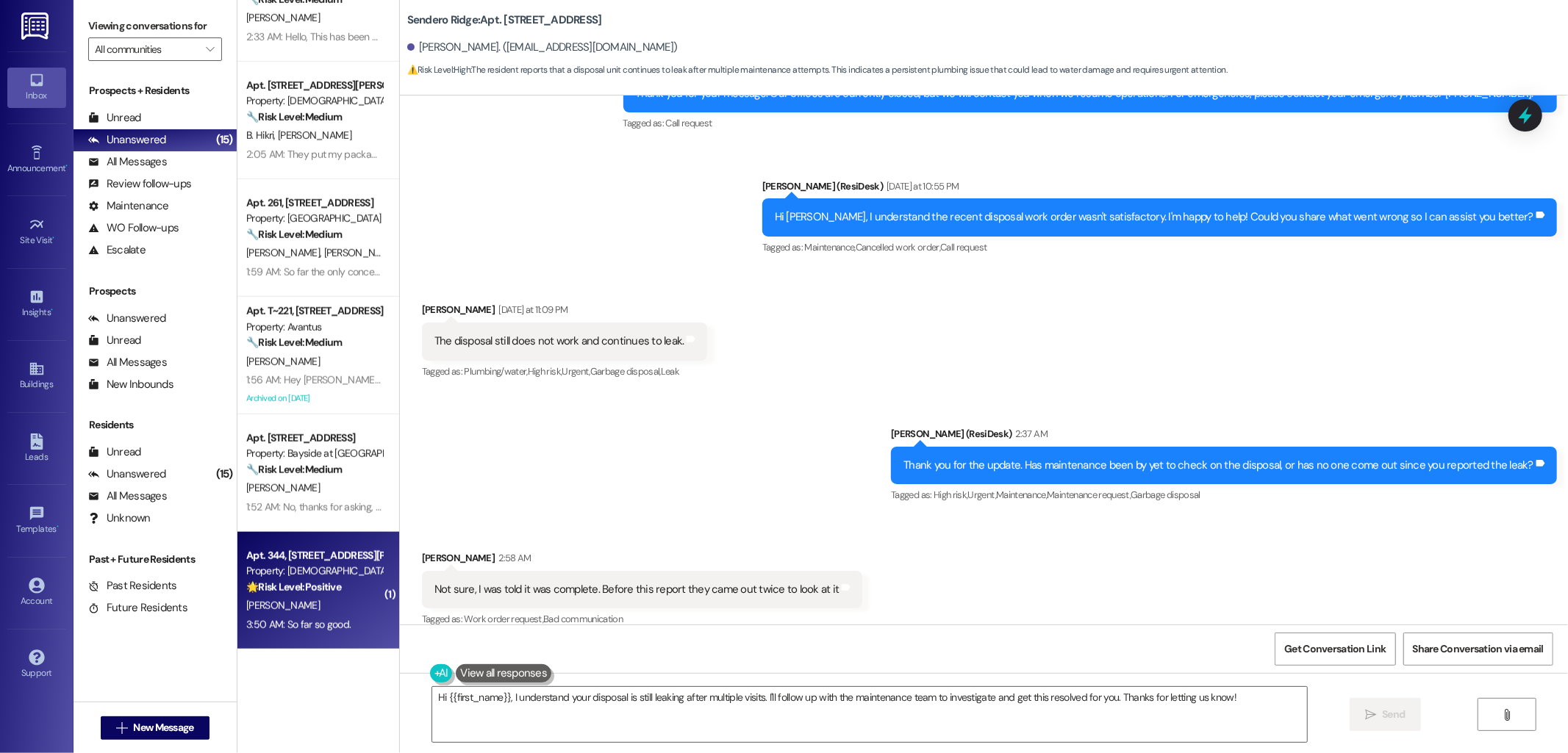
click at [270, 647] on div "Apt. 344, 4735 Sepulveda Blvd Property: Veda 🌟 Risk Level: Positive The residen…" at bounding box center [318, 591] width 162 height 117
type textarea "Hi {{first_name}}, I understand your disposal is still leaking after multiple v…"
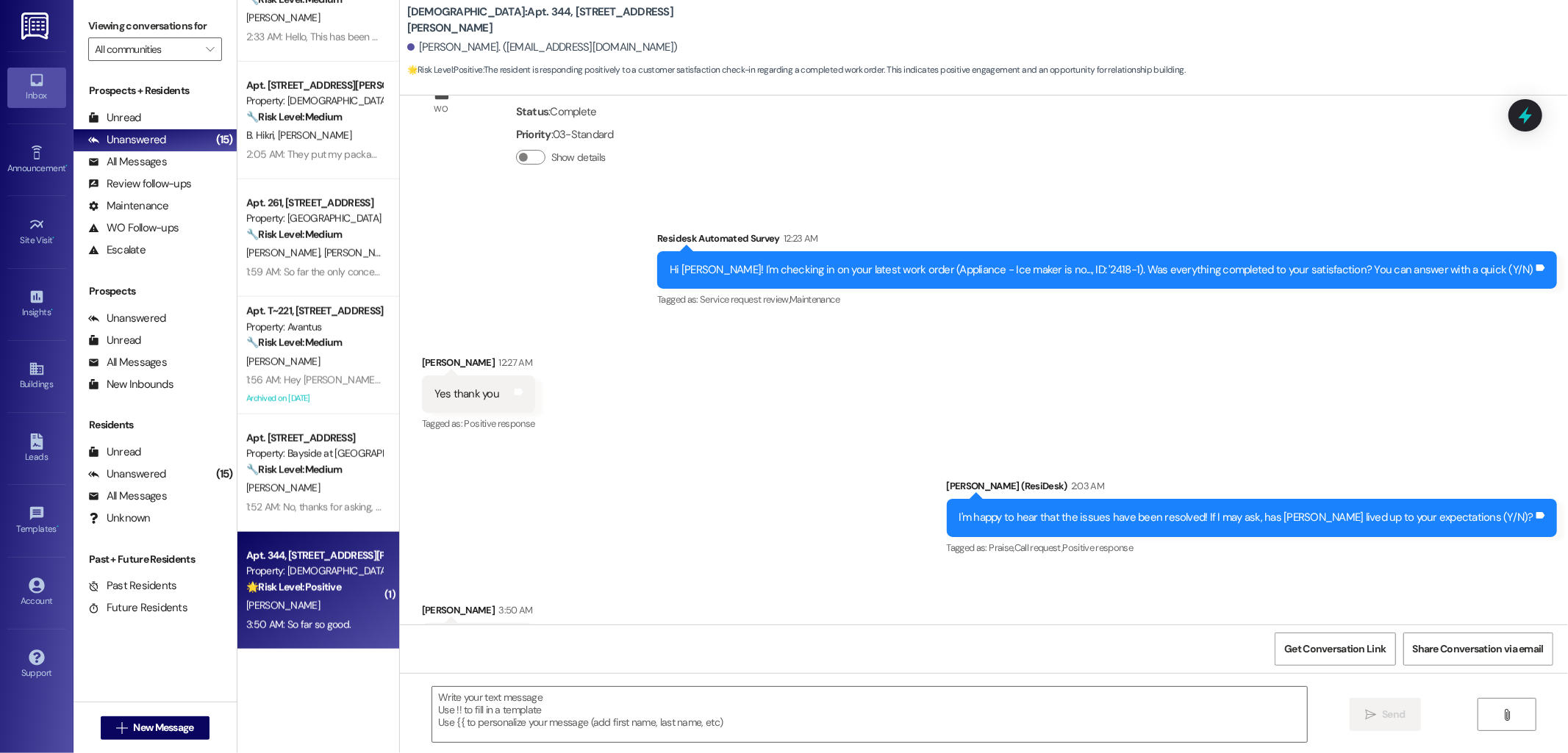
type textarea "Fetching suggested responses. Please feel free to read through the conversation…"
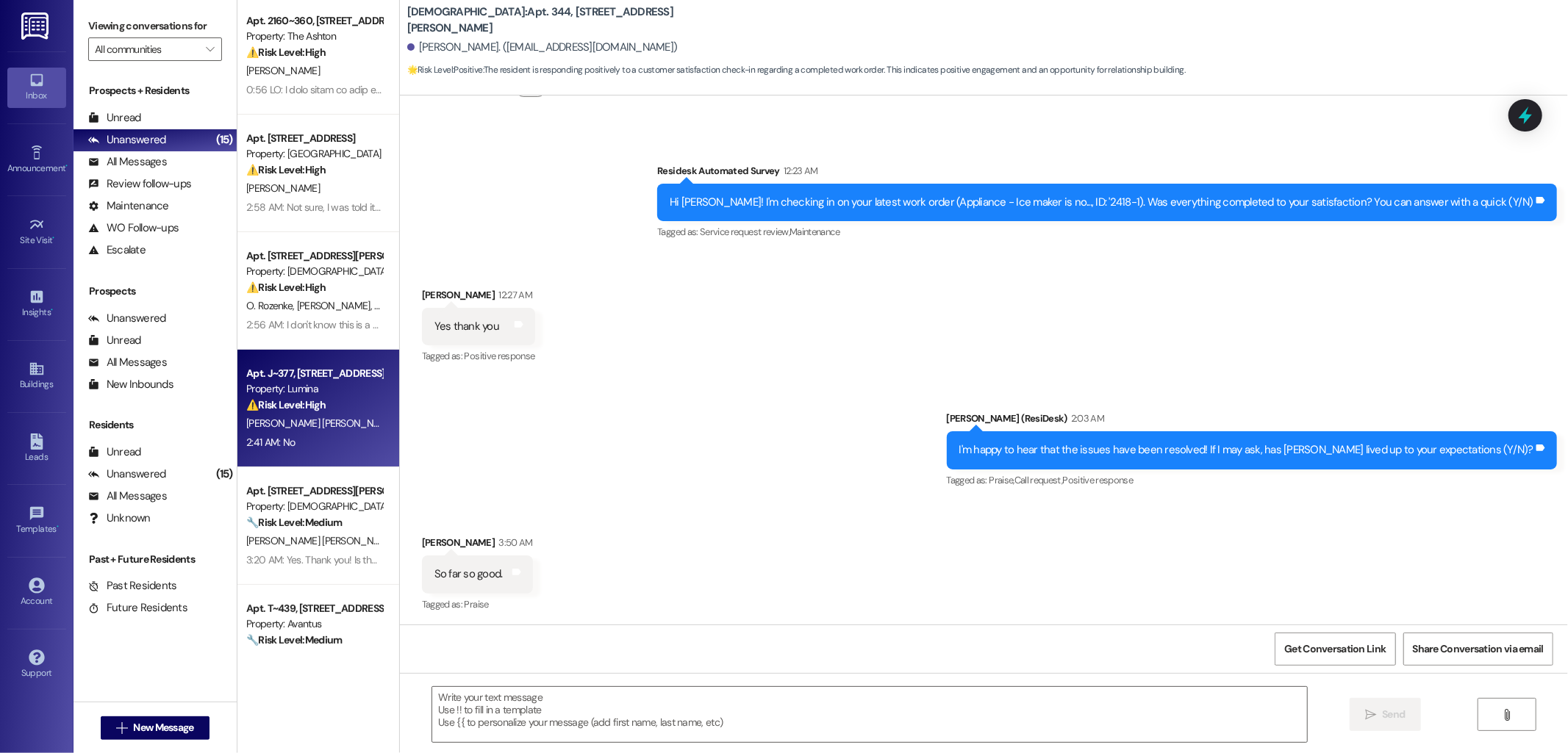
scroll to position [0, 0]
click at [304, 393] on div "Property: Lumina" at bounding box center [314, 392] width 136 height 16
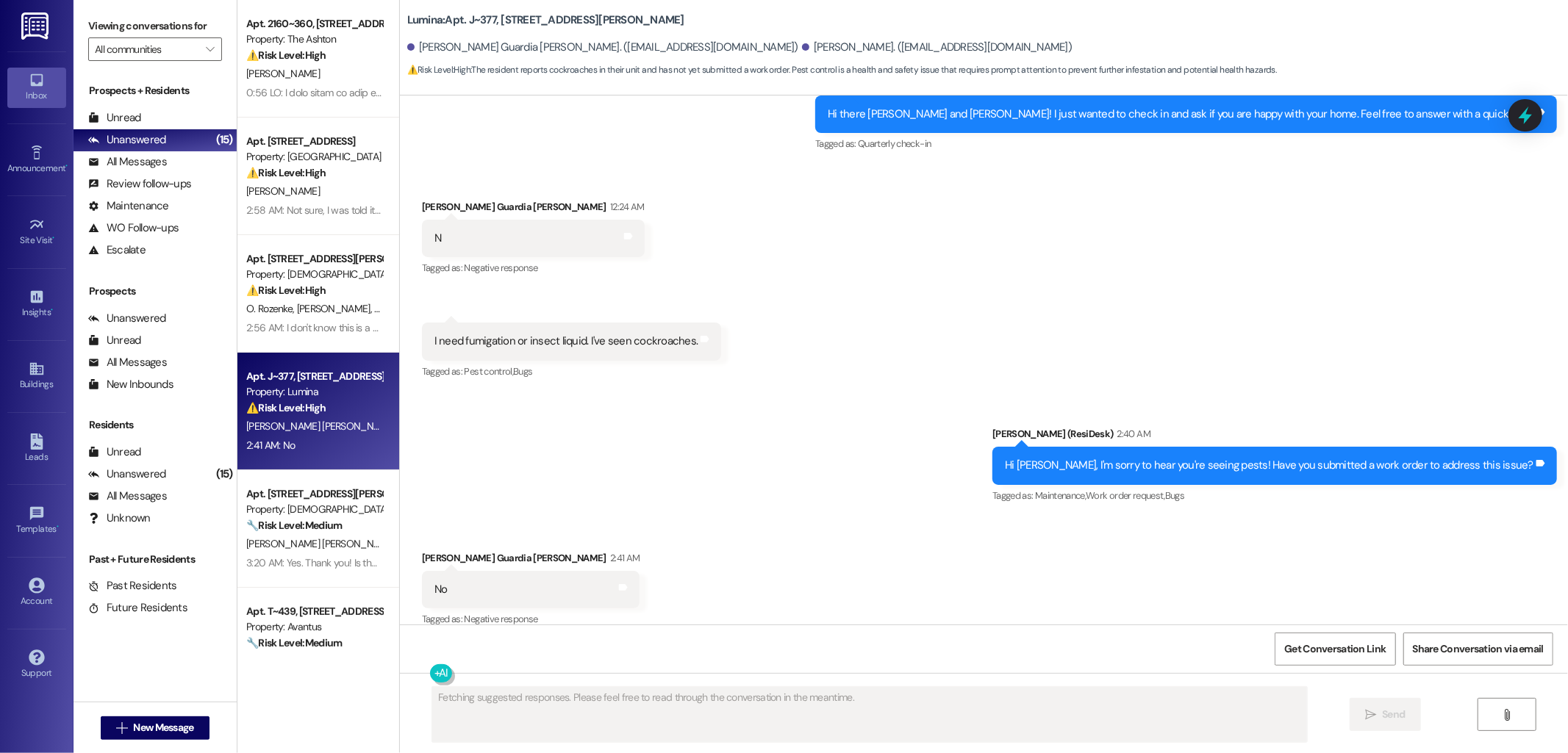
scroll to position [1149, 0]
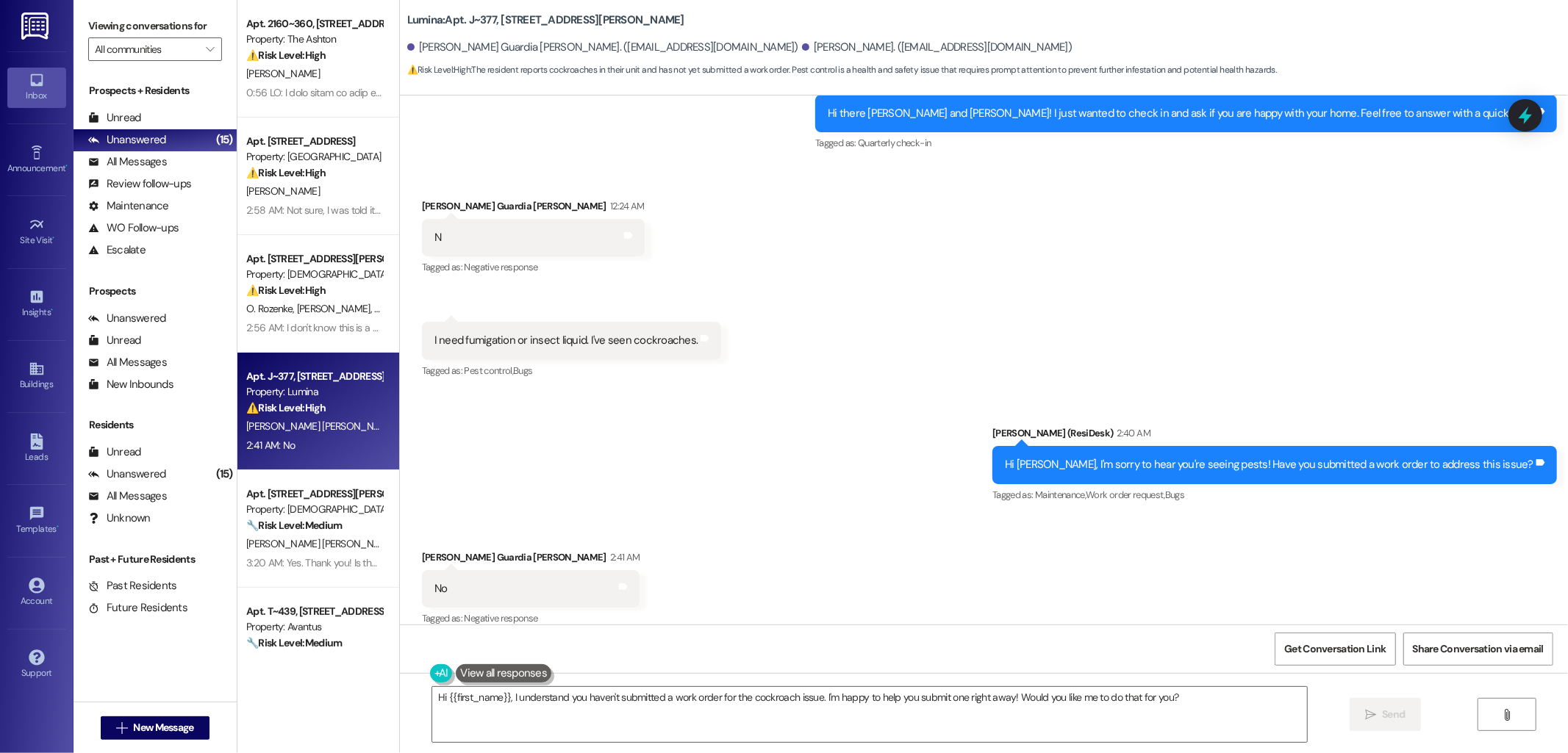
click at [546, 333] on div "I need fumigation or insect liquid. I've seen cockroaches." at bounding box center [566, 341] width 264 height 16
copy div "I need fumigation or insect liquid. I've seen cockroaches. Tags and notes"
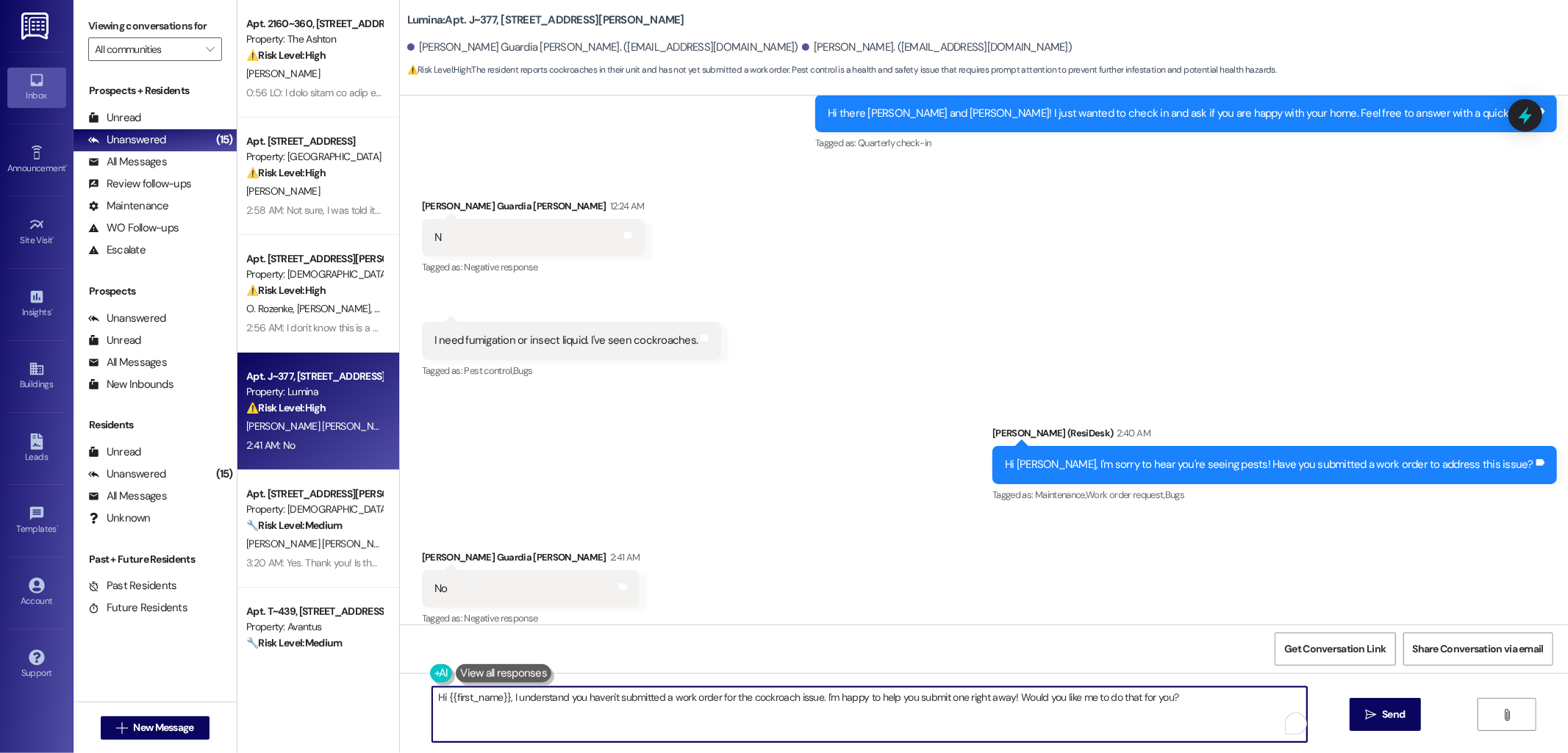
drag, startPoint x: 813, startPoint y: 693, endPoint x: 428, endPoint y: 691, distance: 385.0
click at [432, 700] on textarea "Hi {{first_name}}, I understand you haven't submitted a work order for the cock…" at bounding box center [870, 714] width 875 height 55
type textarea "I see! I'm happy to help you submit one right away! Would you like me to do tha…"
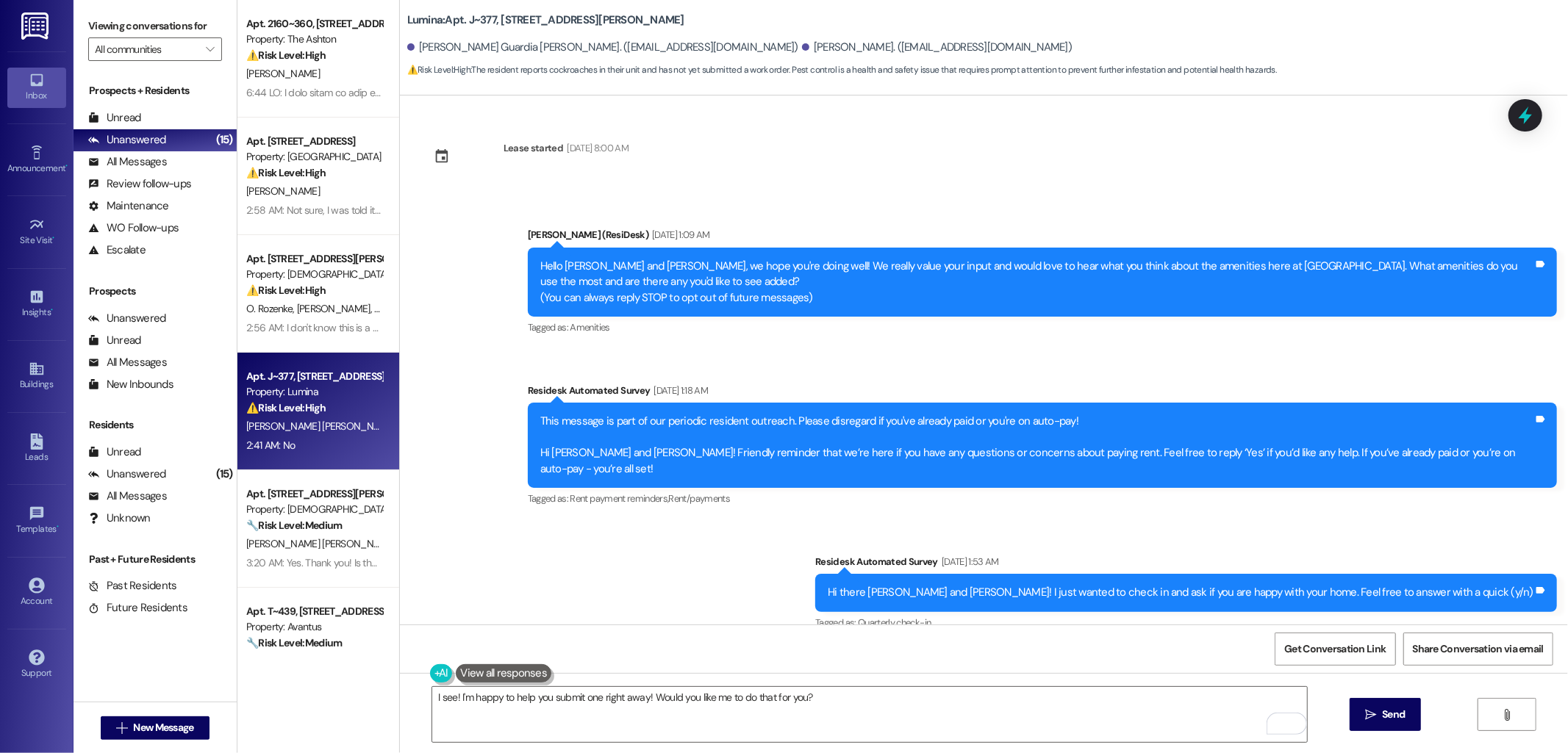
scroll to position [1149, 0]
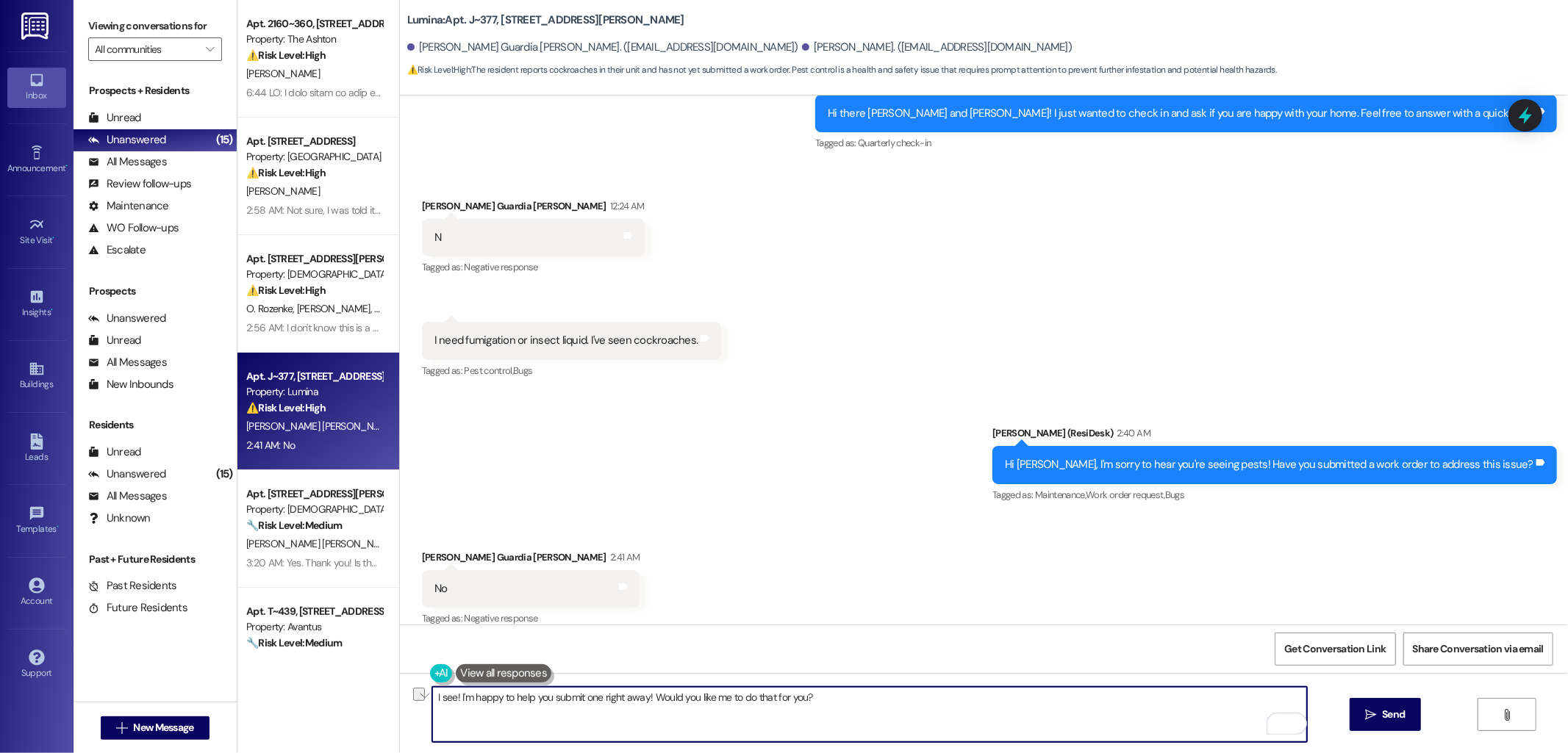
drag, startPoint x: 642, startPoint y: 700, endPoint x: 828, endPoint y: 702, distance: 186.0
click at [828, 702] on textarea "I see! I'm happy to help you submit one right away! Would you like me to do tha…" at bounding box center [870, 714] width 875 height 55
paste textarea "To help me follow up"
click at [760, 701] on textarea "I see! I'm happy to help you submit one right away! To help me follow up:" at bounding box center [870, 714] width 875 height 55
paste textarea "Have you seen the cockroaches inside your unit, outside near entry points, or b…"
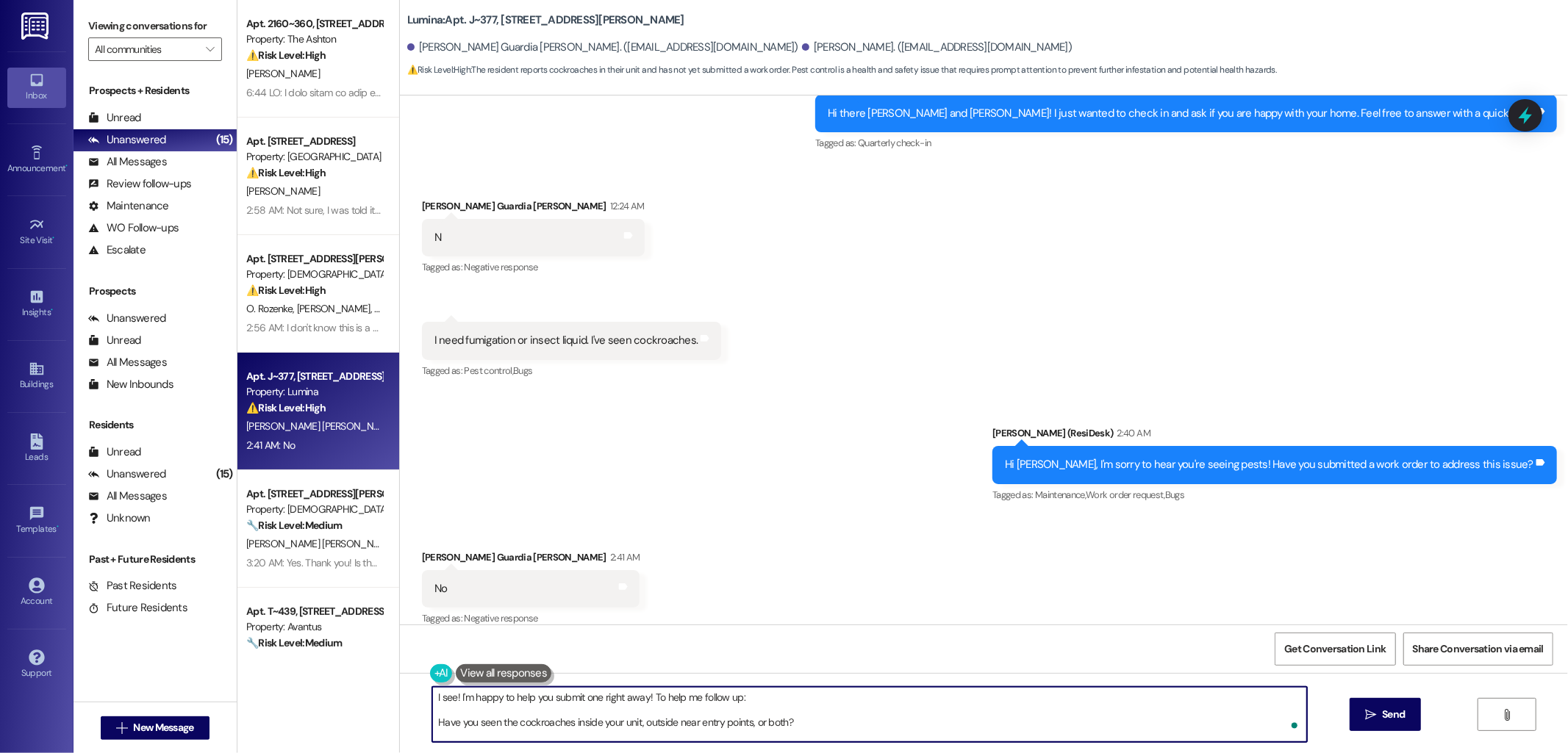
scroll to position [36, 0]
click at [531, 722] on textarea "I see! I'm happy to help you submit one right away! To help me follow up: Have …" at bounding box center [870, 714] width 875 height 55
click at [494, 706] on textarea "I see! I'm happy to help you submit one right away! To help me follow up: Have …" at bounding box center [870, 714] width 875 height 55
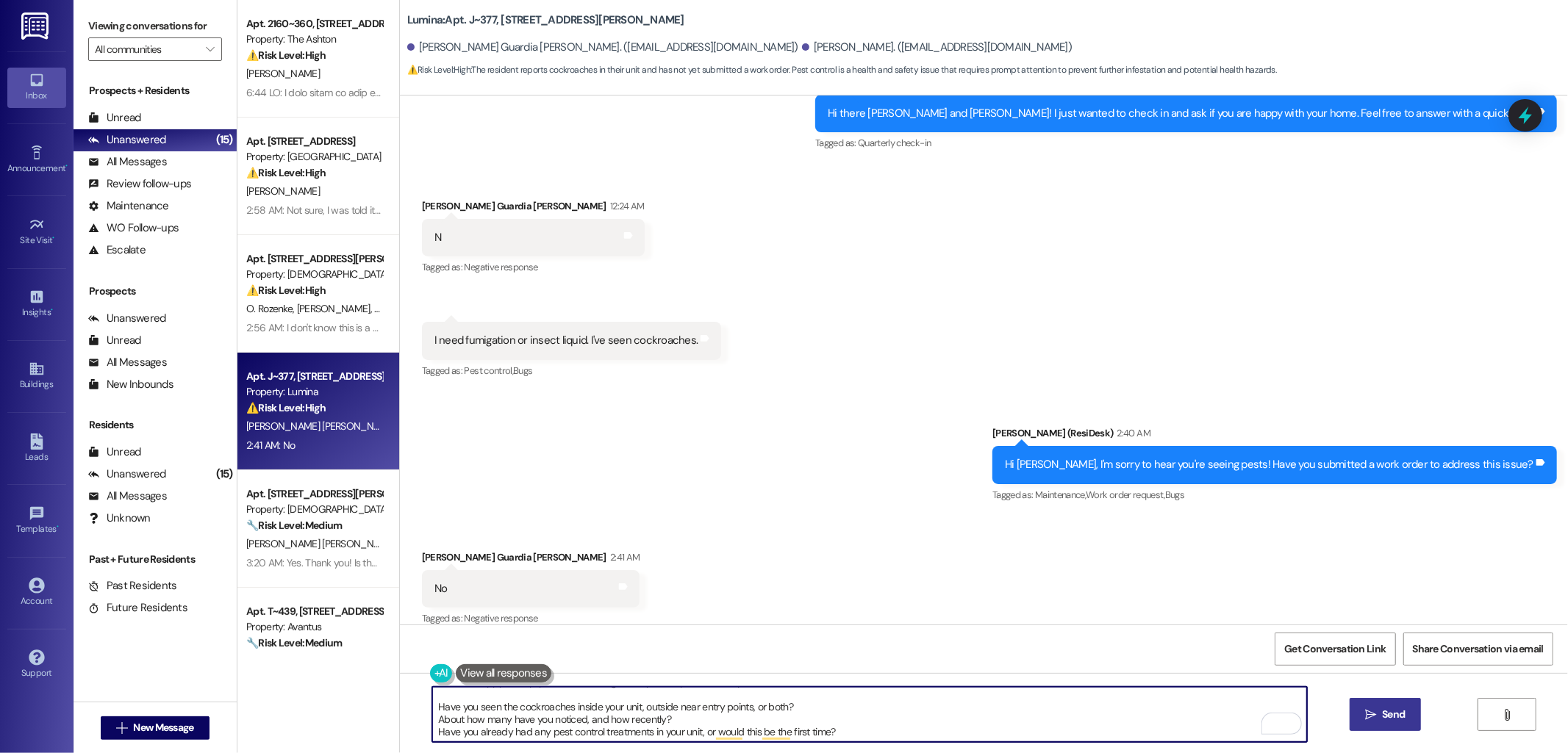
type textarea "I see! I'm happy to help you submit one right away! To help me follow up: Have …"
click at [1411, 724] on button " Send" at bounding box center [1385, 715] width 71 height 33
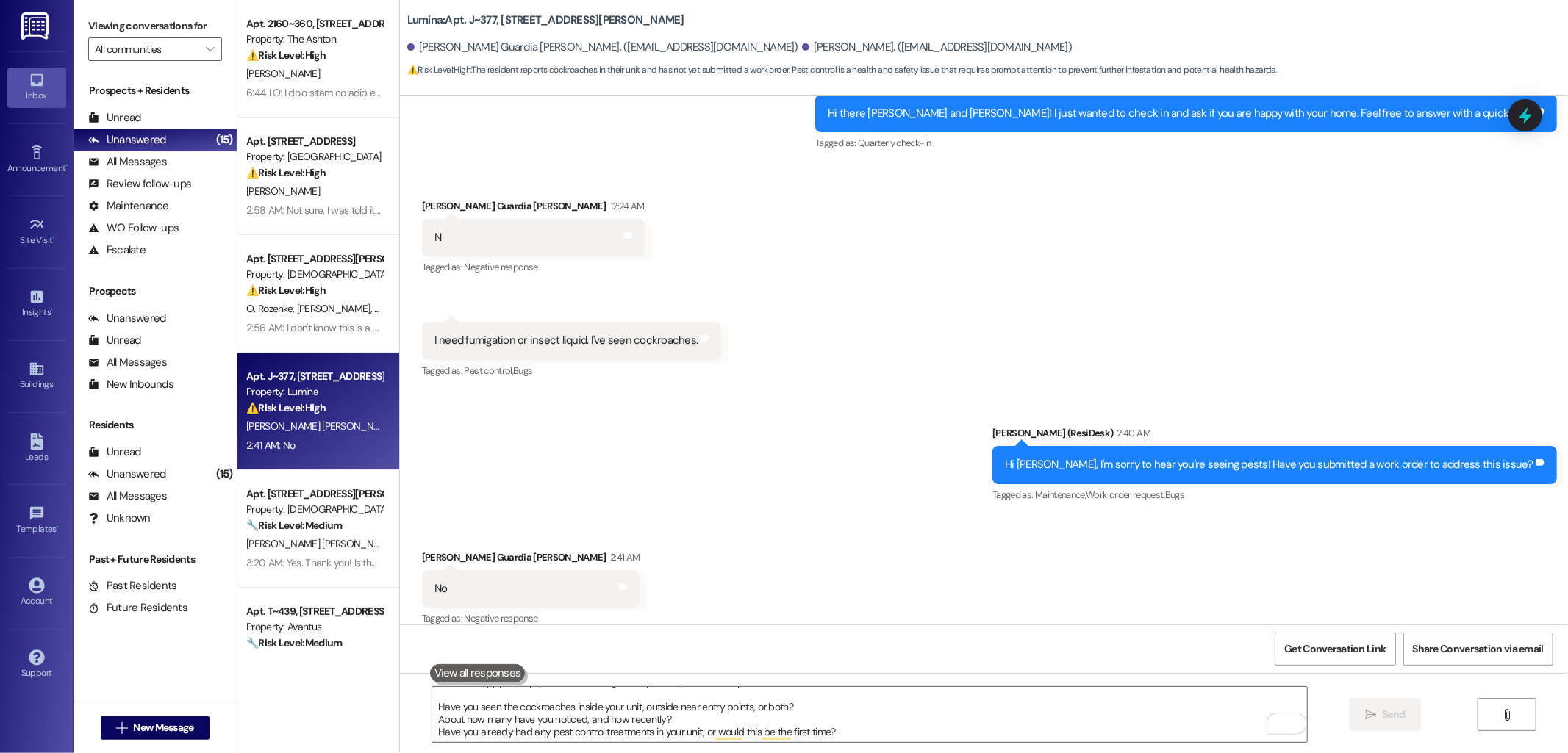
scroll to position [0, 0]
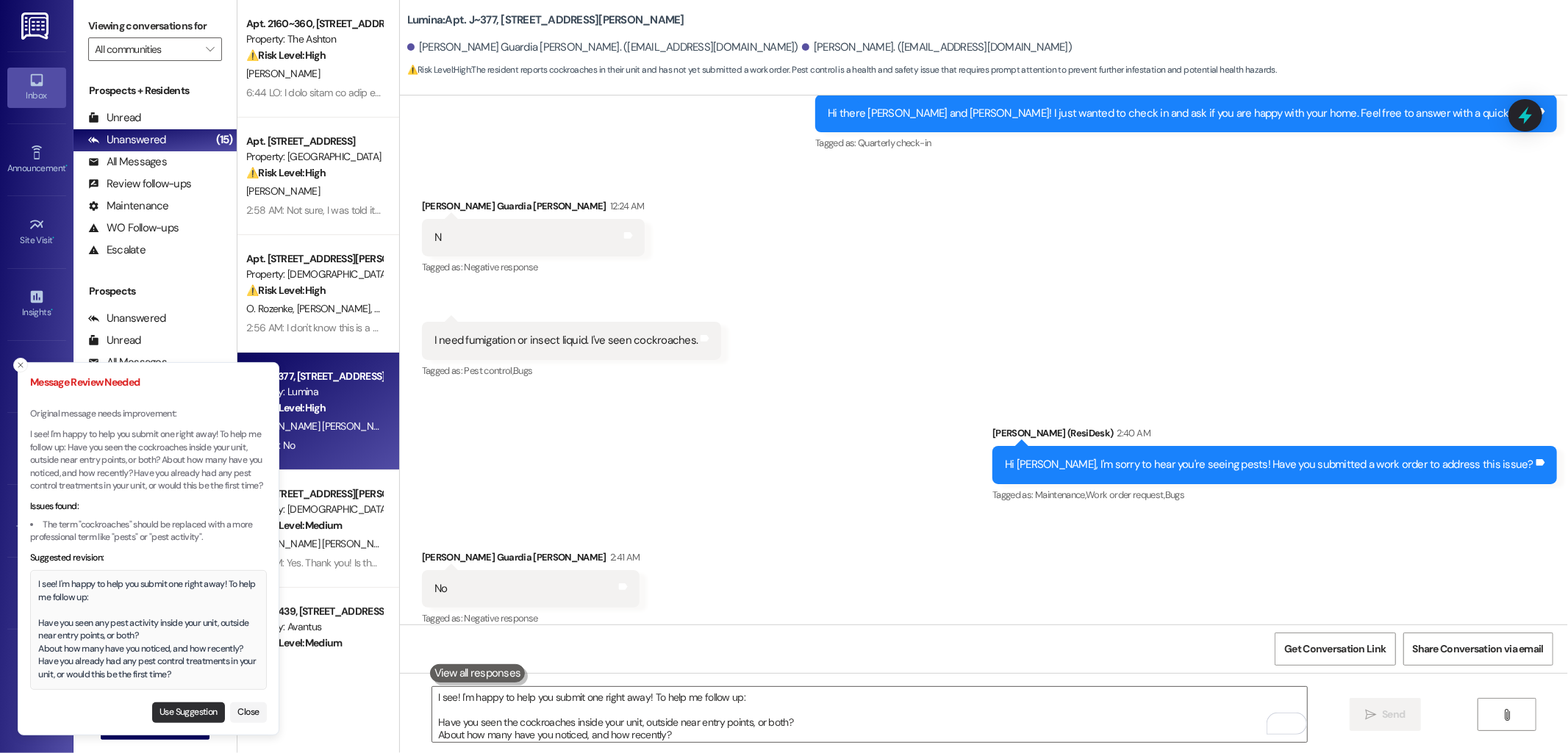
click at [185, 717] on button "Use Suggestion" at bounding box center [188, 712] width 73 height 21
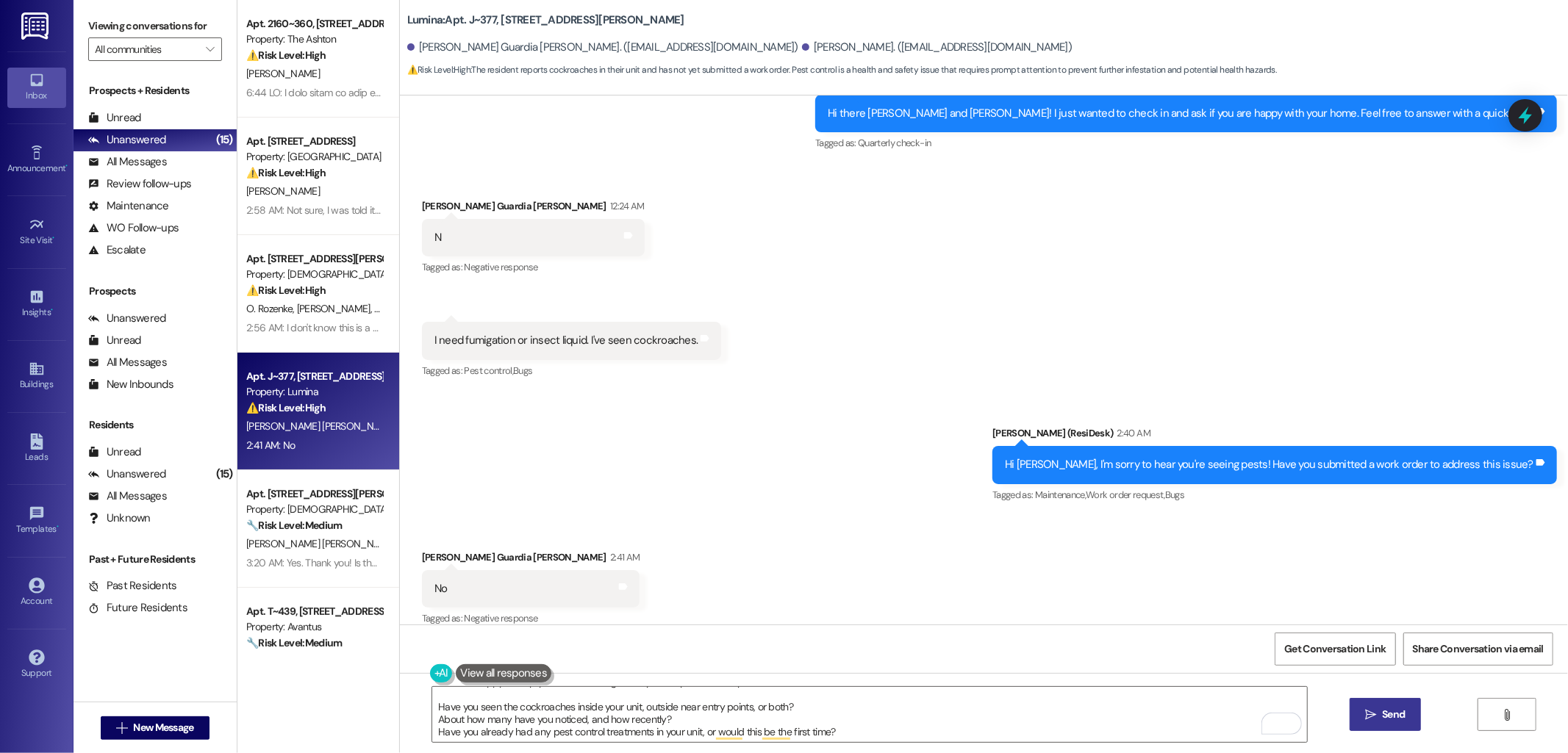
click at [1388, 706] on button " Send" at bounding box center [1385, 715] width 71 height 33
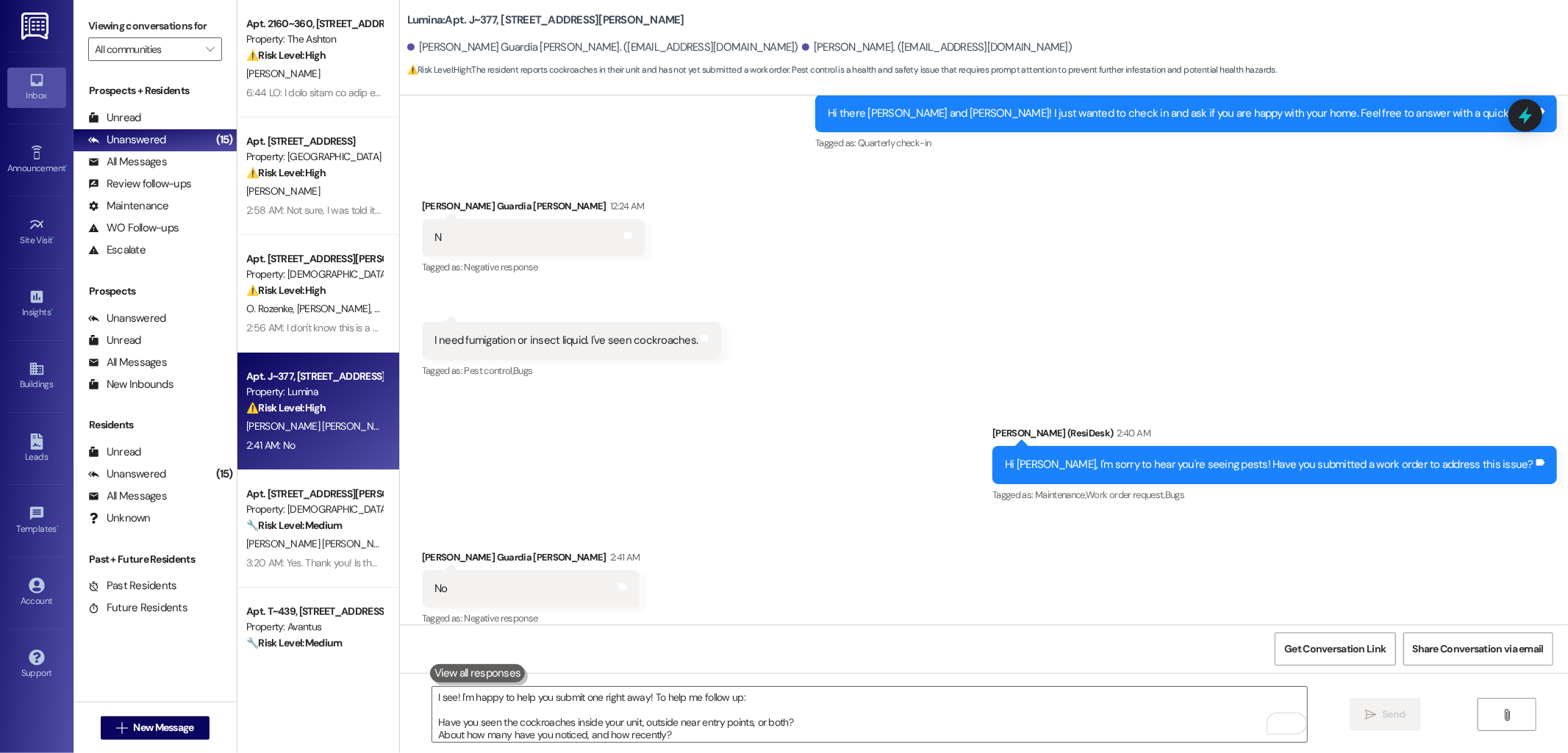
click at [475, 674] on button at bounding box center [478, 674] width 96 height 18
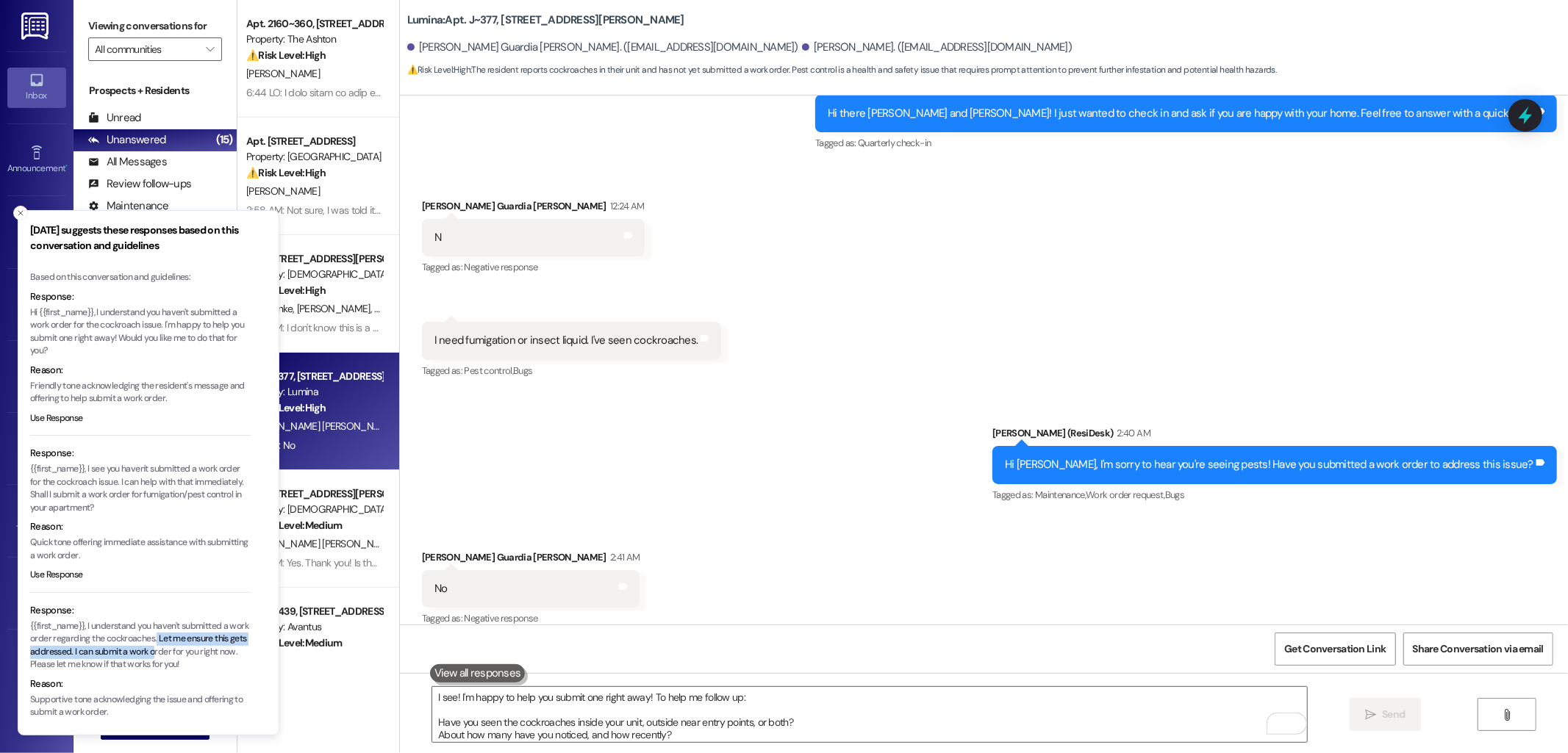
drag, startPoint x: 178, startPoint y: 637, endPoint x: 188, endPoint y: 649, distance: 15.6
click at [188, 649] on p "{{first_name}}, I understand you haven't submitted a work order regarding the c…" at bounding box center [140, 646] width 221 height 51
click at [141, 657] on p "{{first_name}}, I understand you haven't submitted a work order regarding the c…" at bounding box center [140, 646] width 221 height 51
drag, startPoint x: 107, startPoint y: 651, endPoint x: 68, endPoint y: 671, distance: 43.8
click at [68, 671] on p "{{first_name}}, I understand you haven't submitted a work order regarding the c…" at bounding box center [140, 646] width 221 height 51
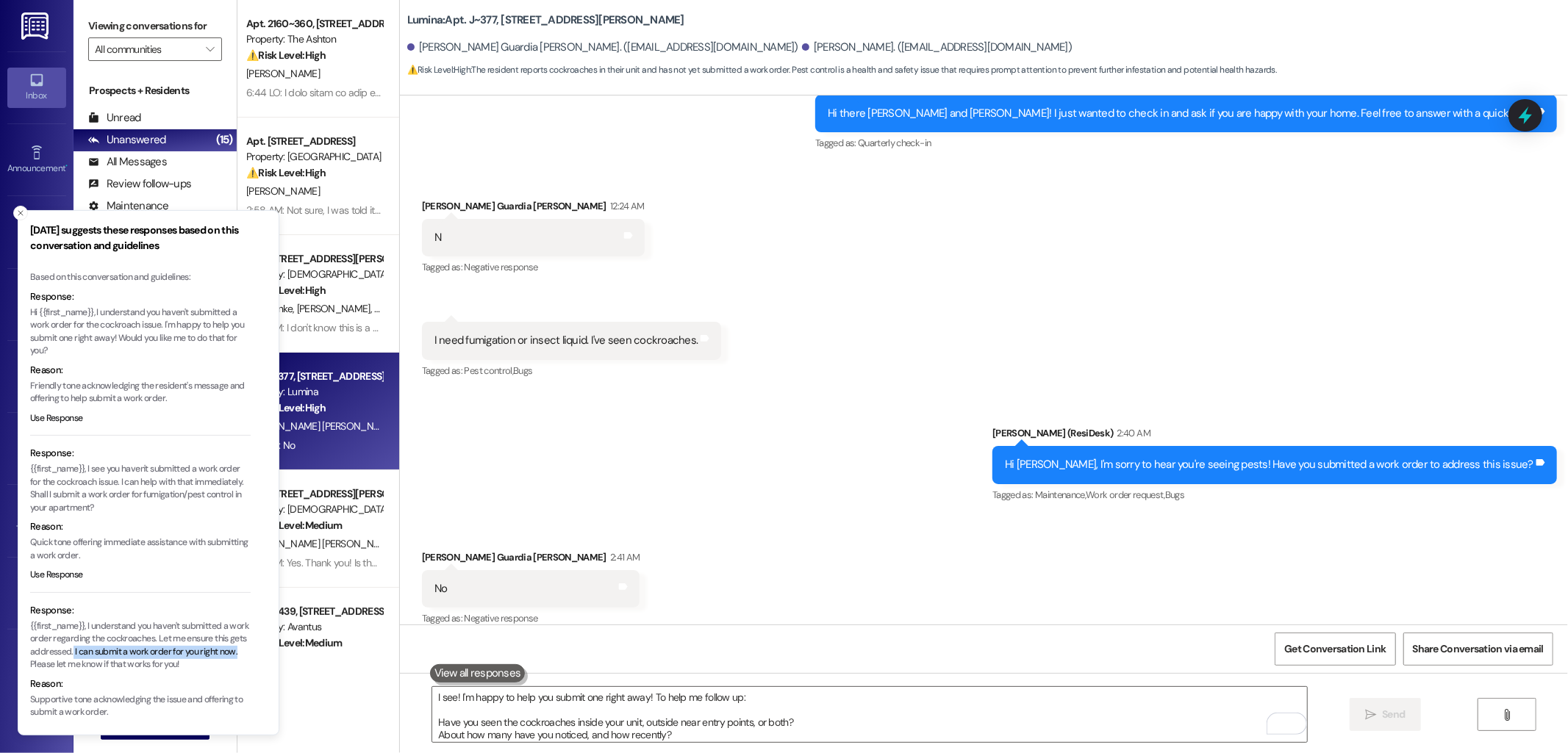
copy p "I can submit a work order for you right now."
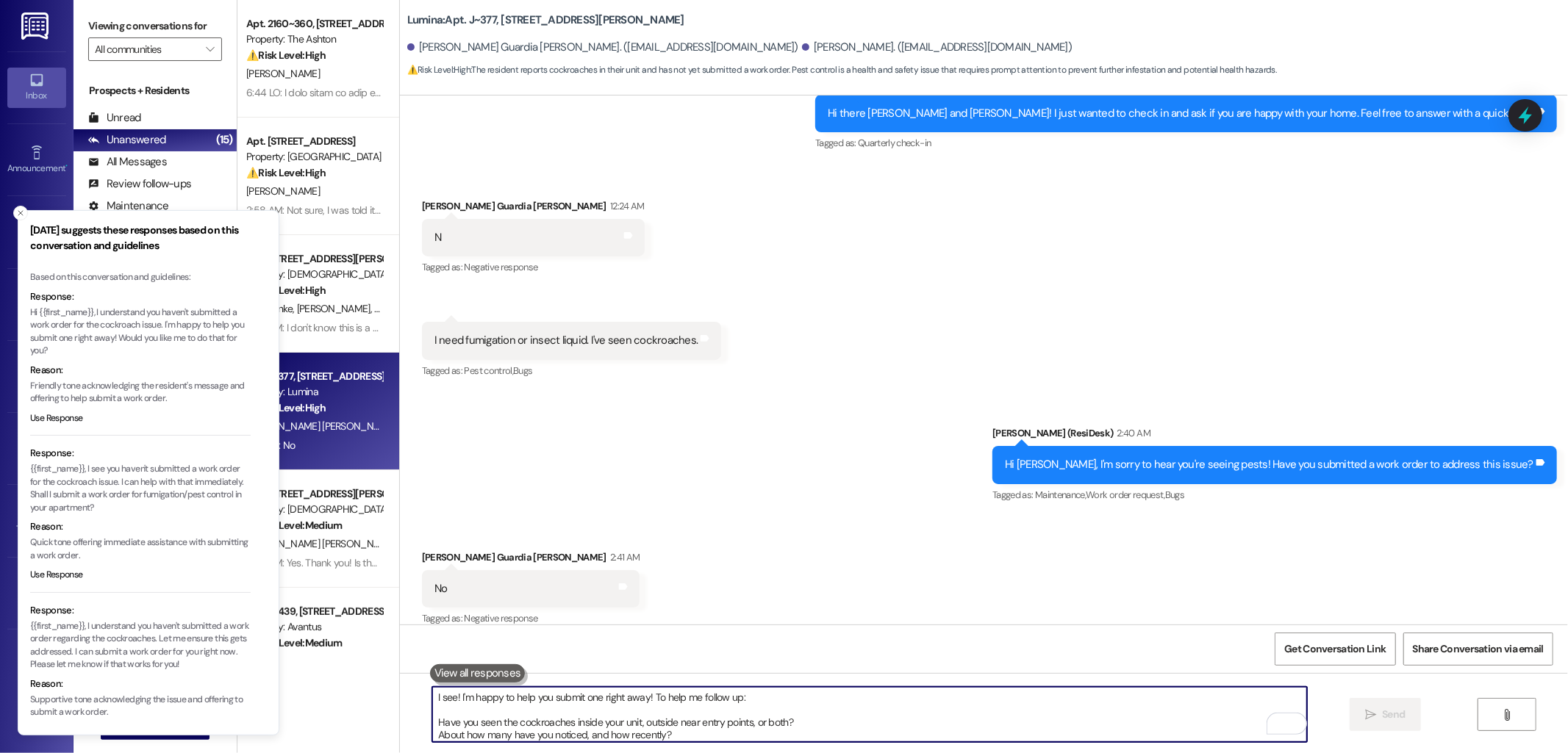
click at [651, 716] on textarea "I see! I'm happy to help you submit one right away! To help me follow up: Have …" at bounding box center [870, 714] width 875 height 55
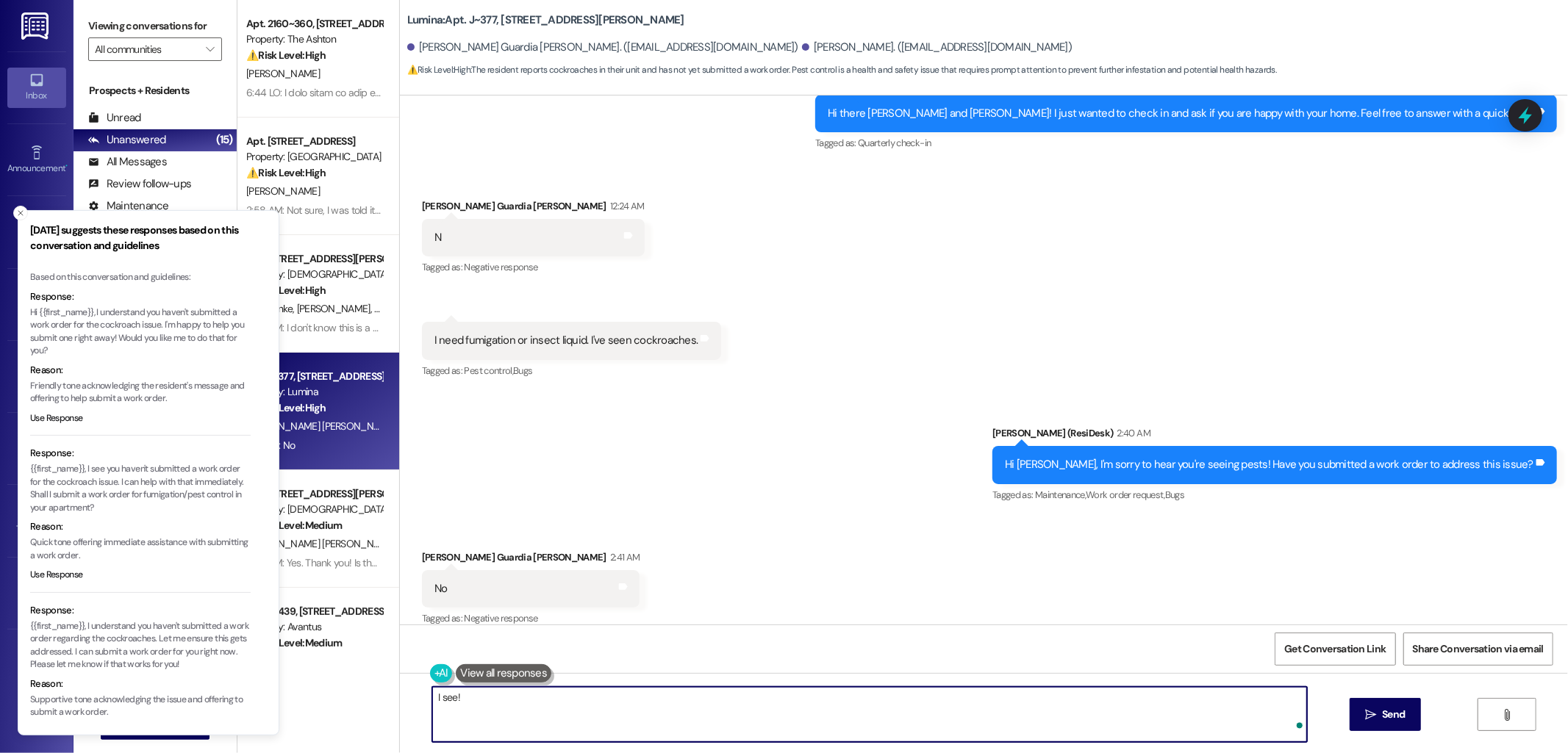
paste textarea "I can submit a work order for you right now."
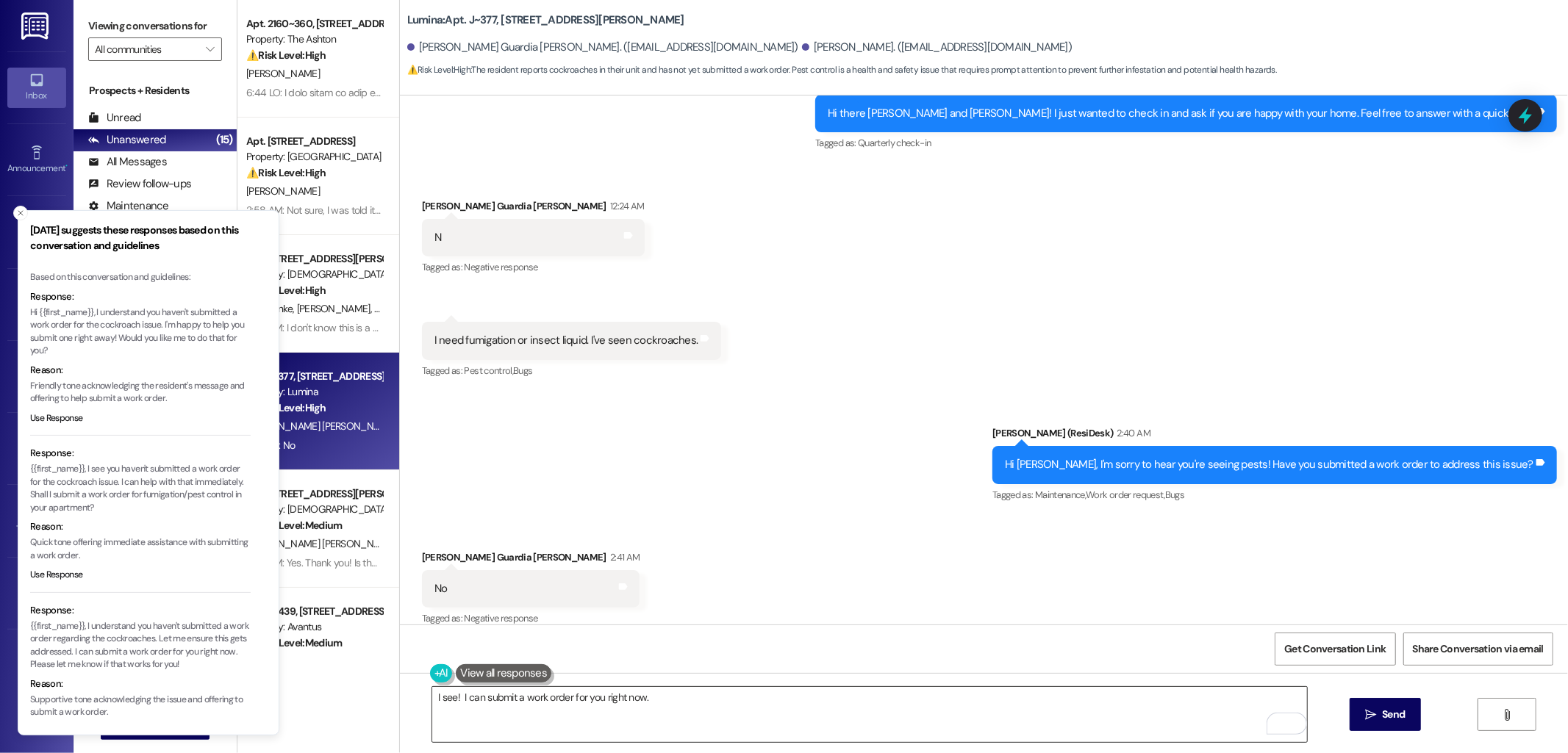
click at [682, 706] on textarea "I see! I can submit a work order for you right now." at bounding box center [870, 714] width 875 height 55
paste textarea "To help me follow up"
click at [770, 709] on textarea "I see! I can submit a work order for you right now. To help me follow up:" at bounding box center [870, 714] width 875 height 55
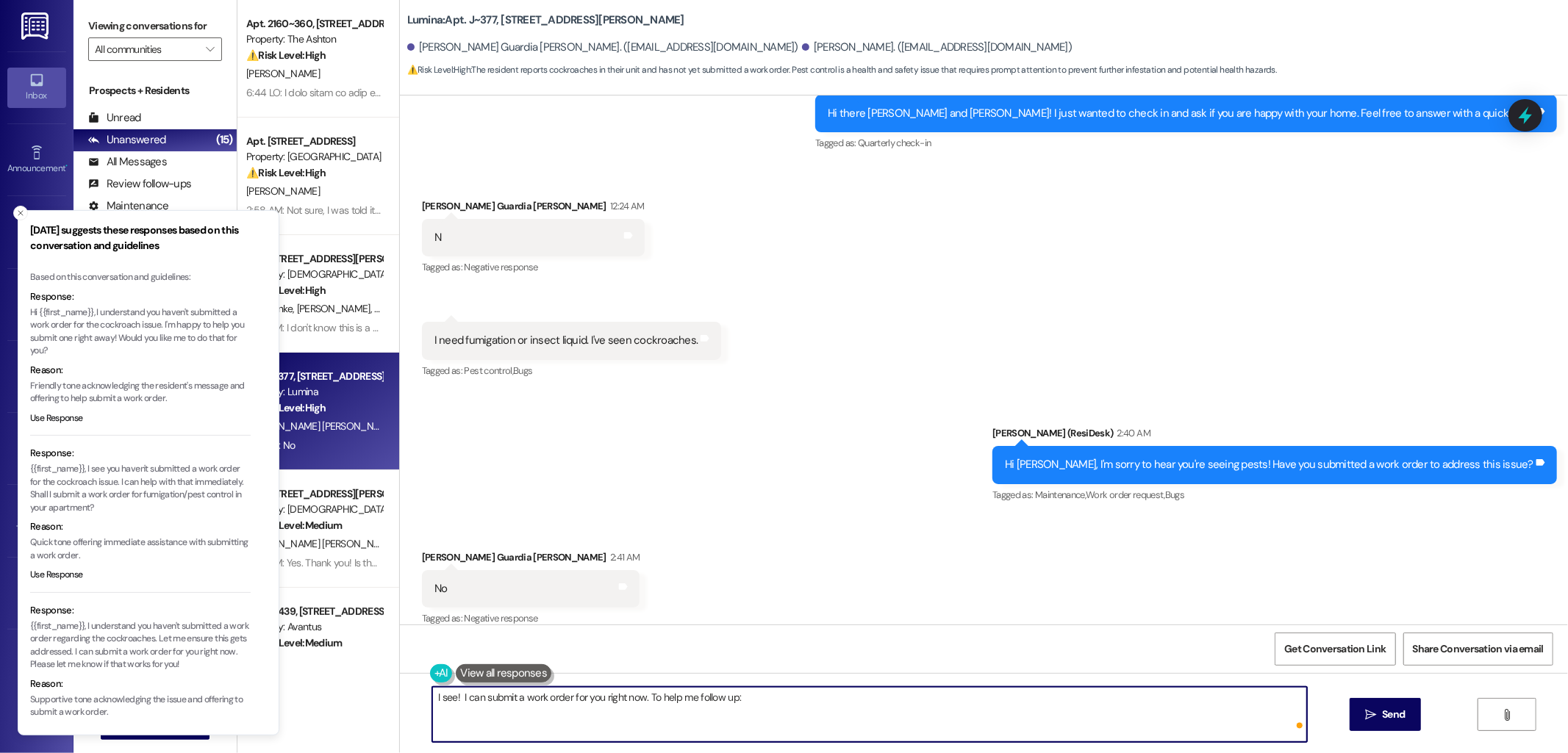
paste textarea "Have you seen the cockroaches inside your unit, outside near entry points, or b…"
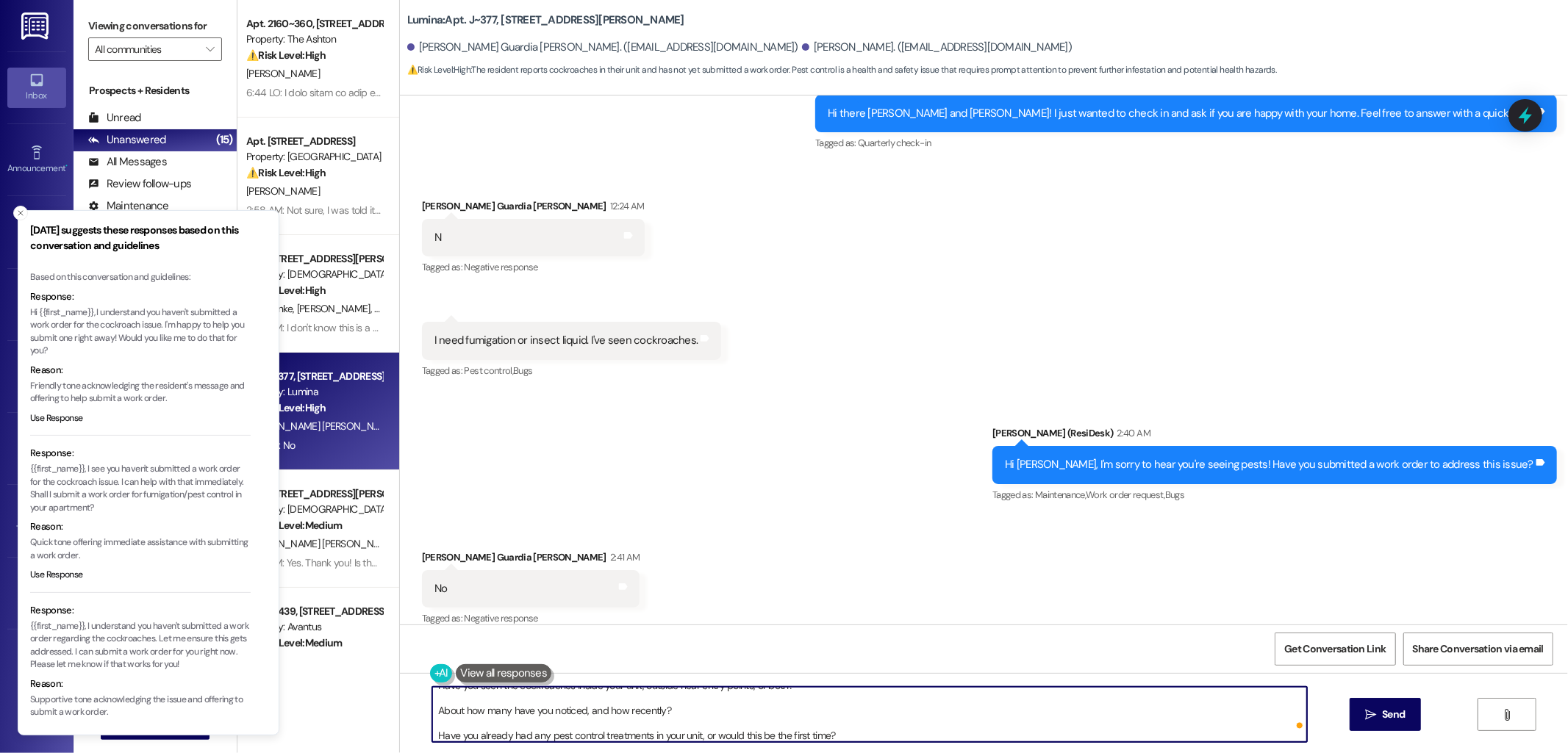
scroll to position [36, 0]
click at [607, 718] on textarea "I see! I can submit a work order for you right now. To help me follow up: Have …" at bounding box center [870, 714] width 875 height 55
click at [537, 695] on textarea "I see! I can submit a work order for you right now. To help me follow up: Have …" at bounding box center [870, 714] width 875 height 55
click at [523, 707] on textarea "I see! I can submit a work order for you right now. To help me follow up: Have …" at bounding box center [870, 714] width 875 height 55
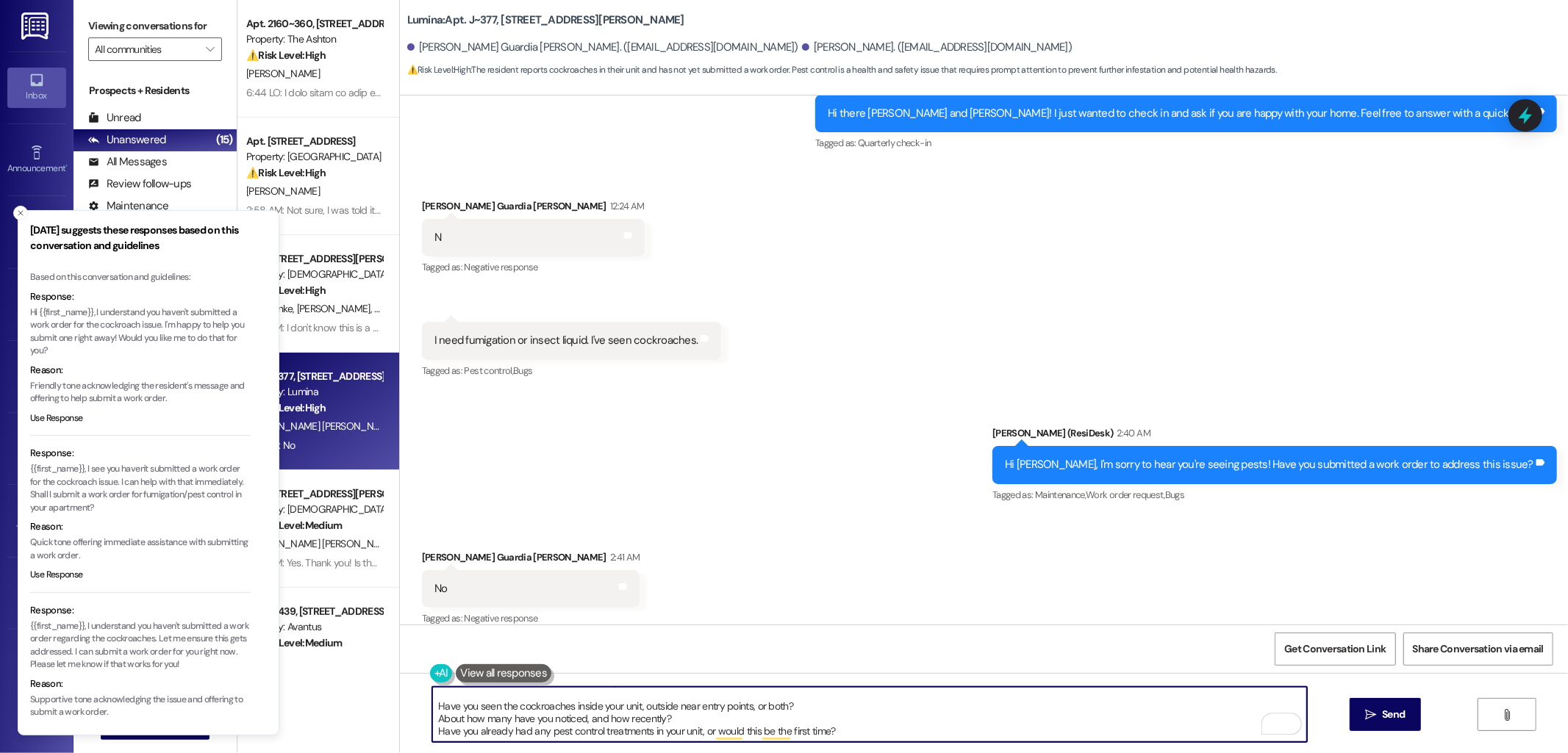
scroll to position [16, 0]
click at [531, 703] on textarea "I see! I can submit a work order for you right now. To help me follow up: Have …" at bounding box center [870, 714] width 875 height 55
type textarea "I see! I can submit a work order for you right now. To help me follow up: Have …"
click at [1385, 717] on span "Send" at bounding box center [1394, 714] width 23 height 16
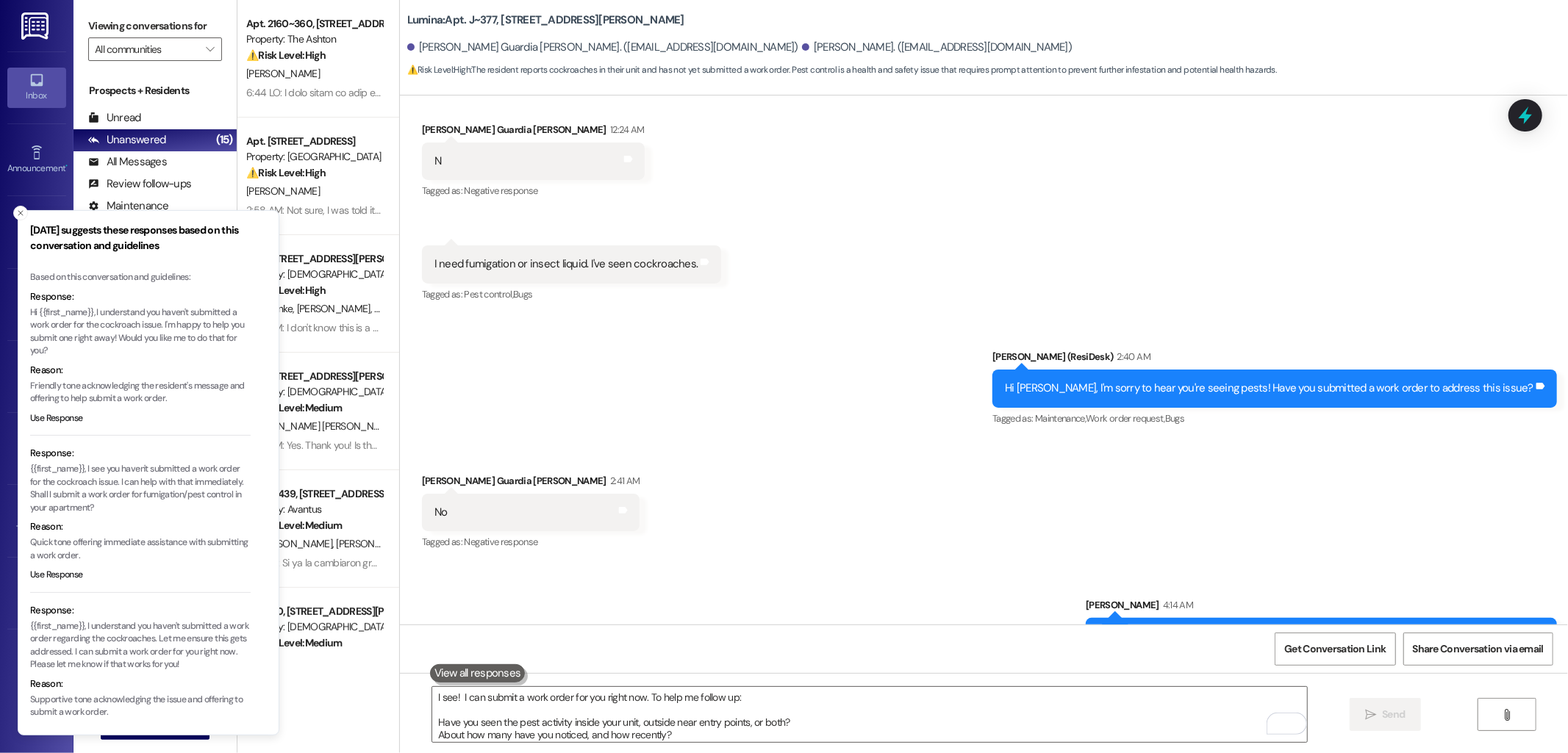
scroll to position [1313, 0]
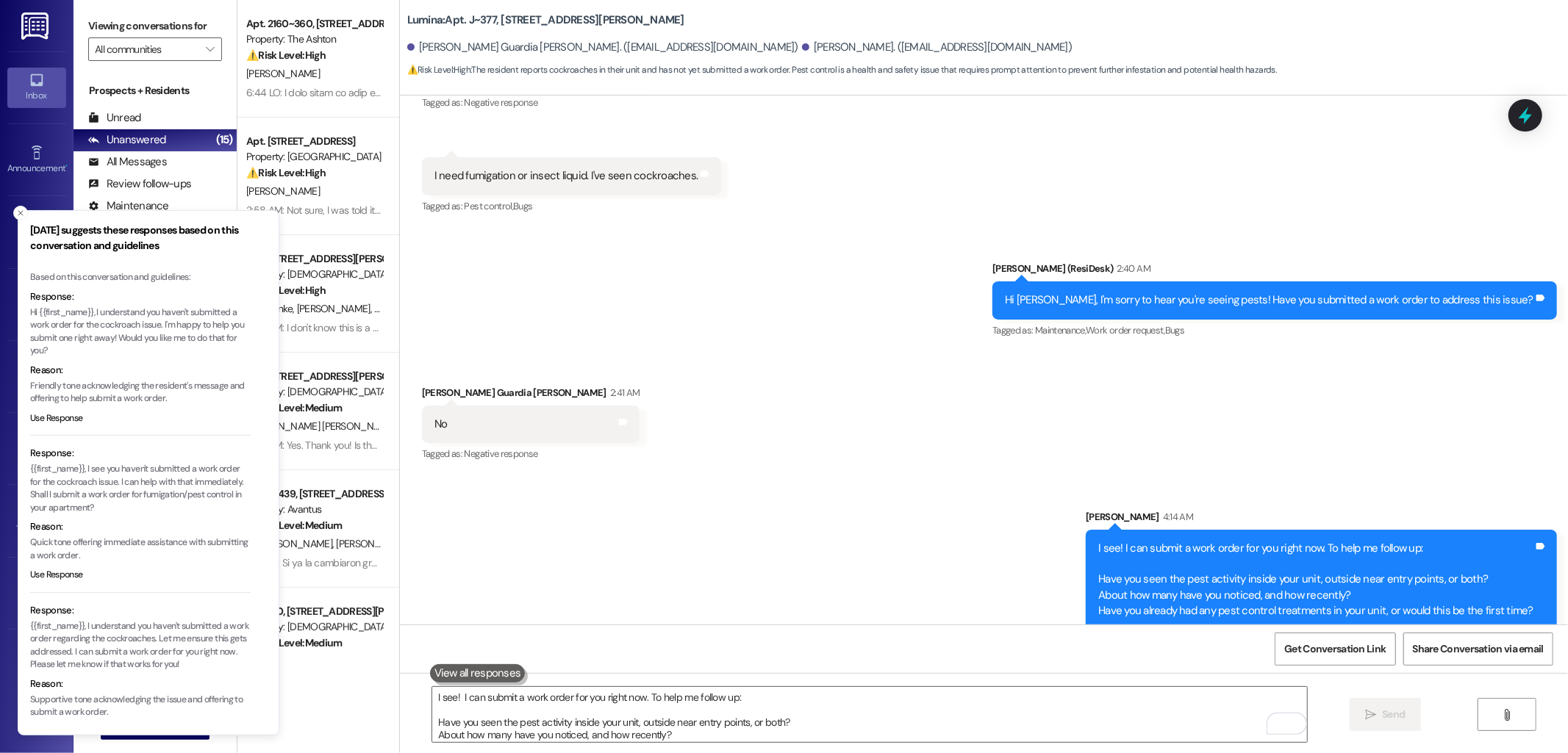
click at [723, 369] on div "Received via SMS Julio De La Guardia Guerra 2:41 AM No Tags and notes Tagged as…" at bounding box center [984, 414] width 1168 height 124
click at [18, 214] on icon "Close toast" at bounding box center [21, 213] width 9 height 9
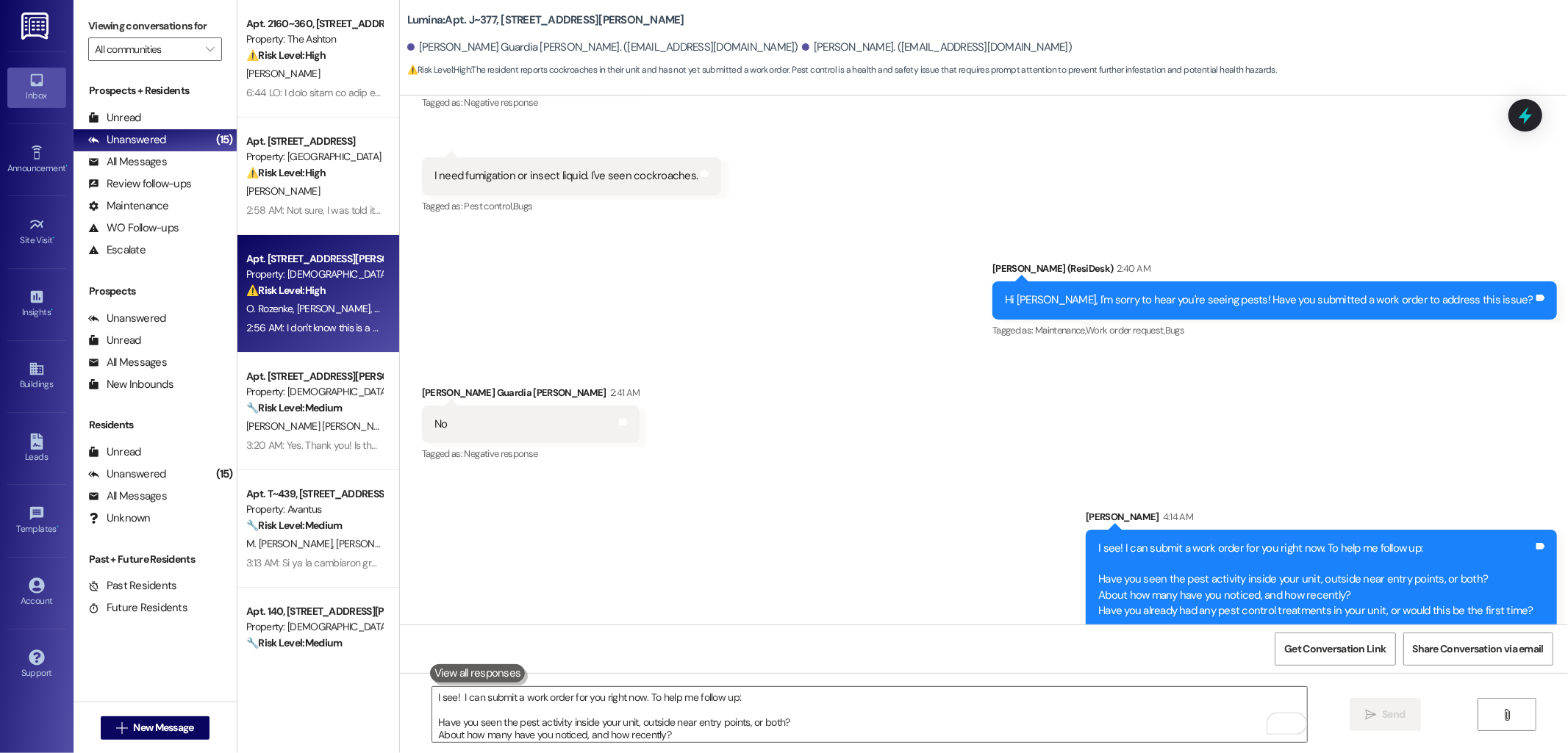
click at [310, 265] on div "Apt. [STREET_ADDRESS][PERSON_NAME]" at bounding box center [314, 259] width 136 height 16
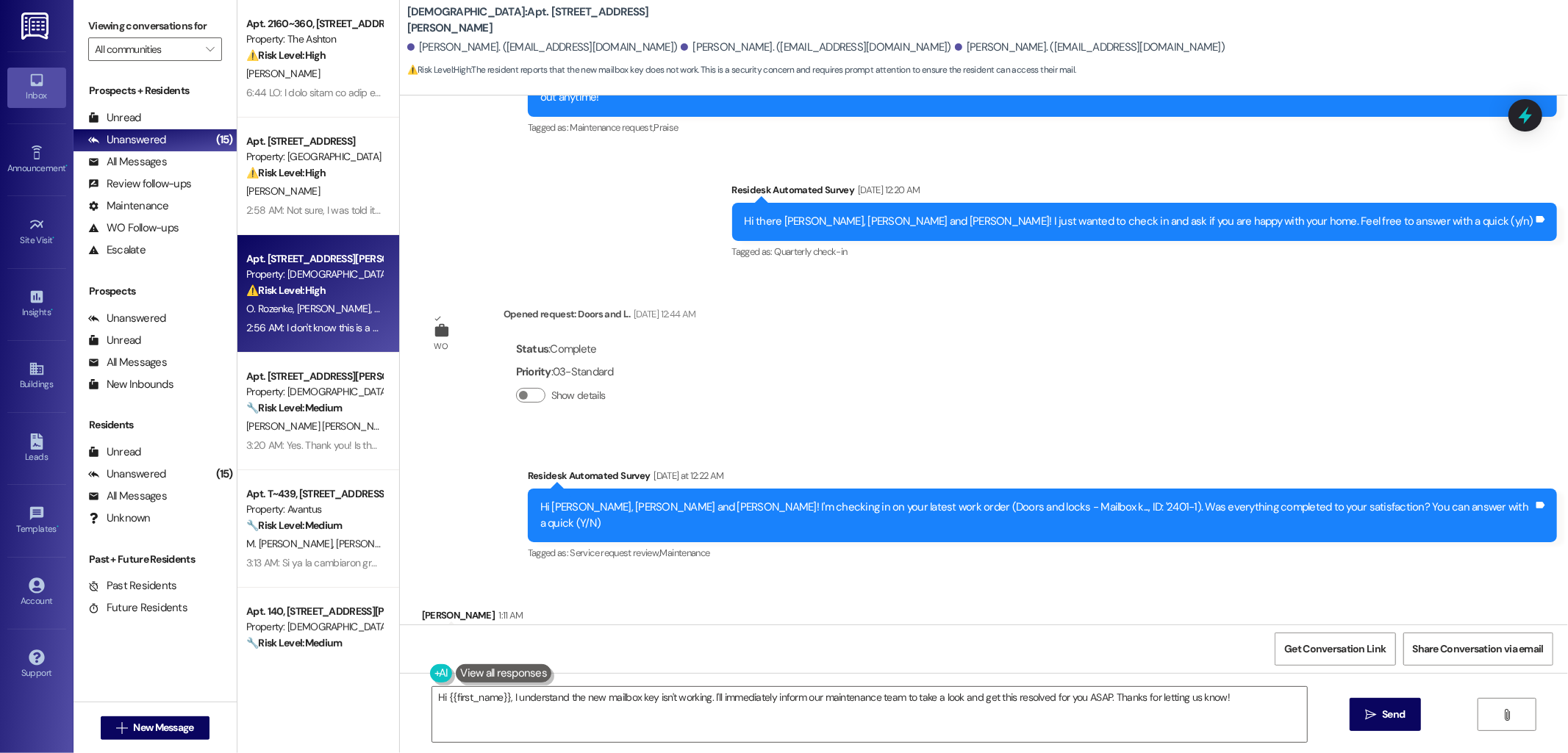
scroll to position [630, 0]
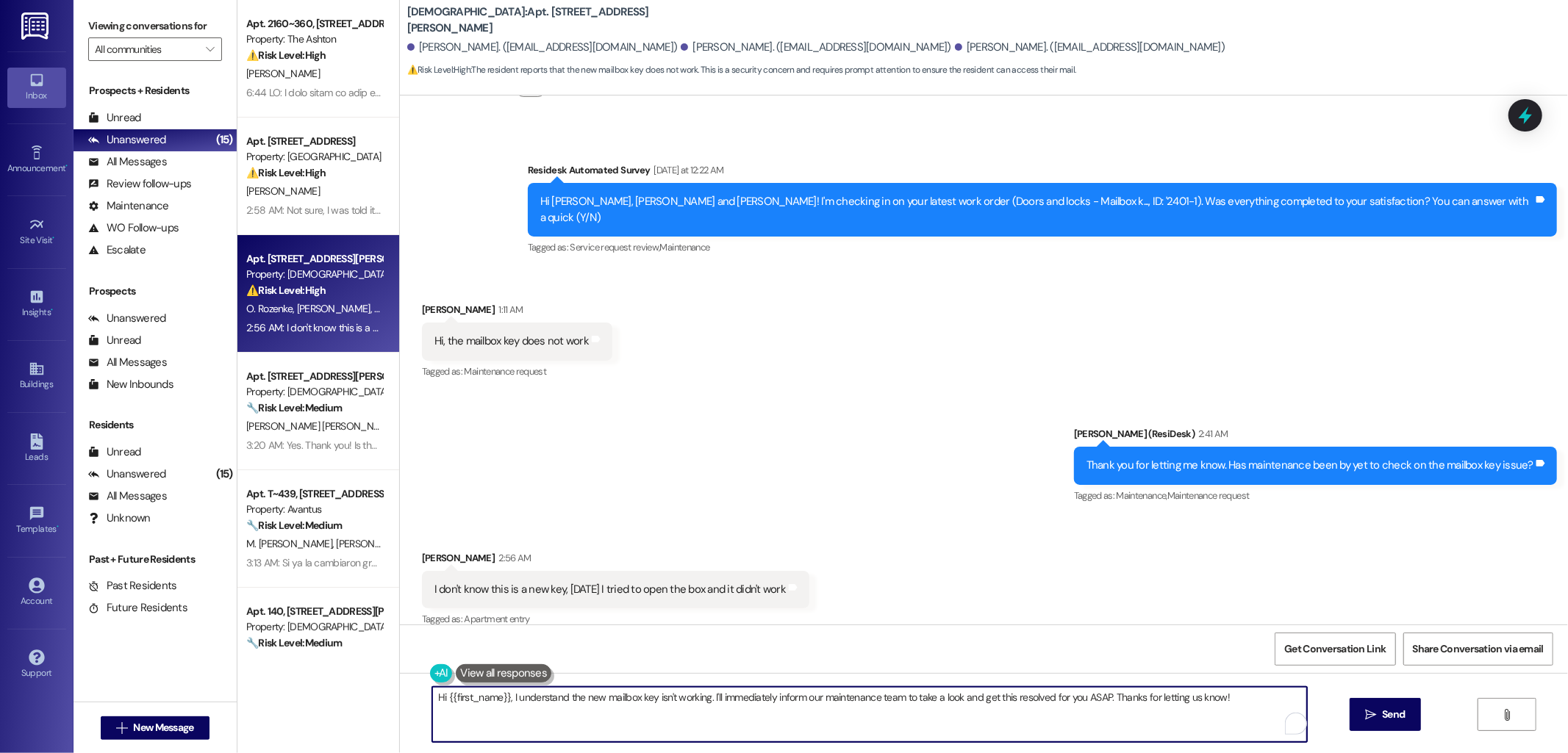
drag, startPoint x: 502, startPoint y: 702, endPoint x: 423, endPoint y: 696, distance: 79.2
click at [432, 696] on textarea "Hi {{first_name}}, I understand the new mailbox key isn't working. I'll immedia…" at bounding box center [870, 714] width 875 height 55
drag, startPoint x: 636, startPoint y: 695, endPoint x: 1027, endPoint y: 703, distance: 391.1
click at [1027, 703] on textarea "I understand the new mailbox key isn't working. I'll immediately inform our mai…" at bounding box center [870, 714] width 875 height 55
type textarea "I understand the new mailbox key isn't working. I'll follow up with the team ri…"
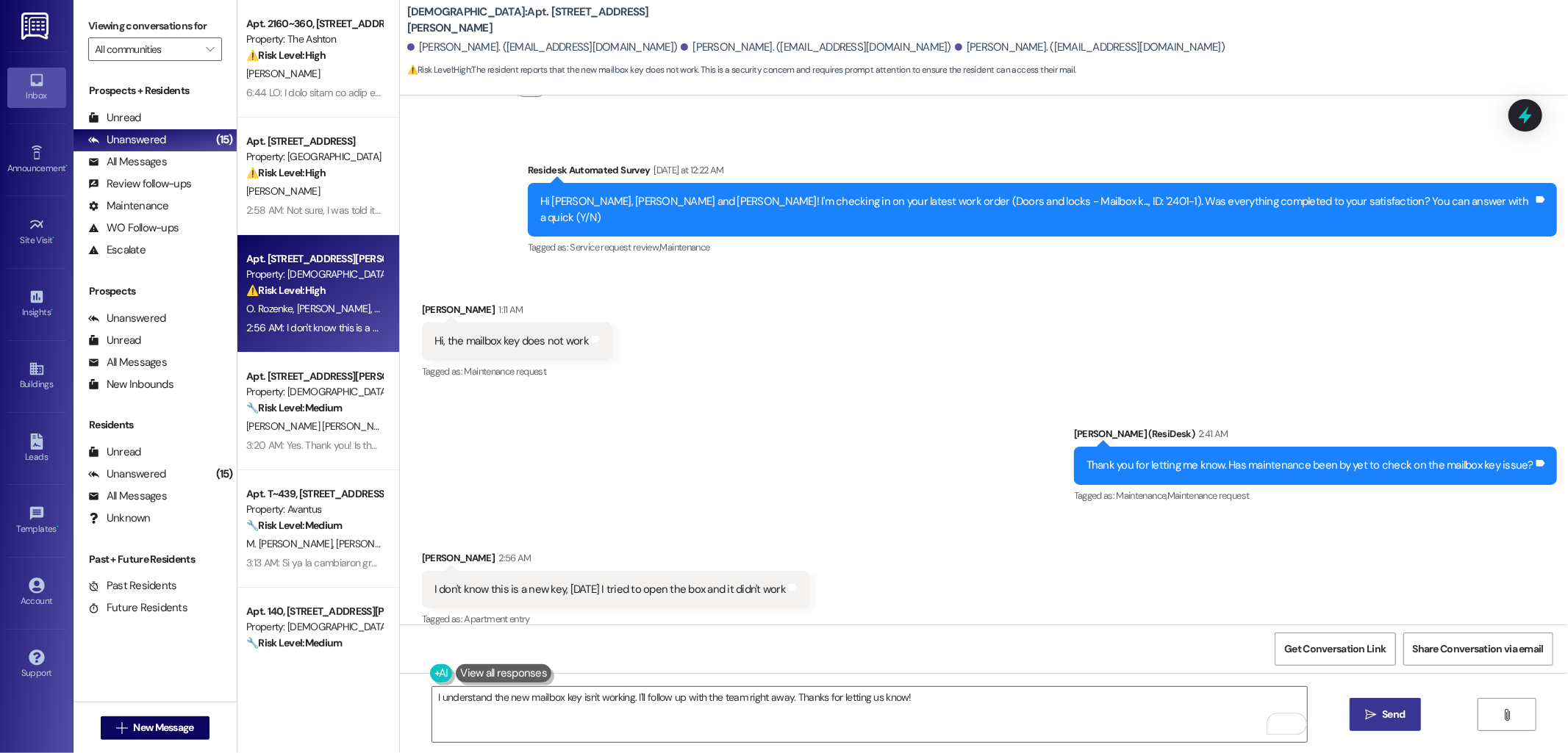
click at [1385, 715] on span "Send" at bounding box center [1394, 714] width 23 height 16
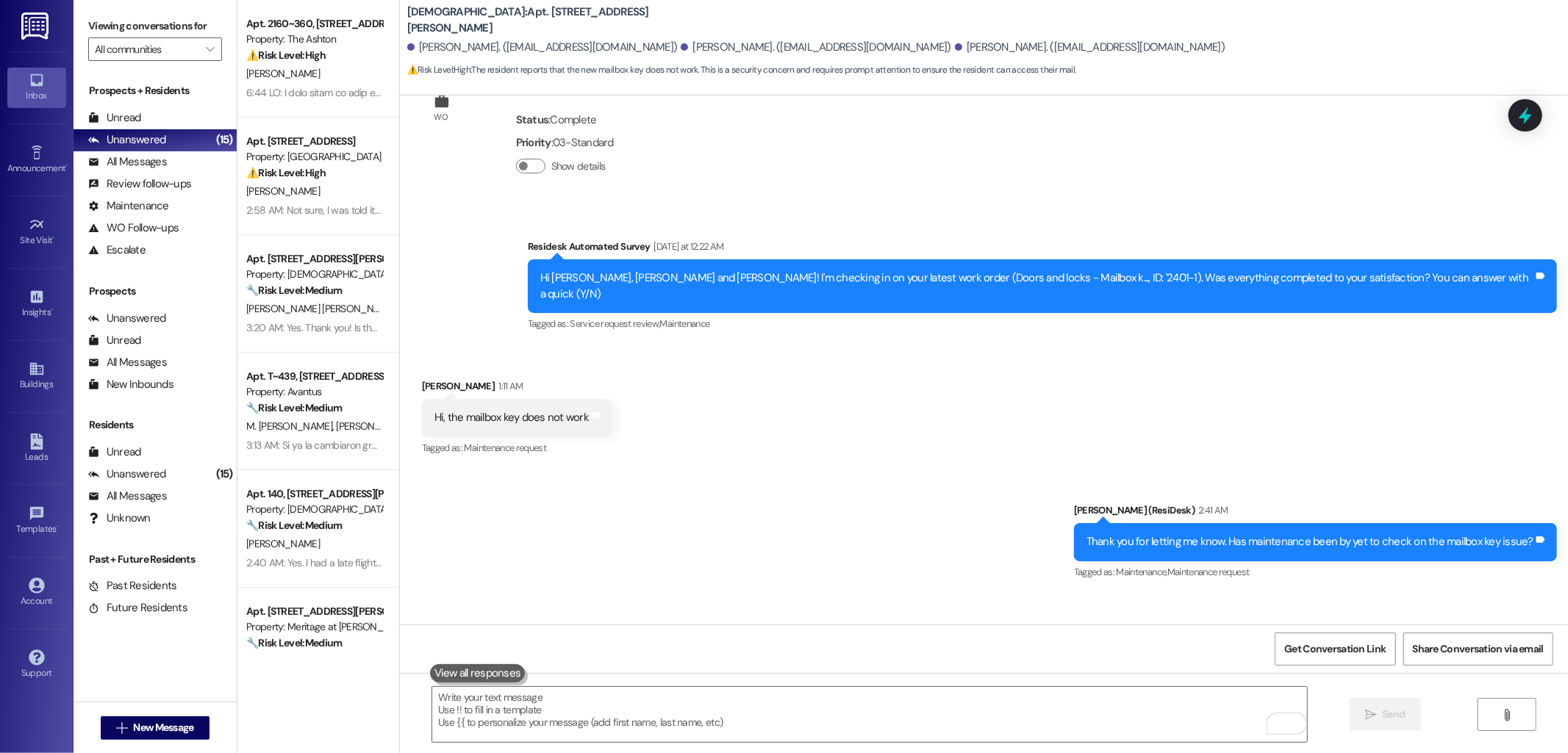
scroll to position [488, 0]
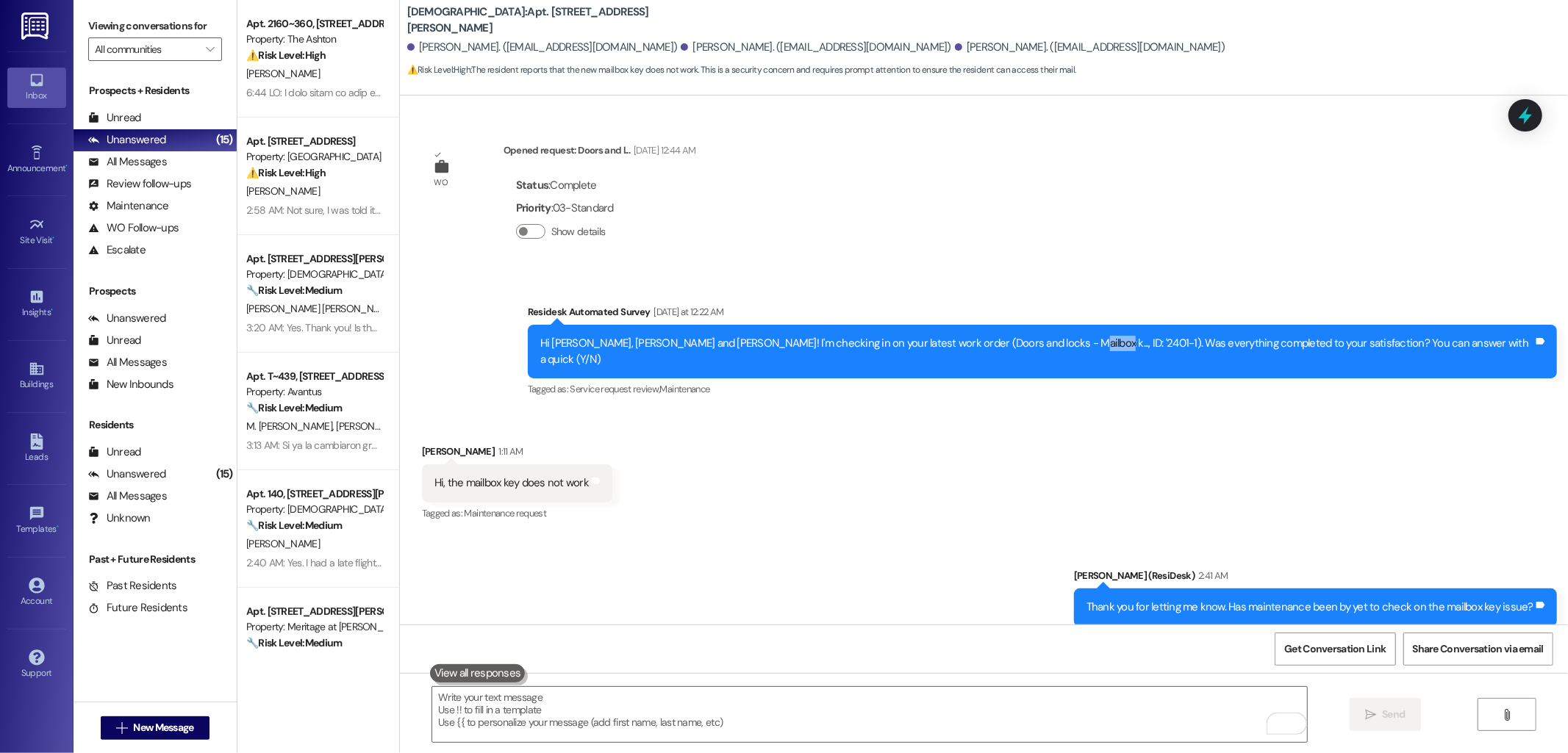
drag, startPoint x: 1145, startPoint y: 342, endPoint x: 1118, endPoint y: 342, distance: 27.0
click at [1118, 342] on div "Hi Oksana, Elizaveta and Arayik! I'm checking in on your latest work order (Doo…" at bounding box center [1037, 351] width 993 height 31
copy div "2401-1"
click at [908, 468] on div "Received via SMS Elizaveta Grigorian 1:11 AM Hi, the mailbox key does not work …" at bounding box center [984, 473] width 1168 height 124
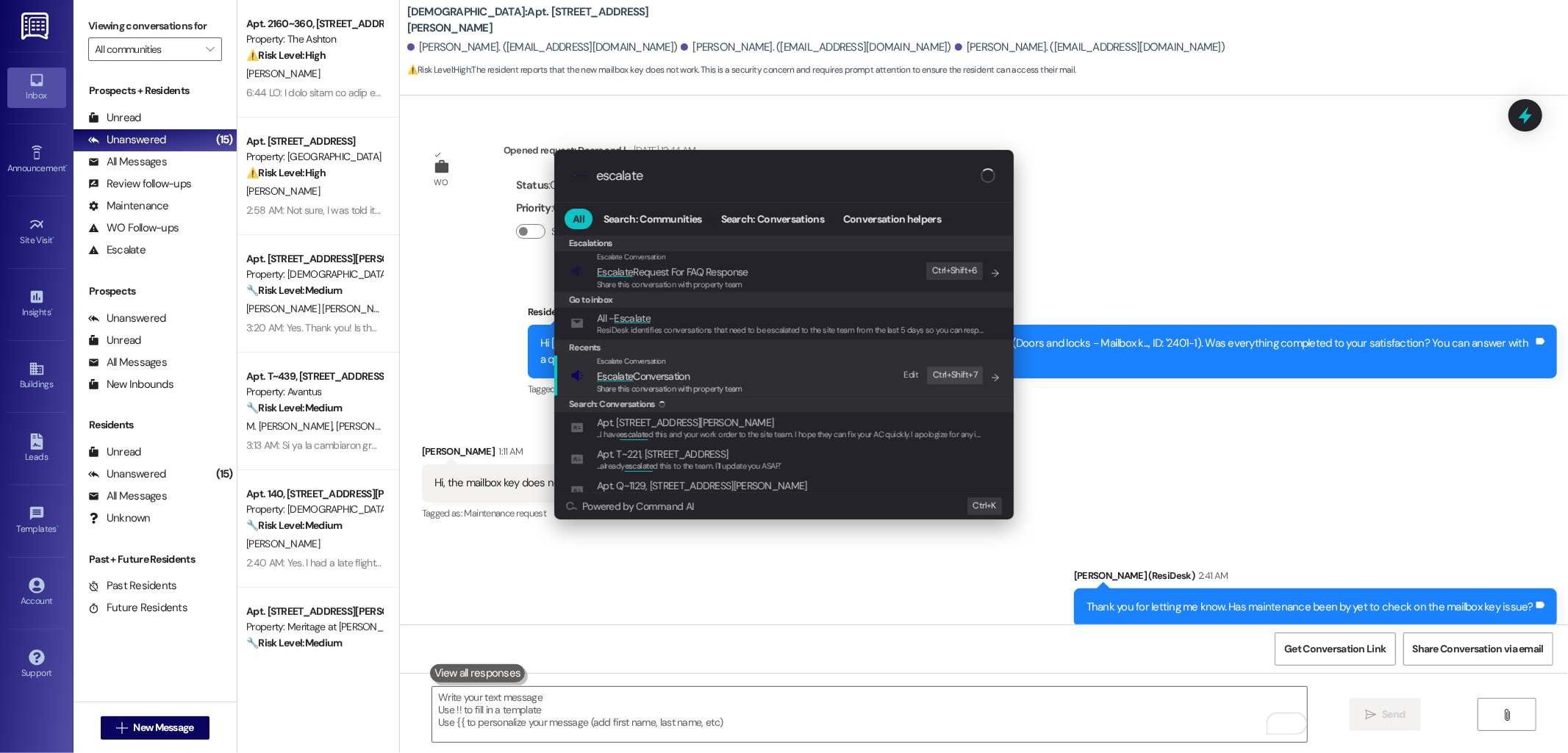
type input "escalate"
click at [693, 379] on span "Escalate Conversation" at bounding box center [670, 377] width 145 height 17
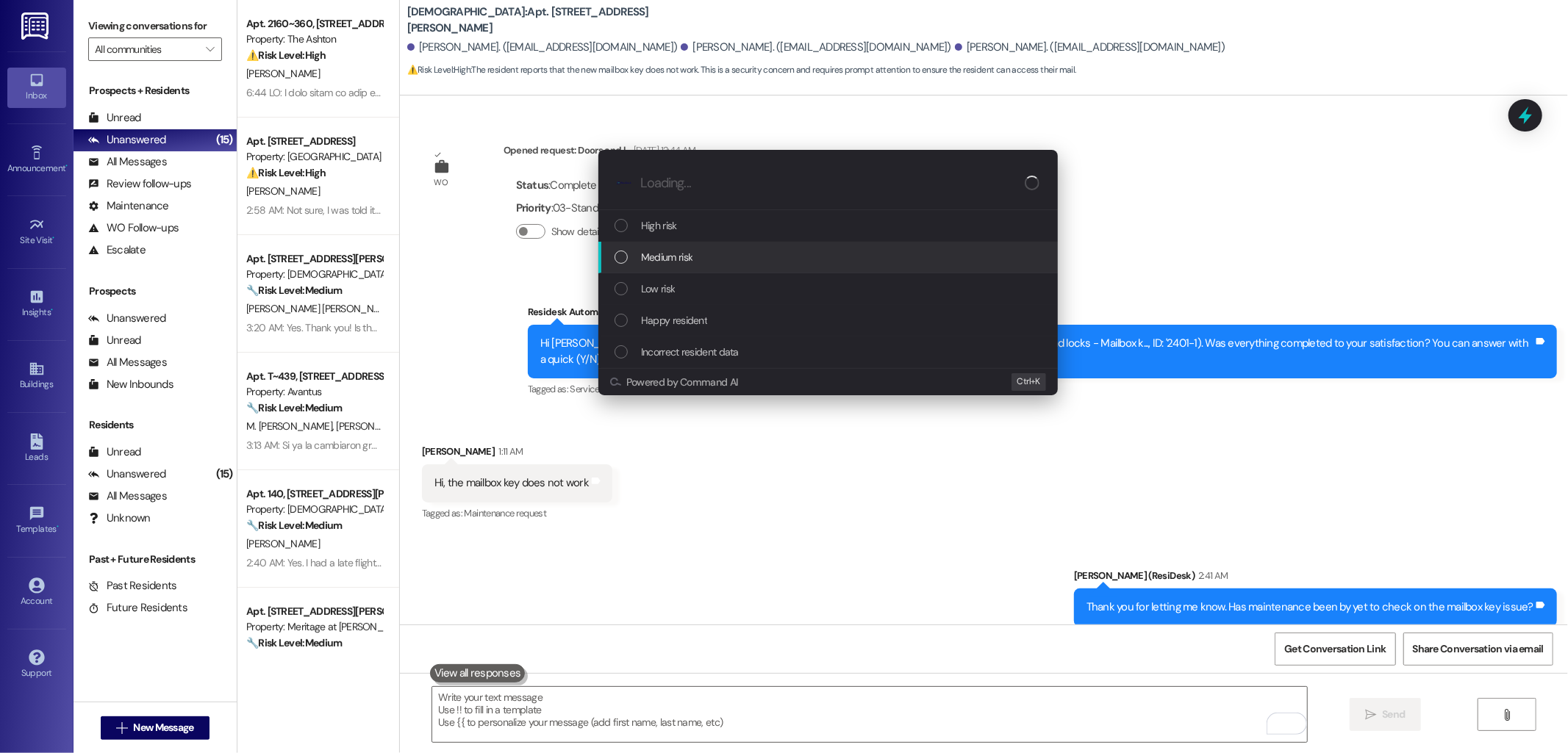
click at [703, 255] on div "Medium risk" at bounding box center [829, 257] width 430 height 17
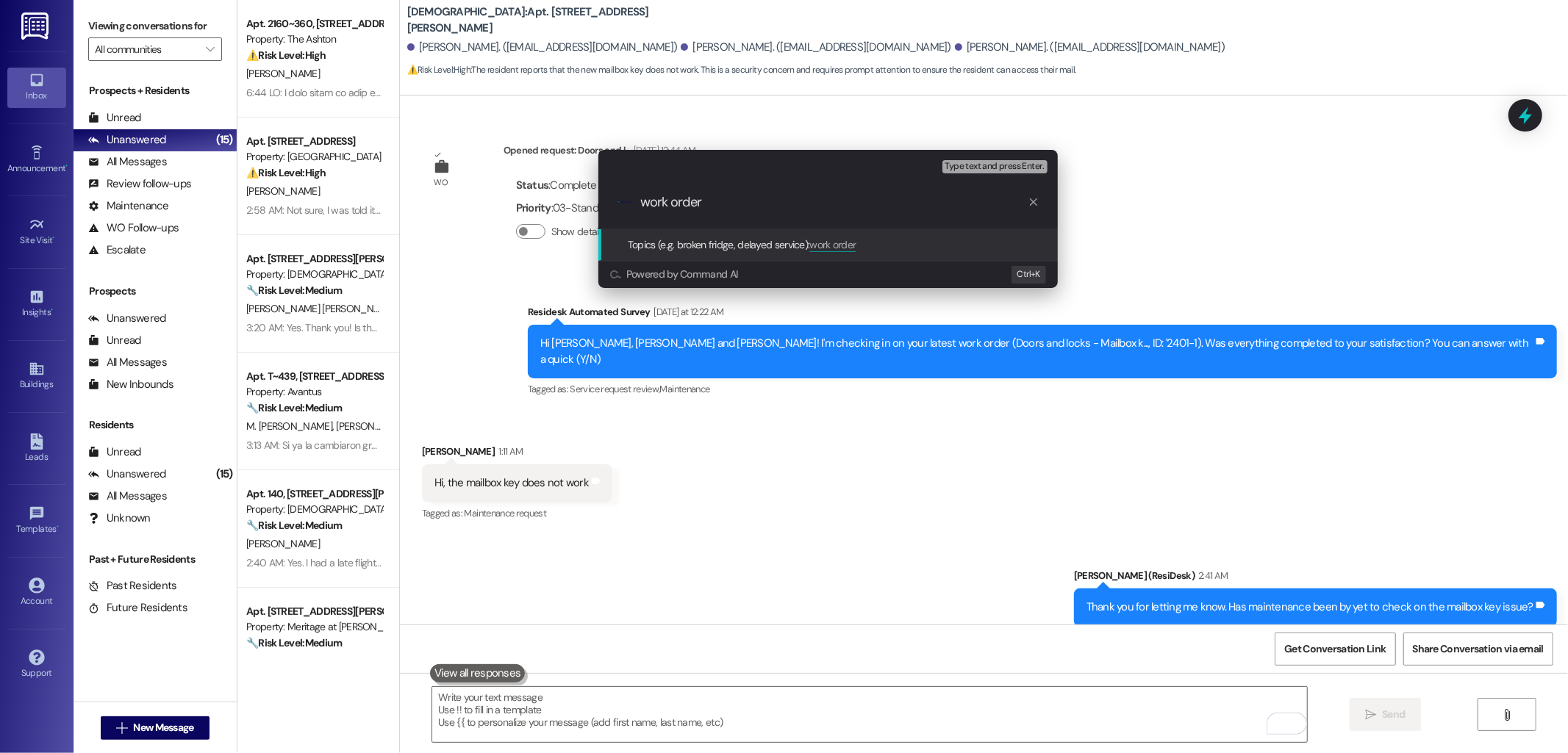
paste input "2401-1"
type input "work order 2401-1 feedback"
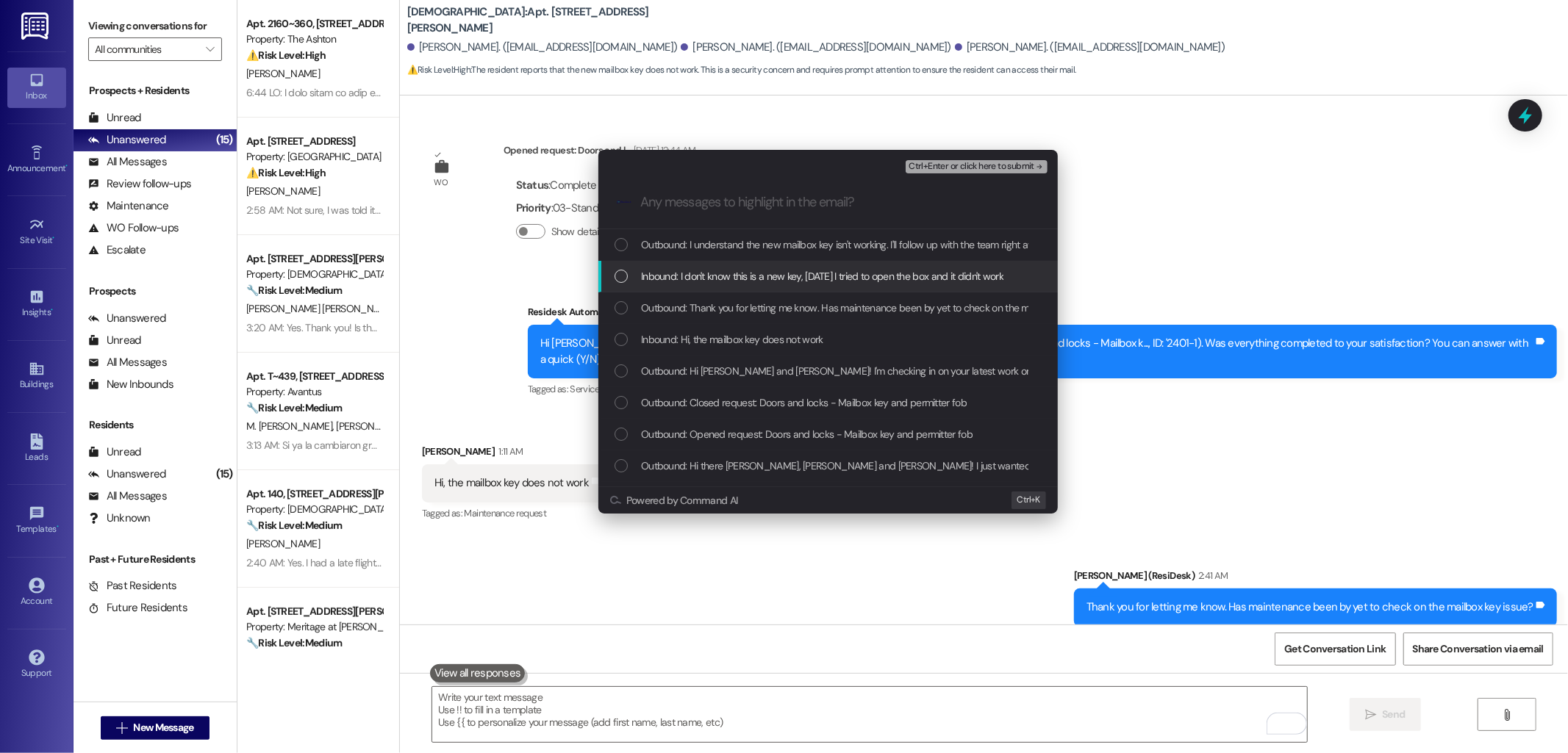
click at [698, 281] on span "Inbound: I don't know this is a new key, yesterday I tried to open the box and …" at bounding box center [822, 277] width 362 height 17
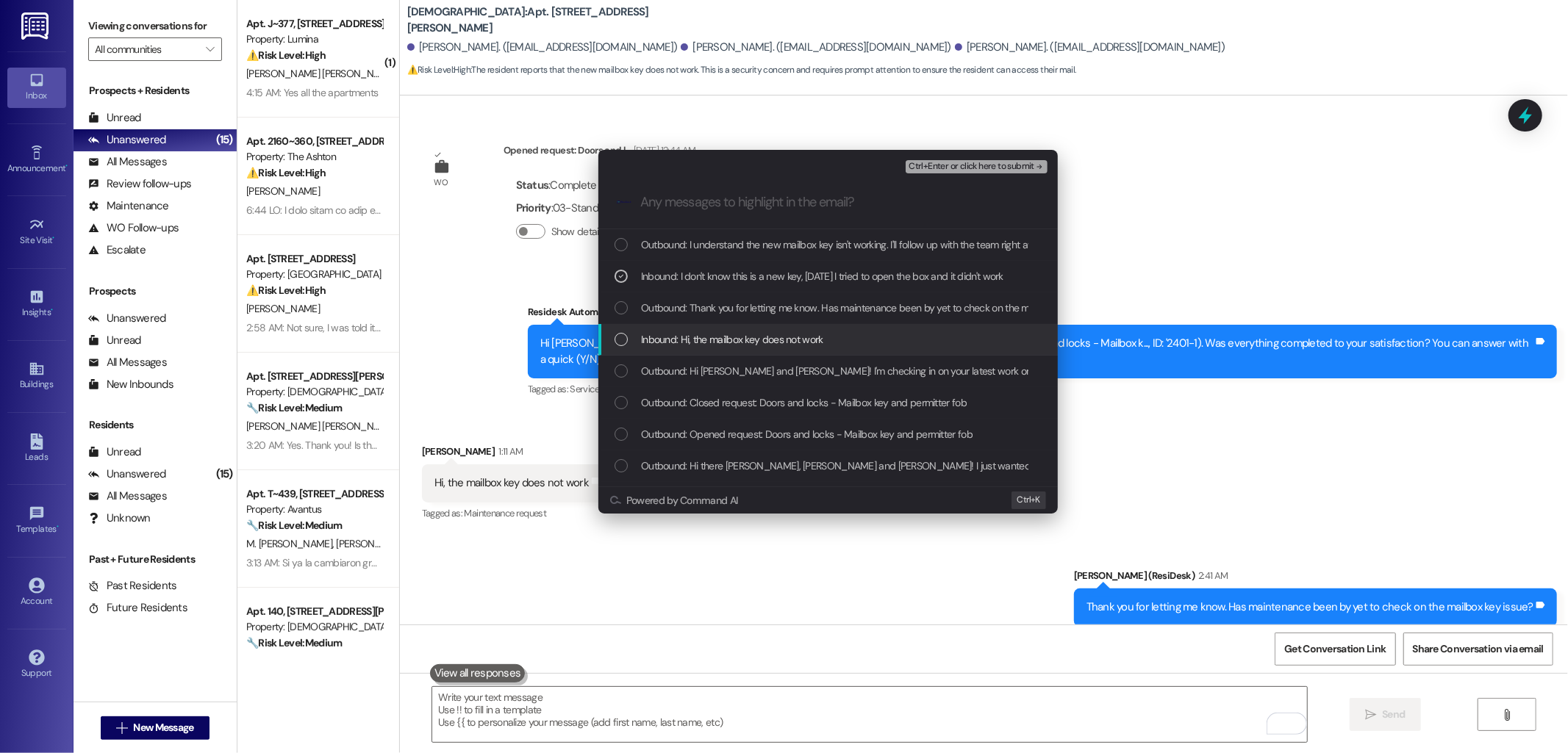
click at [736, 336] on span "Inbound: Hi, the mailbox key does not work" at bounding box center [732, 340] width 183 height 17
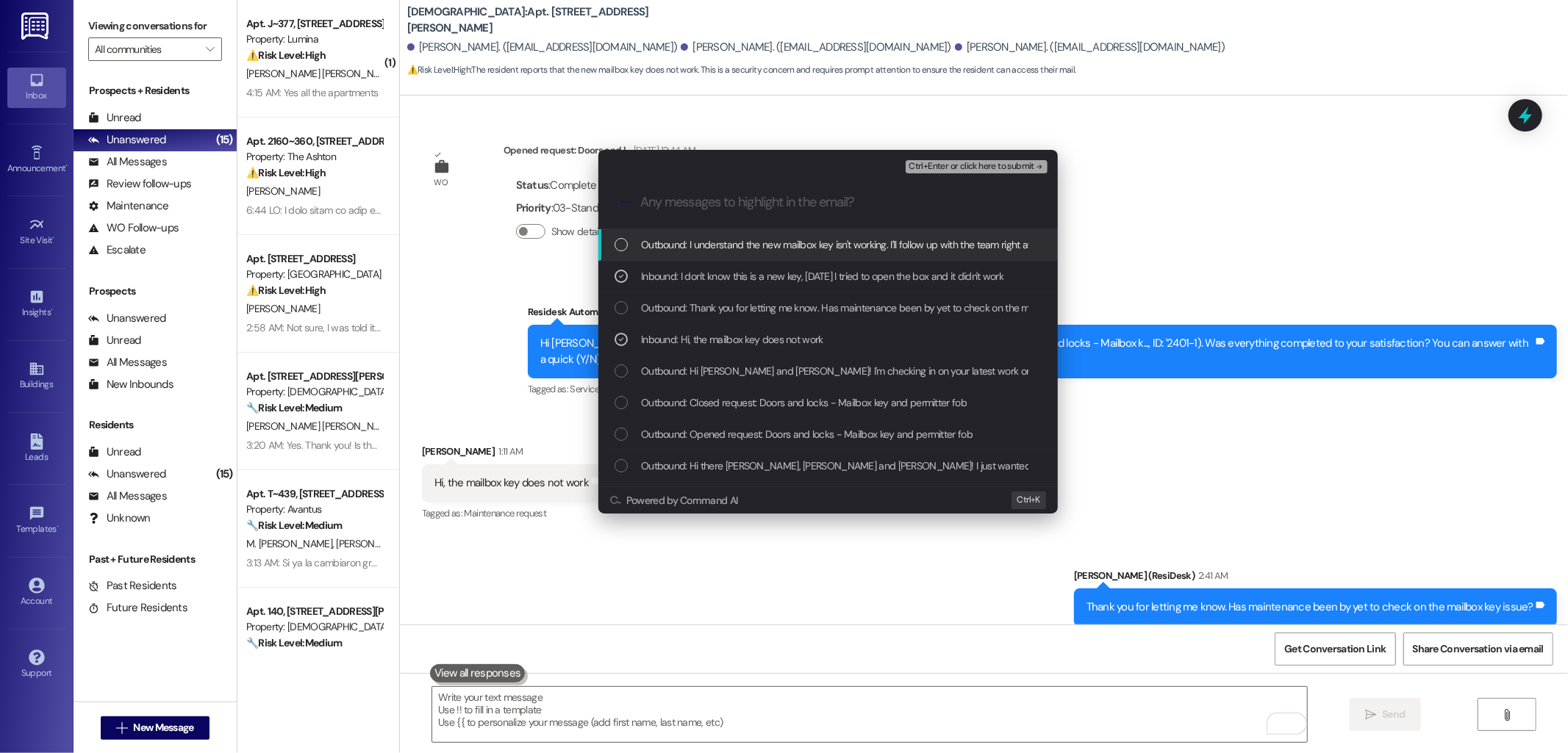
click at [948, 163] on span "Ctrl+Enter or click here to submit" at bounding box center [971, 167] width 126 height 10
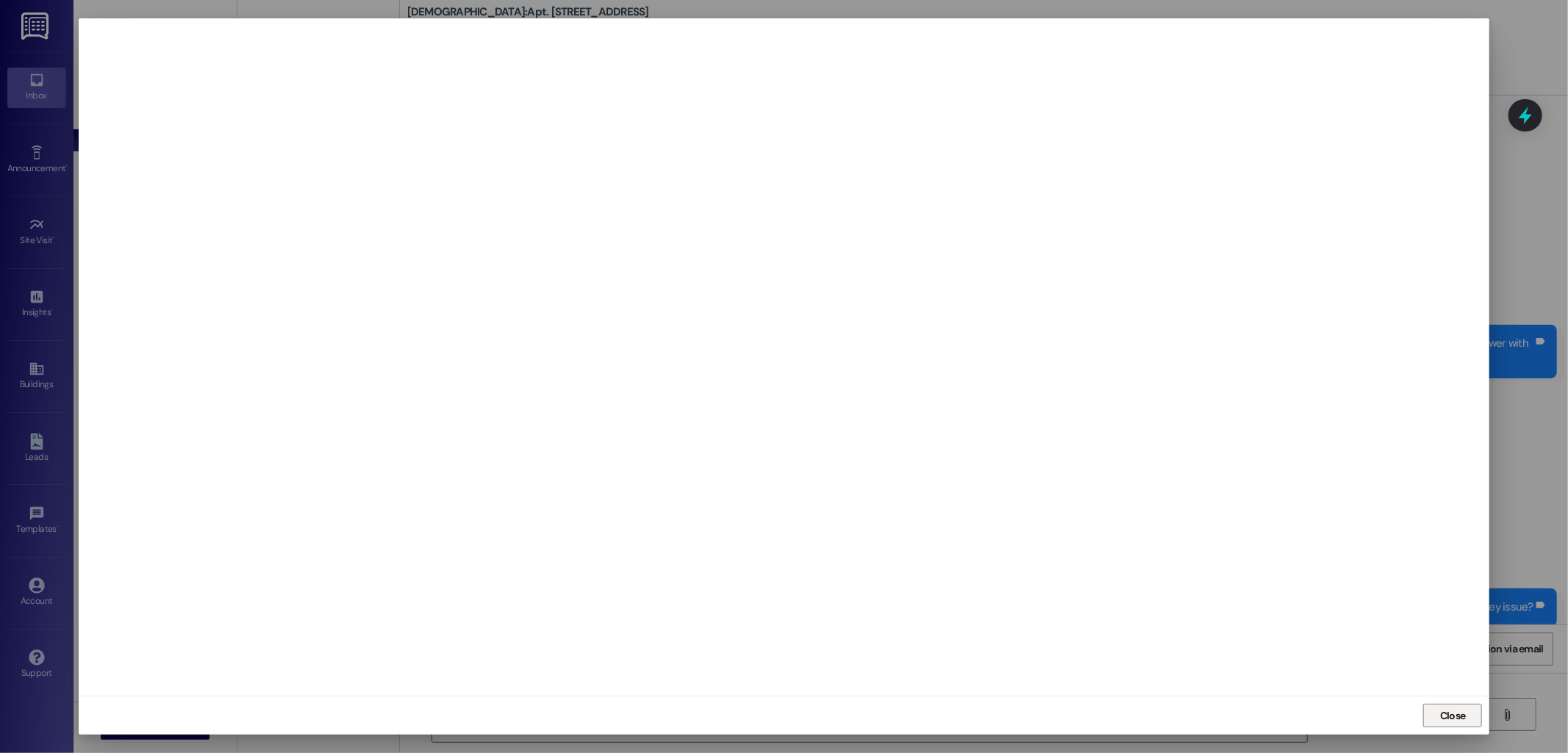
click at [1442, 716] on span "Close" at bounding box center [1452, 716] width 26 height 16
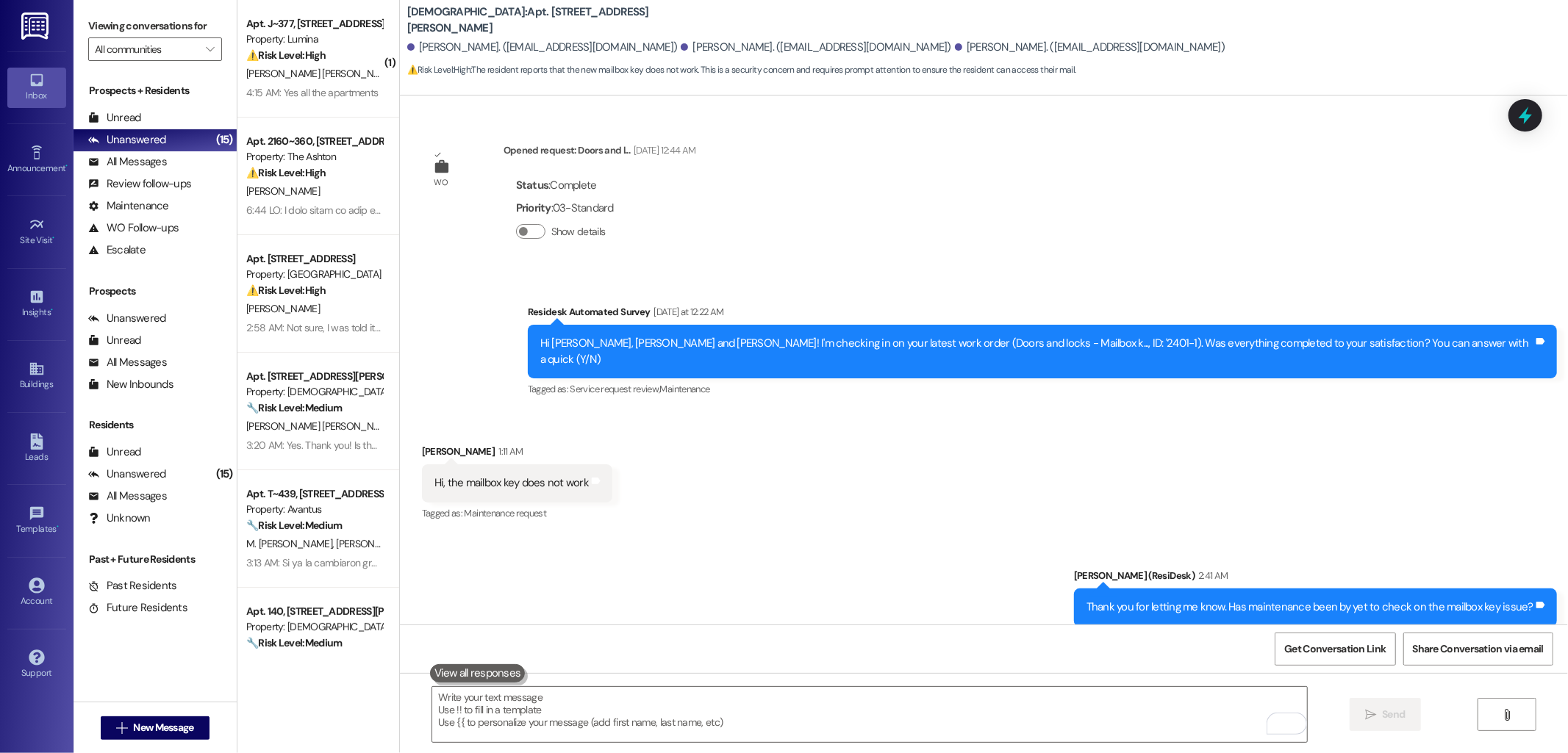
click at [1236, 501] on div "Received via SMS Elizaveta Grigorian 1:11 AM Hi, the mailbox key does not work …" at bounding box center [984, 473] width 1168 height 124
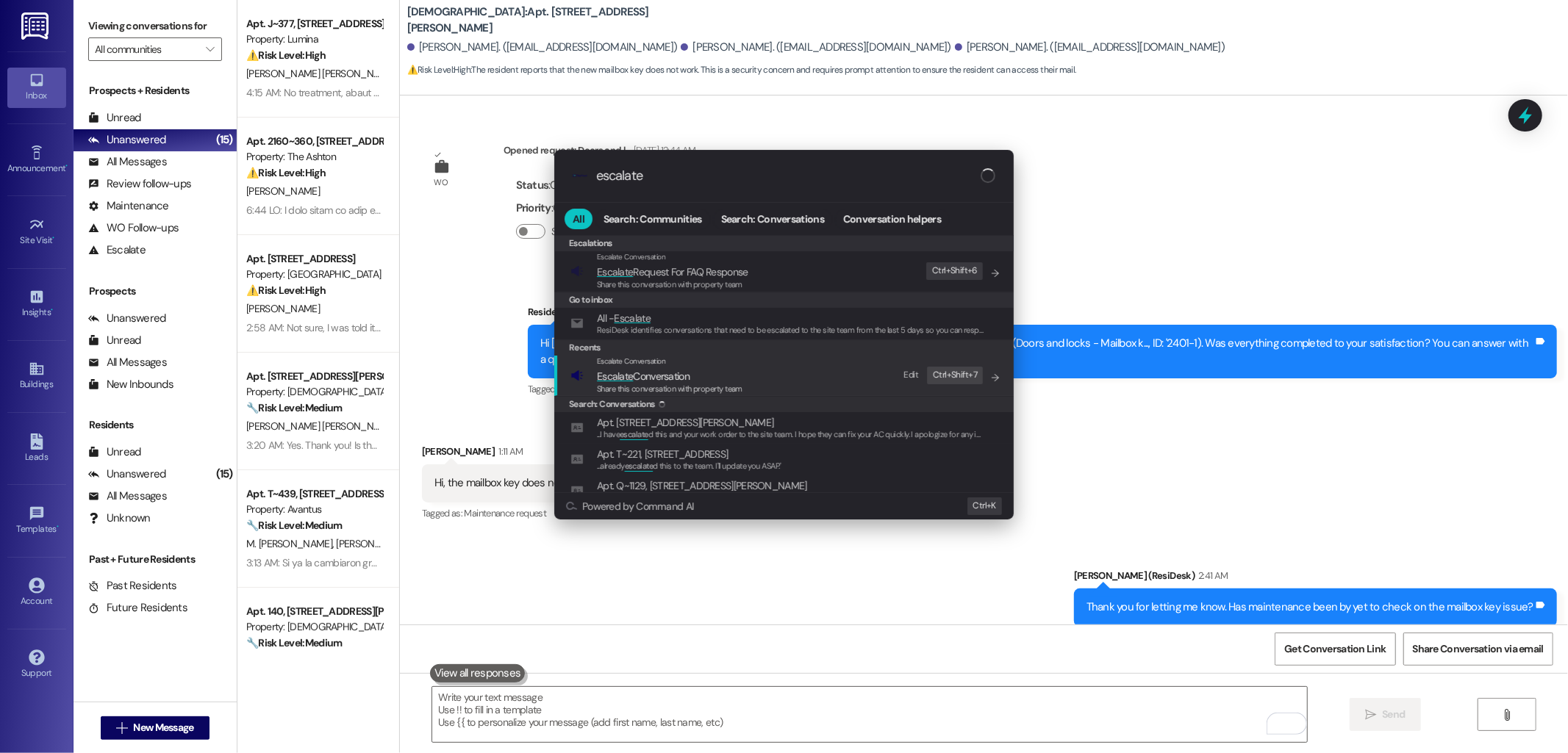
type input "escalate"
click at [711, 392] on span "Share this conversation with property team" at bounding box center [670, 388] width 145 height 10
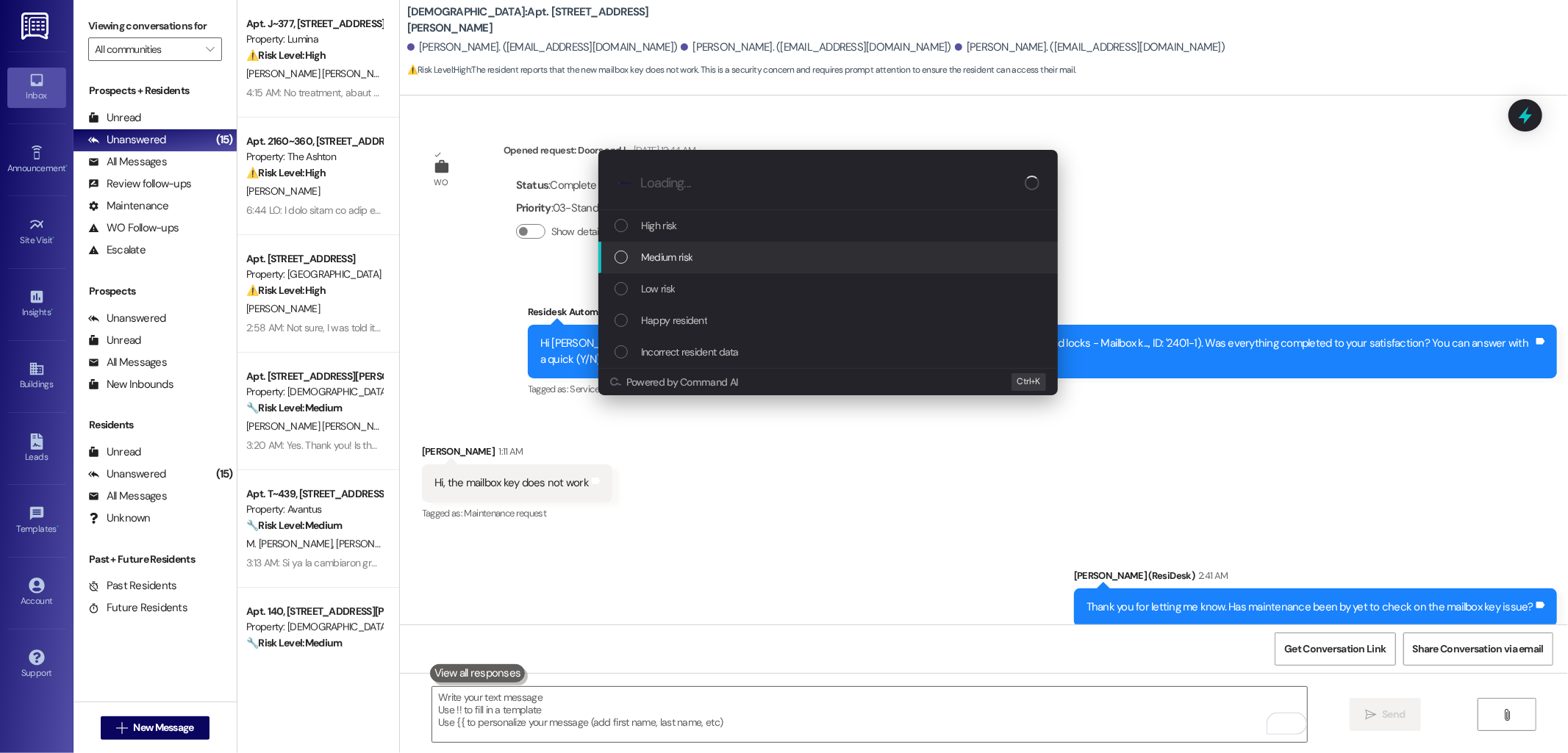
click at [671, 262] on span "Medium risk" at bounding box center [666, 257] width 51 height 17
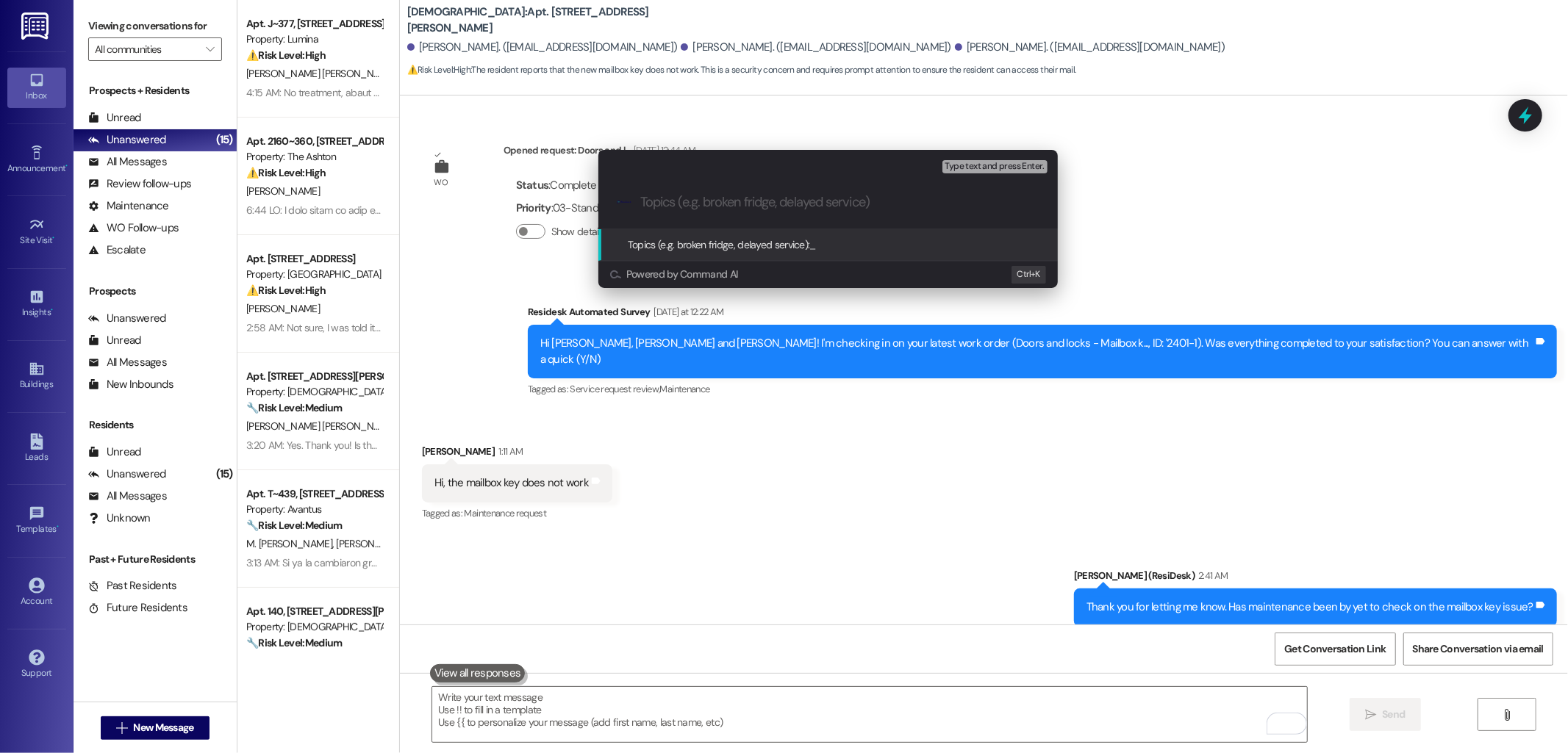
paste input "work order 2401-1 feedback"
type input "work order 2401-1 feedback"
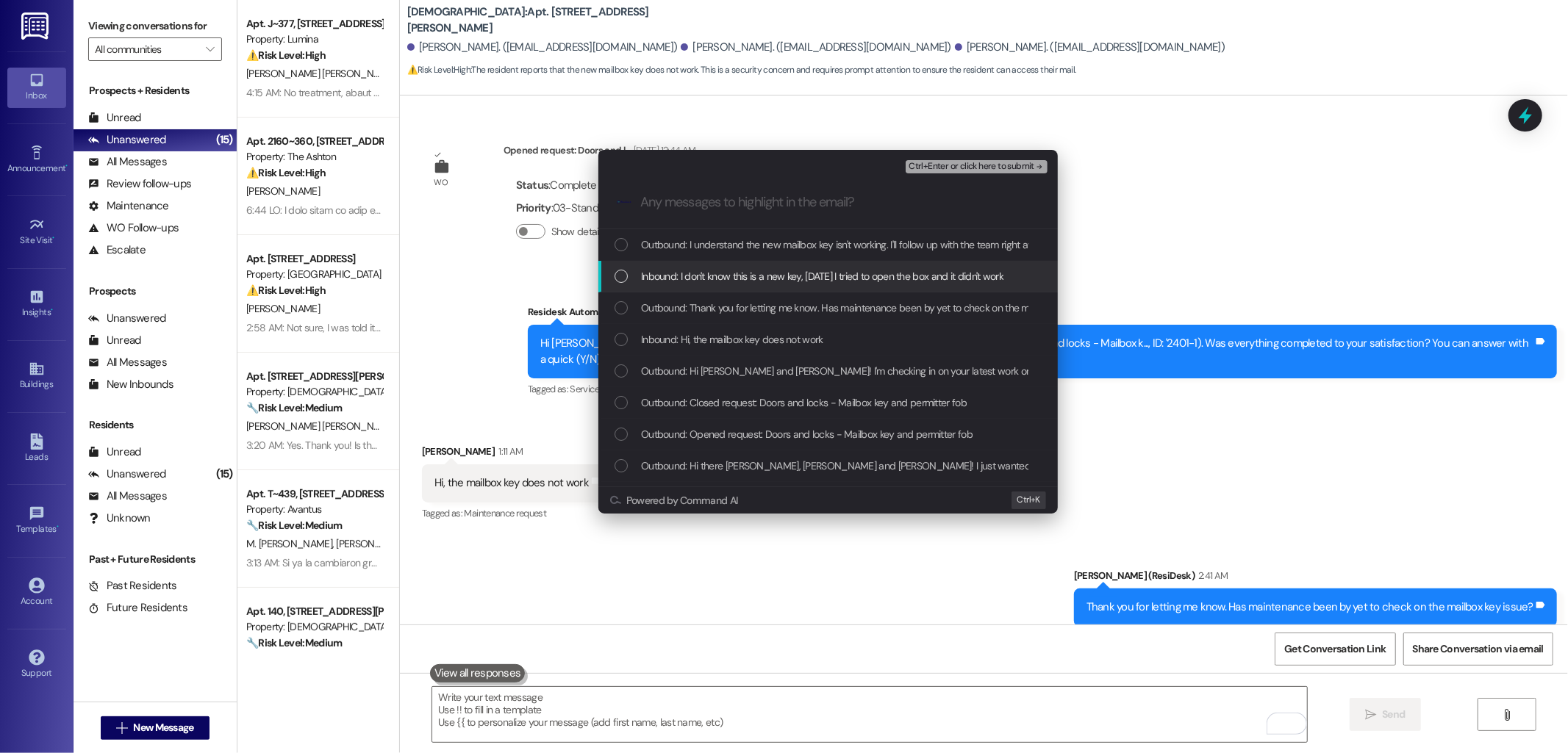
click at [740, 269] on span "Inbound: I don't know this is a new key, yesterday I tried to open the box and …" at bounding box center [822, 277] width 362 height 17
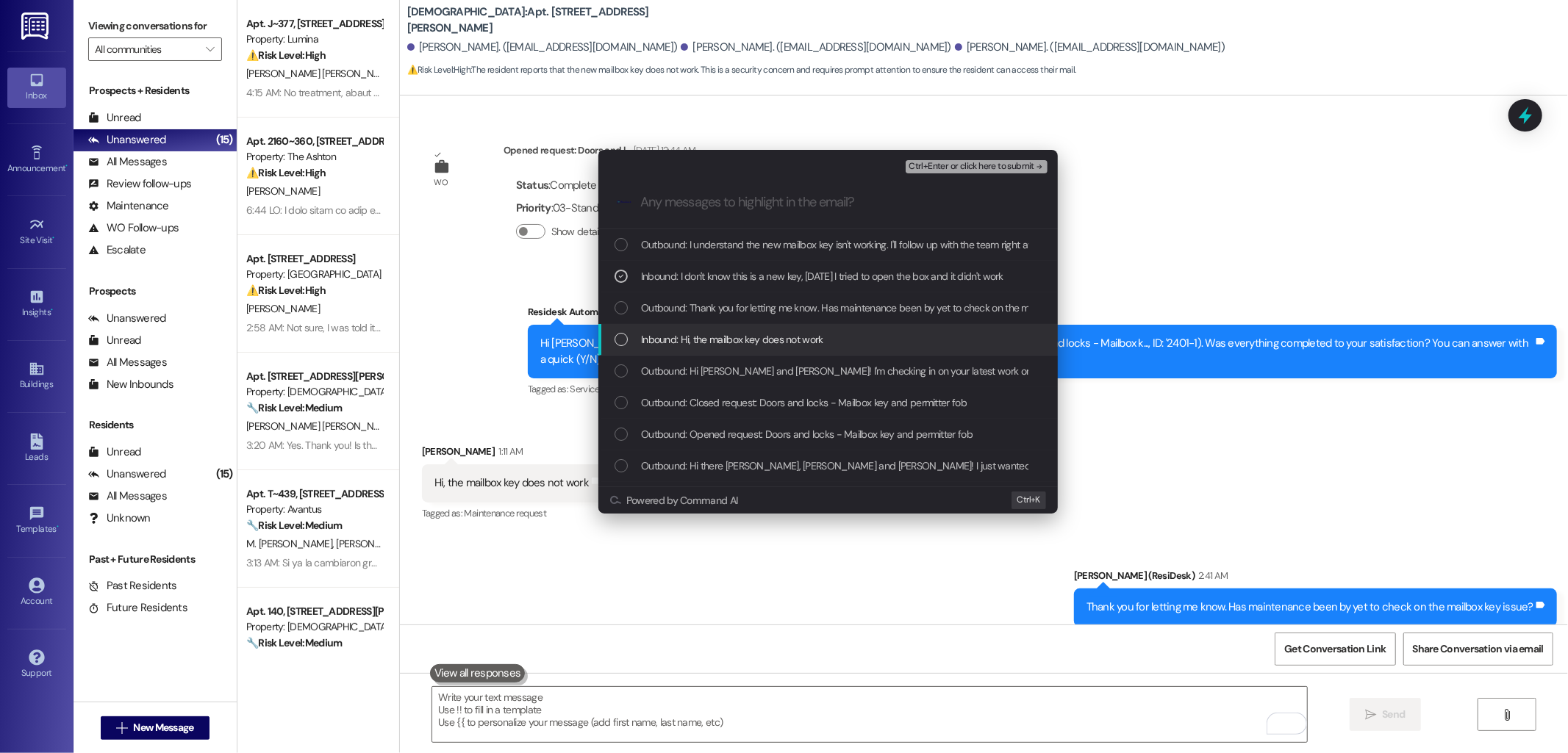
click at [736, 332] on span "Inbound: Hi, the mailbox key does not work" at bounding box center [732, 340] width 183 height 17
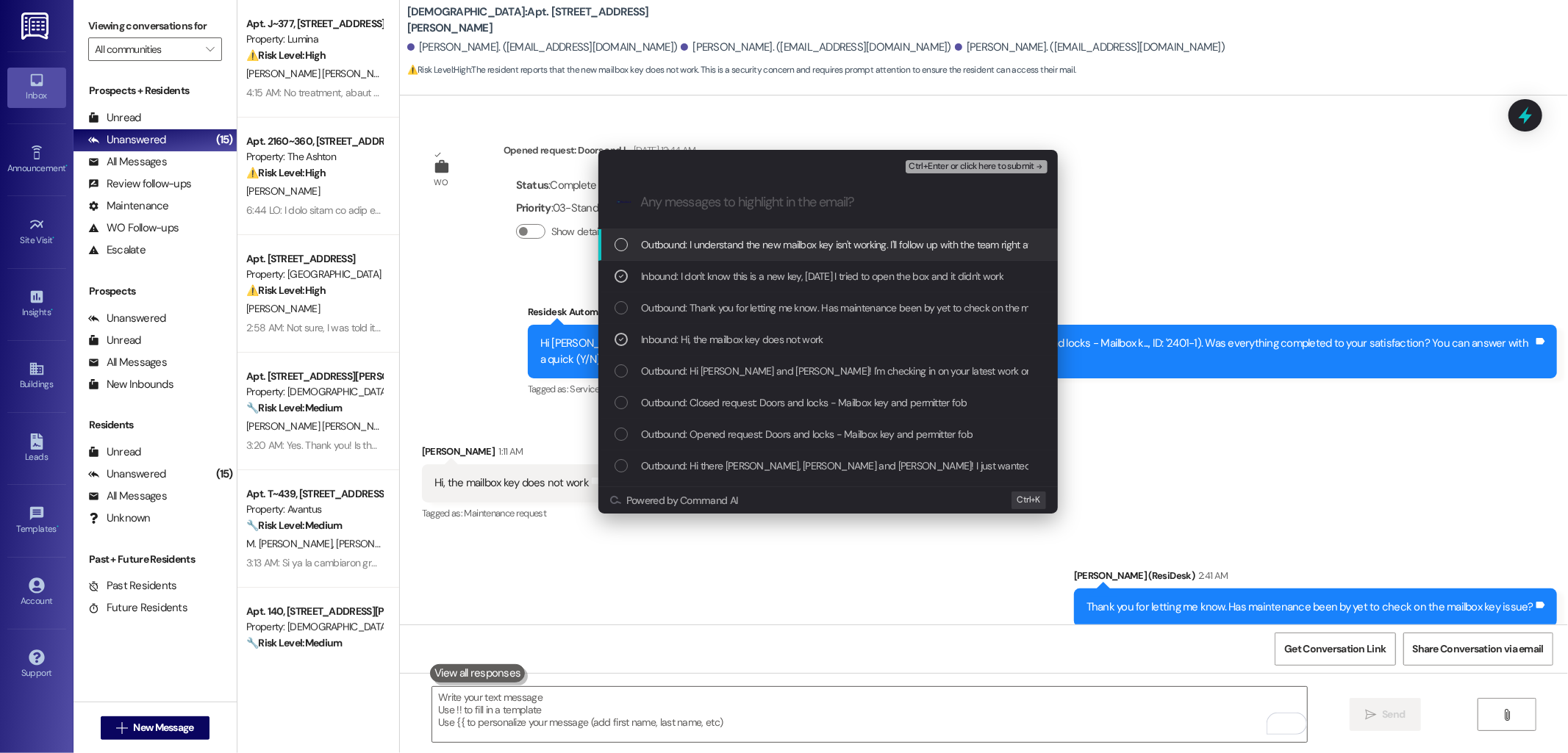
click at [927, 164] on span "Ctrl+Enter or click here to submit" at bounding box center [971, 167] width 126 height 10
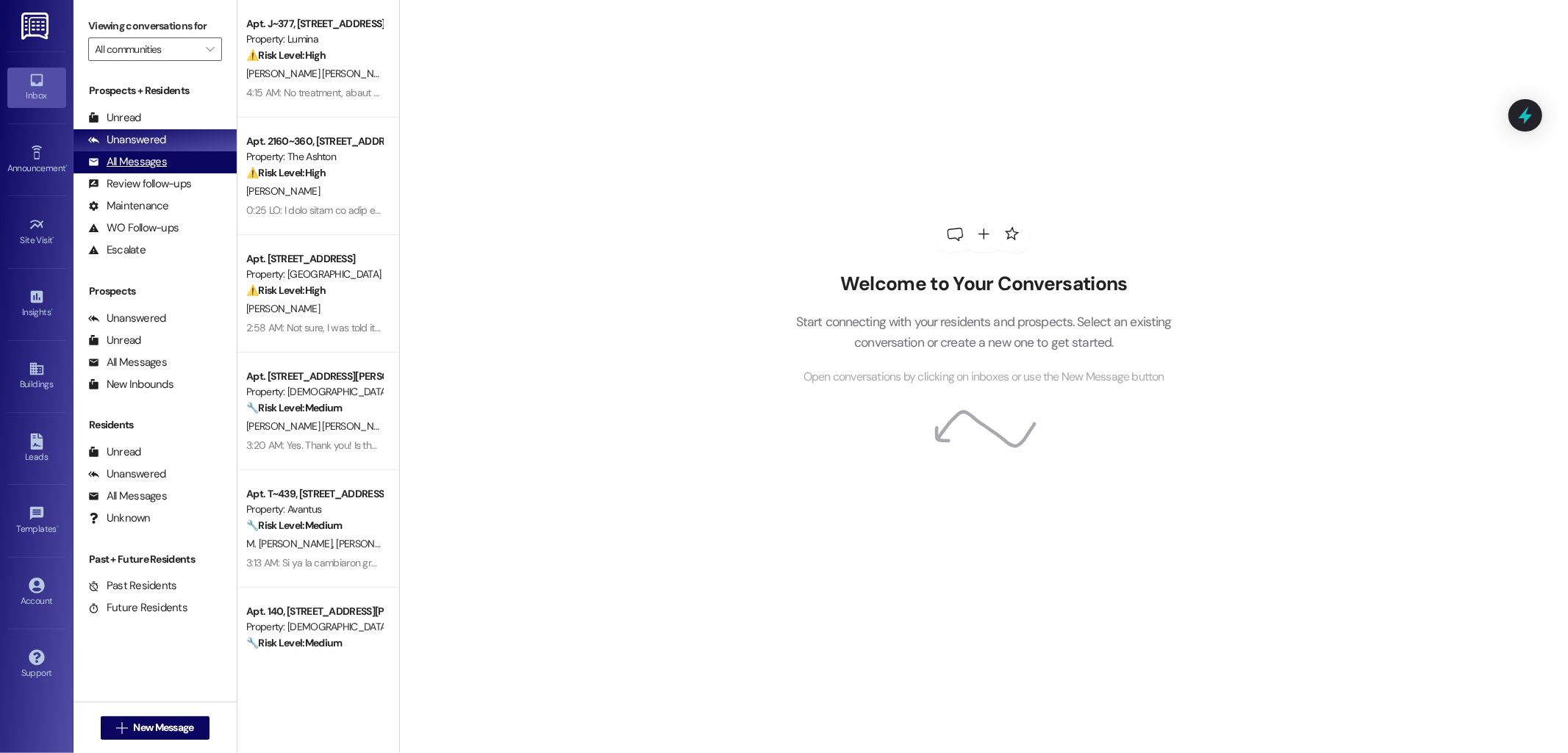
click at [162, 165] on div "All Messages" at bounding box center [127, 162] width 79 height 16
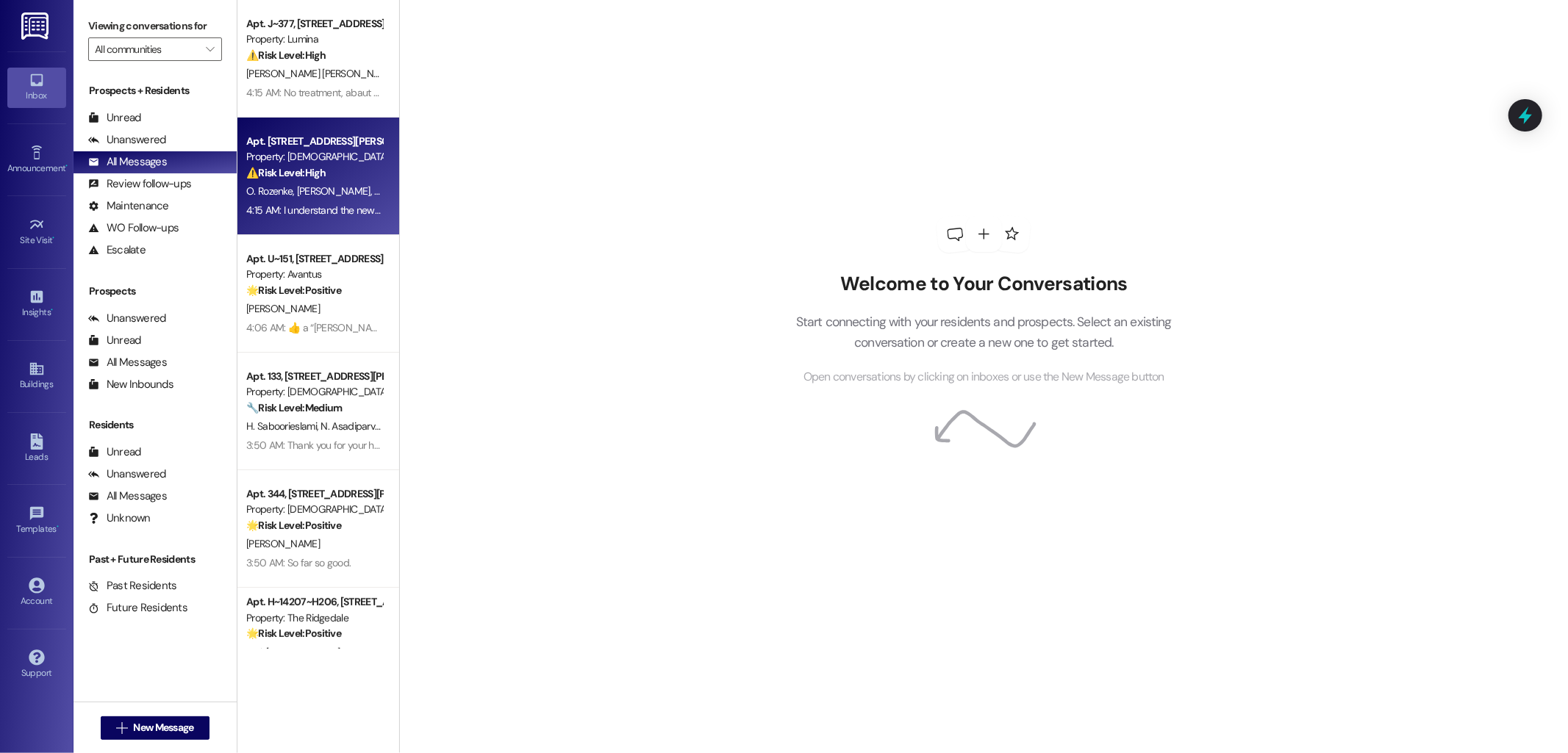
click at [315, 142] on div "Apt. [STREET_ADDRESS][PERSON_NAME]" at bounding box center [314, 141] width 136 height 16
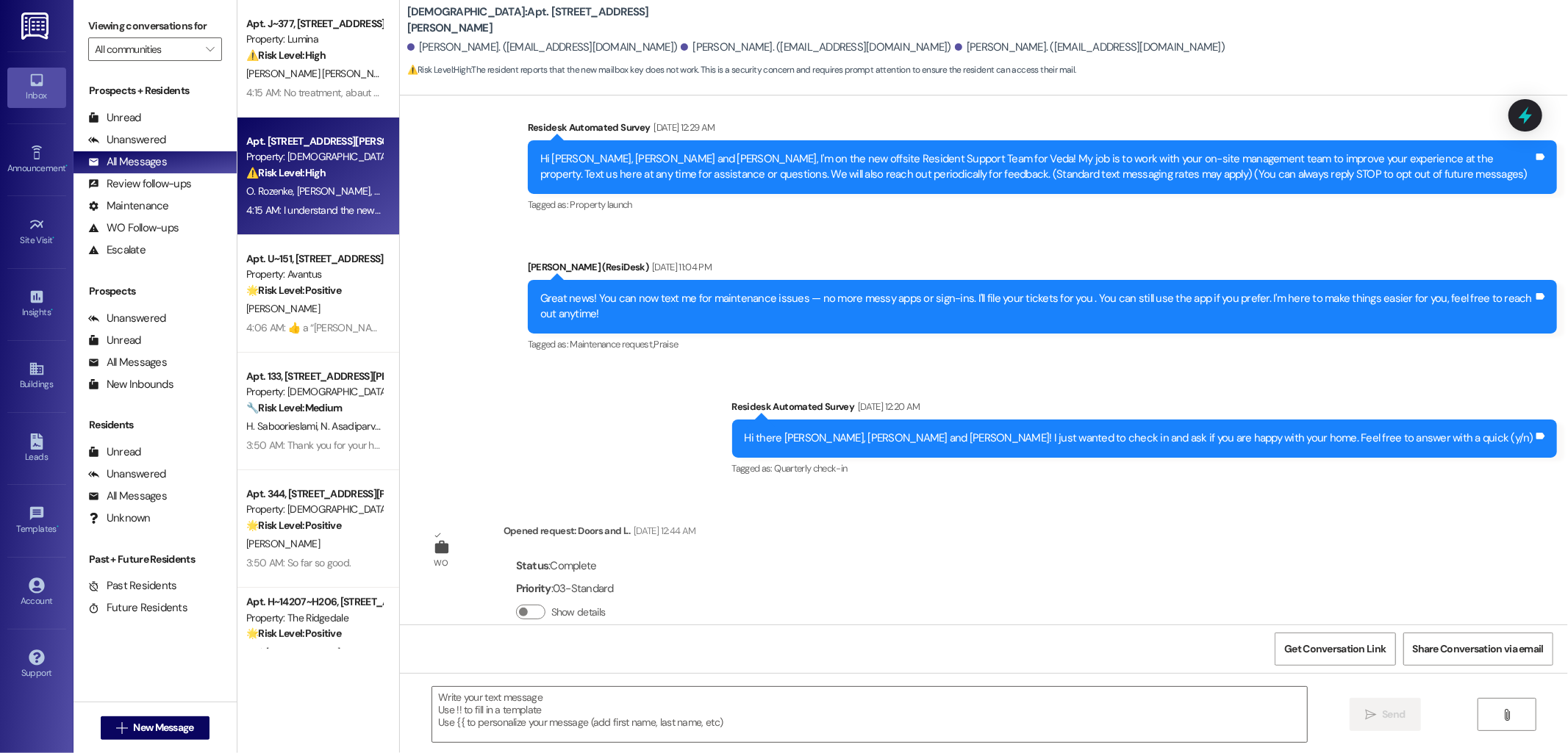
type textarea "Fetching suggested responses. Please feel free to read through the conversation…"
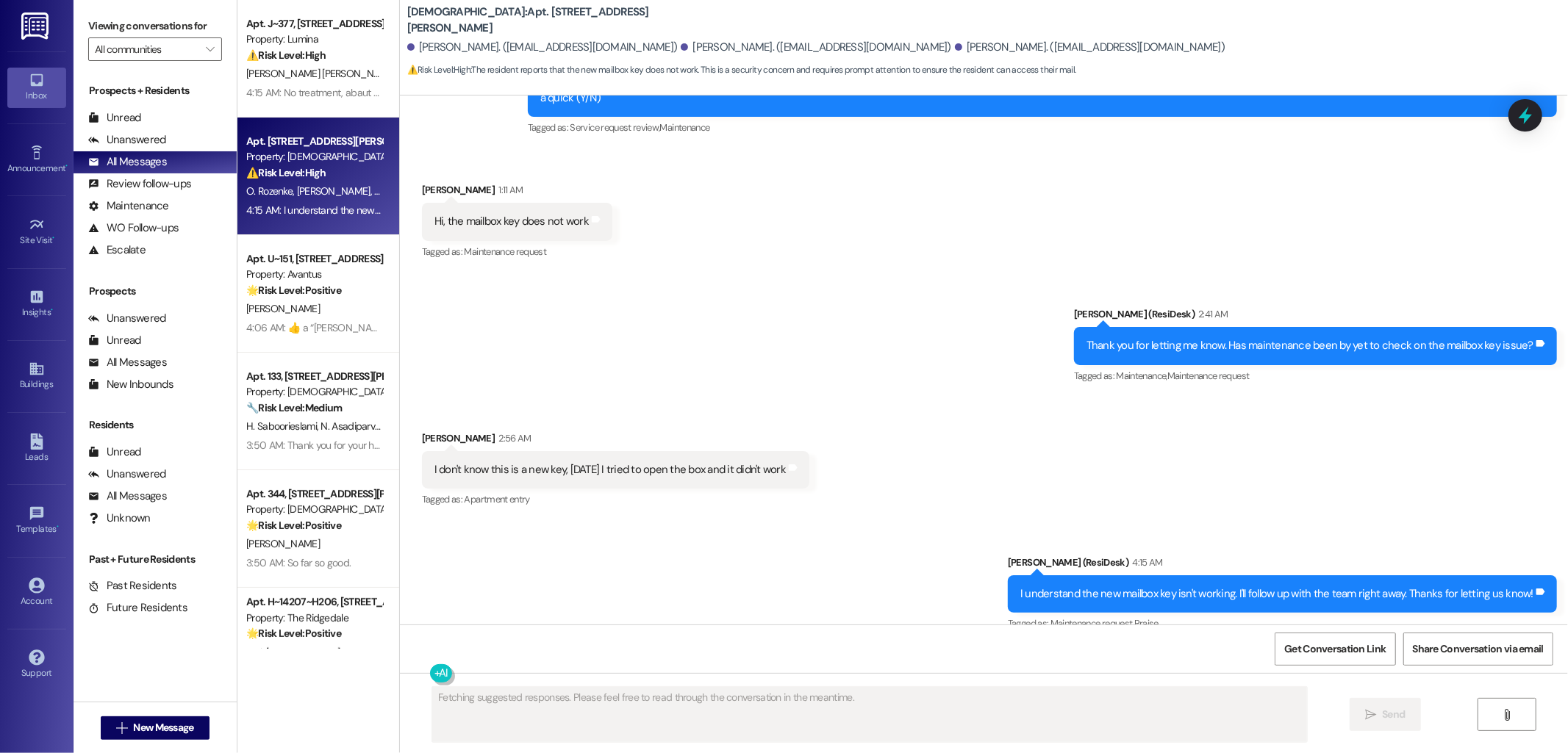
scroll to position [754, 0]
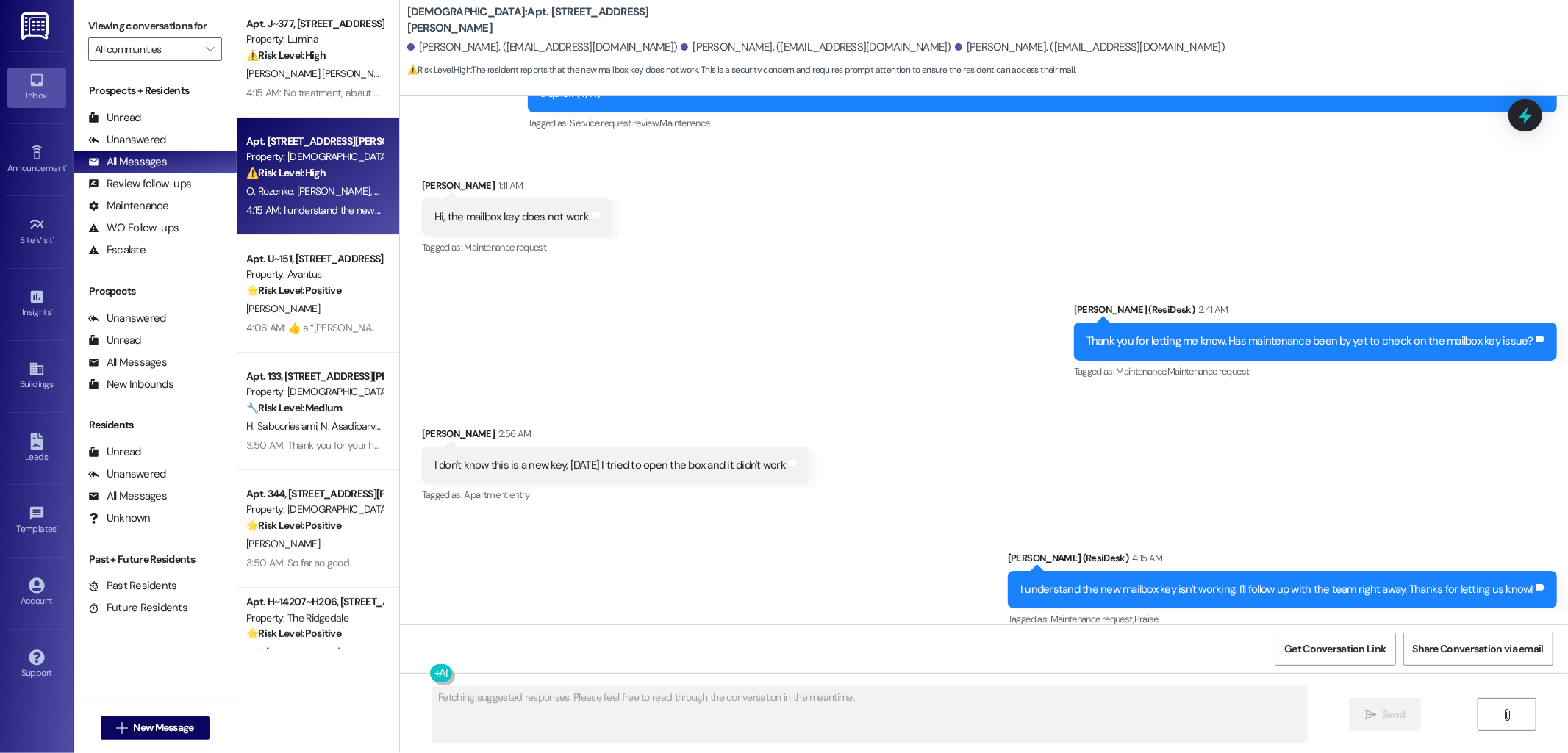
click at [908, 289] on div "Sent via SMS Sarah (ResiDesk) 2:41 AM Thank you for letting me know. Has mainte…" at bounding box center [984, 331] width 1168 height 124
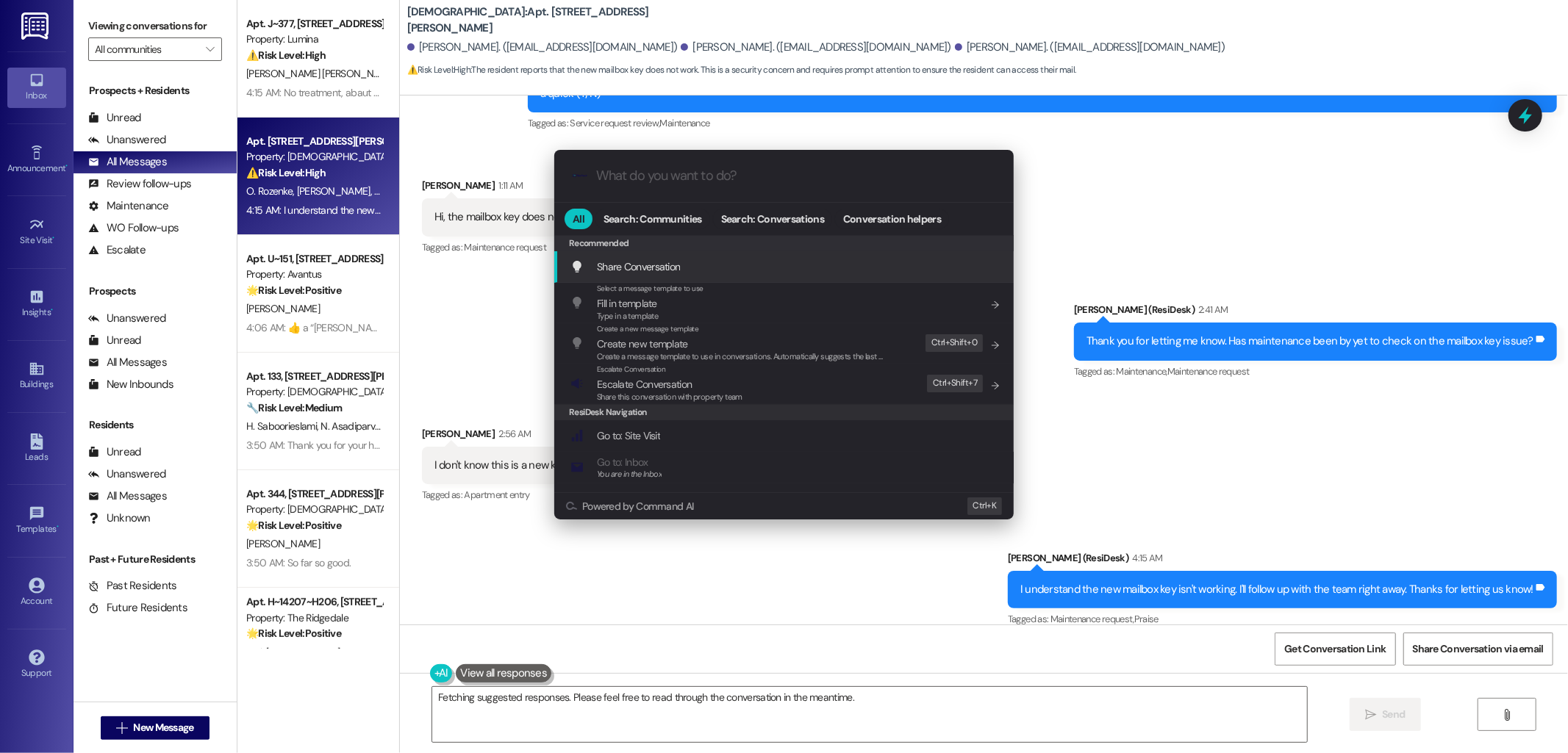
type input "e"
type textarea "Updating..."
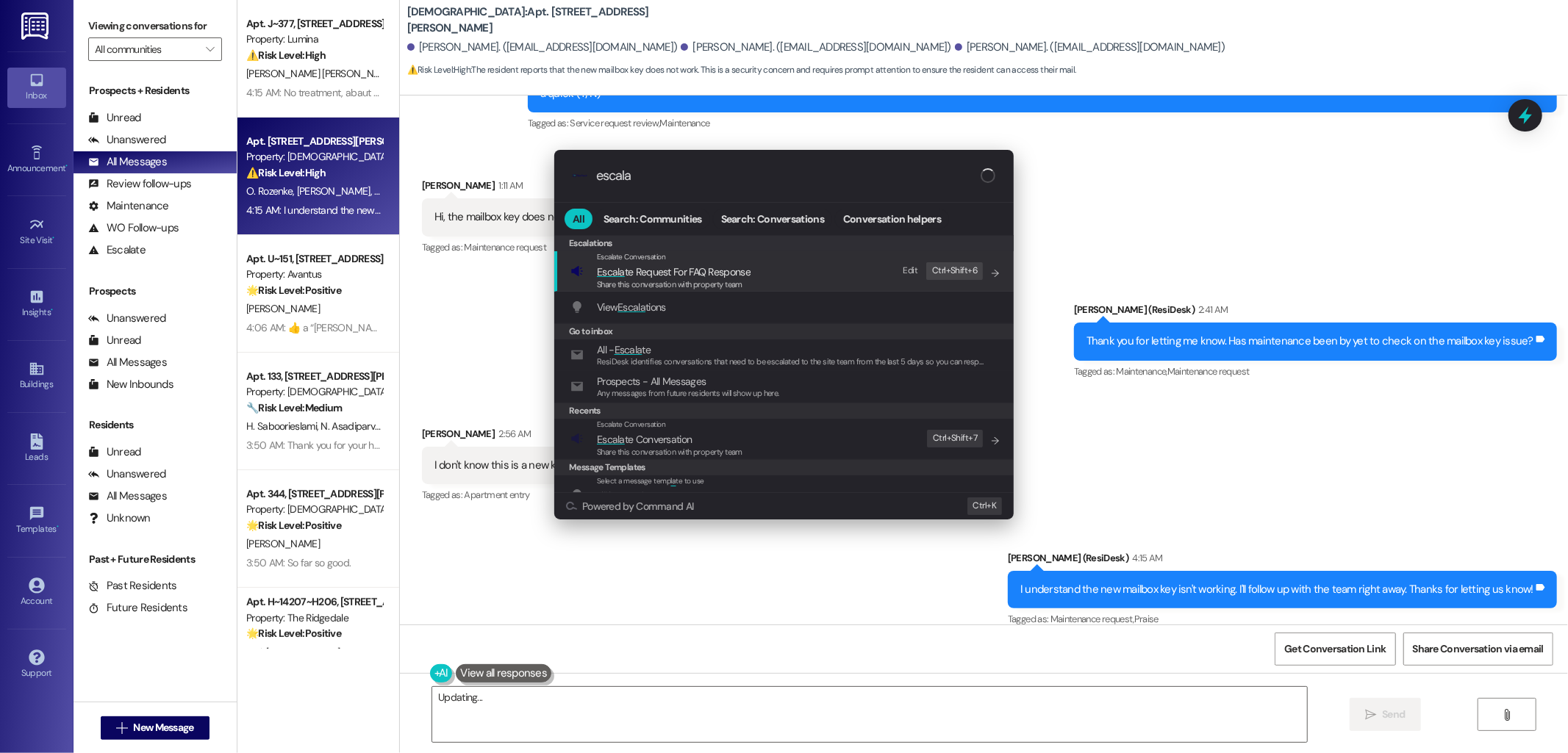
type input "escalat"
type textarea "Hi"
type input "escalate"
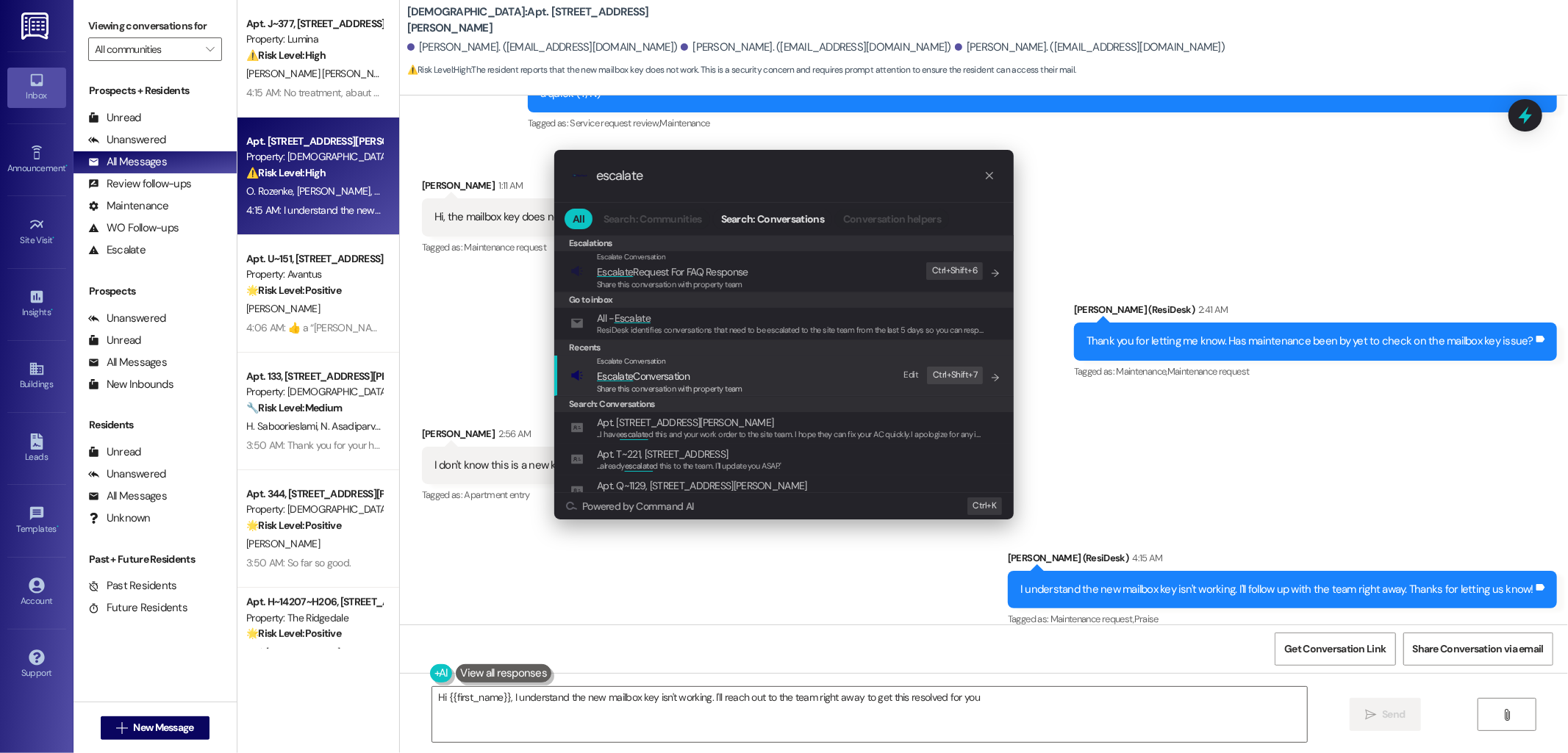
type textarea "Hi {{first_name}}, I understand the new mailbox key isn't working. I'll reach o…"
type input "escalate"
click at [700, 376] on span "Escalate Conversation" at bounding box center [670, 377] width 145 height 17
type textarea "Hi {{first_name}}, I understand the new mailbox key isn't working. I'll reach o…"
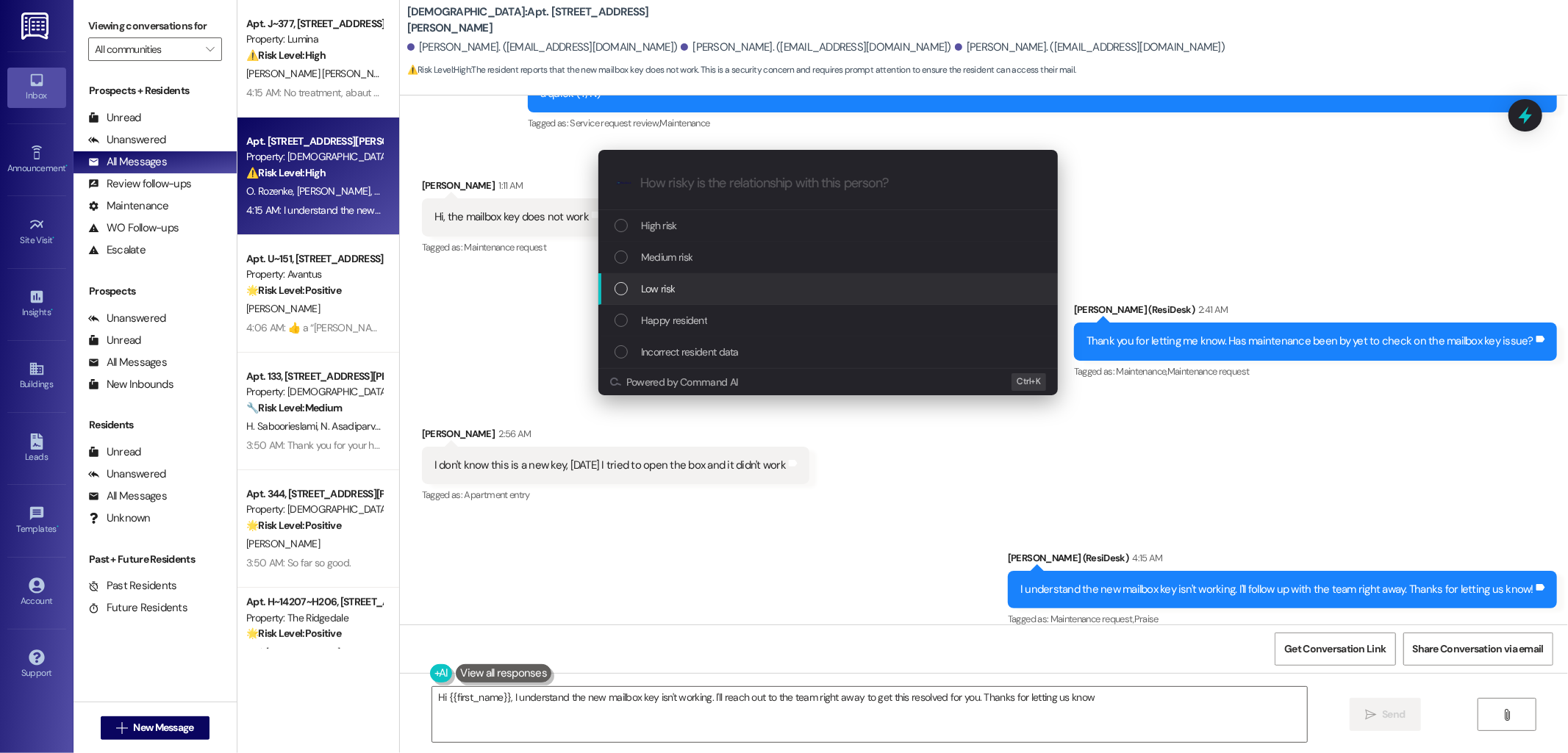
type textarea "Hi {{first_name}}, I understand the new mailbox key isn't working. I'll reach o…"
click at [677, 258] on span "Medium risk" at bounding box center [666, 257] width 51 height 17
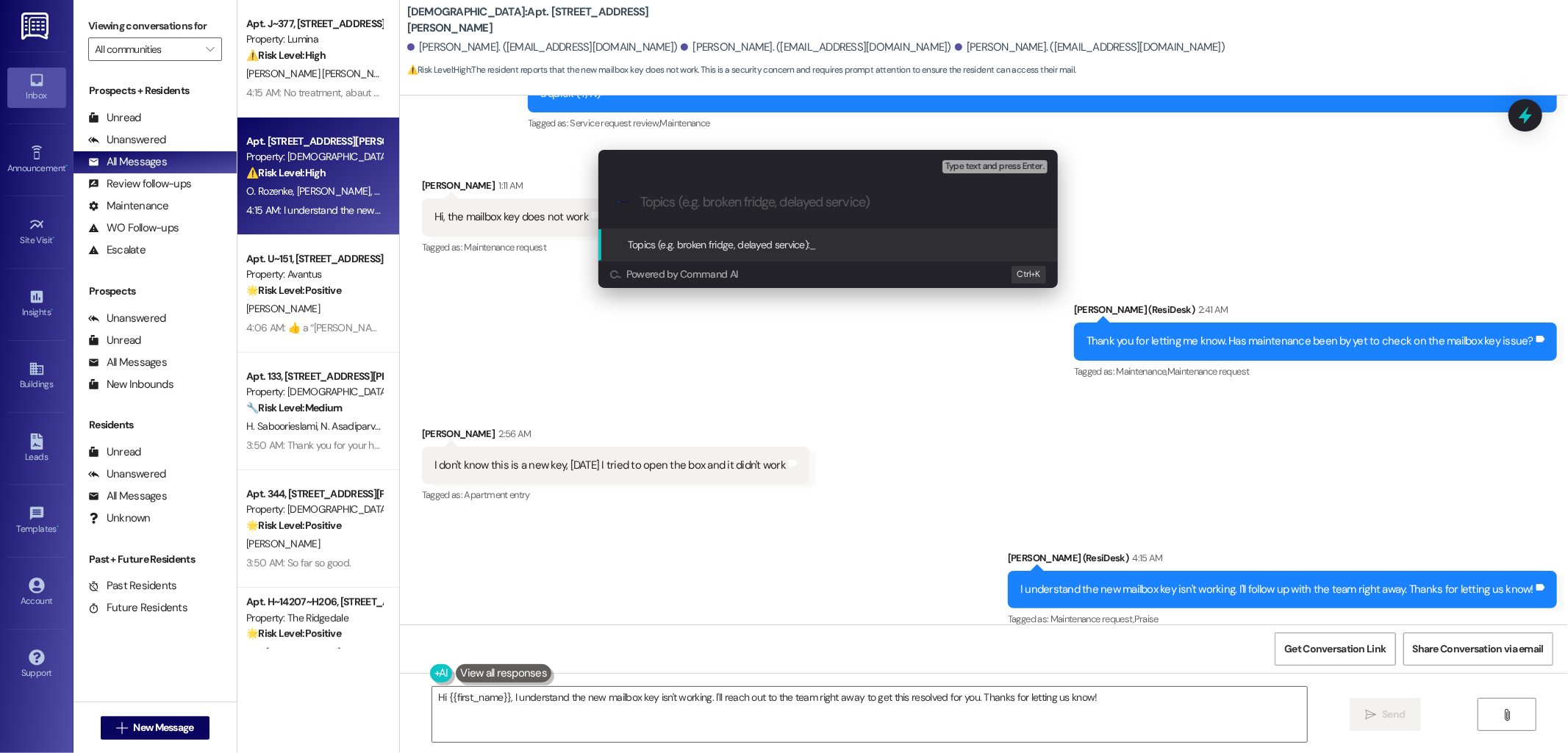
paste input "work order 2401-1 feedback"
type input "work order 2401-1 feedback"
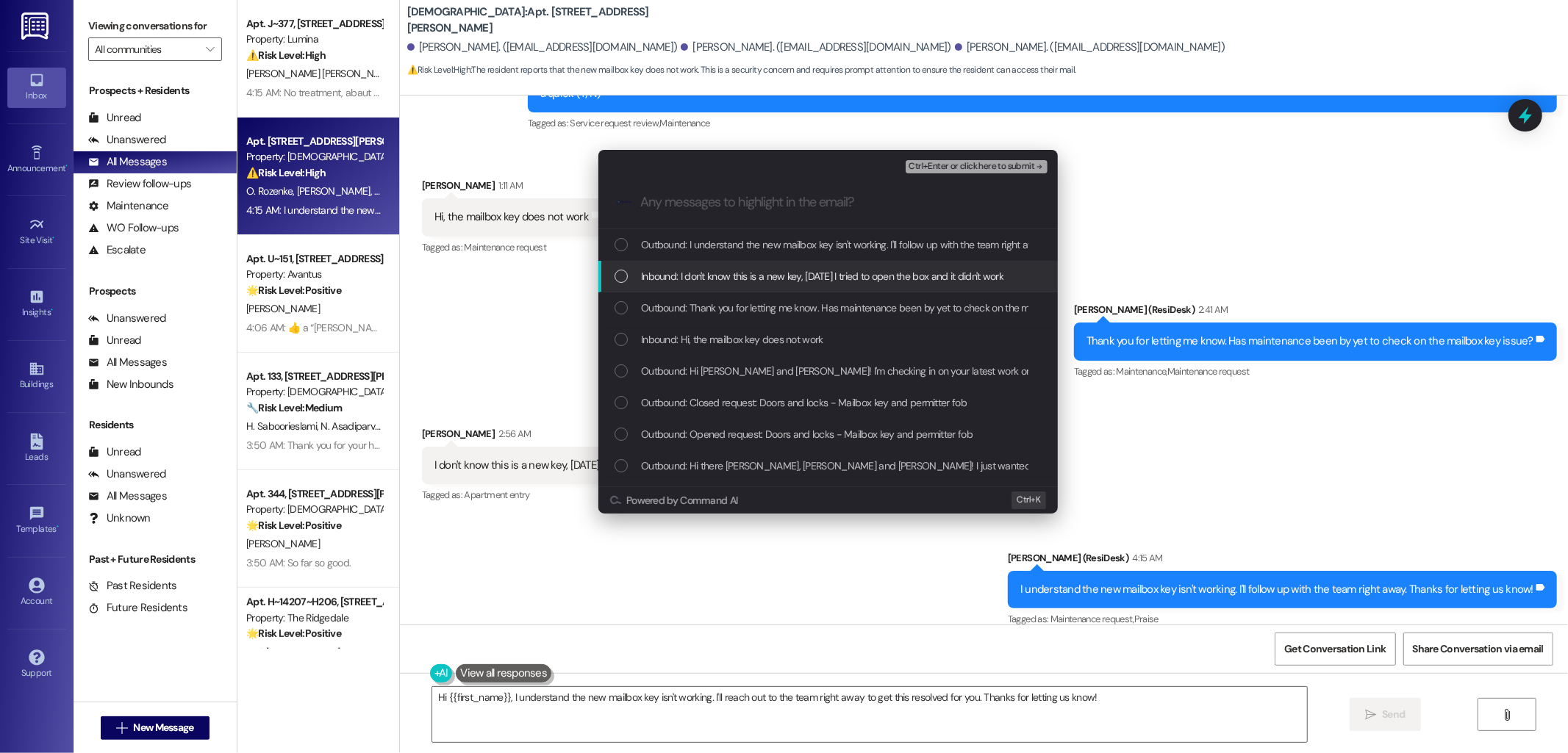
click at [731, 278] on span "Inbound: I don't know this is a new key, yesterday I tried to open the box and …" at bounding box center [822, 277] width 362 height 17
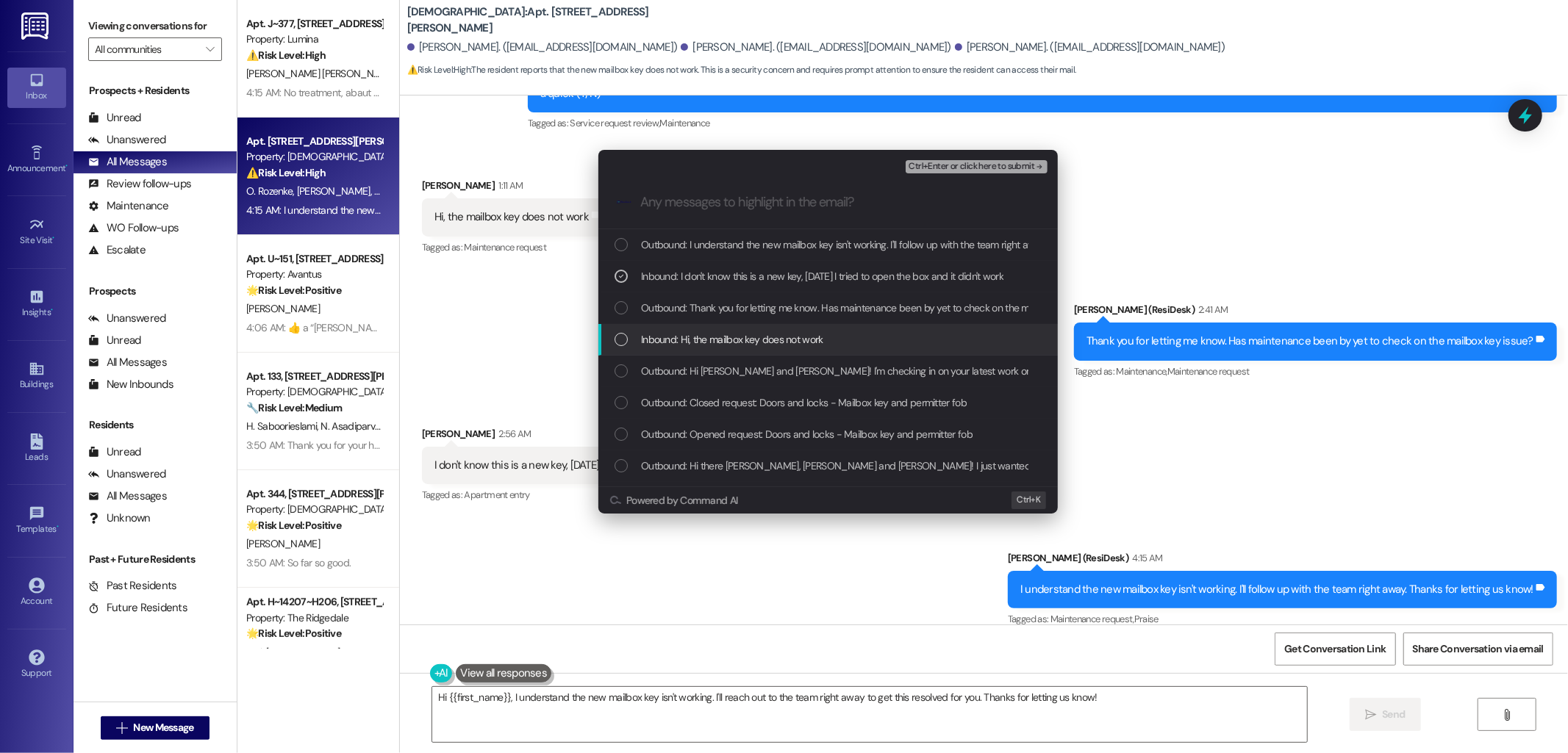
click at [735, 326] on div "Inbound: Hi, the mailbox key does not work" at bounding box center [828, 340] width 460 height 31
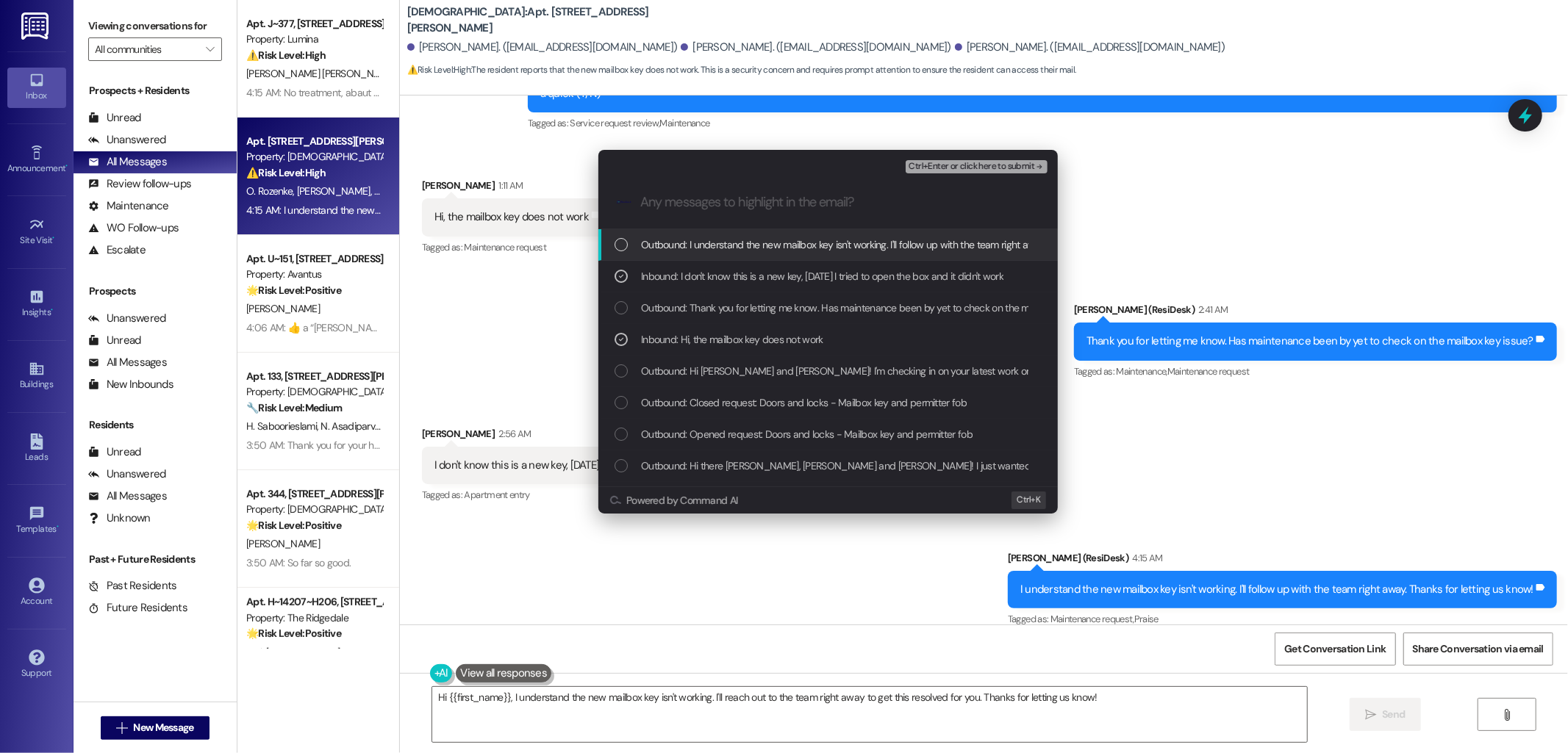
click at [928, 165] on span "Ctrl+Enter or click here to submit" at bounding box center [971, 167] width 126 height 10
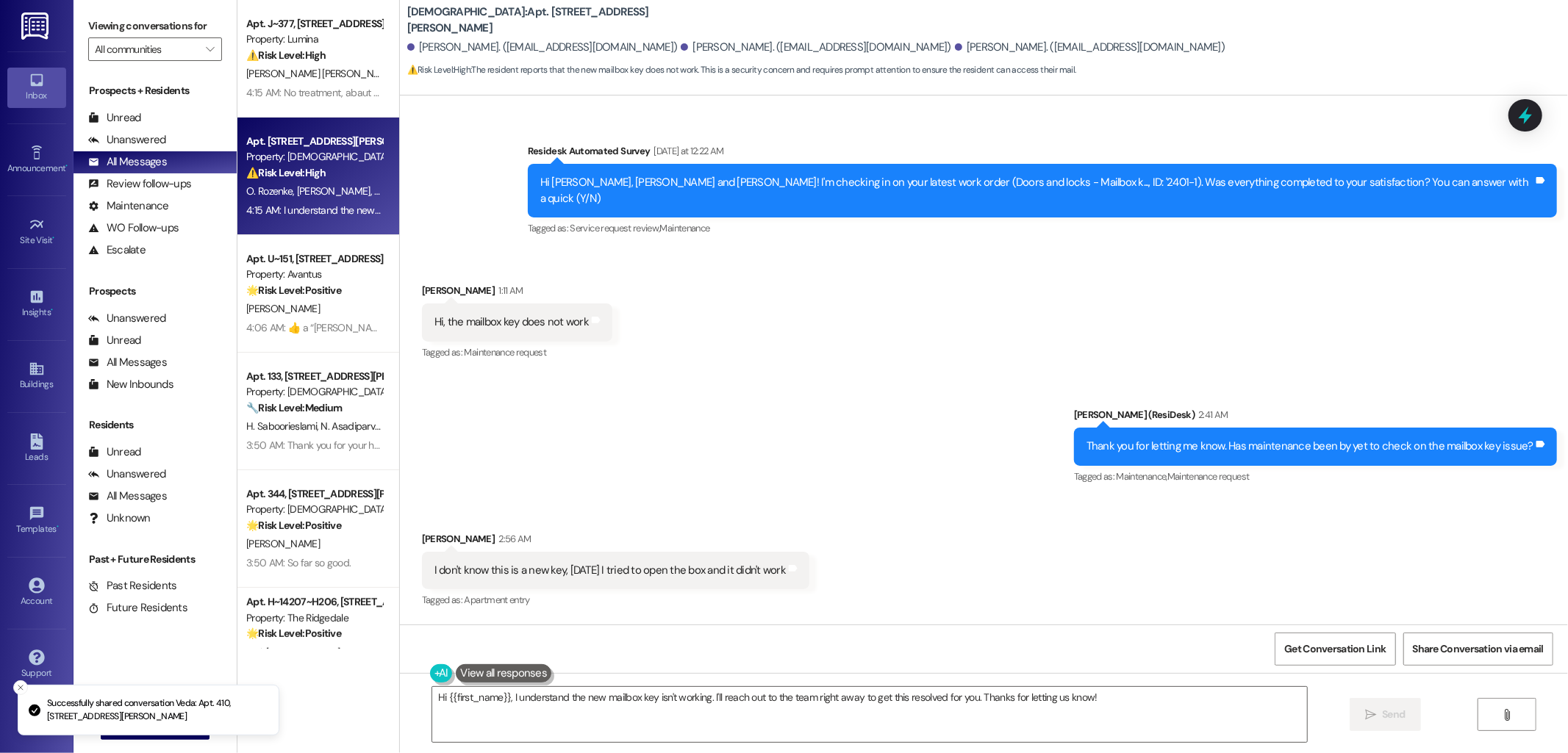
scroll to position [630, 0]
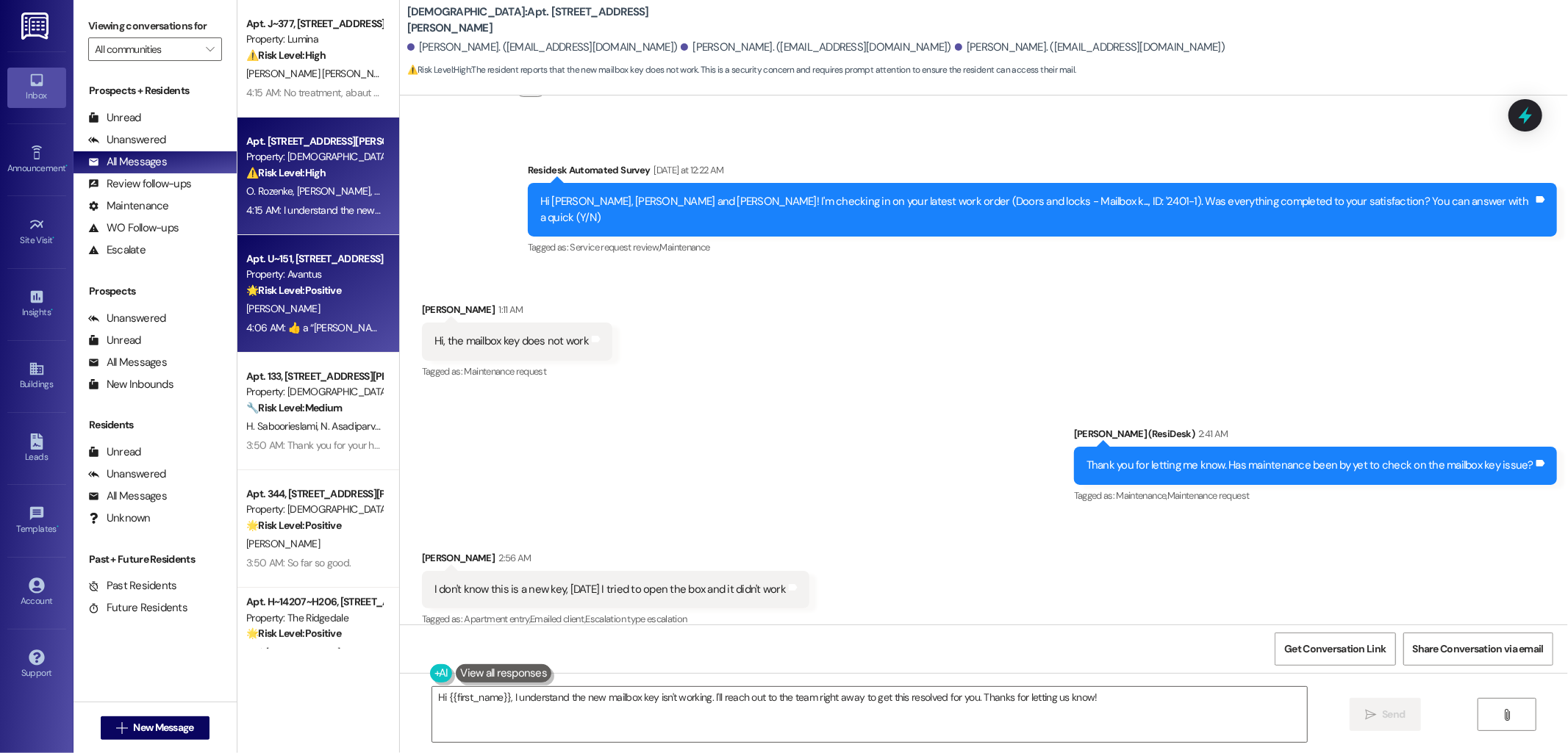
click at [314, 265] on div "Apt. U~151, 8008 Montview Blvd." at bounding box center [314, 259] width 136 height 16
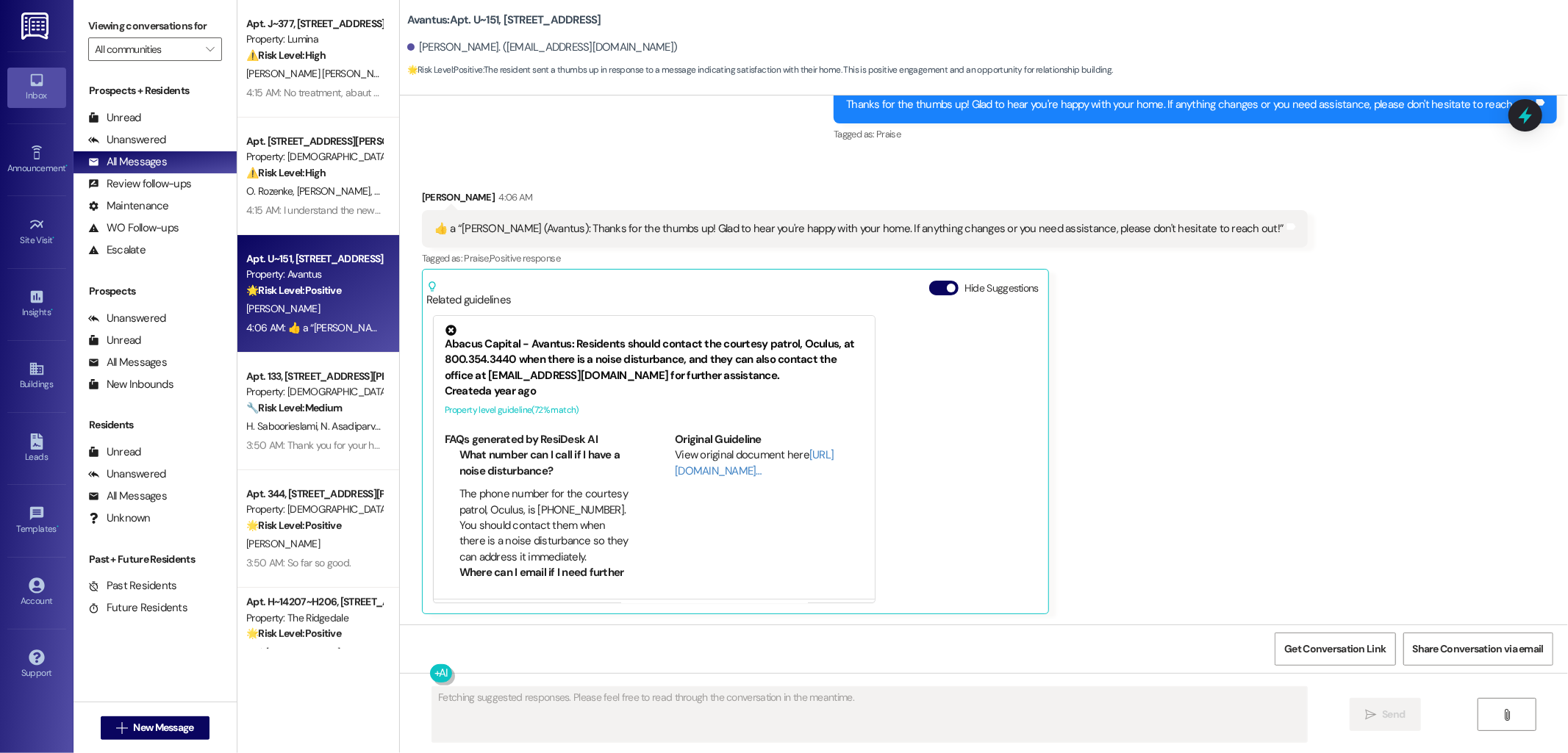
scroll to position [3208, 0]
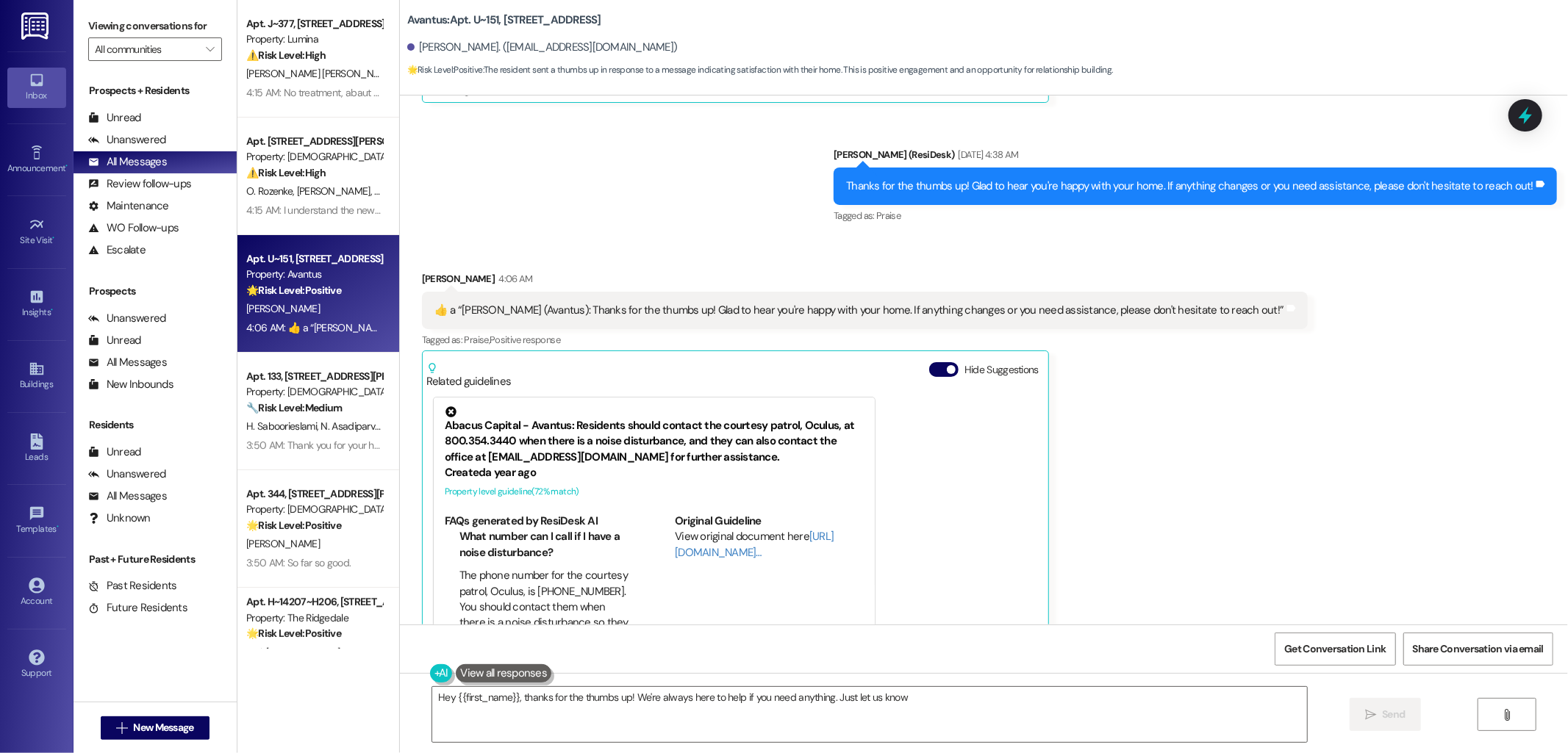
type textarea "Hey {{first_name}}, thanks for the thumbs up! We're always here to help if you …"
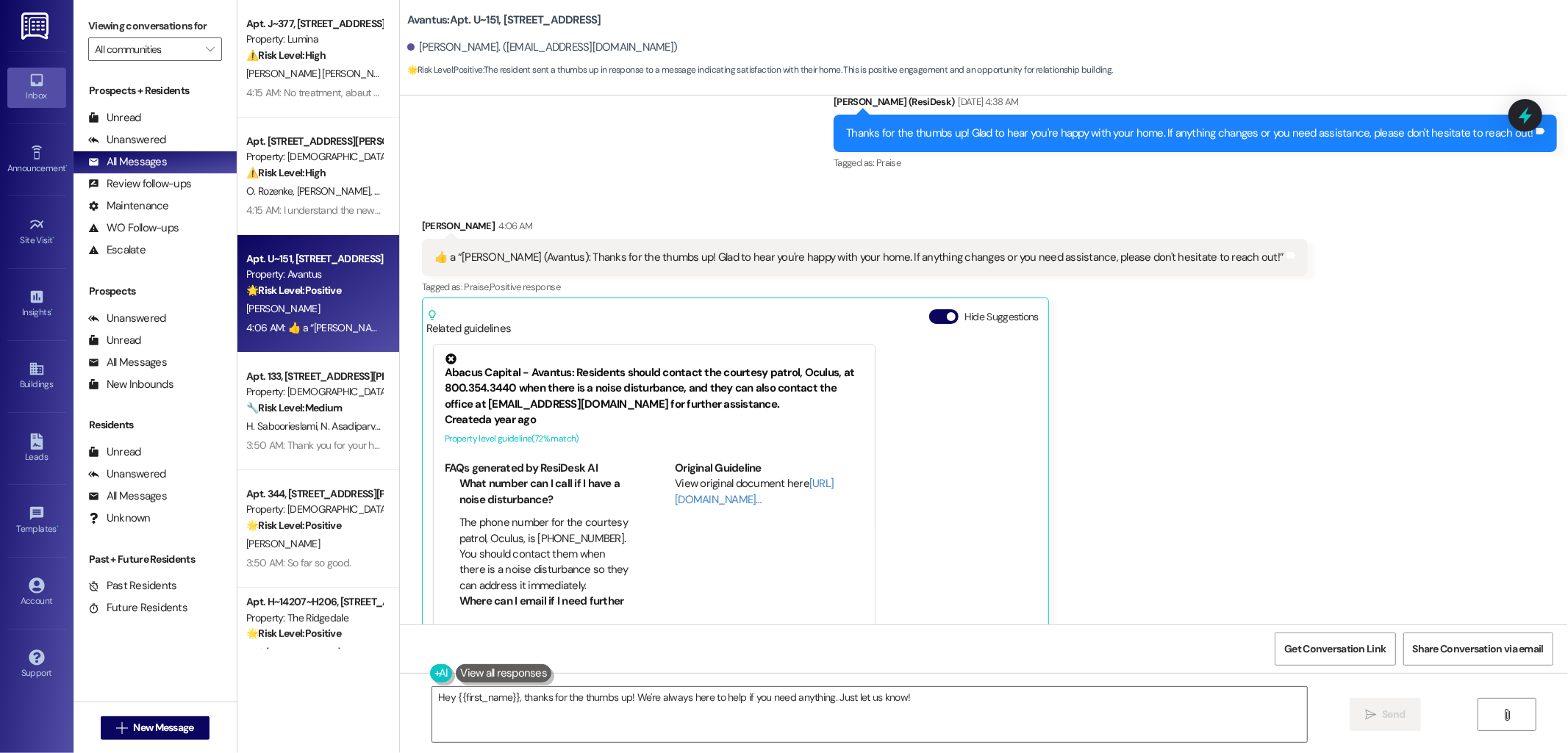
scroll to position [3289, 0]
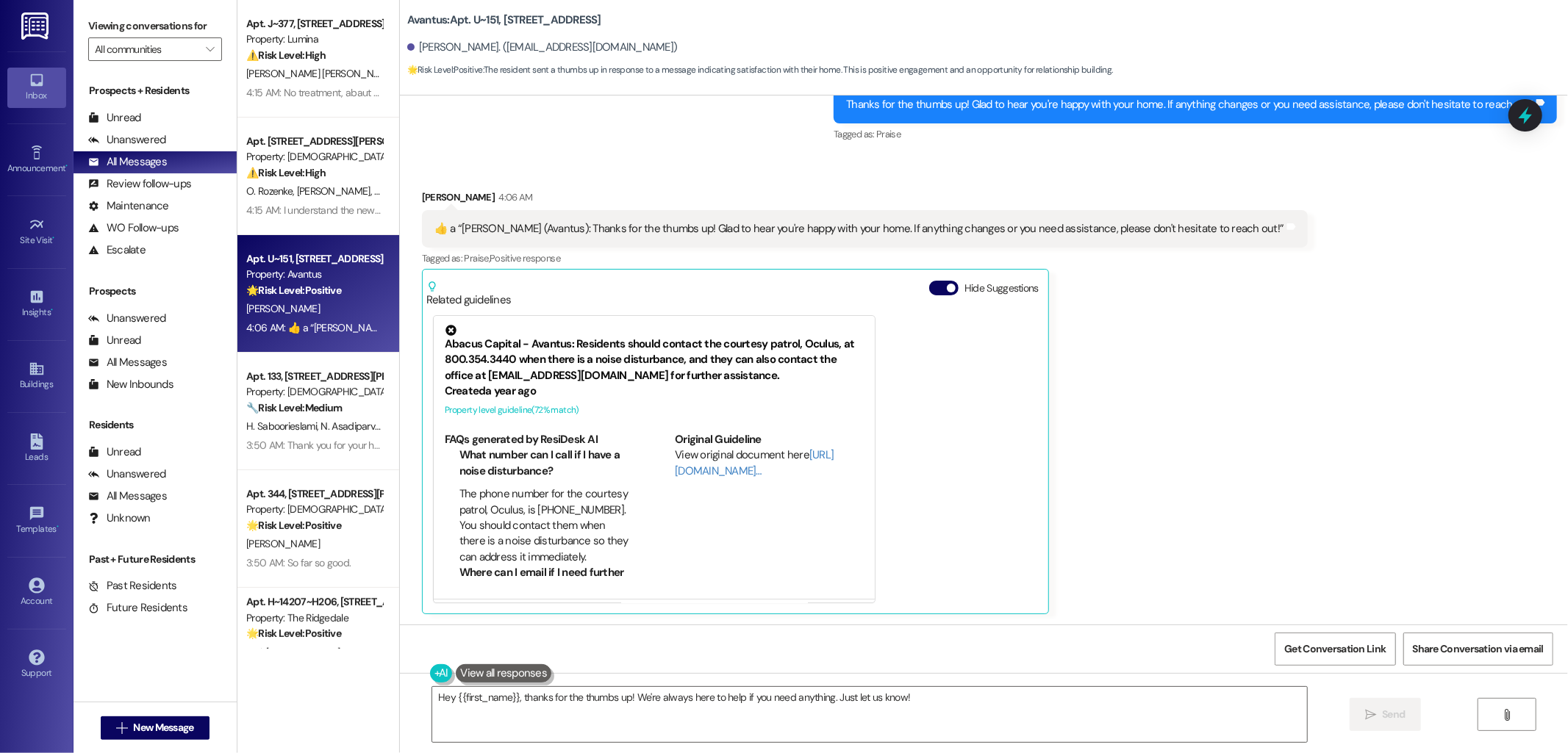
click at [1172, 398] on div "Daniel Gonzalez 4:06 AM  ​👍​ a “ Emily (Avantus): Thanks for the thumbs up! Gla…" at bounding box center [865, 402] width 886 height 425
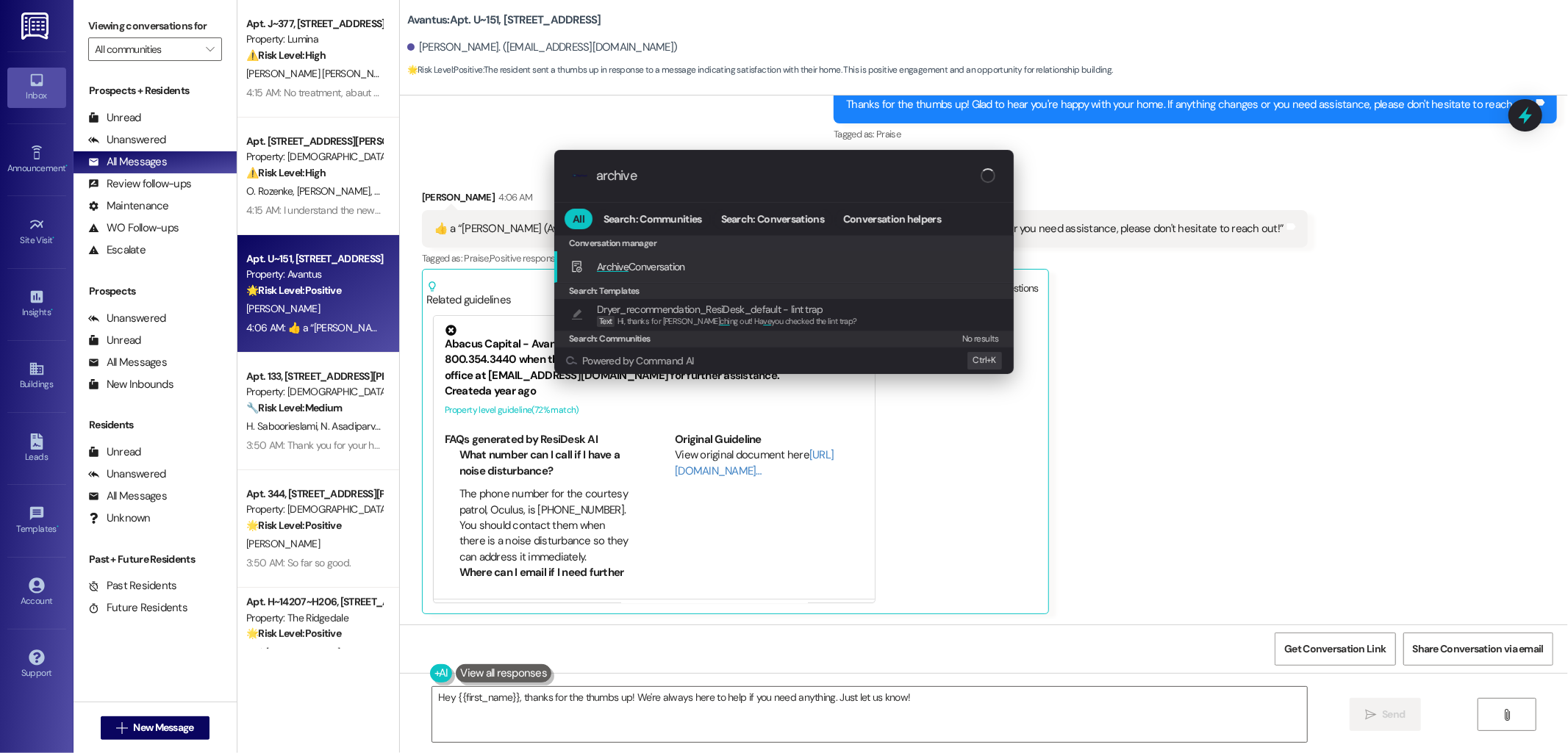
type input "archive"
click at [769, 275] on div "Archive Conversation Add shortcut" at bounding box center [784, 267] width 460 height 31
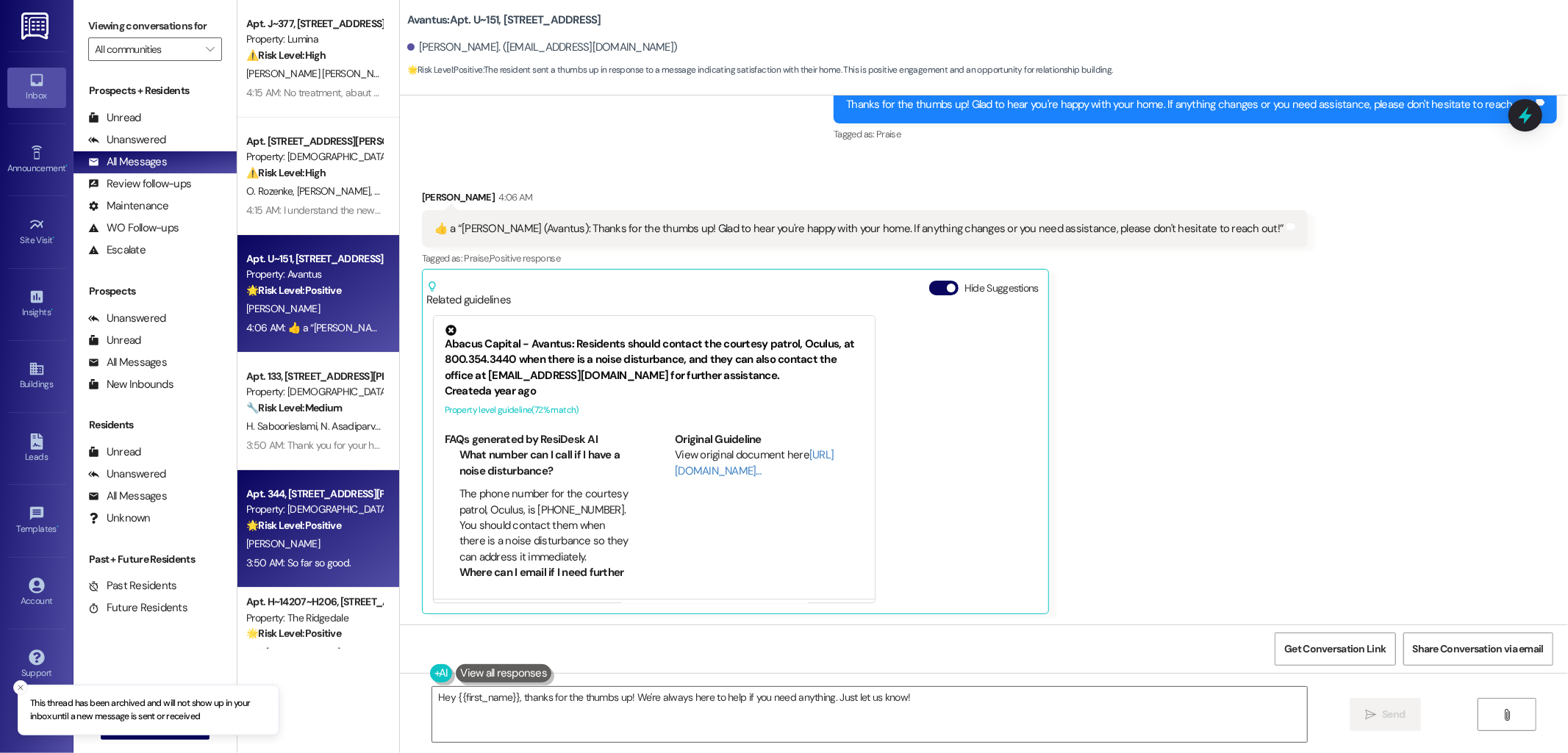
click at [306, 562] on div "3:50 AM: So far so good. 3:50 AM: So far so good." at bounding box center [298, 563] width 104 height 13
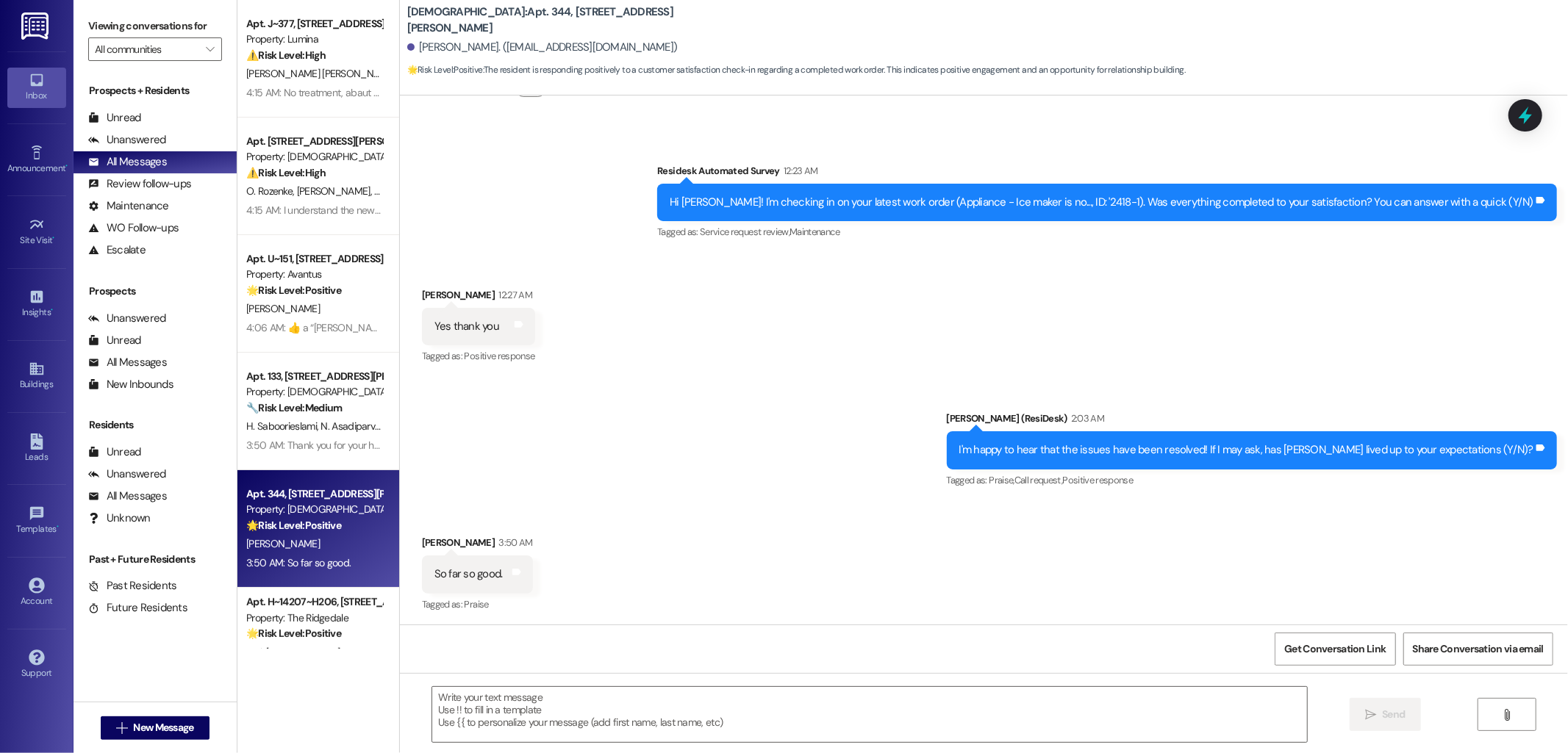
scroll to position [535, 0]
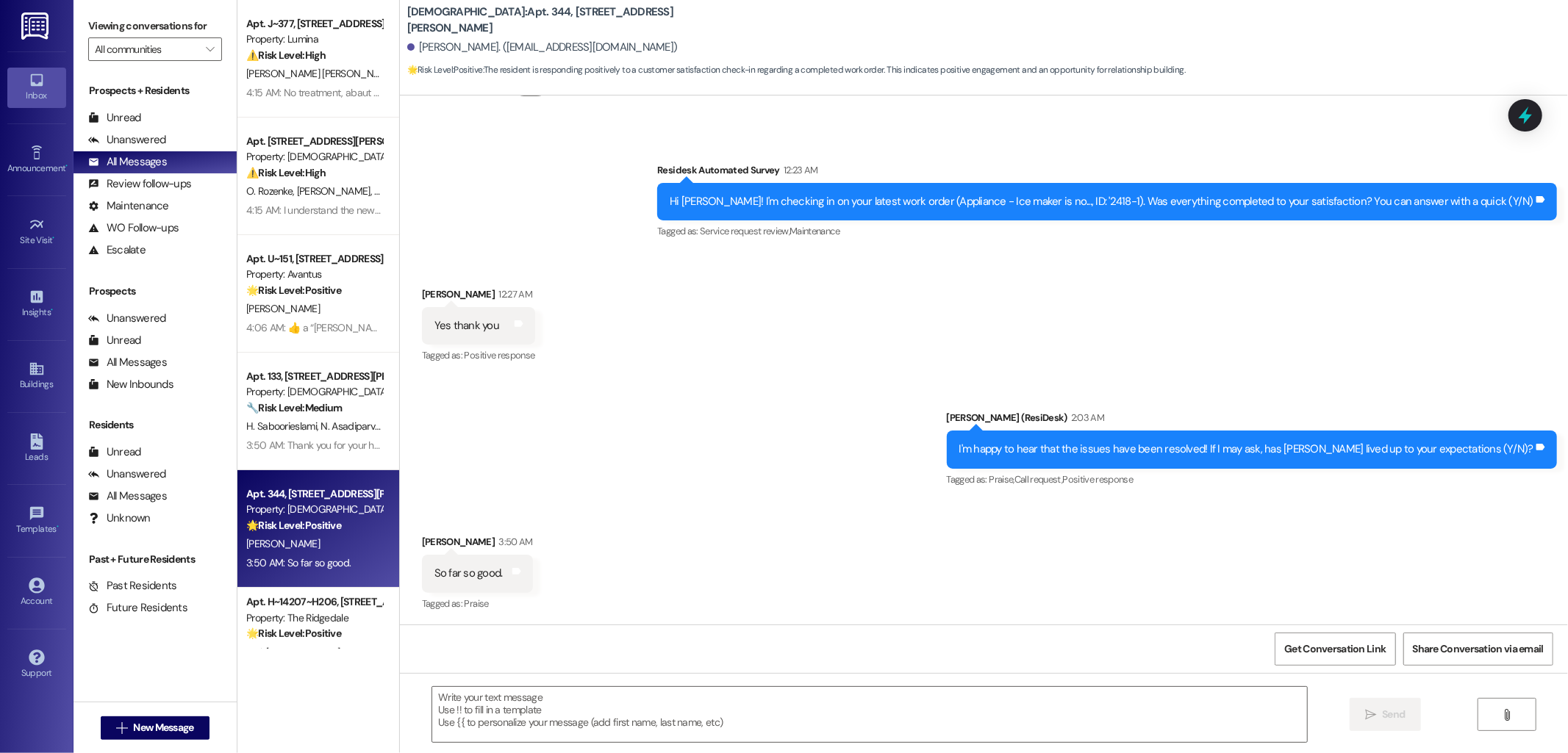
type textarea "Fetching suggested responses. Please feel free to read through the conversation…"
click at [659, 707] on textarea at bounding box center [870, 714] width 875 height 55
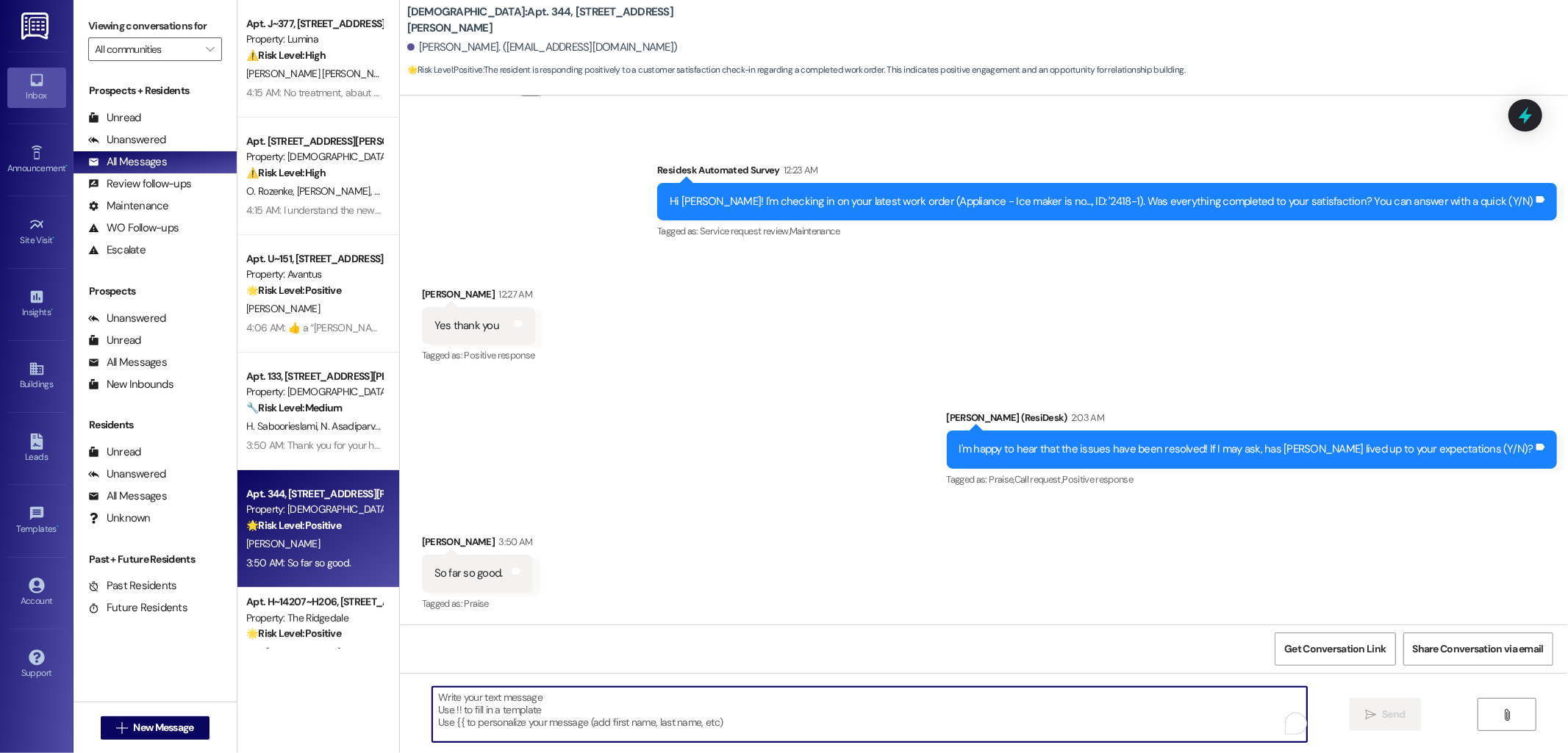
paste textarea "I'm glad you are satisfied with your home. Can I ask a quick favor...would you …"
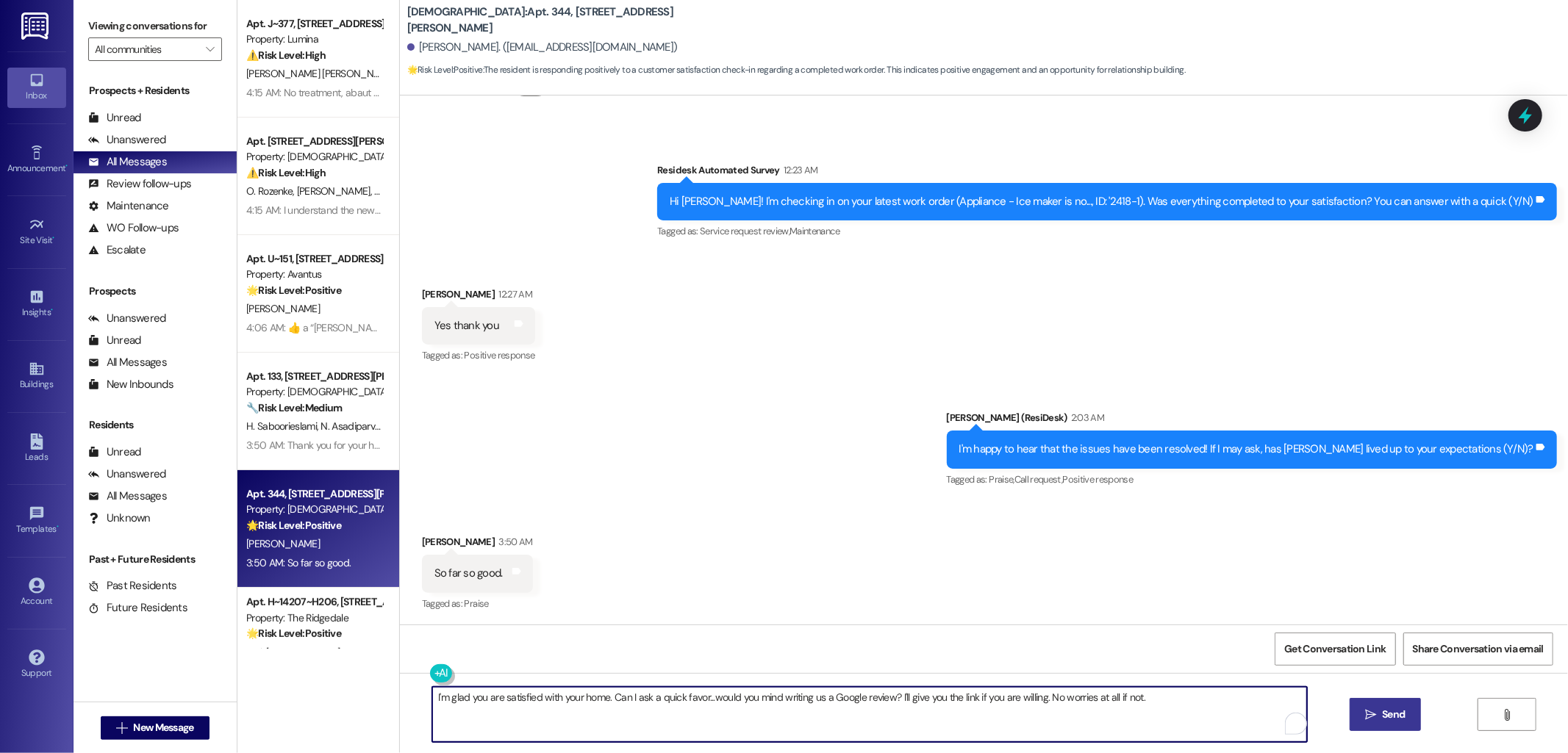
type textarea "I'm glad you are satisfied with your home. Can I ask a quick favor...would you …"
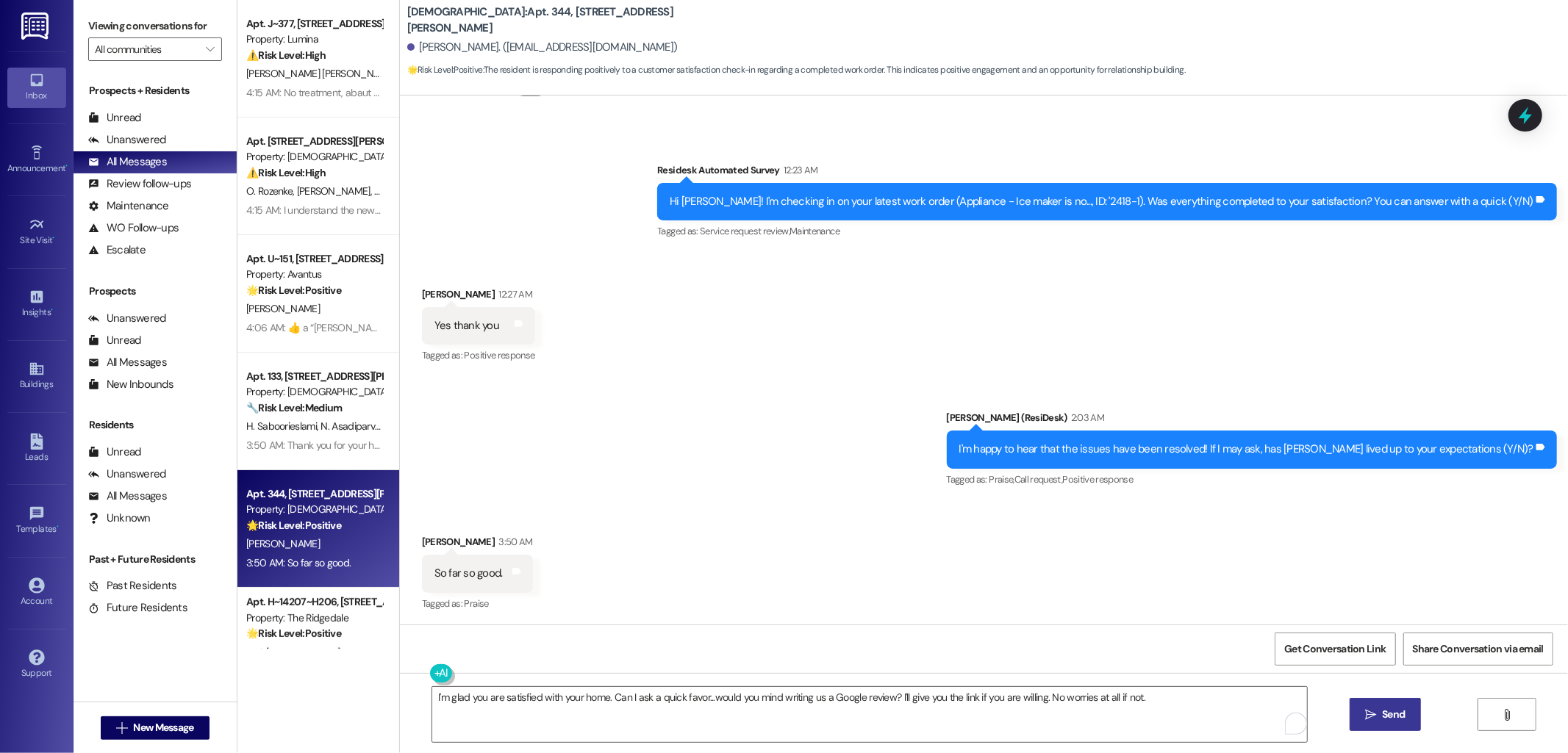
click at [1384, 722] on span "Send" at bounding box center [1394, 714] width 23 height 16
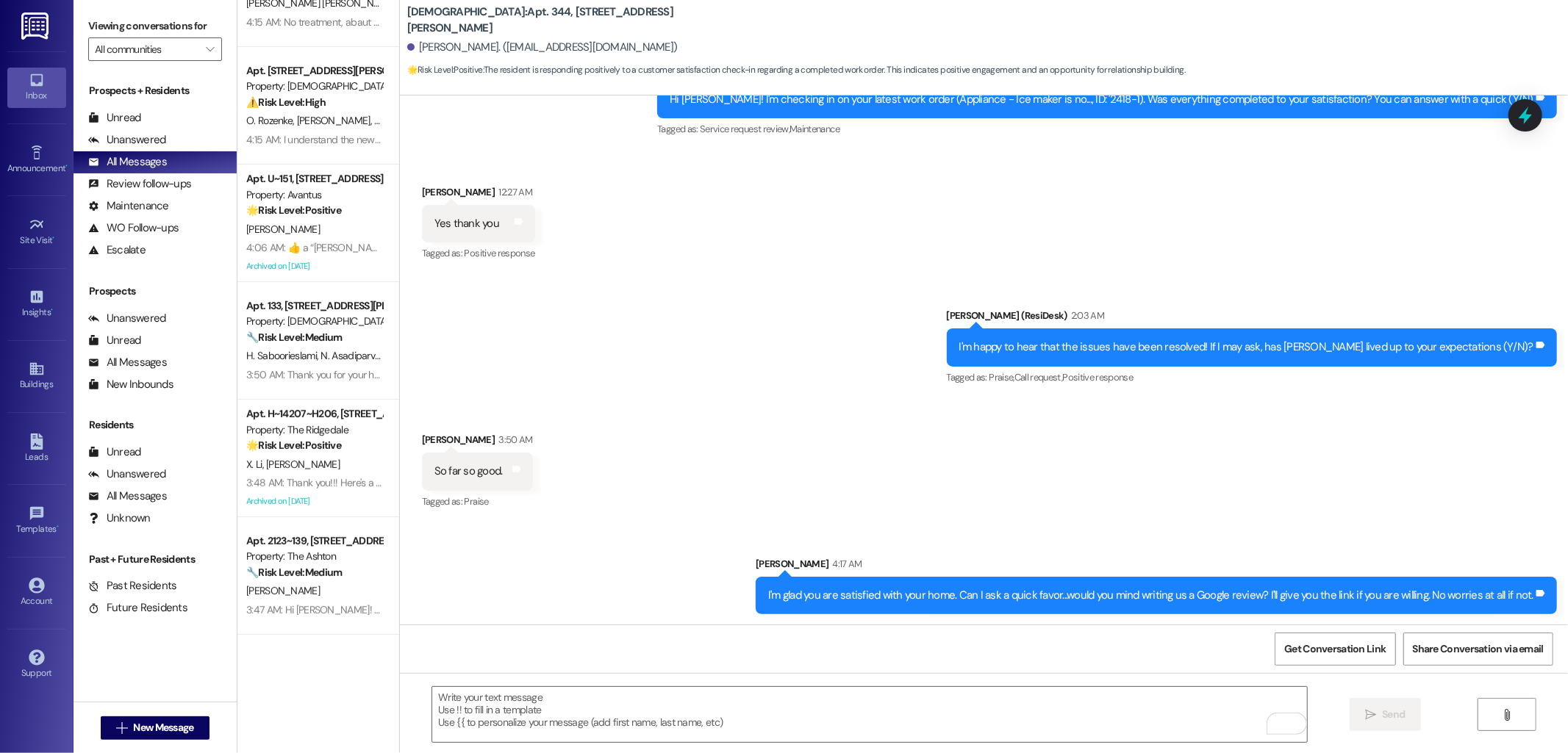
scroll to position [326, 0]
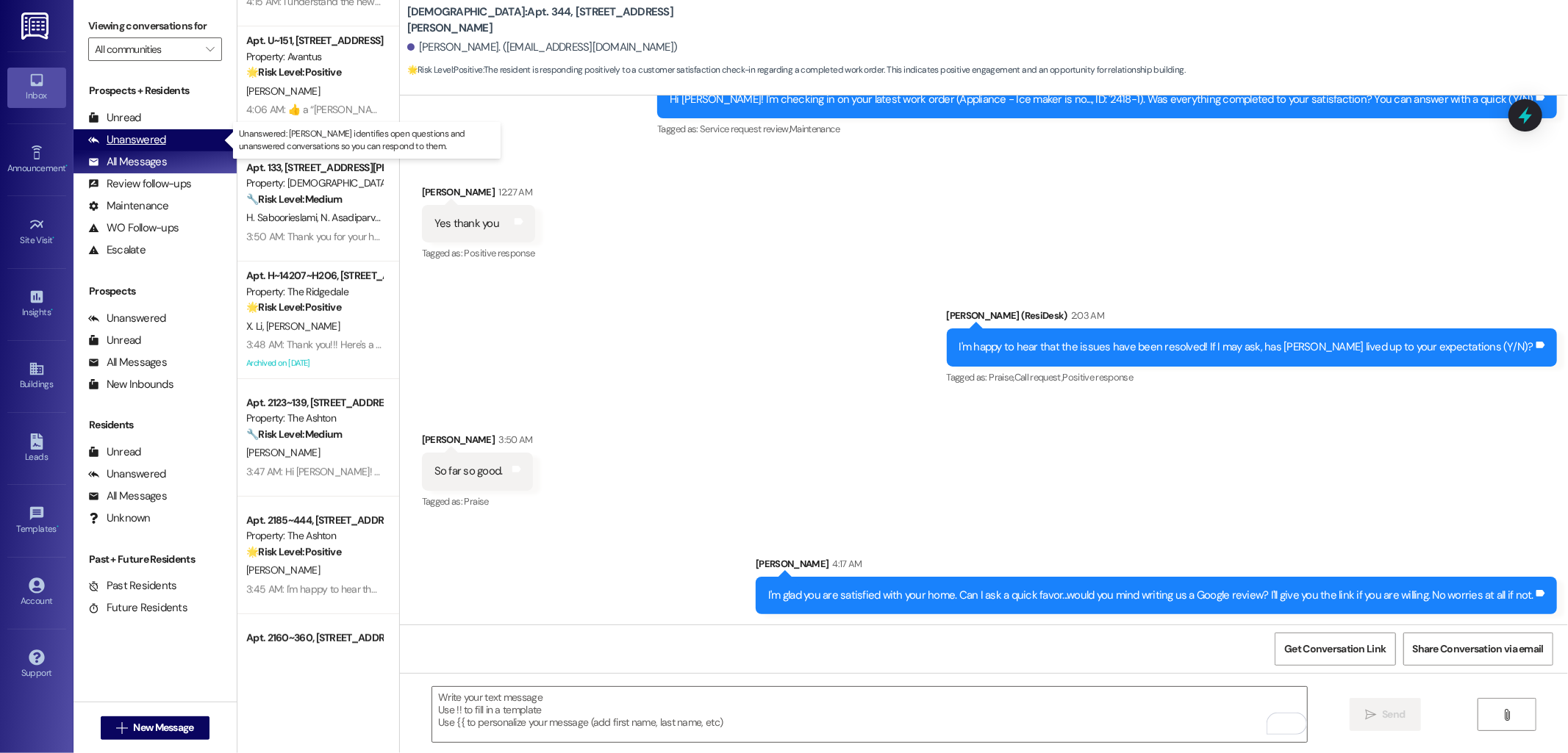
click at [150, 141] on div "Unanswered" at bounding box center [127, 140] width 78 height 16
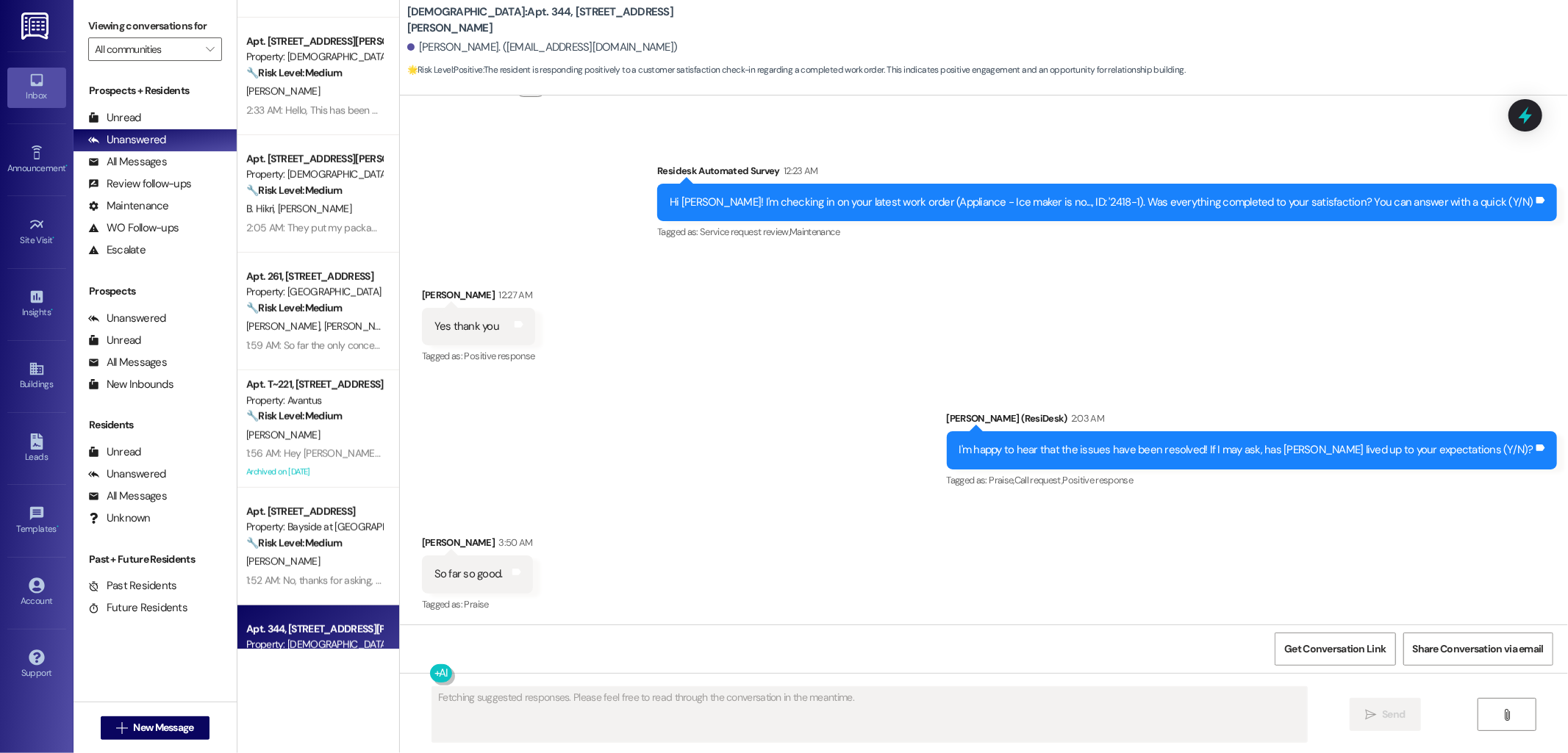
scroll to position [879, 0]
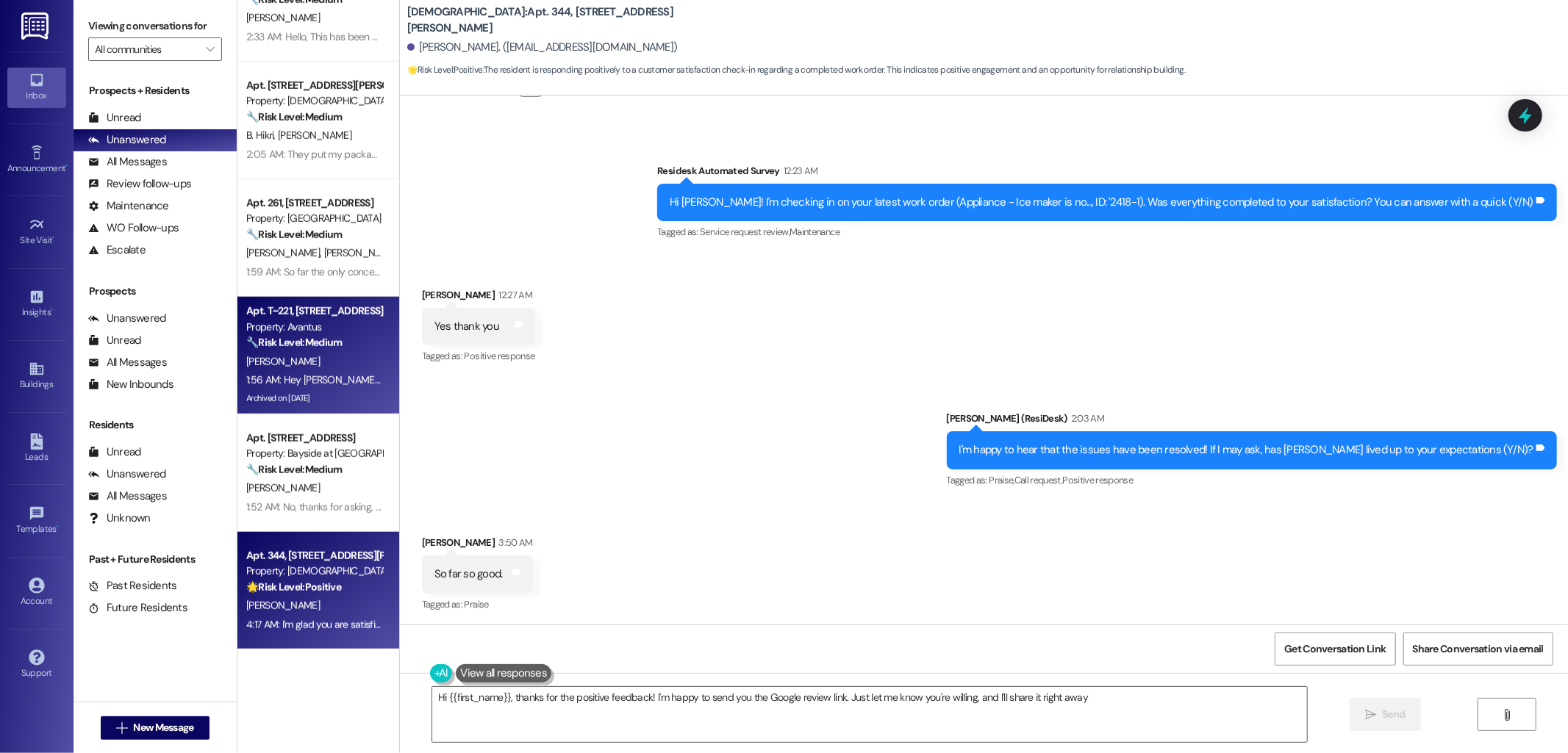
type textarea "Hi {{first_name}}, thanks for the positive feedback! I'm happy to send you the …"
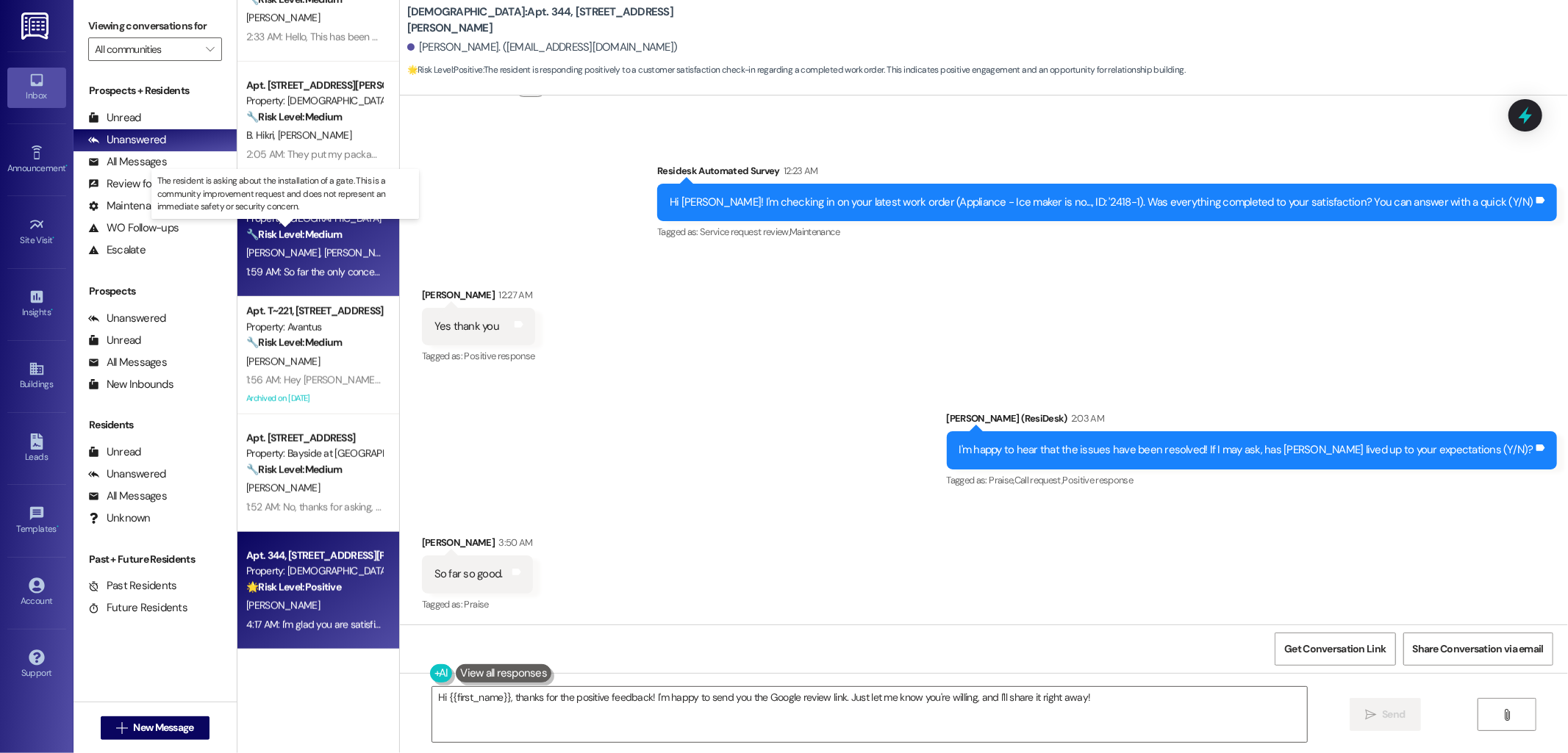
click at [314, 232] on strong "🔧 Risk Level: Medium" at bounding box center [294, 235] width 96 height 13
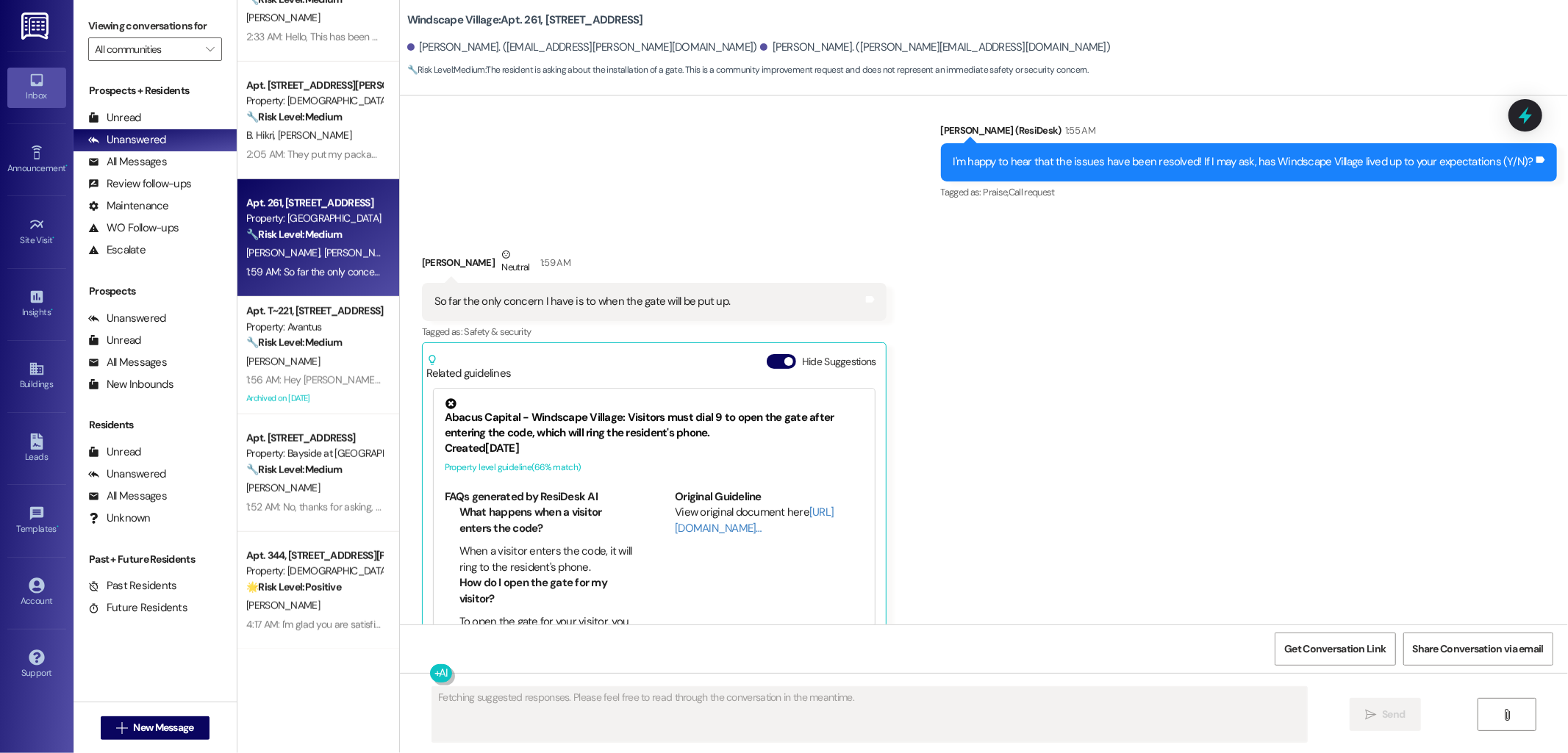
scroll to position [1113, 0]
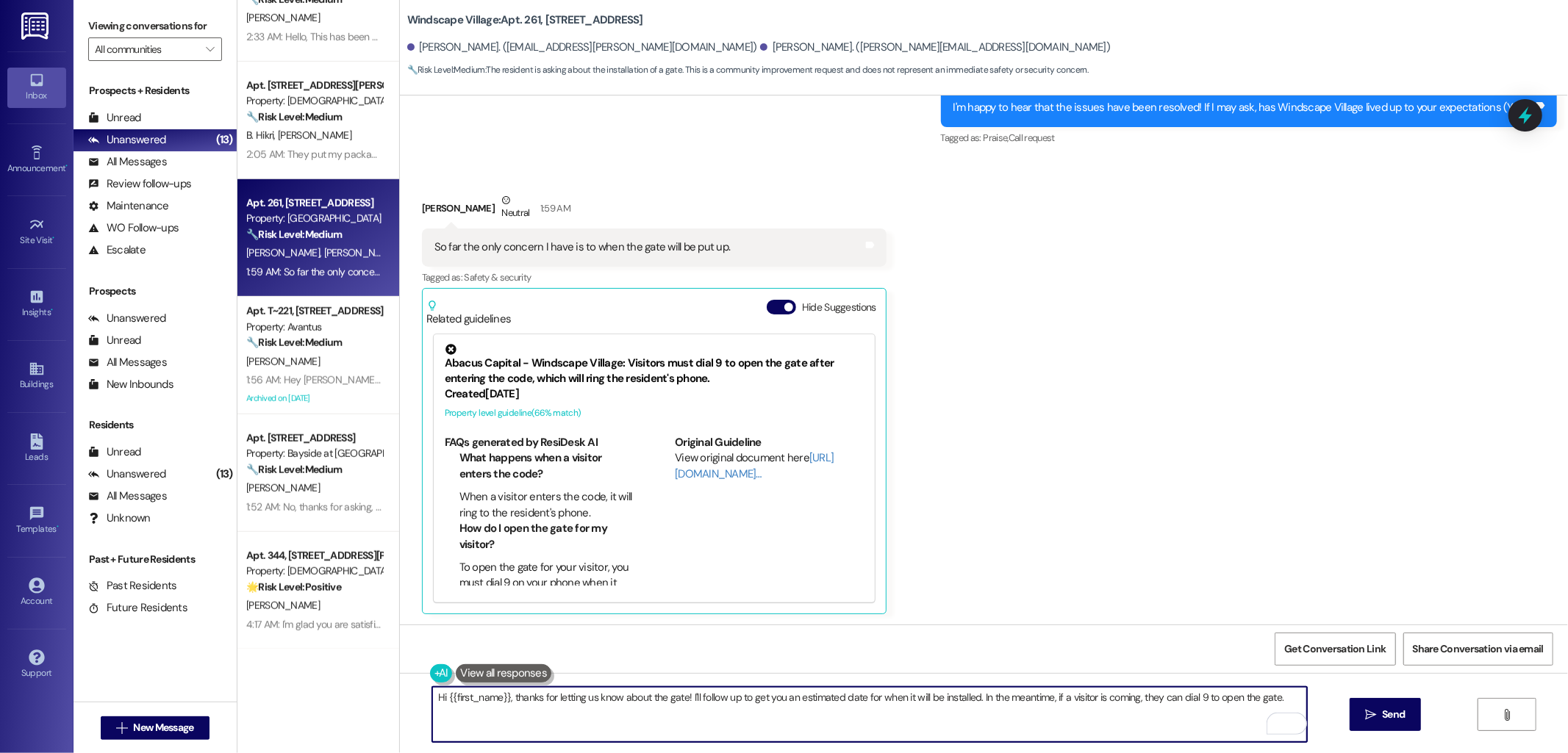
drag, startPoint x: 969, startPoint y: 693, endPoint x: 1277, endPoint y: 699, distance: 308.1
click at [1277, 699] on textarea "Hi {{first_name}}, thanks for letting us know about the gate! I'll follow up to…" at bounding box center [870, 714] width 875 height 55
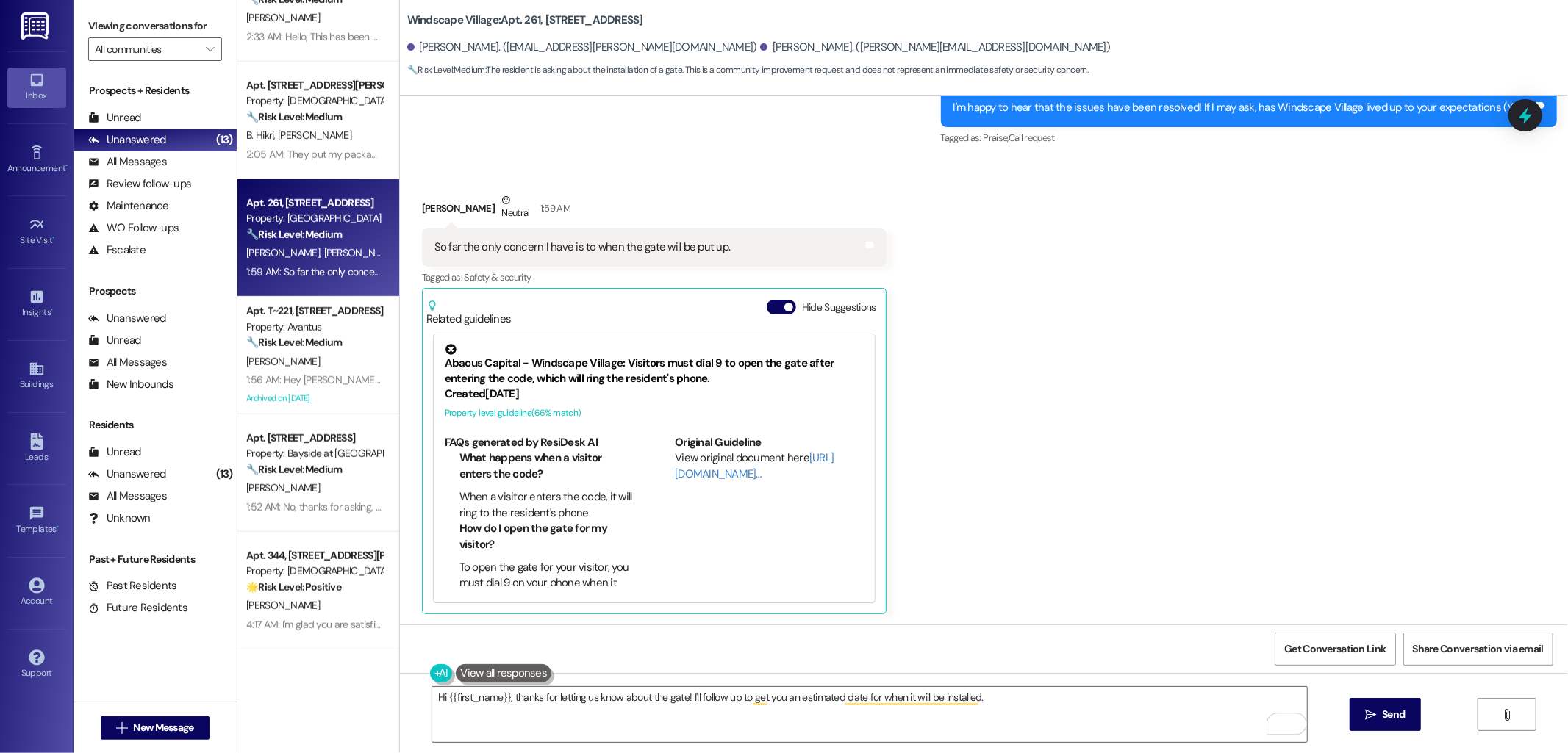
click at [428, 204] on div "Aramis Quinones Tirado Neutral 1:59 AM" at bounding box center [654, 211] width 465 height 36
copy div "Aramis"
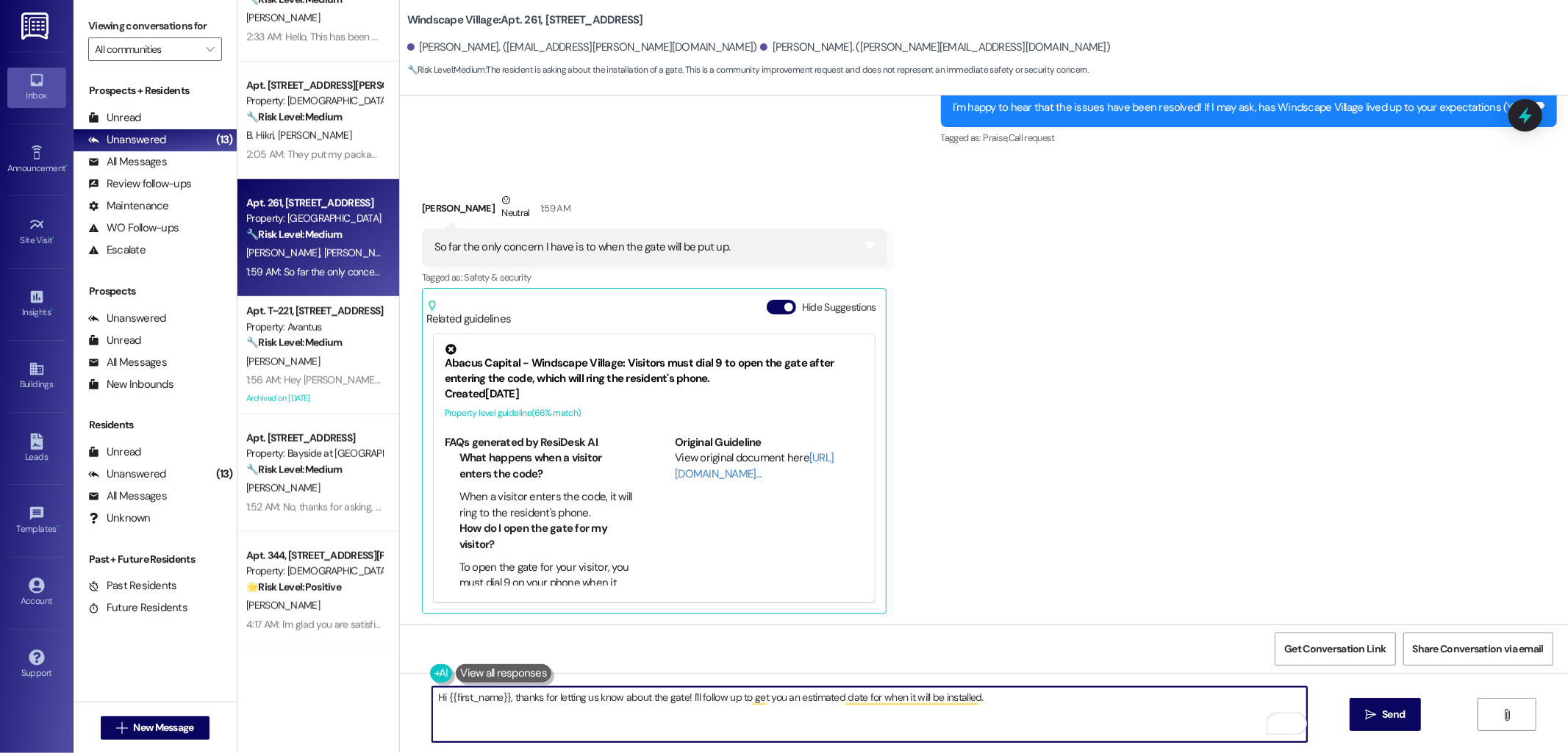
drag, startPoint x: 501, startPoint y: 693, endPoint x: 437, endPoint y: 697, distance: 64.1
click at [437, 697] on textarea "Hi {{first_name}}, thanks for letting us know about the gate! I'll follow up to…" at bounding box center [870, 714] width 875 height 55
paste textarea "Aramis"
click at [1018, 711] on textarea "Hi Aramis, thanks for letting us know about the gate! I'll follow up to get you…" at bounding box center [870, 714] width 875 height 55
type textarea "Hi Aramis, thanks for letting us know about the gate! I'll follow up to get you…"
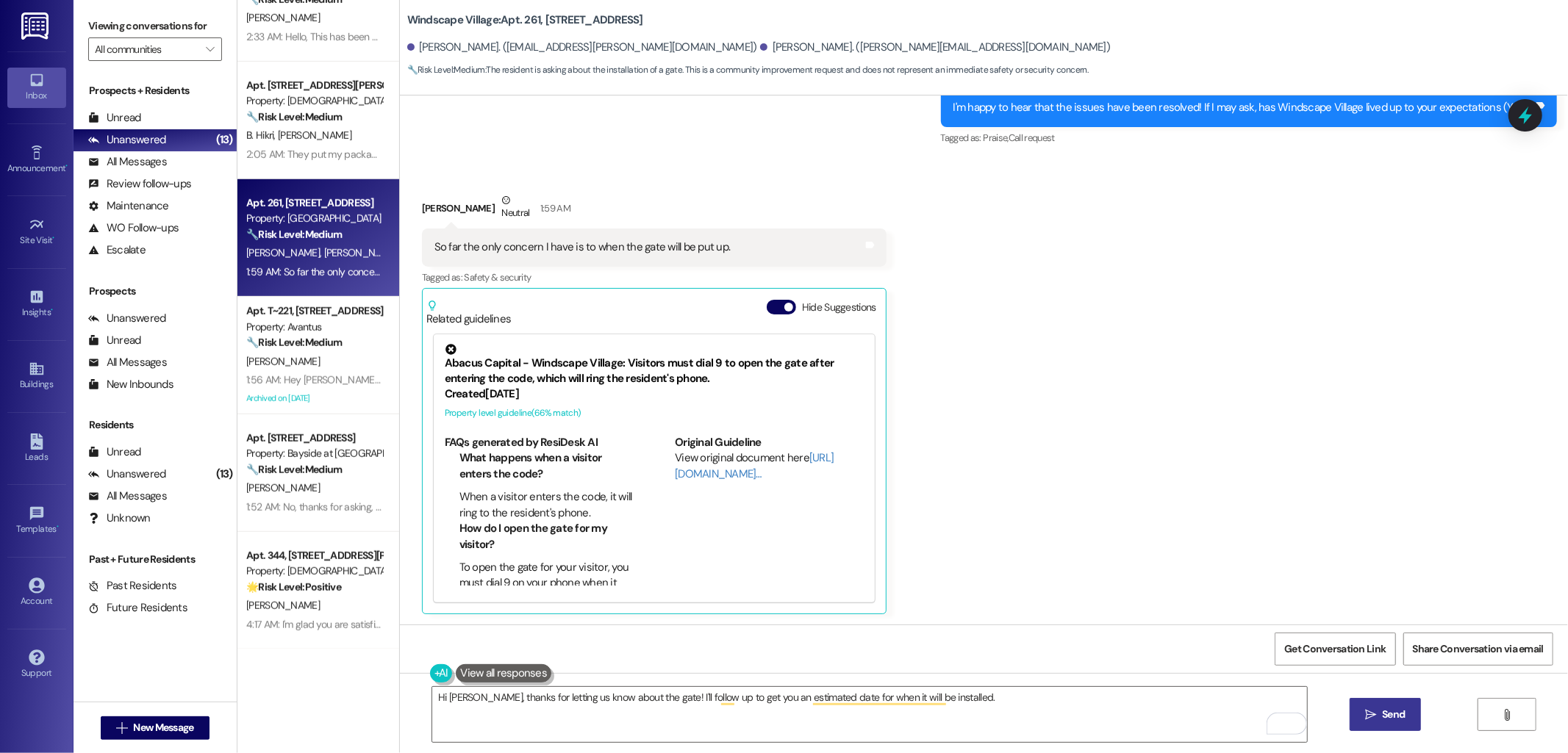
click at [1367, 714] on icon "" at bounding box center [1370, 715] width 11 height 12
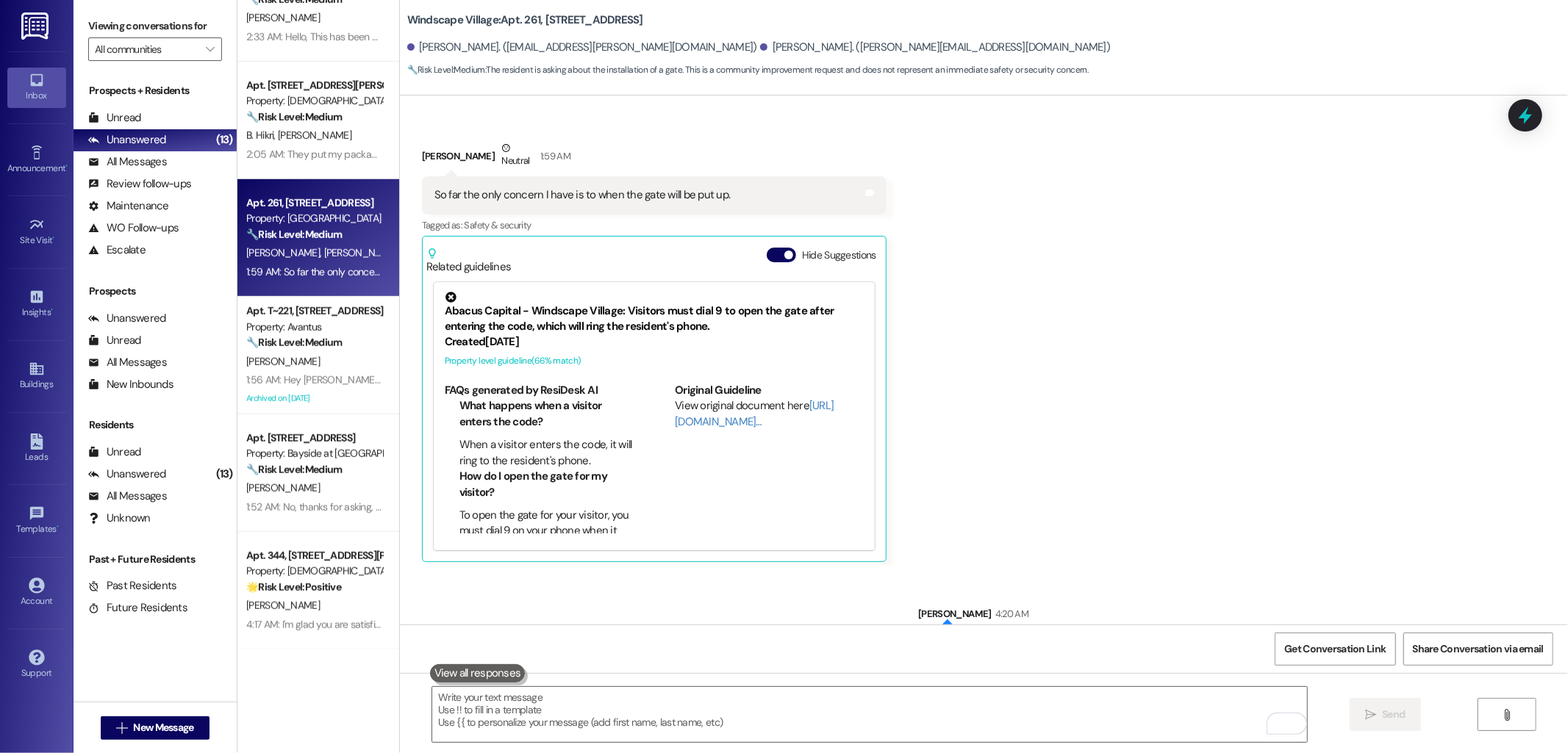
scroll to position [1215, 0]
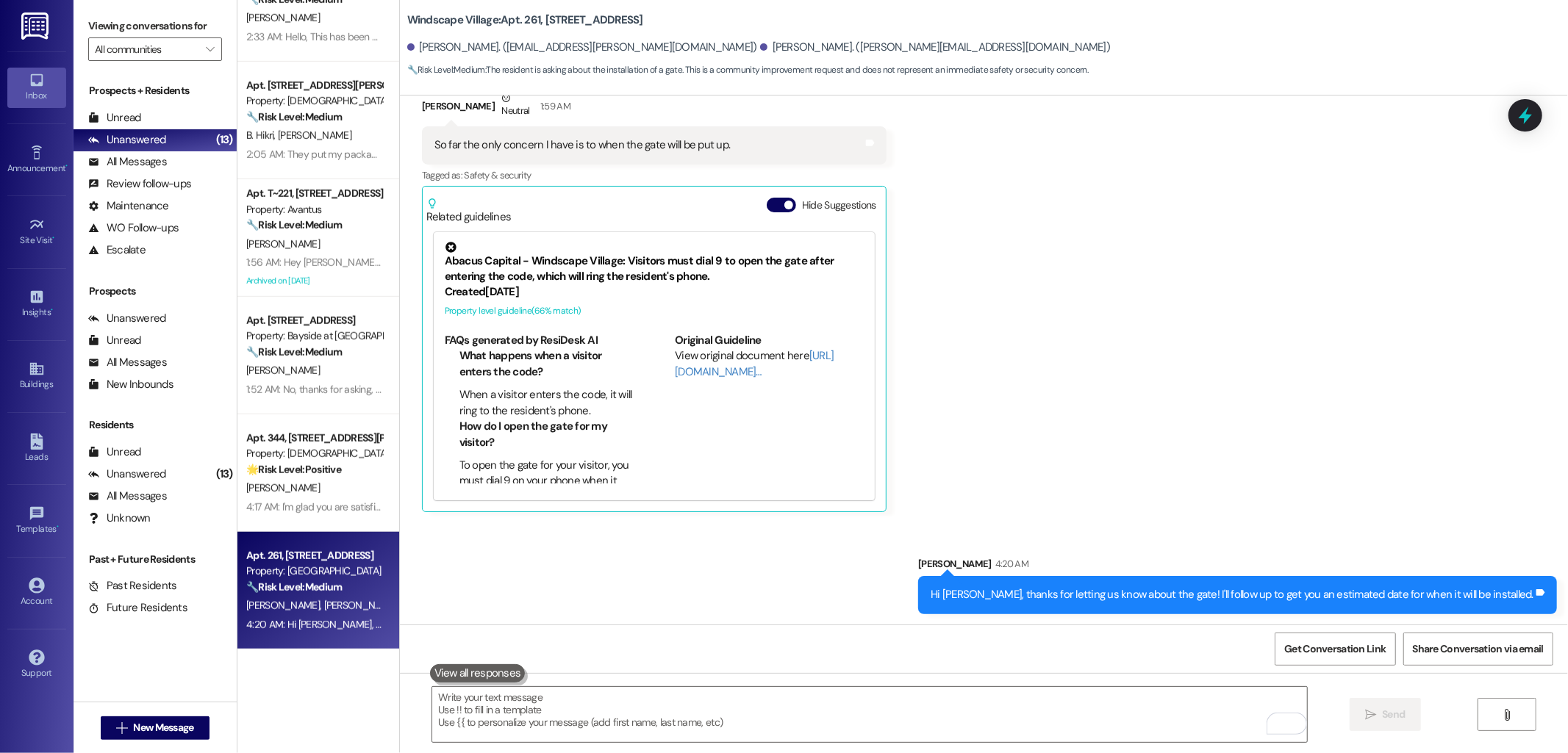
click at [1079, 428] on div "Received via SMS Aramis Quinones Tirado Neutral 1:59 AM So far the only concern…" at bounding box center [984, 289] width 1168 height 465
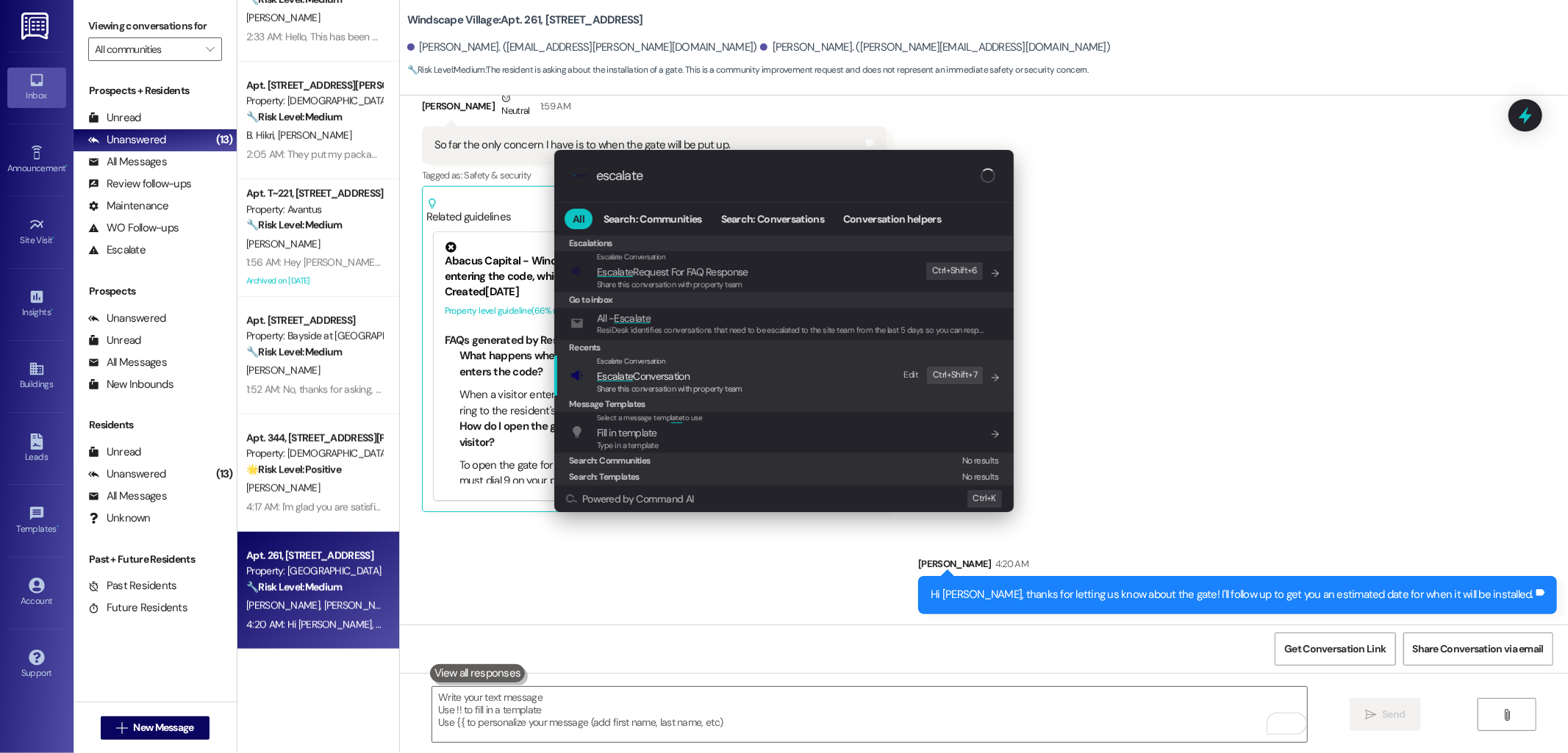
type input "escalate"
click at [716, 377] on span "Escalate Conversation" at bounding box center [670, 377] width 145 height 17
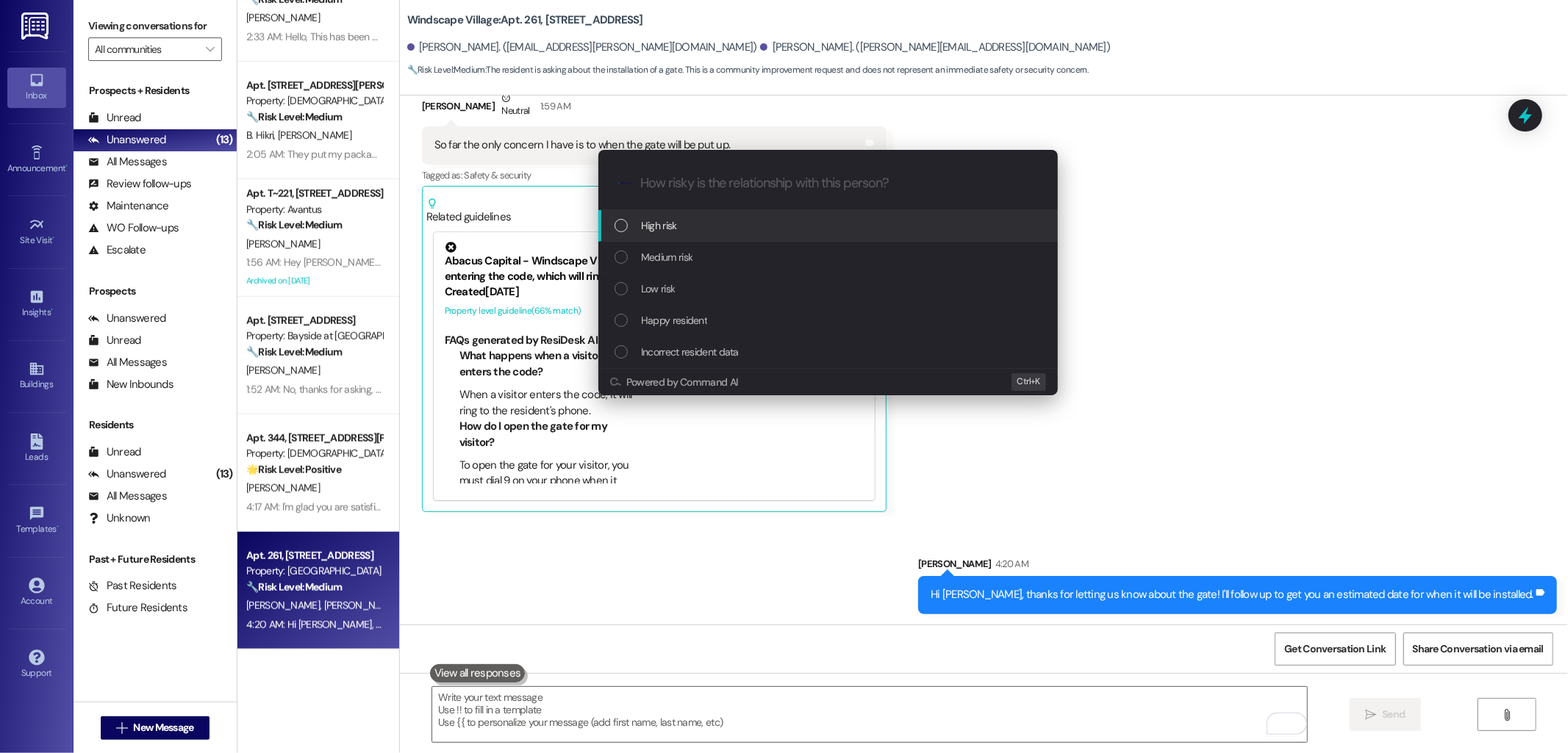
click at [669, 284] on span "Low risk" at bounding box center [657, 289] width 34 height 17
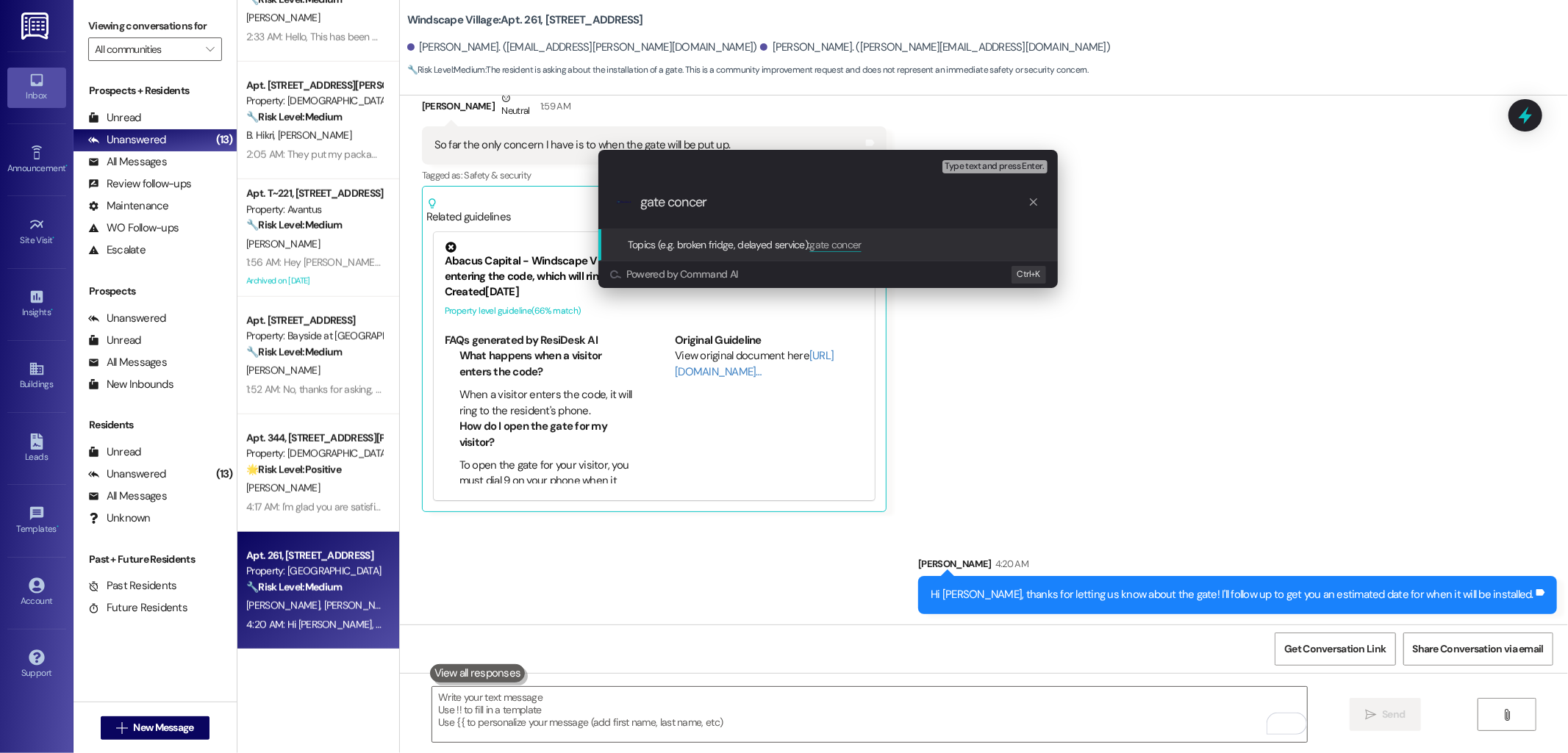
type input "gate concern"
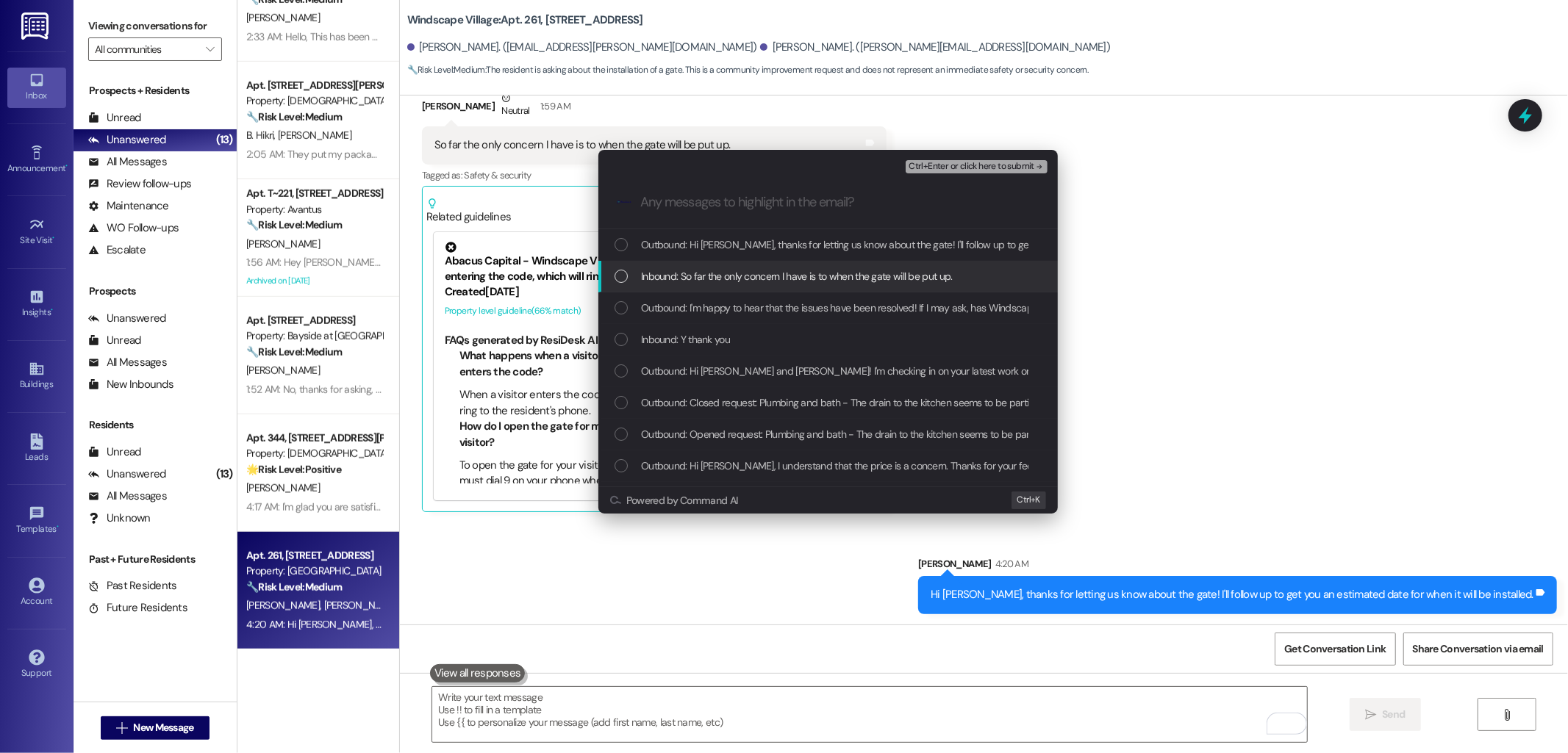
click at [674, 280] on span "Inbound: So far the only concern I have is to when the gate will be put up." at bounding box center [796, 277] width 312 height 17
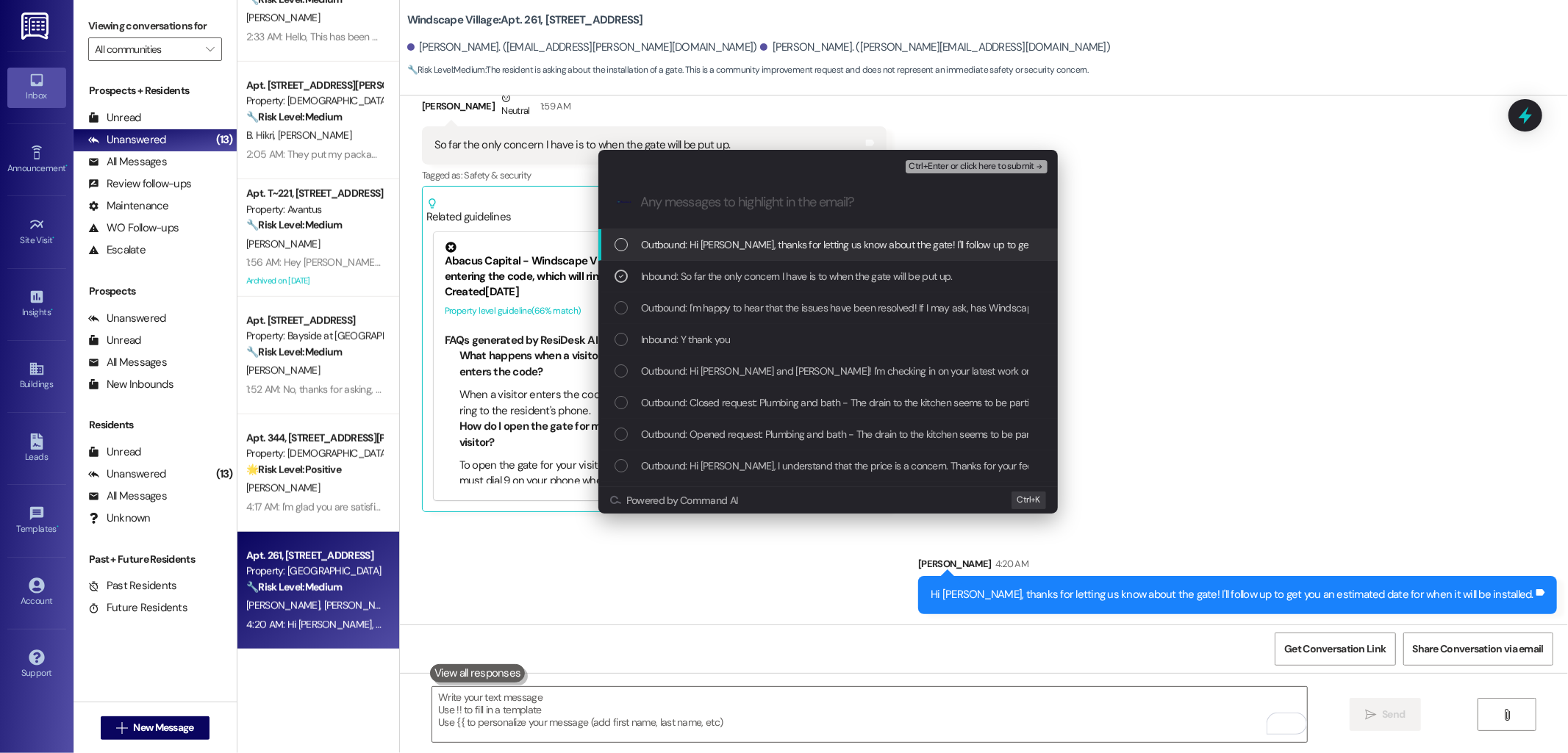
click at [958, 170] on span "Ctrl+Enter or click here to submit" at bounding box center [971, 167] width 126 height 10
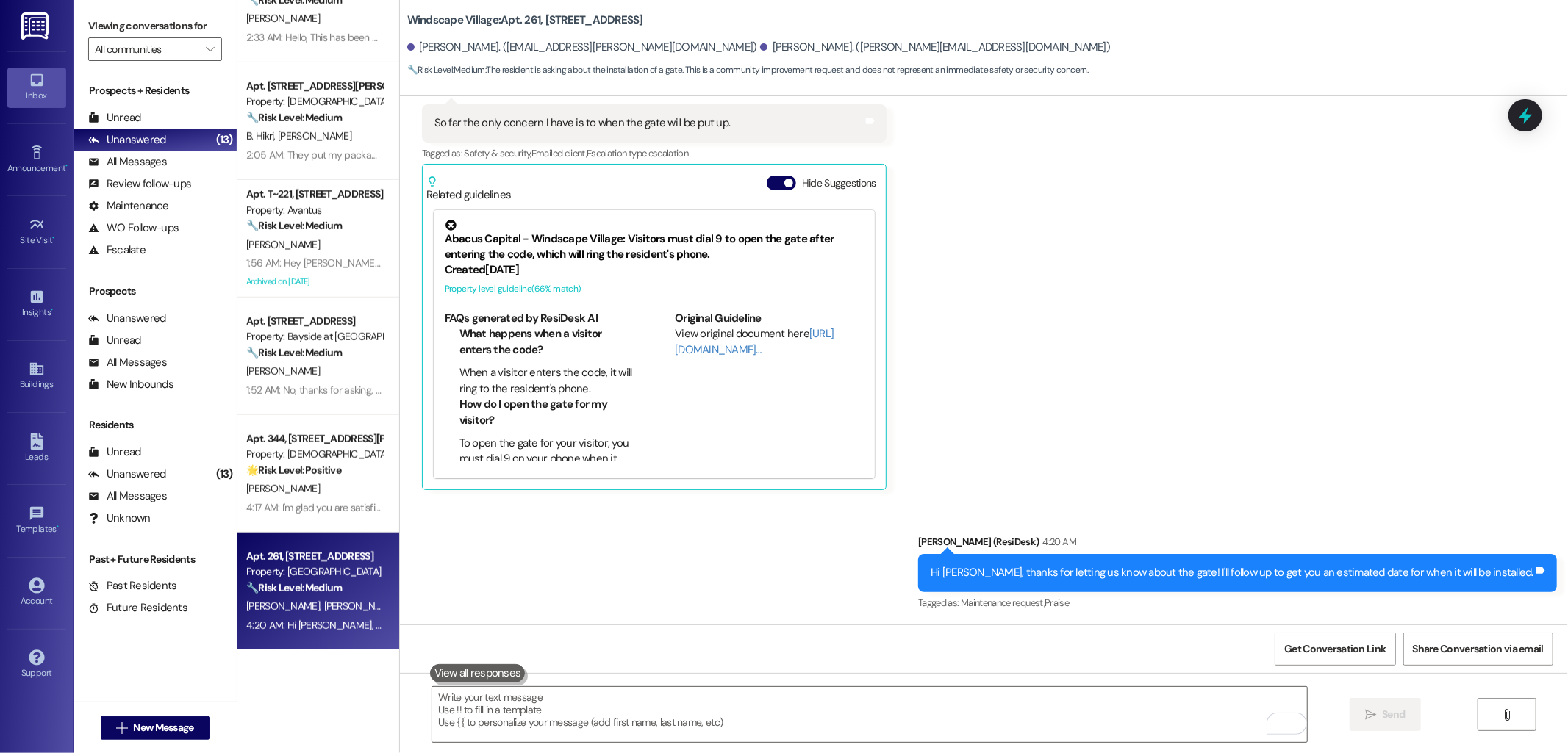
scroll to position [879, 0]
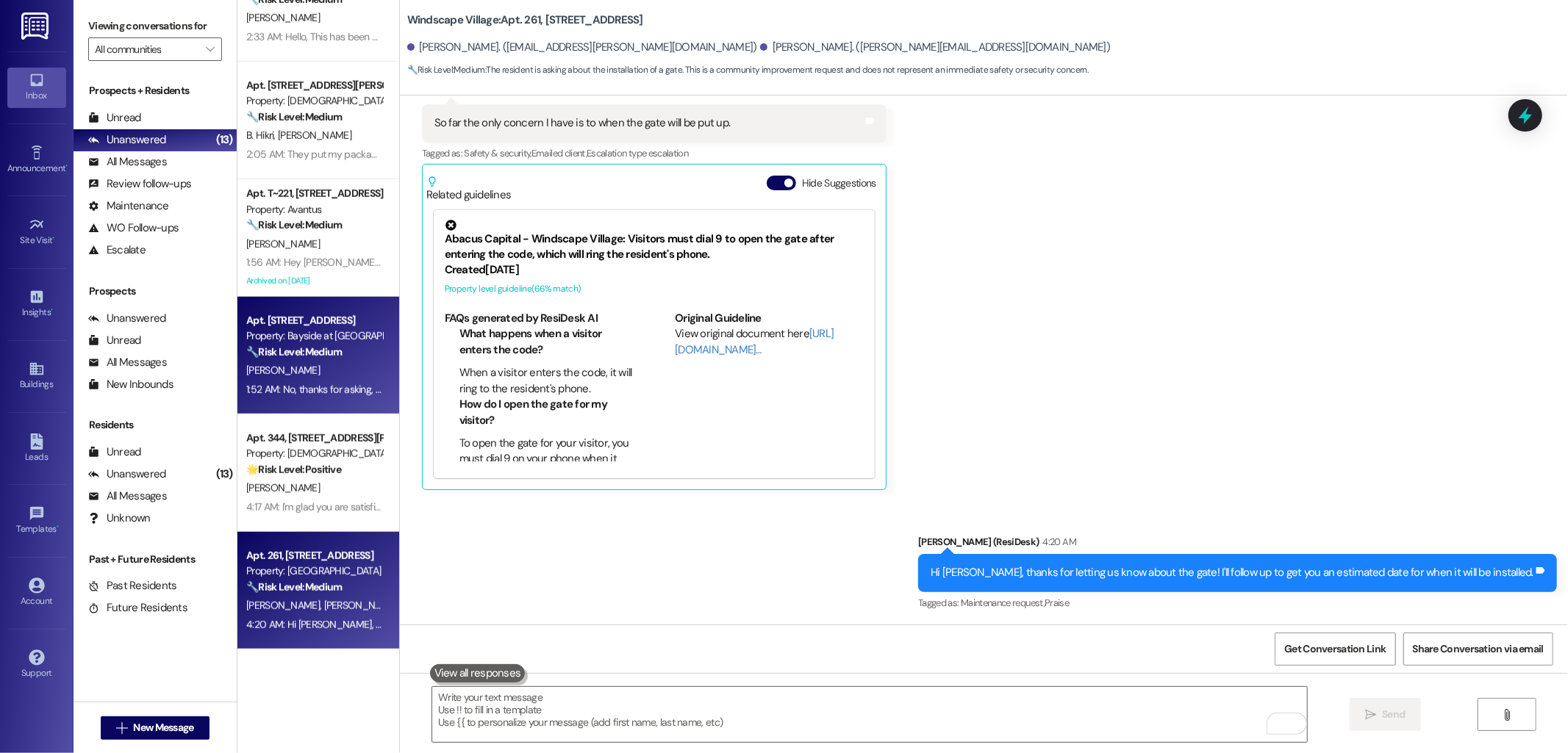
click at [312, 349] on strong "🔧 Risk Level: Medium" at bounding box center [294, 352] width 96 height 13
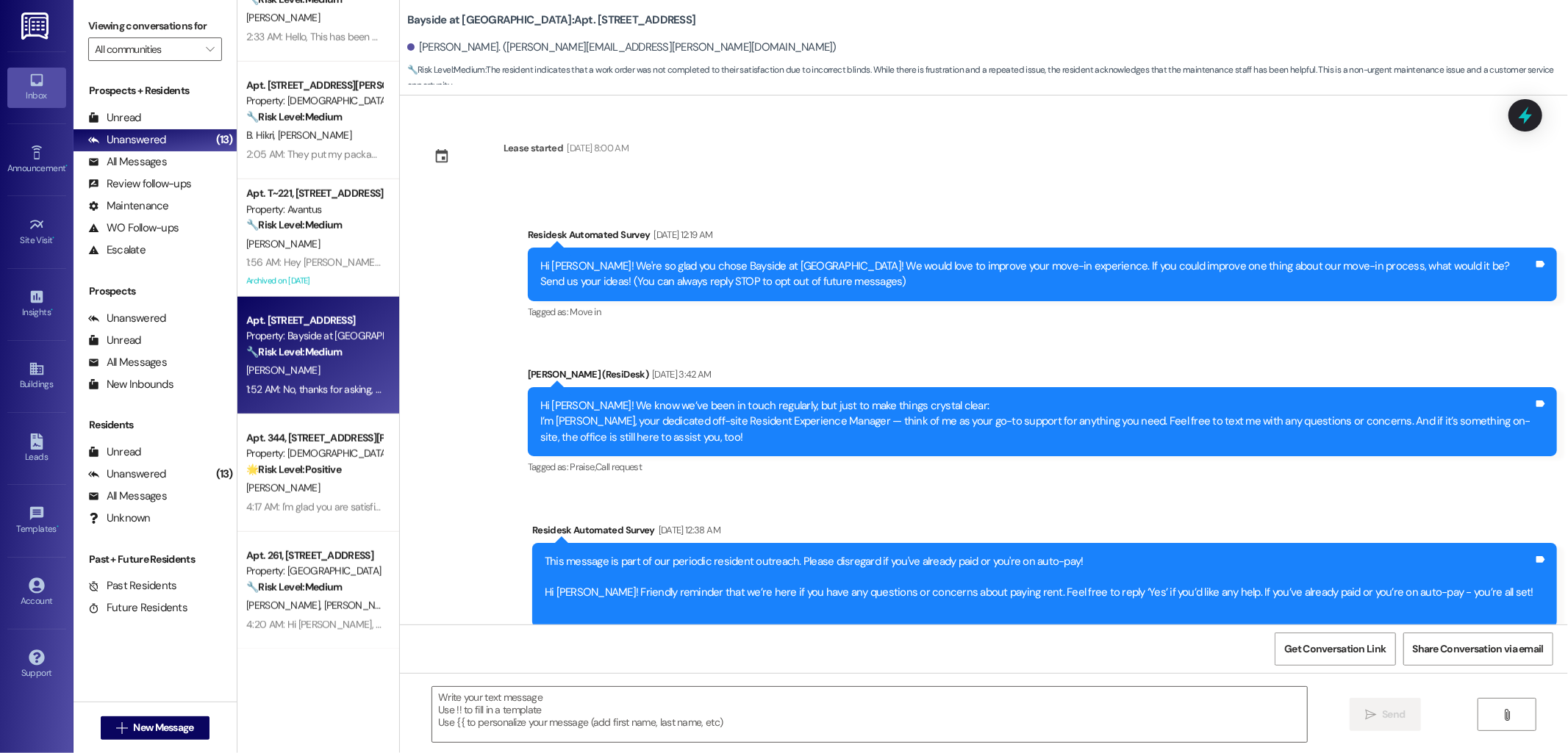
scroll to position [3400, 0]
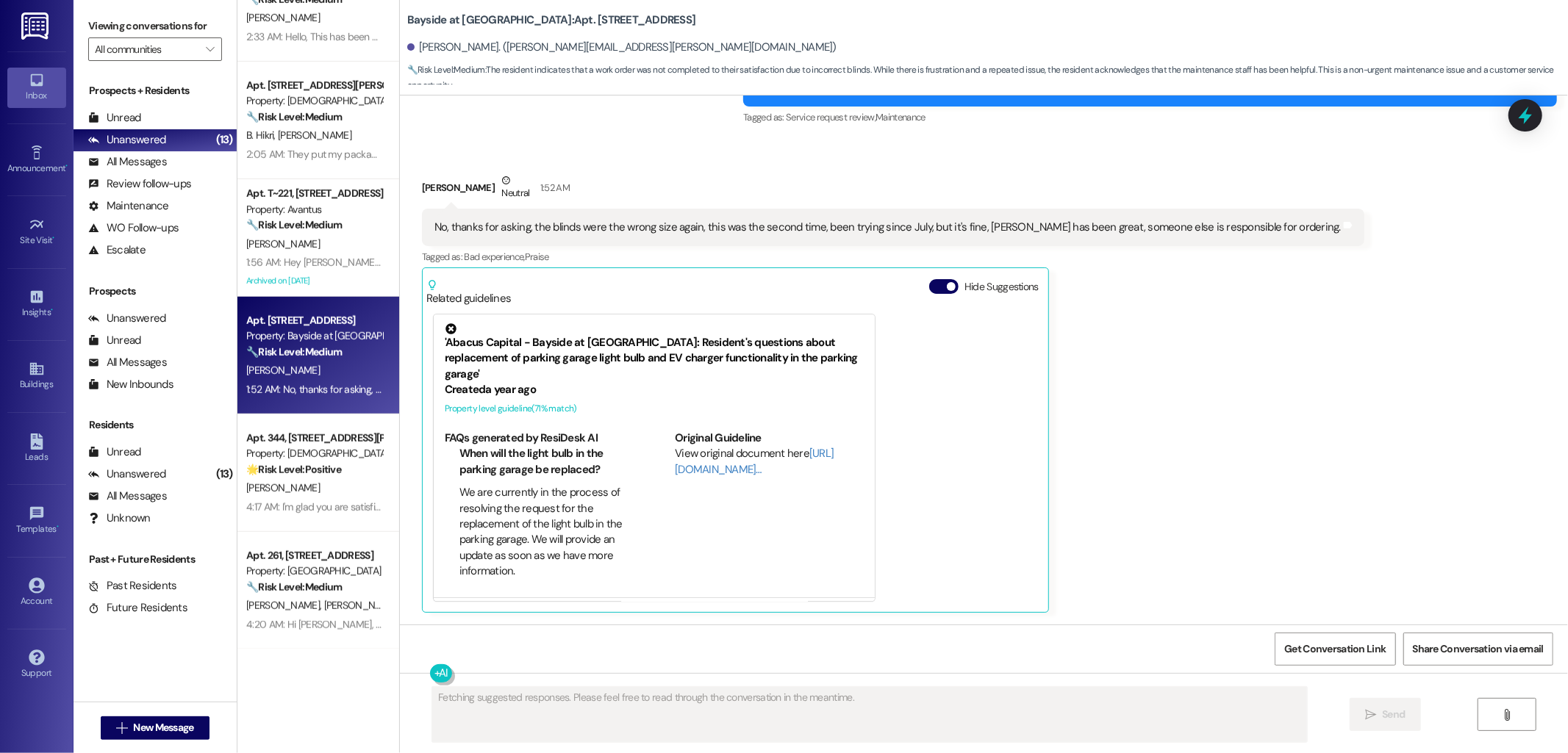
click at [868, 231] on div "No, thanks for asking, the blinds were the wrong size again, this was the secon…" at bounding box center [888, 227] width 906 height 16
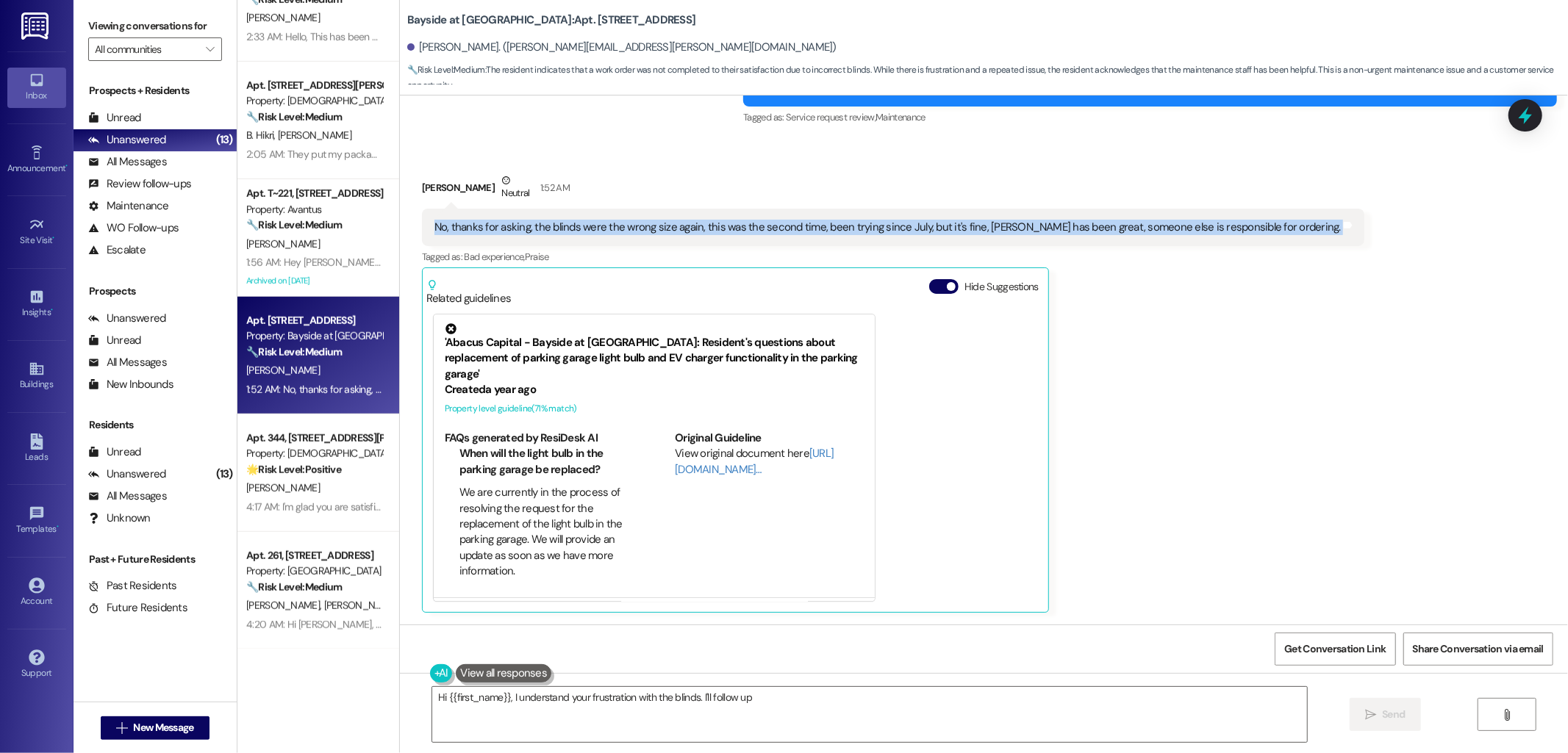
click at [868, 231] on div "No, thanks for asking, the blinds were the wrong size again, this was the secon…" at bounding box center [888, 227] width 906 height 16
copy div "No, thanks for asking, the blinds were the wrong size again, this was the secon…"
click at [134, 291] on div "Prospects + Residents Unread (0) Unread: Any message you haven't read yet will …" at bounding box center [155, 377] width 163 height 603
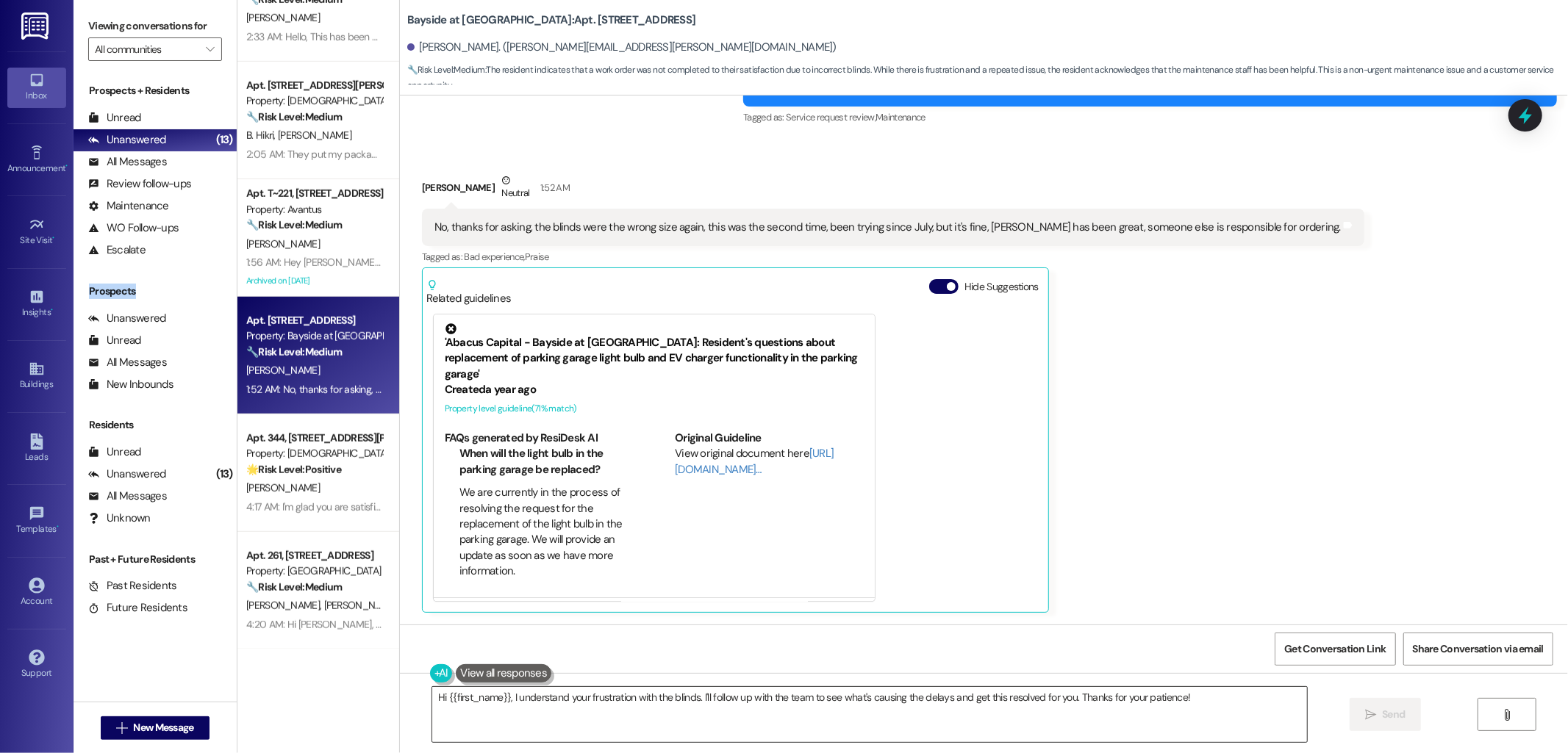
click at [679, 694] on textarea "Hi {{first_name}}, I understand your frustration with the blinds. I'll follow u…" at bounding box center [870, 714] width 875 height 55
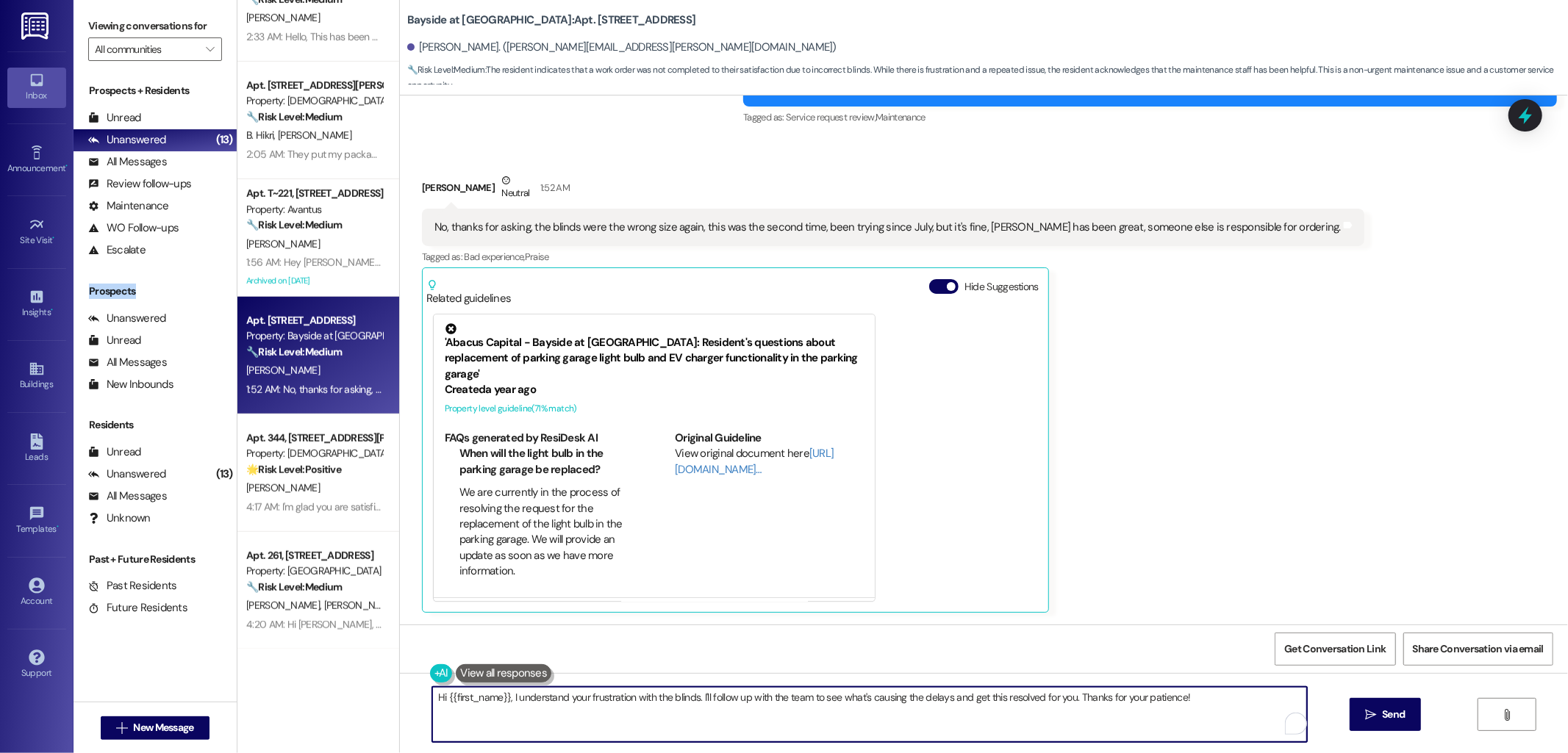
click at [679, 694] on textarea "Hi {{first_name}}, I understand your frustration with the blinds. I'll follow u…" at bounding box center [870, 714] width 875 height 55
paste textarea "Thank you for the update, and I’m sorry to hear the blinds were the wrong size …"
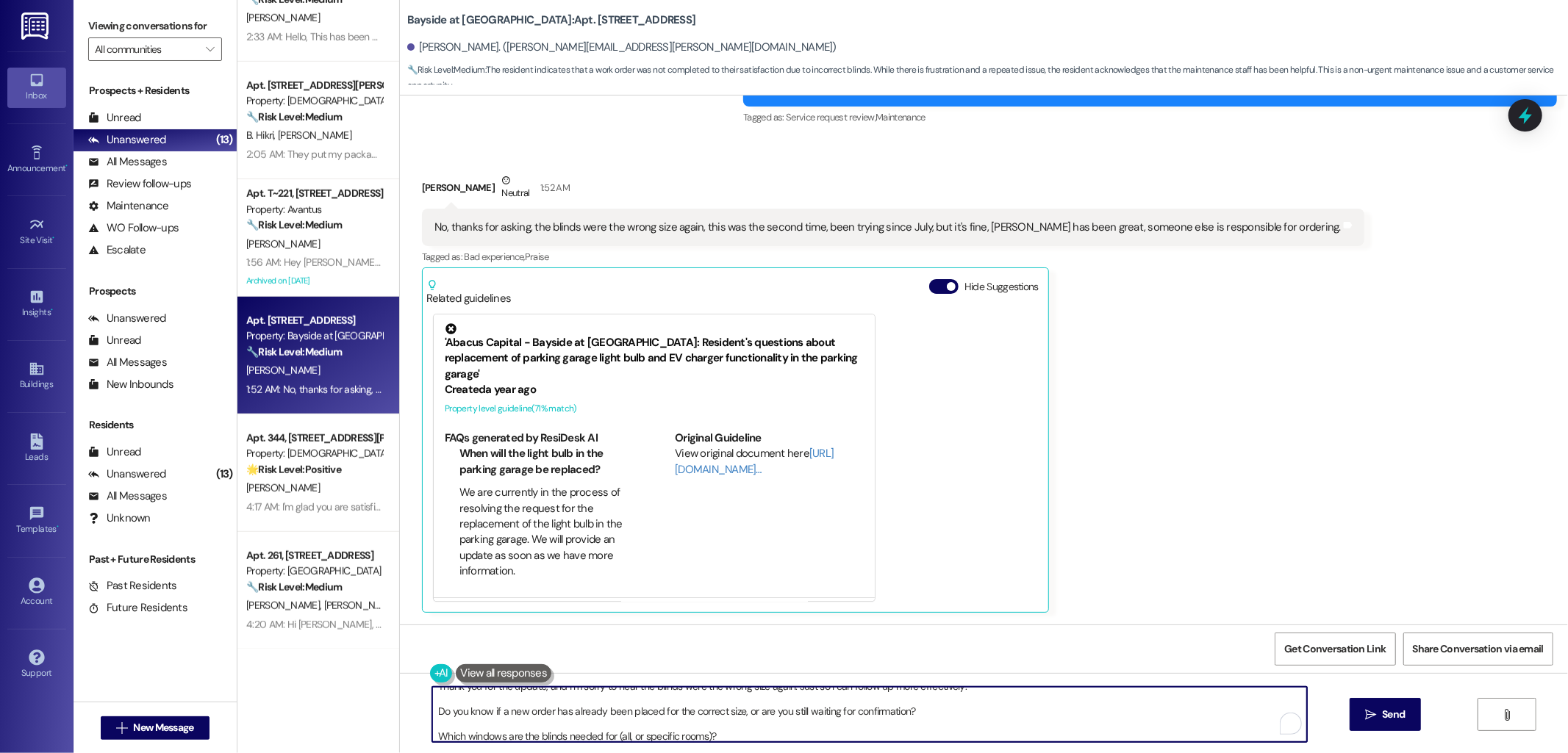
scroll to position [11, 0]
click at [606, 724] on textarea "Thank you for the update, and I’m sorry to hear the blinds were the wrong size …" at bounding box center [870, 714] width 875 height 55
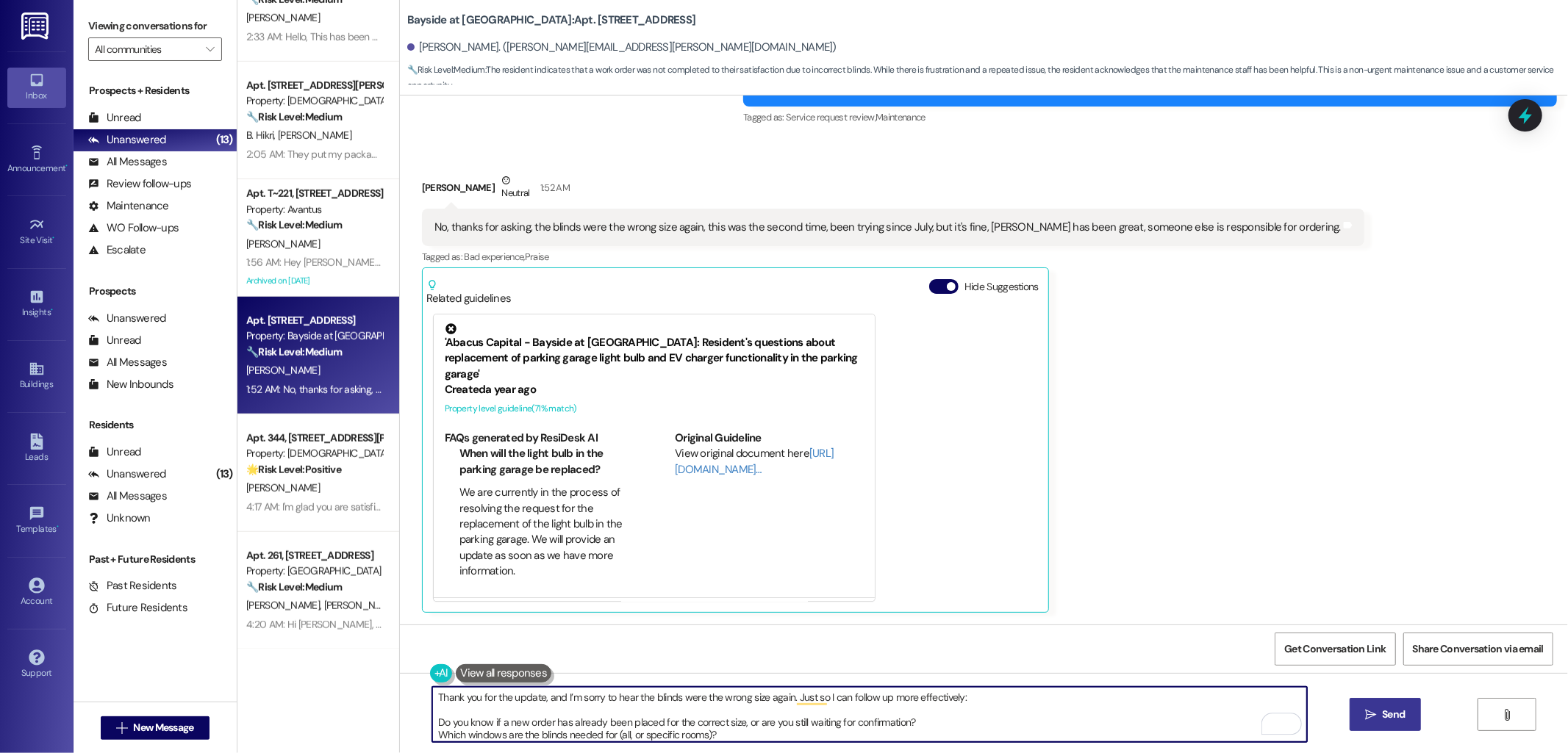
type textarea "Thank you for the update, and I’m sorry to hear the blinds were the wrong size …"
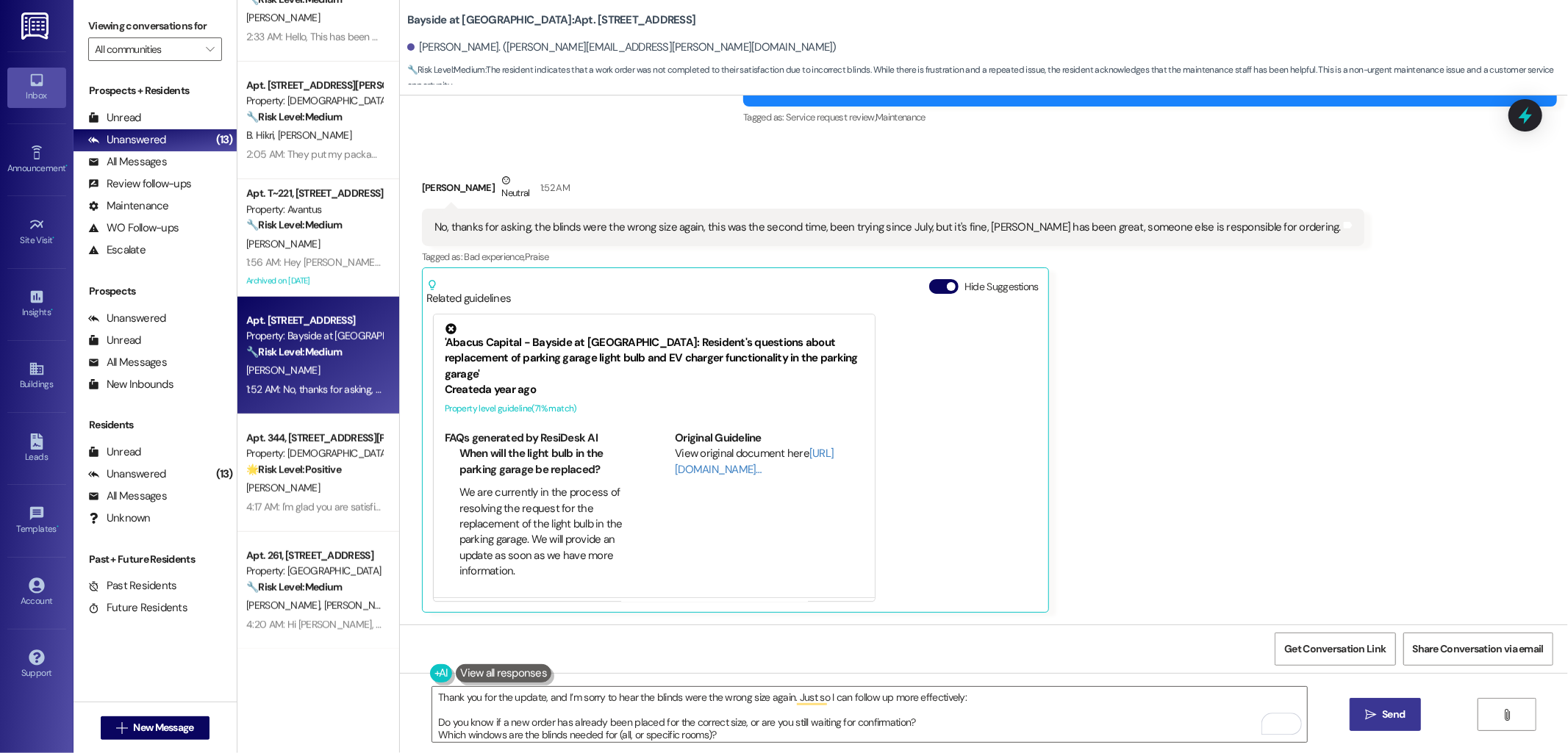
click at [1412, 718] on button " Send" at bounding box center [1385, 715] width 71 height 33
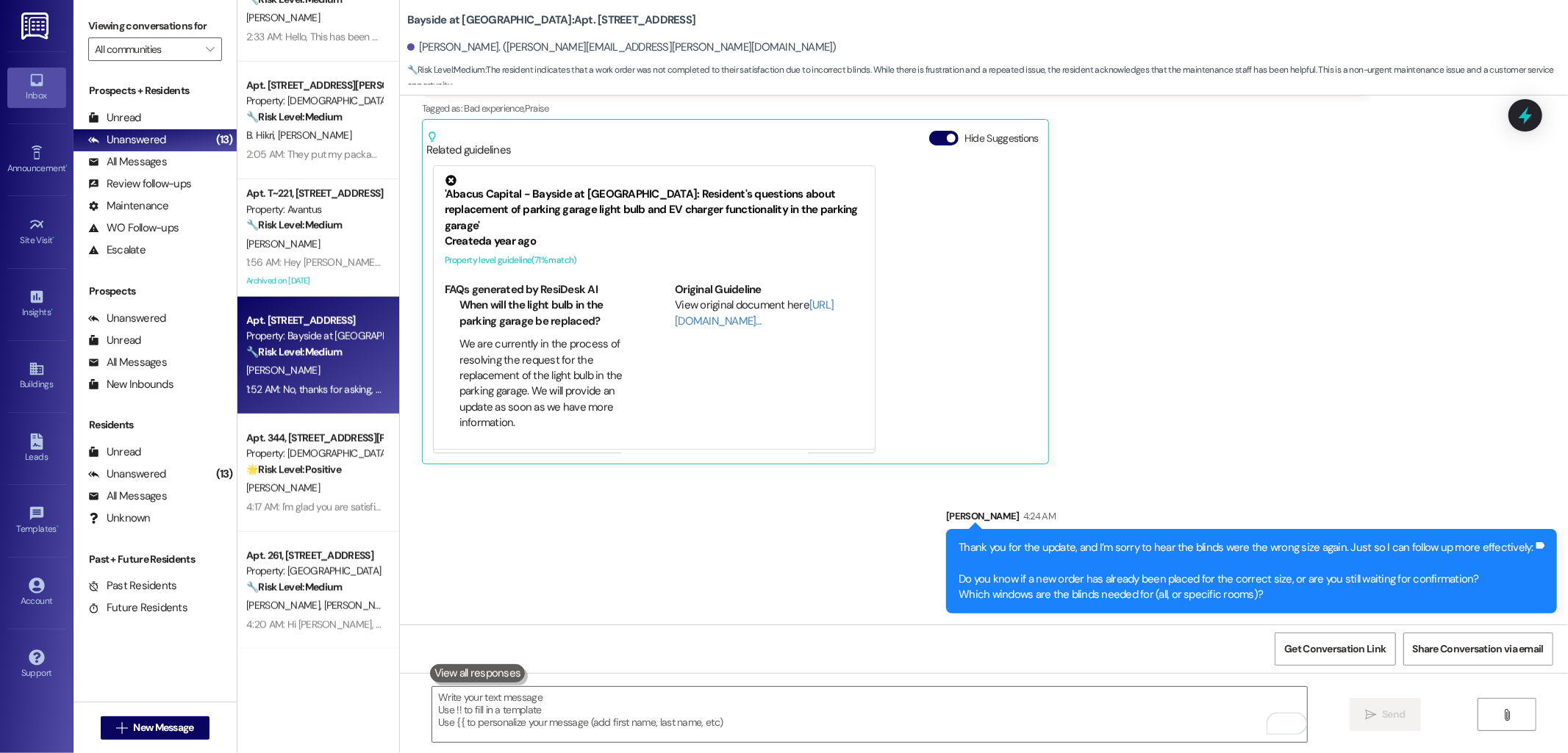
scroll to position [3548, 0]
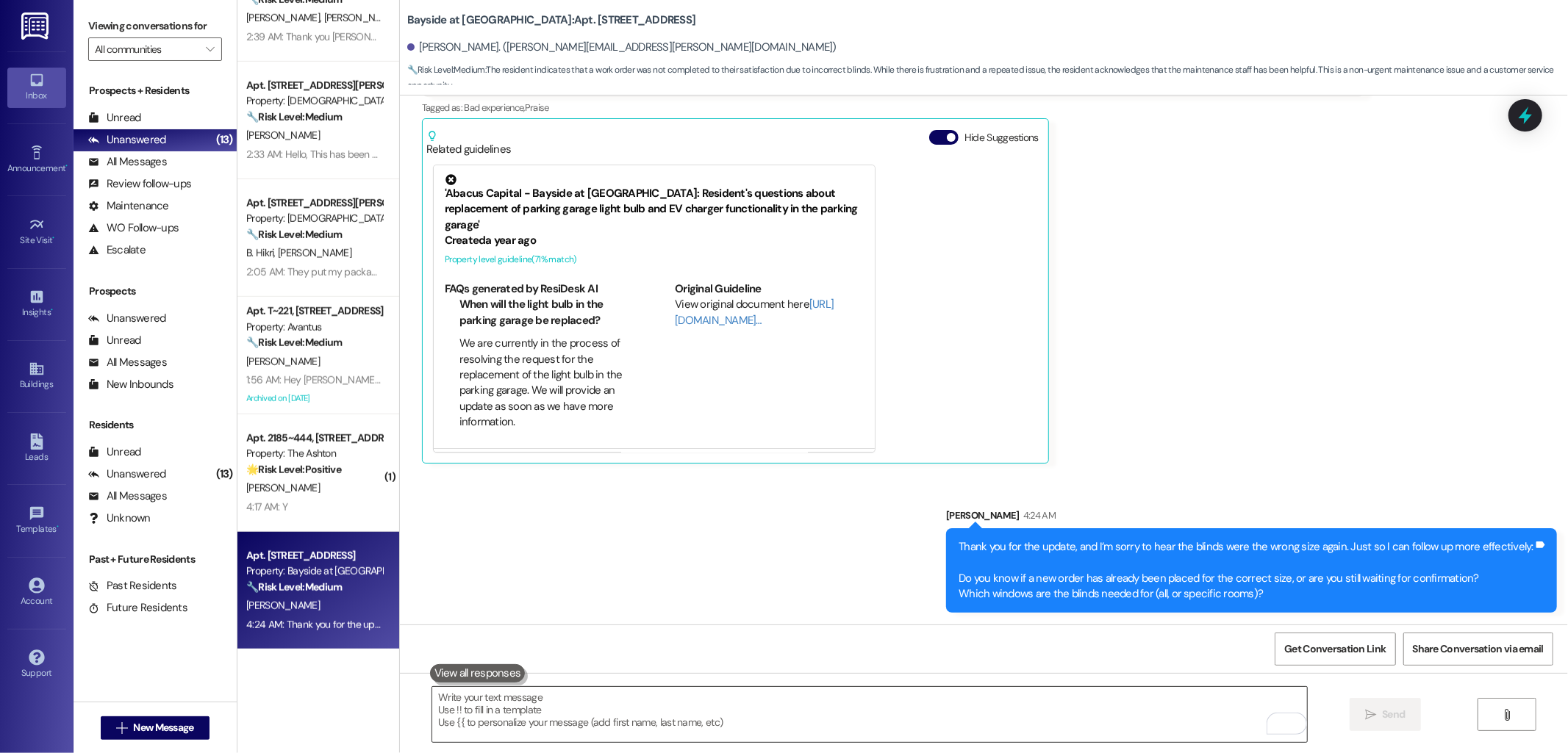
click at [697, 707] on textarea "To enrich screen reader interactions, please activate Accessibility in Grammarl…" at bounding box center [870, 714] width 875 height 55
paste textarea "Have you been given any updates from the team since the most recent order issue?"
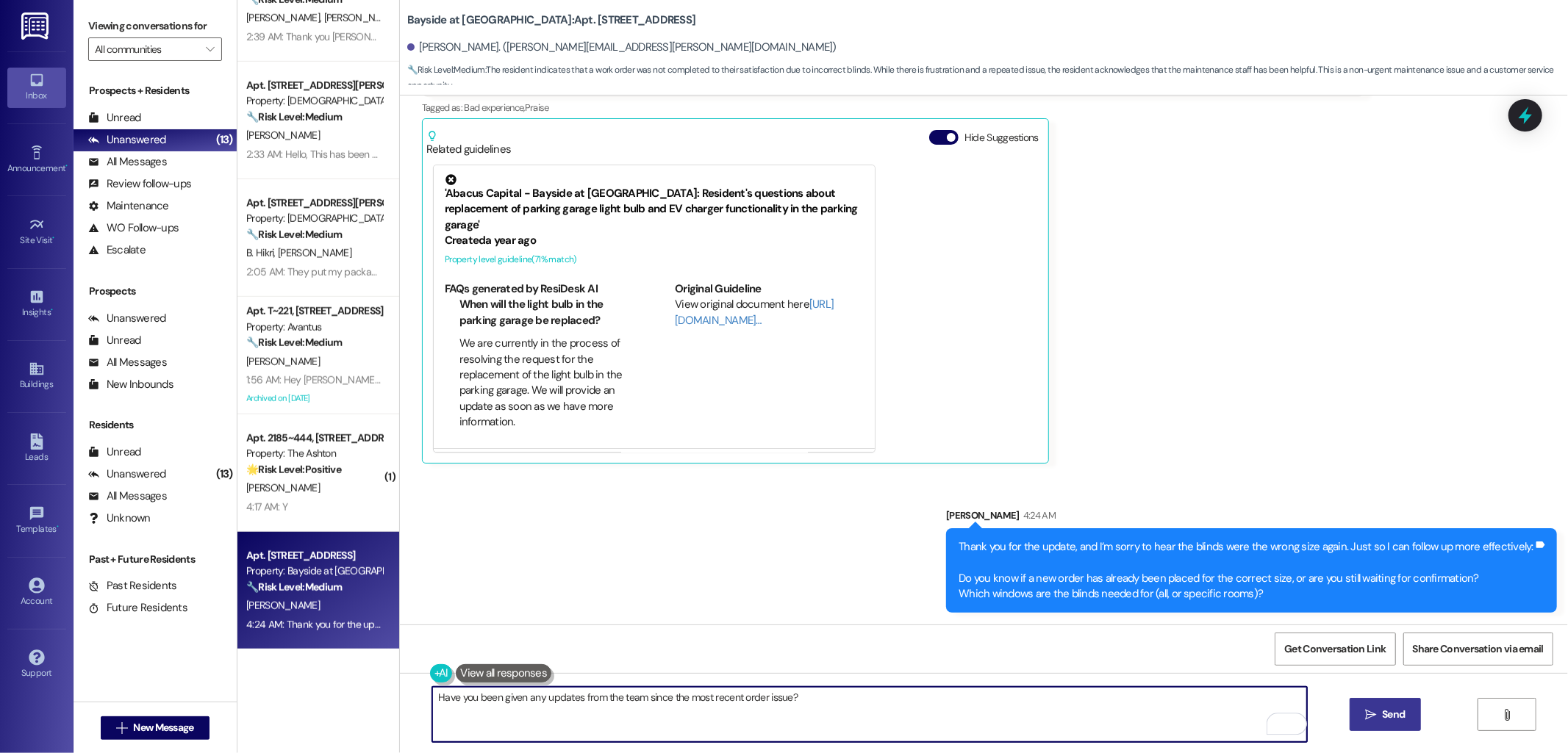
type textarea "Have you been given any updates from the team since the most recent order issue?"
click at [1395, 724] on button " Send" at bounding box center [1385, 715] width 71 height 33
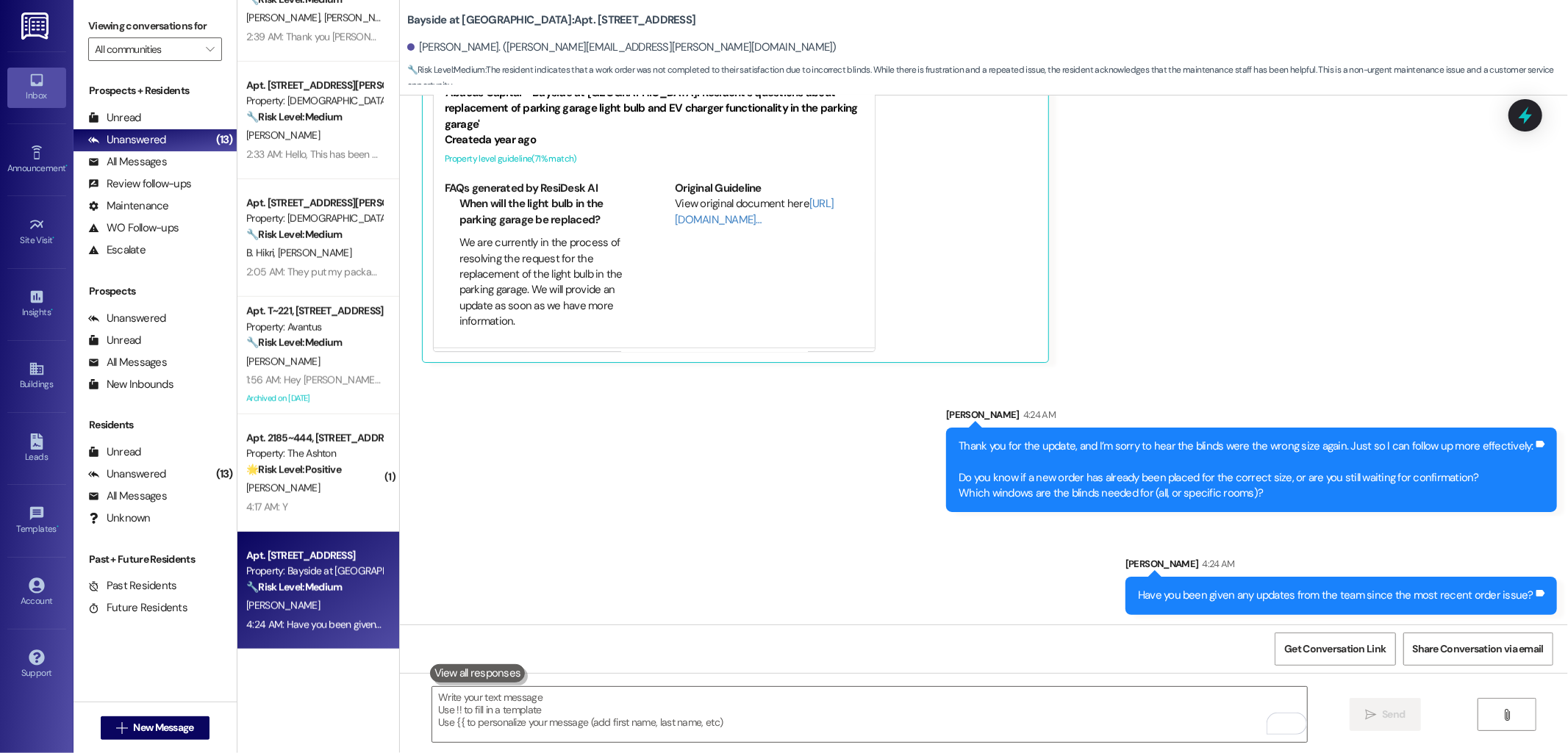
scroll to position [3652, 0]
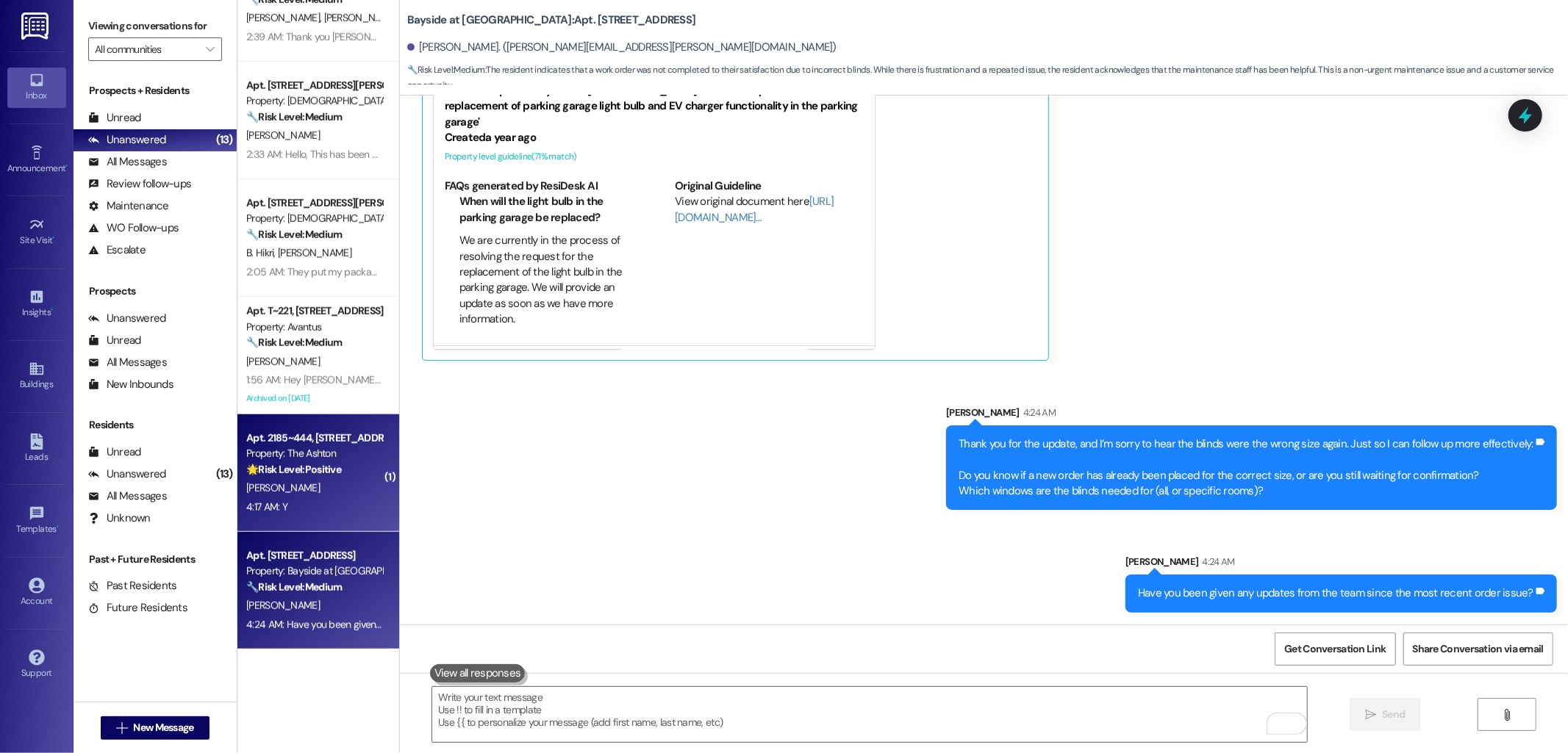
click at [281, 480] on div "J. Altamirano" at bounding box center [314, 488] width 139 height 18
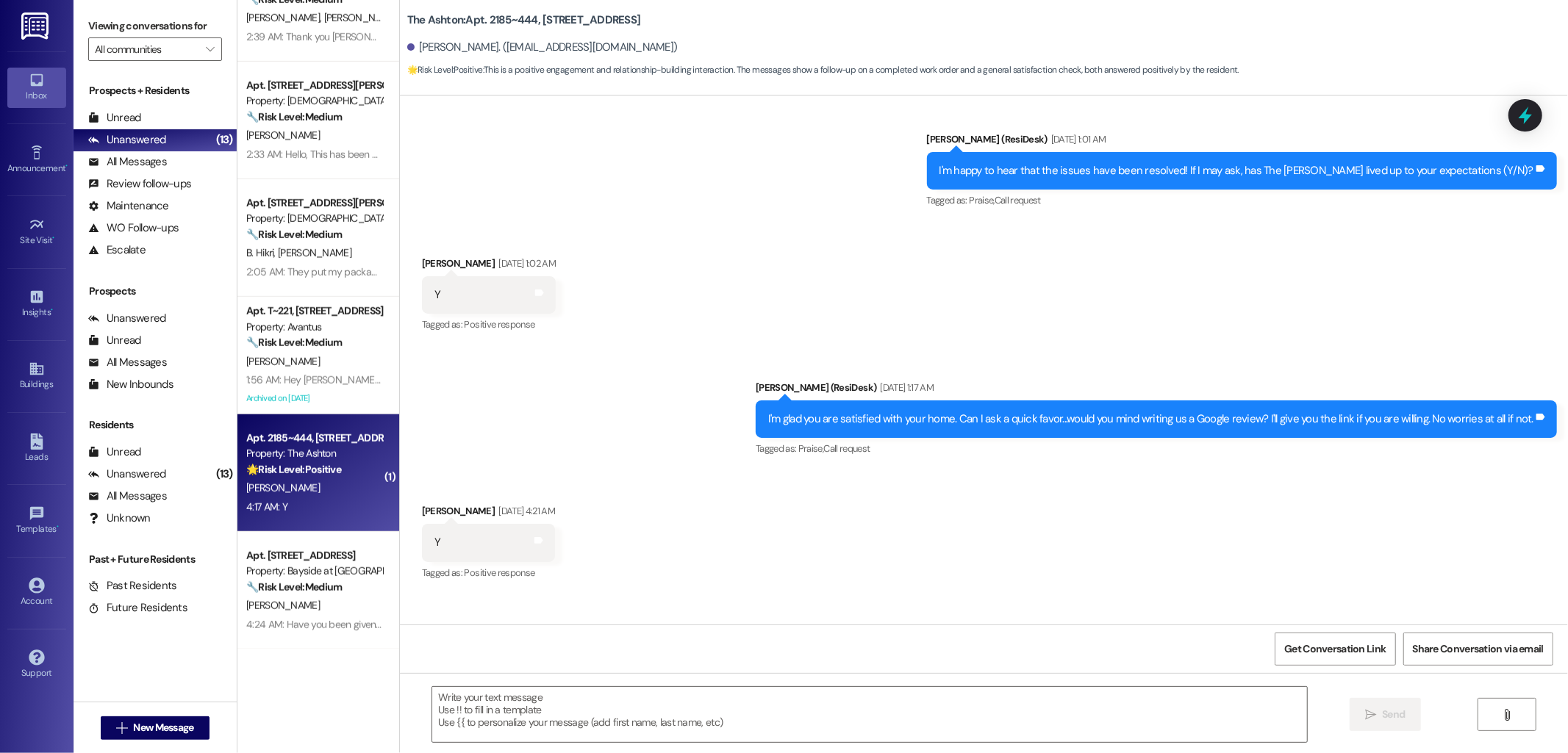
type textarea "Fetching suggested responses. Please feel free to read through the conversation…"
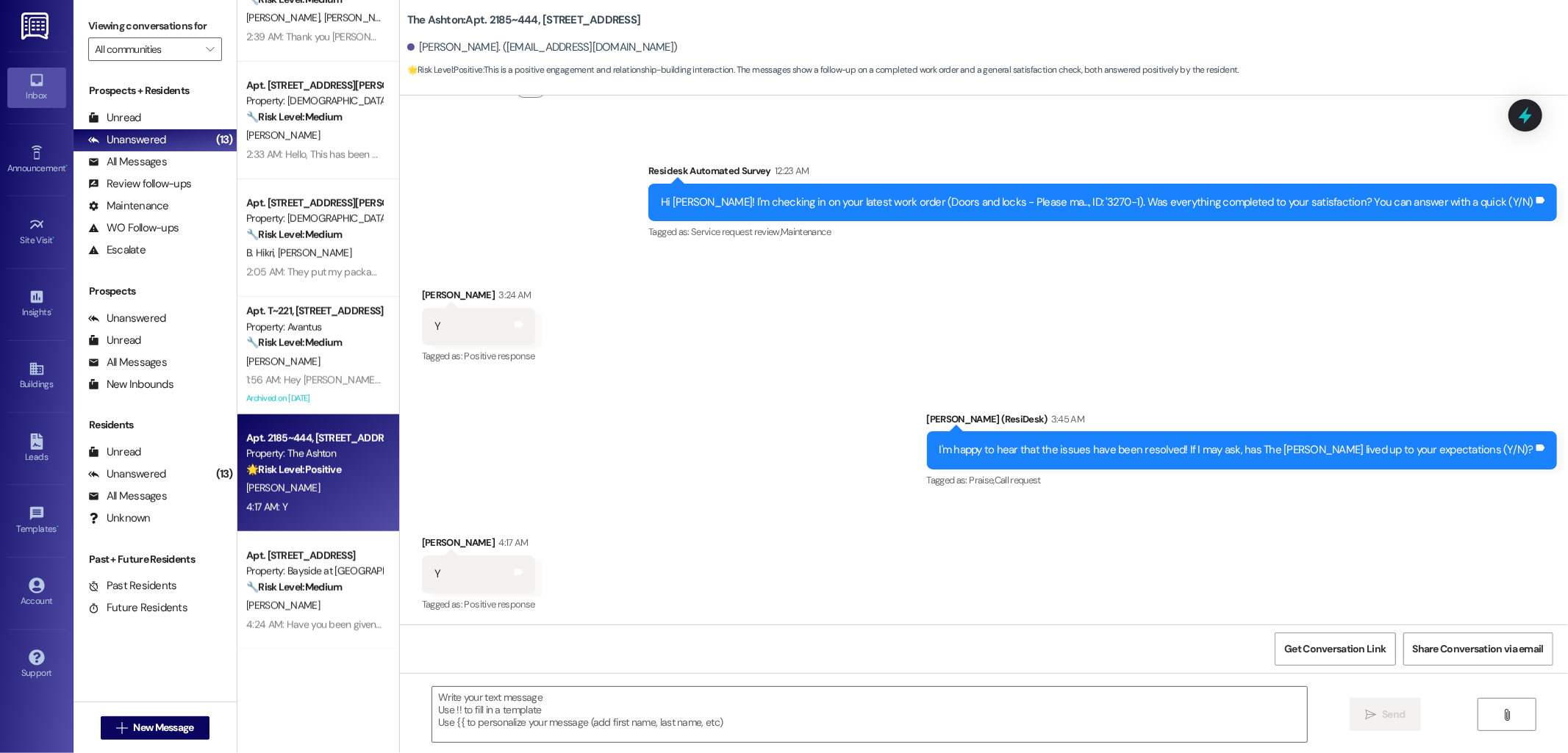
scroll to position [2293, 0]
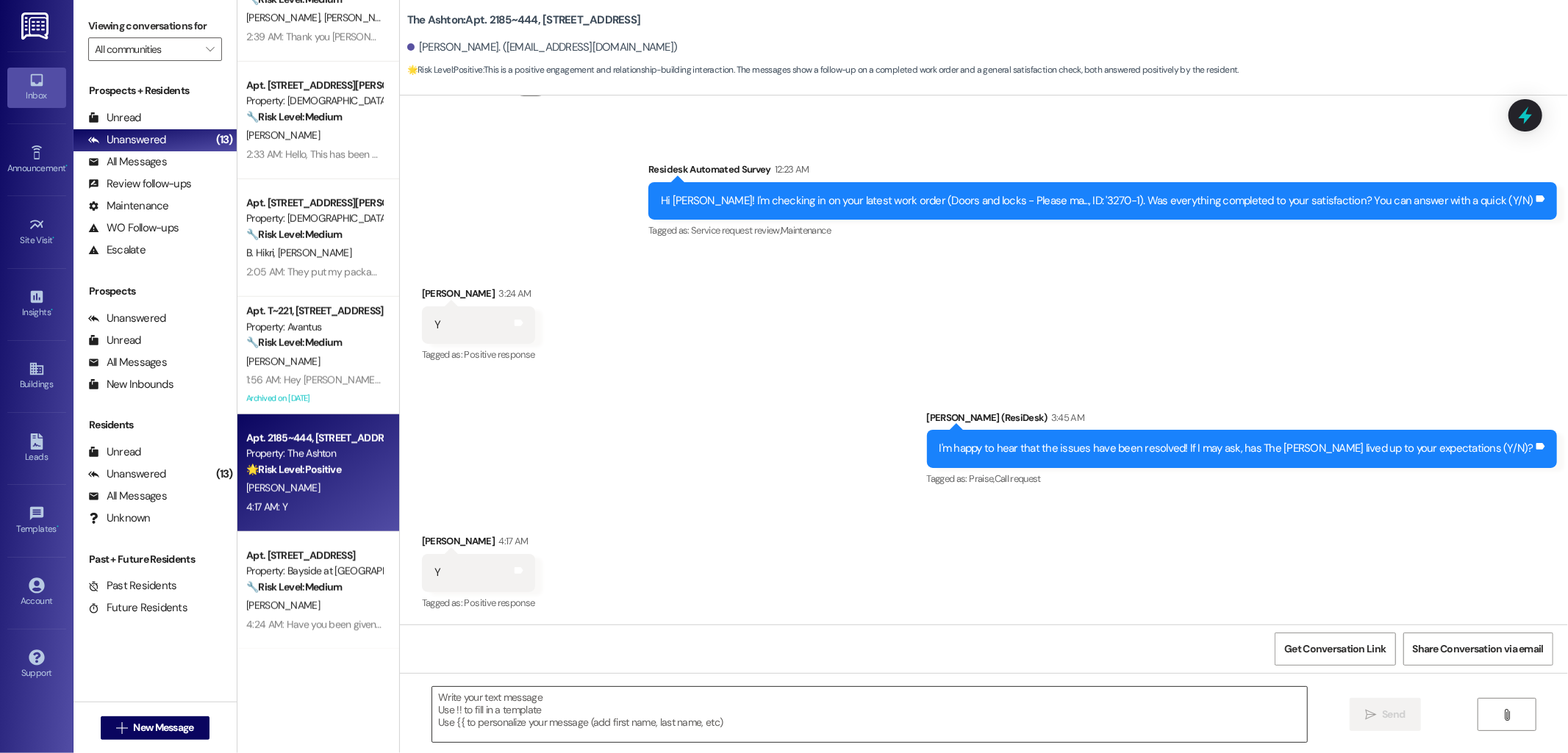
drag, startPoint x: 840, startPoint y: 724, endPoint x: 853, endPoint y: 713, distance: 17.0
click at [840, 723] on textarea at bounding box center [870, 714] width 875 height 55
paste textarea "I'm glad you are satisfied with your home. Can I ask a quick favor...would you …"
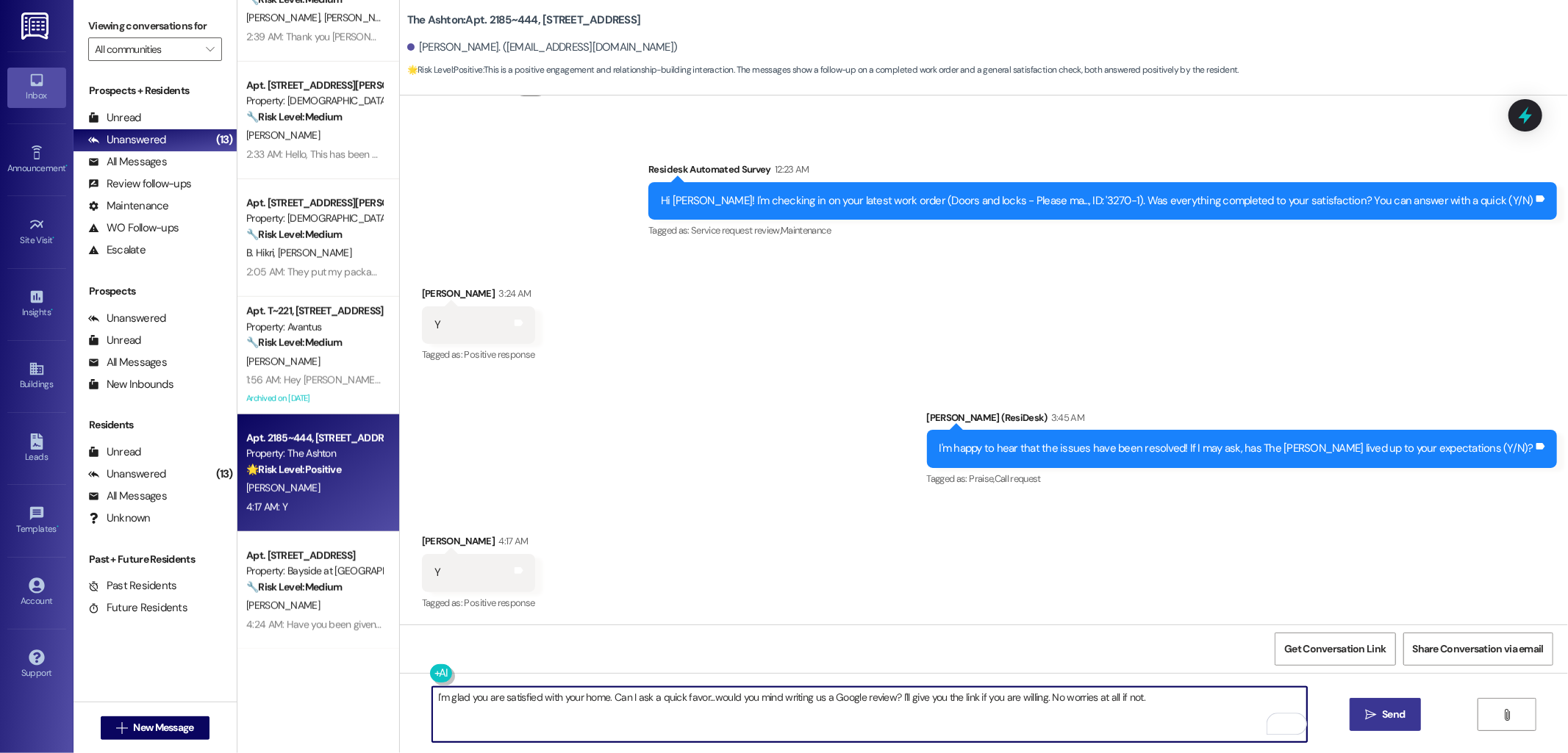
type textarea "I'm glad you are satisfied with your home. Can I ask a quick favor...would you …"
click at [1394, 717] on span "Send" at bounding box center [1394, 714] width 23 height 16
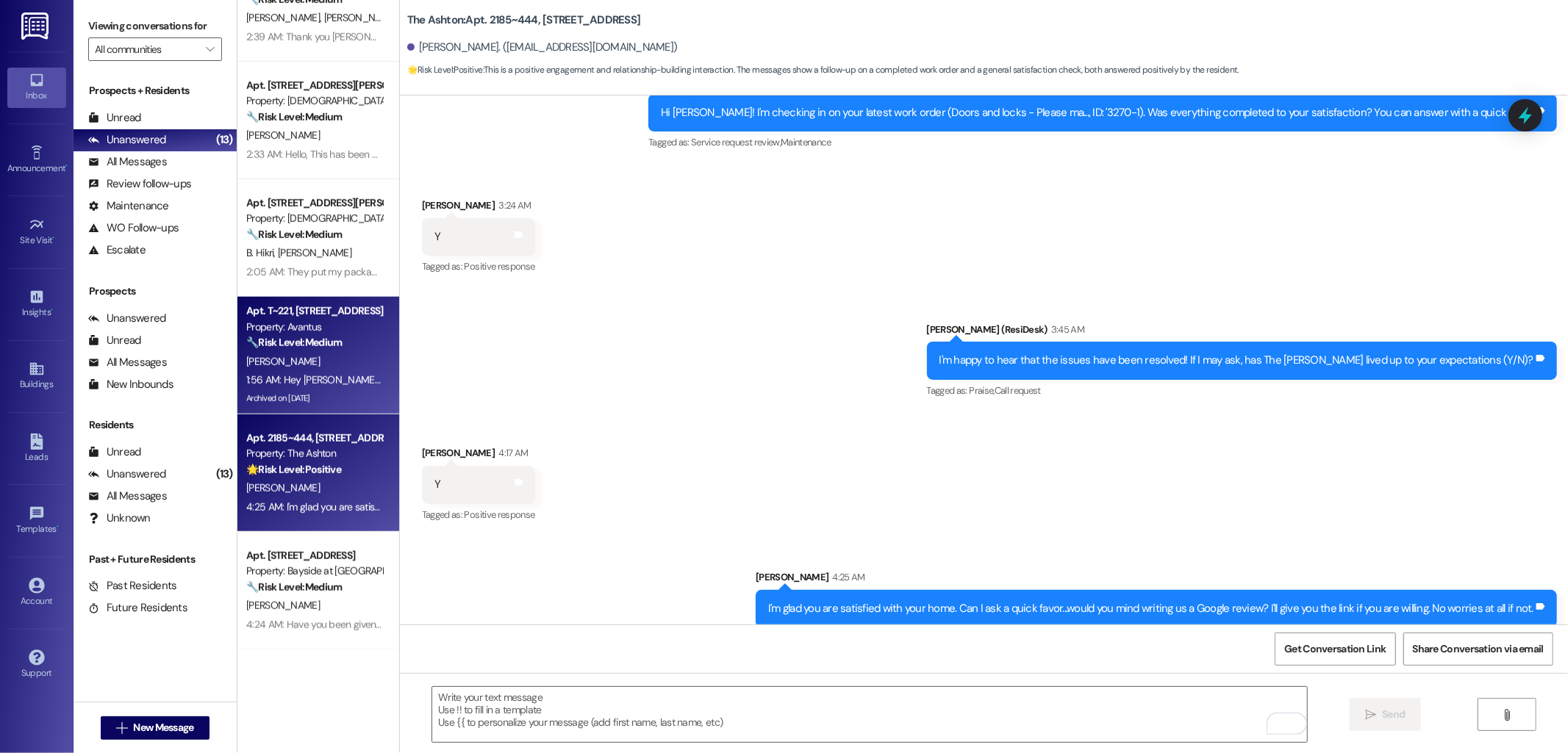
scroll to position [2395, 0]
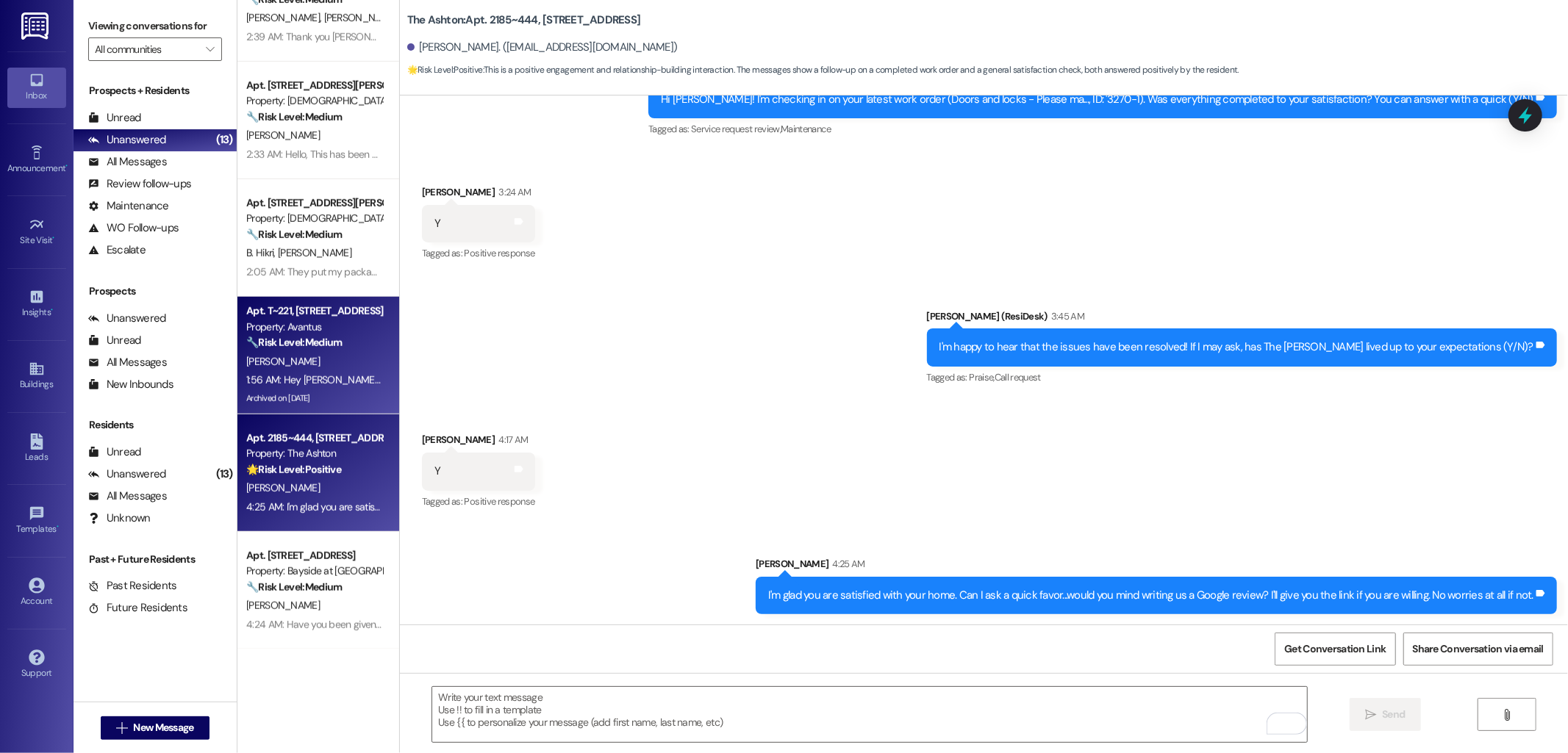
click at [303, 348] on strong "🔧 Risk Level: Medium" at bounding box center [294, 342] width 96 height 13
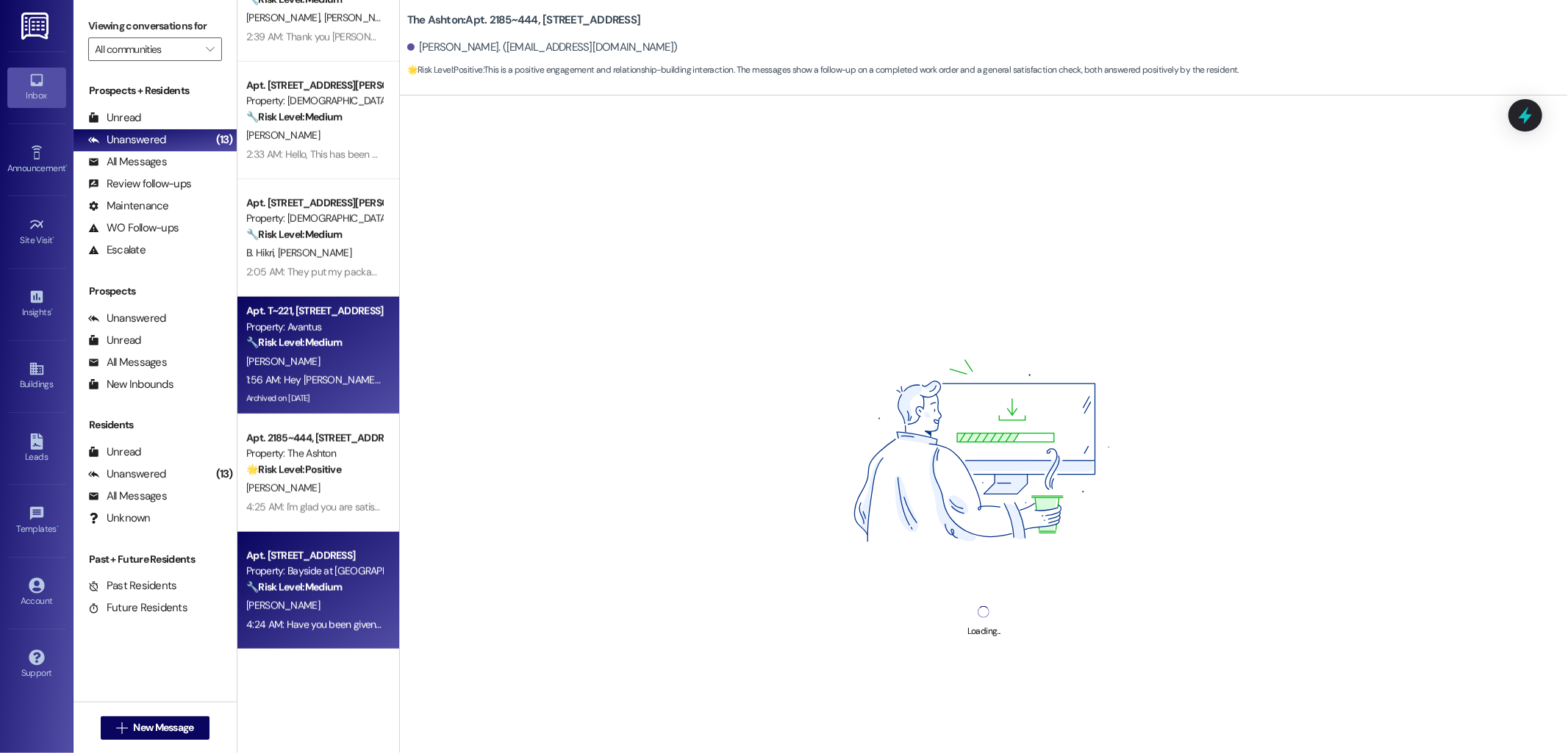
click at [328, 548] on div "Apt. [STREET_ADDRESS]" at bounding box center [314, 555] width 136 height 16
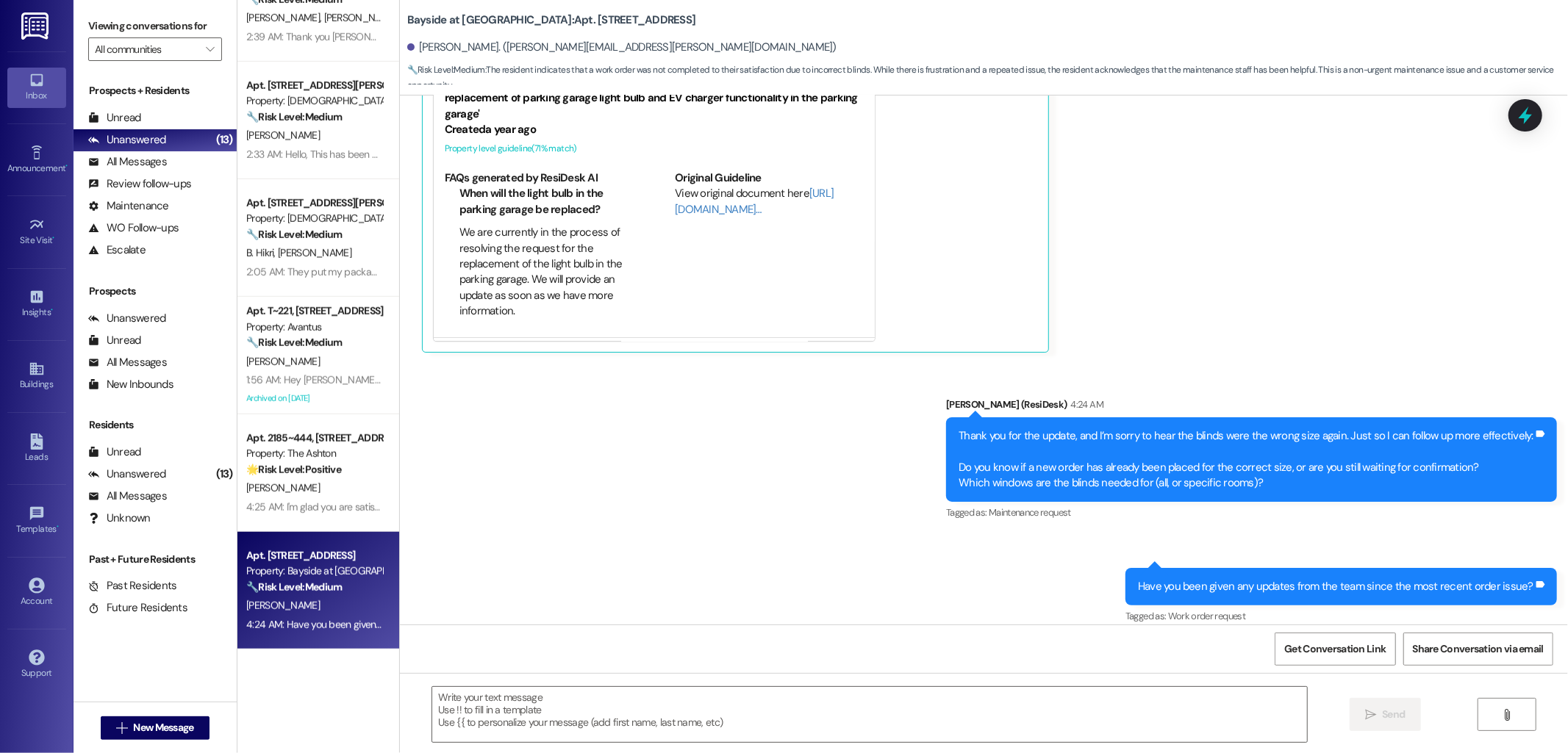
type textarea "Fetching suggested responses. Please feel free to read through the conversation…"
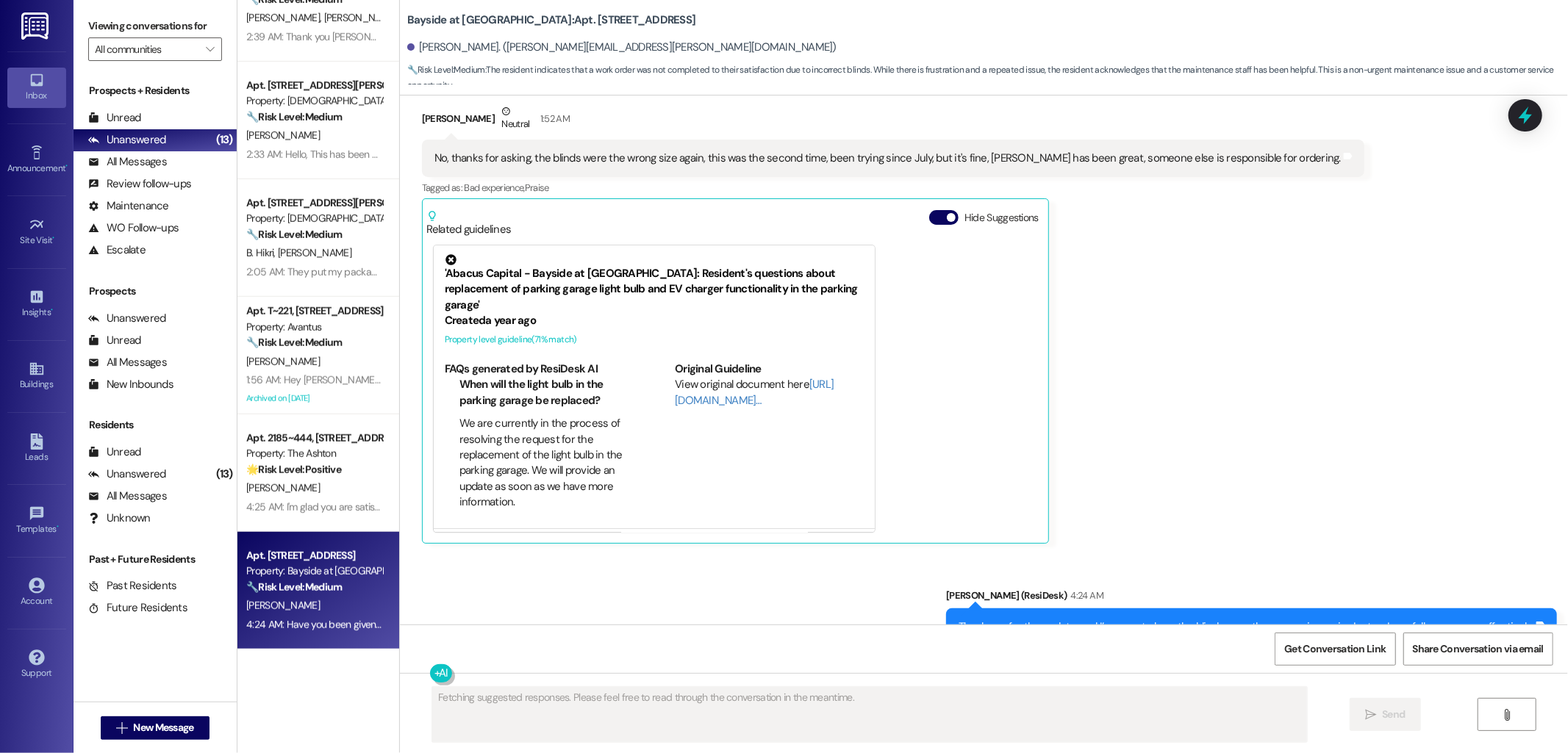
scroll to position [3400, 0]
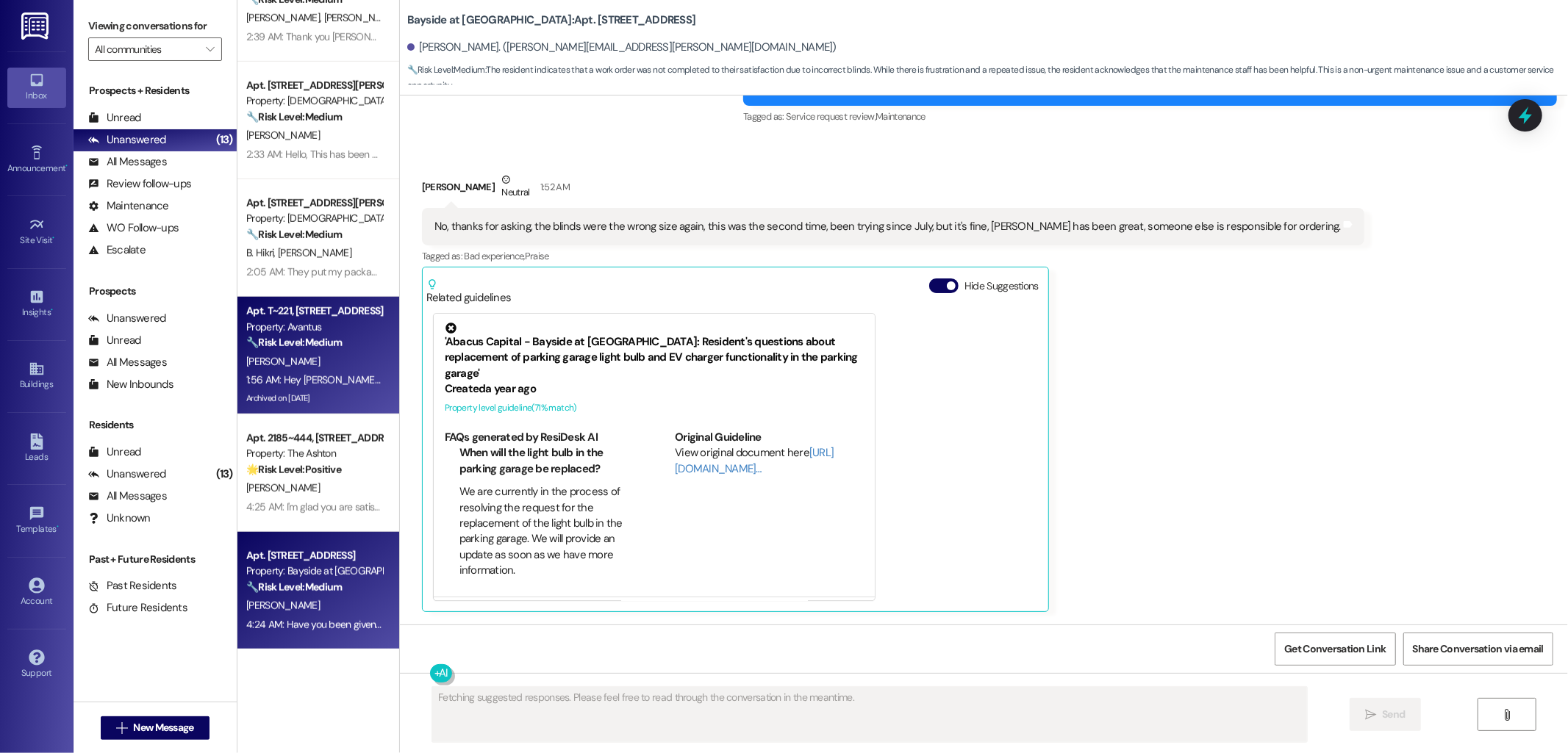
click at [284, 342] on strong "🔧 Risk Level: Medium" at bounding box center [294, 342] width 96 height 13
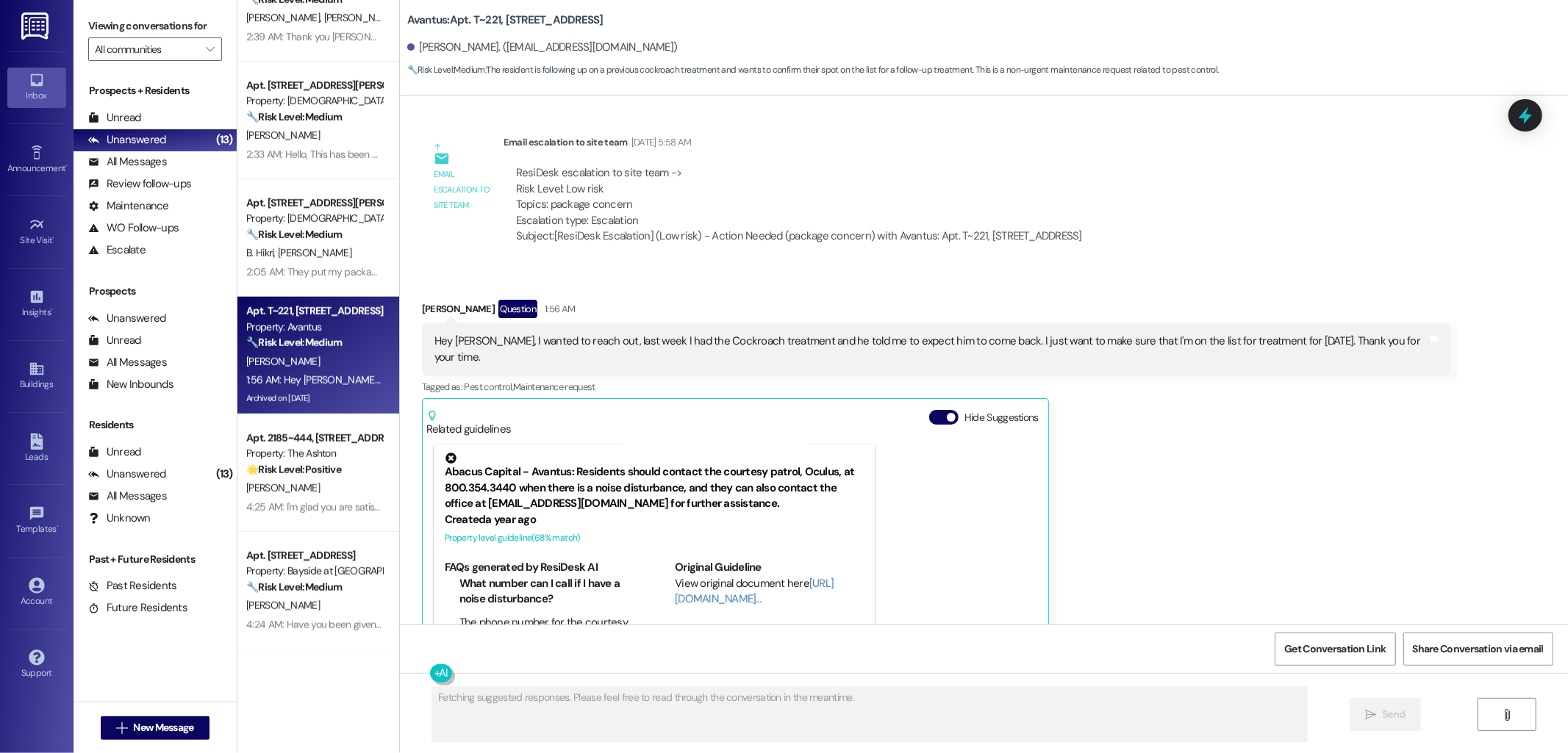
scroll to position [39678, 0]
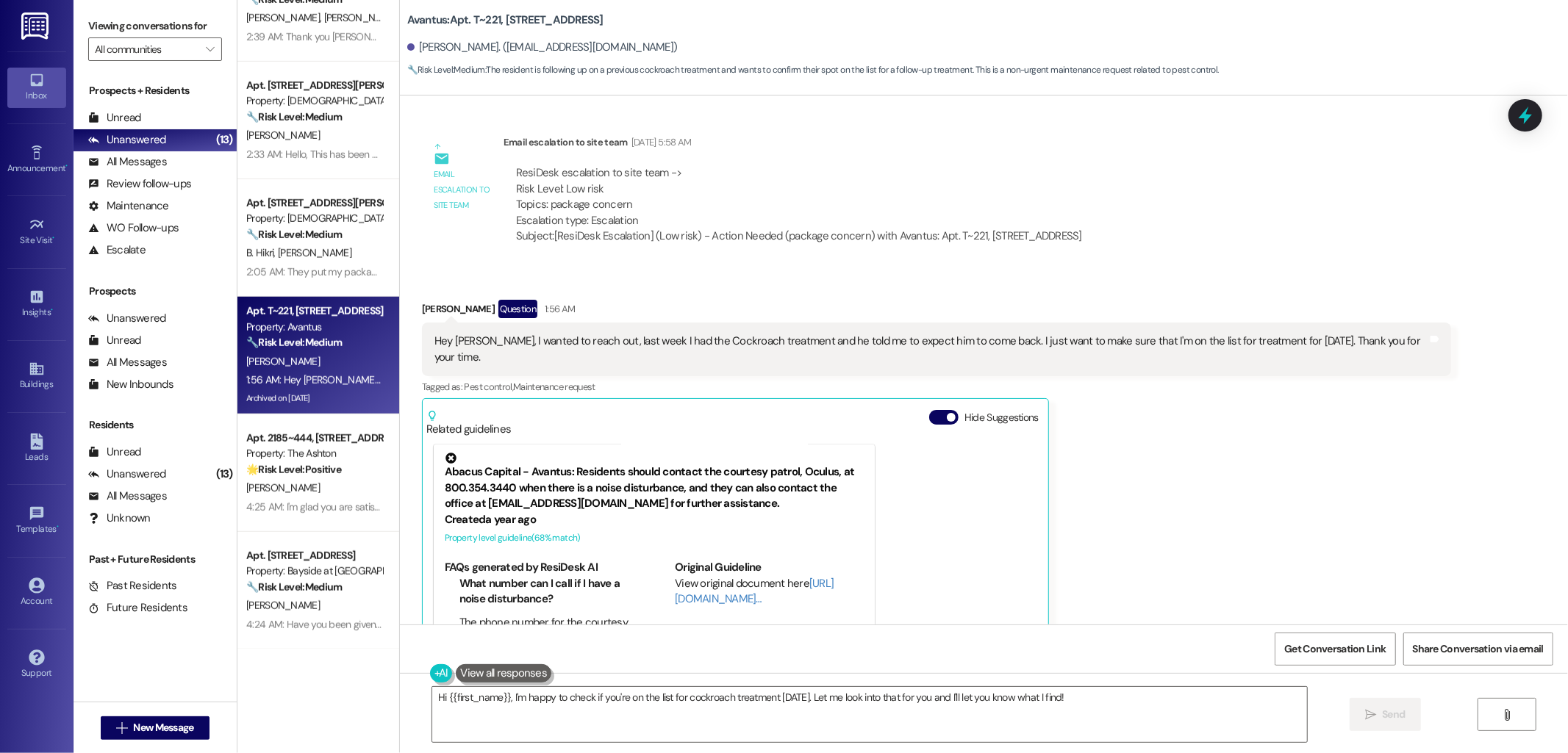
click at [1083, 334] on div "Hey [PERSON_NAME], I wanted to reach out, last week I had the Cockroach treatme…" at bounding box center [931, 350] width 993 height 31
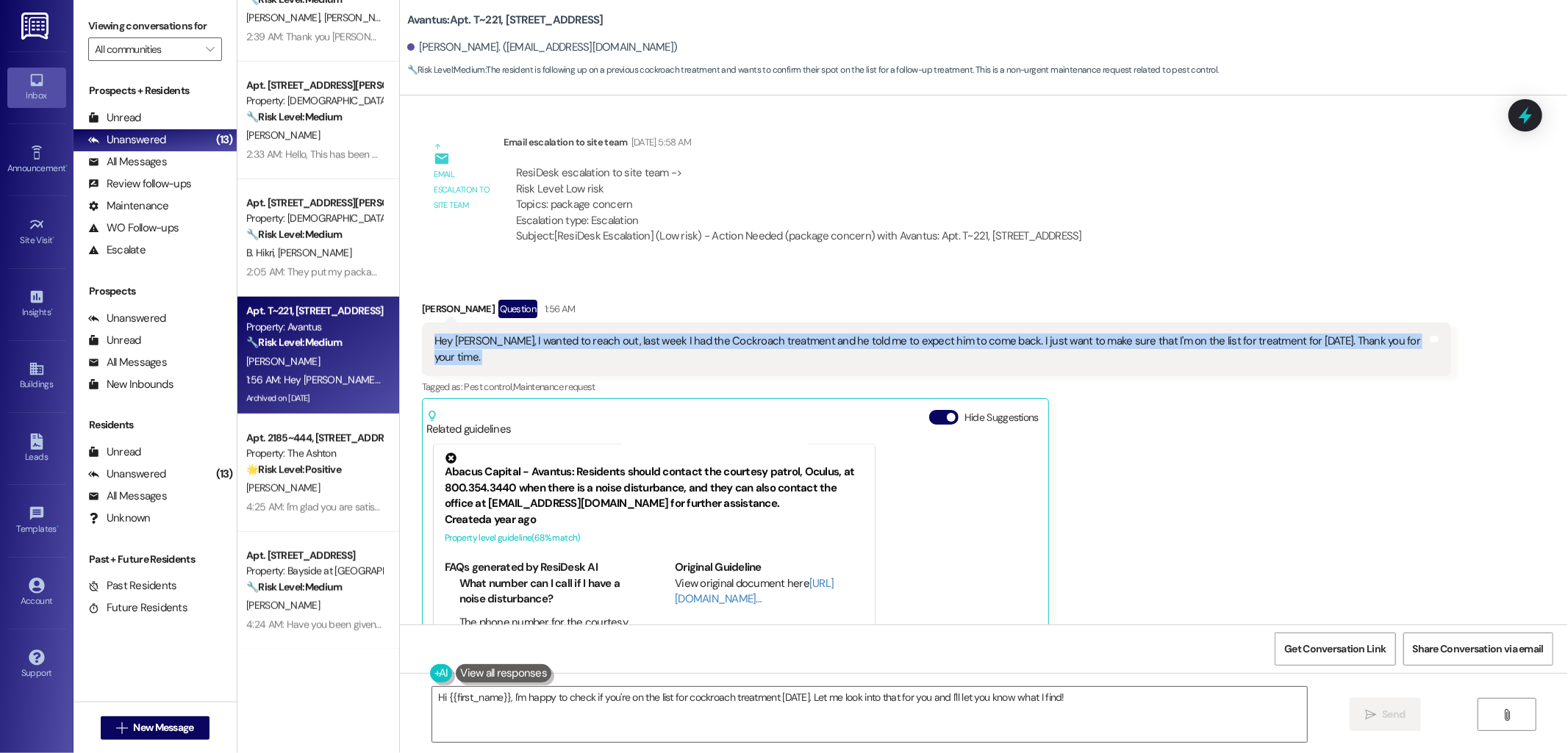
click at [1083, 334] on div "Hey [PERSON_NAME], I wanted to reach out, last week I had the Cockroach treatme…" at bounding box center [931, 350] width 993 height 31
copy div "Hey Emily, I wanted to reach out, last week I had the Cockroach treatment and h…"
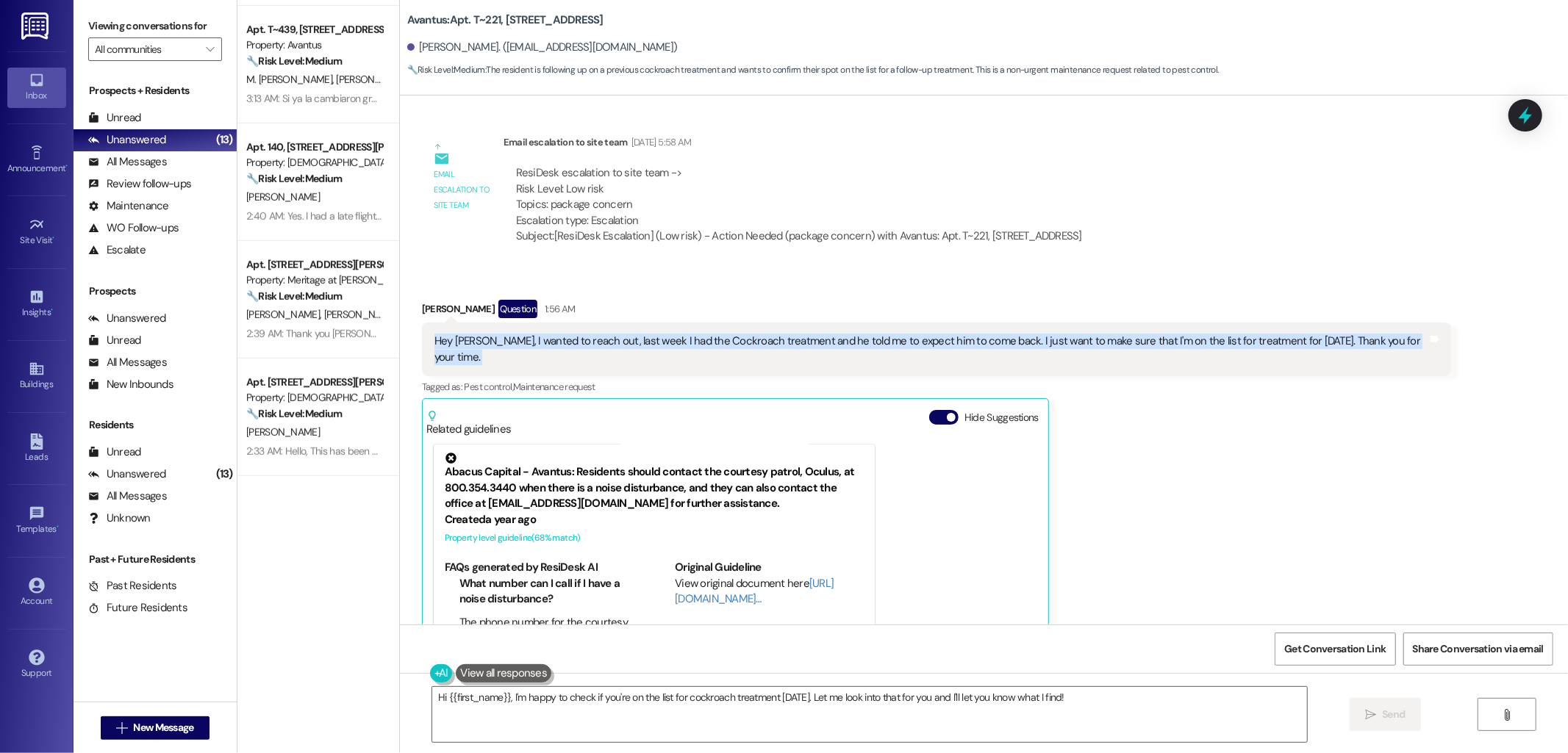
scroll to position [389, 0]
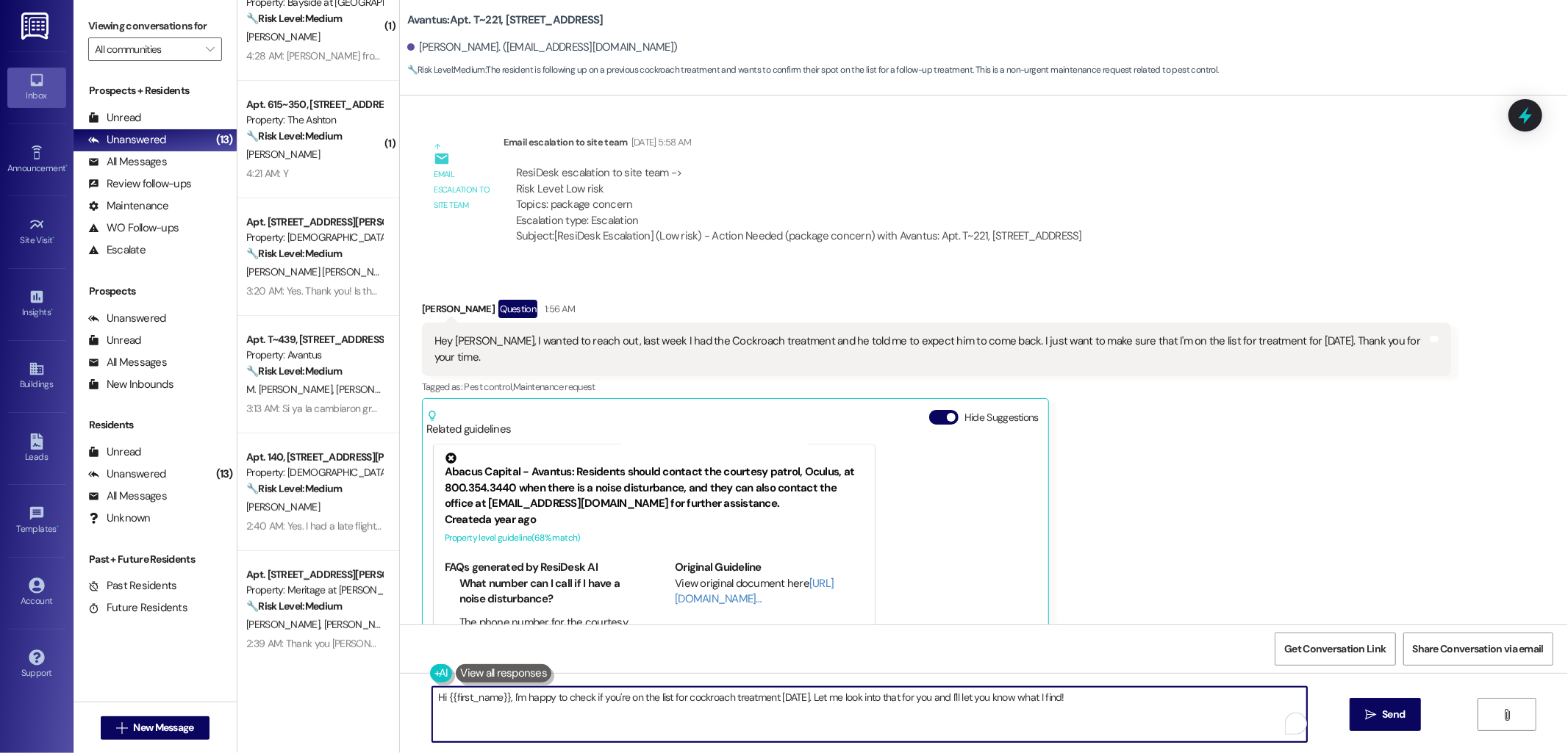
drag, startPoint x: 818, startPoint y: 693, endPoint x: 1103, endPoint y: 701, distance: 285.1
click at [1103, 701] on textarea "Hi {{first_name}}, I'm happy to check if you're on the list for cockroach treat…" at bounding box center [870, 714] width 875 height 55
paste textarea "Did pest control mention if your unit would be set up for recurring treatments,…"
type textarea "Hi {{first_name}}, I'm happy to check if you're on the list for cockroach treat…"
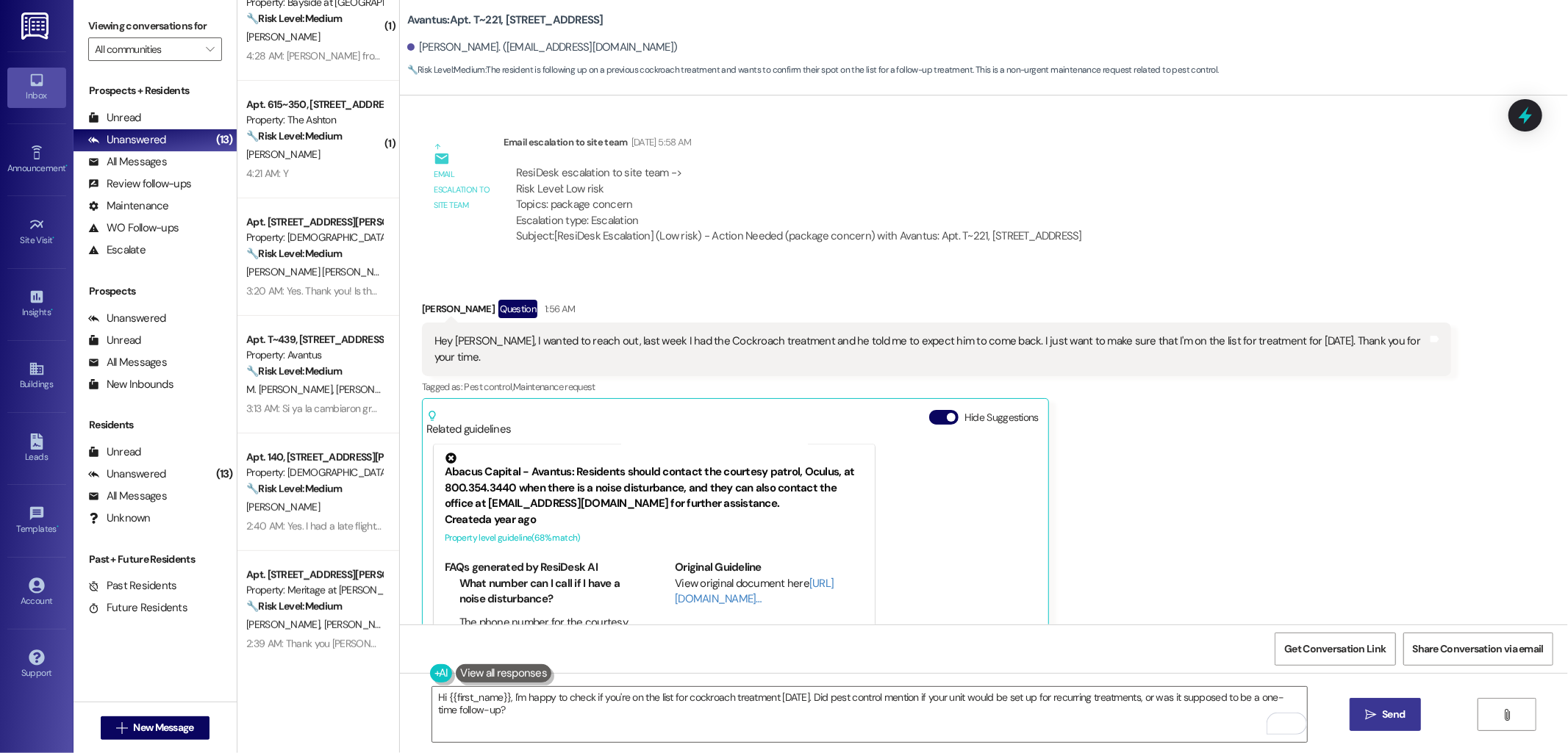
click at [1379, 713] on span "Send" at bounding box center [1393, 714] width 29 height 16
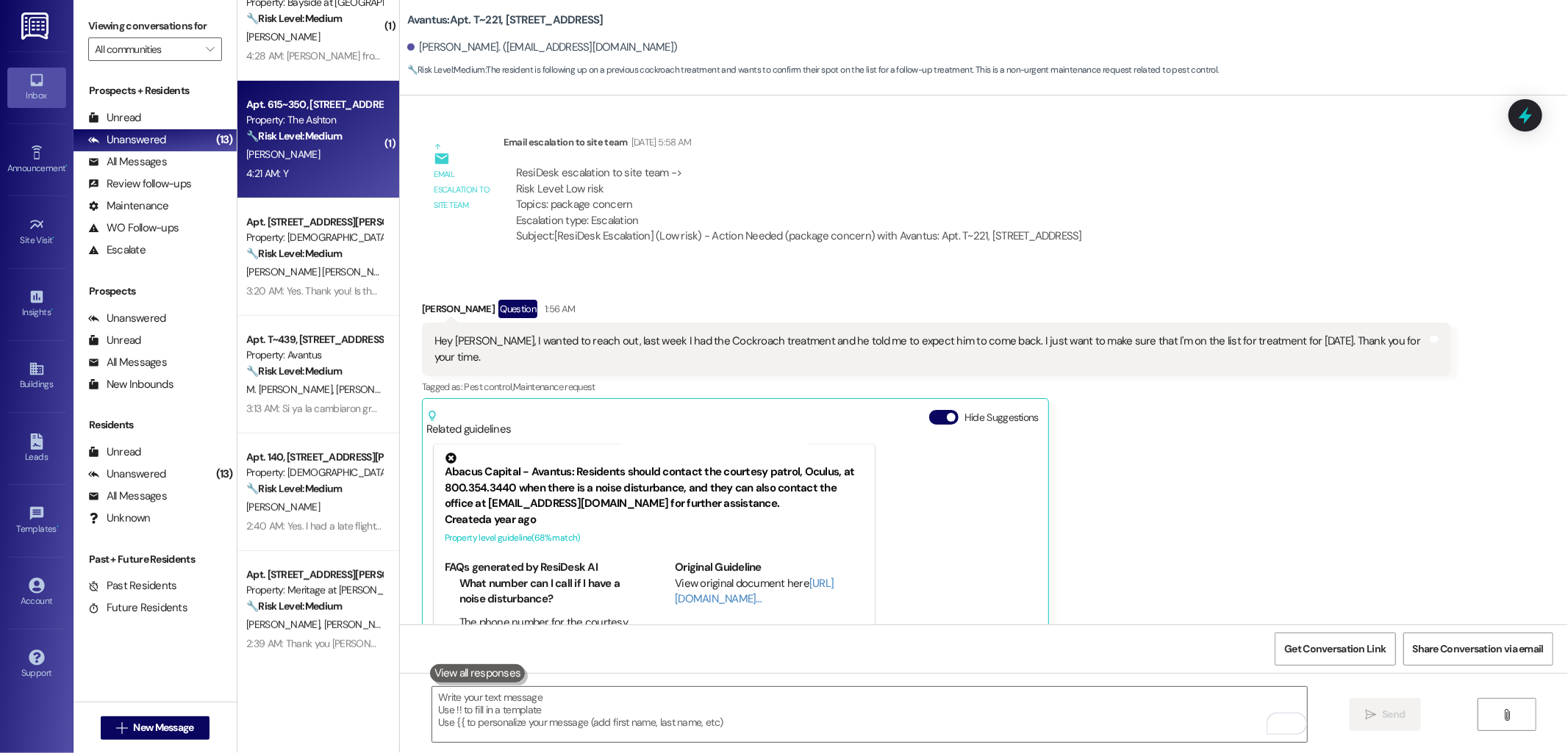
click at [321, 155] on div "F. Fayad" at bounding box center [314, 155] width 139 height 18
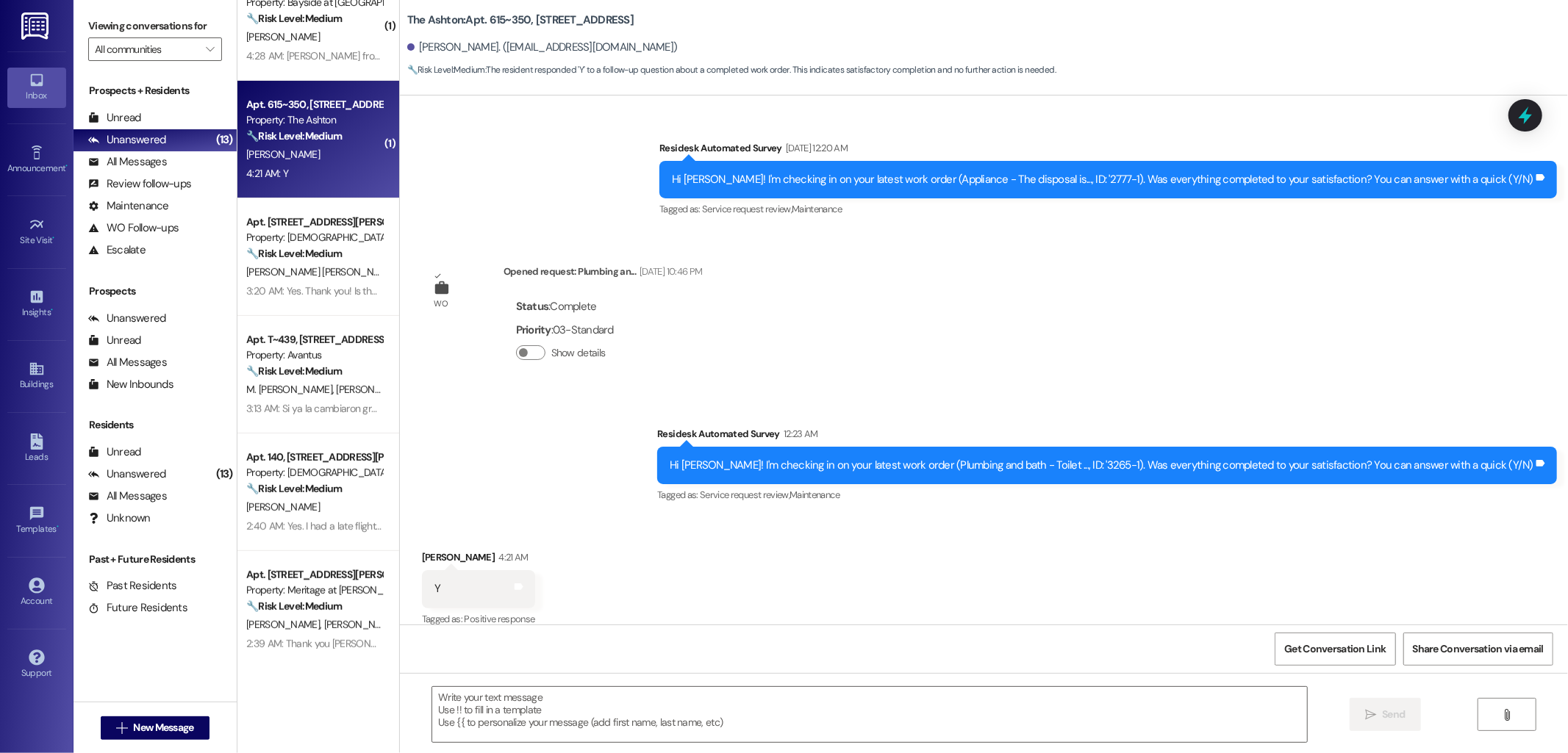
scroll to position [434, 0]
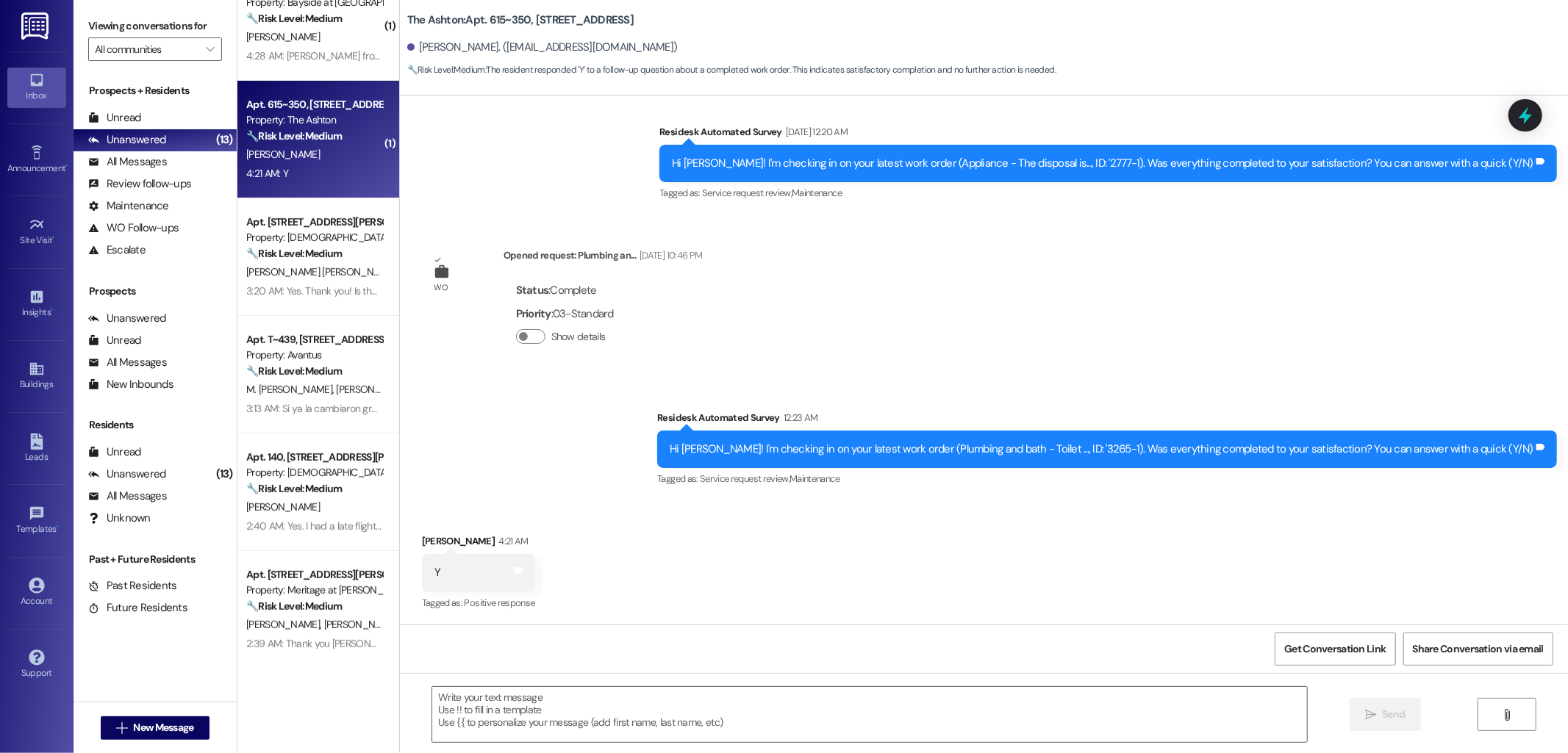
type textarea "Fetching suggested responses. Please feel free to read through the conversation…"
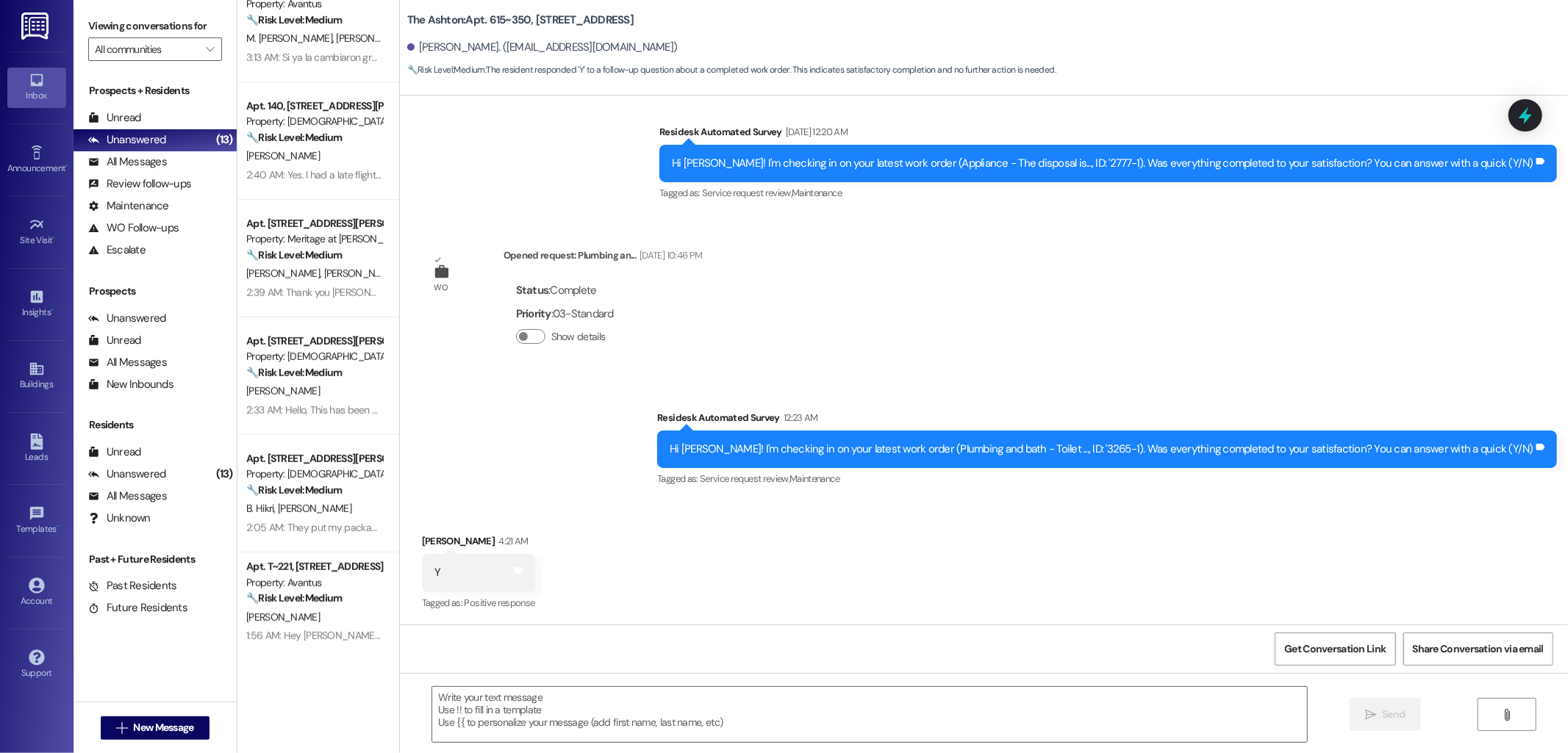
scroll to position [644, 0]
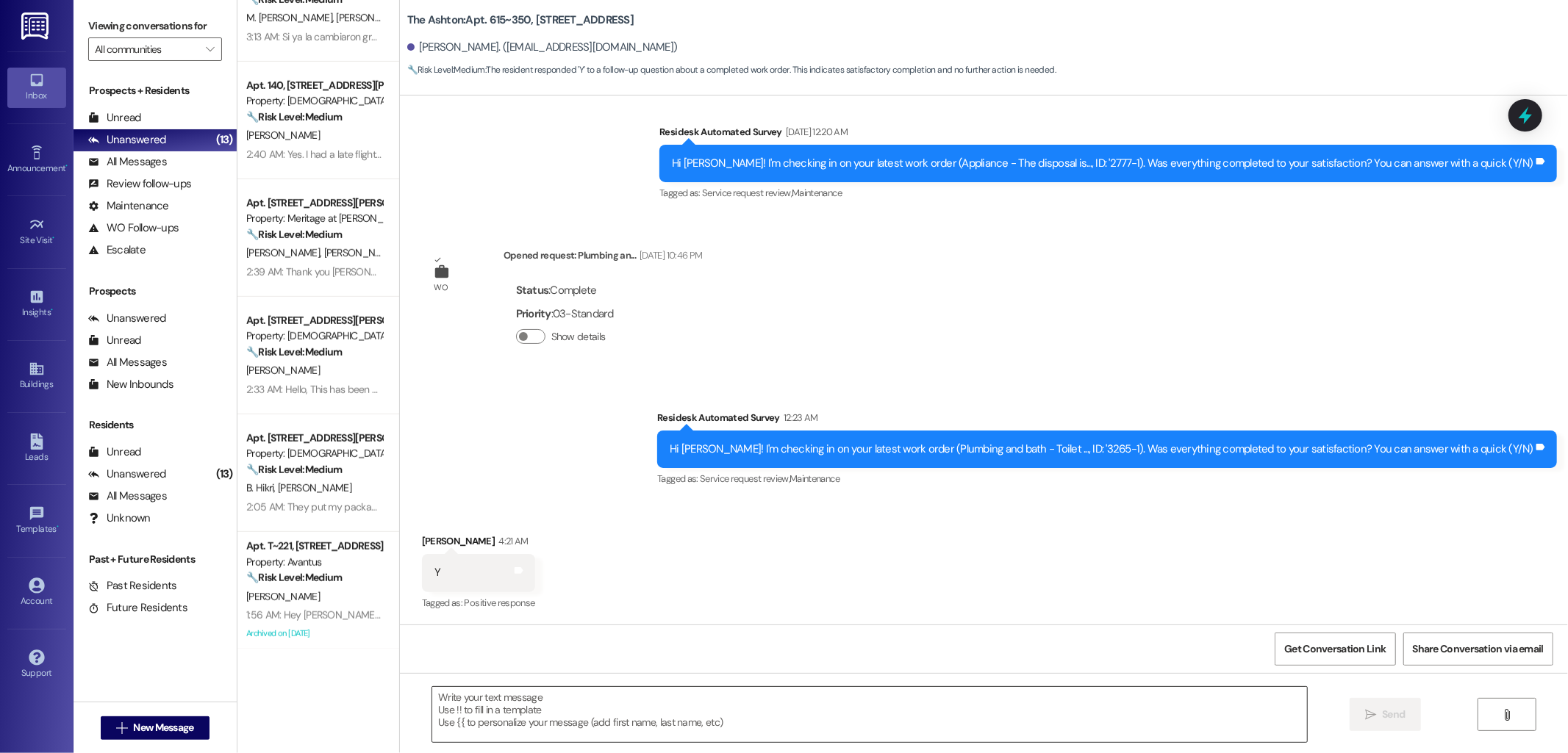
click at [789, 713] on textarea at bounding box center [870, 714] width 875 height 55
paste textarea "I'm happy to hear that the issues have been resolved! If I may ask, has {{prope…"
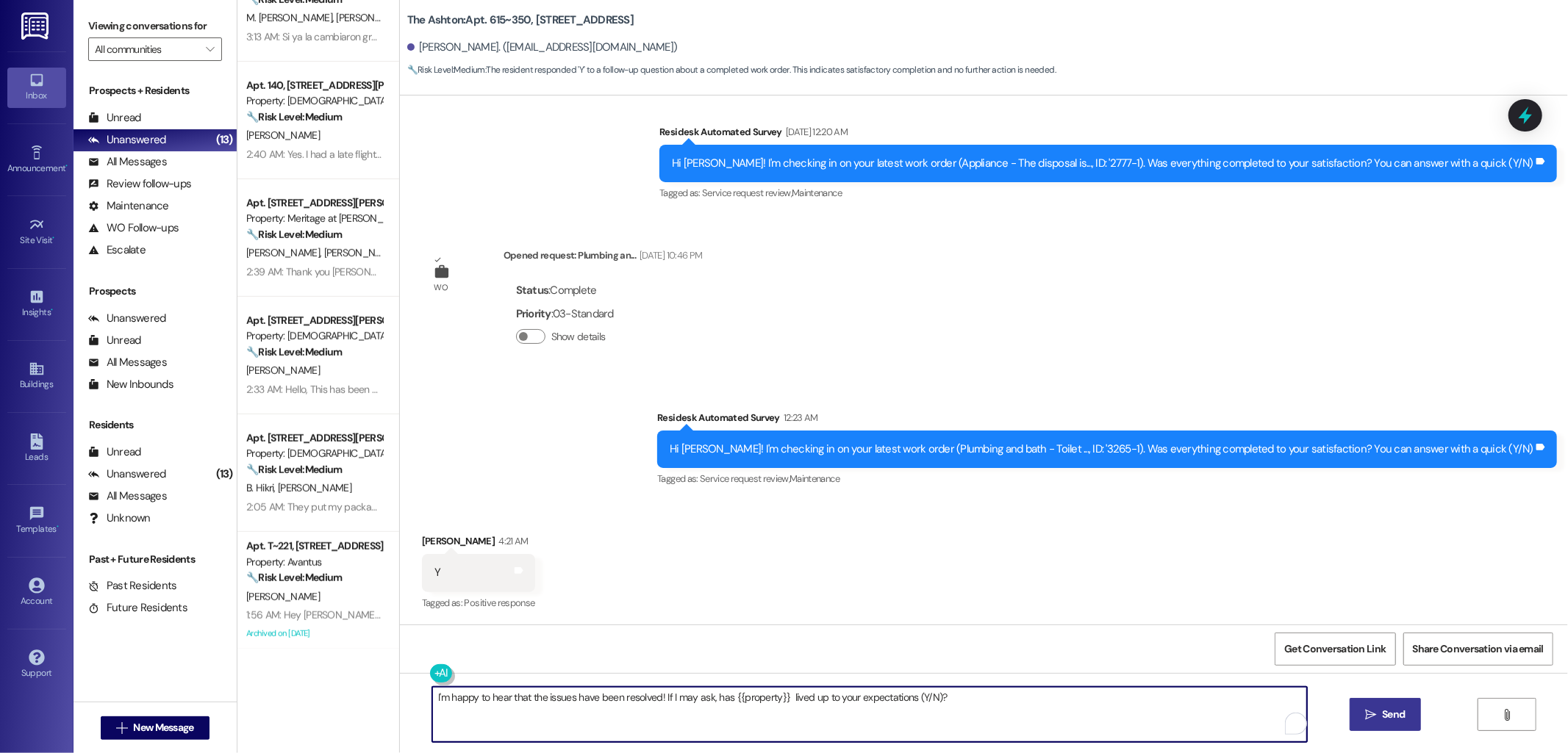
type textarea "I'm happy to hear that the issues have been resolved! If I may ask, has {{prope…"
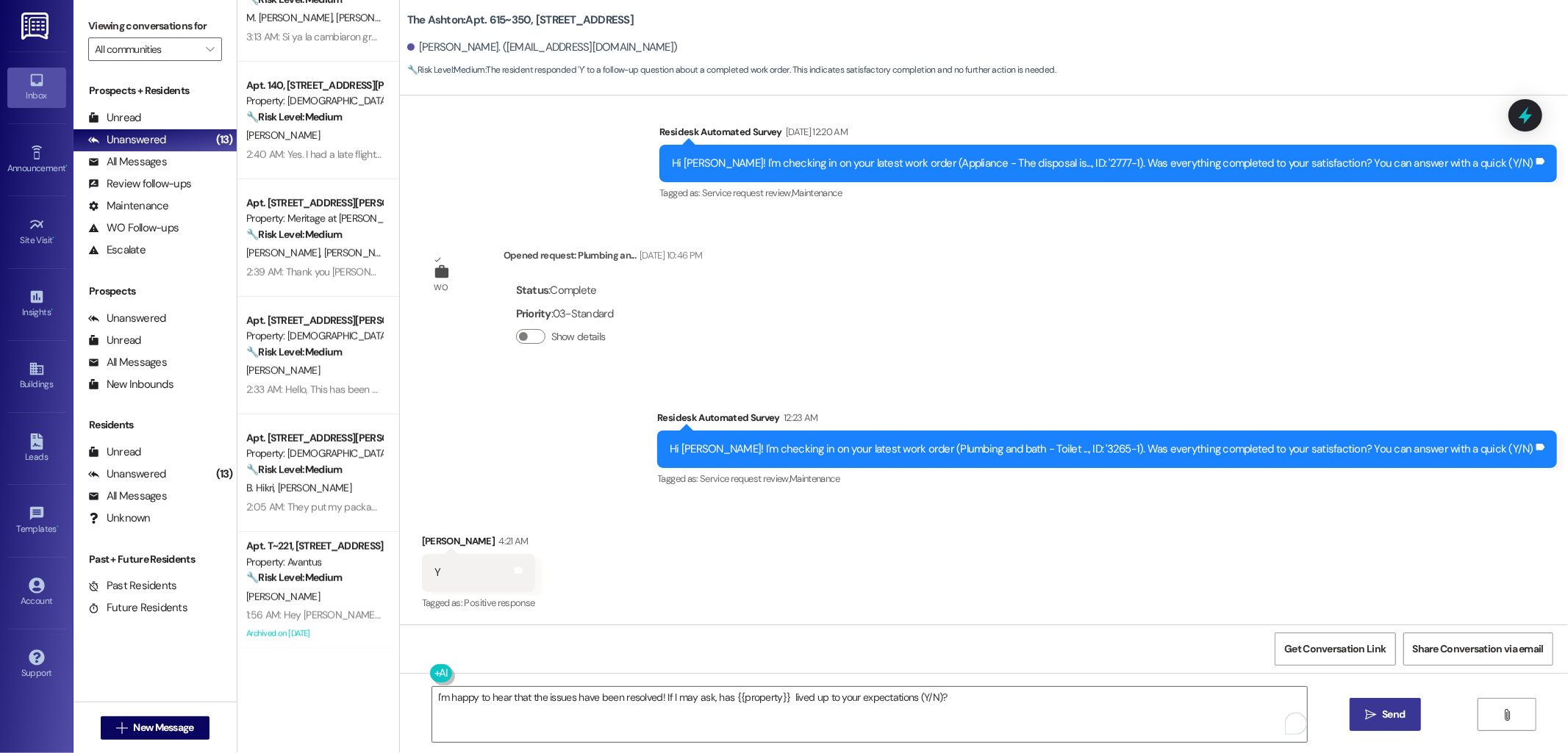
click at [1385, 713] on span "Send" at bounding box center [1394, 714] width 23 height 16
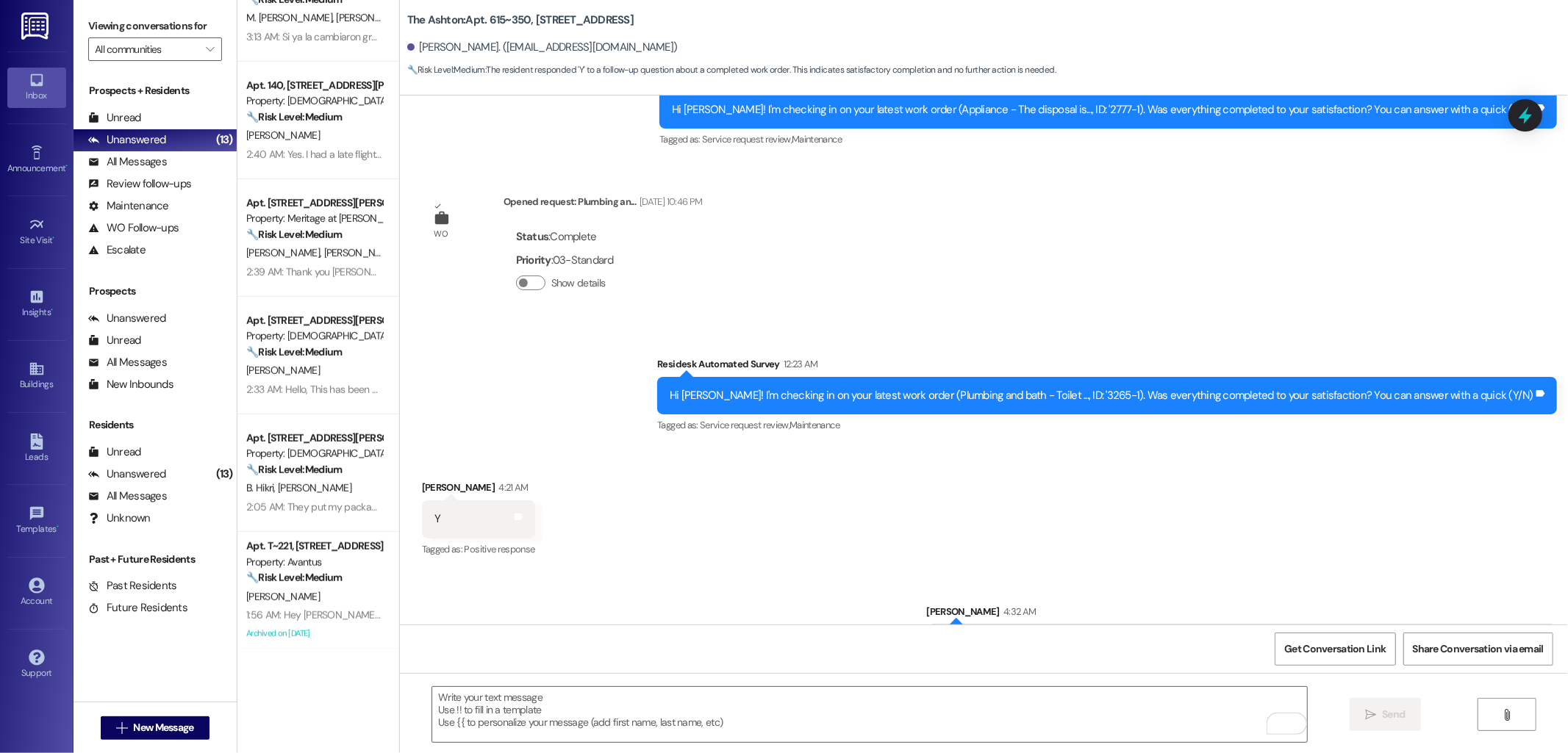
scroll to position [535, 0]
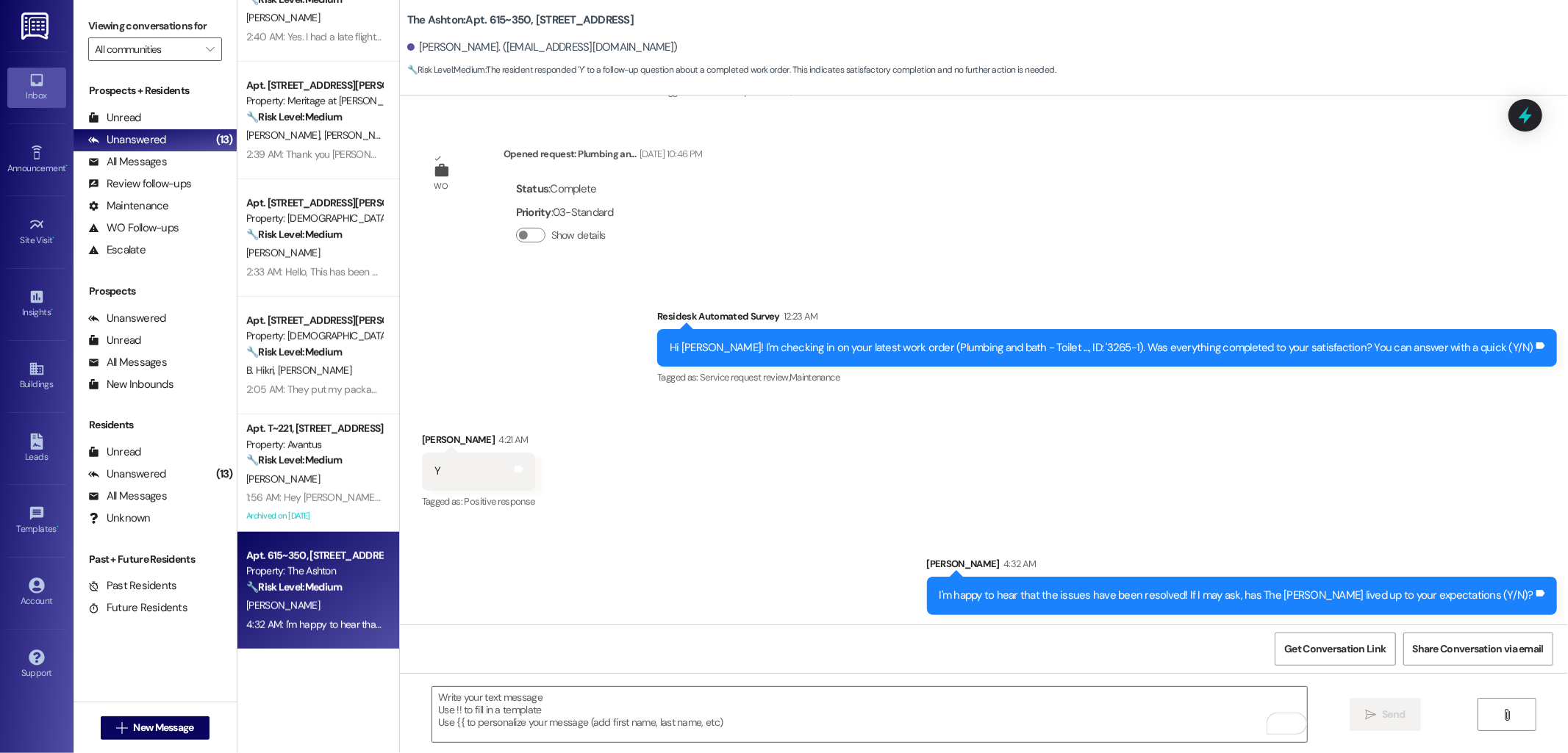
drag, startPoint x: 285, startPoint y: 508, endPoint x: 298, endPoint y: 547, distance: 41.1
click at [297, 548] on div "Apt. 615~350, 2178 Stoneridge Dr" at bounding box center [314, 555] width 136 height 16
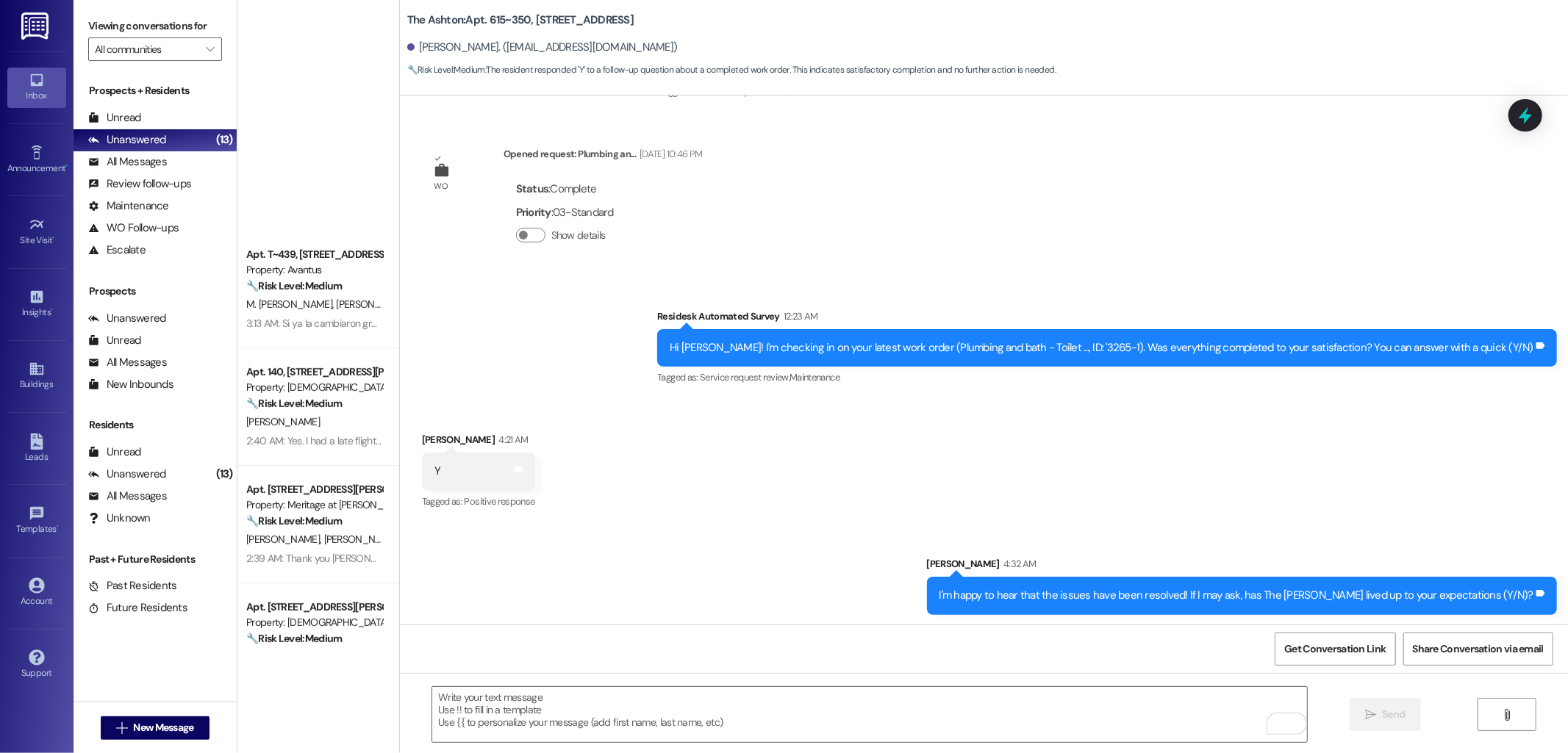
scroll to position [644, 0]
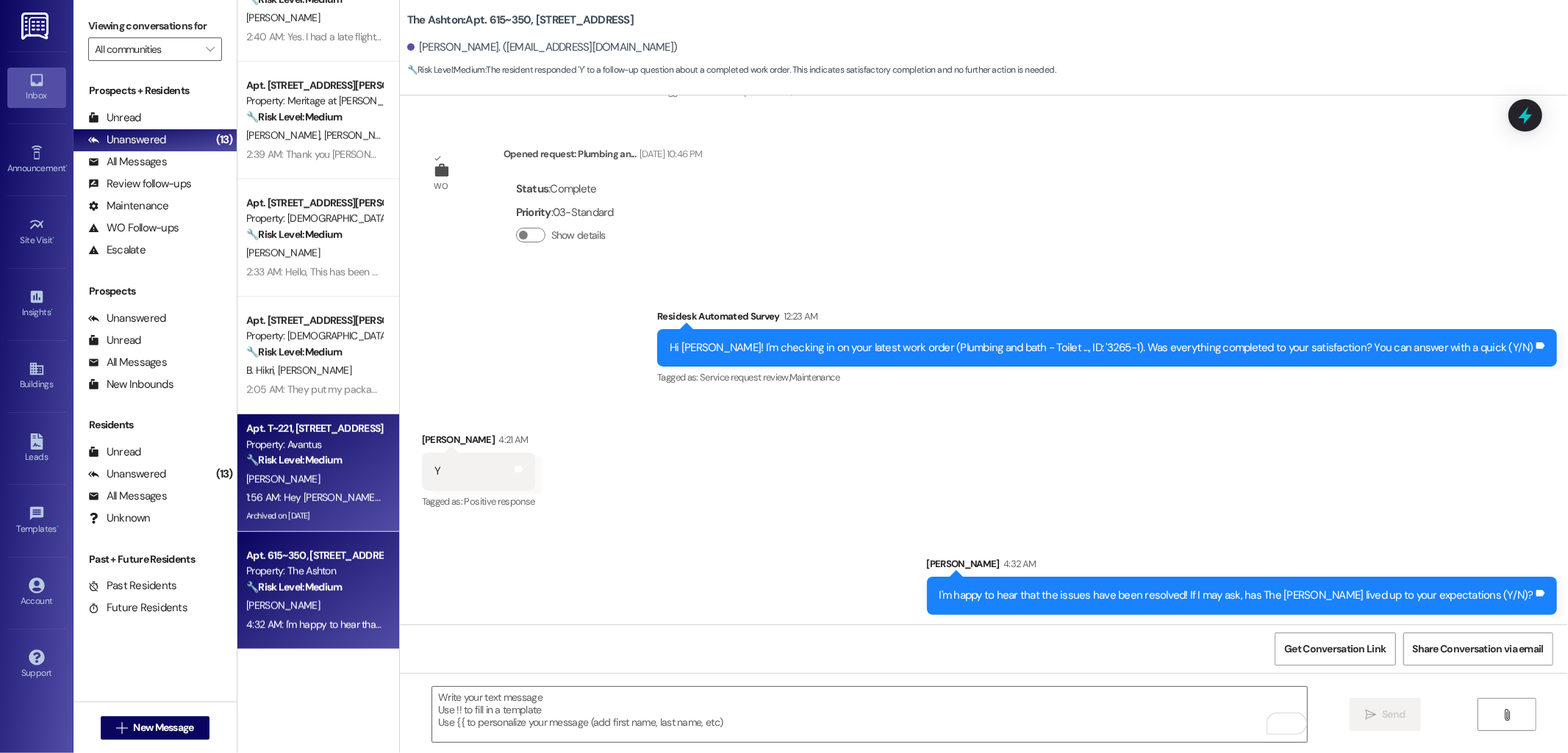
click at [312, 473] on div "[PERSON_NAME]" at bounding box center [314, 479] width 139 height 18
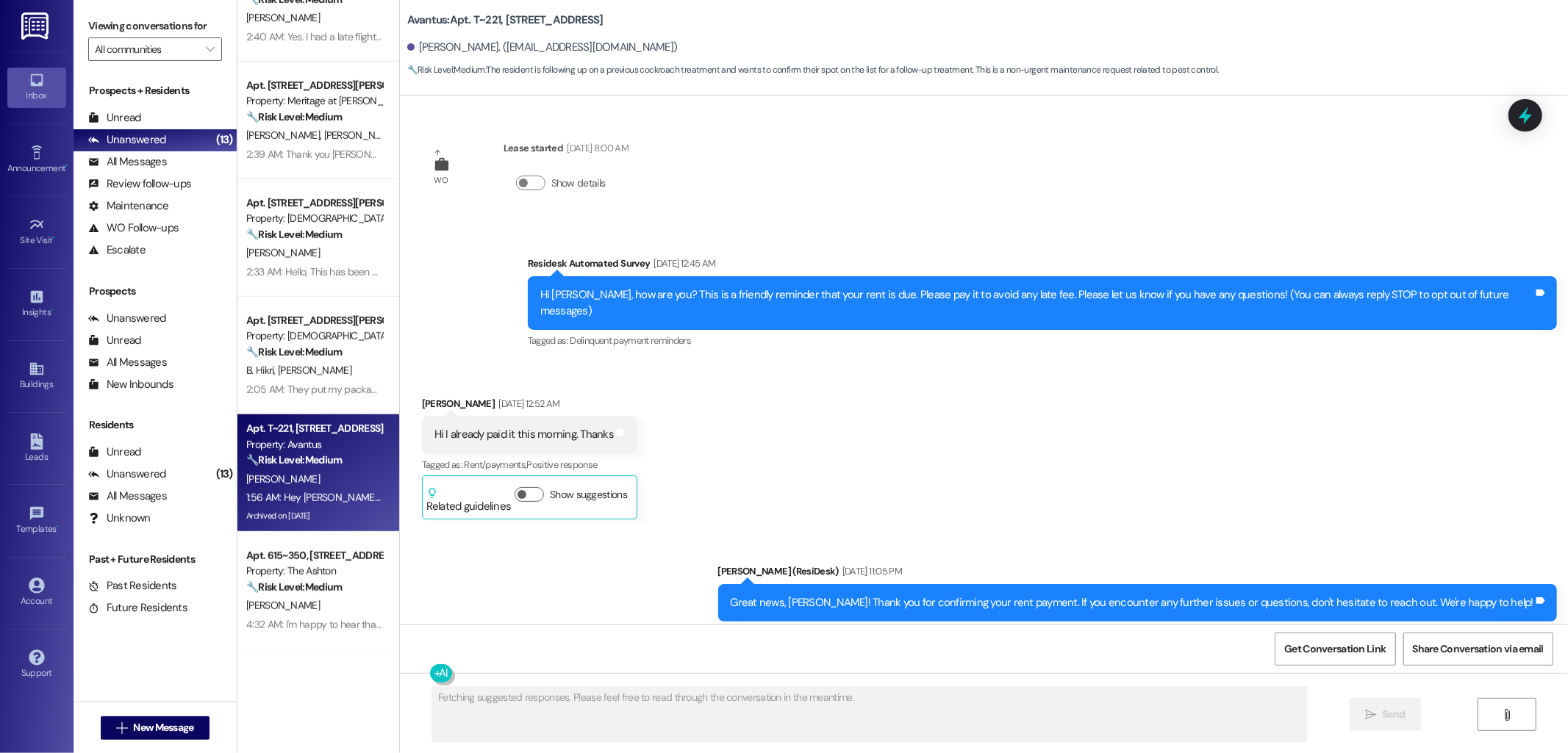
scroll to position [39678, 0]
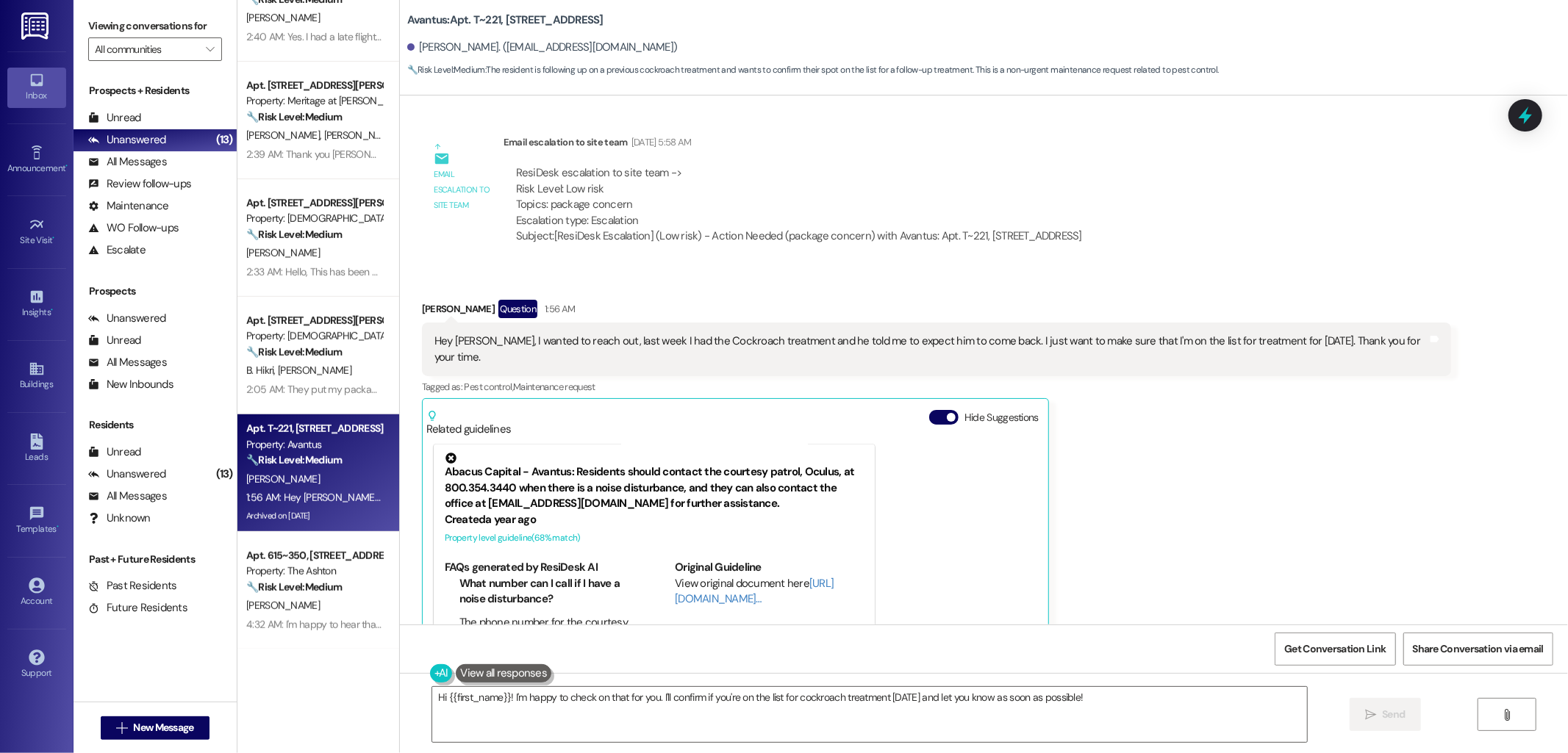
click at [981, 334] on div "Hey [PERSON_NAME], I wanted to reach out, last week I had the Cockroach treatme…" at bounding box center [931, 350] width 993 height 31
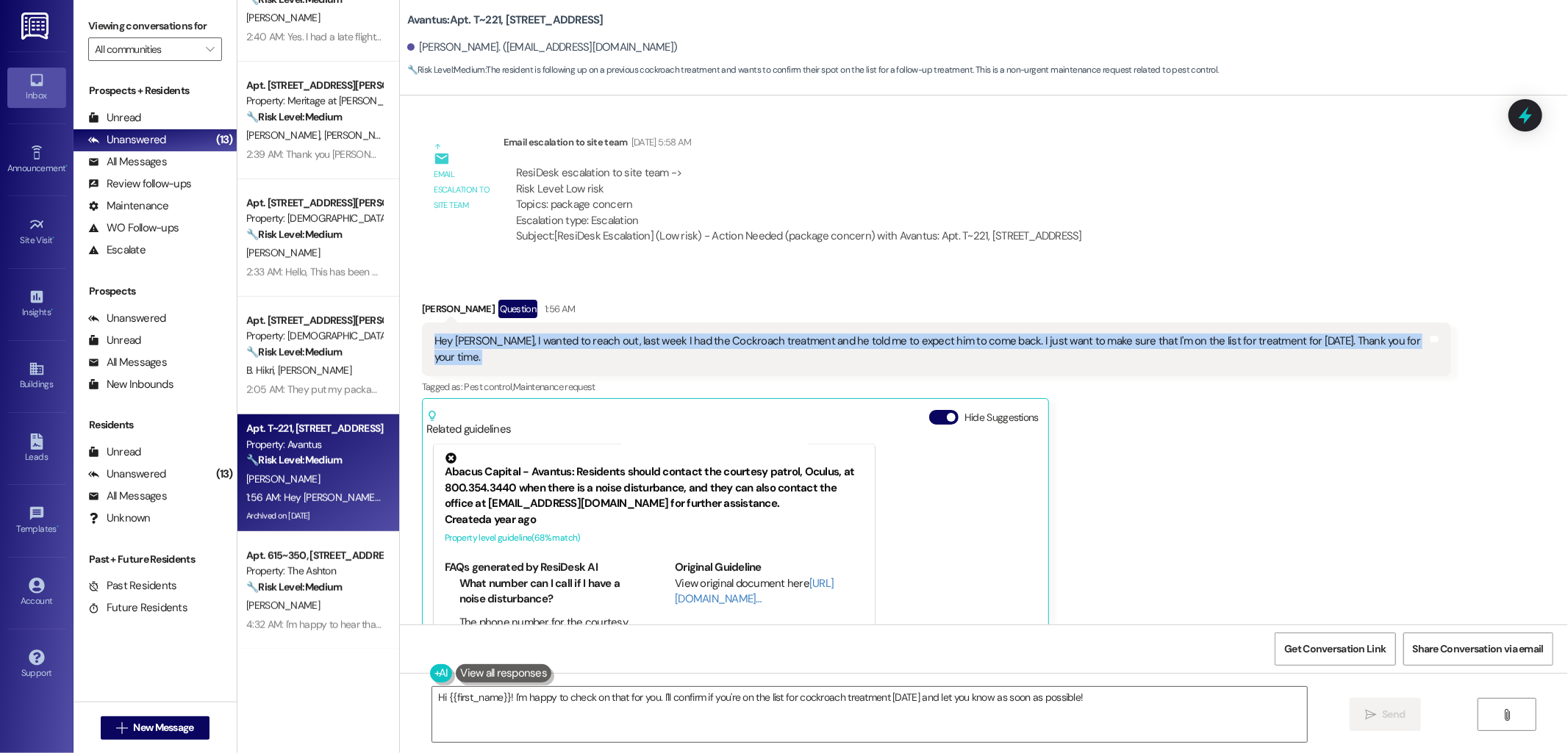
click at [981, 334] on div "Hey [PERSON_NAME], I wanted to reach out, last week I had the Cockroach treatme…" at bounding box center [931, 350] width 993 height 31
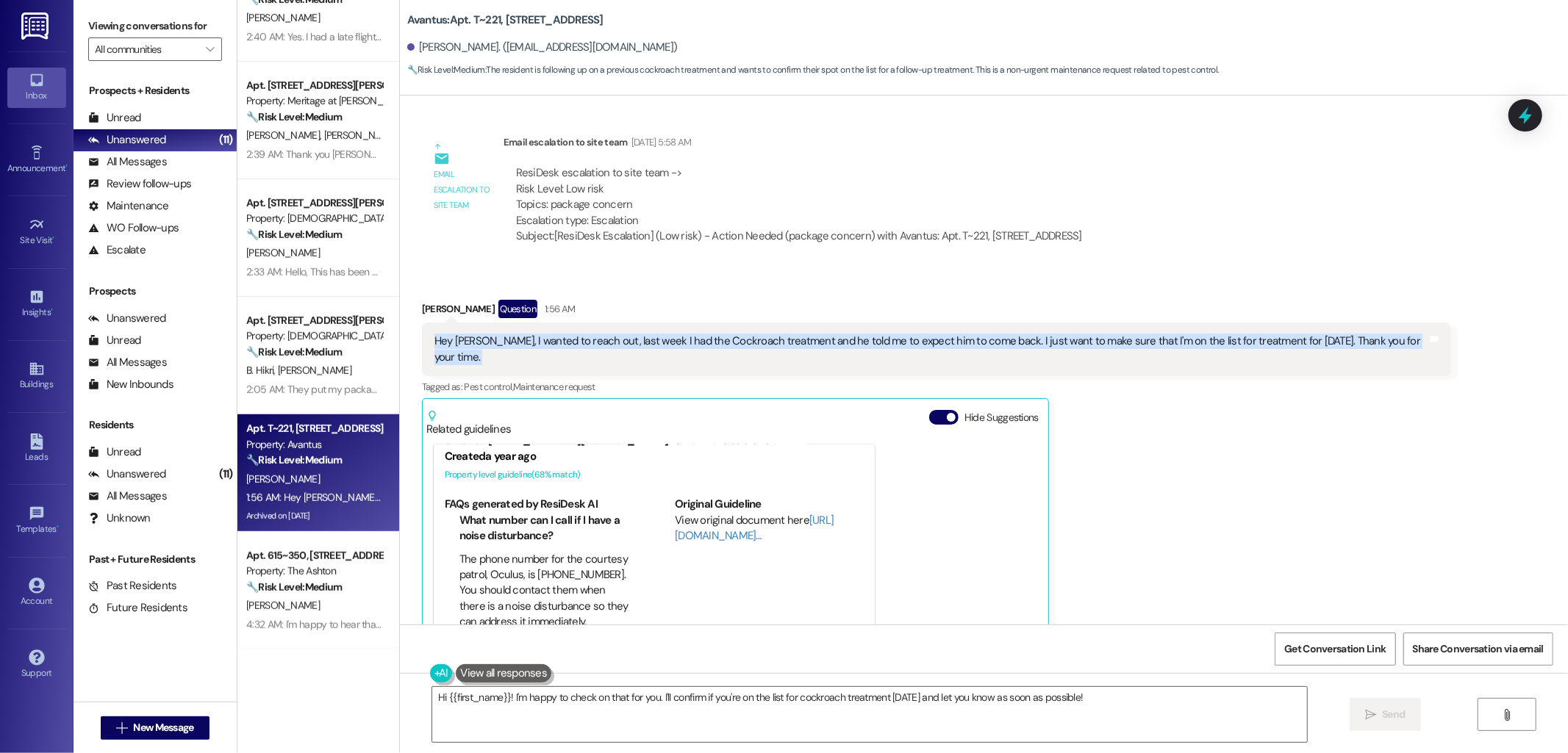
scroll to position [82, 0]
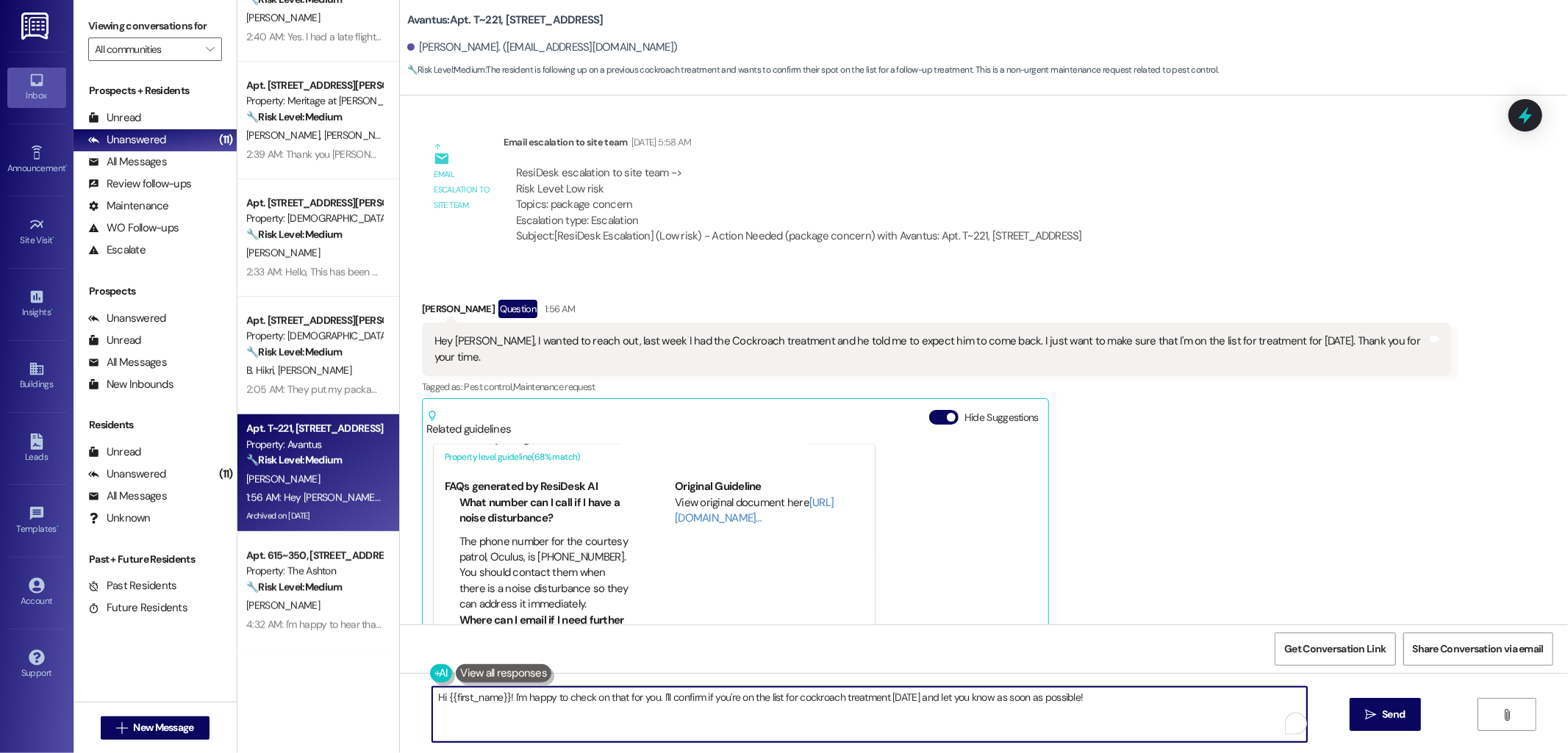
drag, startPoint x: 503, startPoint y: 700, endPoint x: 1118, endPoint y: 717, distance: 615.2
click at [1118, 717] on textarea "Hi {{first_name}}! I'm happy to check on that for you. I'll confirm if you're o…" at bounding box center [870, 714] width 875 height 55
paste textarea "Thank you for reaching out. Just to clarify so I can confirm for you: Did pest …"
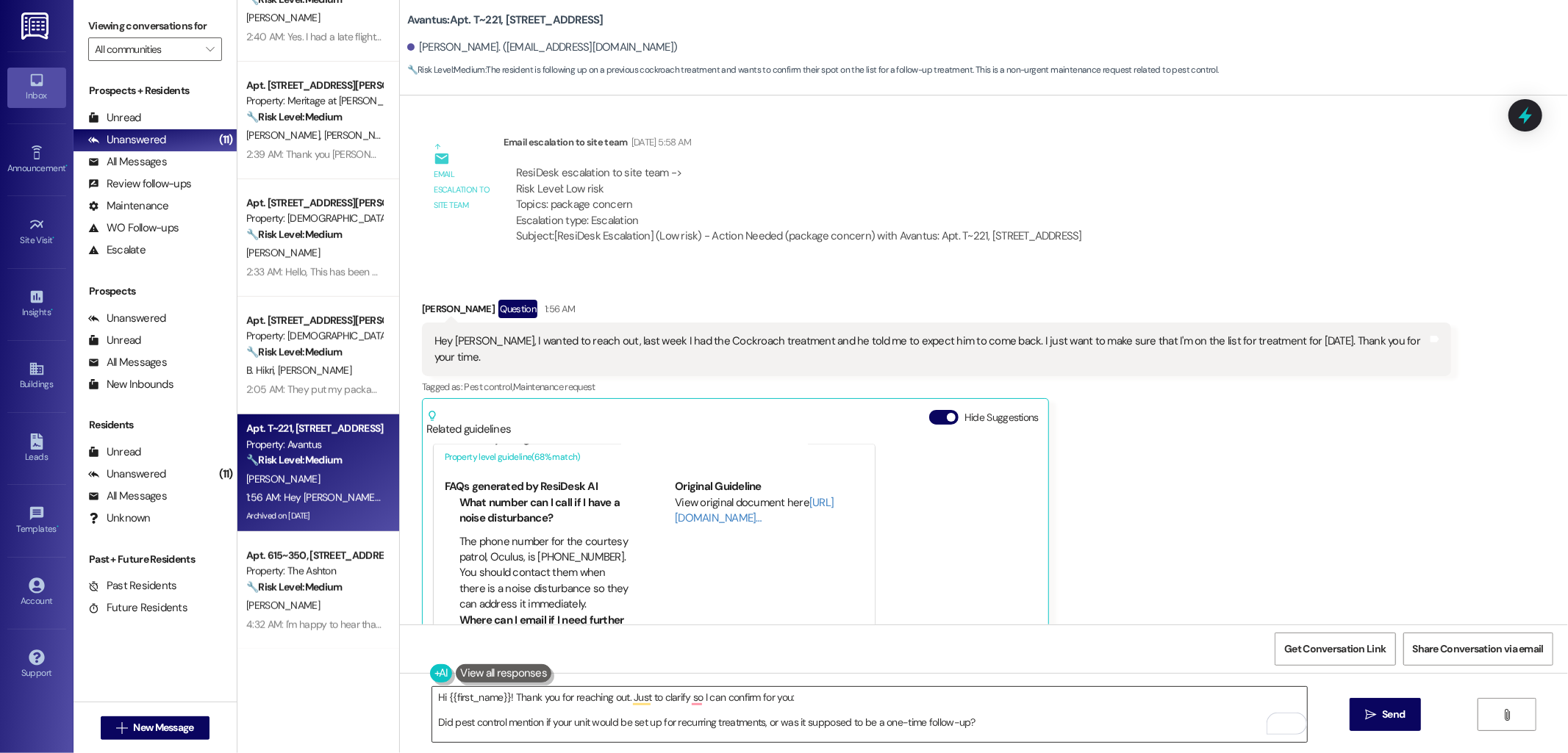
click at [969, 717] on textarea "Hi {{first_name}}! Thank you for reaching out. Just to clarify so I can confirm…" at bounding box center [870, 714] width 875 height 55
paste textarea "Have you seen any more roaches since the last treatment?"
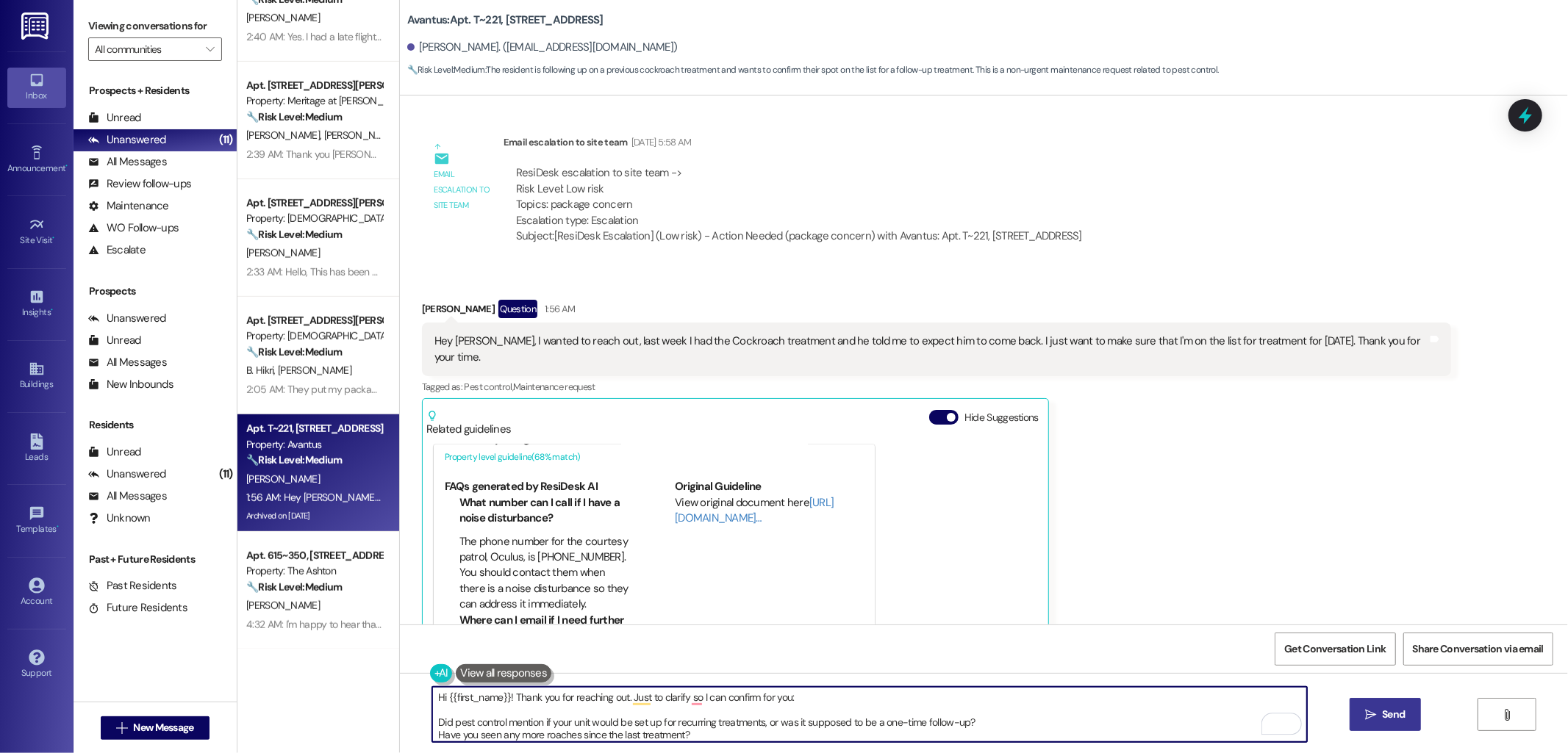
type textarea "Hi {{first_name}}! Thank you for reaching out. Just to clarify so I can confirm…"
click at [1397, 717] on span "Send" at bounding box center [1394, 714] width 23 height 16
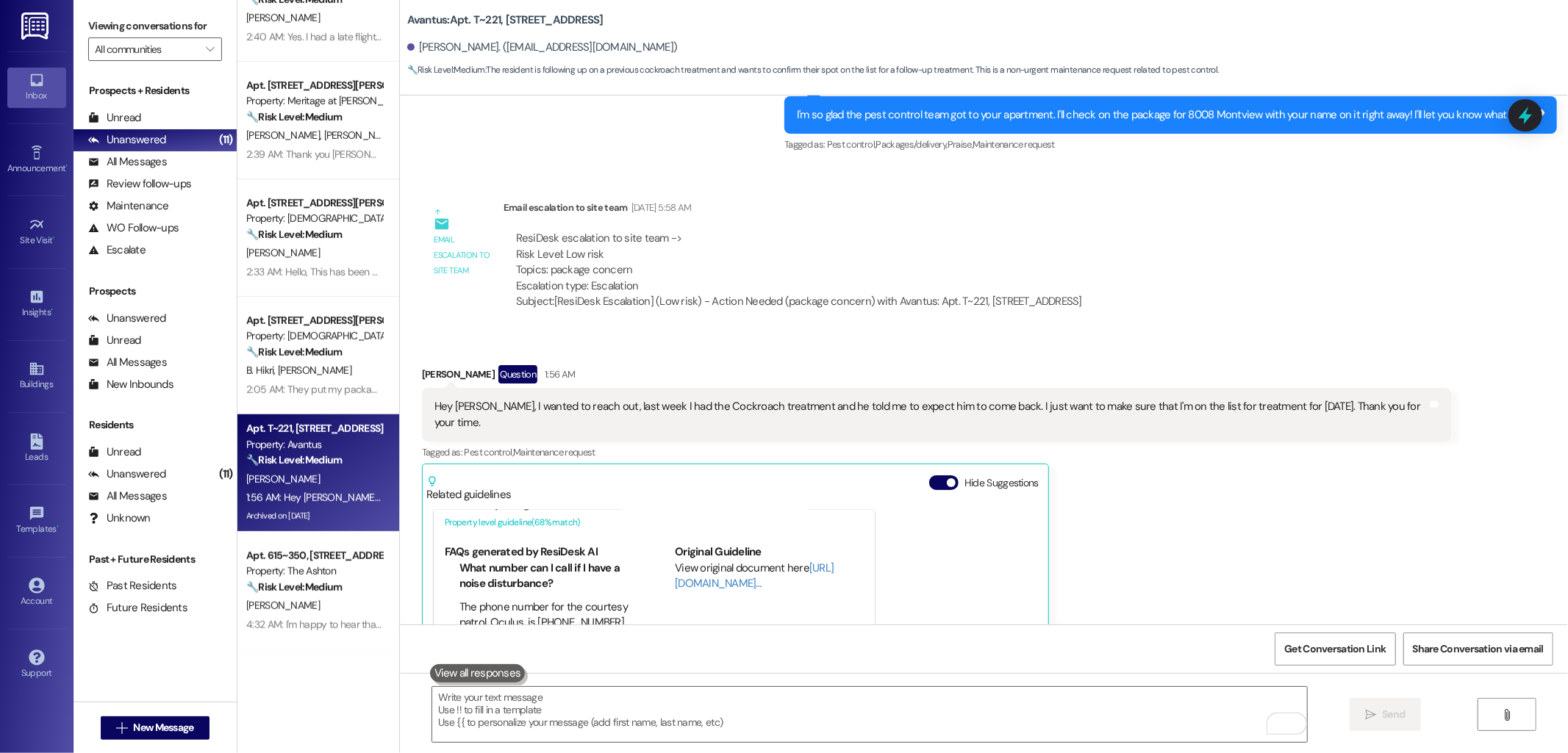
scroll to position [39678, 0]
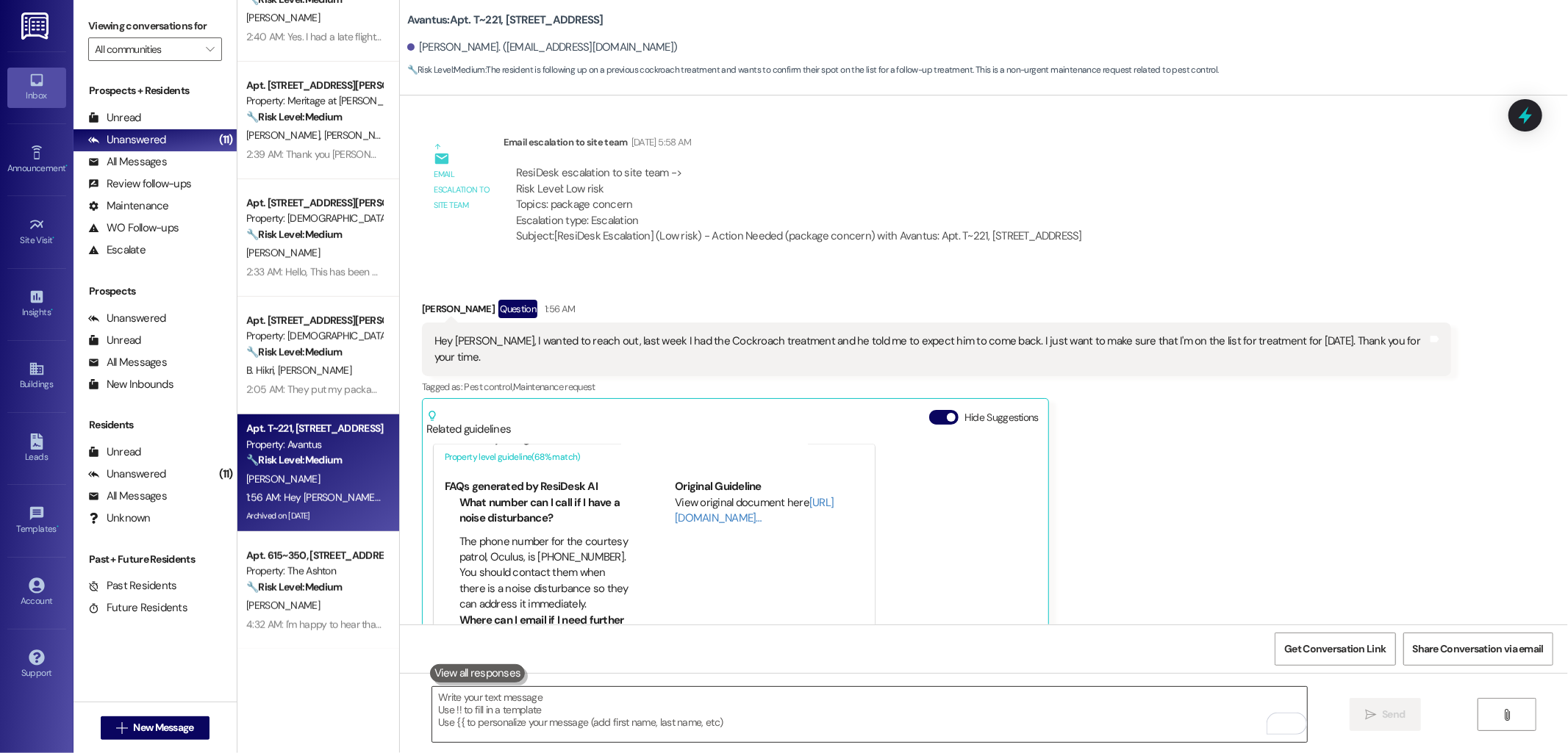
click at [625, 718] on textarea "To enrich screen reader interactions, please activate Accessibility in Grammarl…" at bounding box center [870, 714] width 875 height 55
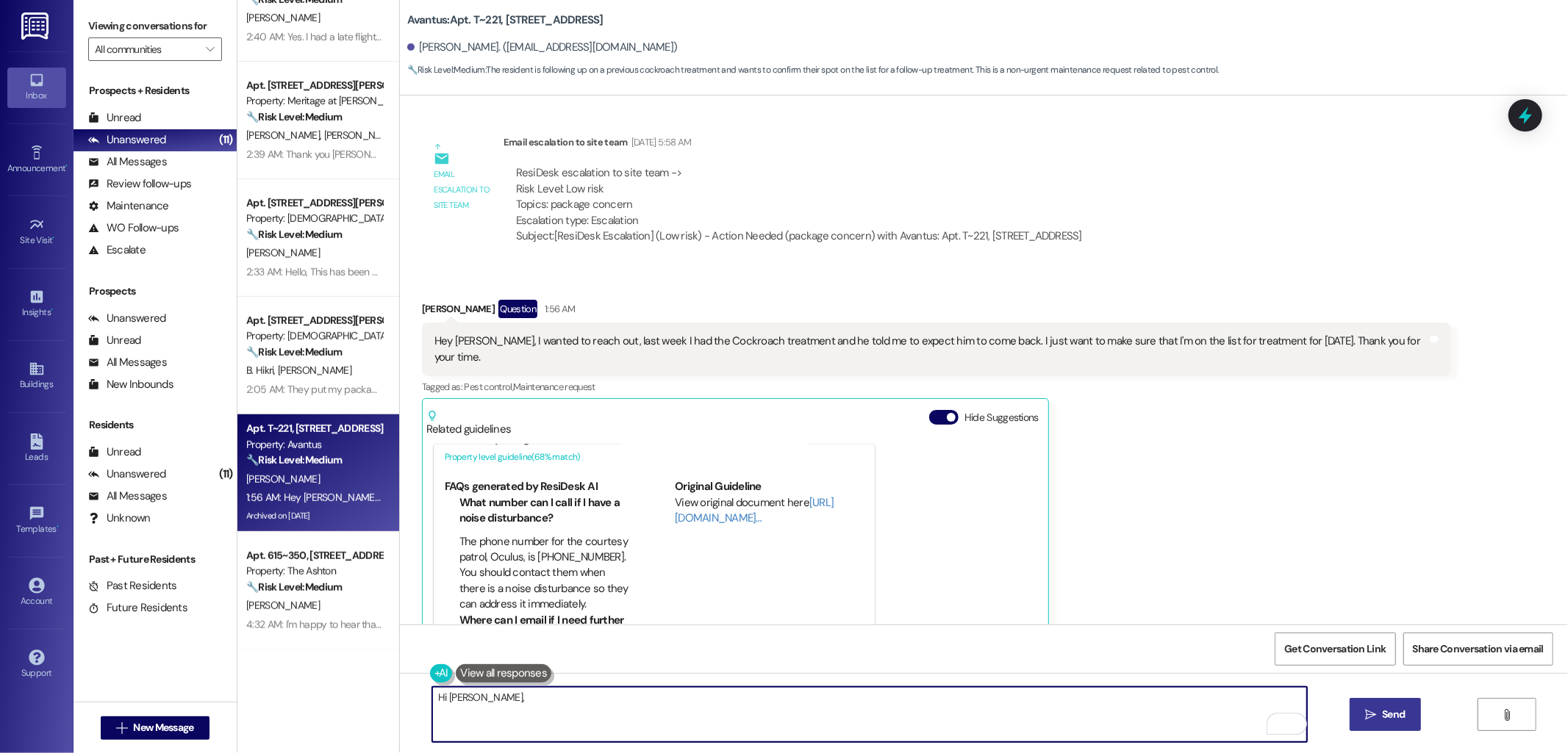
paste textarea "Thank you for reaching out. Just to clarify so I can confirm for you: Did pest …"
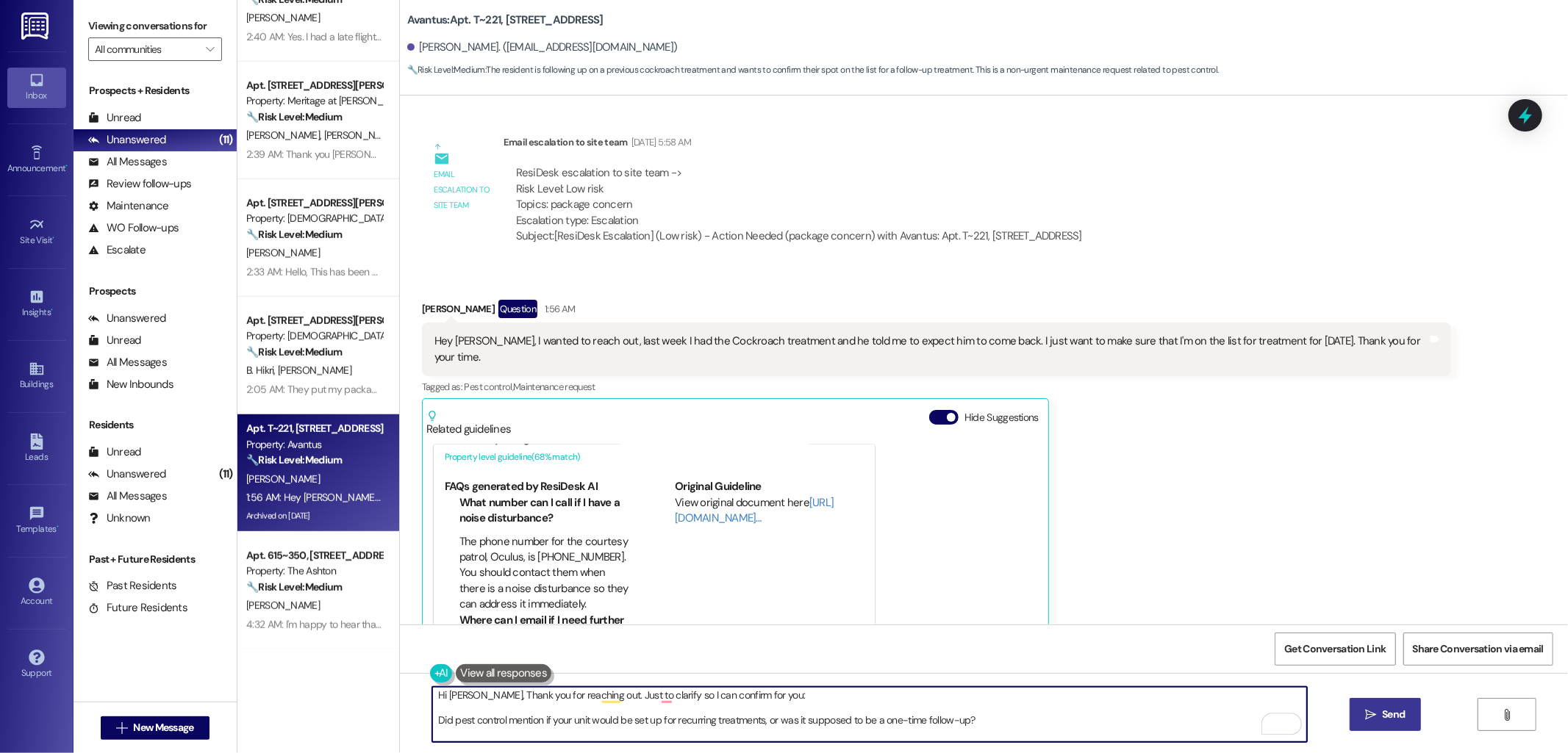
scroll to position [0, 0]
click at [479, 699] on textarea "Hi Cristina, Thank you for reaching out. Just to clarify so I can confirm for y…" at bounding box center [870, 714] width 875 height 55
click at [589, 732] on textarea "Hi Cristina, thank you for reaching out. Just to clarify so I can confirm for y…" at bounding box center [870, 714] width 875 height 55
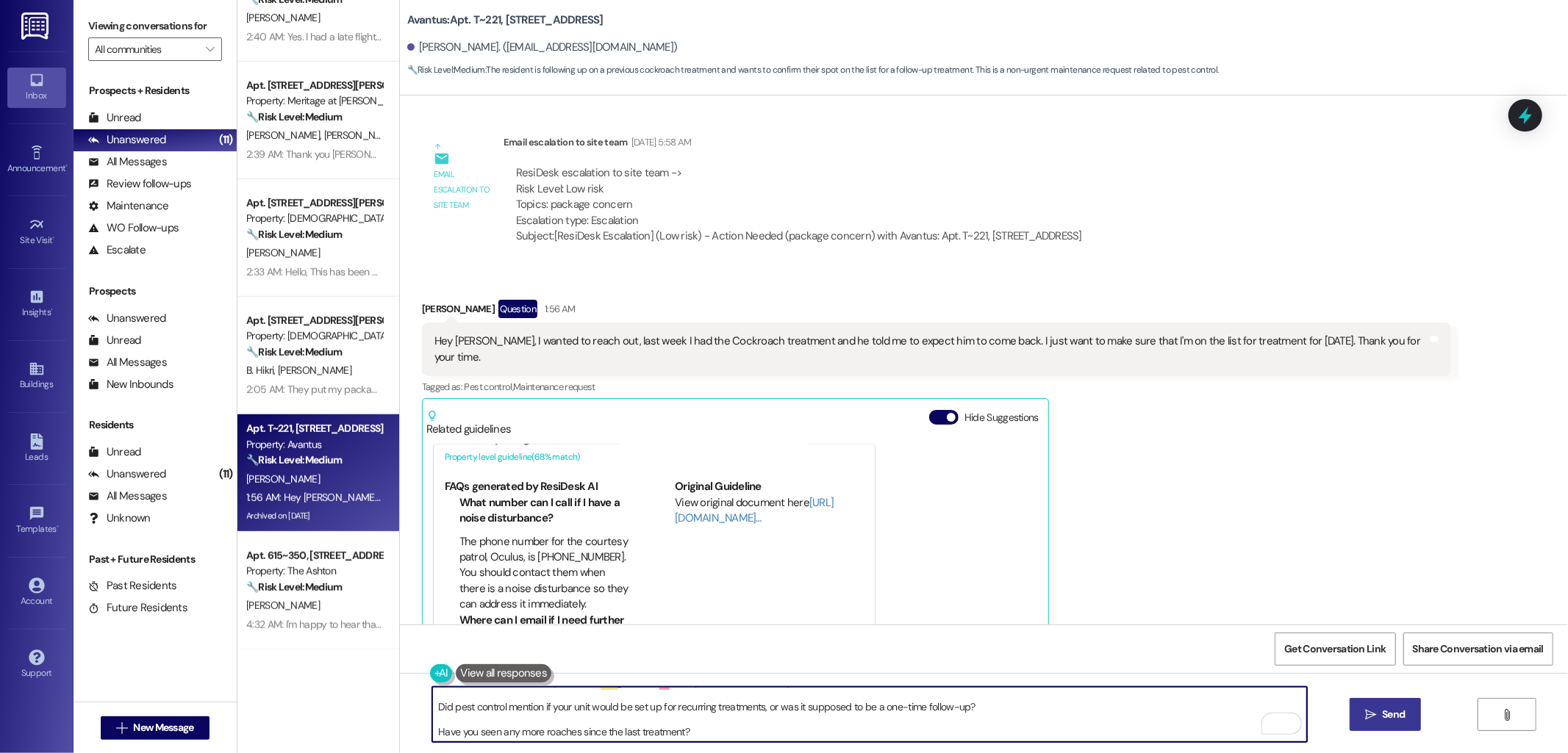
click at [589, 732] on textarea "Hi Cristina, thank you for reaching out. Just to clarify so I can confirm for y…" at bounding box center [870, 714] width 875 height 55
type textarea "Hi Cristina, thank you for reaching out. Just to clarify so I can confirm for y…"
click at [1407, 718] on button " Send" at bounding box center [1385, 715] width 71 height 33
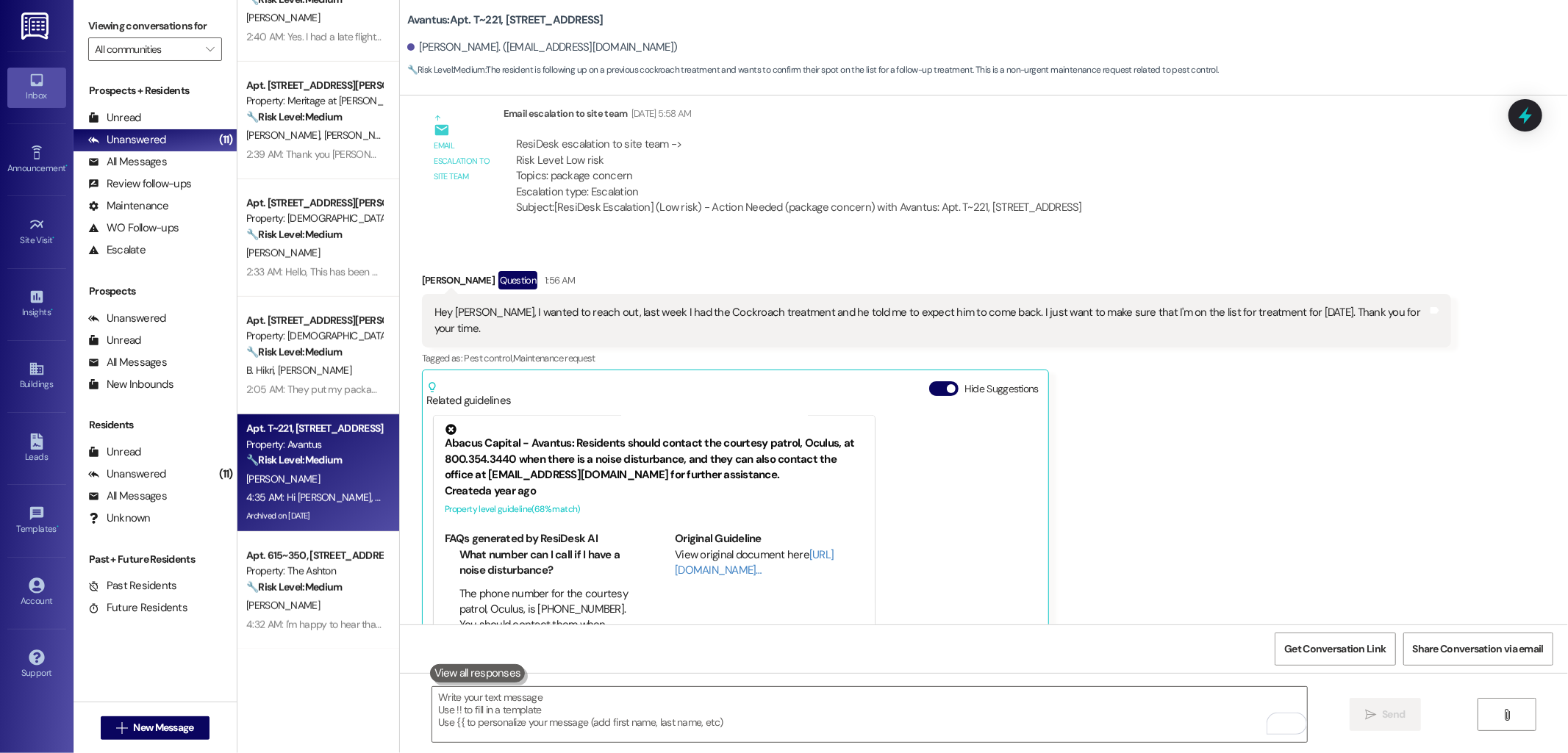
scroll to position [39811, 0]
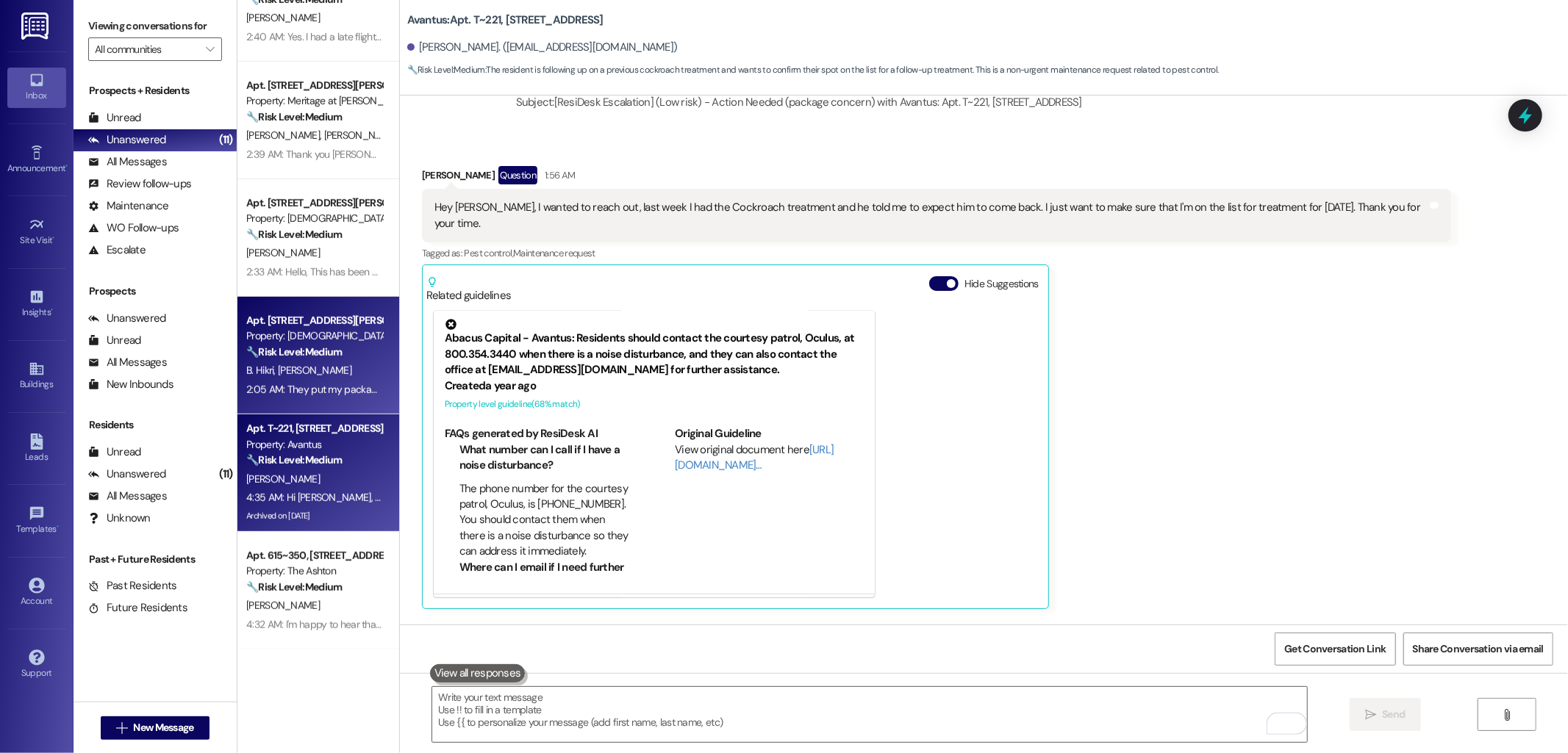
click at [298, 347] on strong "🔧 Risk Level: Medium" at bounding box center [294, 352] width 96 height 13
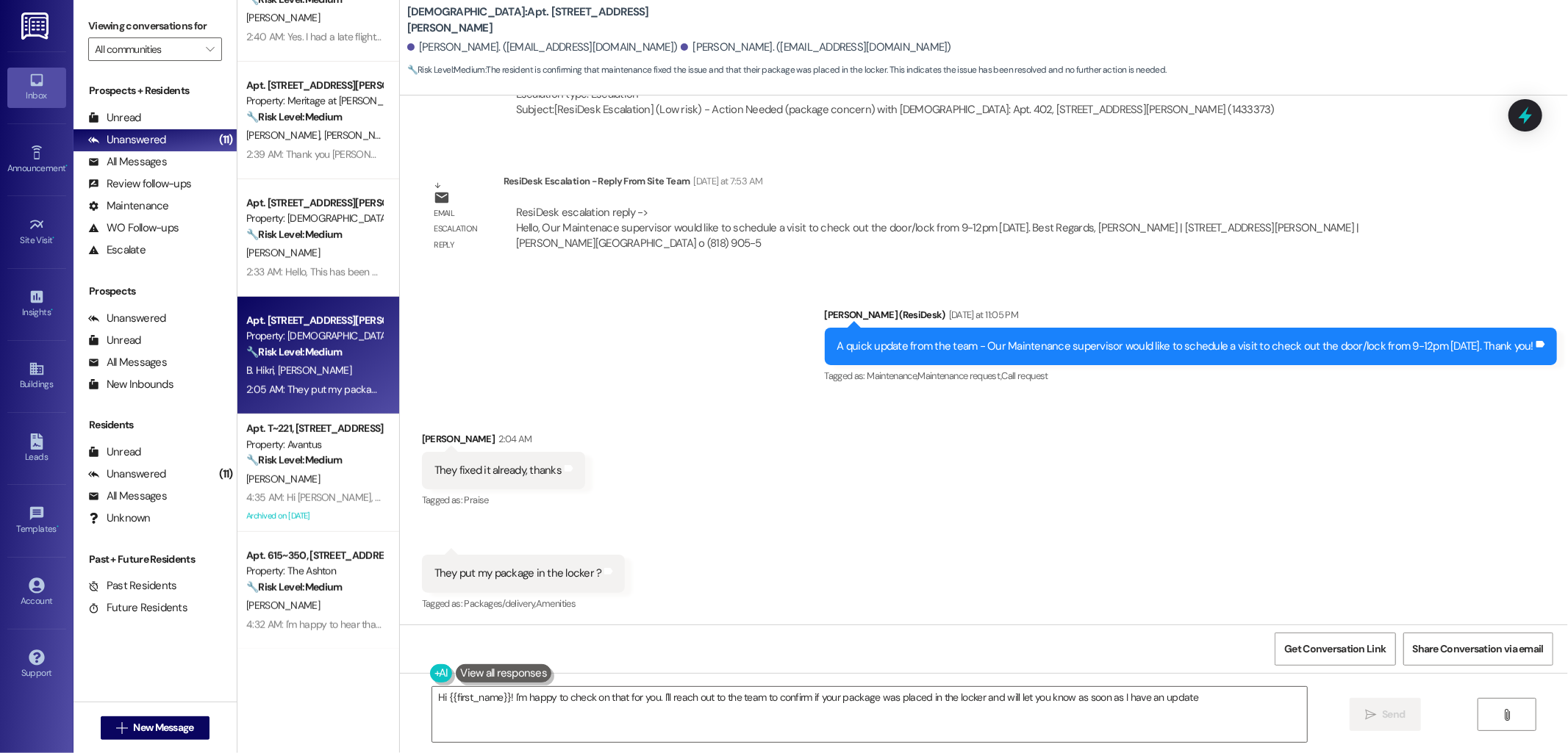
type textarea "Hi {{first_name}}! I'm happy to check on that for you. I'll reach out to the te…"
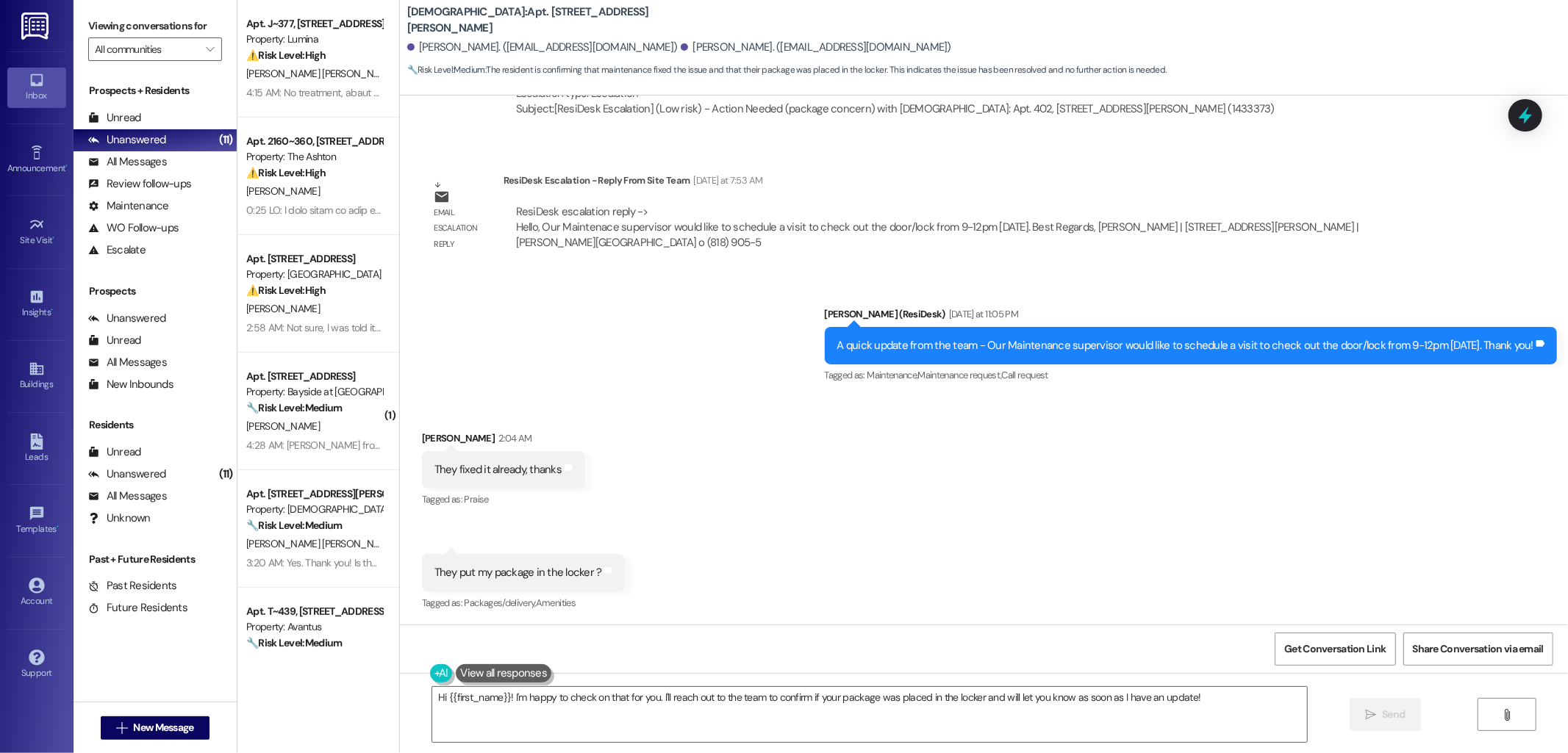
click at [851, 465] on div "Received via SMS Hadas Lider 2:04 AM They fixed it already, thanks Tags and not…" at bounding box center [984, 512] width 1168 height 228
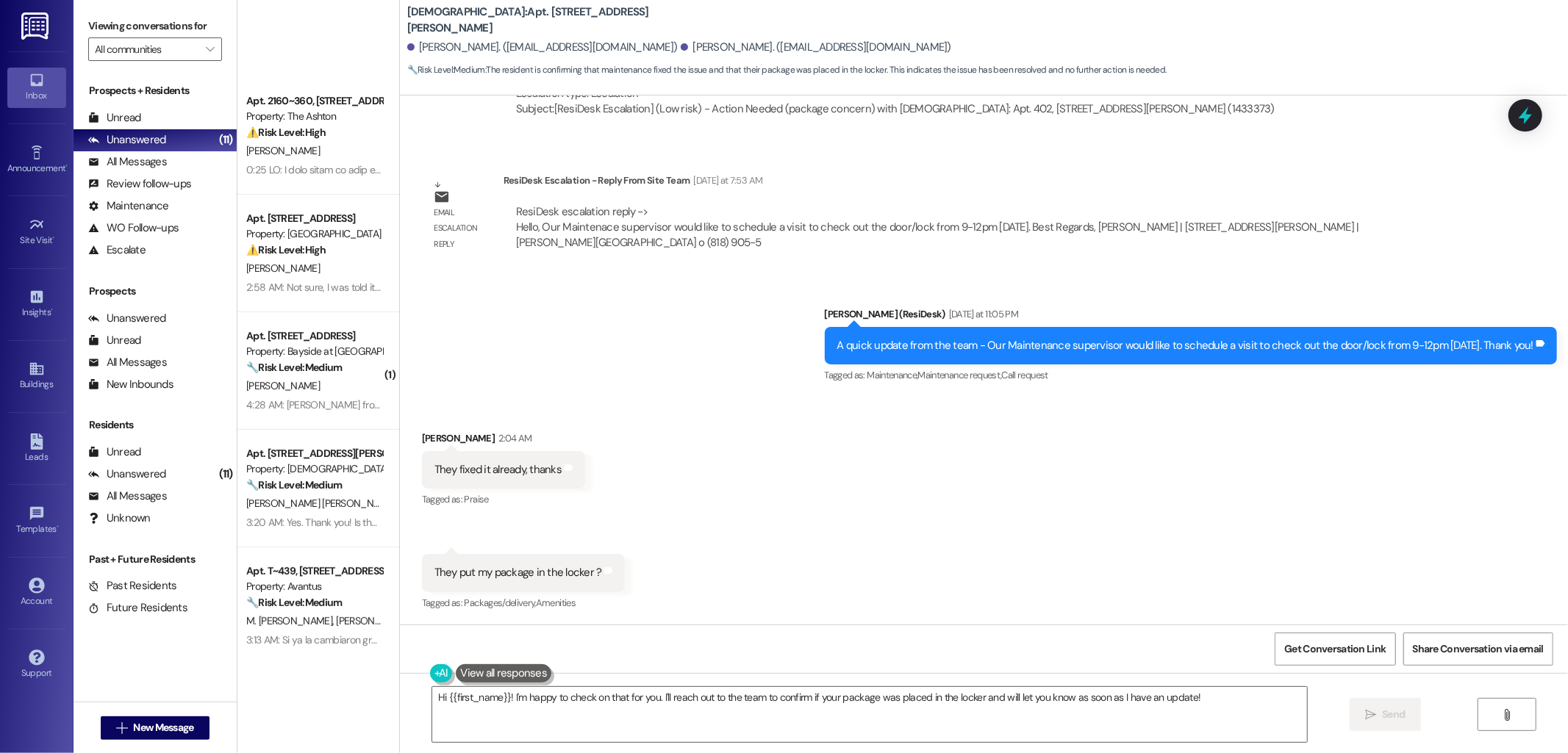
scroll to position [0, 0]
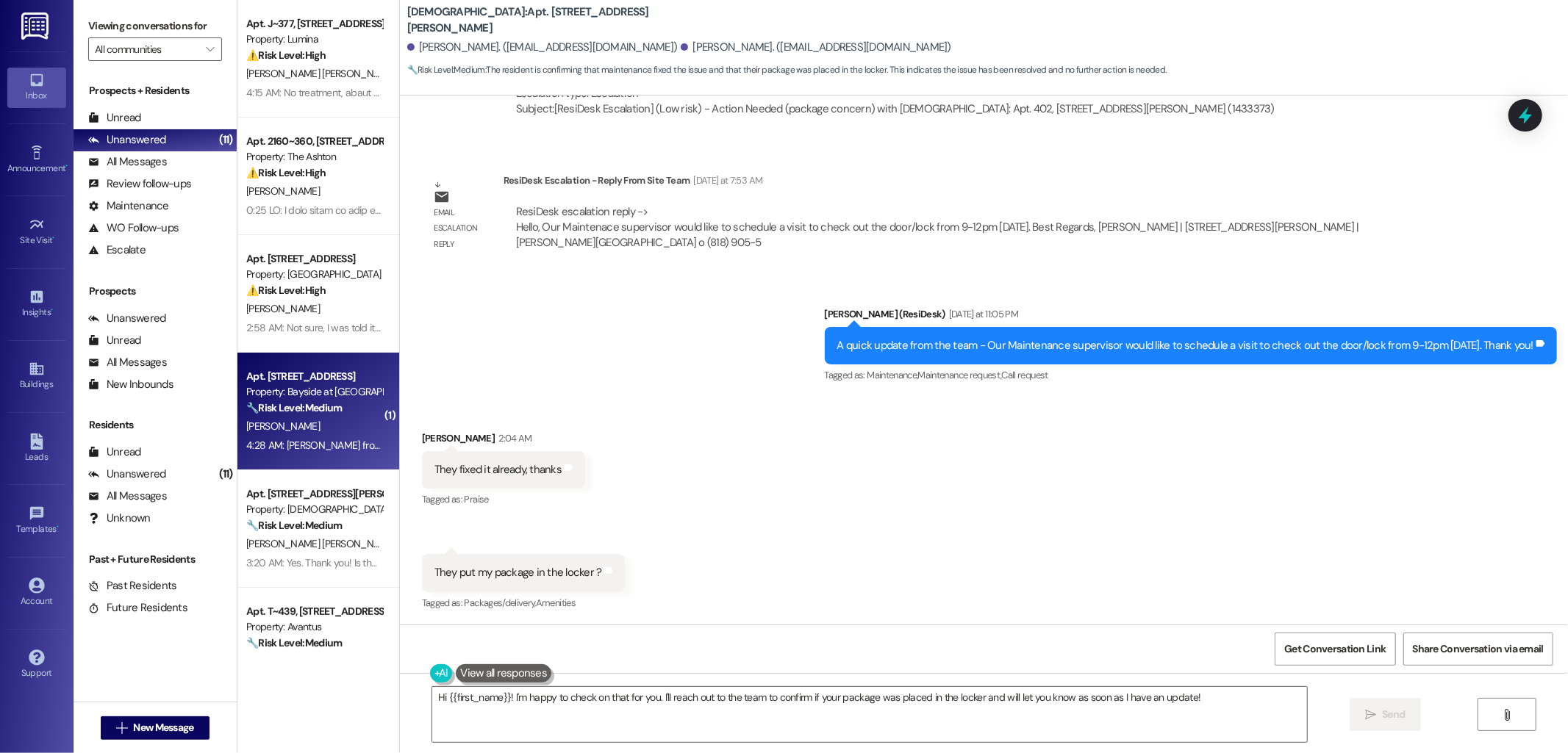
click at [319, 383] on div "Apt. U311, 1515 2nd St" at bounding box center [314, 376] width 136 height 16
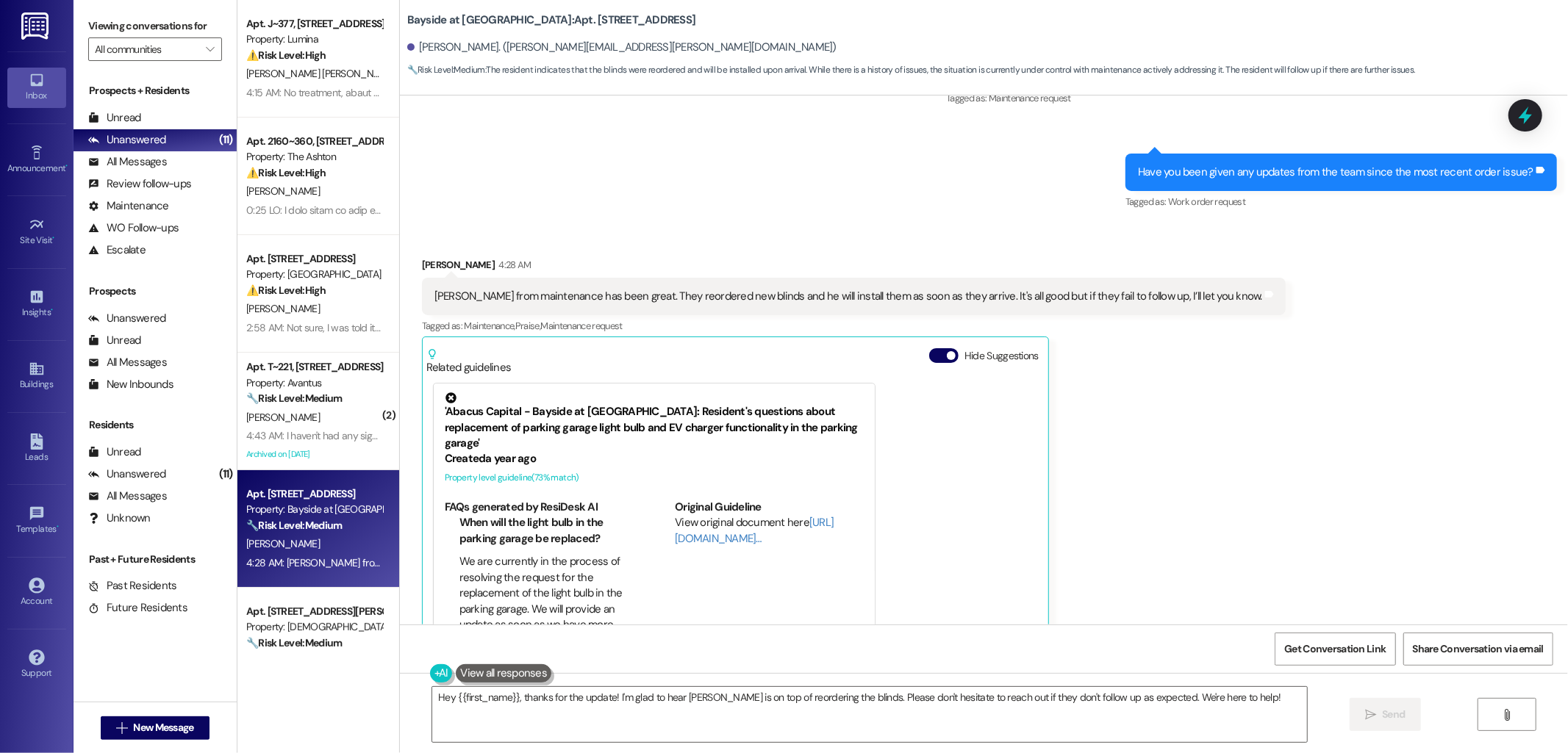
scroll to position [3842, 0]
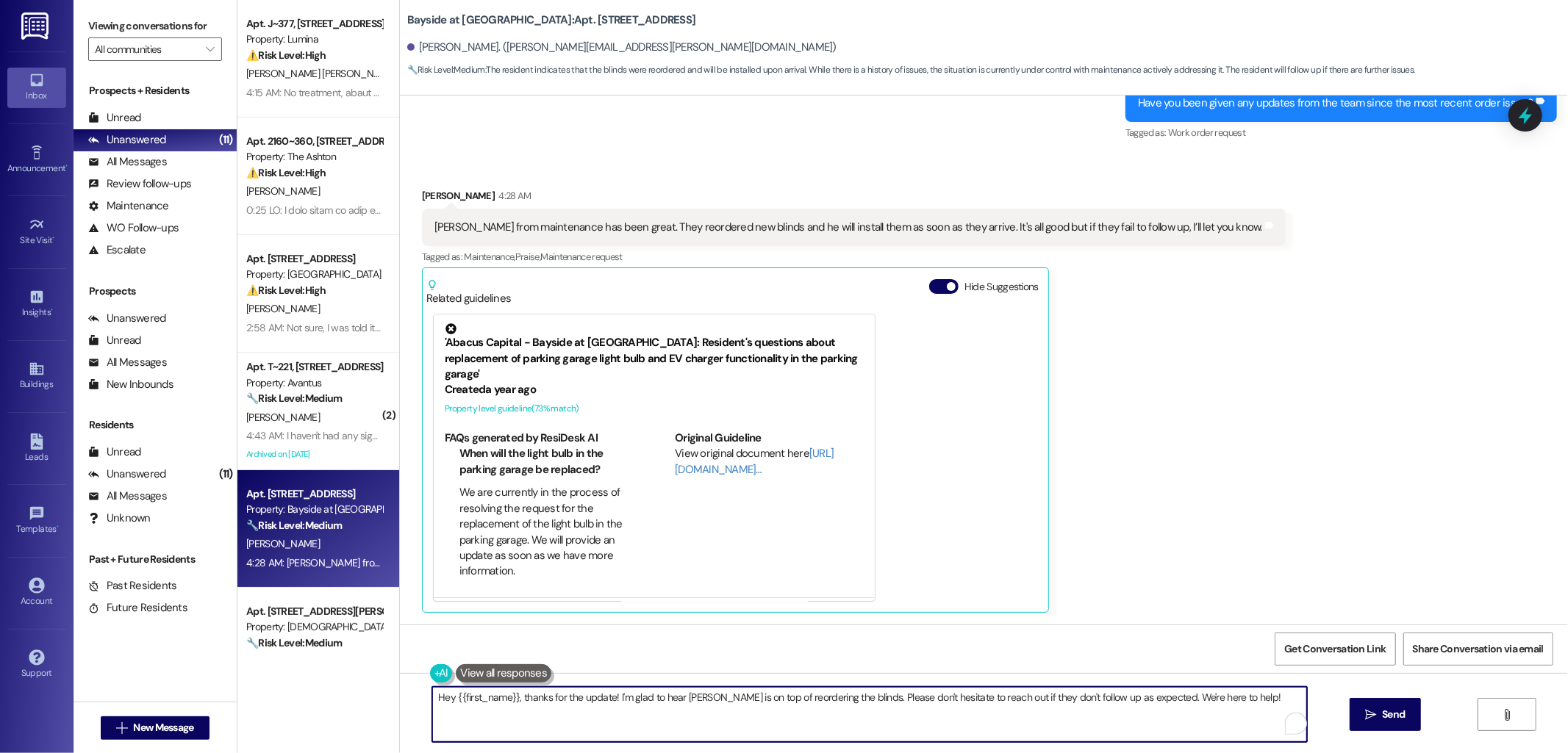
drag, startPoint x: 515, startPoint y: 700, endPoint x: 421, endPoint y: 697, distance: 94.0
click at [432, 697] on textarea "Hey {{first_name}}, thanks for the update! I'm glad to hear John is on top of r…" at bounding box center [870, 714] width 875 height 55
drag, startPoint x: 885, startPoint y: 698, endPoint x: 1038, endPoint y: 703, distance: 153.1
click at [1045, 703] on textarea "Thanks for the update! I'm glad to hear John is on top of reordering the blinds…" at bounding box center [870, 714] width 875 height 55
type textarea "Thanks for the update! I'm glad to hear John is on top of reordering the blinds…"
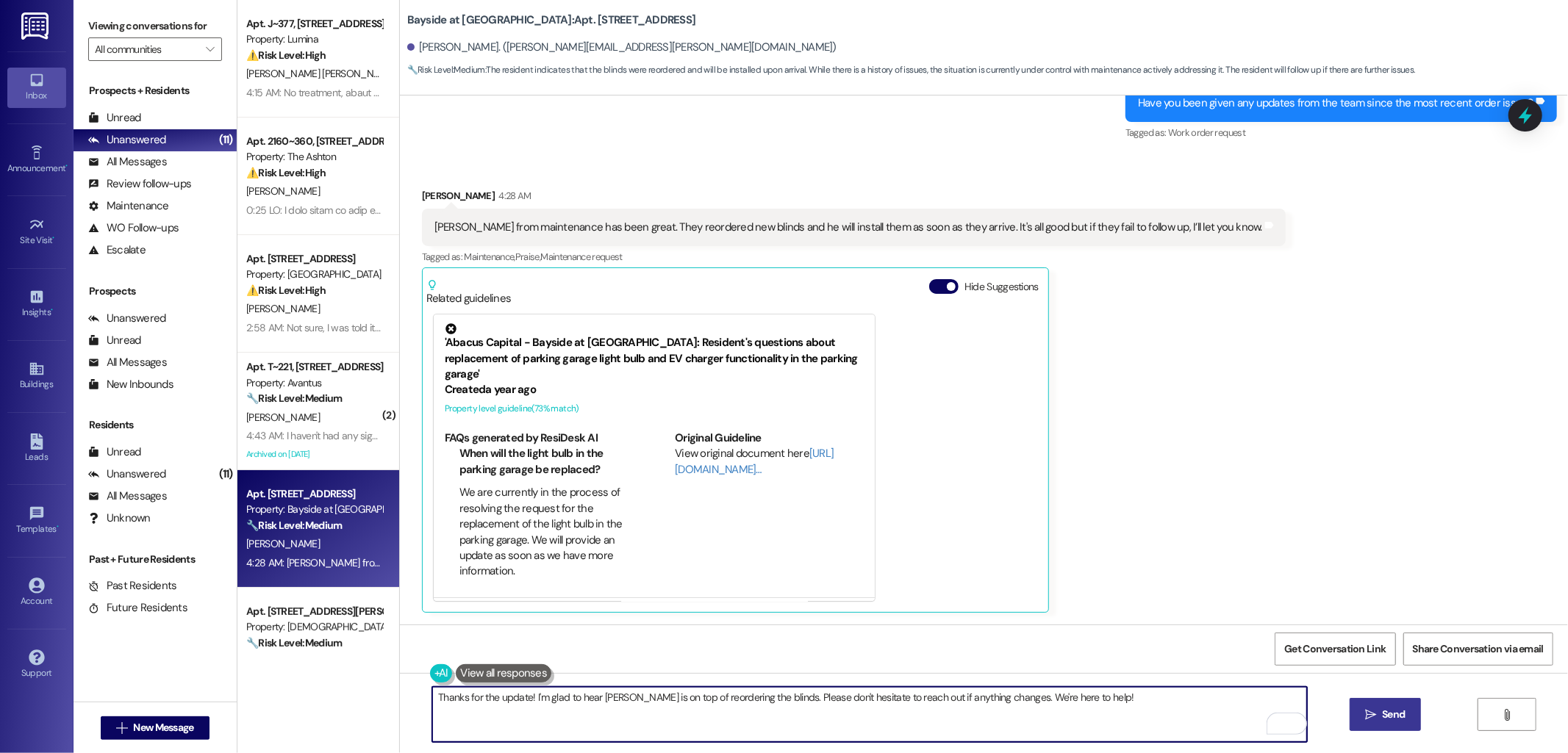
click at [1370, 708] on span " Send" at bounding box center [1385, 714] width 46 height 16
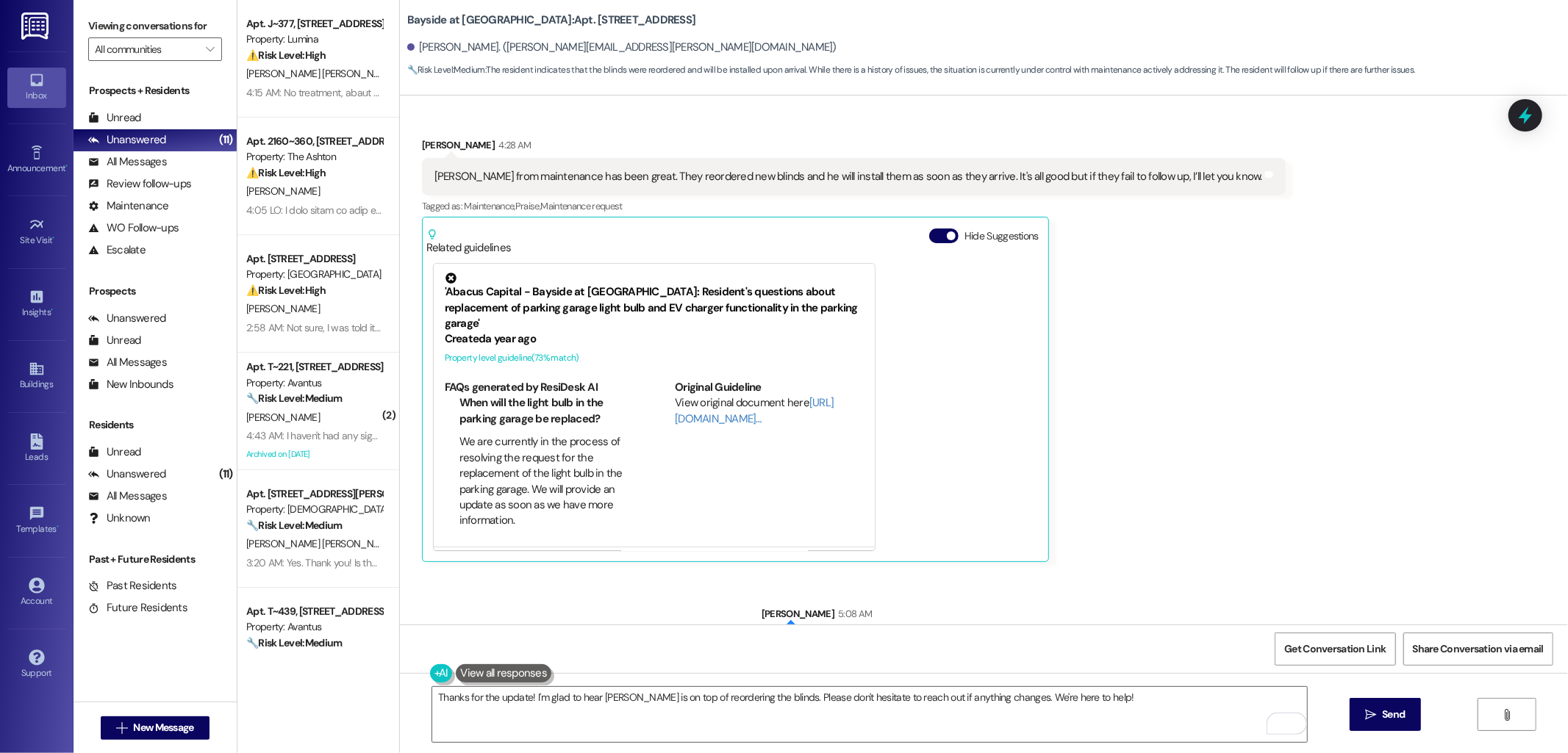
scroll to position [3945, 0]
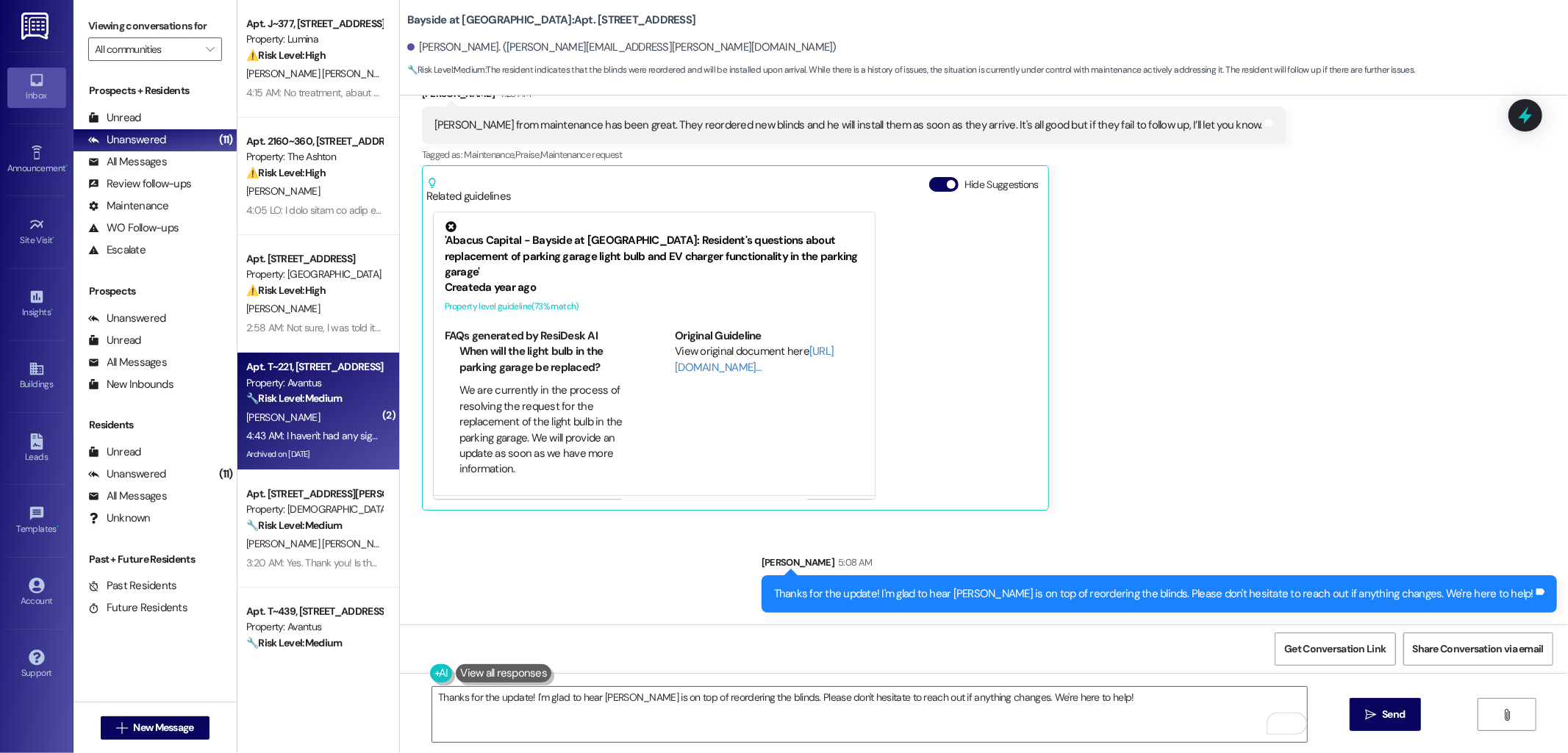
click at [282, 431] on div "4:43 AM: I haven't had any sightings or problems since he came this past [DATE]…" at bounding box center [703, 436] width 913 height 13
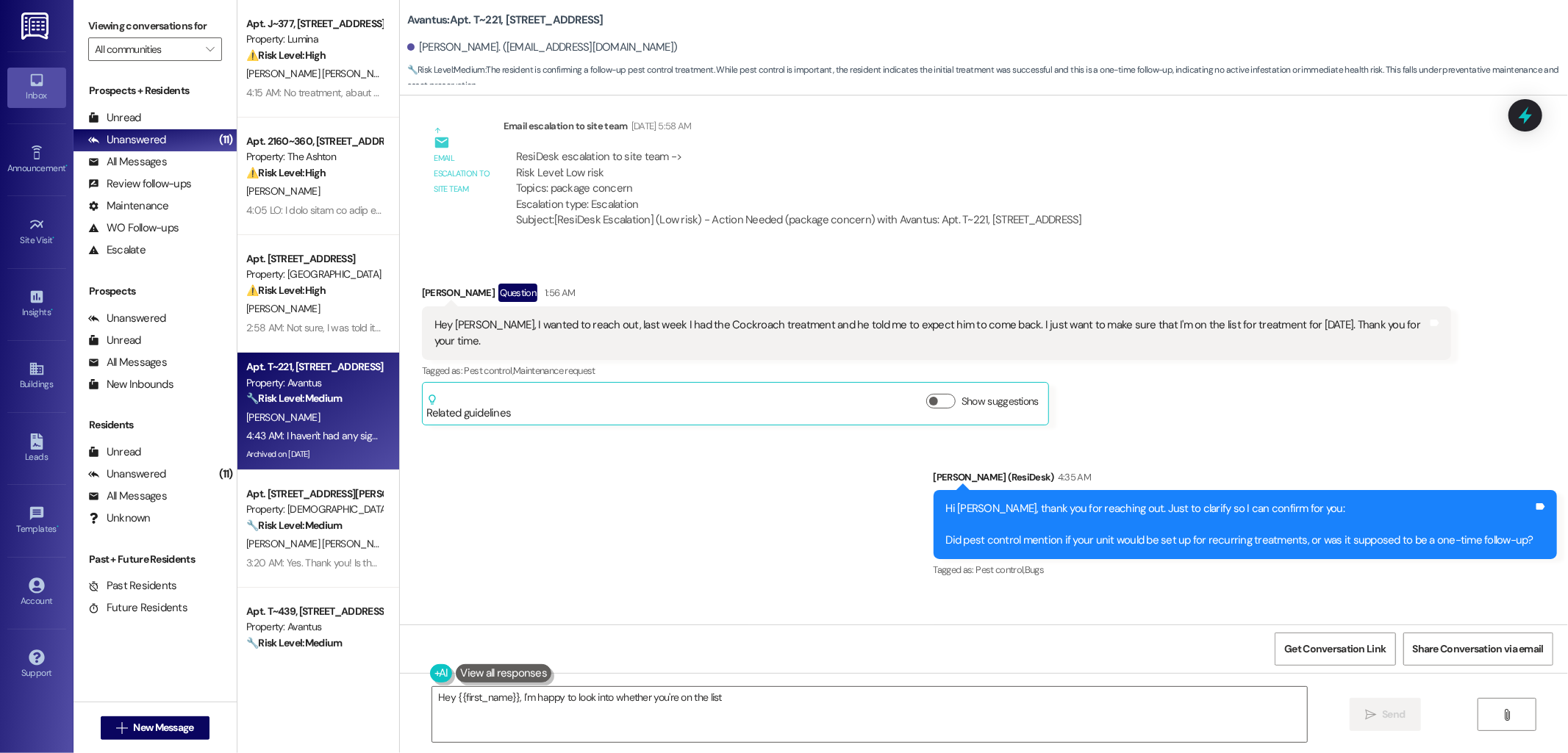
scroll to position [39659, 0]
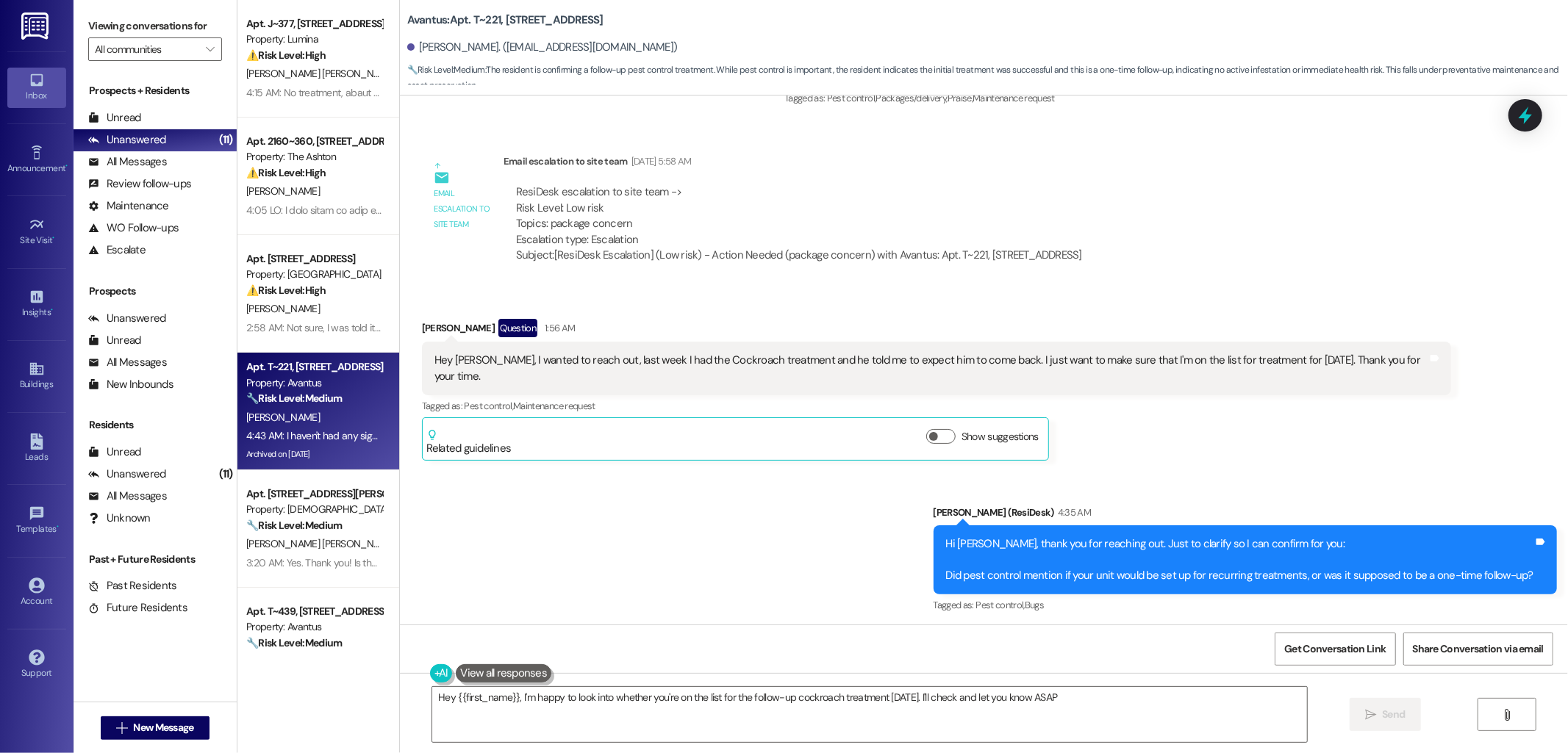
type textarea "Hey {{first_name}}, I'm happy to look into whether you're on the list for the f…"
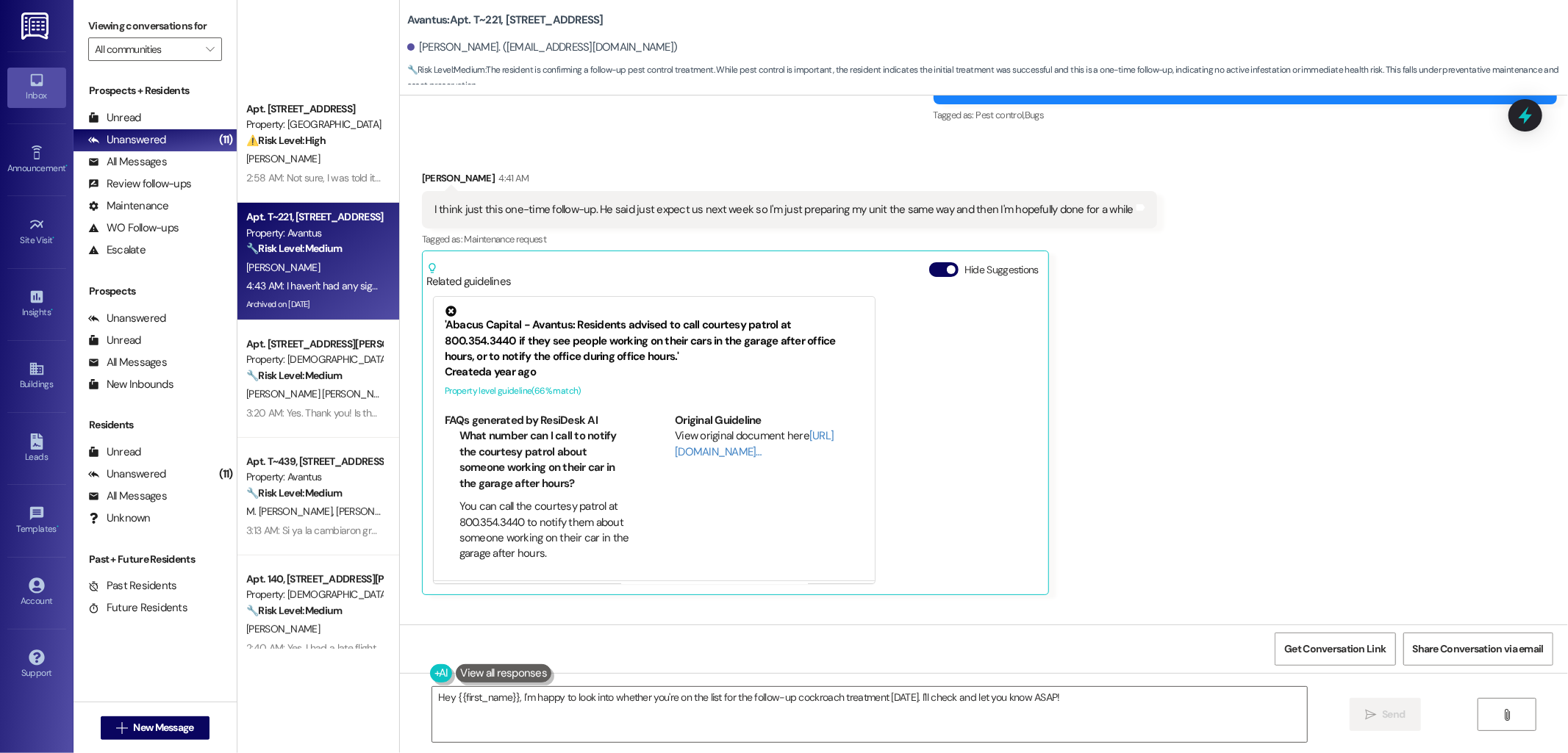
scroll to position [72, 0]
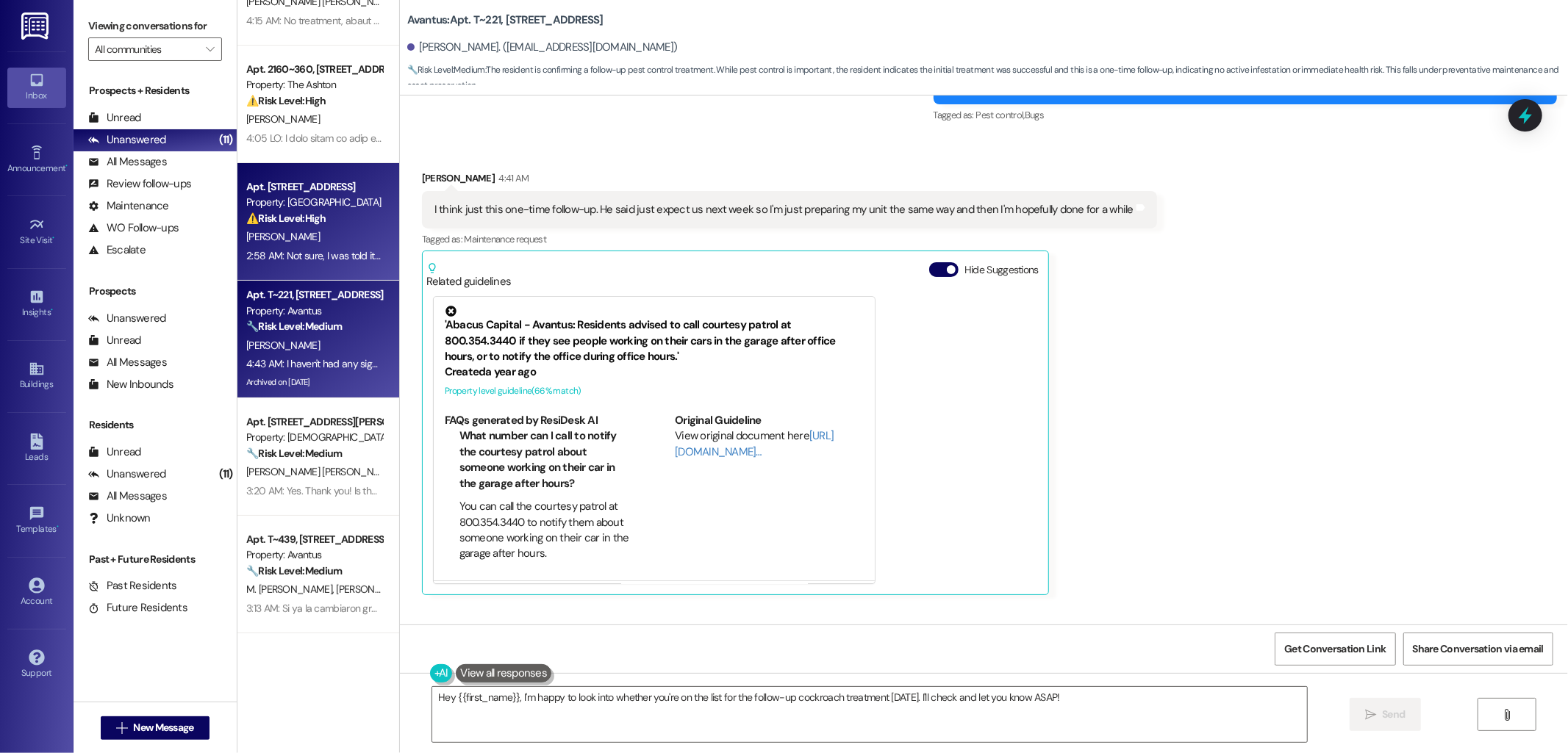
click at [283, 181] on div "Apt. [STREET_ADDRESS]" at bounding box center [314, 187] width 136 height 16
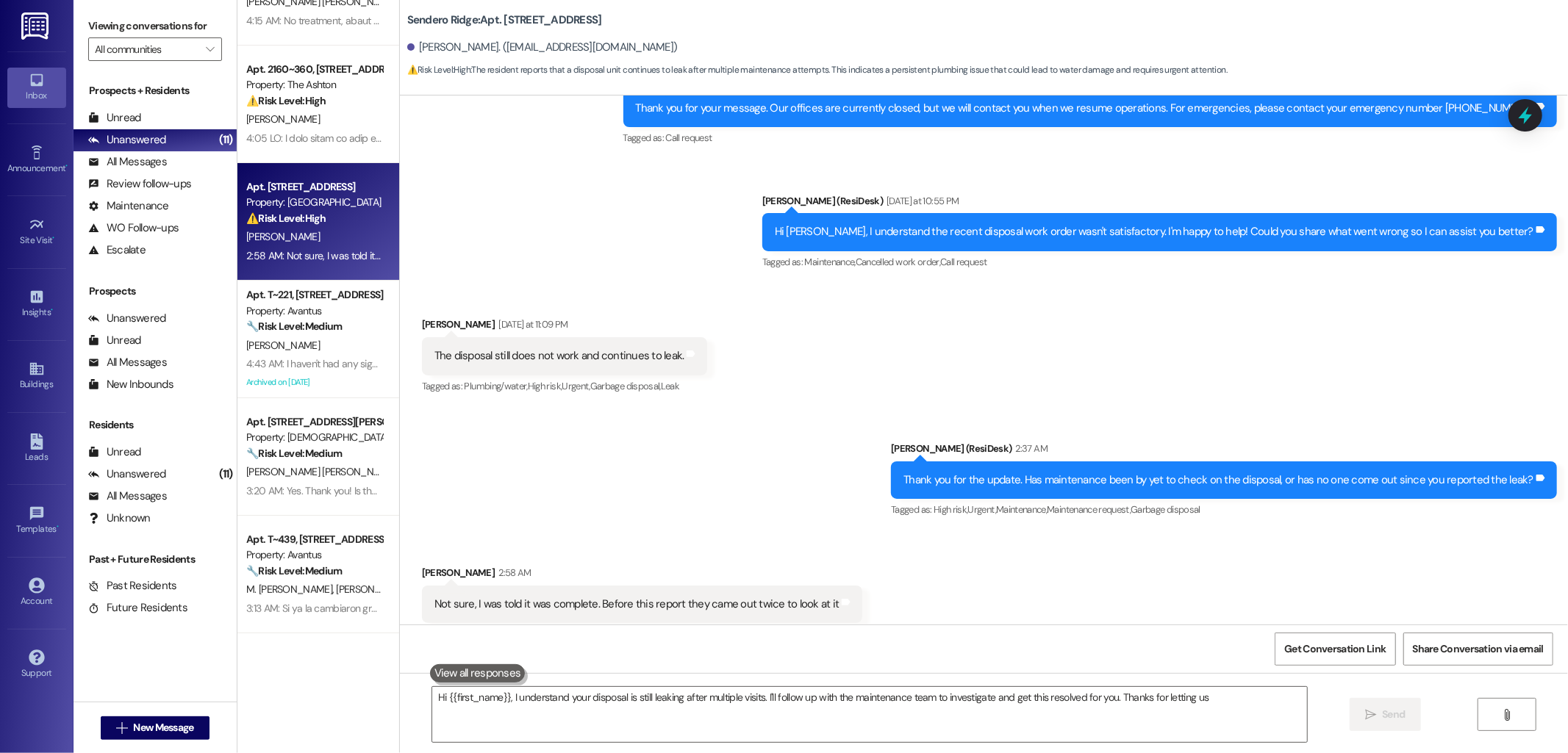
scroll to position [1239, 0]
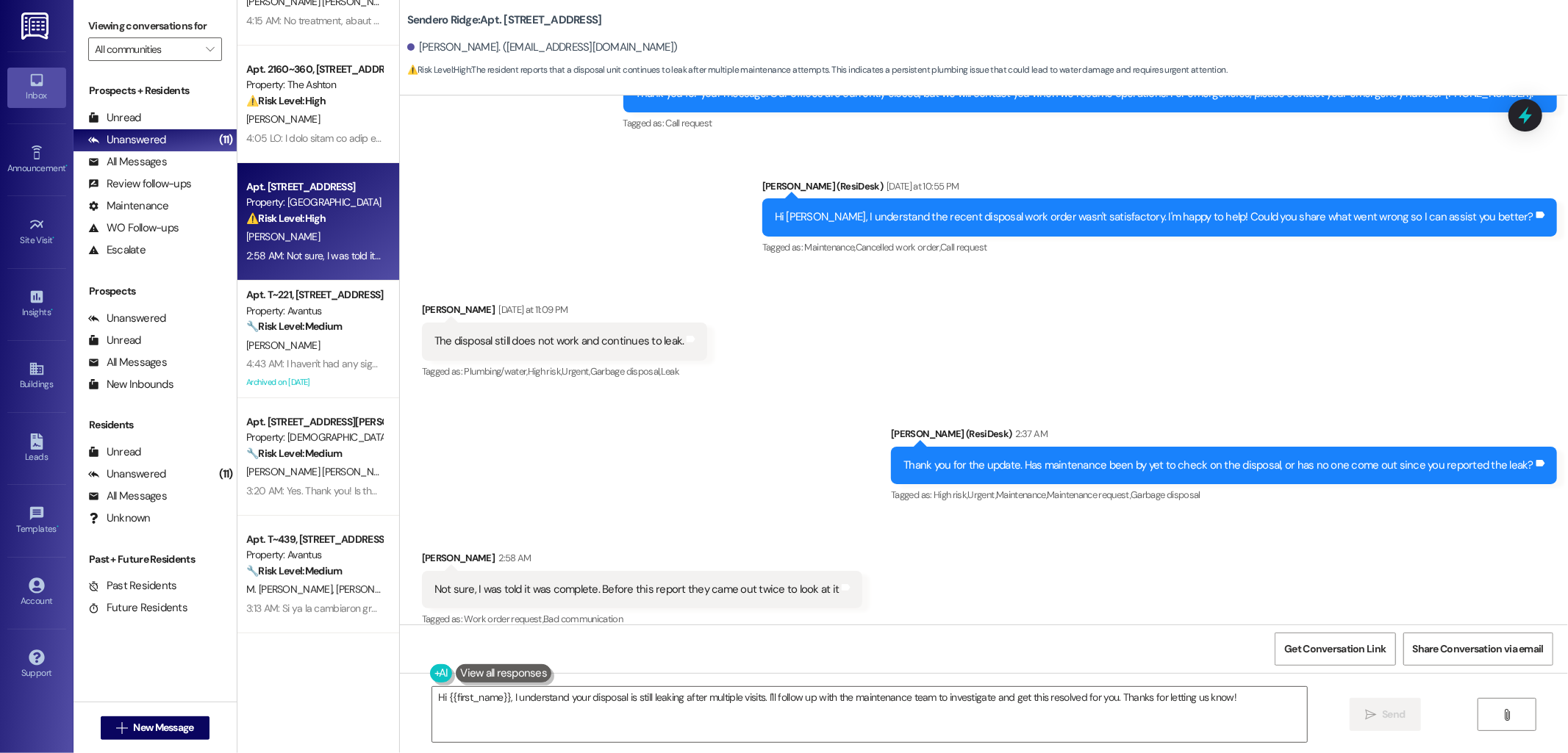
click at [654, 582] on div "Not sure, I was told it was complete. Before this report they came out twice to…" at bounding box center [637, 589] width 405 height 16
click at [655, 582] on div "Not sure, I was told it was complete. Before this report they came out twice to…" at bounding box center [637, 589] width 405 height 16
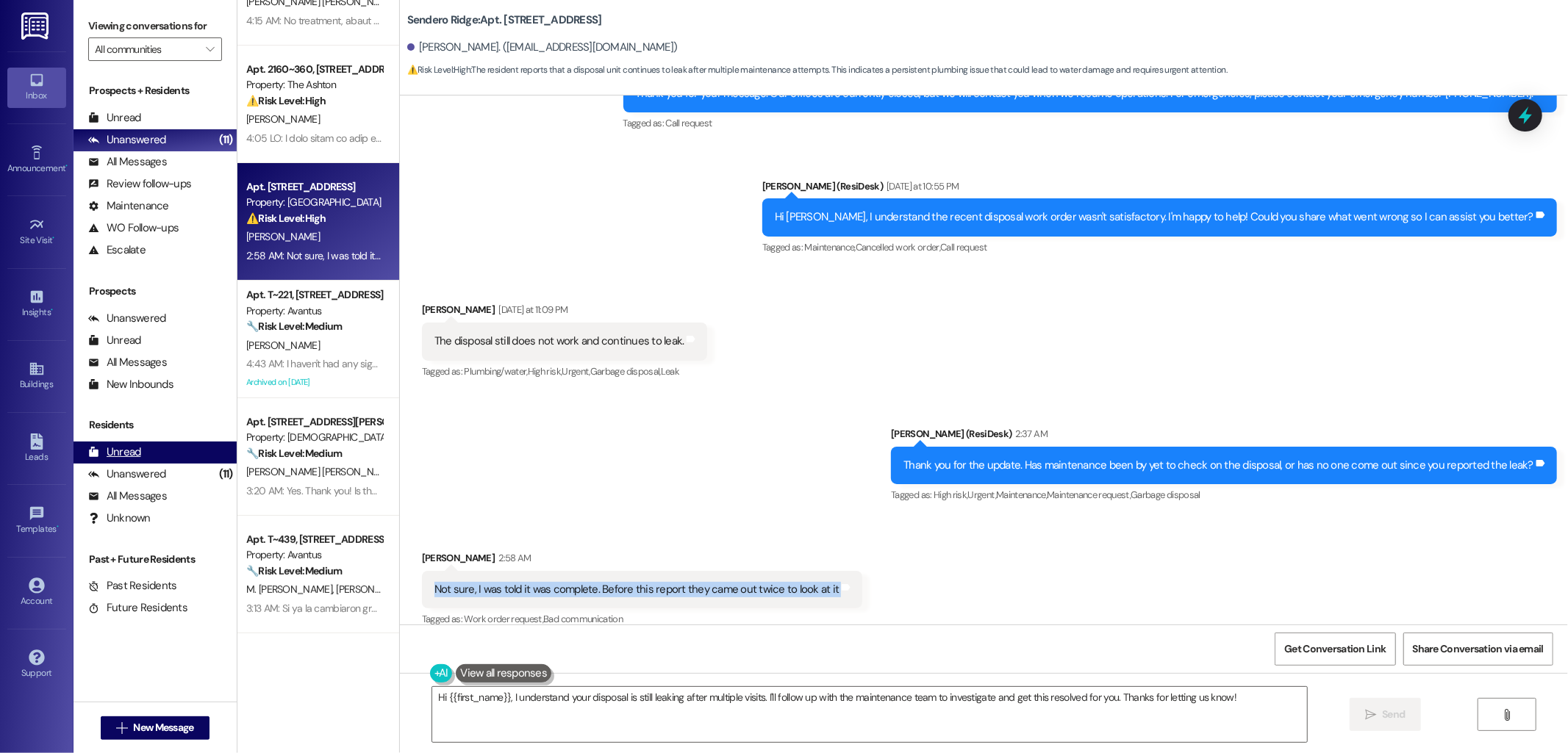
copy div "Not sure, I was told it was complete. Before this report they came out twice to…"
click at [670, 713] on textarea "Hi {{first_name}}, I understand your disposal is still leaking after multiple v…" at bounding box center [870, 714] width 875 height 55
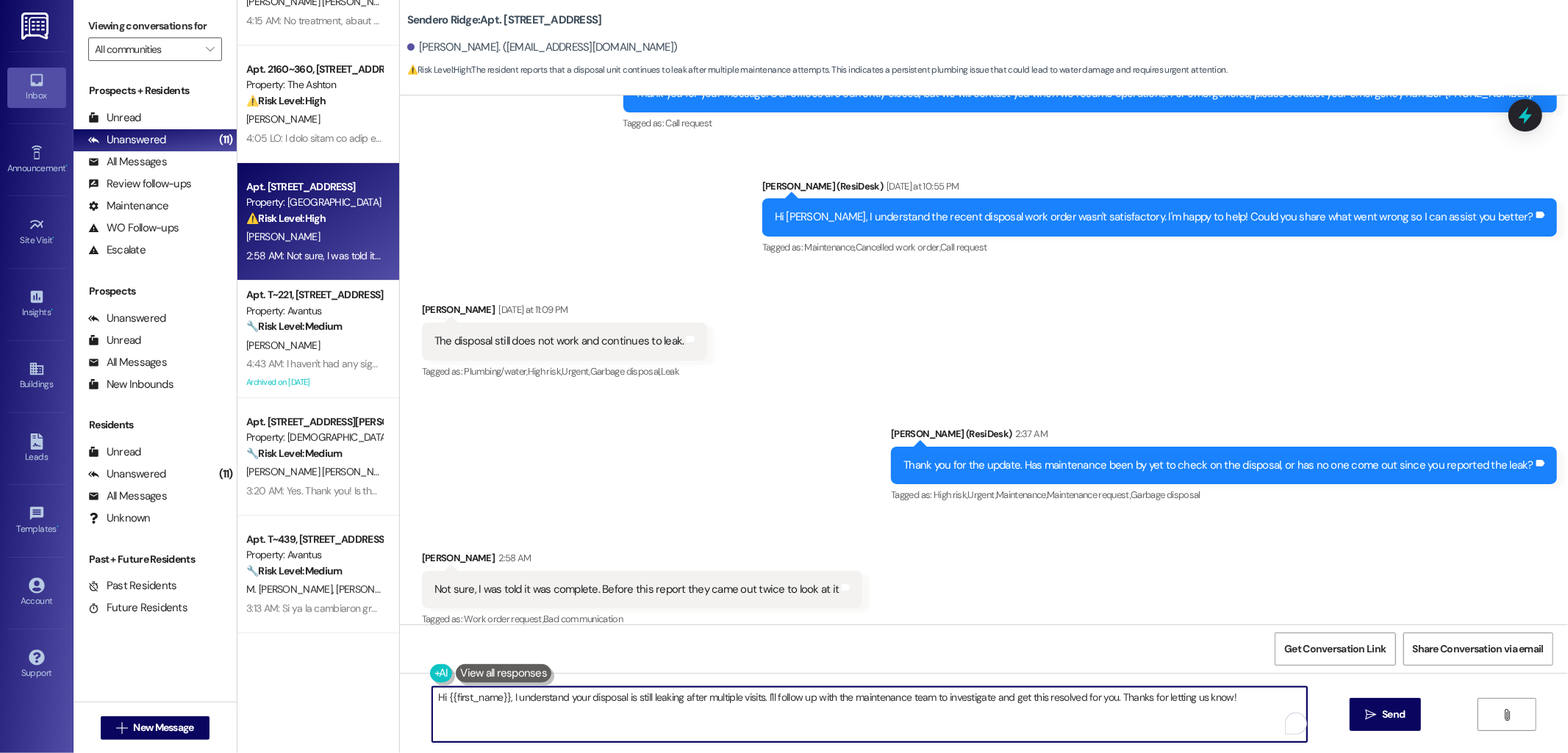
paste textarea "Thank you for the update."
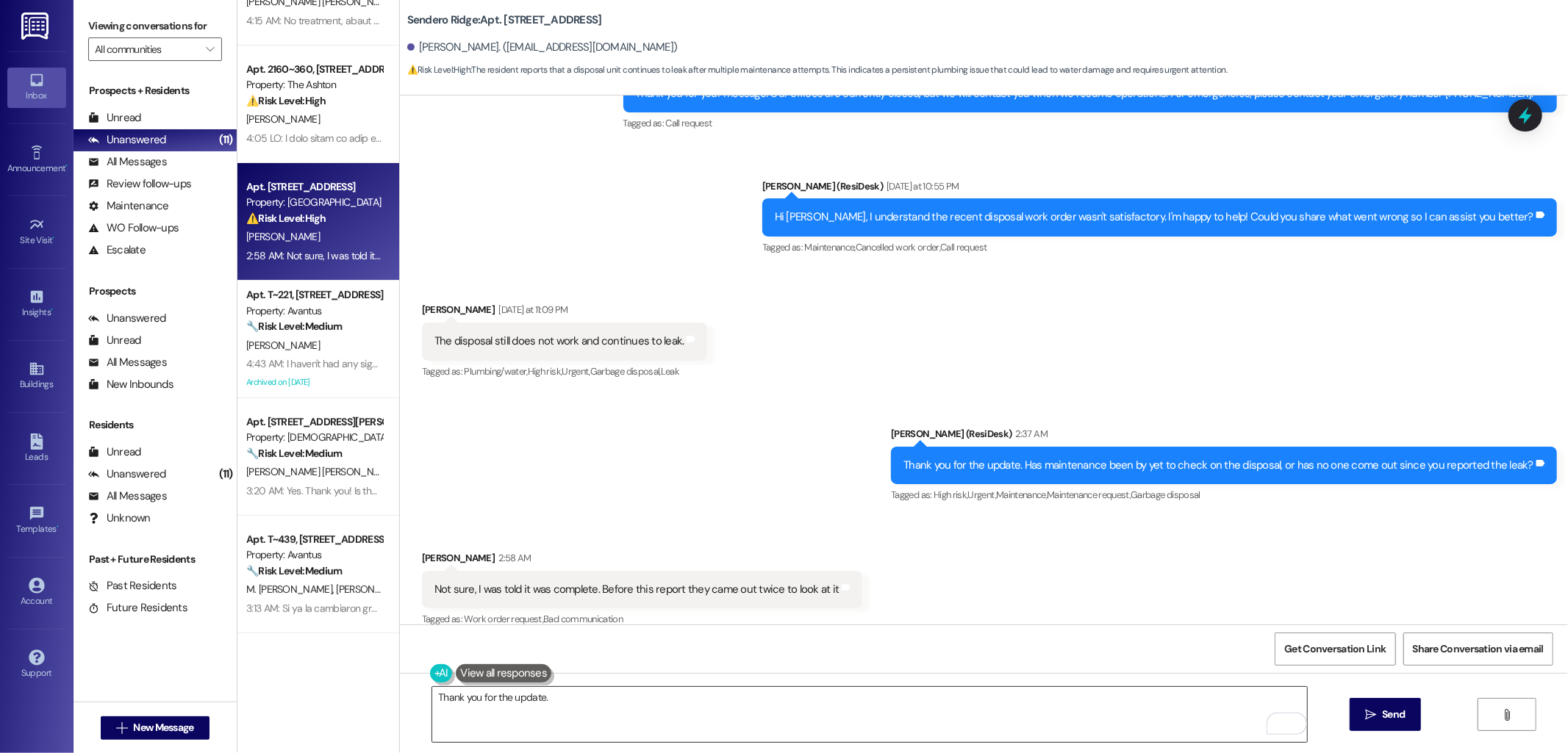
click at [605, 698] on textarea "Thank you for the update." at bounding box center [870, 714] width 875 height 55
paste textarea "Do you know if any actual repairs were completed during the visits, or did they…"
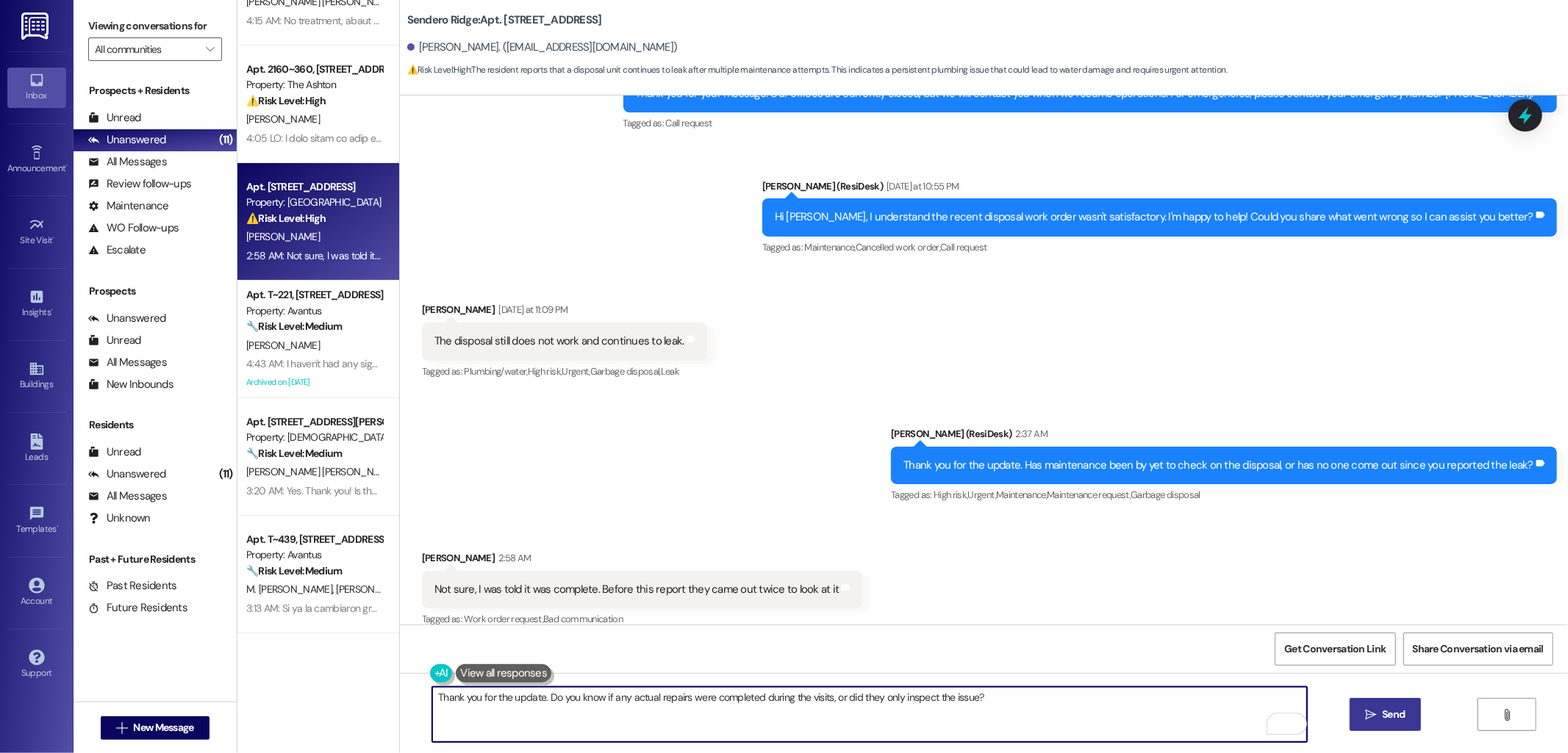
type textarea "Thank you for the update. Do you know if any actual repairs were completed duri…"
click at [1406, 725] on button " Send" at bounding box center [1385, 715] width 71 height 33
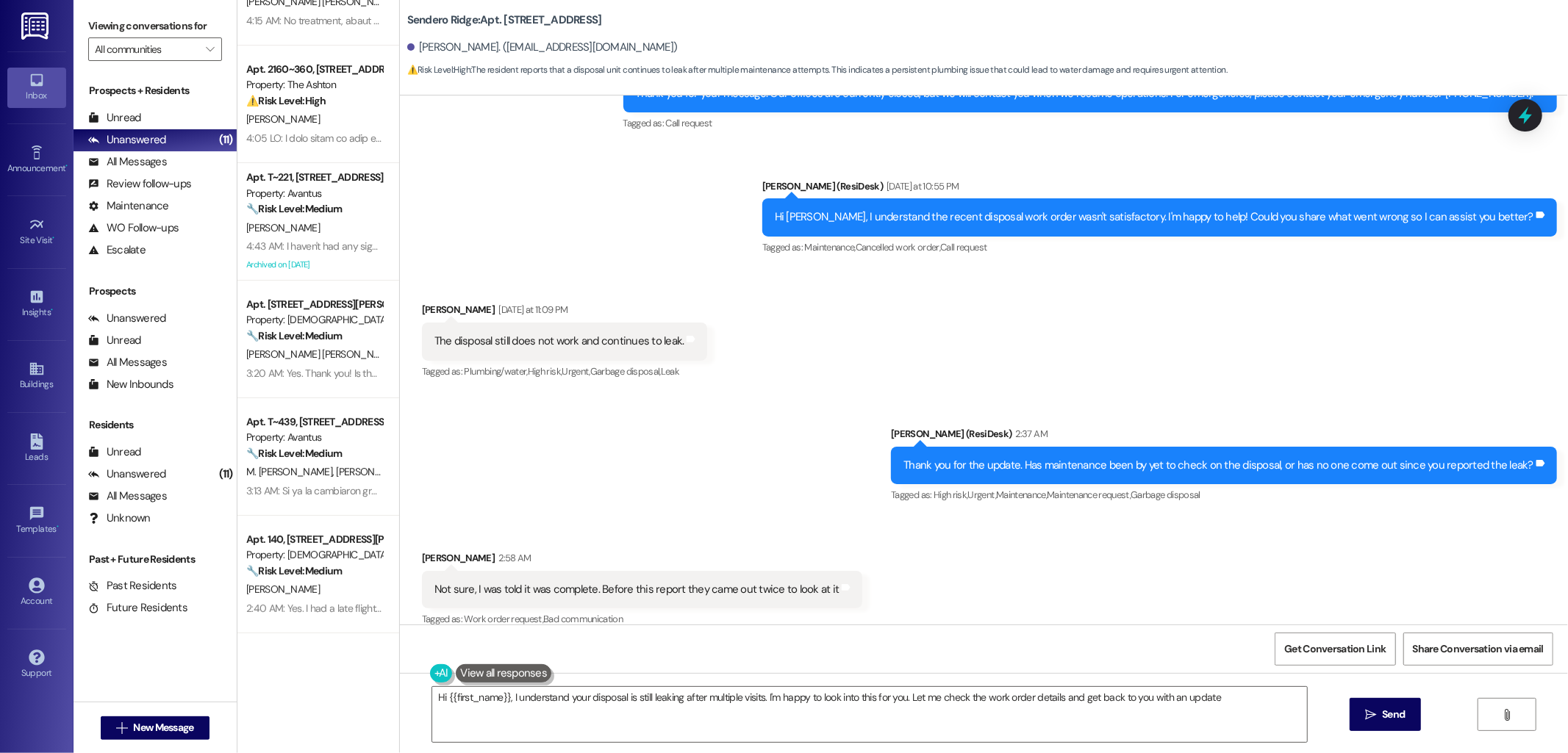
type textarea "Hi {{first_name}}, I understand your disposal is still leaking after multiple v…"
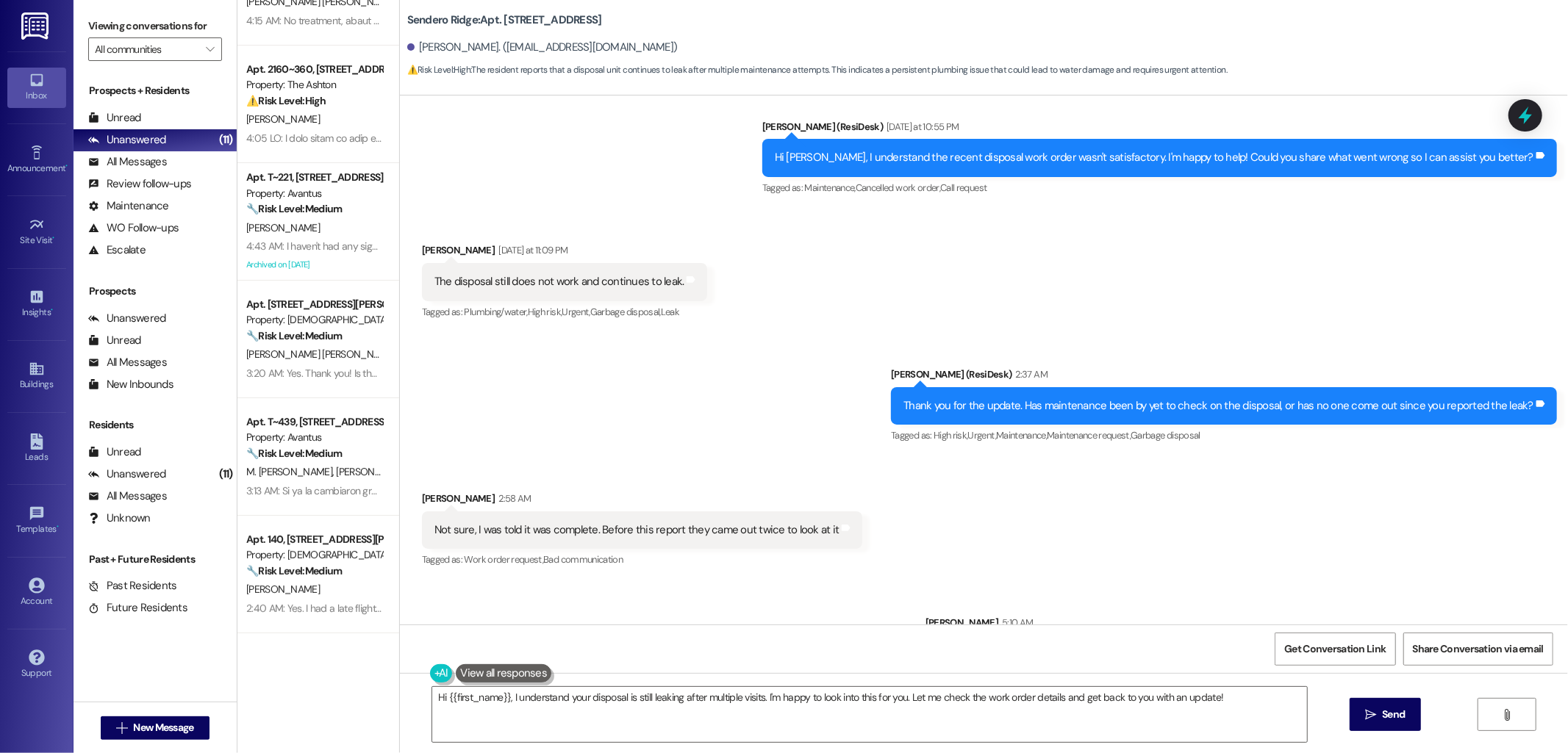
scroll to position [1342, 0]
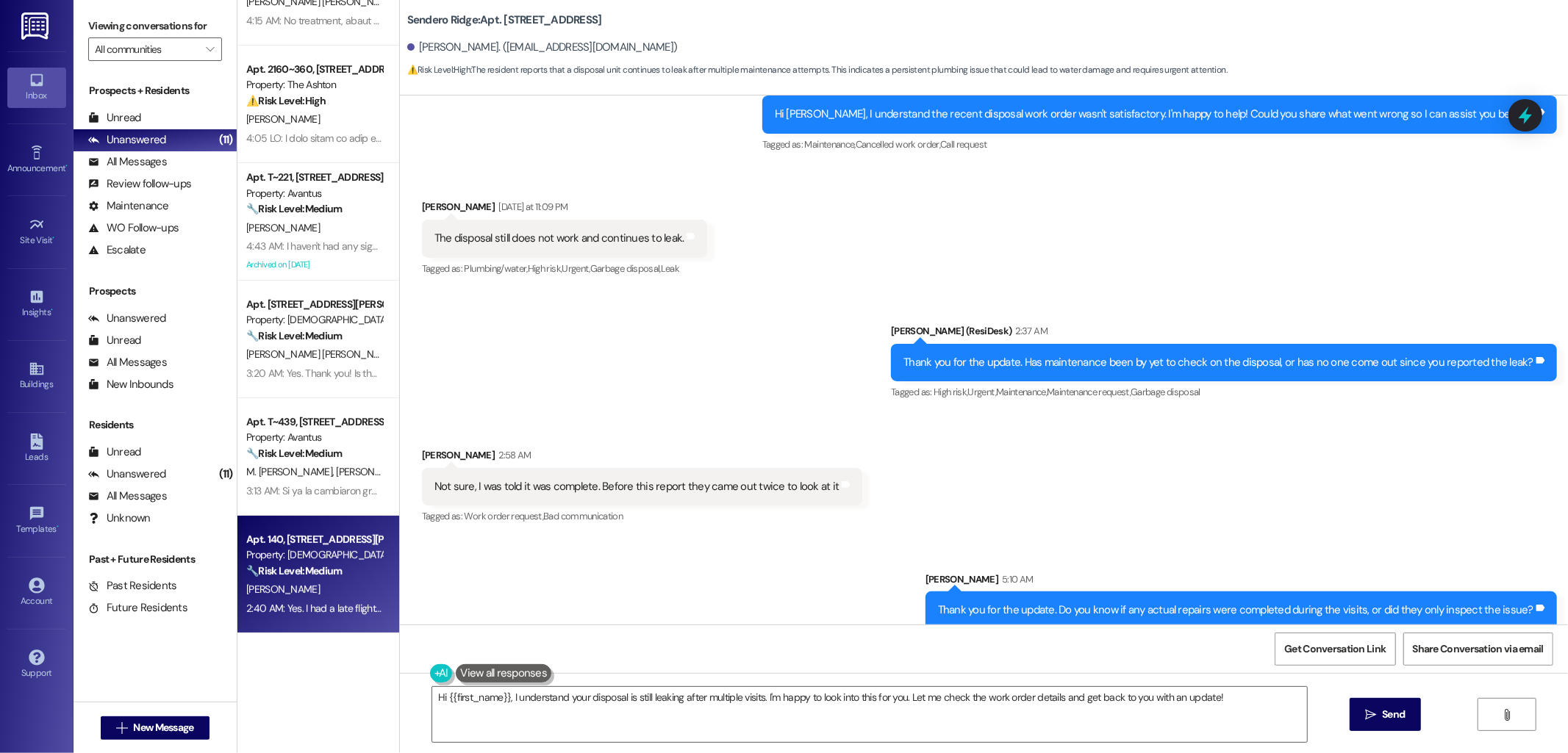
click at [316, 581] on div "[PERSON_NAME]" at bounding box center [314, 590] width 139 height 18
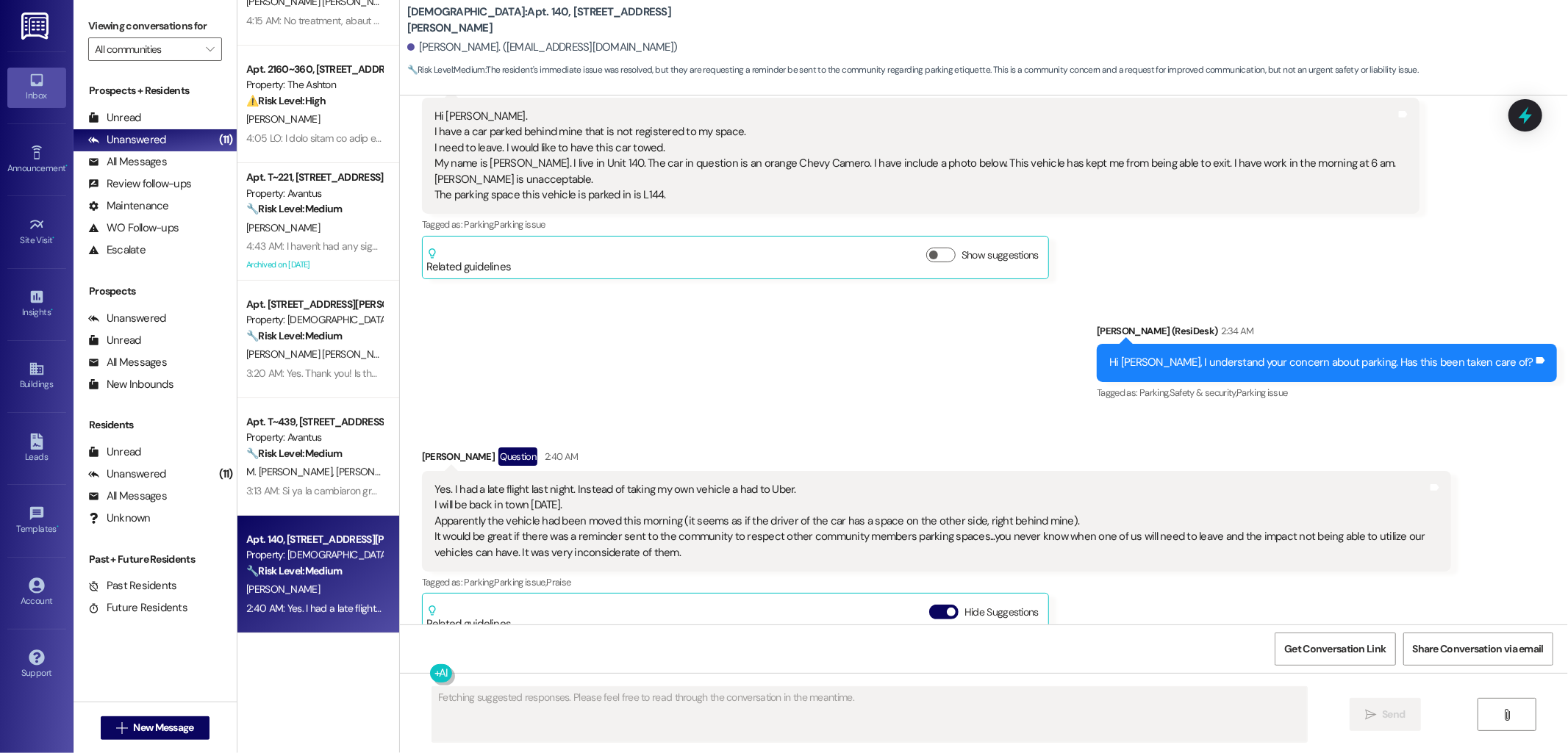
scroll to position [1165, 0]
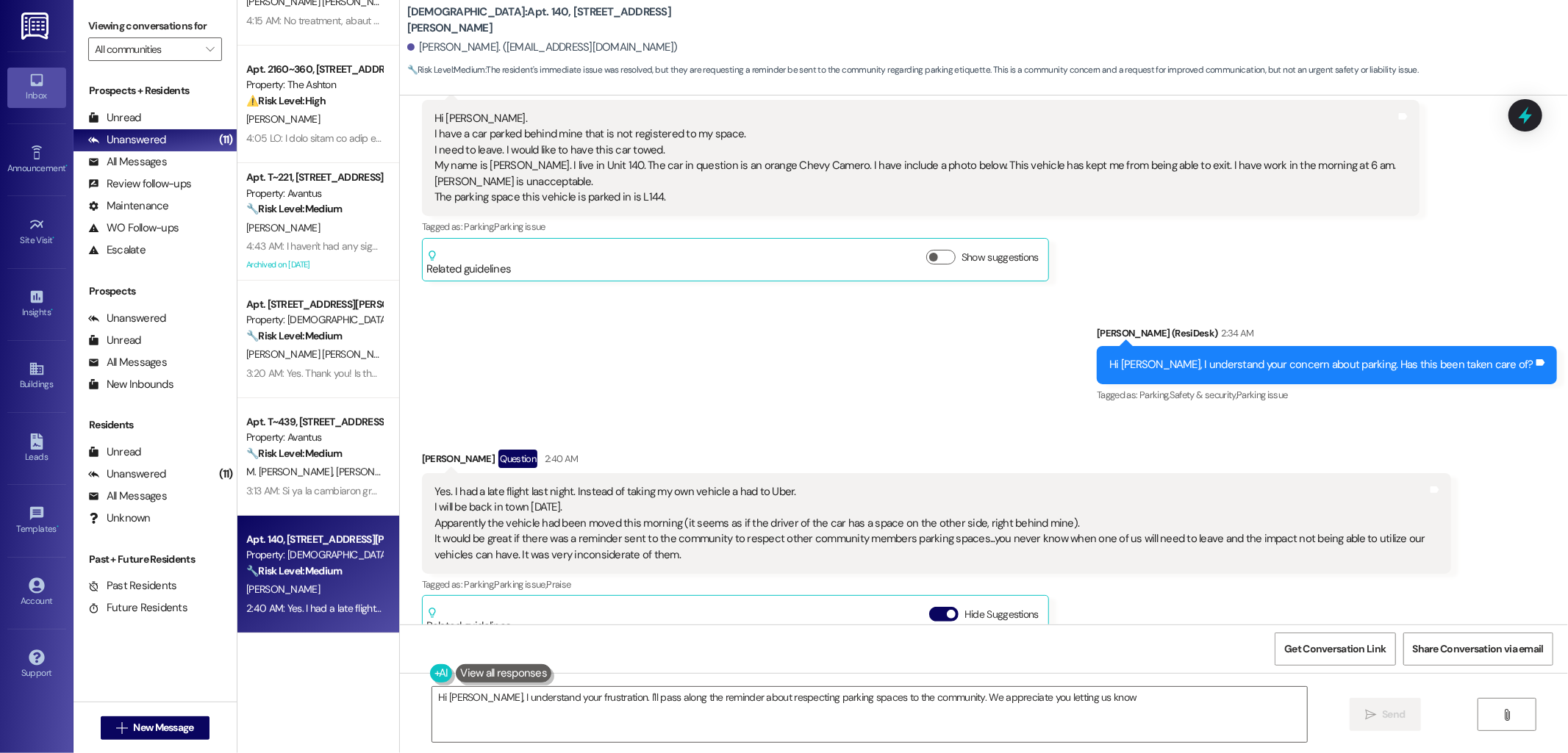
type textarea "Hi [PERSON_NAME], I understand your frustration. I'll pass along the reminder a…"
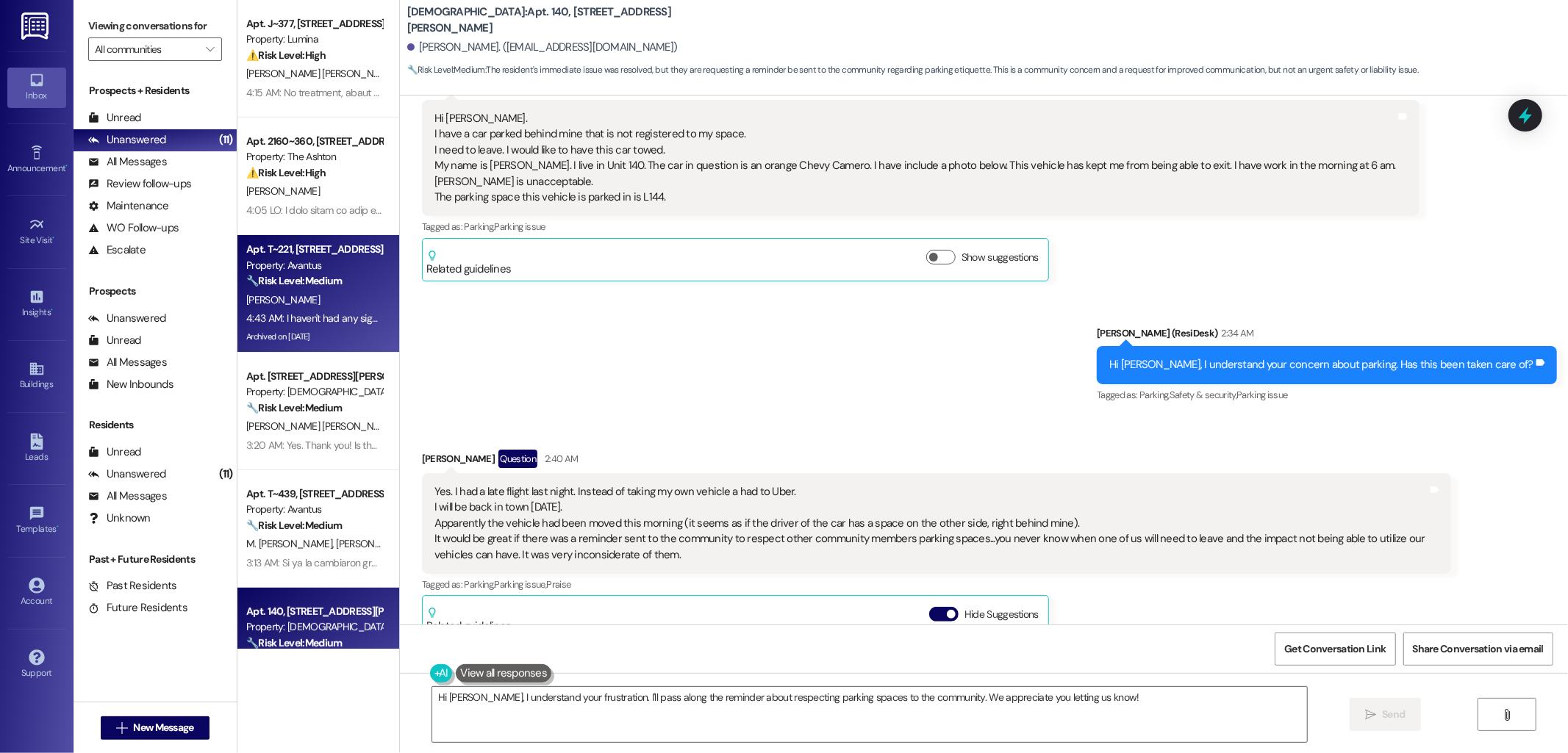
scroll to position [0, 0]
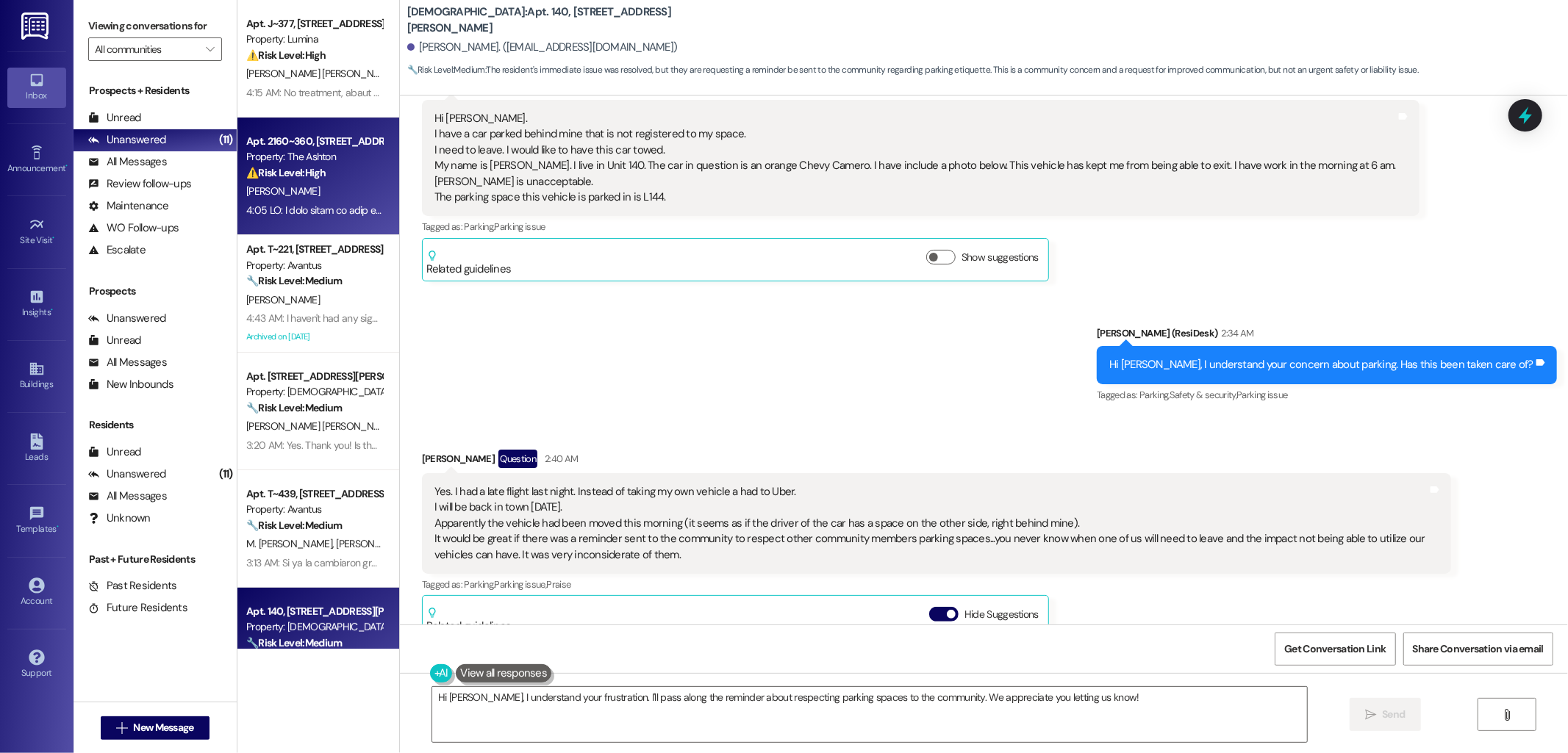
click at [299, 155] on div "Property: The Ashton" at bounding box center [314, 157] width 136 height 16
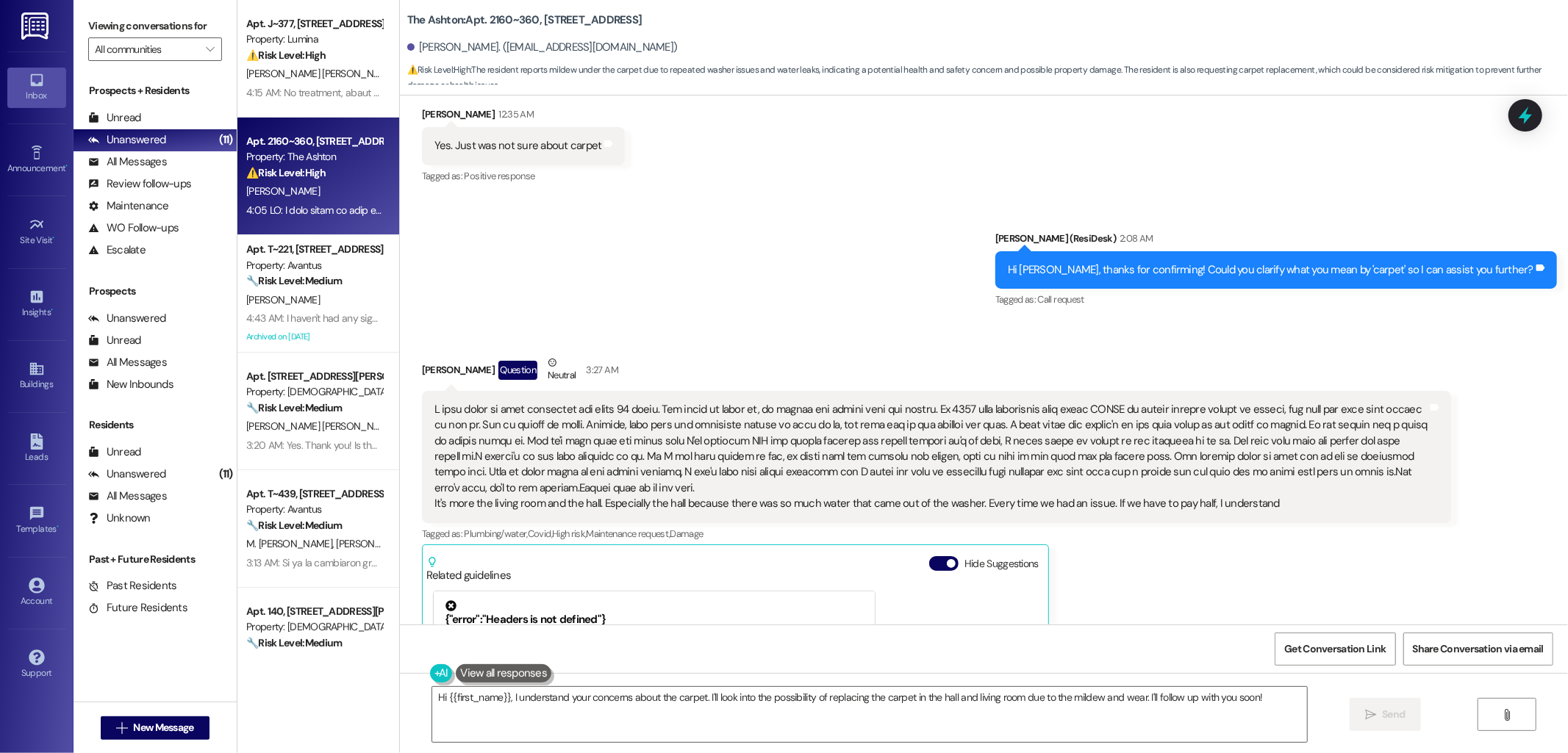
scroll to position [1728, 0]
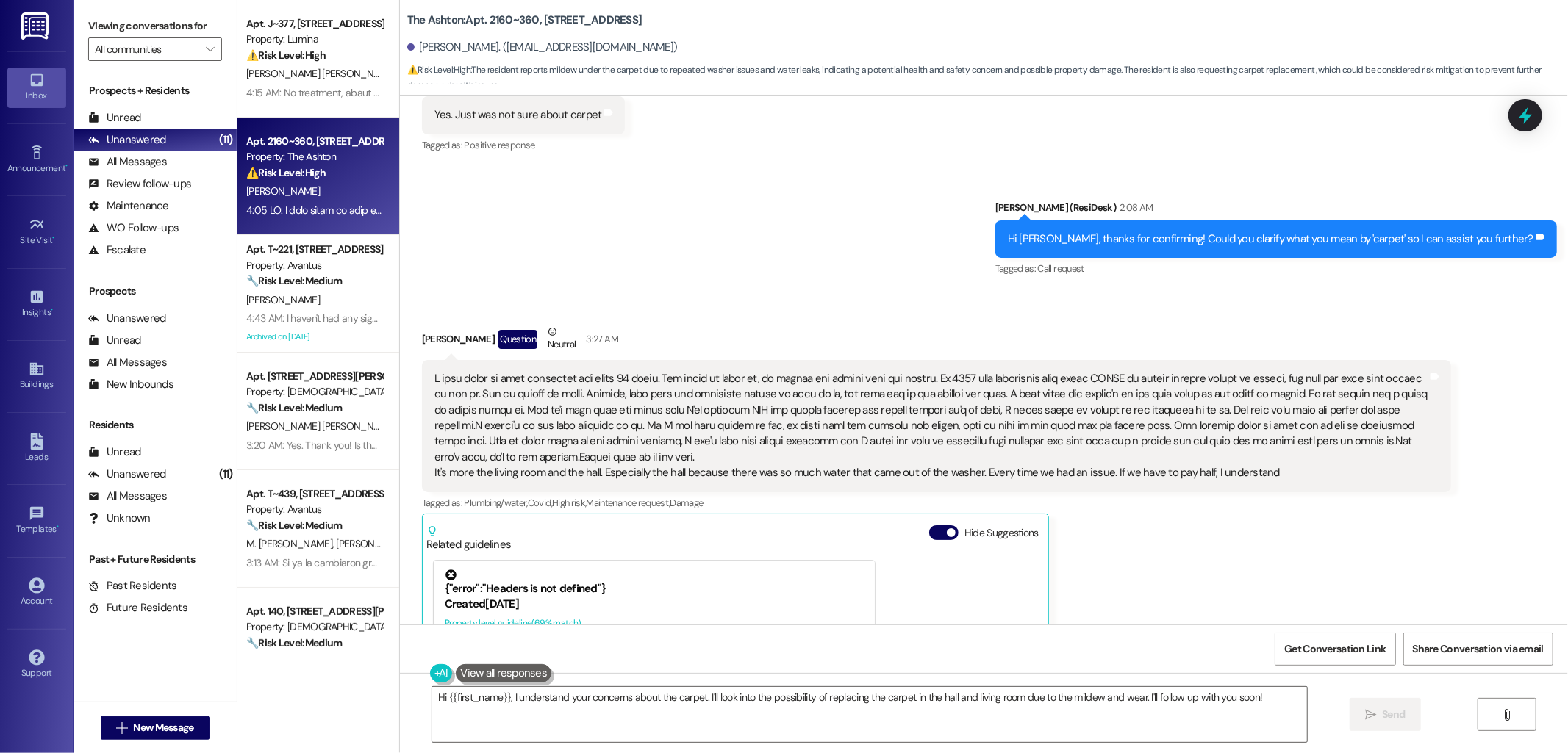
click at [707, 412] on div "It's more the living room and the hall. Especially the hall because there was s…" at bounding box center [931, 426] width 993 height 110
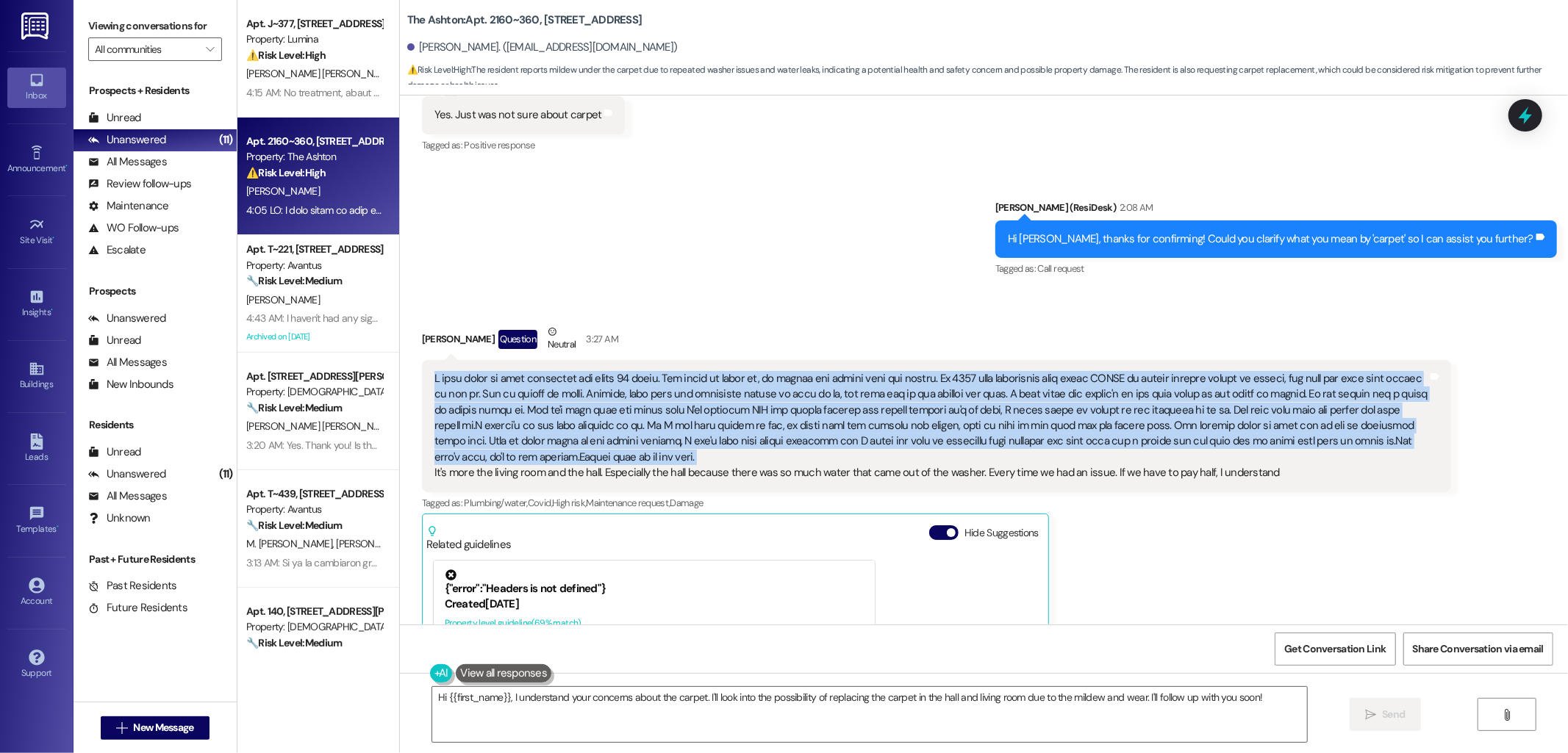
click at [707, 412] on div "It's more the living room and the hall. Especially the hall because there was s…" at bounding box center [931, 426] width 993 height 110
click at [636, 427] on div "It's more the living room and the hall. Especially the hall because there was s…" at bounding box center [931, 426] width 993 height 110
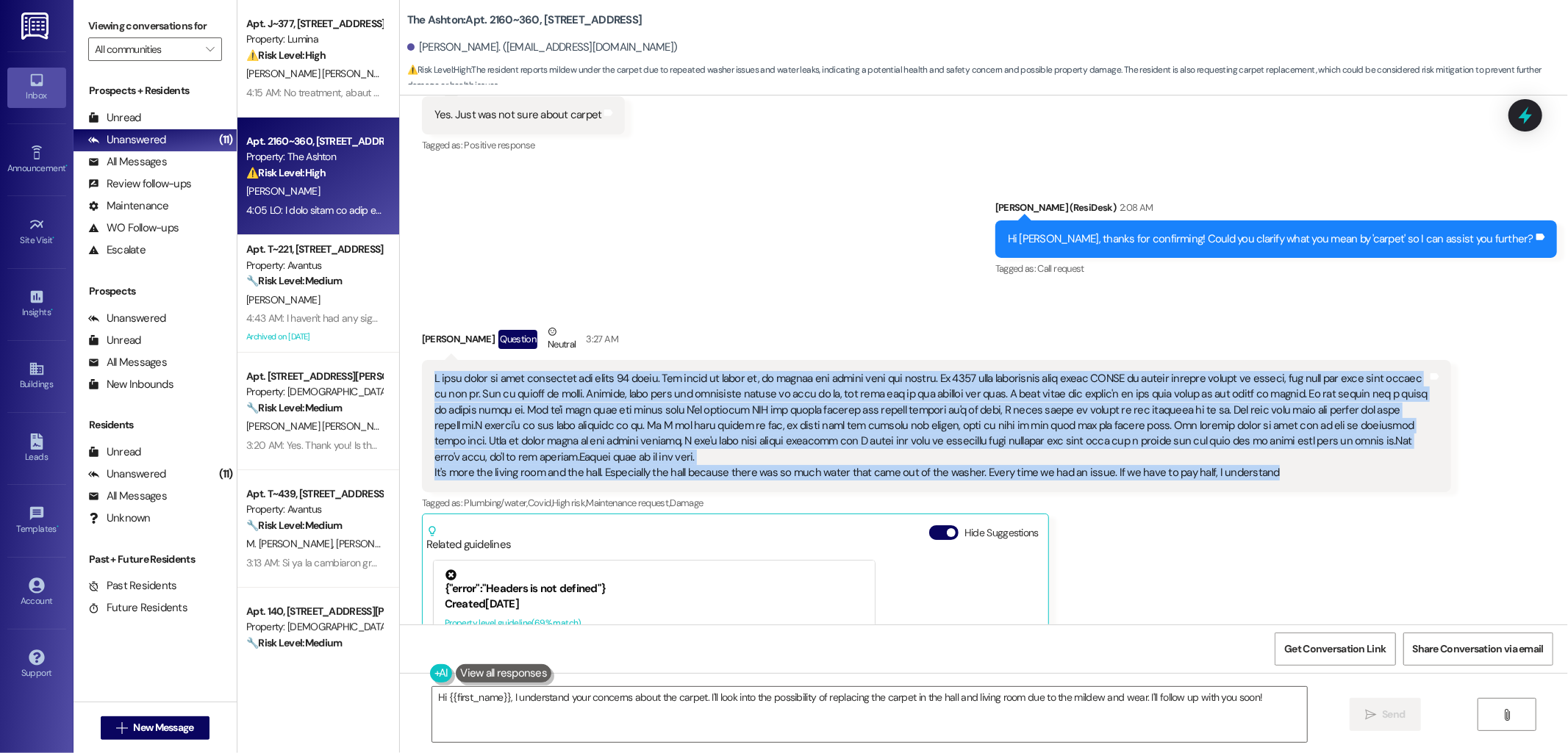
drag, startPoint x: 416, startPoint y: 376, endPoint x: 1313, endPoint y: 488, distance: 904.0
click at [1313, 488] on div "It's more the living room and the hall. Especially the hall because there was s…" at bounding box center [936, 427] width 1029 height 132
copy div "I have lived in that apartment for about 12 years. And since we moved in, we al…"
click at [670, 703] on textarea "Hi {{first_name}}, I understand your concerns about the carpet. I'll look into …" at bounding box center [870, 714] width 875 height 55
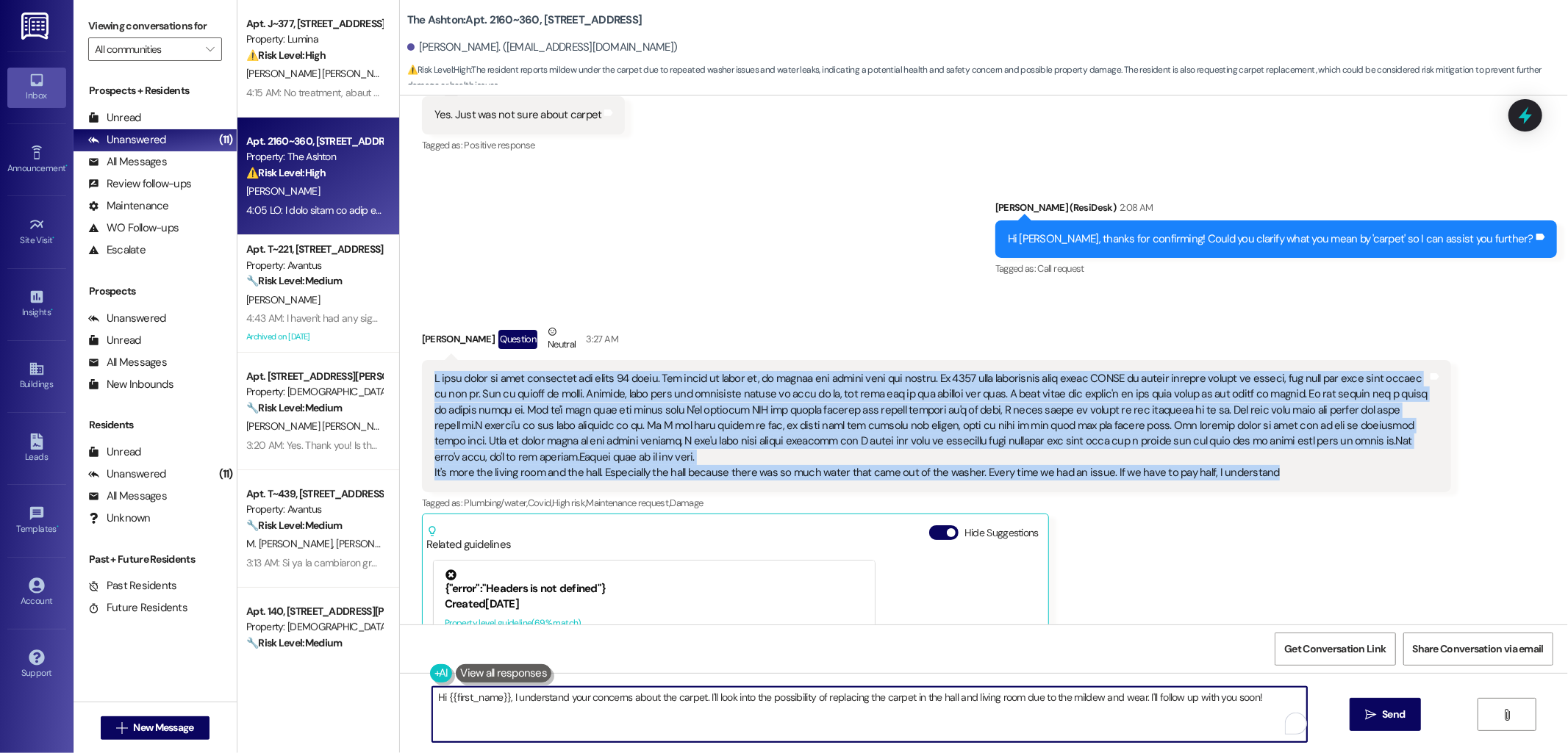
click at [670, 703] on textarea "Hi {{first_name}}, I understand your concerns about the carpet. I'll look into …" at bounding box center [870, 714] width 875 height 55
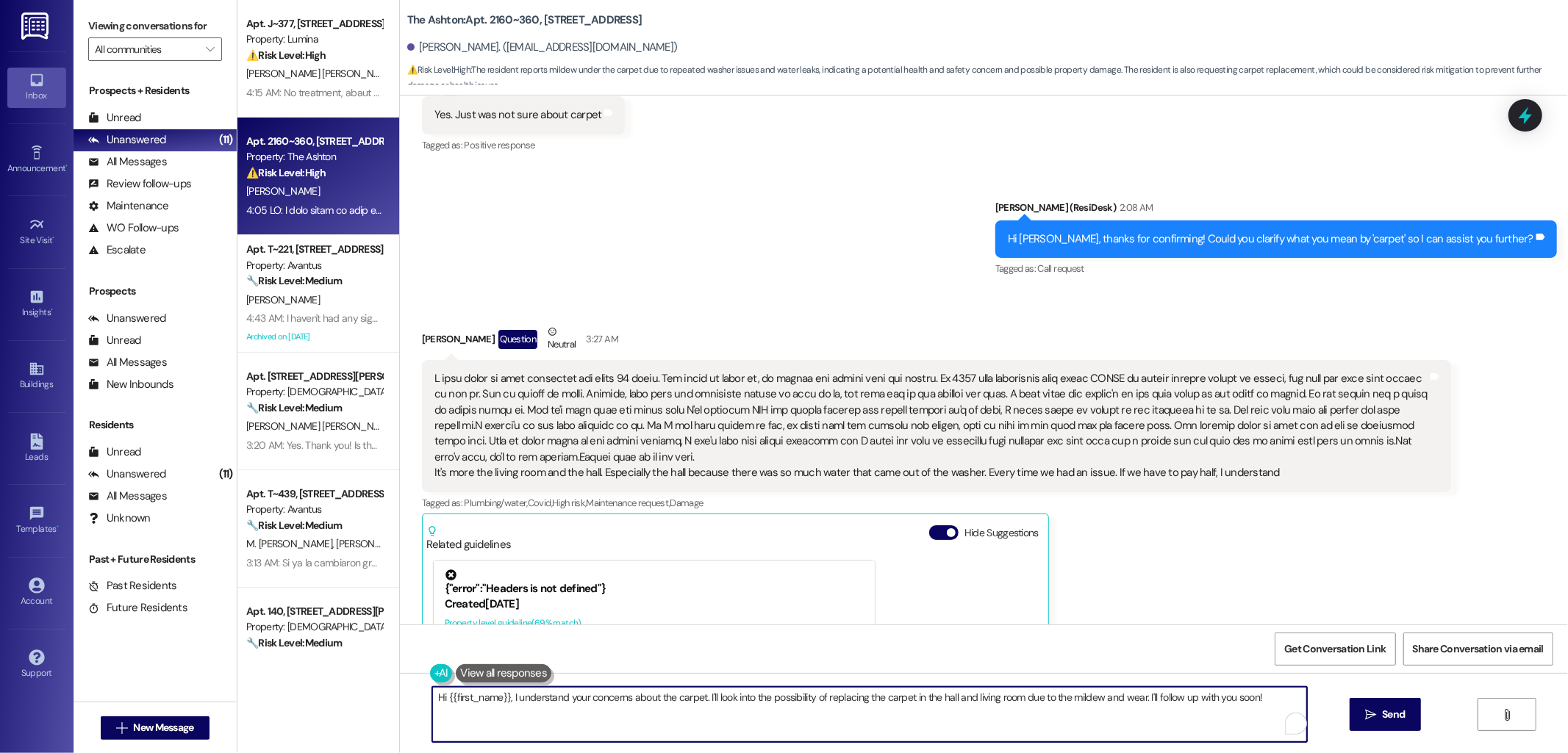
paste textarea "Thank you for sharing these details with me — I can see how long this has been …"
click at [860, 699] on textarea "Thank you for sharing these details with me — I can see how long this has been …" at bounding box center [870, 714] width 875 height 55
click at [967, 727] on textarea "Thank you for sharing these details with me — I can see how long this has been …" at bounding box center [870, 714] width 875 height 55
type textarea "Thank you for sharing these details with me — I can see how long this has been …"
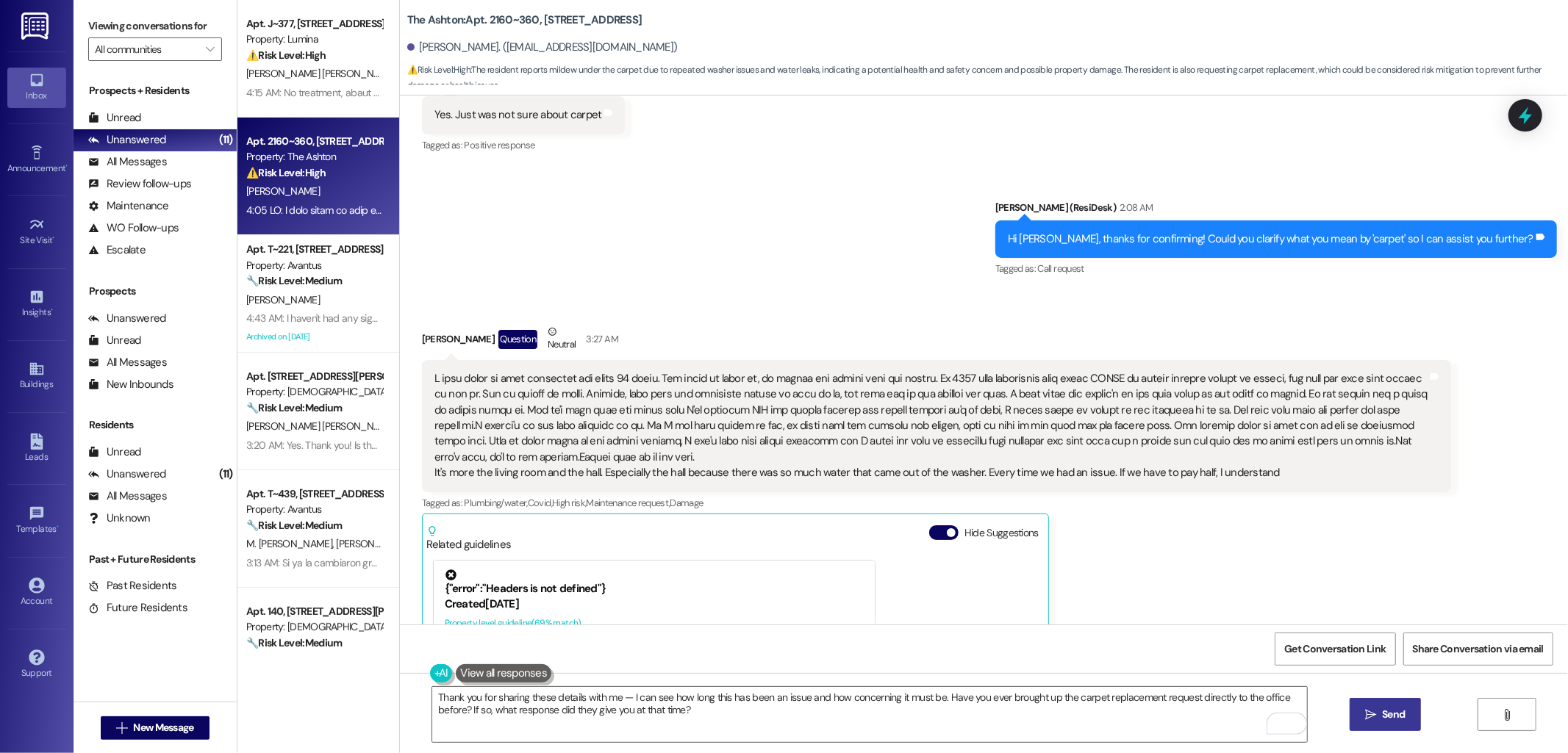
click at [1391, 718] on span "Send" at bounding box center [1394, 714] width 23 height 16
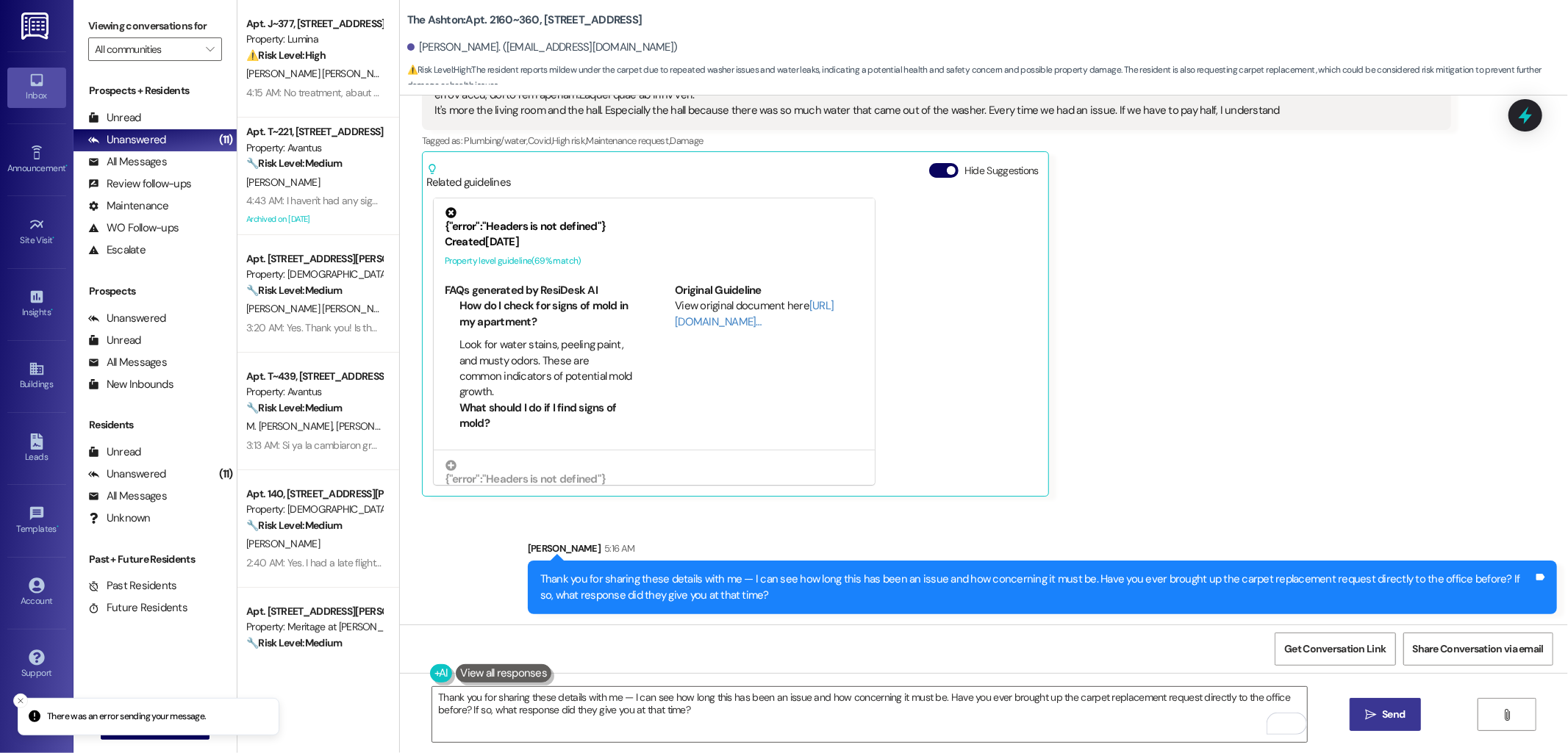
scroll to position [2090, 0]
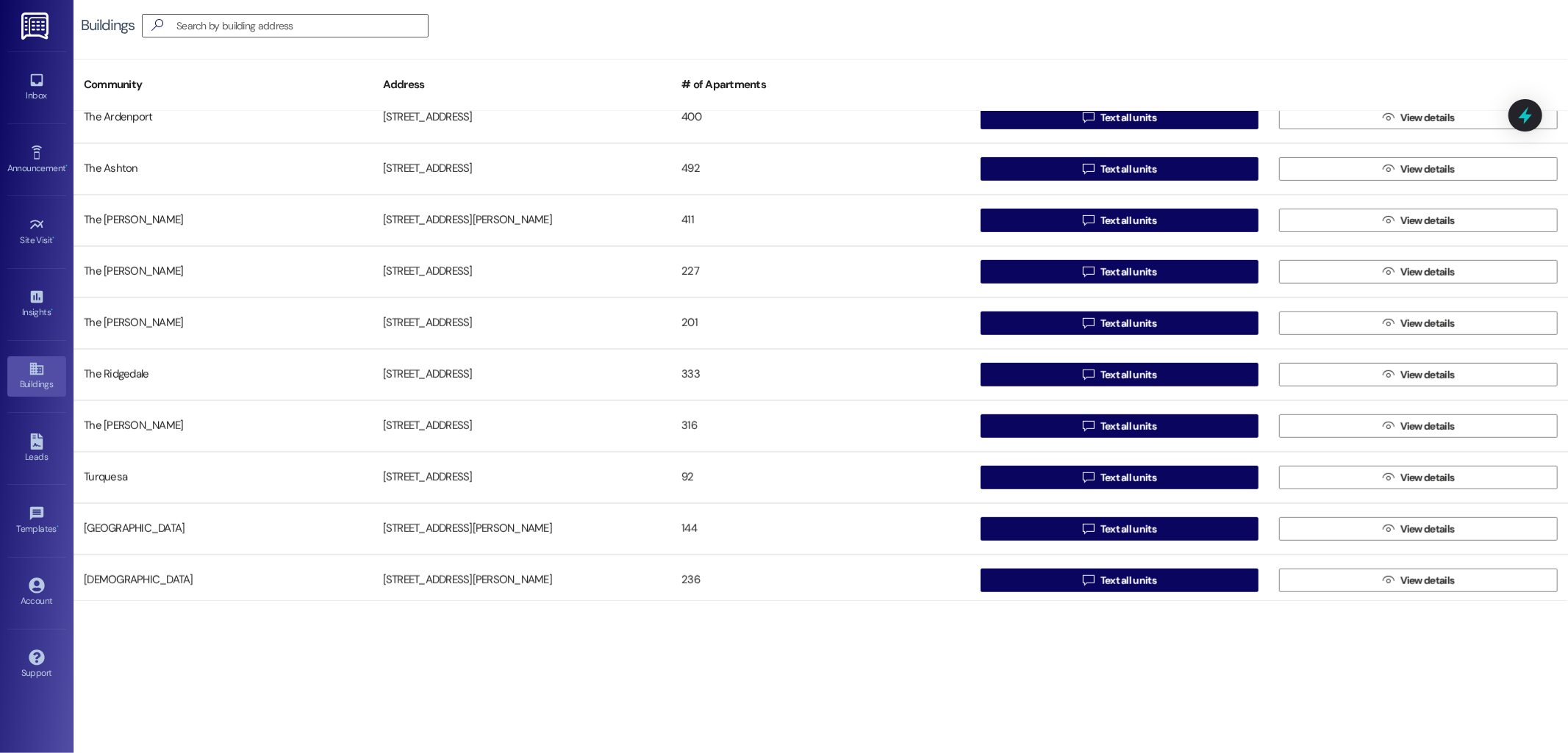
scroll to position [847, 0]
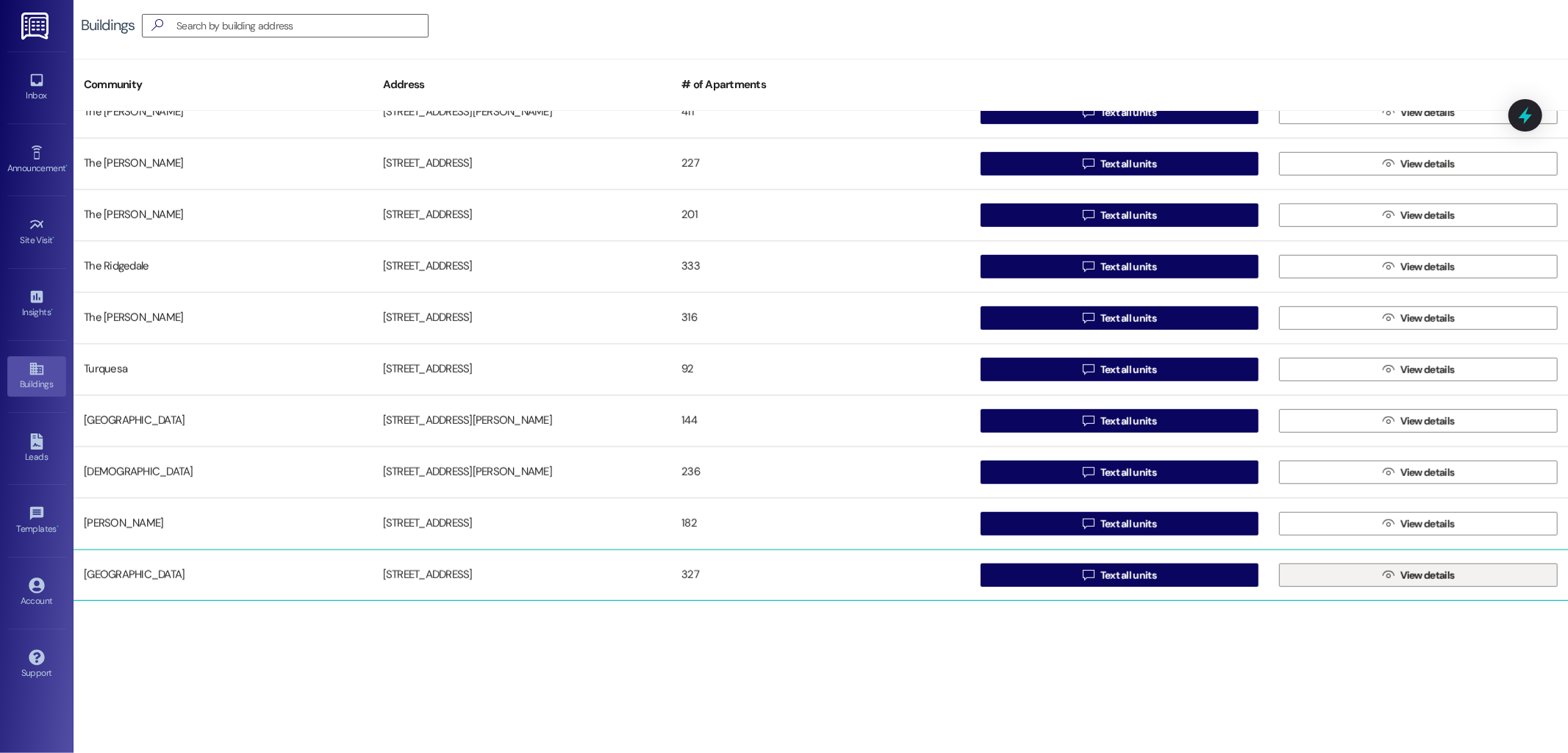
click at [1388, 572] on icon "" at bounding box center [1388, 575] width 11 height 12
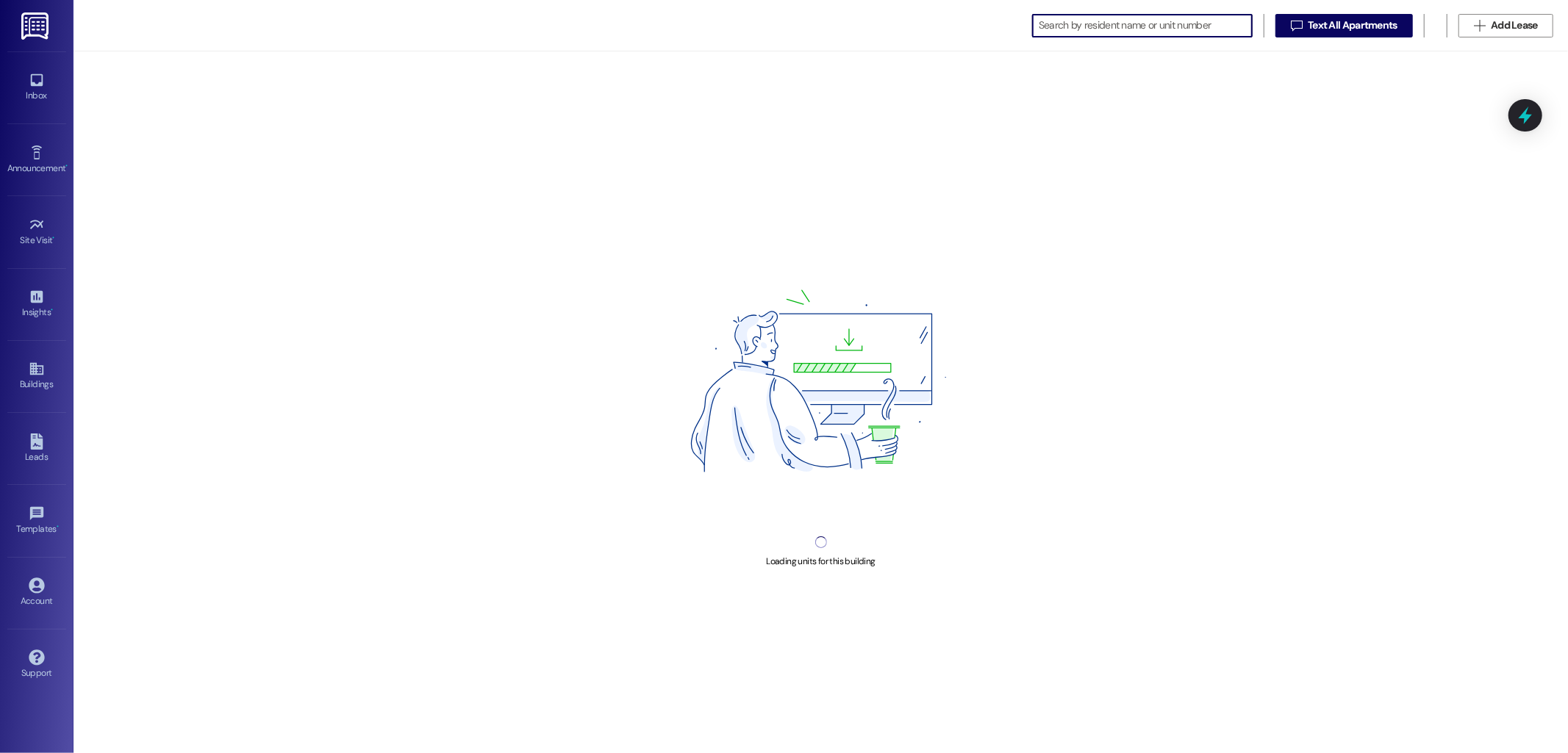
click at [1079, 30] on input at bounding box center [1146, 26] width 213 height 21
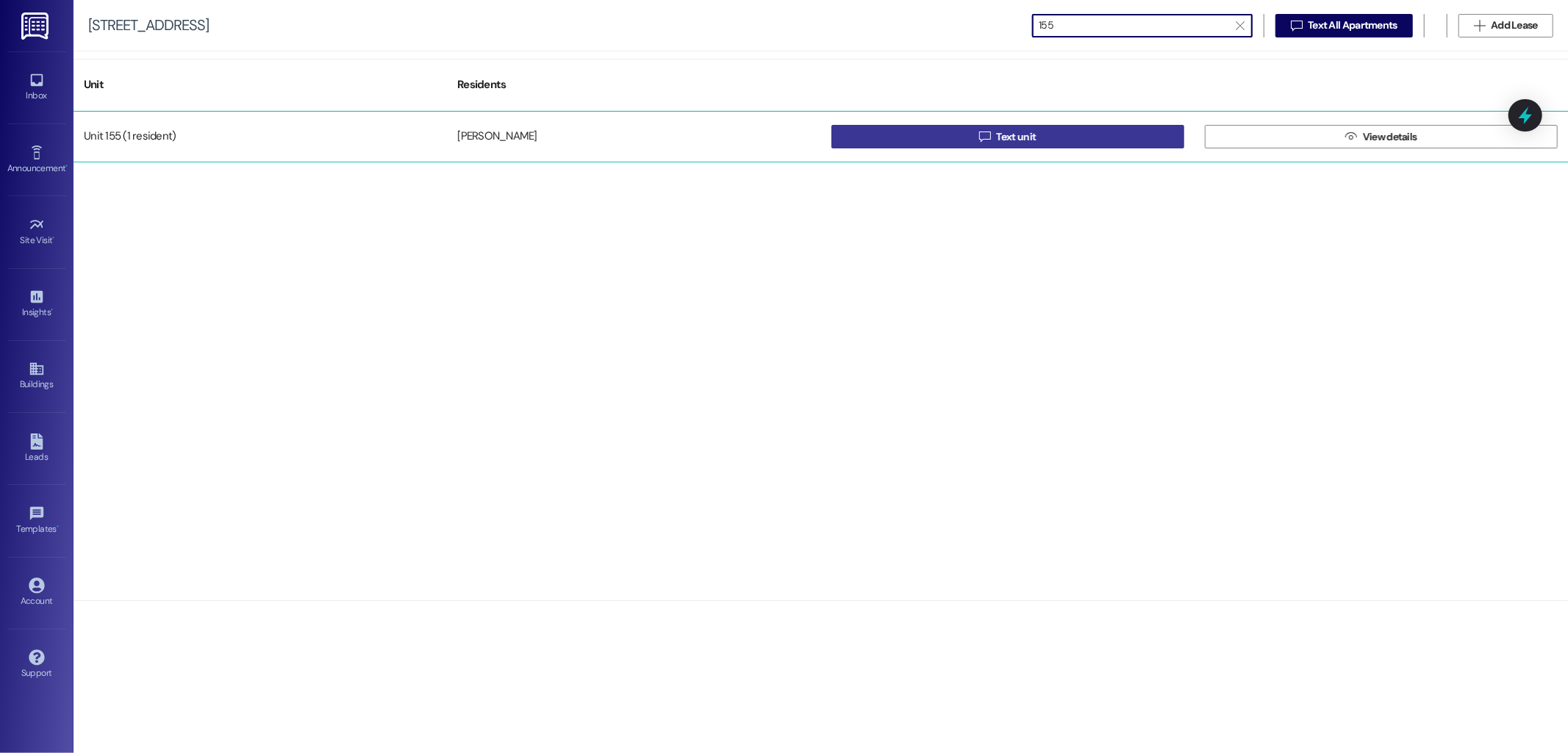
type input "155"
click at [1020, 135] on span "Text unit" at bounding box center [1016, 137] width 40 height 16
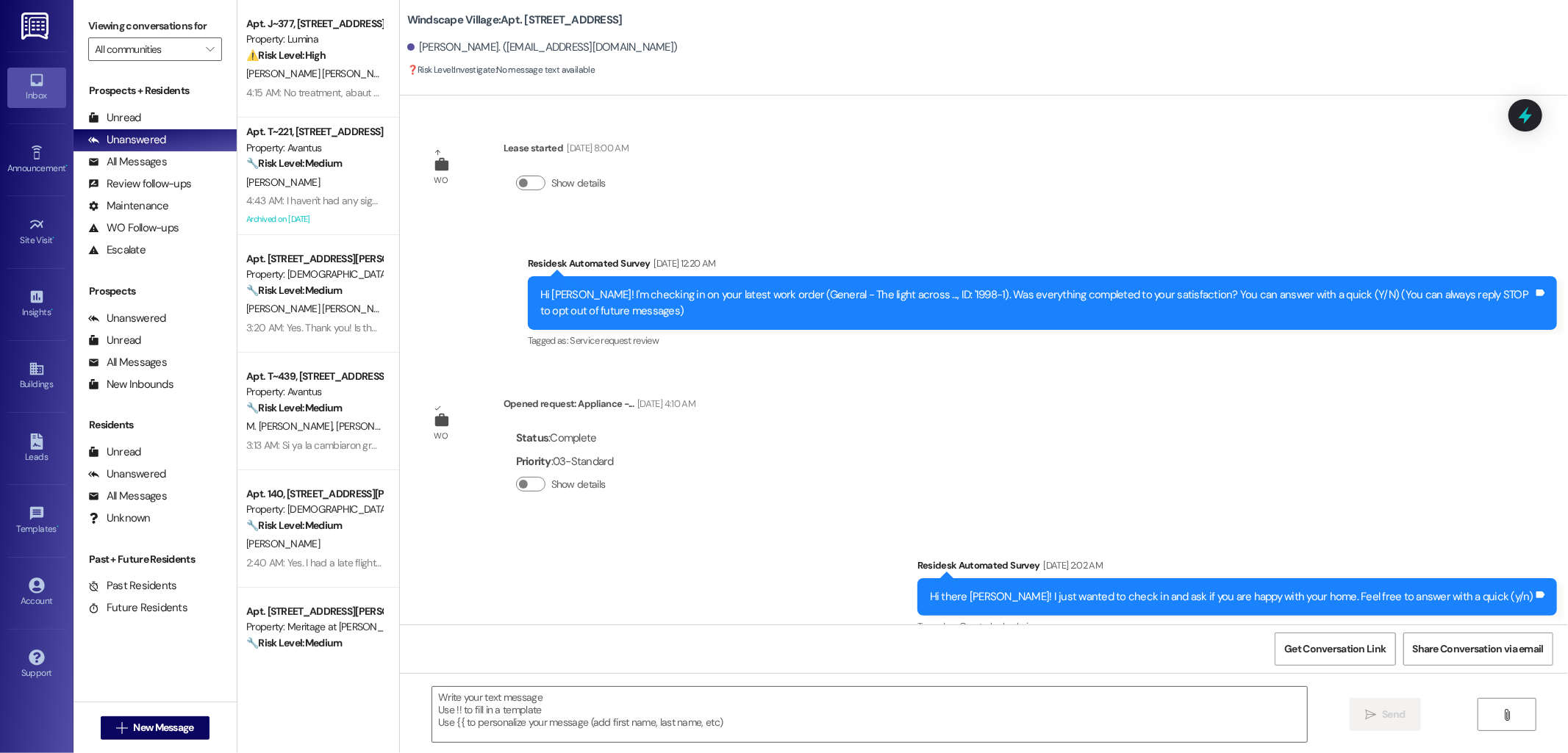
scroll to position [6560, 0]
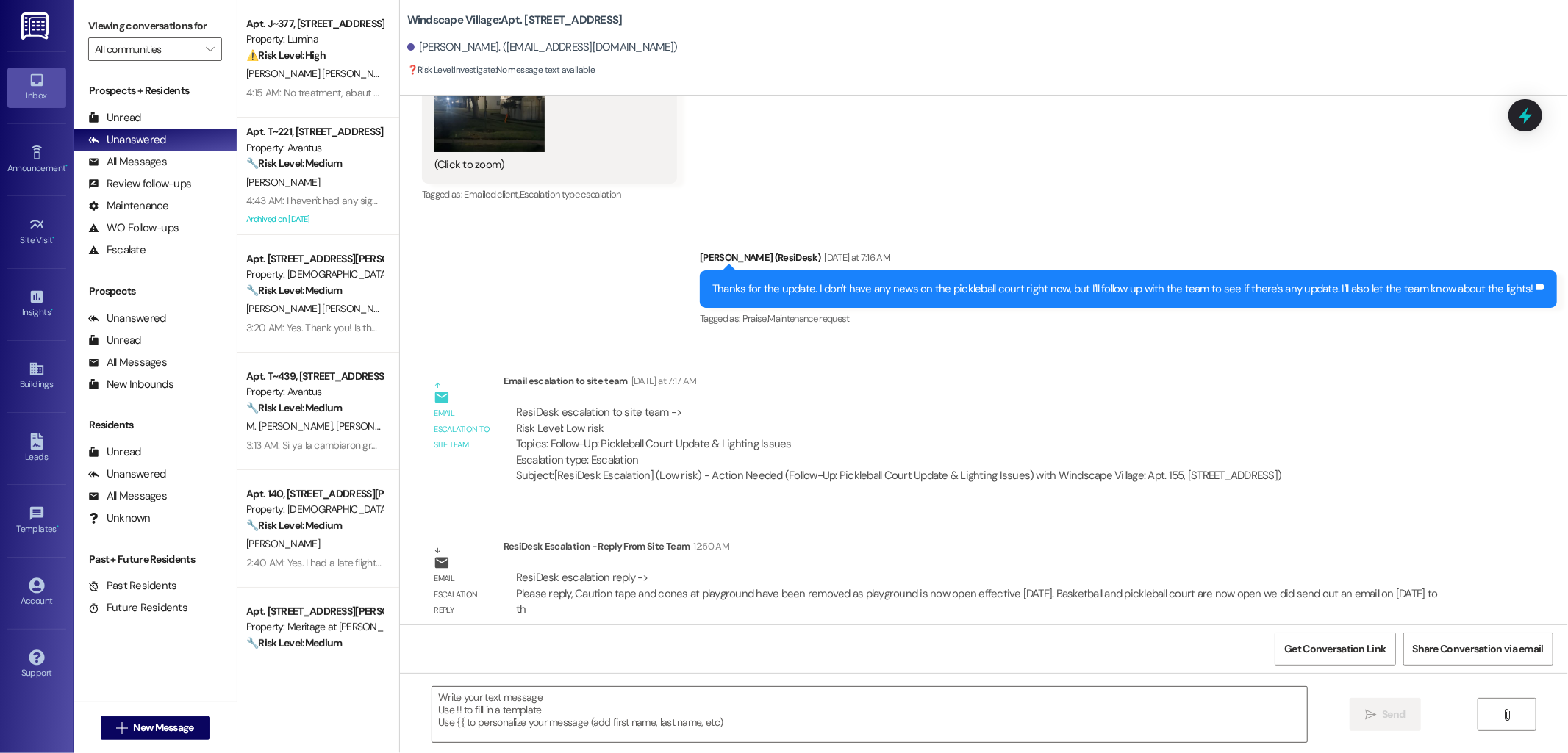
type textarea "Fetching suggested responses. Please feel free to read through the conversation…"
click at [634, 718] on textarea at bounding box center [870, 714] width 875 height 55
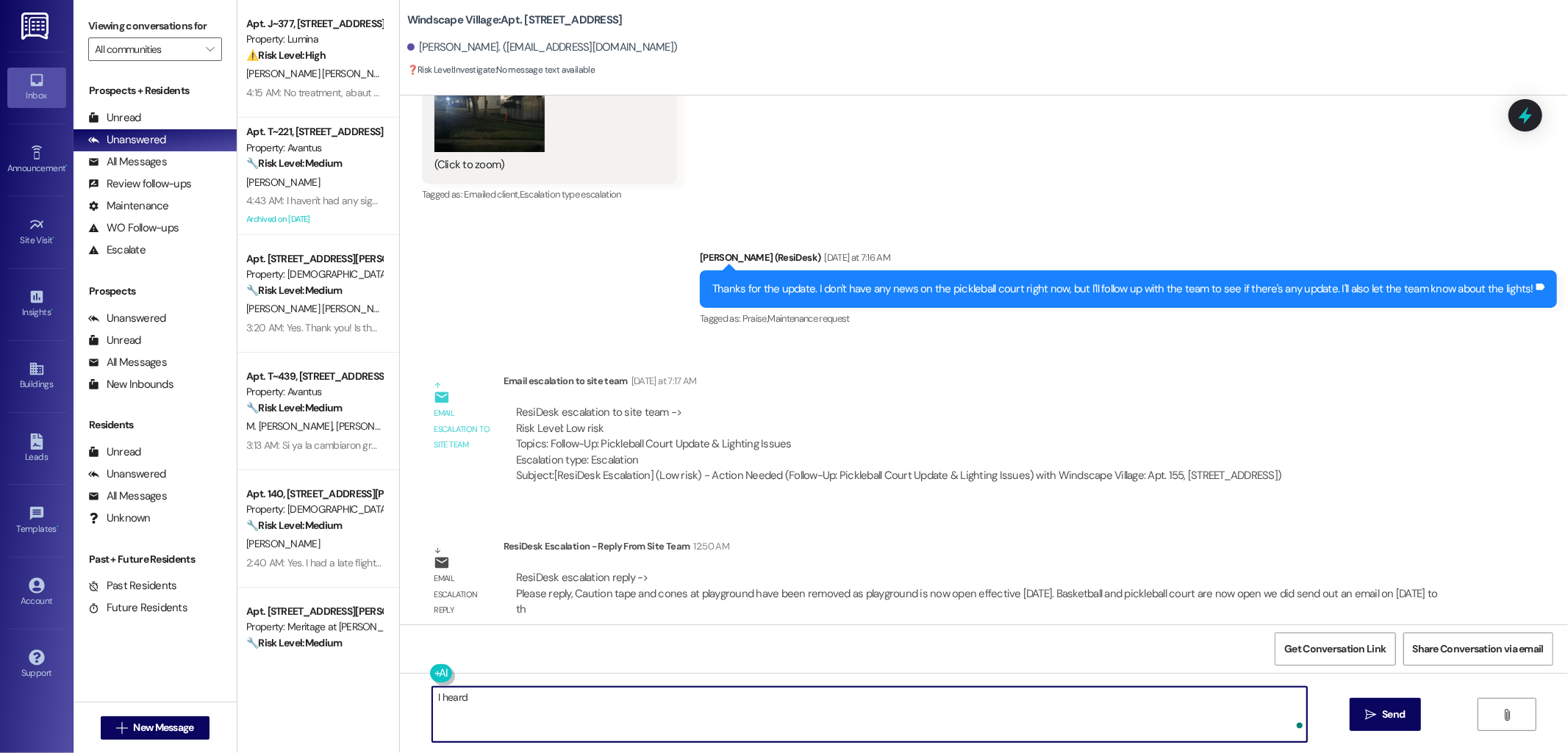
type textarea "I heard"
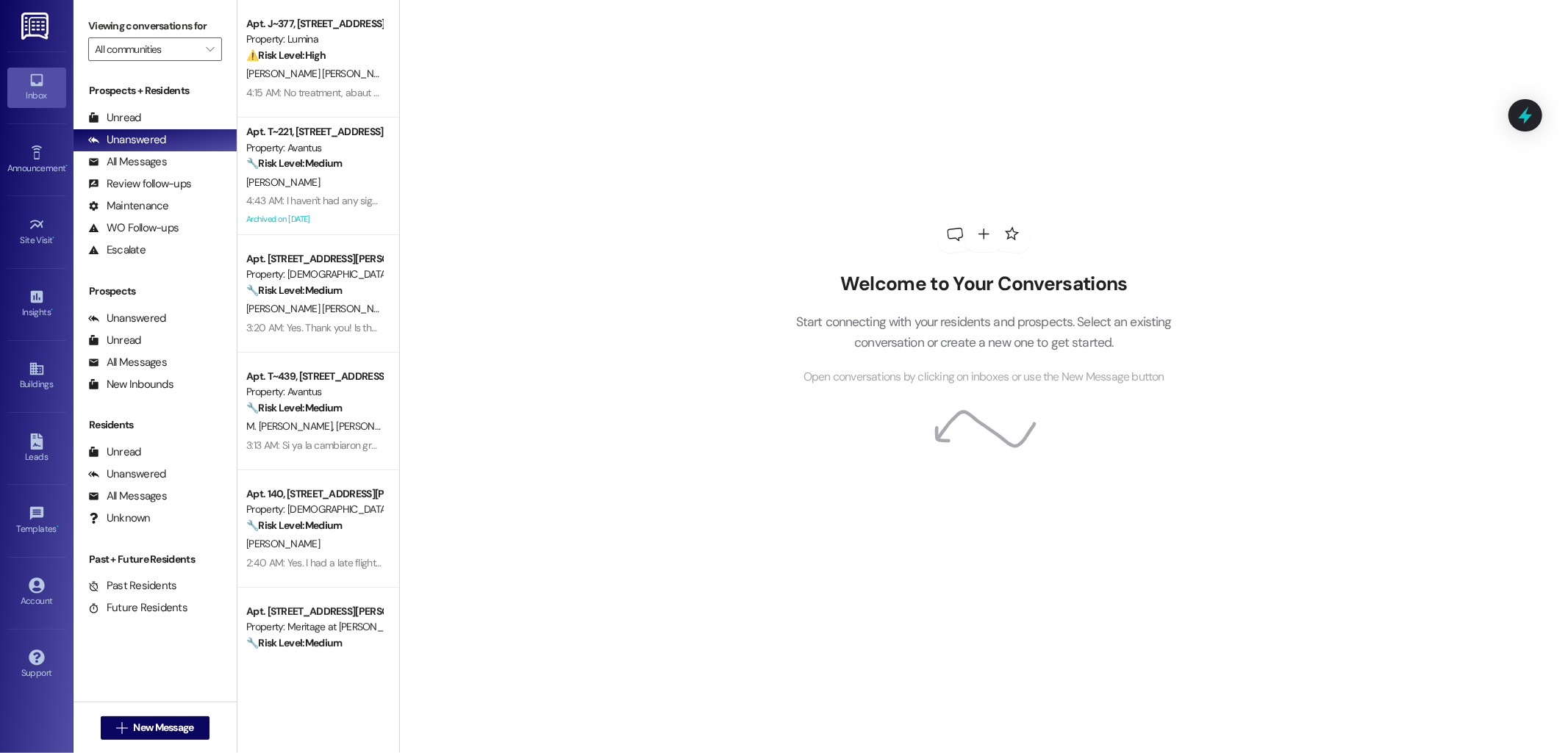
click at [641, 390] on div "Welcome to Your Conversations Start connecting with your residents and prospect…" at bounding box center [984, 376] width 1169 height 753
click at [47, 386] on div "Buildings" at bounding box center [36, 384] width 74 height 15
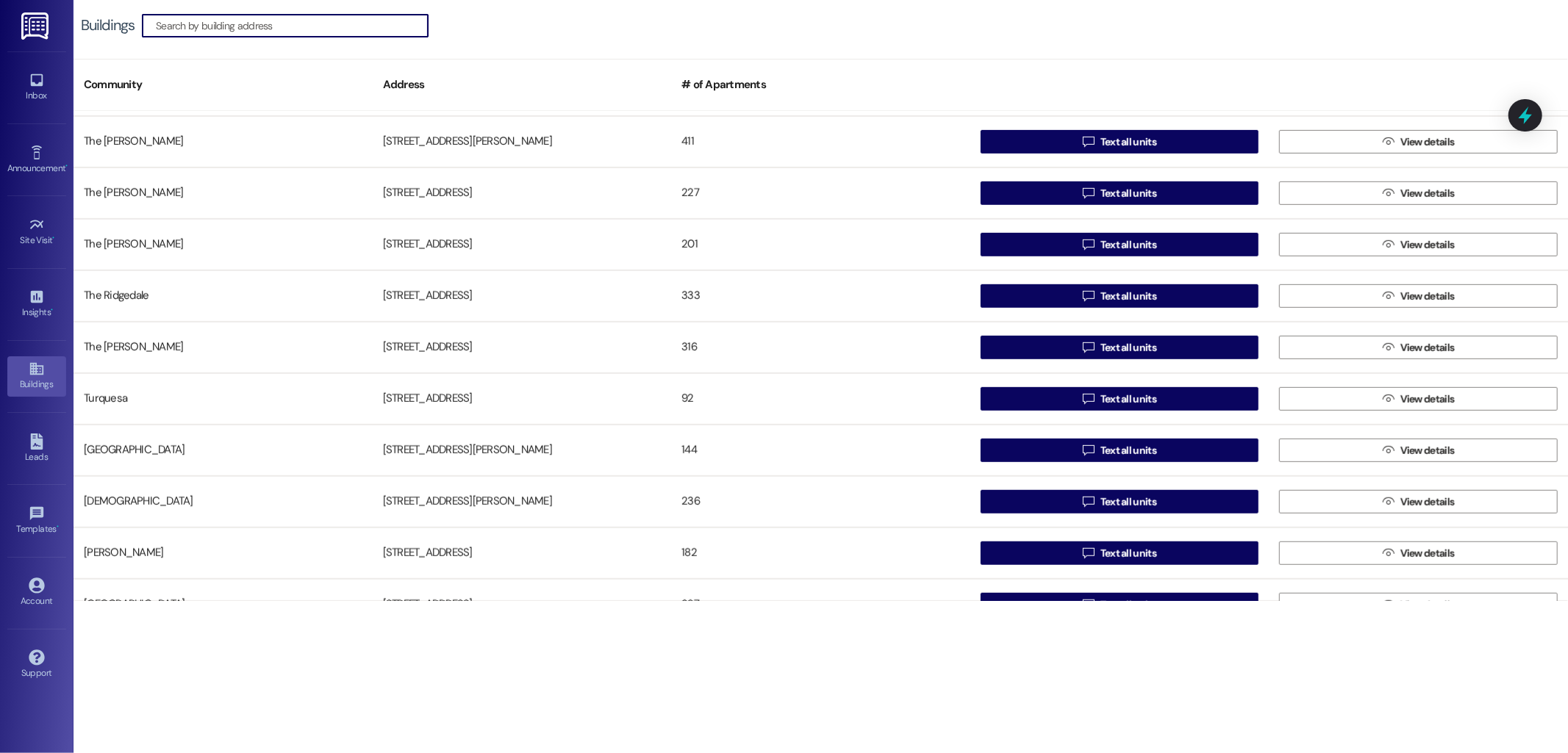
scroll to position [847, 0]
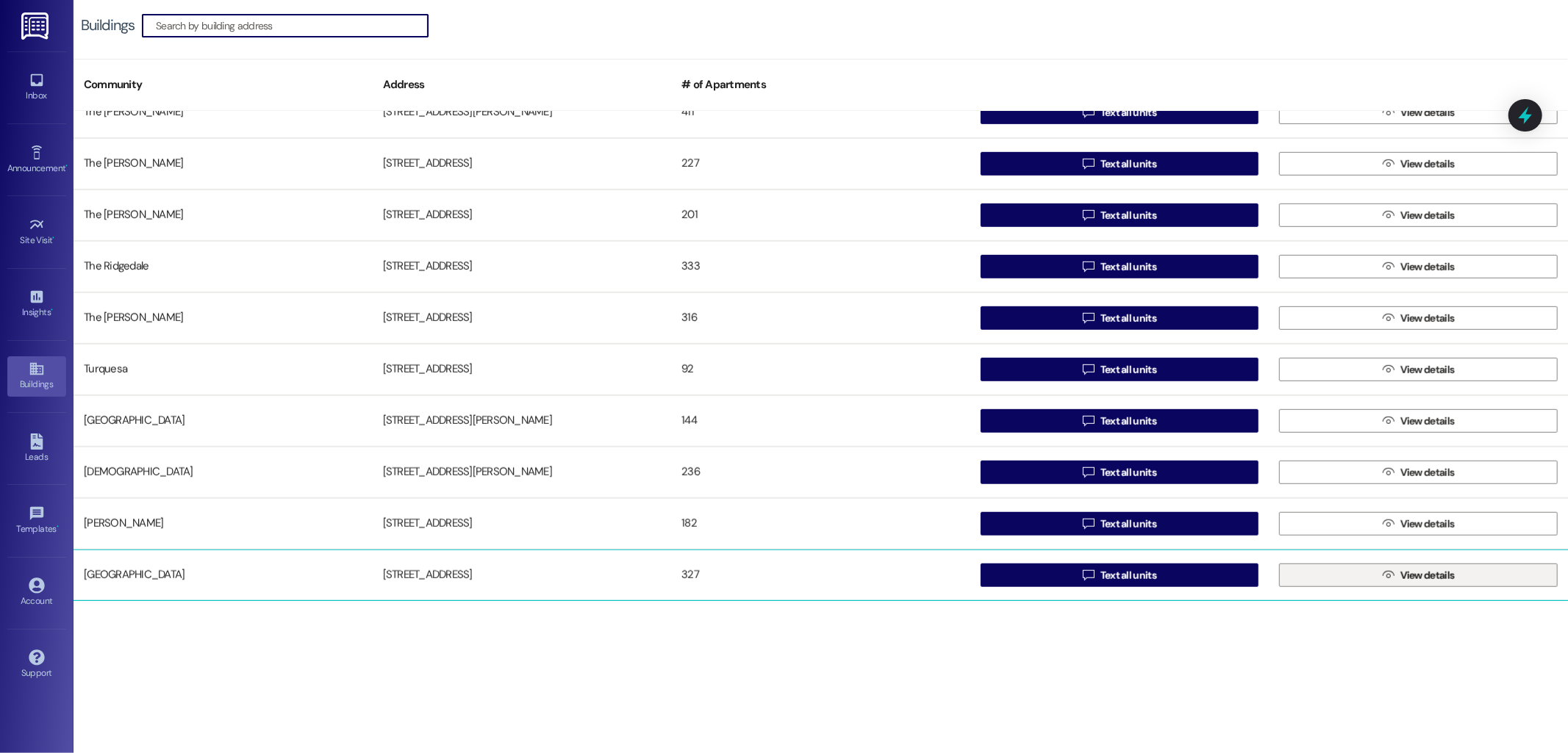
click at [1383, 576] on icon "" at bounding box center [1388, 575] width 11 height 12
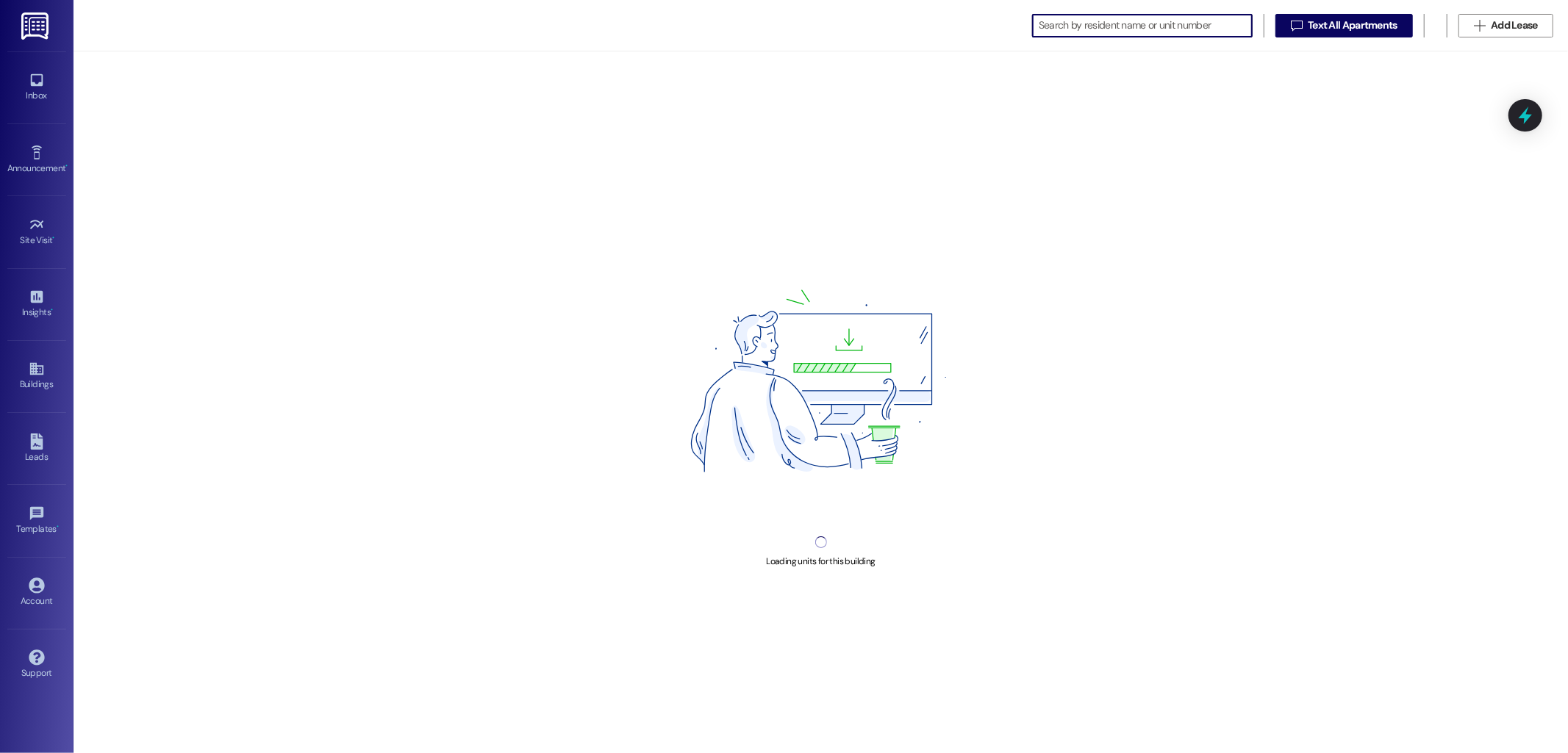
click at [1076, 28] on input at bounding box center [1146, 26] width 213 height 21
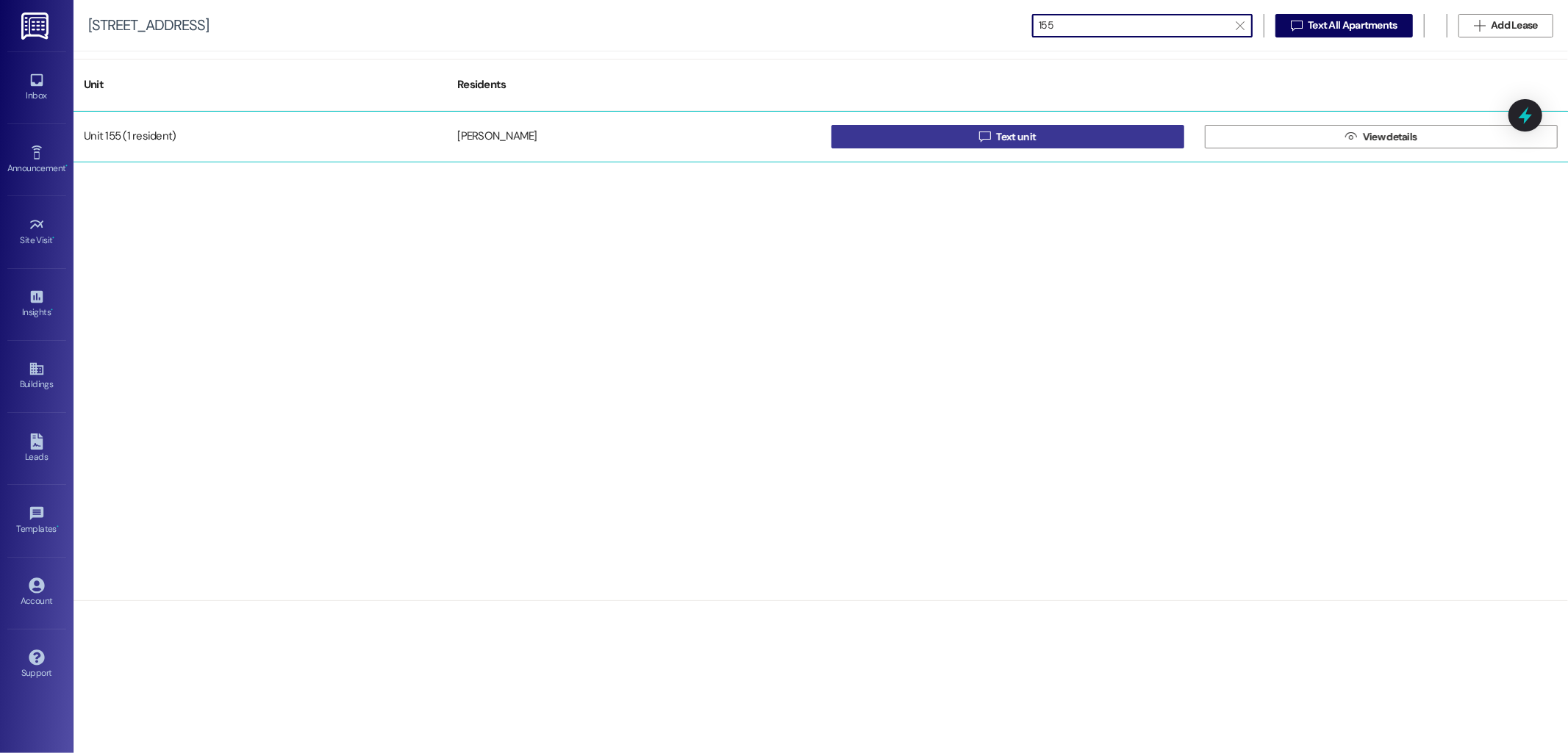
type input "155"
click at [1003, 130] on span "Text unit" at bounding box center [1016, 137] width 40 height 16
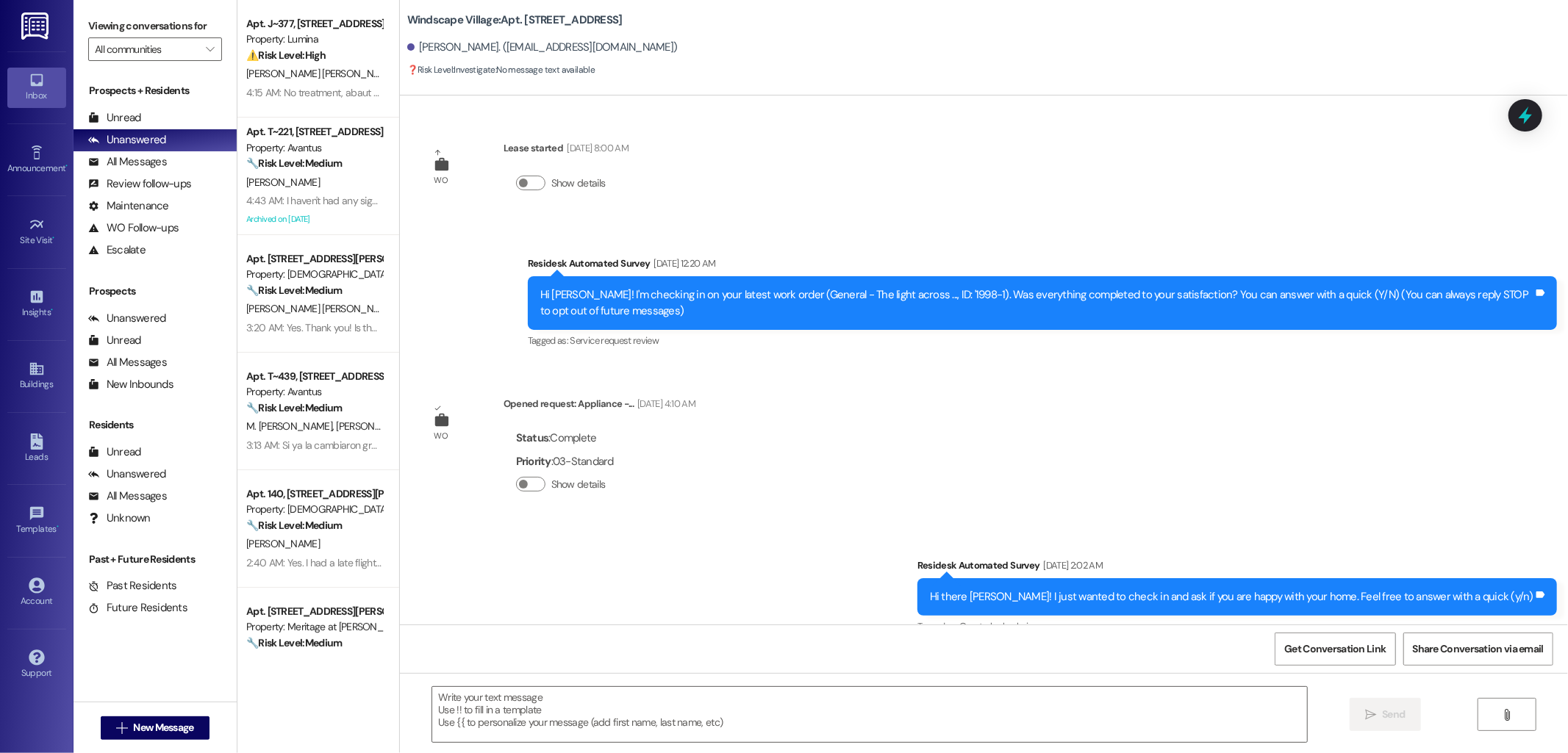
scroll to position [6560, 0]
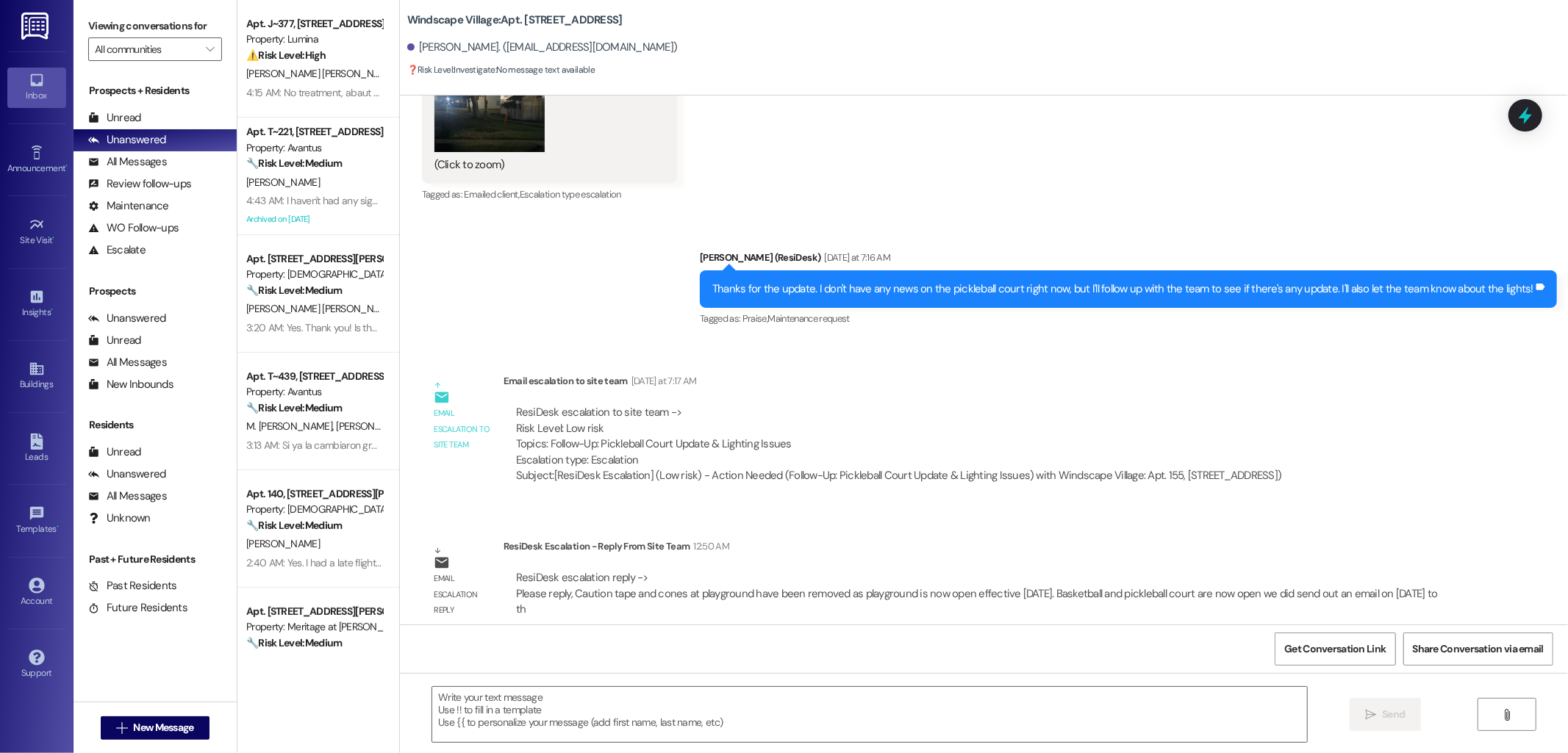
type textarea "Fetching suggested responses. Please feel free to read through the conversation…"
click at [584, 706] on textarea at bounding box center [870, 714] width 875 height 55
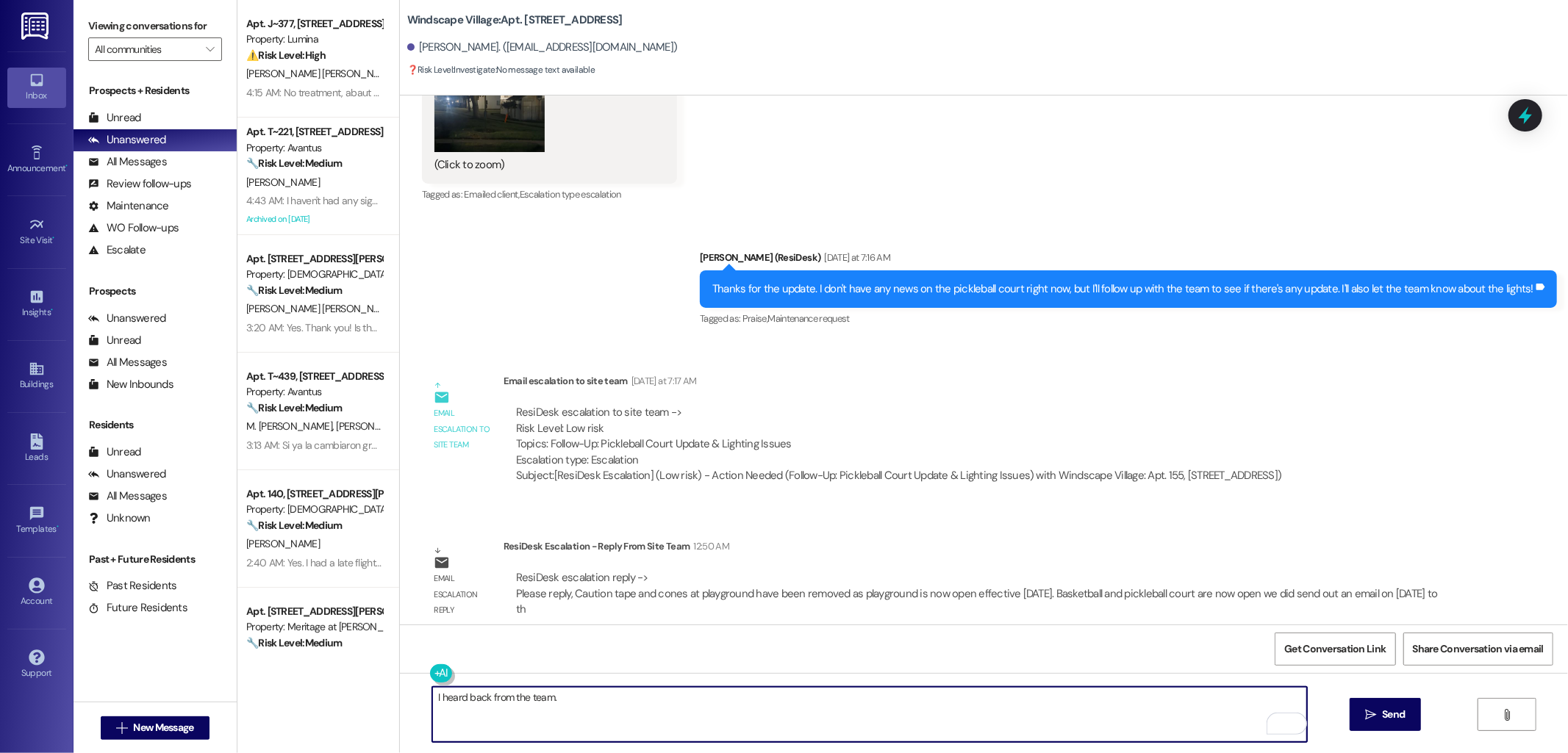
click at [584, 706] on textarea "I heard back from the team." at bounding box center [870, 714] width 875 height 55
drag, startPoint x: 446, startPoint y: 695, endPoint x: 582, endPoint y: 713, distance: 137.2
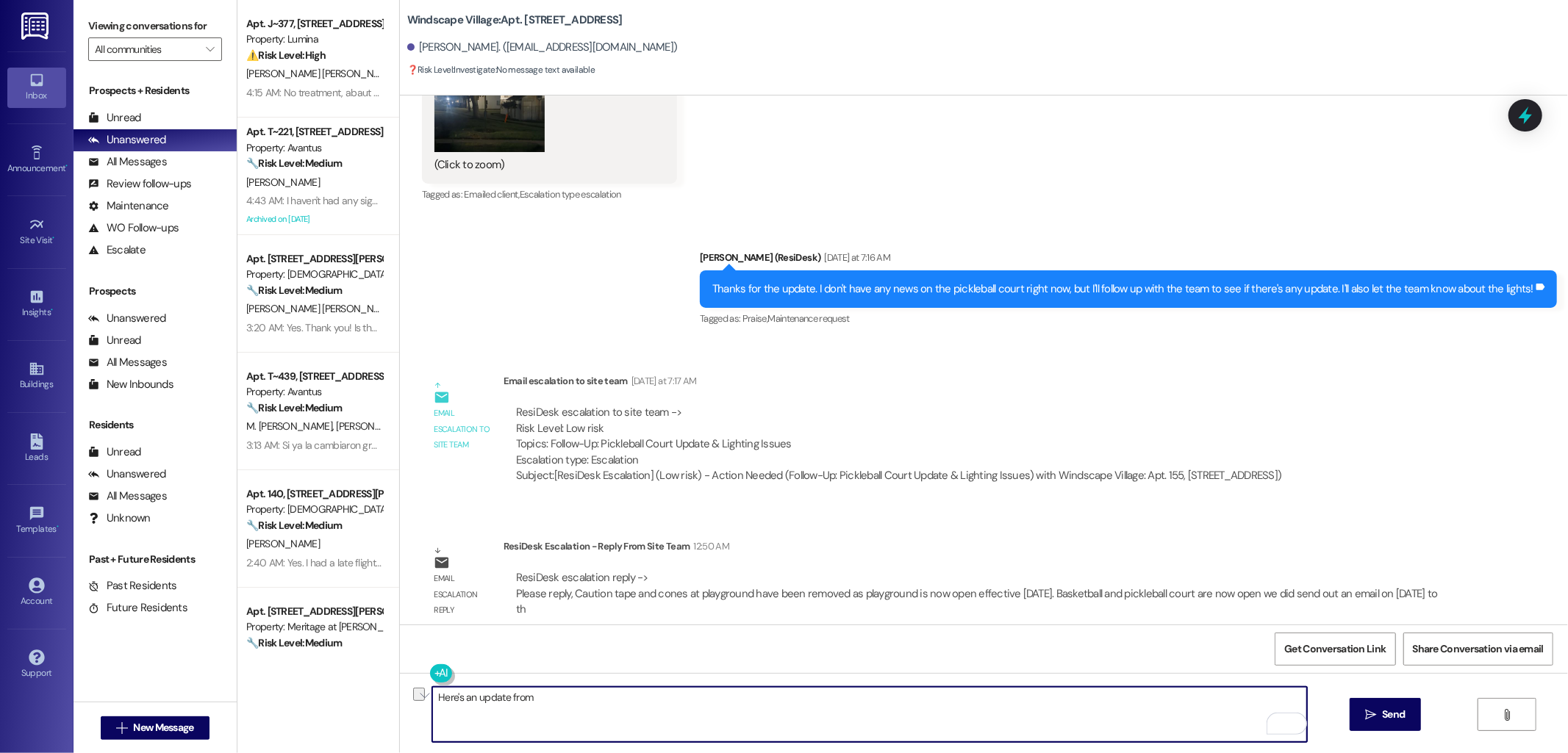
click at [582, 717] on textarea "Here's an update from" at bounding box center [870, 714] width 875 height 55
paste textarea "The caution tape and cones at the playground have been removed, and the playgro…"
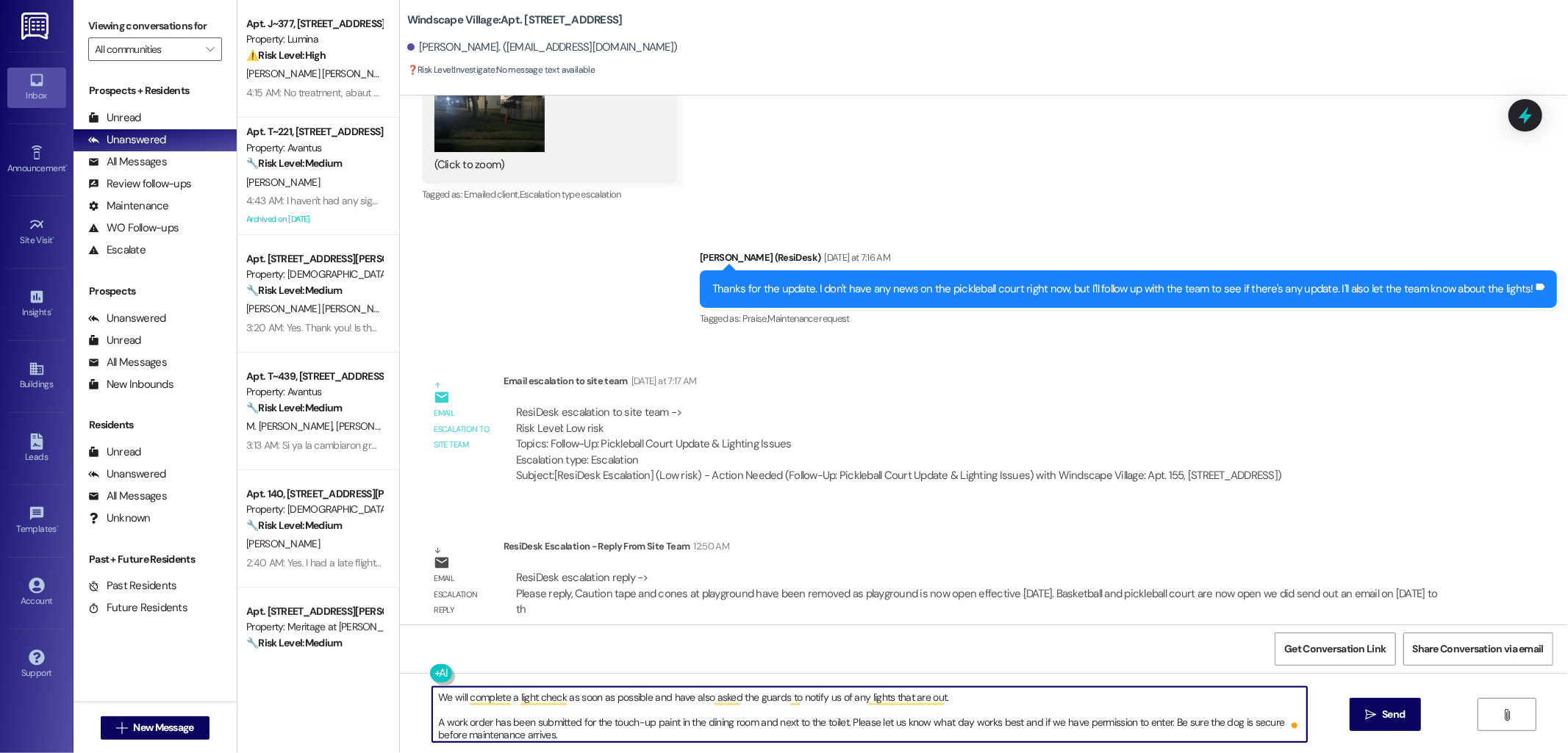
scroll to position [96, 0]
type textarea "Here are updates from the team: The caution tape and cones at the playground ha…"
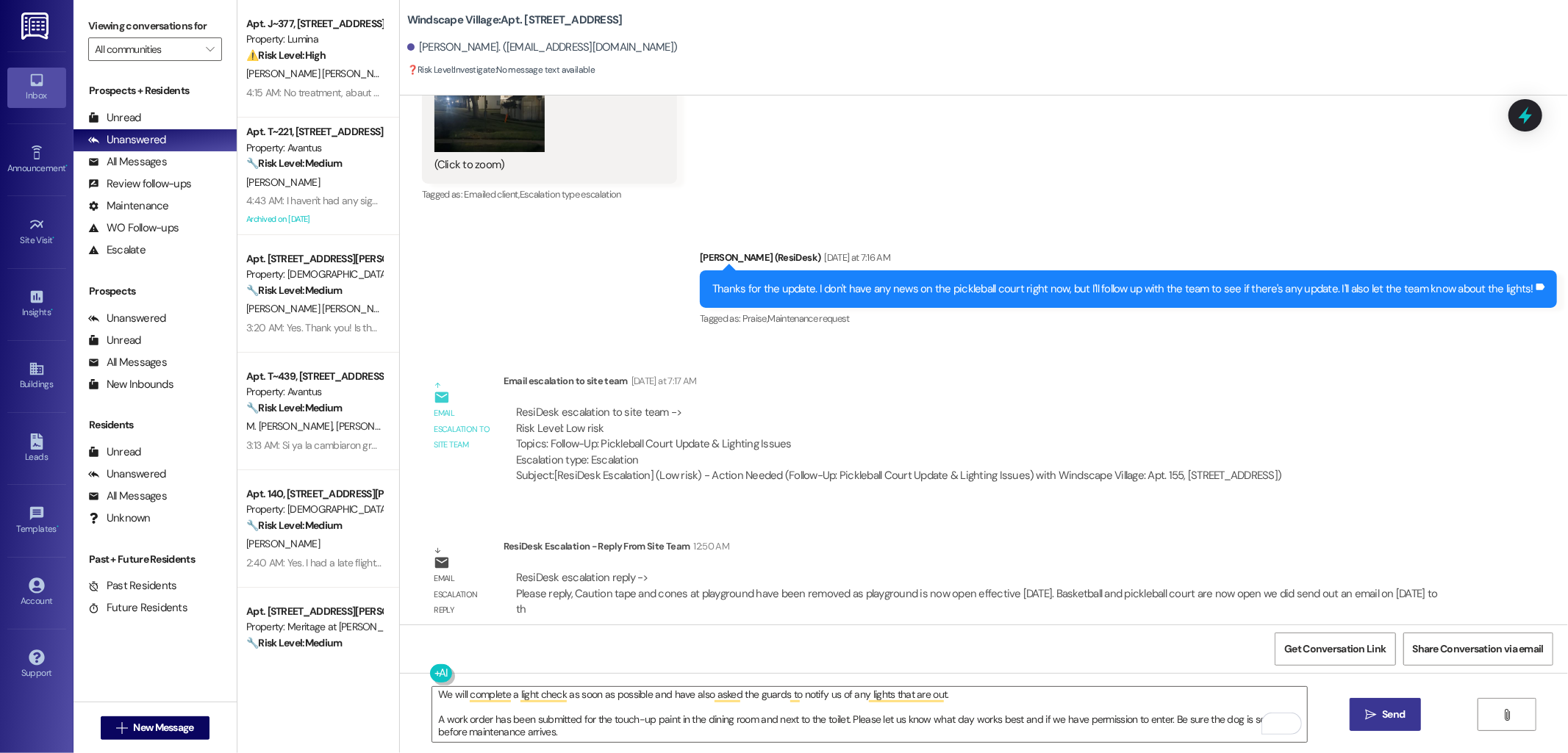
click at [1390, 707] on span "Send" at bounding box center [1394, 714] width 23 height 16
click at [1037, 415] on div "ResiDesk escalation to site team -> Risk Level: Low risk Topics: Follow-Up: Pic…" at bounding box center [898, 436] width 766 height 63
